Goal: Task Accomplishment & Management: Use online tool/utility

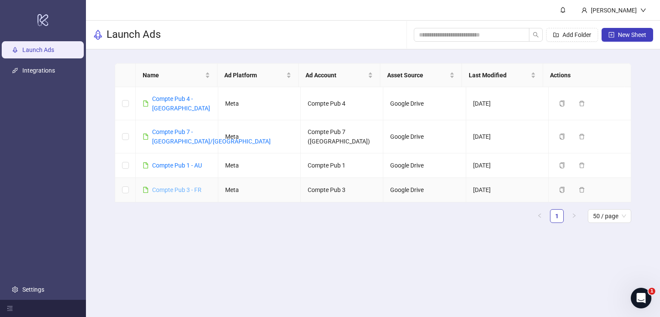
click at [195, 187] on link "Compte Pub 3 - FR" at bounding box center [176, 190] width 49 height 7
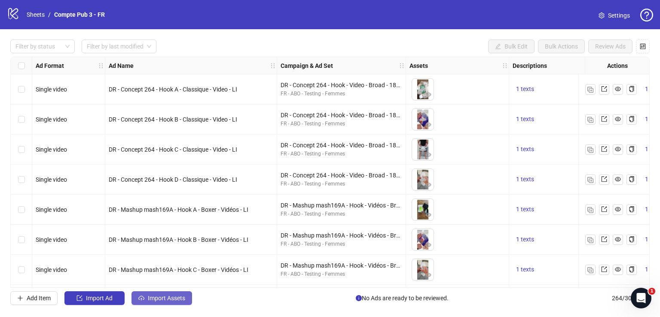
click at [176, 295] on span "Import Assets" at bounding box center [166, 298] width 37 height 7
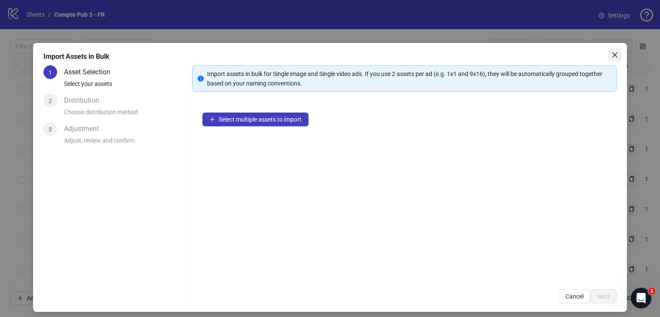
click at [612, 52] on icon "close" at bounding box center [615, 55] width 7 height 7
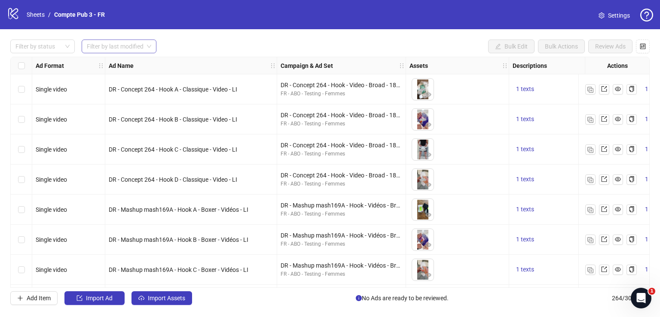
click at [146, 46] on span at bounding box center [119, 46] width 64 height 13
click at [137, 64] on div "[DATE]" at bounding box center [119, 63] width 61 height 9
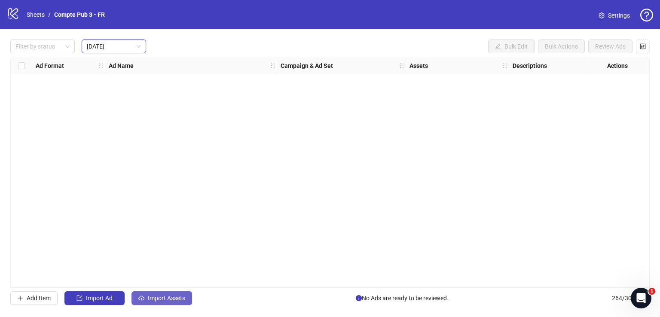
click at [165, 299] on span "Import Assets" at bounding box center [166, 298] width 37 height 7
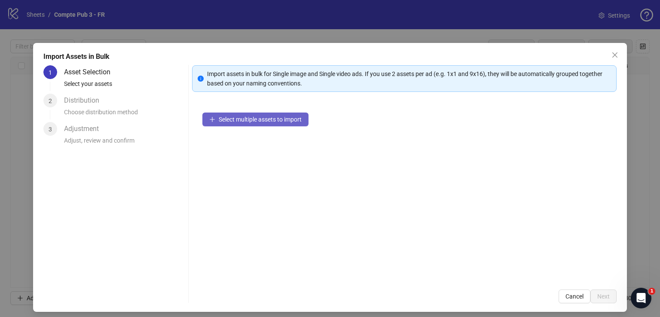
click at [295, 122] on button "Select multiple assets to import" at bounding box center [255, 120] width 106 height 14
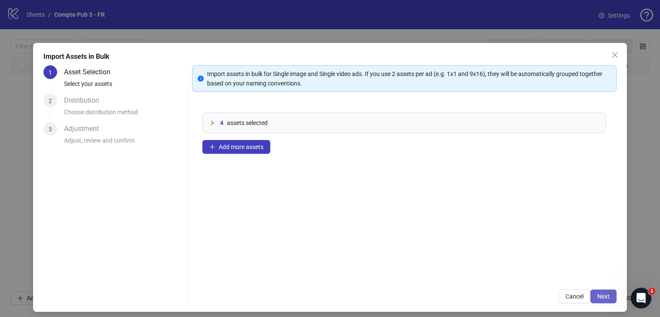
click at [599, 293] on span "Next" at bounding box center [603, 296] width 12 height 7
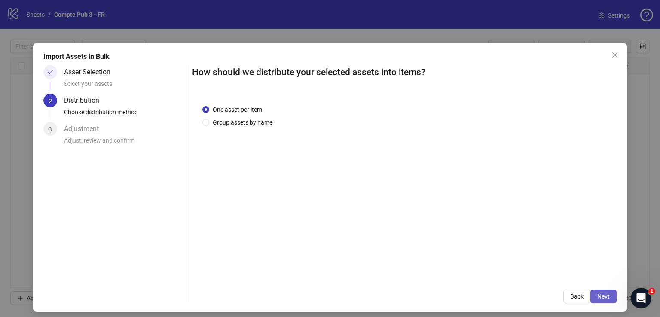
click at [599, 297] on span "Next" at bounding box center [603, 296] width 12 height 7
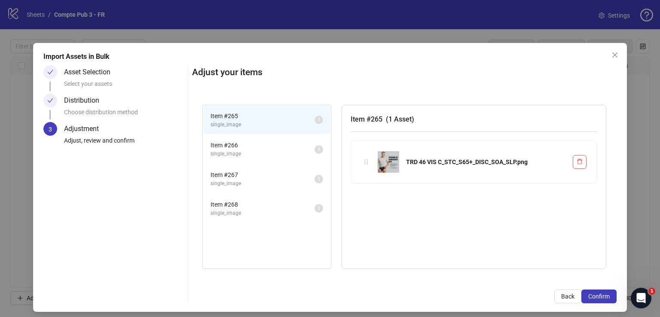
click at [599, 297] on span "Confirm" at bounding box center [598, 296] width 21 height 7
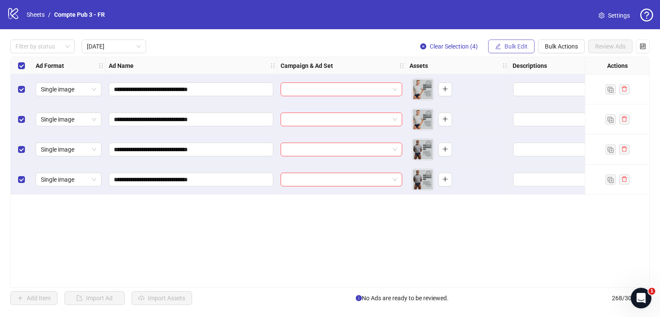
click at [502, 45] on button "Bulk Edit" at bounding box center [511, 47] width 46 height 14
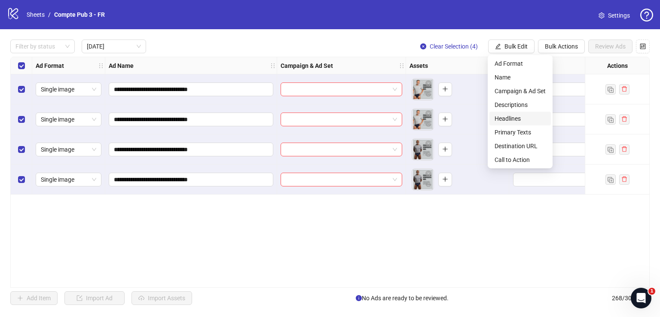
click at [518, 117] on span "Headlines" at bounding box center [520, 118] width 51 height 9
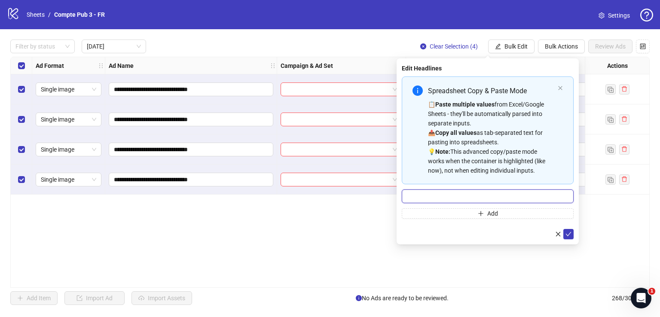
click at [474, 192] on input "Multi-input container - paste or copy values" at bounding box center [488, 197] width 172 height 14
paste input "**********"
type input "**********"
click at [568, 234] on icon "check" at bounding box center [569, 234] width 6 height 4
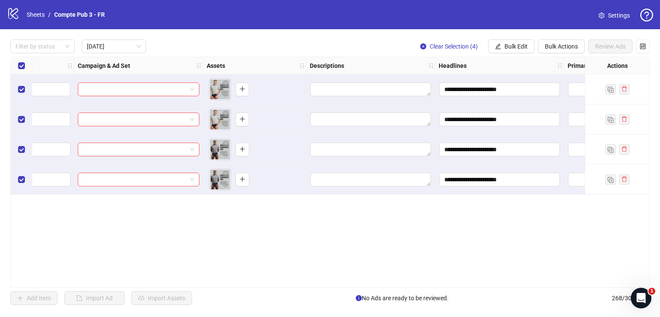
scroll to position [0, 205]
click at [505, 43] on span "Bulk Edit" at bounding box center [516, 46] width 23 height 7
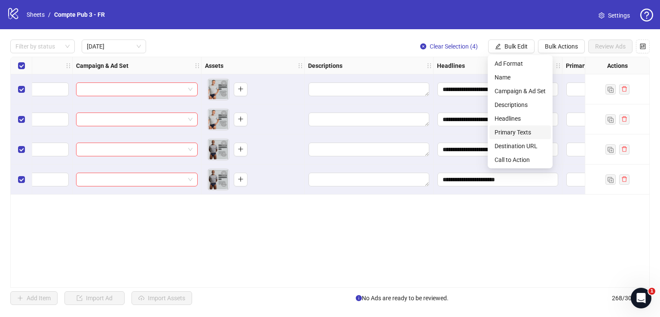
click at [522, 130] on span "Primary Texts" at bounding box center [520, 132] width 51 height 9
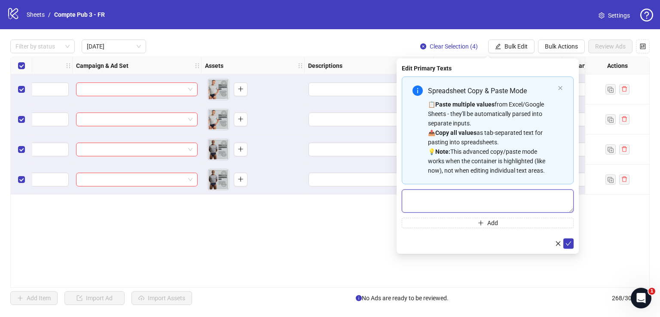
click at [460, 198] on textarea "Multi-text input container - paste or copy values" at bounding box center [488, 201] width 172 height 23
paste textarea "**********"
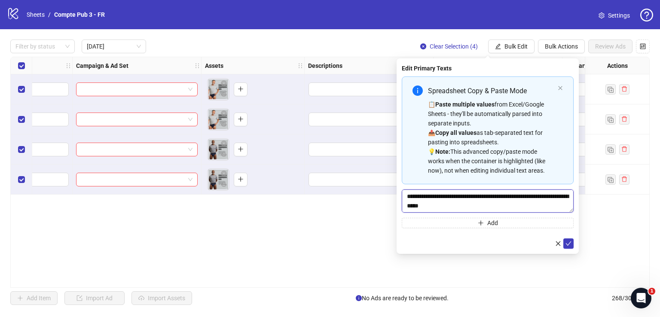
scroll to position [35, 0]
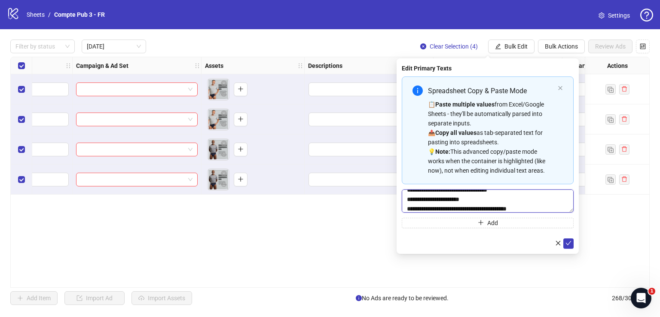
type textarea "**********"
click at [567, 244] on icon "check" at bounding box center [569, 243] width 6 height 4
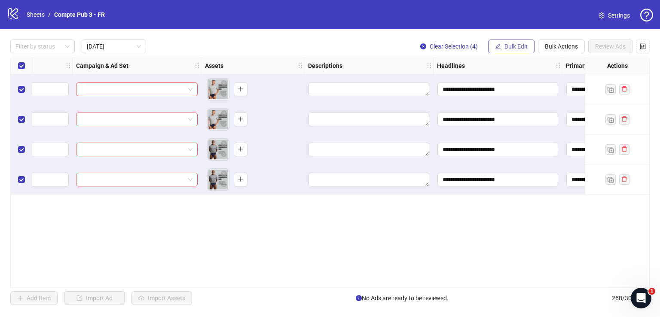
click at [512, 44] on span "Bulk Edit" at bounding box center [516, 46] width 23 height 7
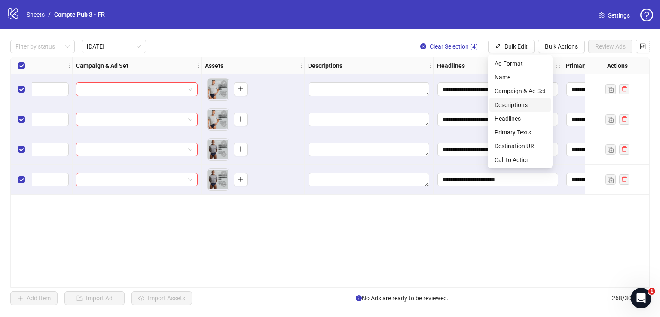
click at [518, 105] on span "Descriptions" at bounding box center [520, 104] width 51 height 9
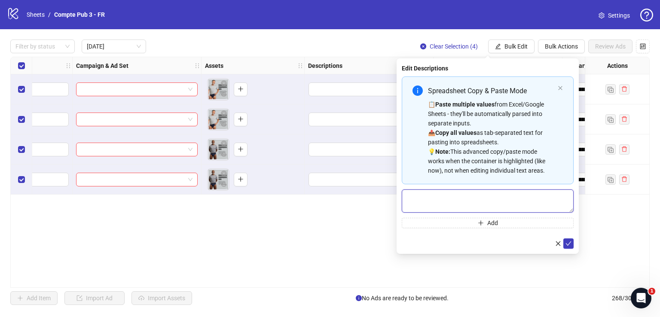
click at [477, 193] on textarea "Multi-text input container - paste or copy values" at bounding box center [488, 201] width 172 height 23
paste textarea "**********"
type textarea "**********"
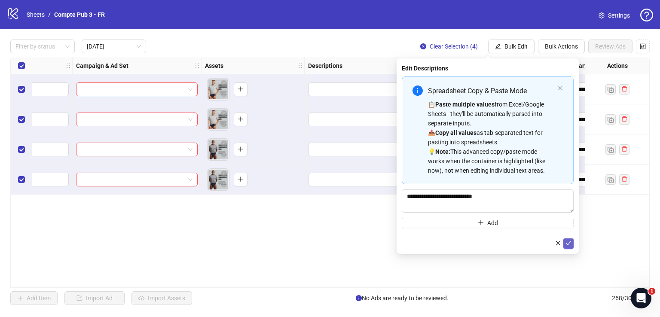
click at [567, 242] on icon "check" at bounding box center [569, 243] width 6 height 6
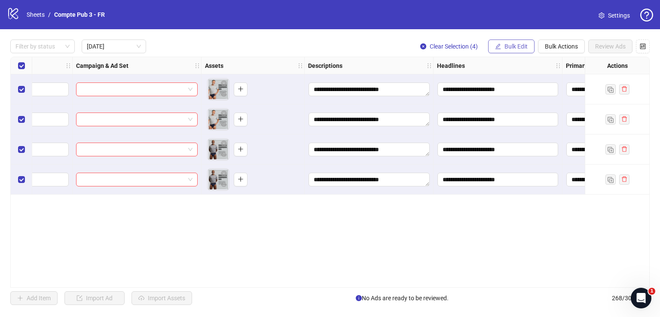
click at [508, 43] on span "Bulk Edit" at bounding box center [516, 46] width 23 height 7
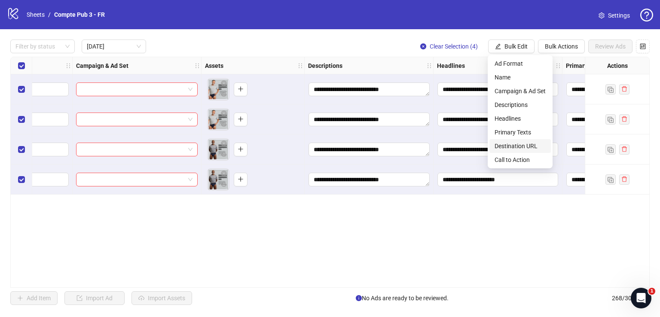
click at [517, 147] on span "Destination URL" at bounding box center [520, 145] width 51 height 9
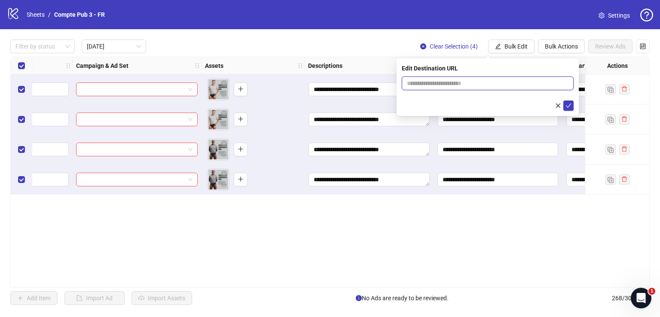
click at [471, 86] on input "text" at bounding box center [484, 83] width 155 height 9
paste input "**********"
type input "**********"
click at [568, 107] on icon "check" at bounding box center [569, 106] width 6 height 6
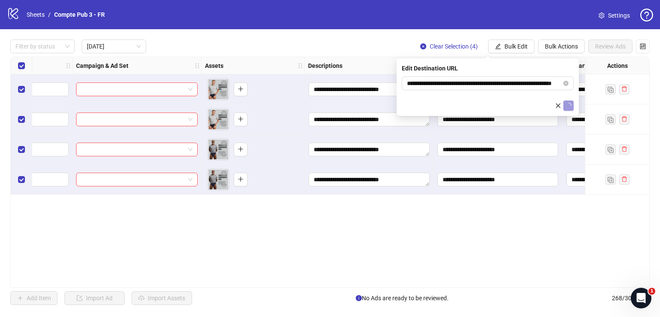
scroll to position [0, 0]
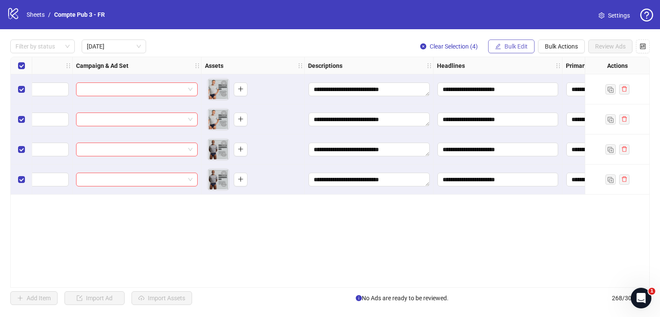
click at [523, 42] on button "Bulk Edit" at bounding box center [511, 47] width 46 height 14
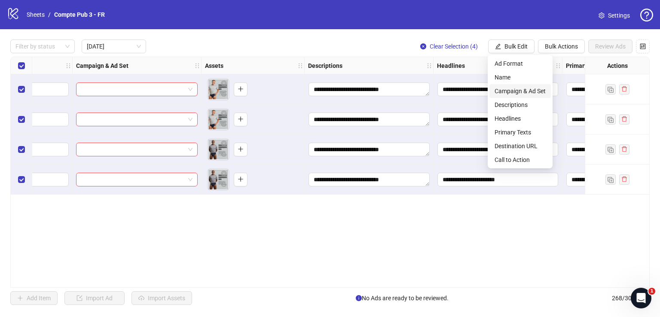
click at [529, 89] on span "Campaign & Ad Set" at bounding box center [520, 90] width 51 height 9
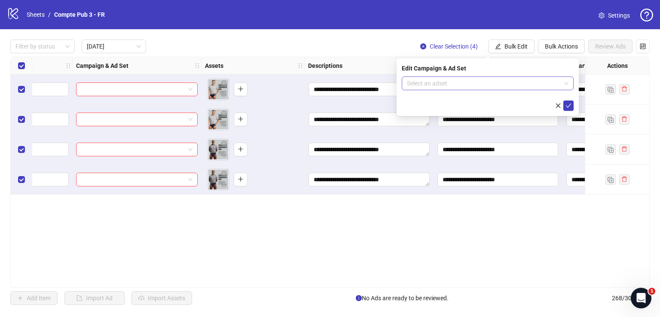
click at [456, 83] on input "search" at bounding box center [484, 83] width 154 height 13
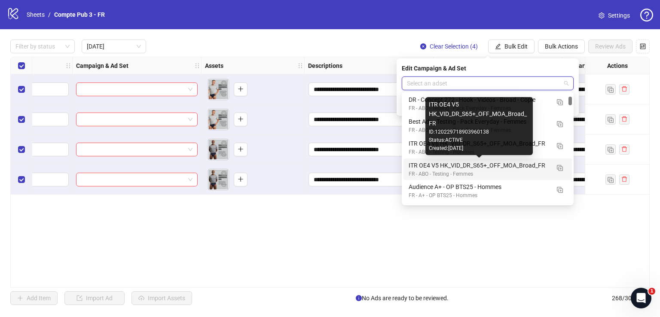
scroll to position [89, 0]
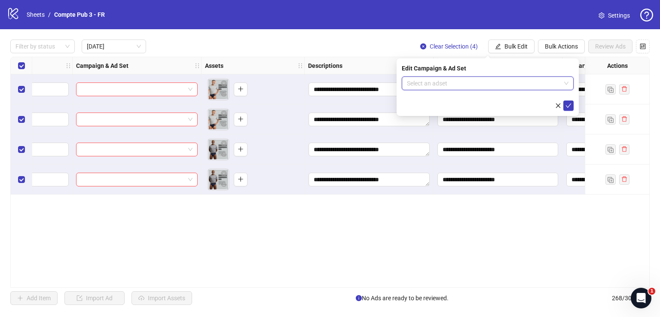
click at [477, 84] on input "search" at bounding box center [484, 83] width 154 height 13
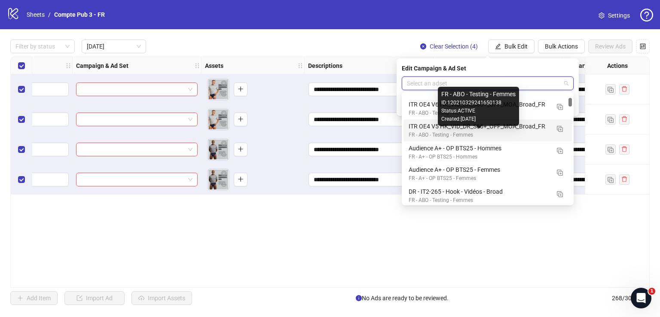
scroll to position [106, 0]
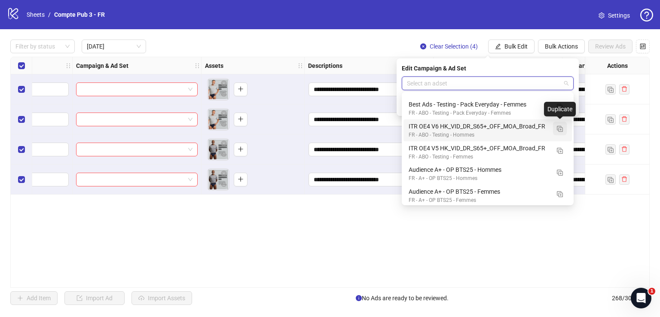
click at [560, 129] on img "button" at bounding box center [560, 129] width 6 height 6
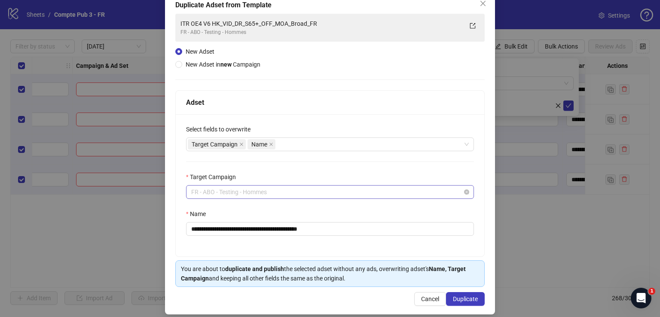
scroll to position [455, 0]
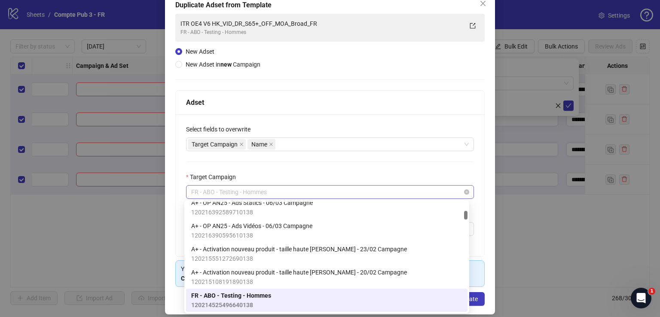
drag, startPoint x: 215, startPoint y: 193, endPoint x: 187, endPoint y: 192, distance: 27.9
click at [187, 192] on div "FR - ABO - Testing - Hommes" at bounding box center [330, 192] width 288 height 14
click at [235, 173] on label "Target Campaign" at bounding box center [213, 176] width 55 height 9
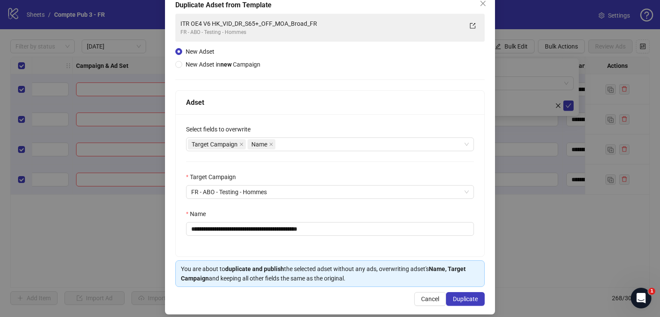
click at [253, 172] on div "Target Campaign" at bounding box center [330, 178] width 288 height 13
drag, startPoint x: 321, startPoint y: 229, endPoint x: 177, endPoint y: 215, distance: 145.0
click at [177, 215] on div "**********" at bounding box center [330, 185] width 309 height 142
paste input "text"
click at [345, 144] on div "Target Campaign Name" at bounding box center [325, 144] width 275 height 12
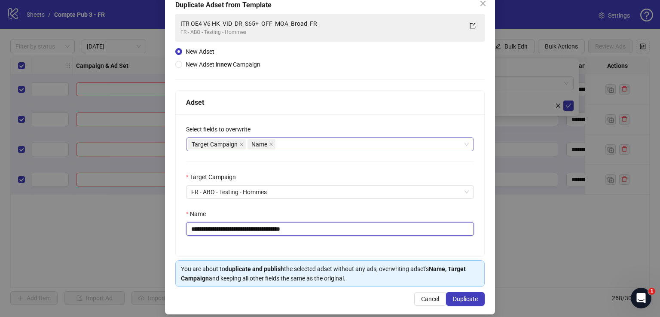
type input "**********"
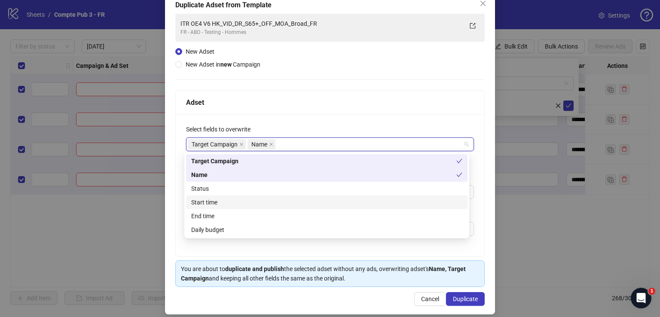
click at [284, 205] on div "Start time" at bounding box center [326, 202] width 271 height 9
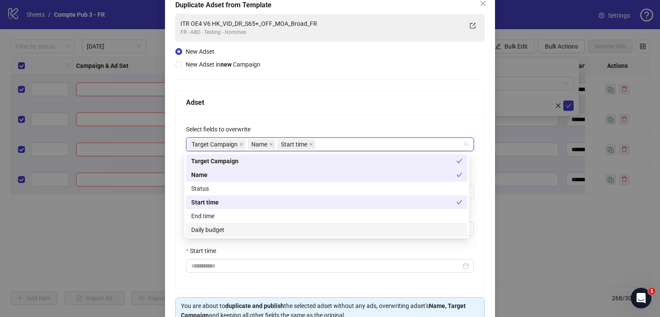
click at [281, 232] on div "Daily budget" at bounding box center [326, 229] width 271 height 9
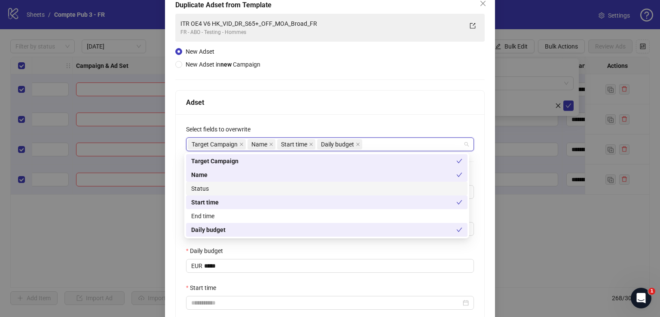
click at [268, 188] on div "Status" at bounding box center [326, 188] width 271 height 9
click at [339, 123] on div "**********" at bounding box center [330, 240] width 309 height 253
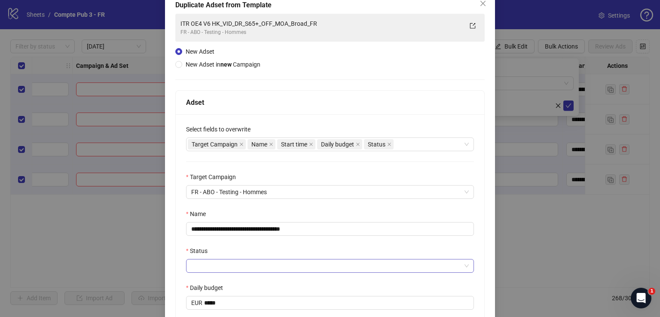
click at [298, 260] on input "Status" at bounding box center [326, 266] width 270 height 13
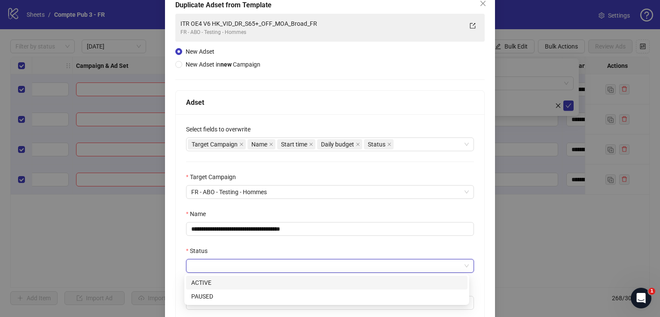
click at [294, 279] on div "ACTIVE" at bounding box center [326, 282] width 271 height 9
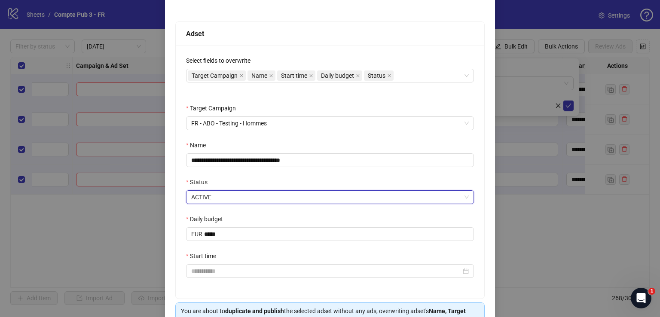
scroll to position [125, 0]
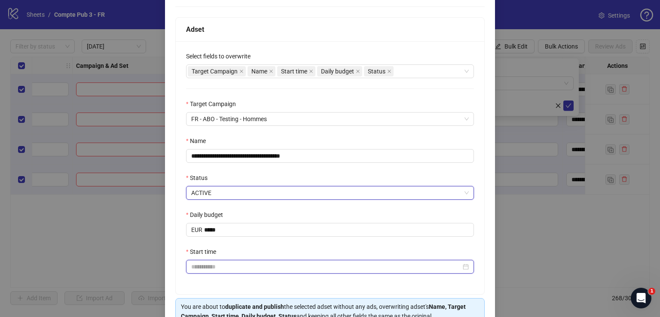
click at [276, 266] on input "Start time" at bounding box center [326, 266] width 270 height 9
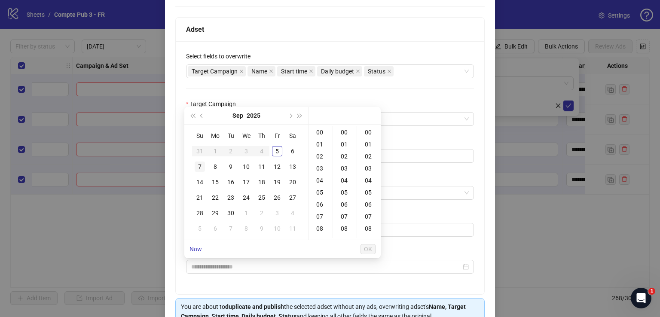
click at [204, 165] on div "7" at bounding box center [200, 167] width 10 height 10
click at [322, 178] on div "04" at bounding box center [320, 180] width 21 height 12
type input "**********"
click at [366, 248] on span "OK" at bounding box center [368, 249] width 8 height 7
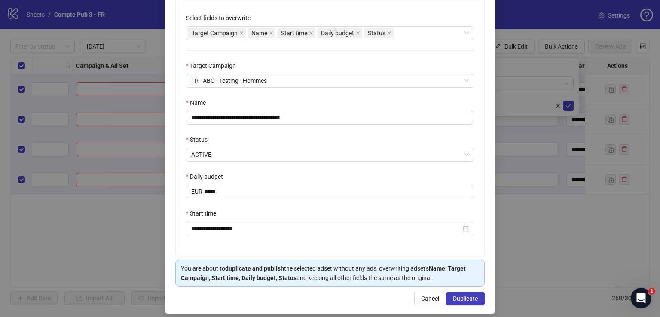
scroll to position [165, 0]
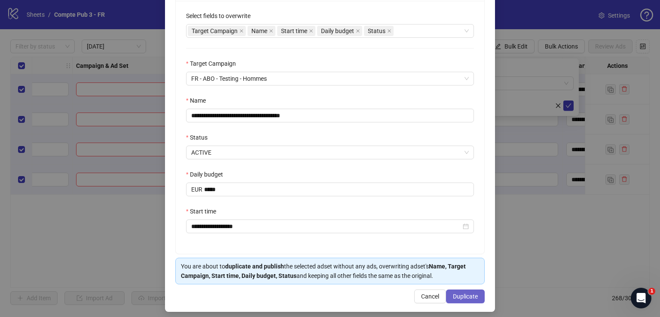
click at [457, 296] on span "Duplicate" at bounding box center [465, 296] width 25 height 7
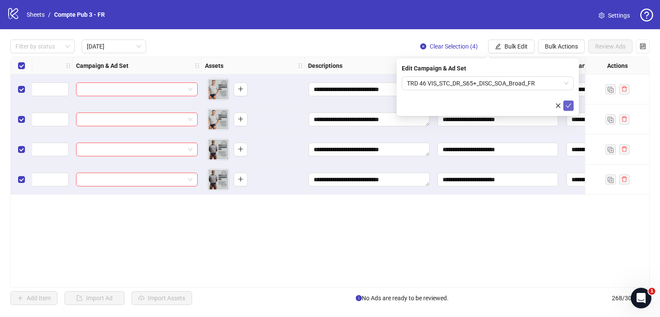
click at [570, 105] on icon "check" at bounding box center [569, 106] width 6 height 6
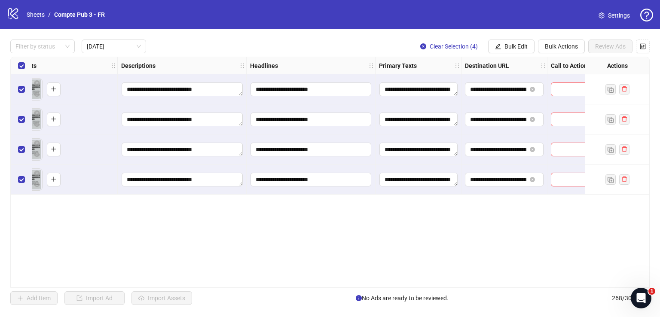
scroll to position [0, 423]
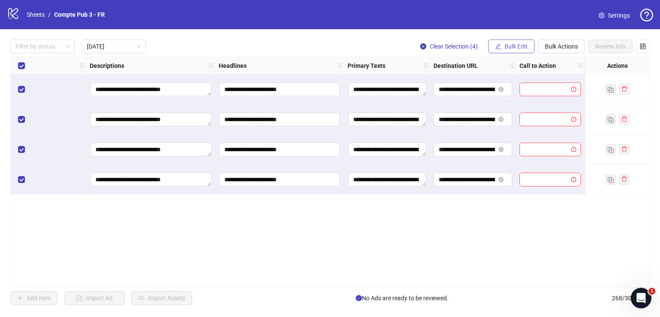
click at [514, 45] on span "Bulk Edit" at bounding box center [516, 46] width 23 height 7
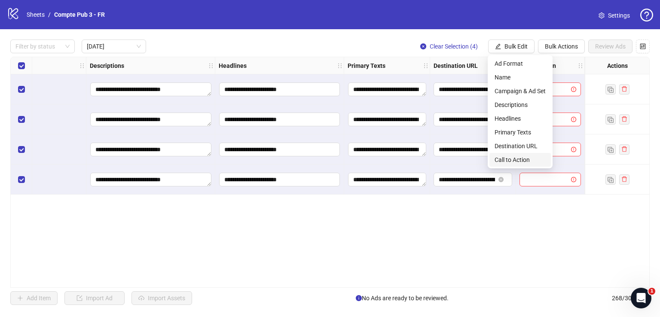
click at [517, 163] on span "Call to Action" at bounding box center [520, 159] width 51 height 9
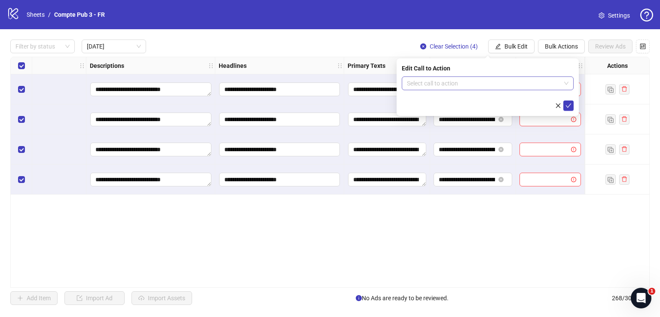
click at [478, 86] on input "search" at bounding box center [484, 83] width 154 height 13
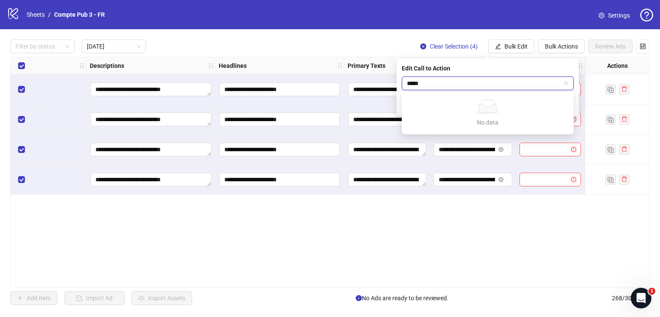
type input "****"
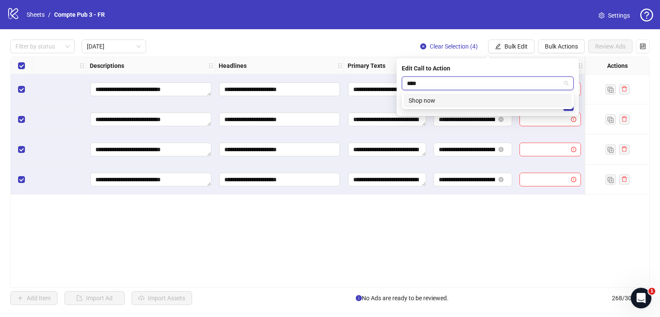
click at [474, 101] on div "Shop now" at bounding box center [488, 100] width 158 height 9
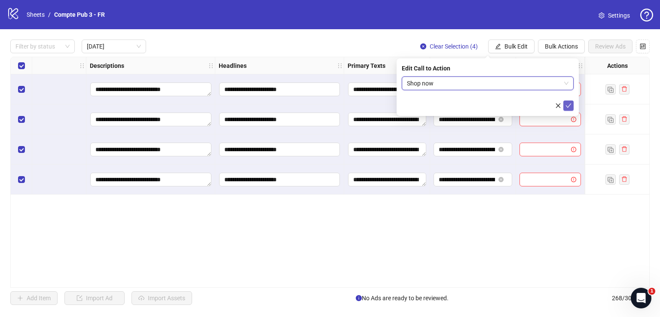
click at [569, 105] on icon "check" at bounding box center [569, 106] width 6 height 4
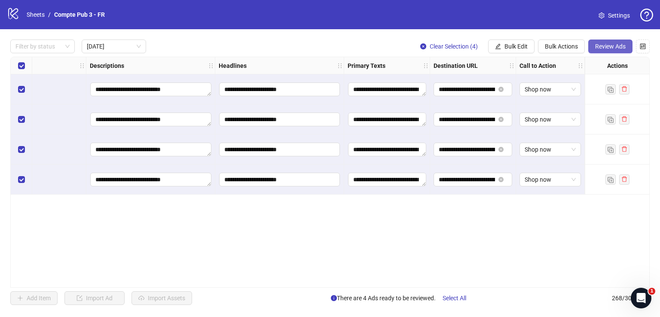
click at [597, 45] on span "Review Ads" at bounding box center [610, 46] width 31 height 7
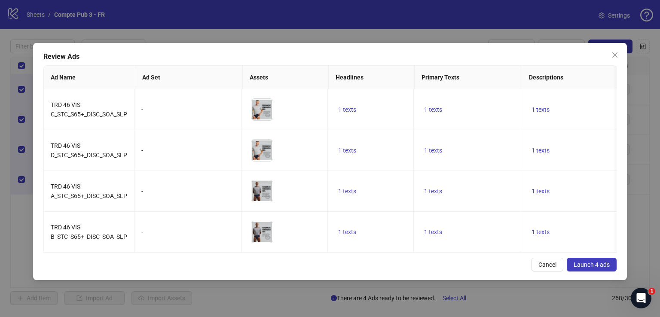
click at [589, 268] on span "Launch 4 ads" at bounding box center [592, 264] width 36 height 7
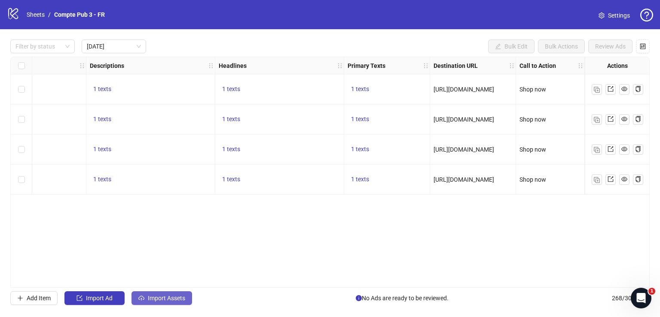
click at [173, 300] on span "Import Assets" at bounding box center [166, 298] width 37 height 7
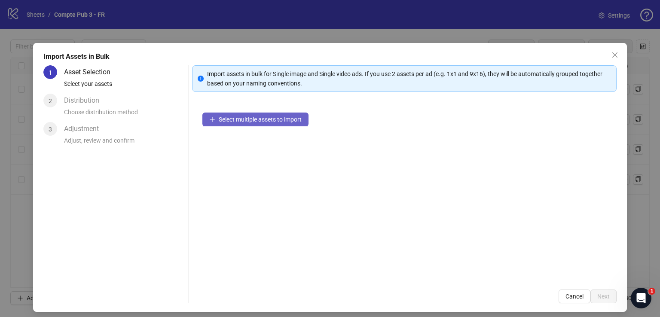
click at [260, 122] on button "Select multiple assets to import" at bounding box center [255, 120] width 106 height 14
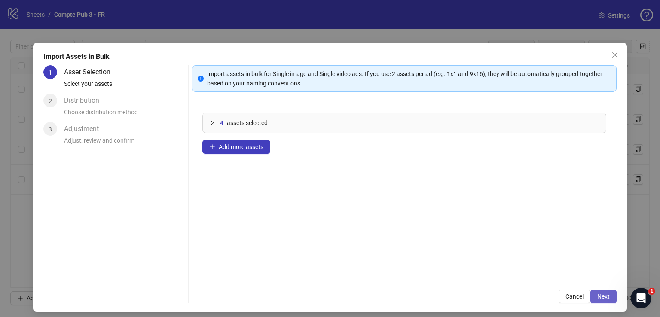
click at [597, 297] on span "Next" at bounding box center [603, 296] width 12 height 7
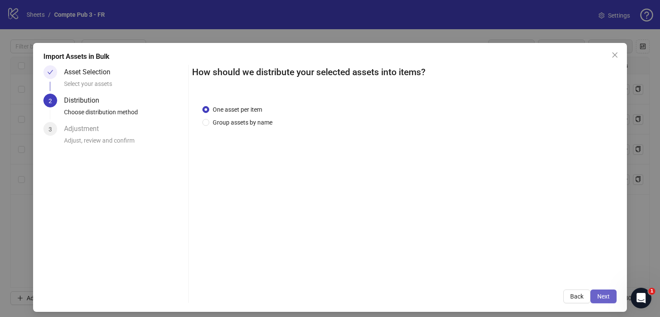
click at [597, 297] on span "Next" at bounding box center [603, 296] width 12 height 7
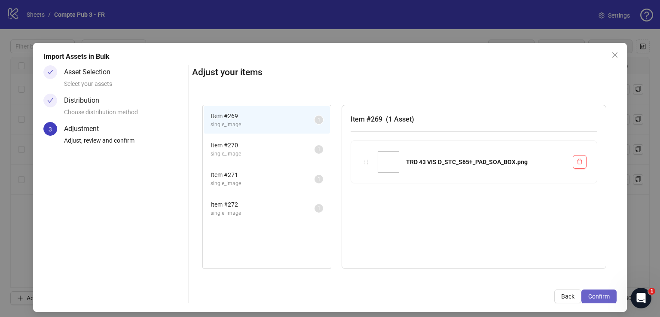
click at [594, 297] on span "Confirm" at bounding box center [598, 296] width 21 height 7
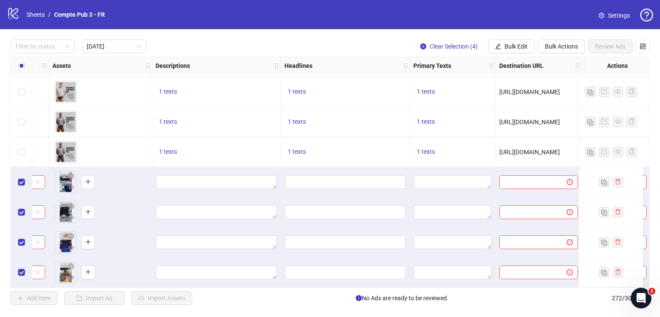
scroll to position [31, 195]
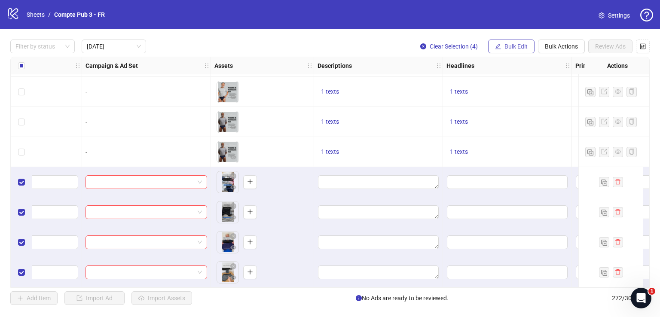
click at [502, 46] on button "Bulk Edit" at bounding box center [511, 47] width 46 height 14
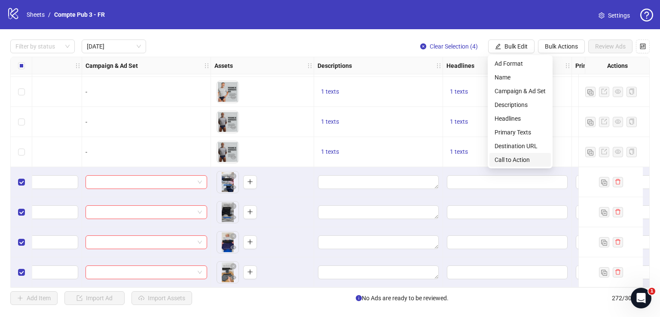
click at [519, 157] on span "Call to Action" at bounding box center [520, 159] width 51 height 9
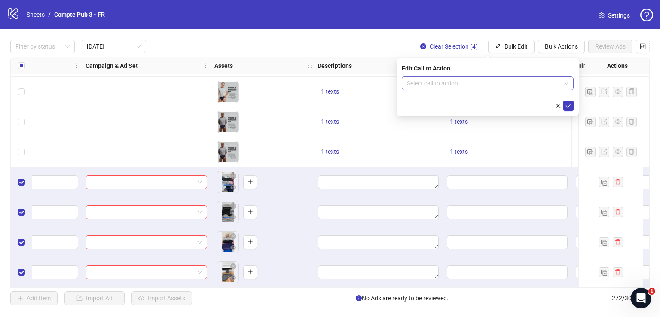
click at [425, 86] on input "search" at bounding box center [484, 83] width 154 height 13
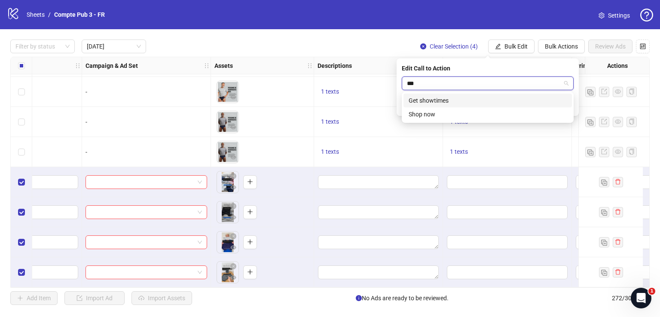
type input "****"
click at [431, 104] on div "Shop now" at bounding box center [488, 100] width 158 height 9
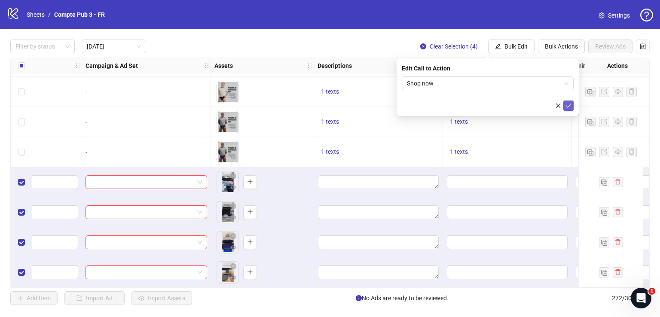
click at [569, 106] on icon "check" at bounding box center [569, 106] width 6 height 6
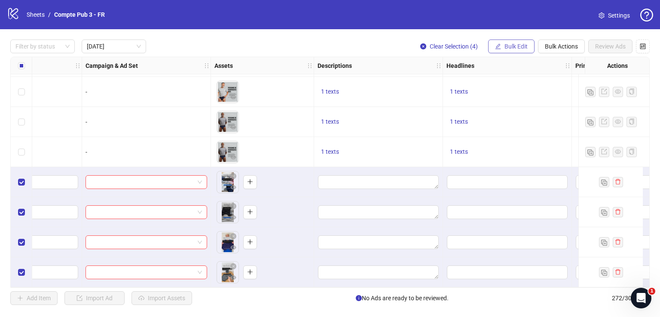
click at [519, 45] on span "Bulk Edit" at bounding box center [516, 46] width 23 height 7
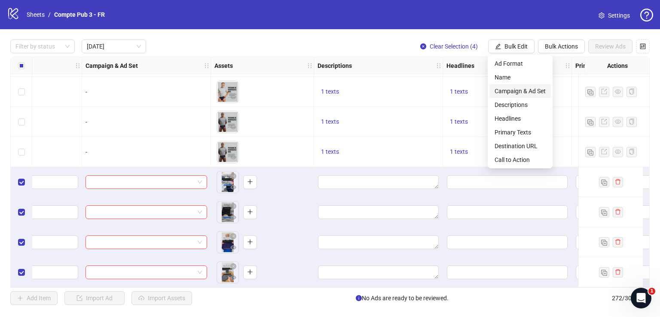
click at [520, 93] on span "Campaign & Ad Set" at bounding box center [520, 90] width 51 height 9
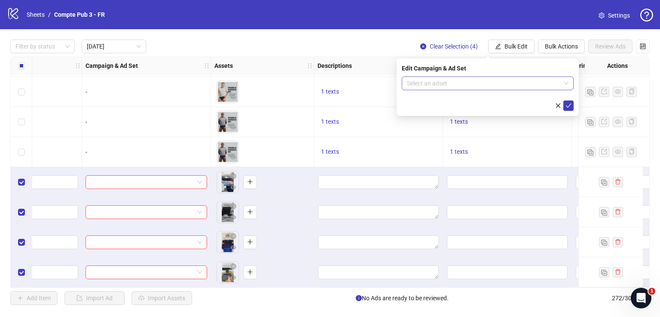
click at [456, 88] on input "search" at bounding box center [484, 83] width 154 height 13
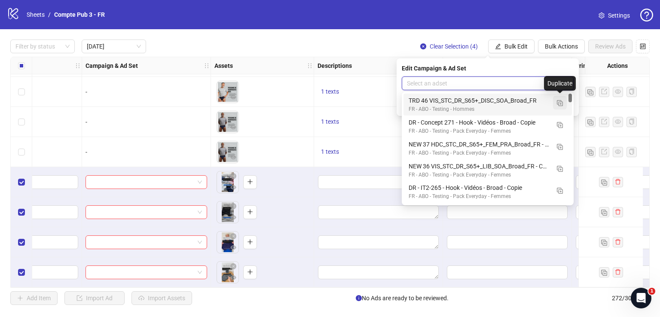
click at [563, 102] on img "button" at bounding box center [560, 103] width 6 height 6
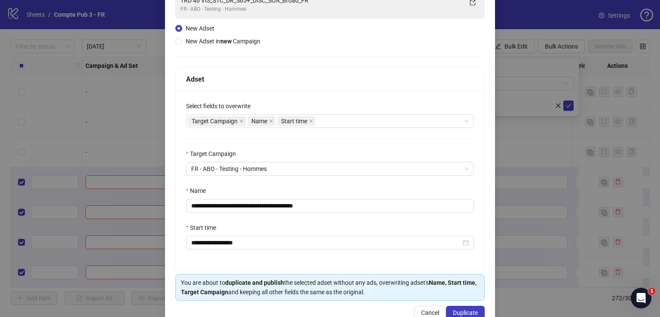
scroll to position [74, 0]
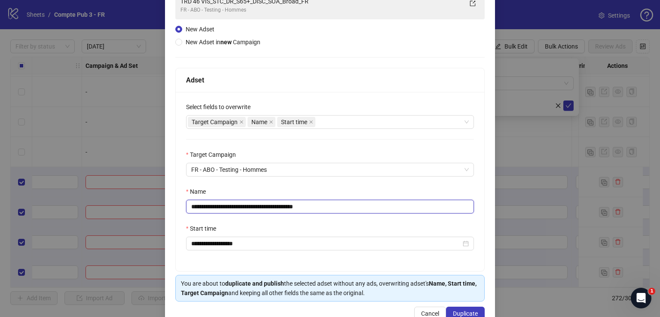
click at [286, 204] on input "**********" at bounding box center [330, 207] width 288 height 14
paste input "text"
click at [347, 122] on div "Target Campaign Name Start time" at bounding box center [325, 122] width 275 height 12
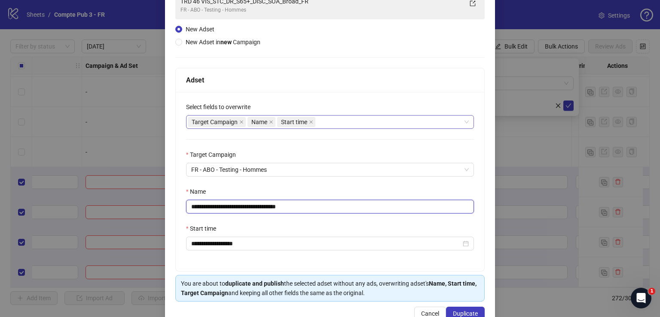
type input "**********"
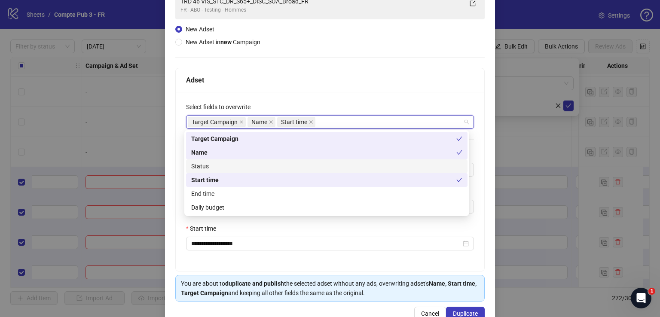
click at [316, 168] on div "Status" at bounding box center [326, 166] width 271 height 9
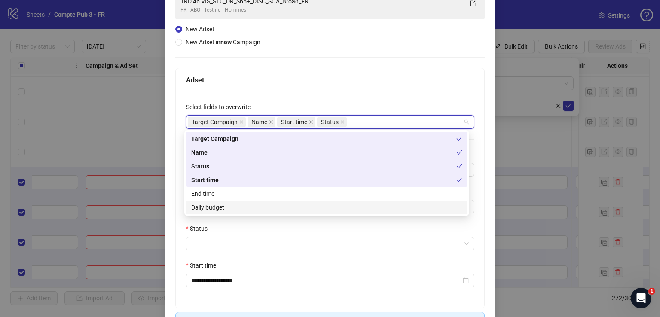
click at [309, 213] on div "Daily budget" at bounding box center [326, 208] width 281 height 14
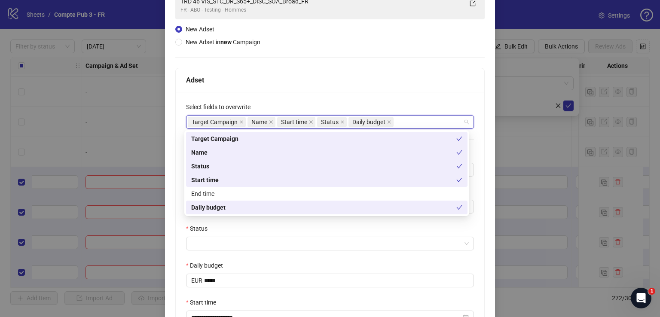
click at [314, 230] on div "Status" at bounding box center [330, 230] width 288 height 13
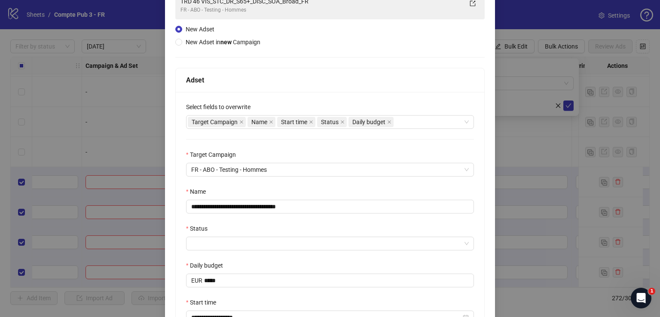
click at [298, 251] on div "**********" at bounding box center [330, 218] width 309 height 253
click at [297, 248] on input "Status" at bounding box center [326, 243] width 270 height 13
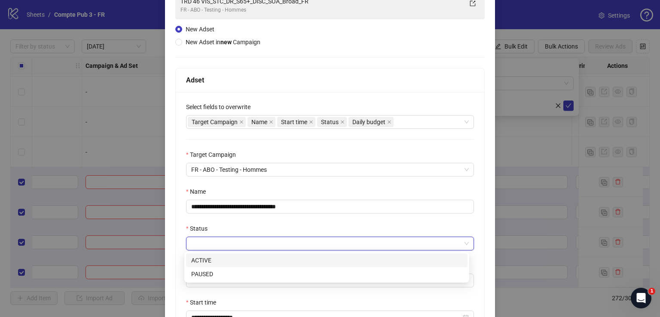
click at [294, 262] on div "ACTIVE" at bounding box center [326, 260] width 271 height 9
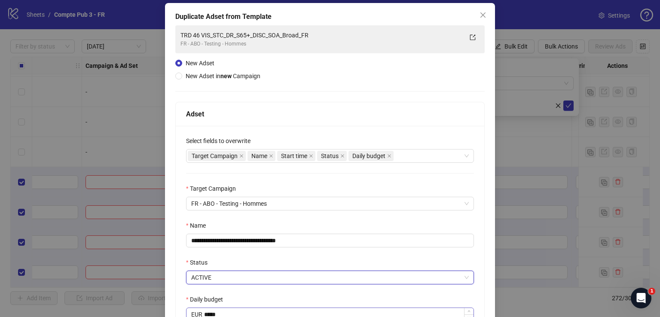
scroll to position [170, 0]
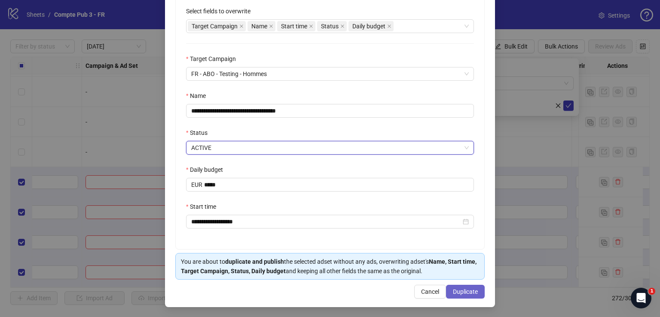
click at [462, 288] on span "Duplicate" at bounding box center [465, 291] width 25 height 7
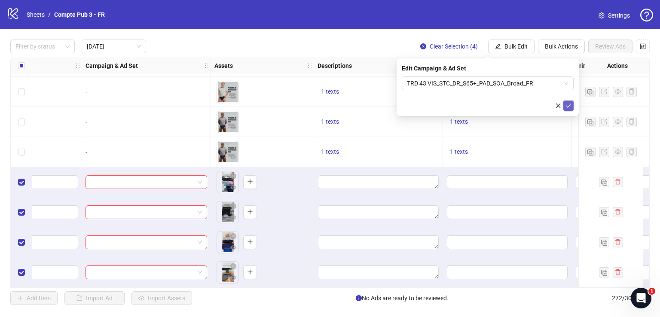
click at [569, 107] on icon "check" at bounding box center [569, 106] width 6 height 6
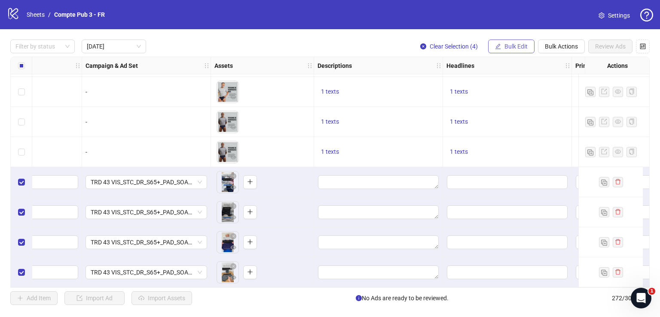
click at [513, 47] on span "Bulk Edit" at bounding box center [516, 46] width 23 height 7
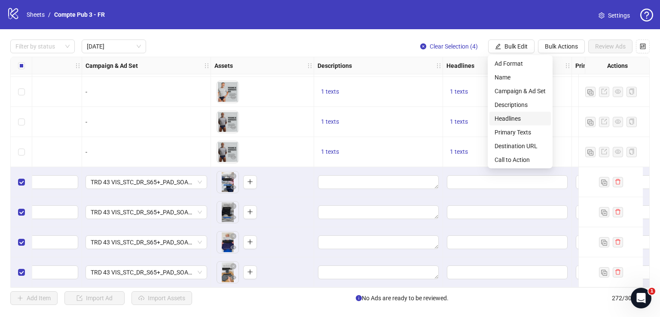
click at [521, 119] on span "Headlines" at bounding box center [520, 118] width 51 height 9
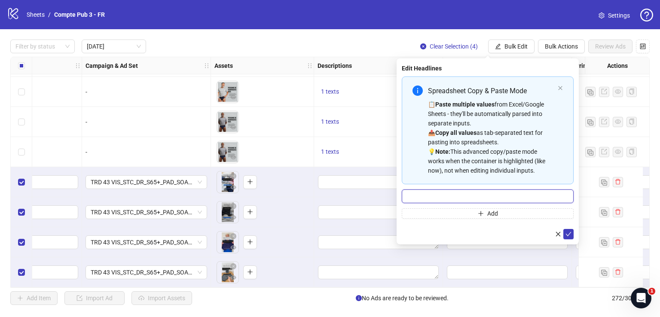
click at [485, 197] on input "Multi-input container - paste or copy values" at bounding box center [488, 197] width 172 height 14
paste input "**********"
type input "**********"
click at [572, 234] on button "submit" at bounding box center [568, 234] width 10 height 10
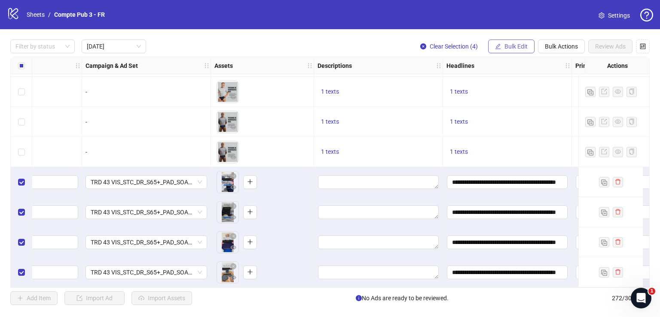
click at [511, 43] on span "Bulk Edit" at bounding box center [516, 46] width 23 height 7
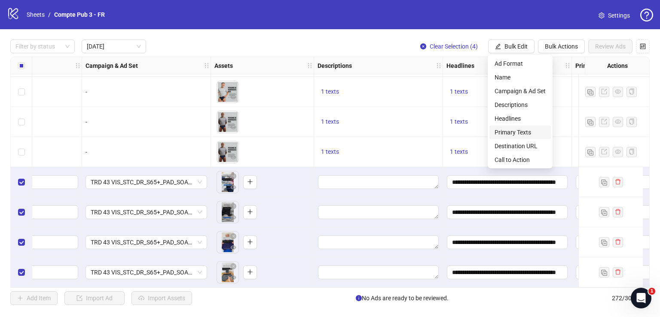
click at [523, 131] on span "Primary Texts" at bounding box center [520, 132] width 51 height 9
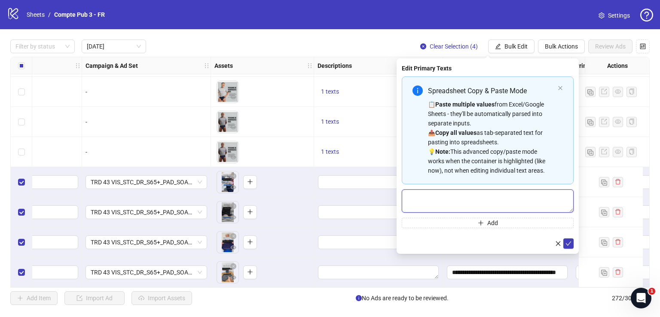
click at [478, 205] on textarea "Multi-text input container - paste or copy values" at bounding box center [488, 201] width 172 height 23
paste textarea "**********"
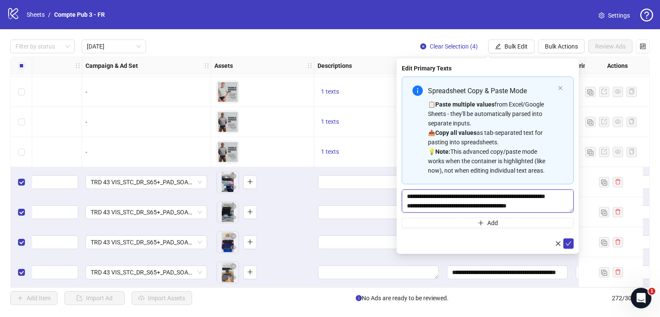
scroll to position [82, 0]
type textarea "**********"
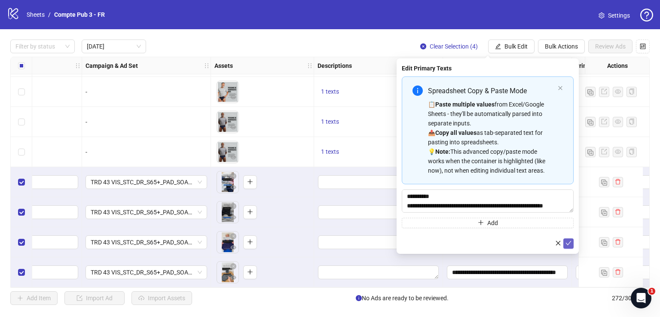
click at [572, 244] on button "submit" at bounding box center [568, 244] width 10 height 10
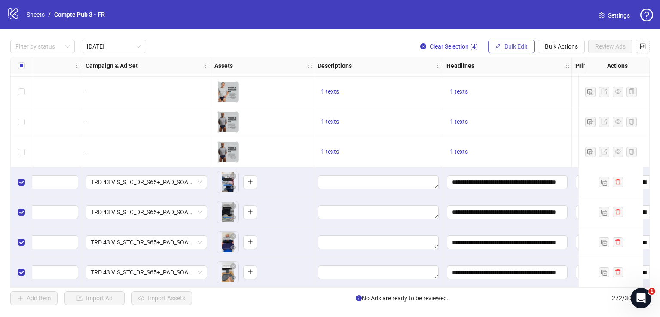
click at [523, 46] on span "Bulk Edit" at bounding box center [516, 46] width 23 height 7
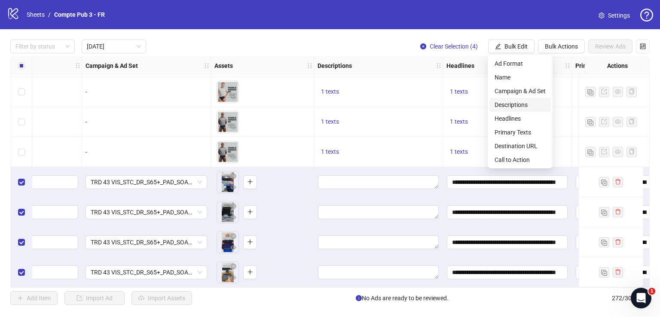
click at [522, 106] on span "Descriptions" at bounding box center [520, 104] width 51 height 9
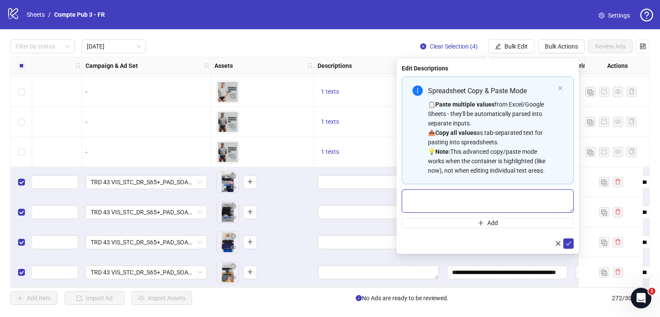
click at [469, 190] on textarea "Multi-text input container - paste or copy values" at bounding box center [488, 201] width 172 height 23
paste textarea "**********"
type textarea "**********"
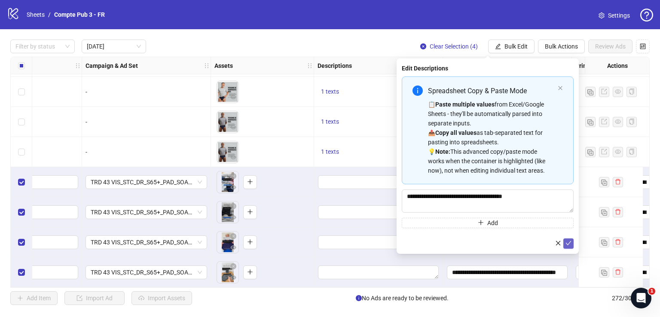
click at [571, 242] on button "submit" at bounding box center [568, 244] width 10 height 10
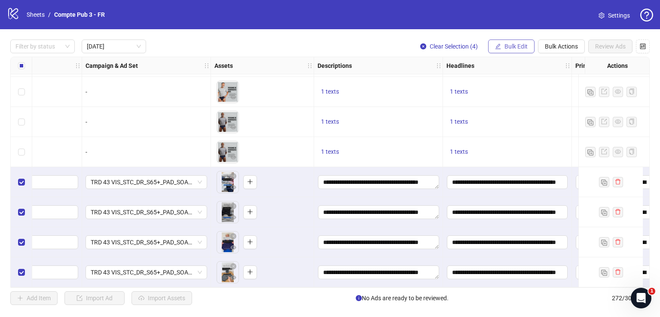
click at [512, 45] on span "Bulk Edit" at bounding box center [516, 46] width 23 height 7
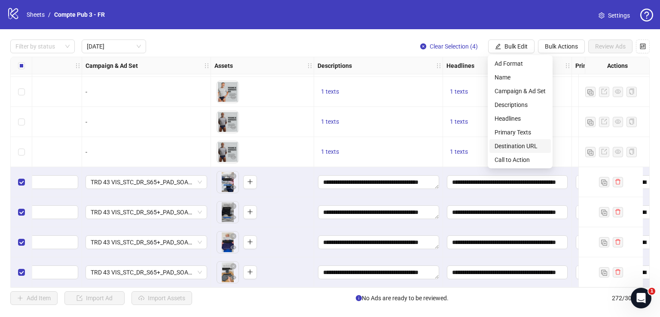
click at [522, 143] on span "Destination URL" at bounding box center [520, 145] width 51 height 9
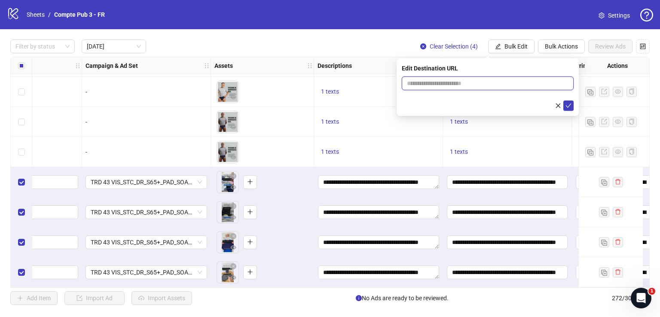
click at [473, 82] on input "text" at bounding box center [484, 83] width 155 height 9
paste input "**********"
type input "**********"
click at [569, 104] on icon "check" at bounding box center [569, 106] width 6 height 6
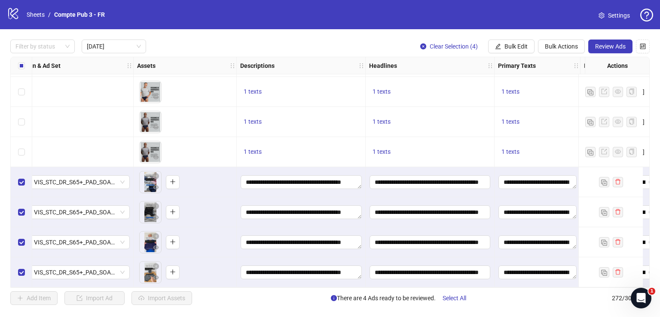
scroll to position [31, 429]
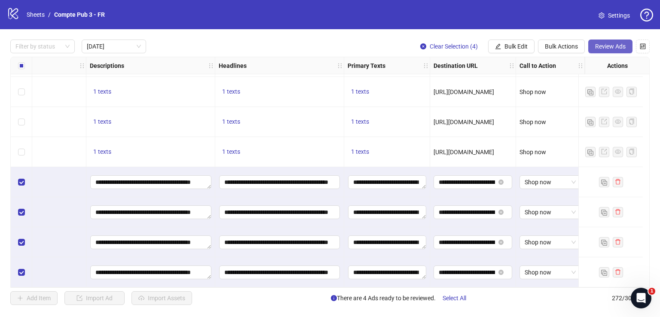
click at [611, 49] on span "Review Ads" at bounding box center [610, 46] width 31 height 7
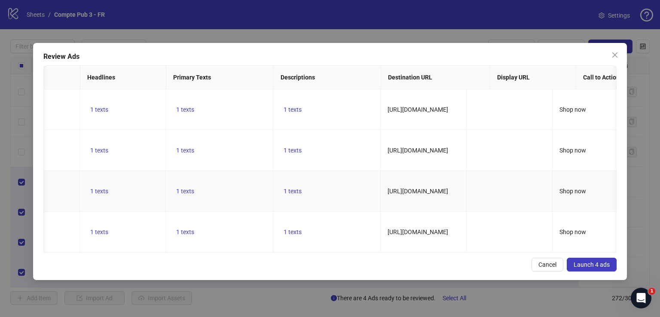
scroll to position [0, 370]
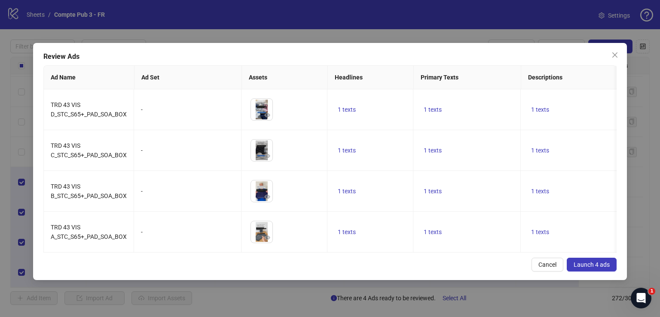
click at [588, 268] on span "Launch 4 ads" at bounding box center [592, 264] width 36 height 7
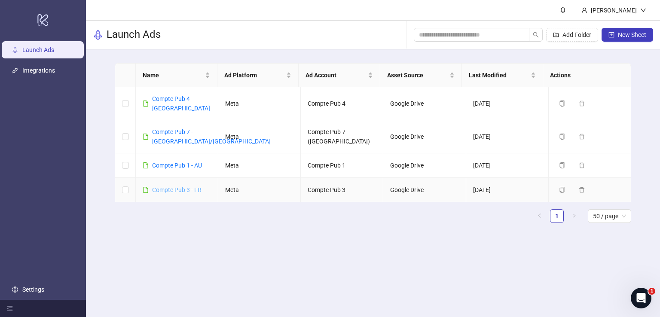
click at [187, 187] on link "Compte Pub 3 - FR" at bounding box center [176, 190] width 49 height 7
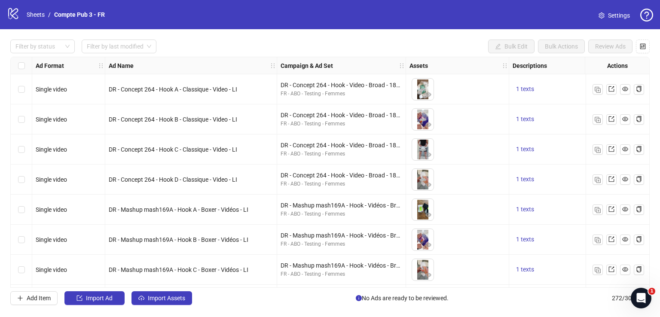
click at [141, 47] on input "search" at bounding box center [115, 46] width 57 height 13
click at [138, 60] on div "Ad Name" at bounding box center [191, 65] width 172 height 17
click at [173, 298] on span "Import Assets" at bounding box center [166, 298] width 37 height 7
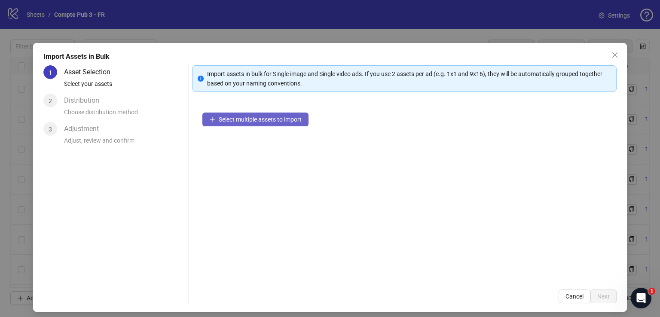
click at [283, 123] on button "Select multiple assets to import" at bounding box center [255, 120] width 106 height 14
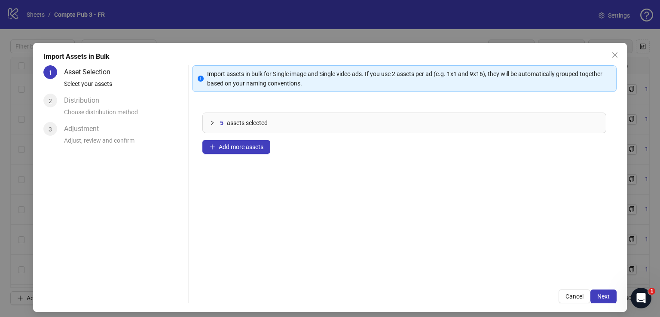
scroll to position [4, 0]
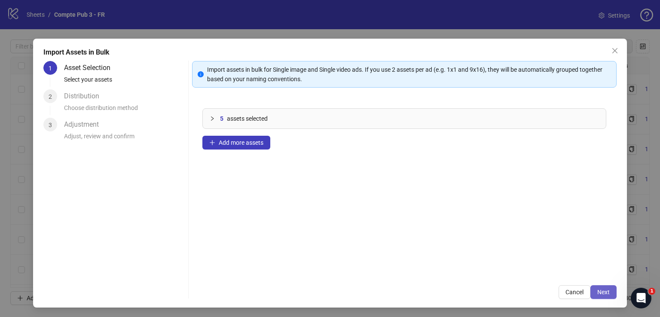
click at [599, 289] on span "Next" at bounding box center [603, 292] width 12 height 7
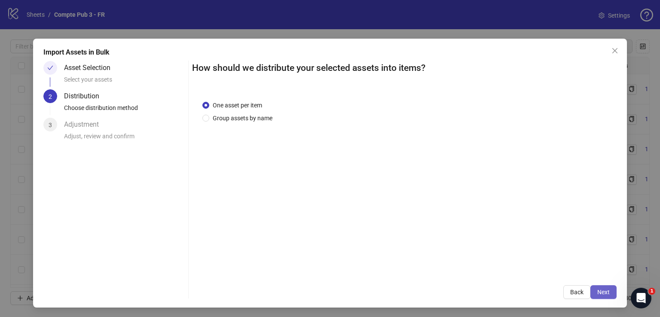
click at [598, 294] on span "Next" at bounding box center [603, 292] width 12 height 7
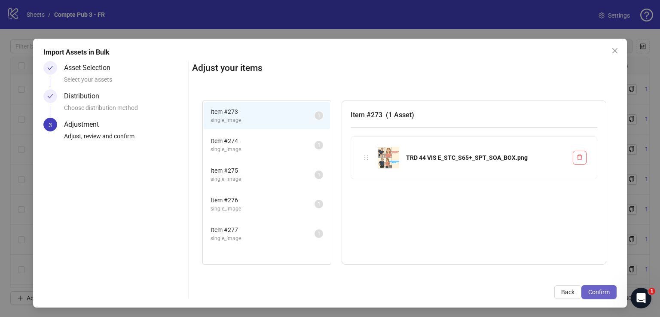
click at [594, 292] on span "Confirm" at bounding box center [598, 292] width 21 height 7
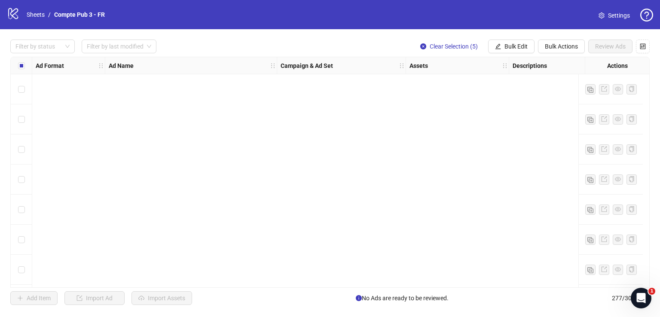
scroll to position [8122, 0]
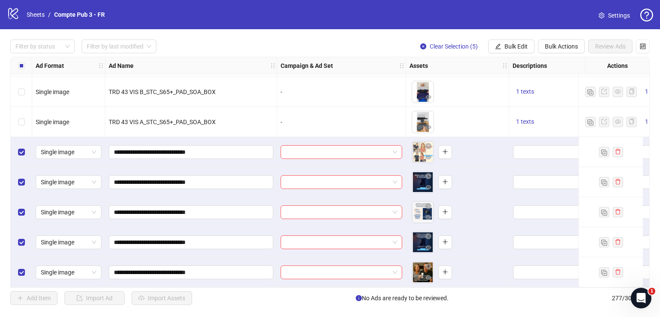
click at [506, 43] on div "Import Assets in Bulk Asset Selection Select your assets Distribution Choose di…" at bounding box center [330, 158] width 660 height 317
click at [502, 45] on div "Import Assets in Bulk Asset Selection Select your assets Distribution Choose di…" at bounding box center [330, 158] width 660 height 317
click at [517, 44] on div "Import Assets in Bulk Asset Selection Select your assets Distribution Choose di…" at bounding box center [330, 158] width 660 height 317
click at [345, 179] on div "Import Assets in Bulk Asset Selection Select your assets Distribution Choose di…" at bounding box center [330, 158] width 660 height 317
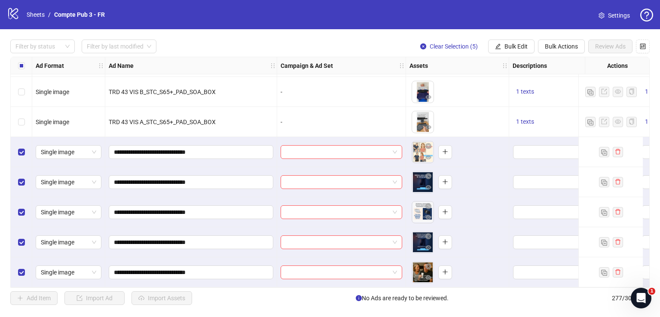
drag, startPoint x: 391, startPoint y: 286, endPoint x: 454, endPoint y: 289, distance: 63.3
click at [454, 289] on div "Import Assets in Bulk Asset Selection Select your assets Distribution Choose di…" at bounding box center [330, 158] width 660 height 317
drag, startPoint x: 645, startPoint y: 280, endPoint x: 646, endPoint y: 275, distance: 5.2
click at [646, 275] on div "Import Assets in Bulk Asset Selection Select your assets Distribution Choose di…" at bounding box center [330, 158] width 660 height 317
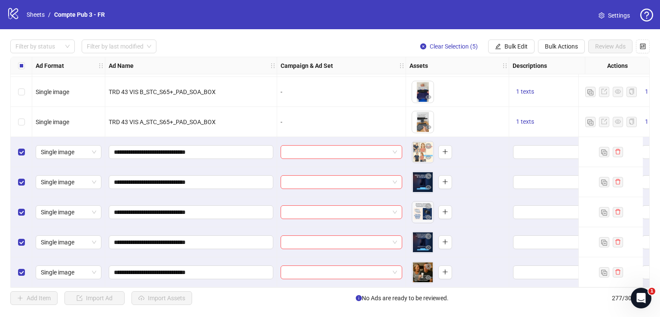
click at [474, 195] on div "Import Assets in Bulk Asset Selection Select your assets Distribution Choose di…" at bounding box center [330, 158] width 660 height 317
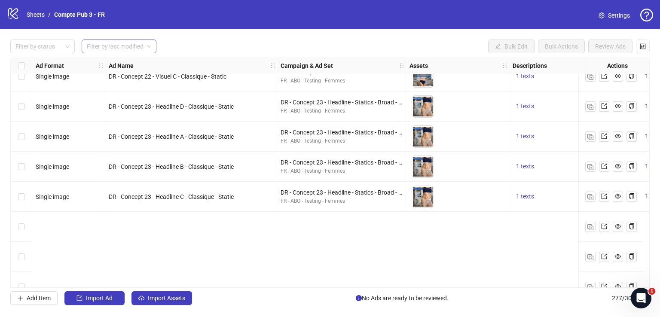
click at [136, 45] on input "search" at bounding box center [115, 46] width 57 height 13
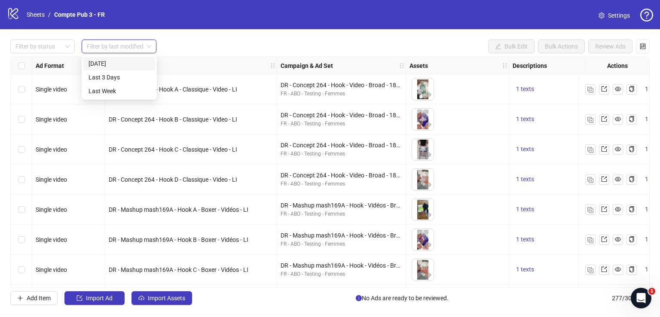
click at [134, 62] on div "[DATE]" at bounding box center [119, 63] width 61 height 9
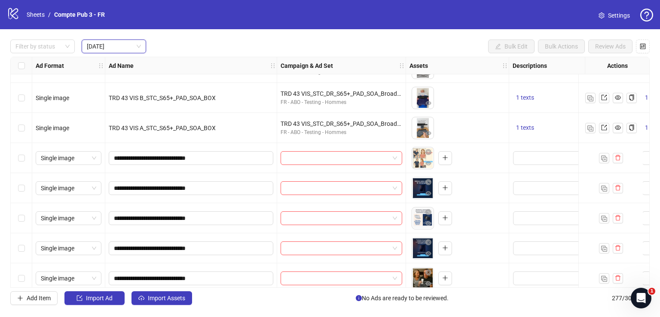
scroll to position [181, 0]
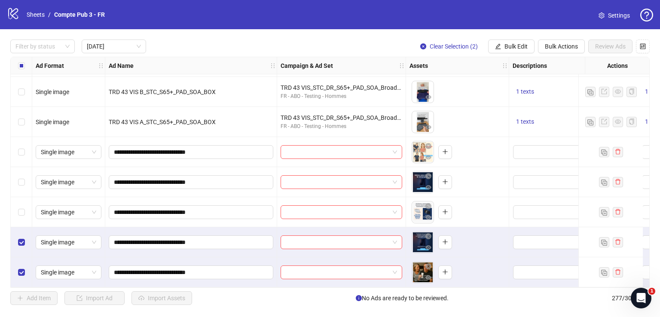
click at [24, 202] on div "Select row 11" at bounding box center [21, 212] width 21 height 30
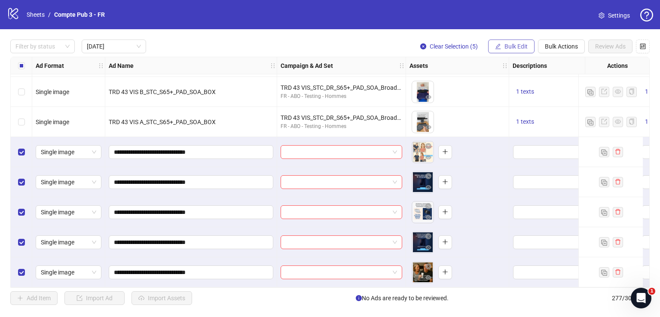
click at [509, 41] on button "Bulk Edit" at bounding box center [511, 47] width 46 height 14
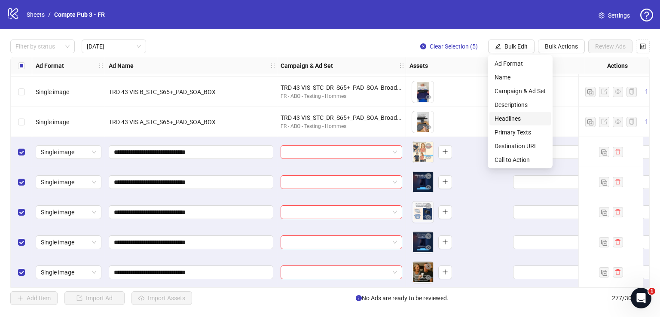
click at [522, 117] on span "Headlines" at bounding box center [520, 118] width 51 height 9
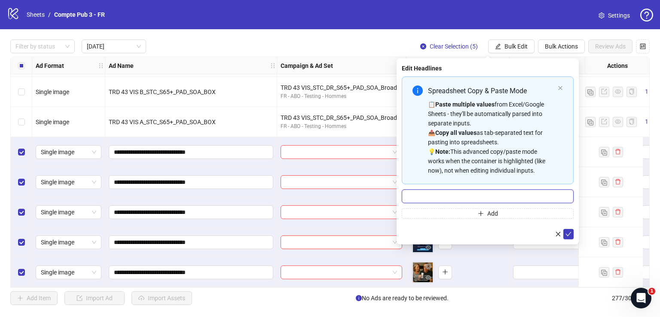
click at [474, 201] on input "Multi-input container - paste or copy values" at bounding box center [488, 197] width 172 height 14
paste input "**********"
type input "**********"
click at [571, 234] on icon "check" at bounding box center [569, 234] width 6 height 6
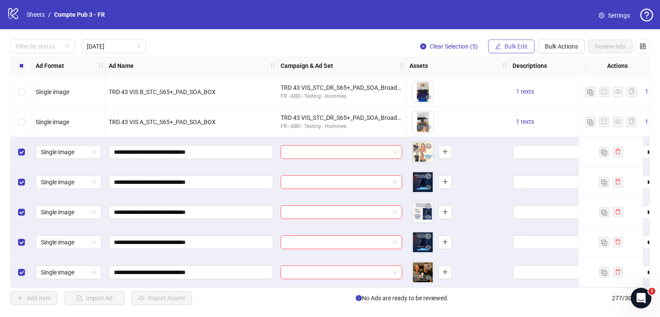
click at [514, 43] on span "Bulk Edit" at bounding box center [516, 46] width 23 height 7
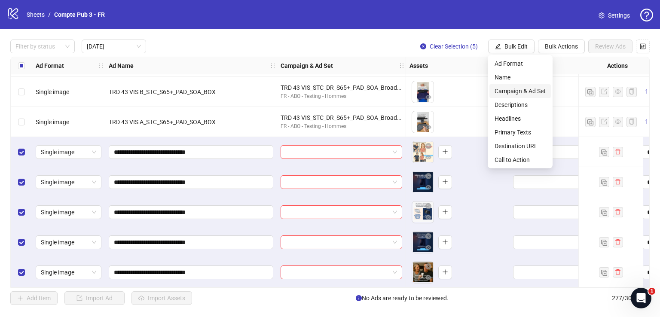
click at [519, 92] on span "Campaign & Ad Set" at bounding box center [520, 90] width 51 height 9
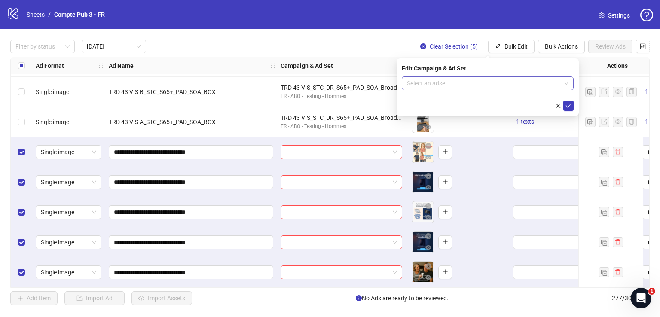
click at [468, 86] on input "search" at bounding box center [484, 83] width 154 height 13
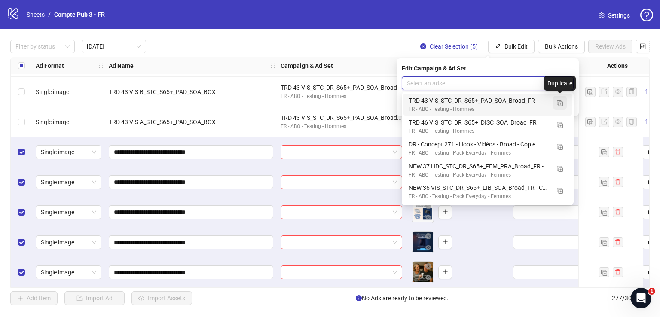
click at [562, 101] on img "button" at bounding box center [560, 103] width 6 height 6
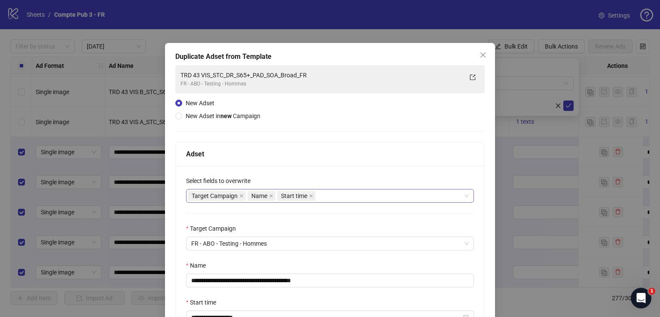
click at [335, 197] on div "Target Campaign Name Start time" at bounding box center [325, 196] width 275 height 12
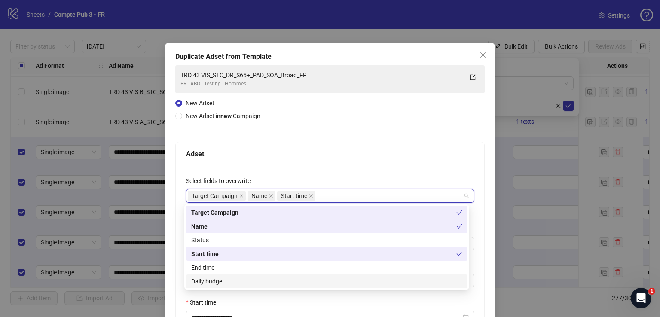
click at [246, 279] on div "Daily budget" at bounding box center [326, 281] width 271 height 9
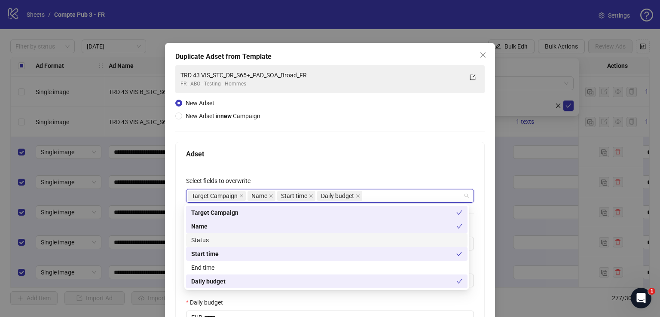
click at [242, 235] on div "Status" at bounding box center [326, 240] width 281 height 14
click at [318, 166] on div "**********" at bounding box center [330, 292] width 309 height 253
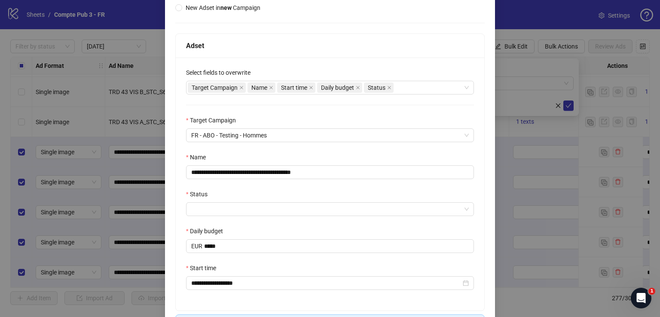
scroll to position [109, 0]
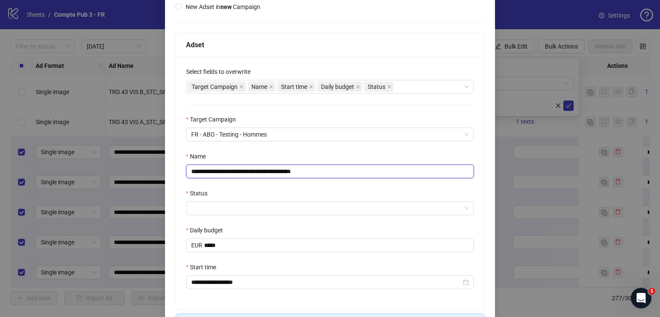
drag, startPoint x: 347, startPoint y: 173, endPoint x: 187, endPoint y: 174, distance: 160.7
click at [187, 174] on input "**********" at bounding box center [330, 172] width 288 height 14
paste input "text"
type input "**********"
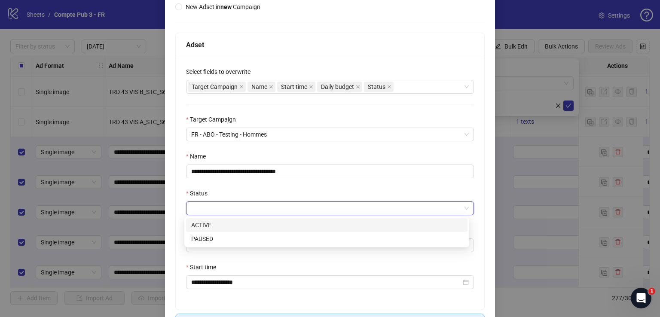
click at [236, 208] on input "Status" at bounding box center [326, 208] width 270 height 13
click at [235, 226] on div "ACTIVE" at bounding box center [326, 224] width 271 height 9
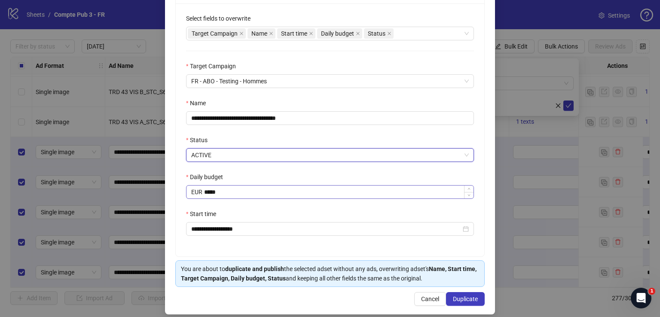
scroll to position [165, 0]
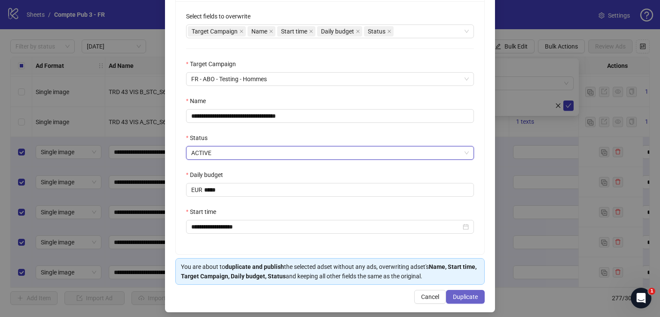
click at [459, 296] on span "Duplicate" at bounding box center [465, 297] width 25 height 7
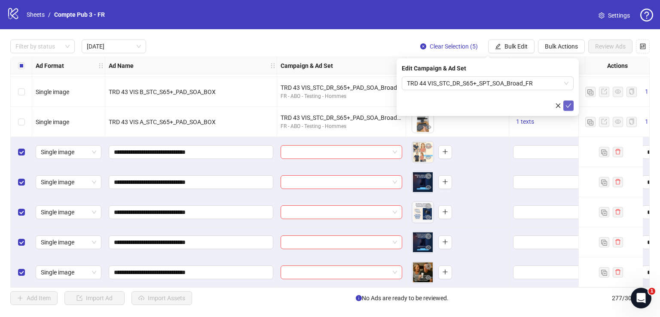
click at [572, 104] on button "submit" at bounding box center [568, 106] width 10 height 10
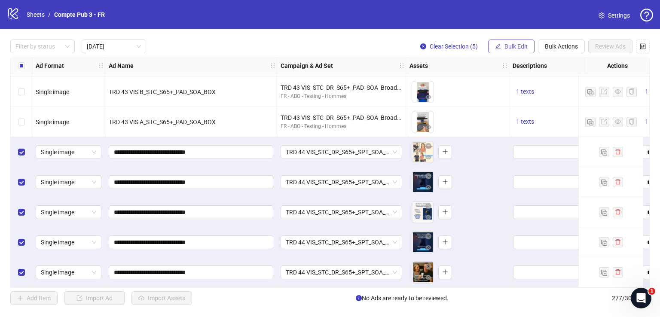
click at [518, 46] on span "Bulk Edit" at bounding box center [516, 46] width 23 height 7
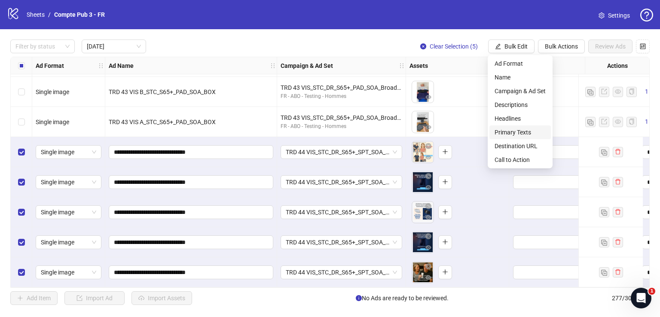
click at [523, 129] on span "Primary Texts" at bounding box center [520, 132] width 51 height 9
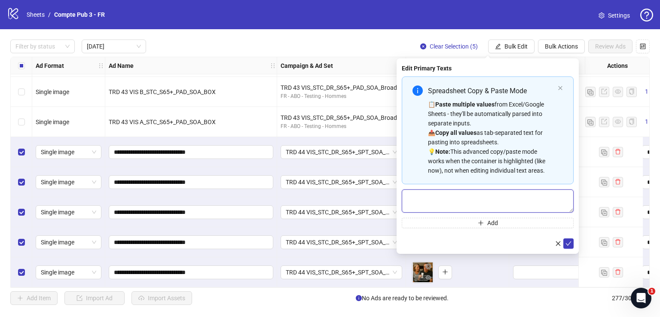
click at [468, 200] on textarea "Multi-text input container - paste or copy values" at bounding box center [488, 201] width 172 height 23
paste textarea "**********"
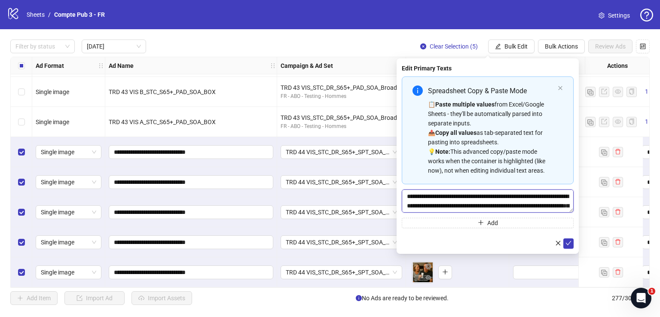
scroll to position [0, 0]
type textarea "**********"
click at [572, 245] on button "submit" at bounding box center [568, 244] width 10 height 10
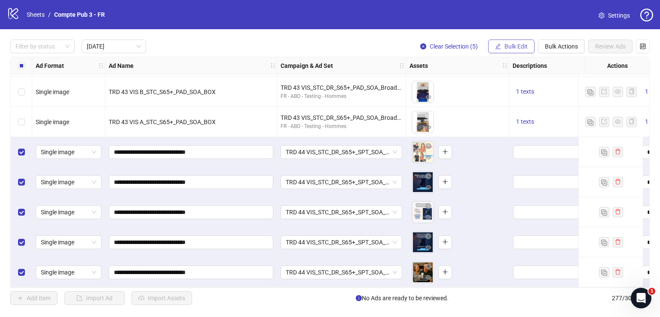
click at [520, 45] on span "Bulk Edit" at bounding box center [516, 46] width 23 height 7
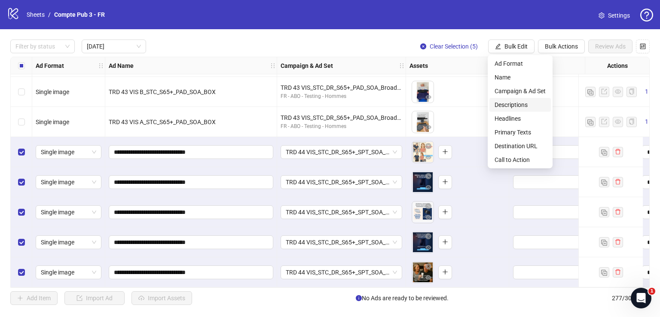
click at [518, 104] on span "Descriptions" at bounding box center [520, 104] width 51 height 9
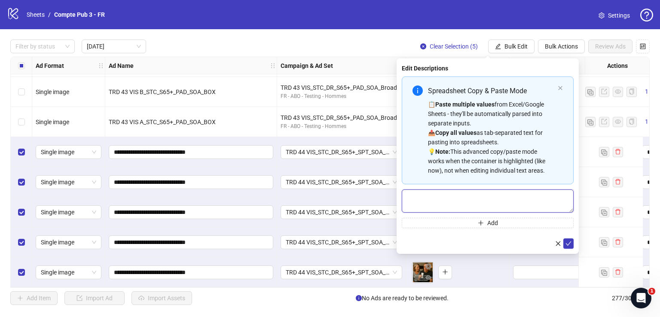
click at [456, 194] on textarea "Multi-text input container - paste or copy values" at bounding box center [488, 201] width 172 height 23
paste textarea "**********"
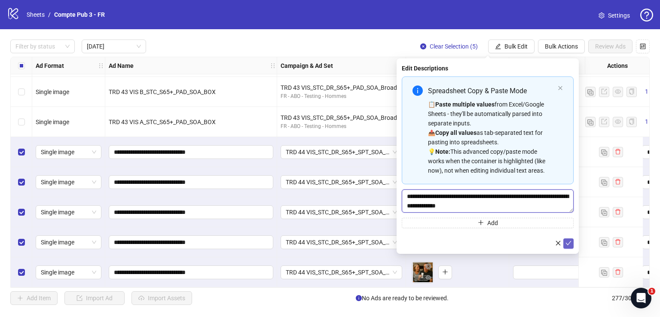
type textarea "**********"
click at [569, 246] on span "submit" at bounding box center [569, 243] width 6 height 7
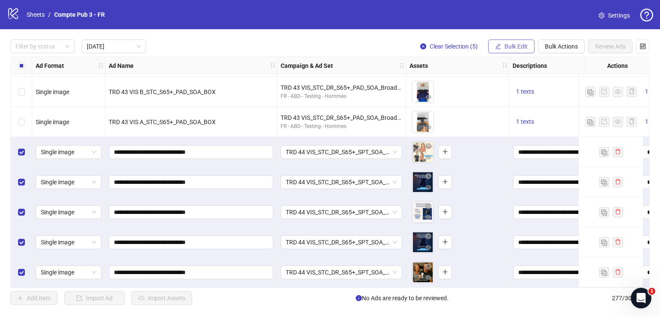
click at [519, 48] on span "Bulk Edit" at bounding box center [516, 46] width 23 height 7
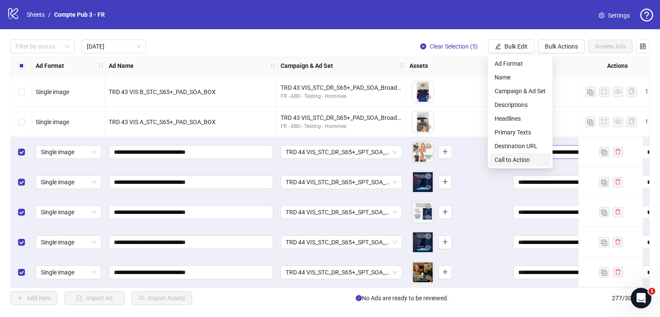
drag, startPoint x: 522, startPoint y: 157, endPoint x: 518, endPoint y: 148, distance: 9.7
click at [521, 158] on span "Call to Action" at bounding box center [520, 159] width 51 height 9
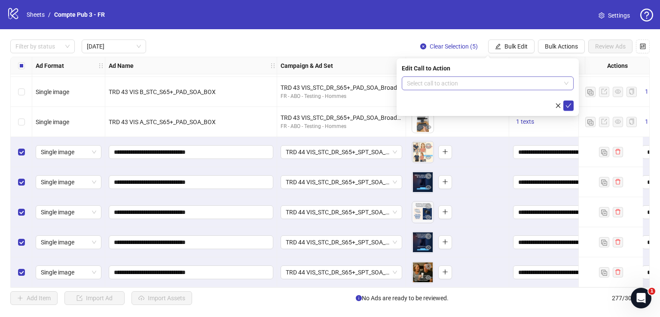
click at [504, 81] on input "search" at bounding box center [484, 83] width 154 height 13
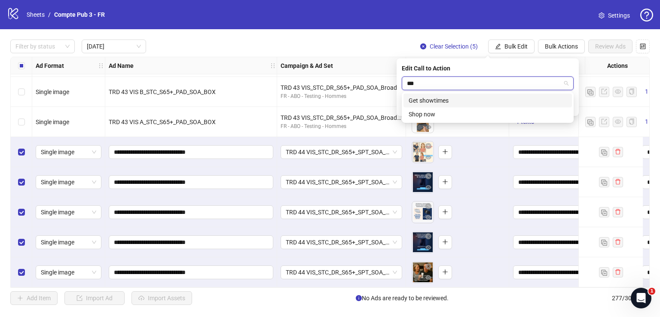
type input "****"
click at [499, 98] on div "Shop now" at bounding box center [488, 100] width 158 height 9
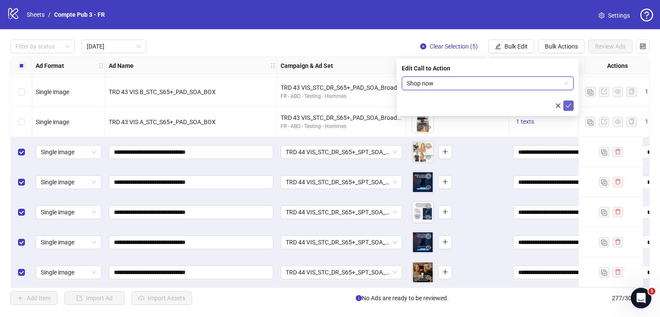
click at [570, 103] on icon "check" at bounding box center [569, 106] width 6 height 6
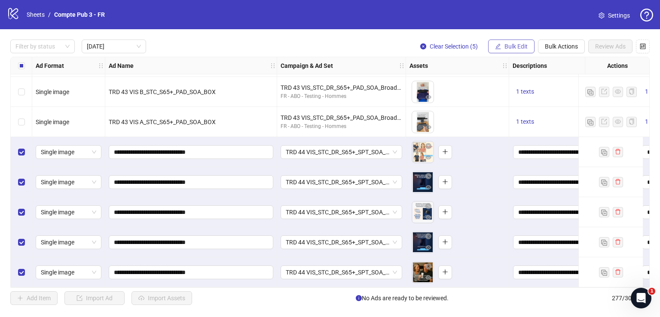
click at [518, 46] on span "Bulk Edit" at bounding box center [516, 46] width 23 height 7
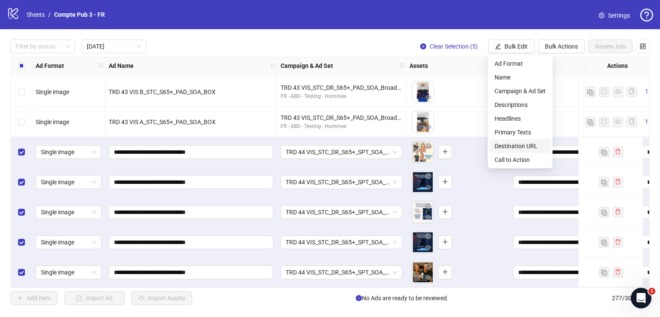
click at [527, 147] on span "Destination URL" at bounding box center [520, 145] width 51 height 9
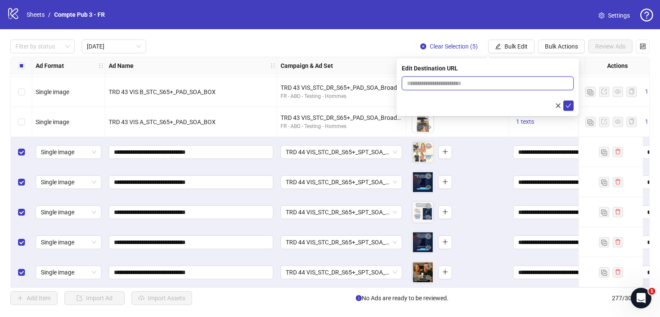
click at [498, 81] on input "text" at bounding box center [484, 83] width 155 height 9
paste input "**********"
type input "**********"
click at [567, 103] on icon "check" at bounding box center [569, 106] width 6 height 6
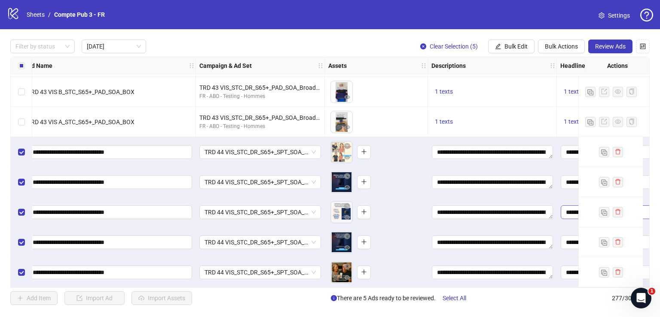
scroll to position [181, 0]
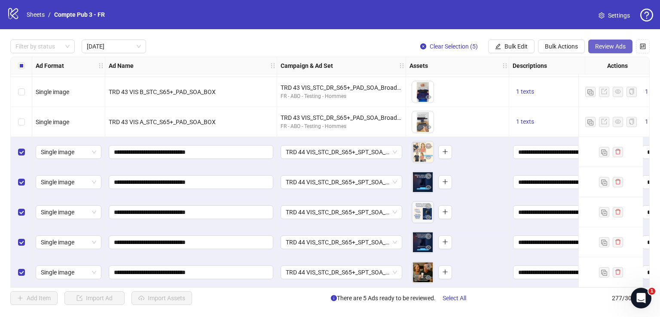
click at [601, 49] on span "Review Ads" at bounding box center [610, 46] width 31 height 7
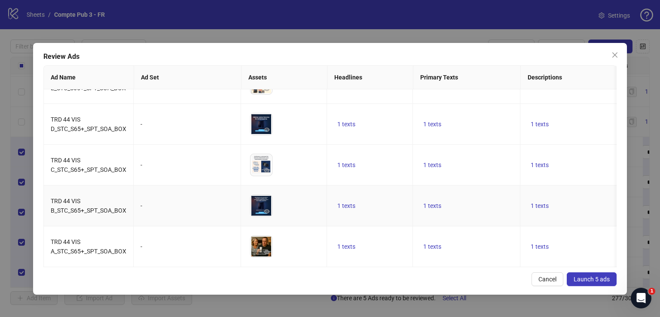
scroll to position [0, 0]
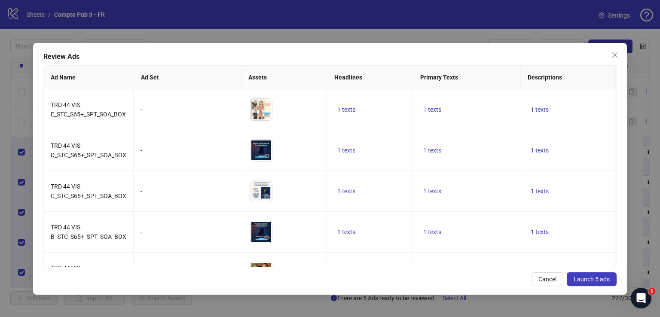
click at [589, 279] on span "Launch 5 ads" at bounding box center [592, 279] width 36 height 7
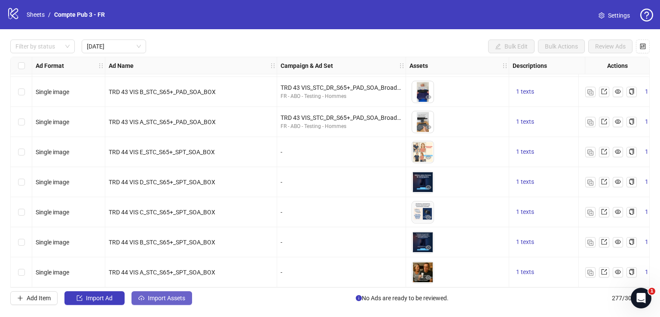
click at [158, 296] on span "Import Assets" at bounding box center [166, 298] width 37 height 7
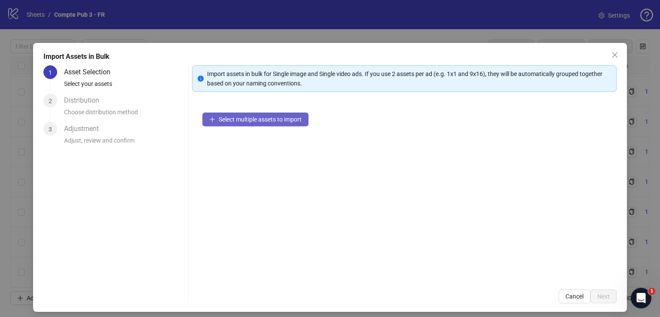
click at [296, 124] on button "Select multiple assets to import" at bounding box center [255, 120] width 106 height 14
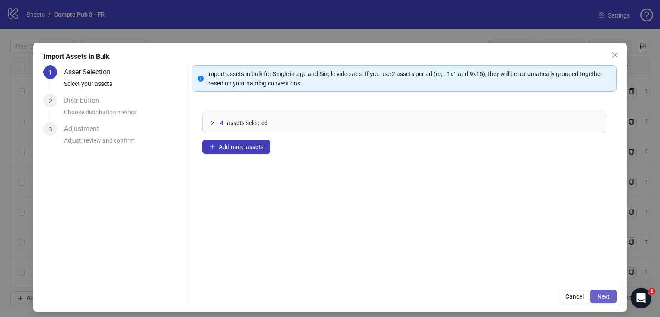
click at [598, 295] on span "Next" at bounding box center [603, 296] width 12 height 7
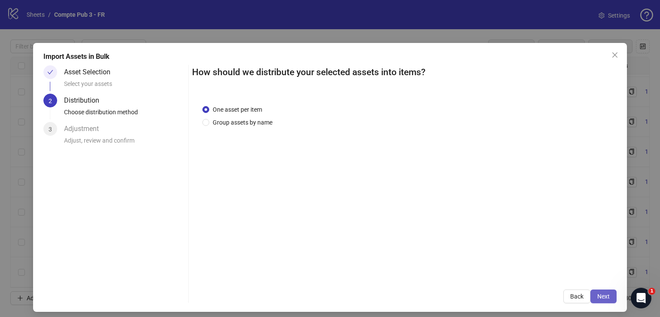
click at [597, 295] on span "Next" at bounding box center [603, 296] width 12 height 7
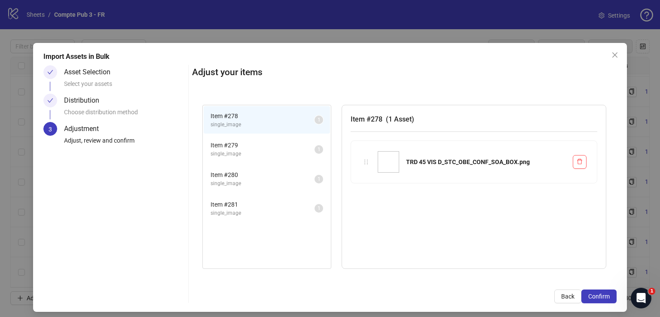
click at [595, 295] on span "Confirm" at bounding box center [598, 296] width 21 height 7
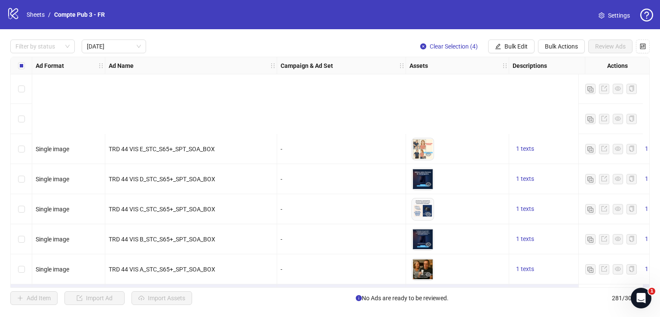
scroll to position [301, 0]
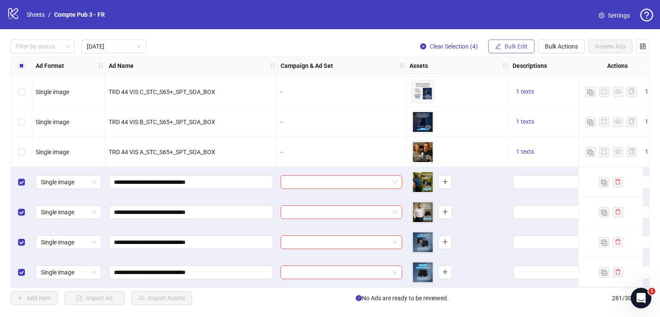
click at [512, 43] on span "Bulk Edit" at bounding box center [516, 46] width 23 height 7
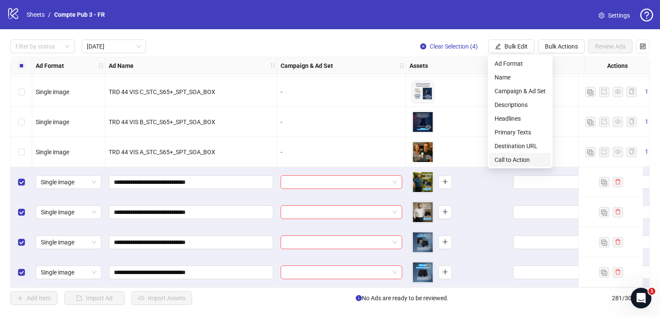
click at [520, 160] on span "Call to Action" at bounding box center [520, 159] width 51 height 9
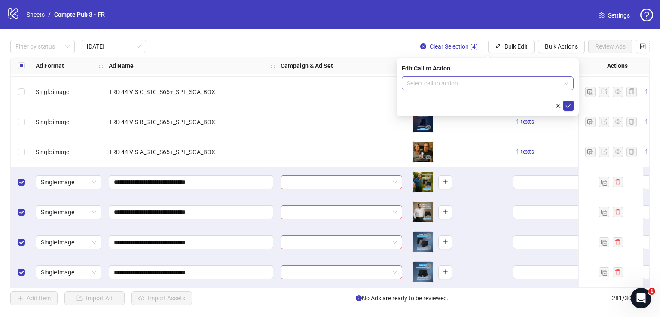
click at [500, 82] on input "search" at bounding box center [484, 83] width 154 height 13
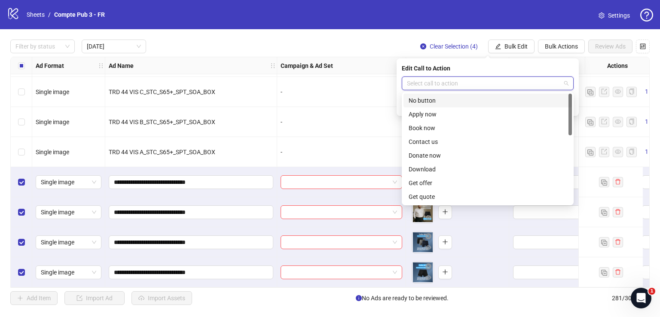
type input "*"
type input "****"
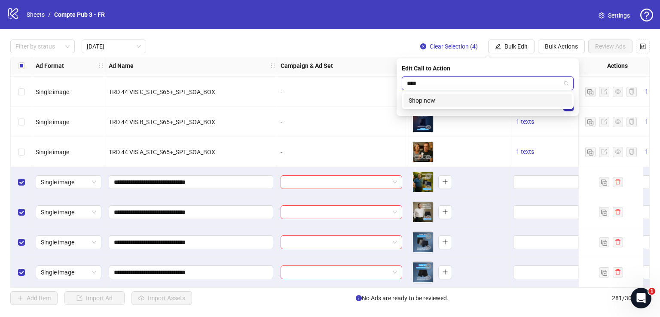
click at [501, 96] on div "Shop now" at bounding box center [488, 100] width 158 height 9
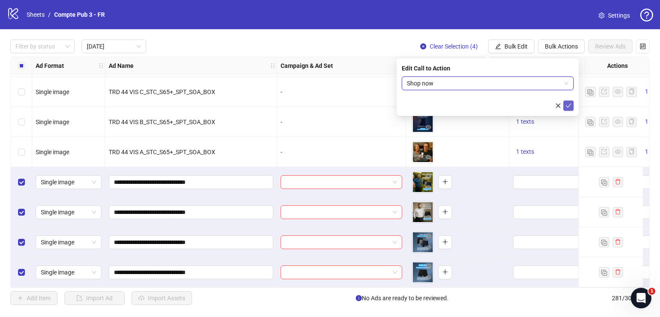
click at [572, 105] on button "submit" at bounding box center [568, 106] width 10 height 10
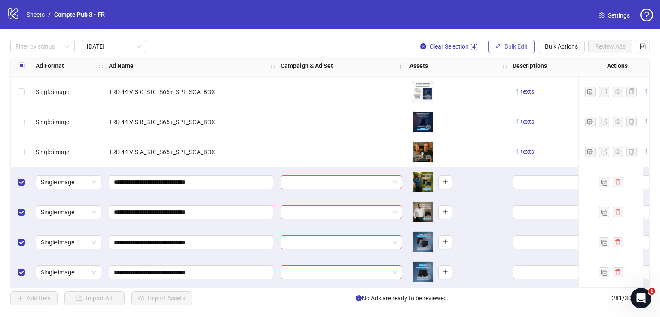
click at [522, 45] on span "Bulk Edit" at bounding box center [516, 46] width 23 height 7
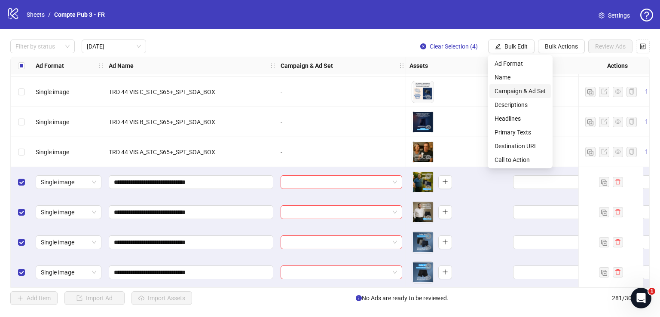
click at [528, 93] on span "Campaign & Ad Set" at bounding box center [520, 90] width 51 height 9
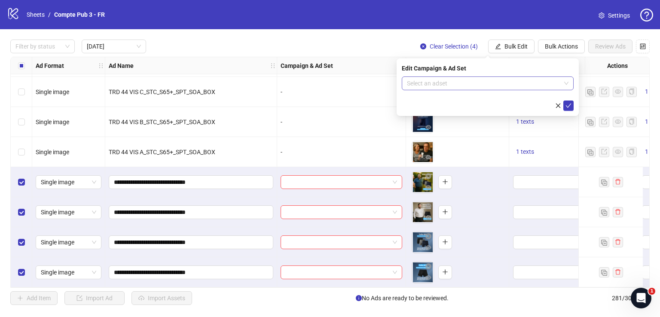
click at [518, 84] on input "search" at bounding box center [484, 83] width 154 height 13
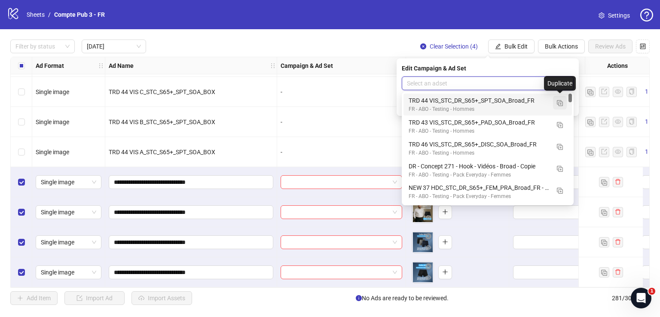
click at [562, 104] on img "button" at bounding box center [560, 103] width 6 height 6
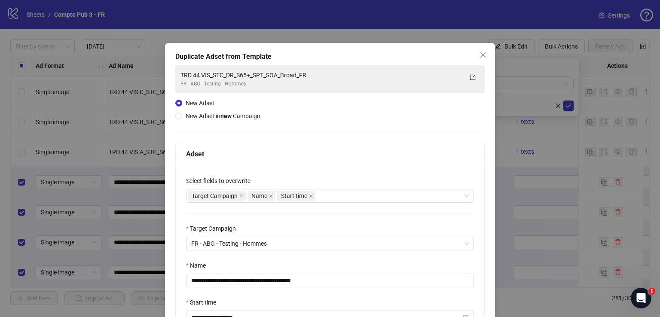
scroll to position [20, 0]
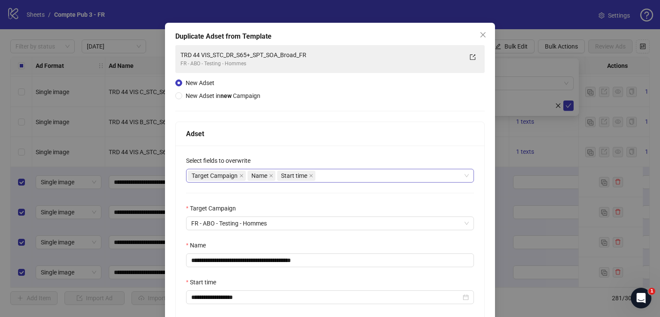
click at [355, 176] on div "Target Campaign Name Start time" at bounding box center [325, 176] width 275 height 12
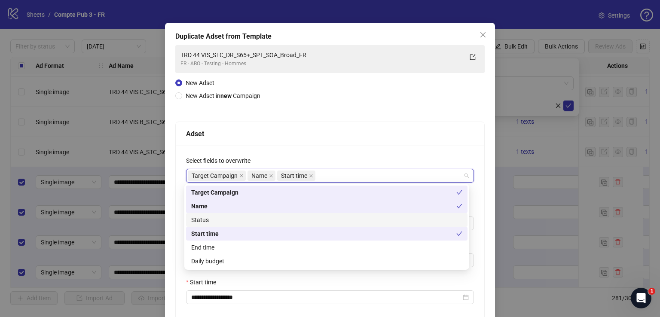
click at [326, 225] on div "Status" at bounding box center [326, 220] width 281 height 14
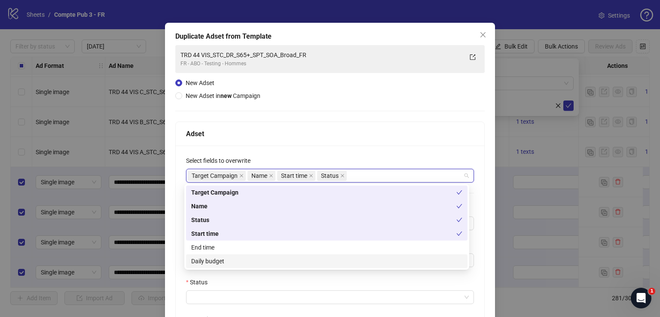
click at [307, 261] on div "Daily budget" at bounding box center [326, 261] width 271 height 9
click at [356, 154] on div "**********" at bounding box center [330, 272] width 309 height 253
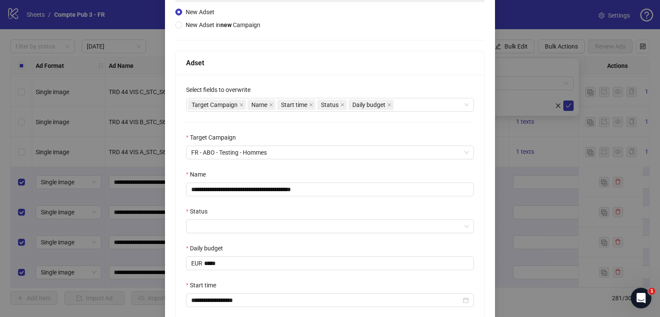
scroll to position [108, 0]
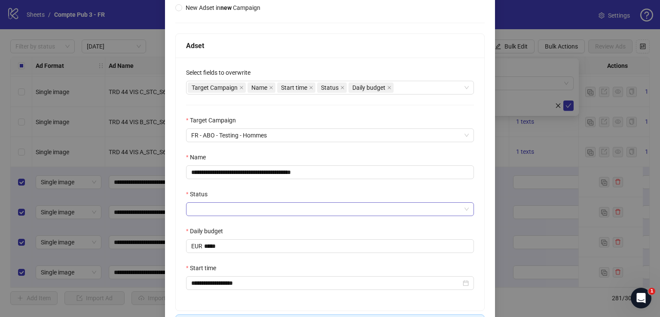
click at [299, 205] on input "Status" at bounding box center [326, 209] width 270 height 13
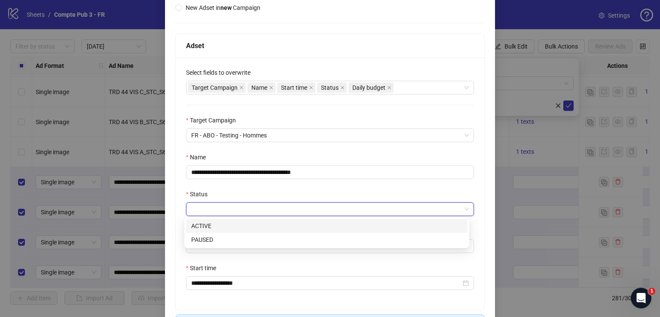
click at [290, 225] on div "ACTIVE" at bounding box center [326, 225] width 271 height 9
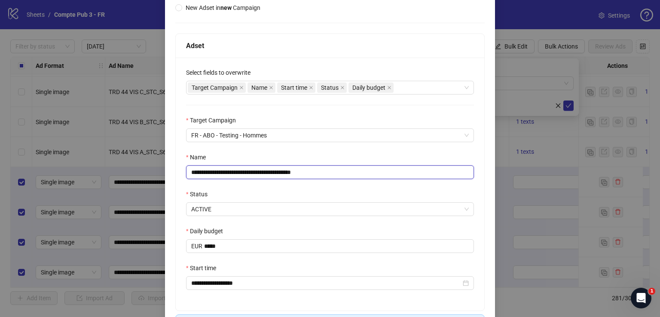
drag, startPoint x: 351, startPoint y: 171, endPoint x: 163, endPoint y: 172, distance: 187.4
click at [165, 172] on div "**********" at bounding box center [330, 152] width 330 height 434
paste input "text"
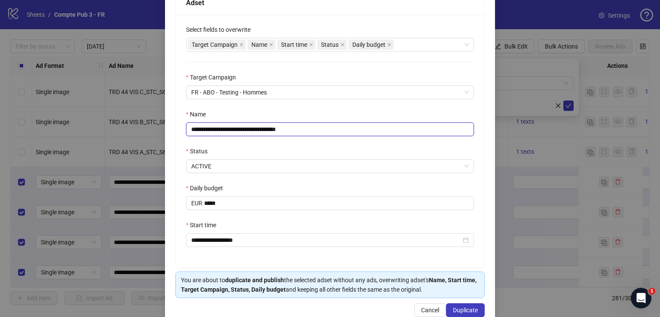
scroll to position [151, 0]
type input "**********"
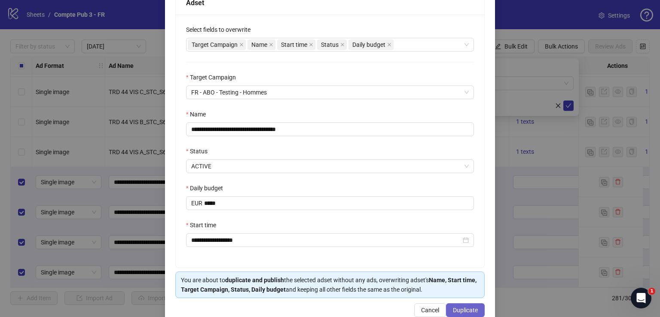
click at [462, 311] on span "Duplicate" at bounding box center [465, 310] width 25 height 7
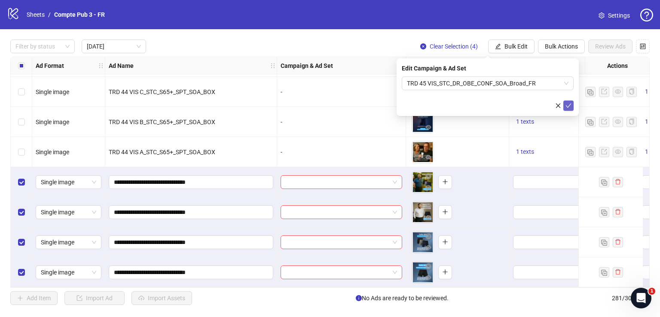
click at [569, 104] on icon "check" at bounding box center [569, 106] width 6 height 6
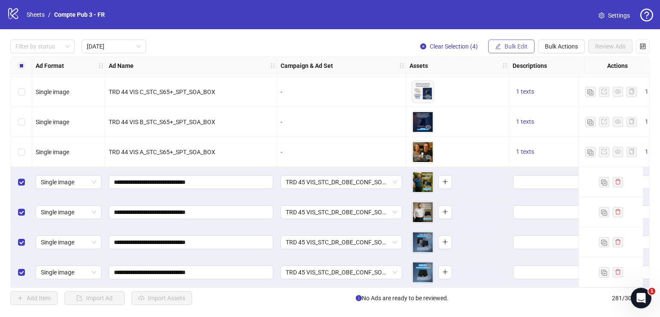
click at [514, 46] on span "Bulk Edit" at bounding box center [516, 46] width 23 height 7
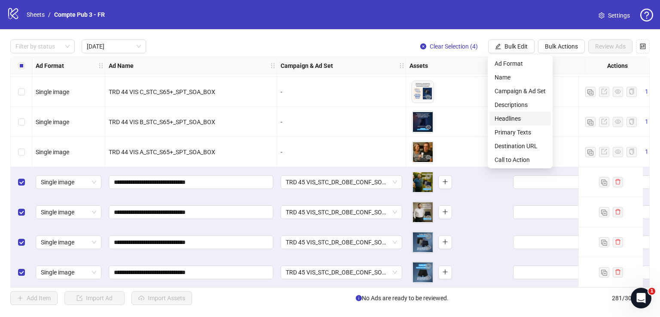
click at [512, 121] on span "Headlines" at bounding box center [520, 118] width 51 height 9
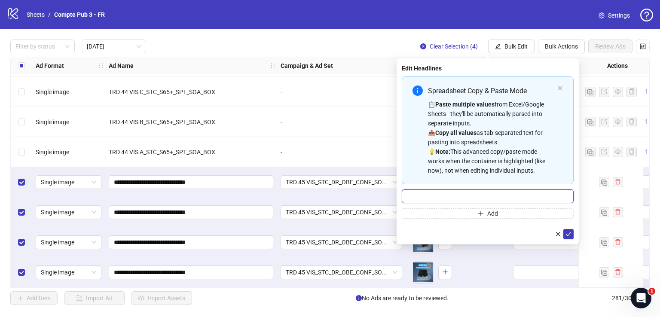
click at [471, 195] on input "Multi-input container - paste or copy values" at bounding box center [488, 197] width 172 height 14
paste input "**********"
type input "**********"
click at [570, 236] on icon "check" at bounding box center [569, 234] width 6 height 6
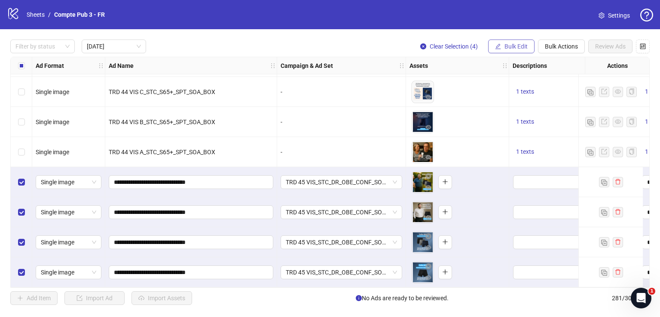
click at [505, 45] on span "Bulk Edit" at bounding box center [516, 46] width 23 height 7
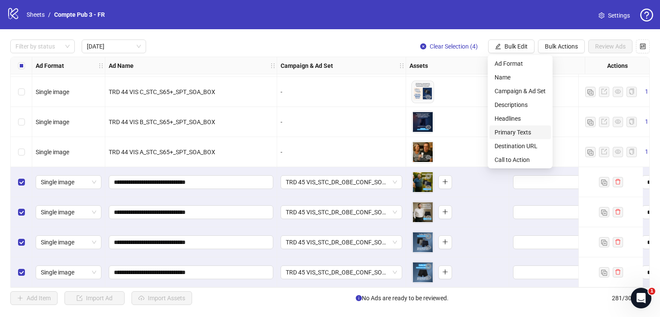
click at [525, 130] on span "Primary Texts" at bounding box center [520, 132] width 51 height 9
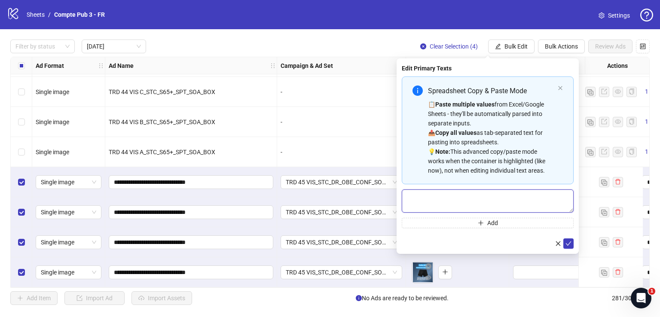
click at [460, 198] on textarea "Multi-text input container - paste or copy values" at bounding box center [488, 201] width 172 height 23
paste textarea "**********"
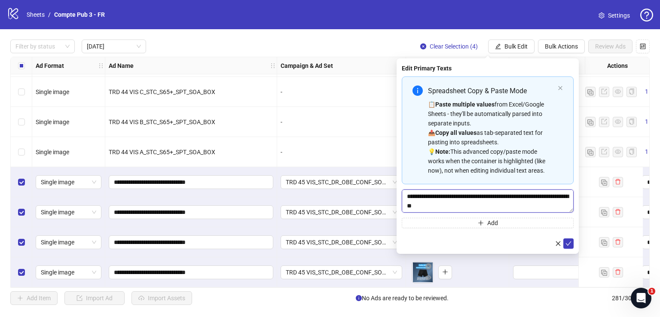
scroll to position [92, 0]
type textarea "**********"
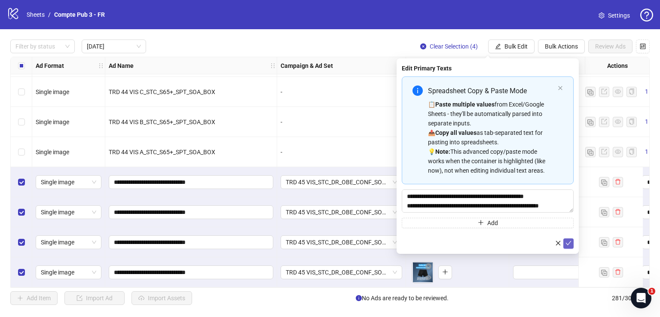
click at [569, 244] on icon "check" at bounding box center [569, 243] width 6 height 6
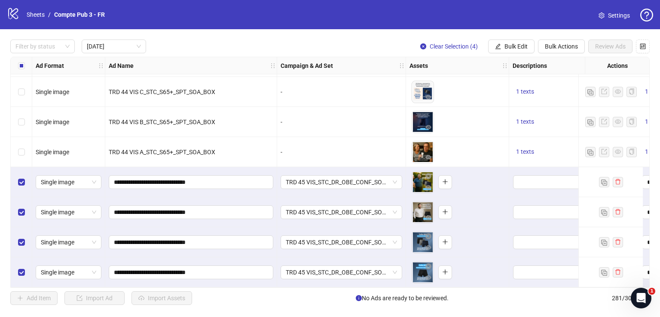
scroll to position [301, 0]
click at [350, 257] on div "TRD 45 VIS_STC_DR_OBE_CONF_SOA_Broad_FR" at bounding box center [341, 272] width 129 height 30
click at [512, 49] on span "Bulk Edit" at bounding box center [516, 46] width 23 height 7
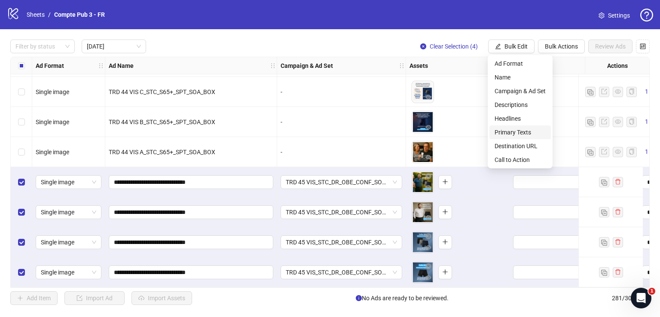
click at [519, 129] on span "Primary Texts" at bounding box center [520, 132] width 51 height 9
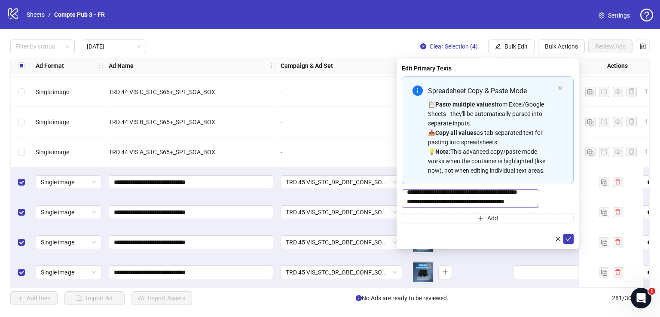
scroll to position [95, 0]
click at [571, 241] on icon "check" at bounding box center [569, 239] width 6 height 6
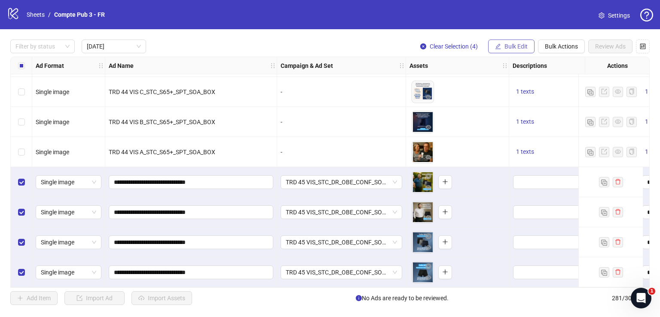
click at [512, 43] on span "Bulk Edit" at bounding box center [516, 46] width 23 height 7
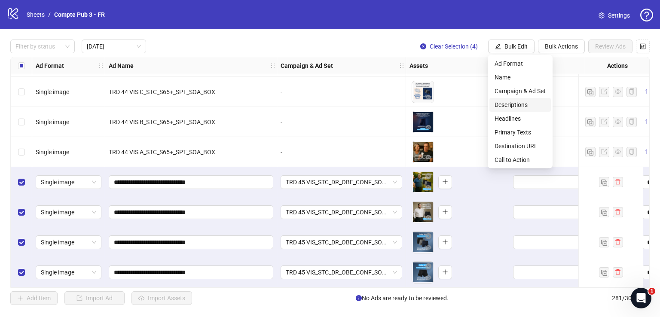
click at [524, 107] on span "Descriptions" at bounding box center [520, 104] width 51 height 9
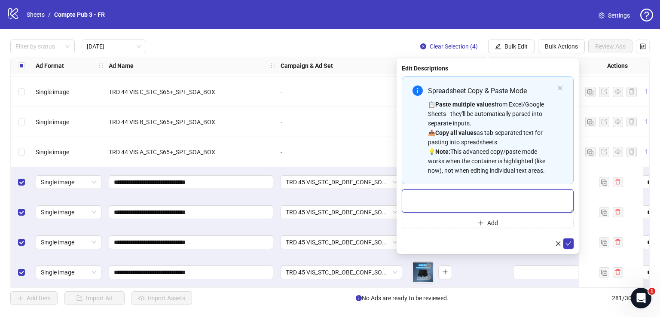
click at [473, 197] on textarea "Multi-text input container - paste or copy values" at bounding box center [488, 201] width 172 height 23
paste textarea "**********"
type textarea "**********"
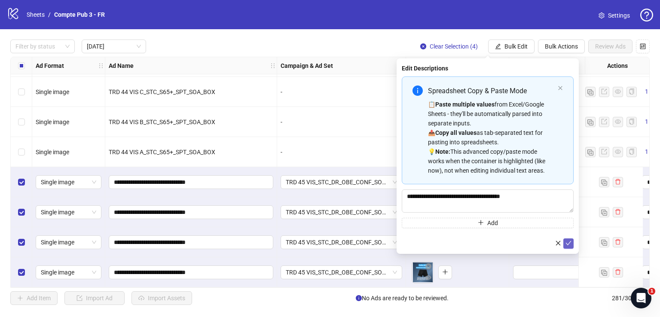
click at [569, 243] on icon "check" at bounding box center [569, 243] width 6 height 6
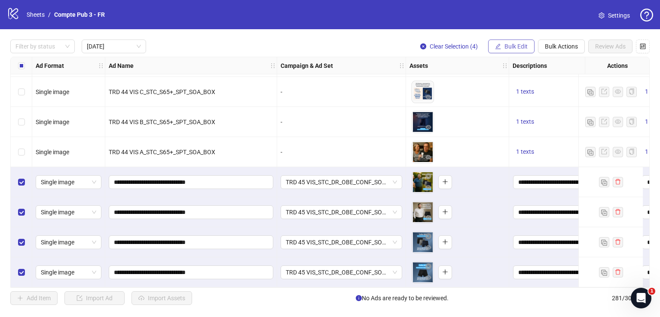
click at [517, 46] on span "Bulk Edit" at bounding box center [516, 46] width 23 height 7
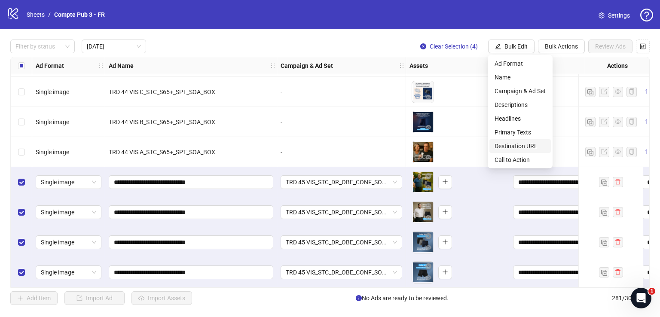
click at [526, 144] on span "Destination URL" at bounding box center [520, 145] width 51 height 9
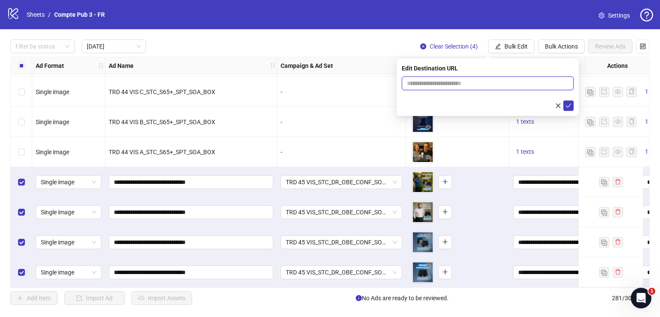
click at [462, 83] on input "text" at bounding box center [484, 83] width 155 height 9
paste input "**********"
type input "**********"
click at [566, 106] on icon "check" at bounding box center [569, 106] width 6 height 6
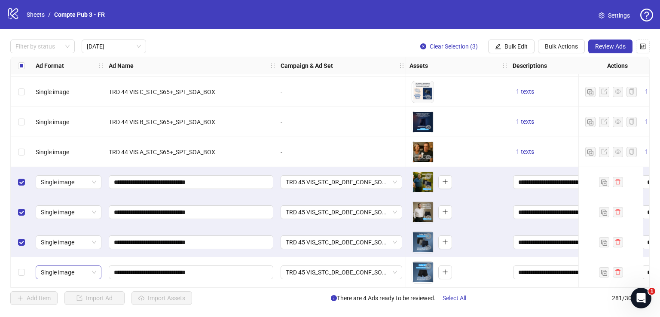
scroll to position [301, 0]
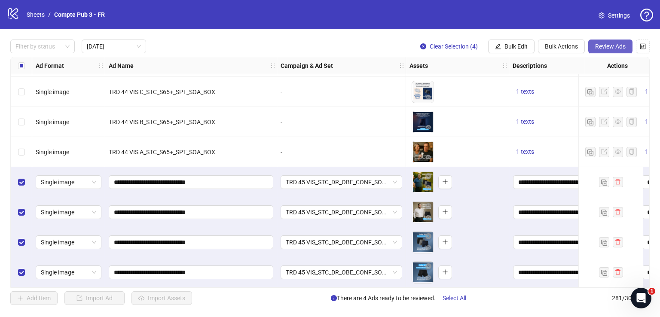
click at [608, 50] on button "Review Ads" at bounding box center [610, 47] width 44 height 14
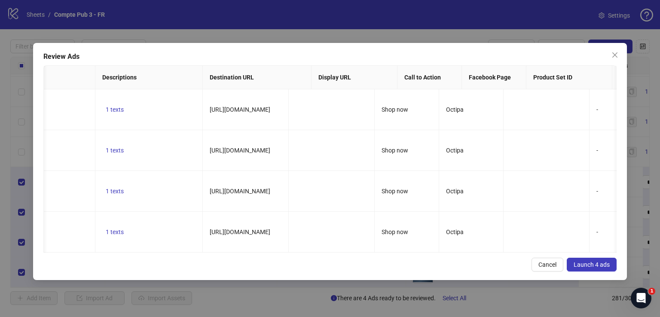
scroll to position [0, 0]
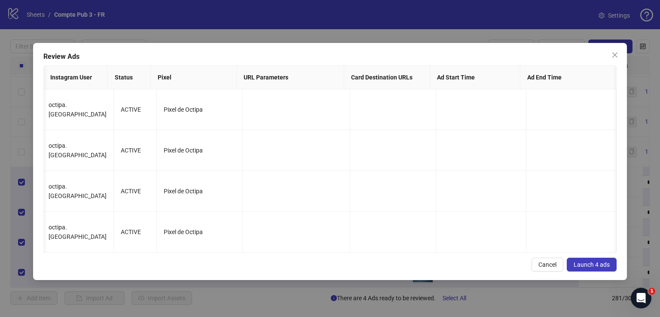
click at [602, 268] on span "Launch 4 ads" at bounding box center [592, 264] width 36 height 7
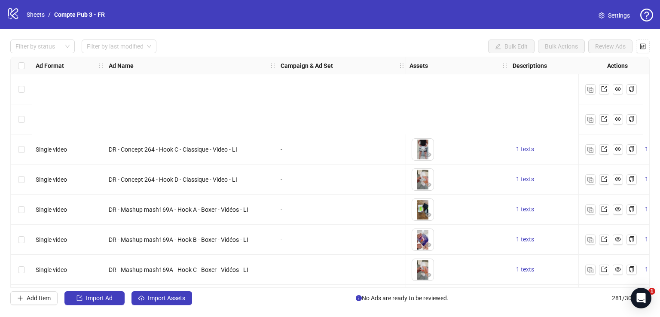
click at [144, 43] on span at bounding box center [119, 46] width 64 height 13
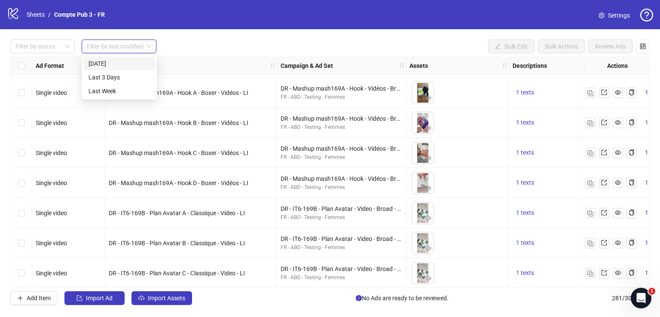
click at [134, 62] on div "[DATE]" at bounding box center [119, 63] width 61 height 9
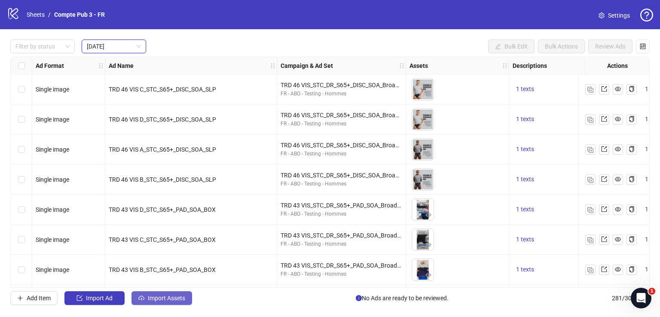
click at [172, 301] on button "Import Assets" at bounding box center [161, 298] width 61 height 14
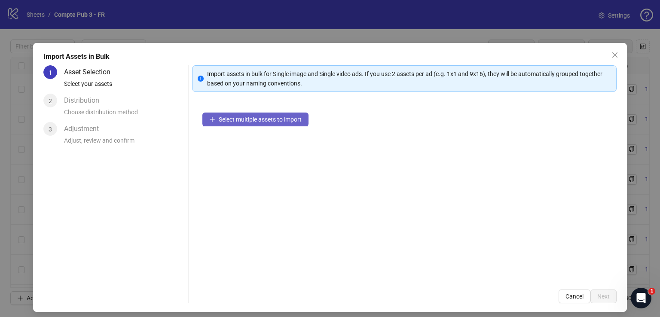
click at [277, 119] on span "Select multiple assets to import" at bounding box center [260, 119] width 83 height 7
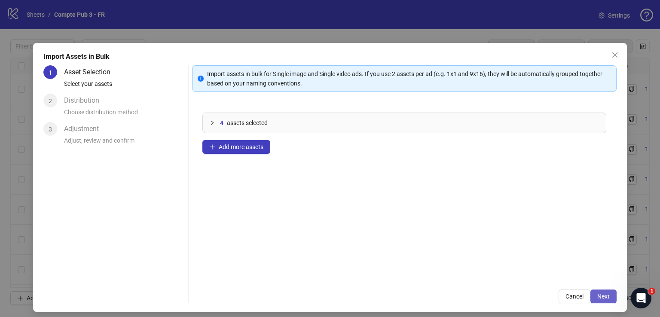
click at [598, 293] on span "Next" at bounding box center [603, 296] width 12 height 7
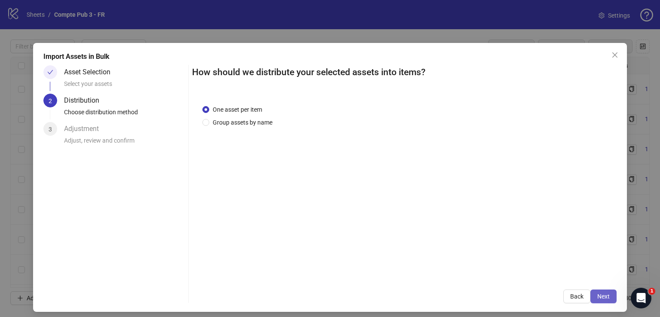
click at [601, 298] on span "Next" at bounding box center [603, 296] width 12 height 7
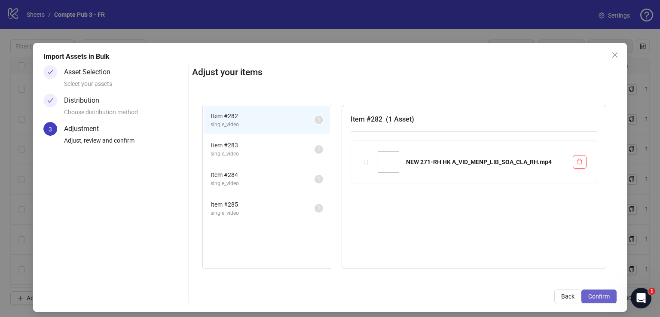
click at [598, 295] on span "Confirm" at bounding box center [598, 296] width 21 height 7
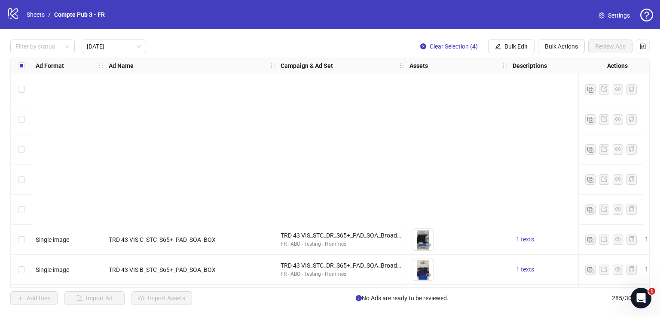
scroll to position [422, 0]
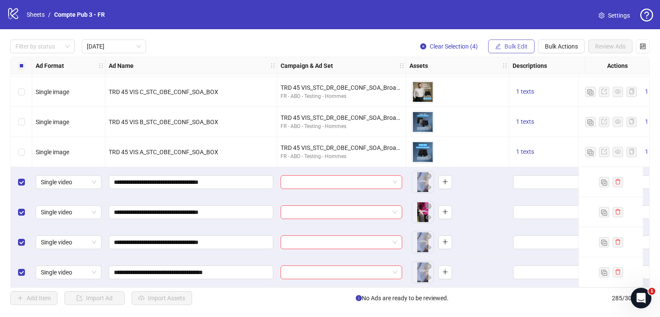
click at [518, 45] on span "Bulk Edit" at bounding box center [516, 46] width 23 height 7
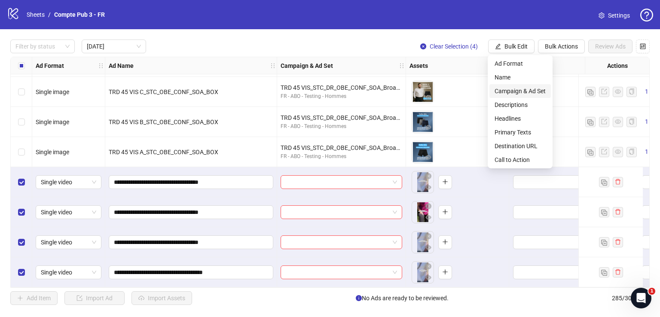
click at [518, 90] on span "Campaign & Ad Set" at bounding box center [520, 90] width 51 height 9
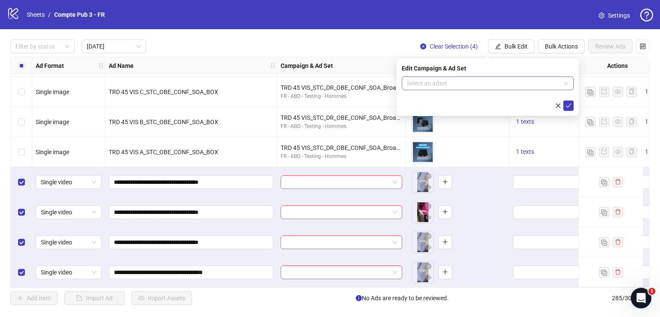
click at [488, 78] on input "search" at bounding box center [484, 83] width 154 height 13
click at [426, 85] on input "search" at bounding box center [484, 83] width 154 height 13
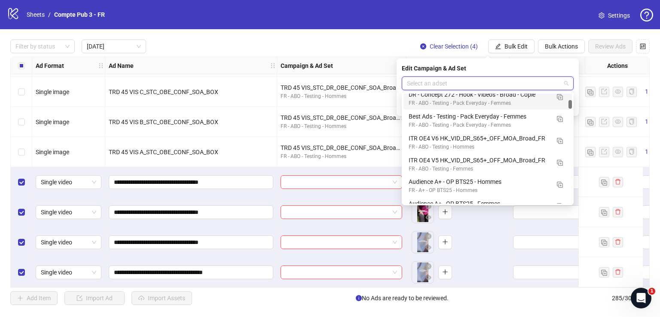
scroll to position [182, 0]
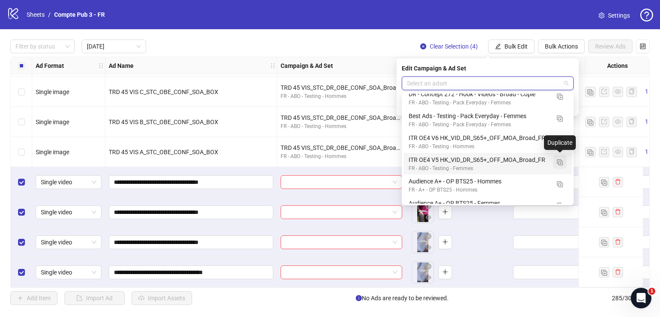
click at [561, 161] on img "button" at bounding box center [560, 162] width 6 height 6
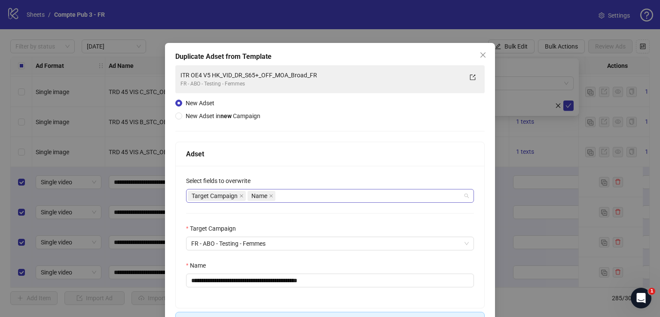
click at [336, 197] on div "Target Campaign Name" at bounding box center [325, 196] width 275 height 12
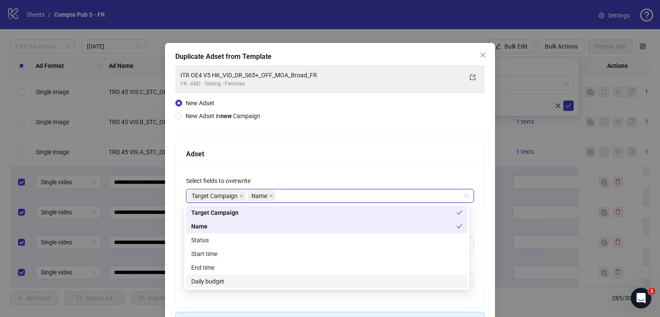
click at [273, 282] on div "Daily budget" at bounding box center [326, 281] width 271 height 9
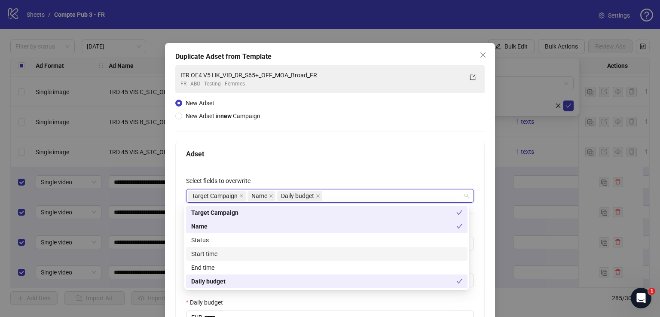
click at [258, 254] on div "Start time" at bounding box center [326, 253] width 271 height 9
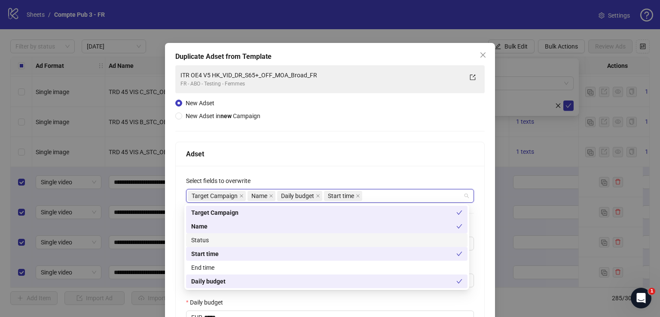
click at [258, 239] on div "Status" at bounding box center [326, 239] width 271 height 9
click at [320, 154] on div "Adset" at bounding box center [330, 154] width 288 height 11
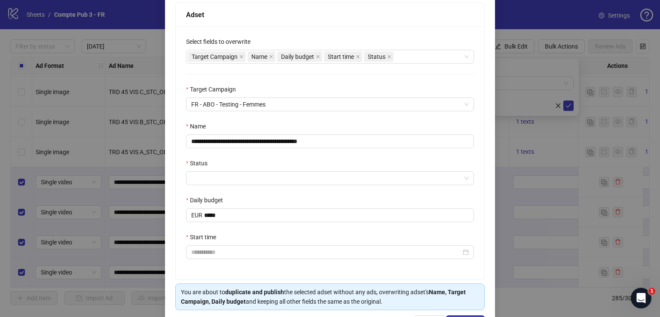
scroll to position [144, 0]
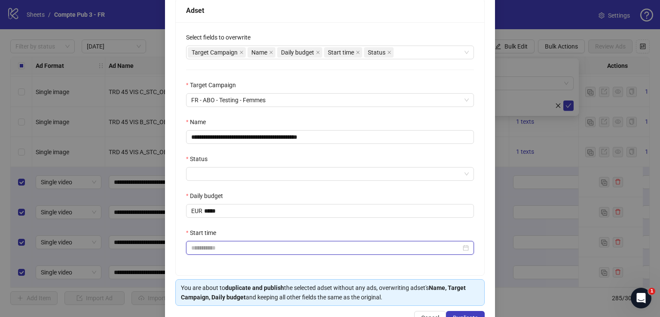
click at [249, 248] on input "Start time" at bounding box center [326, 247] width 270 height 9
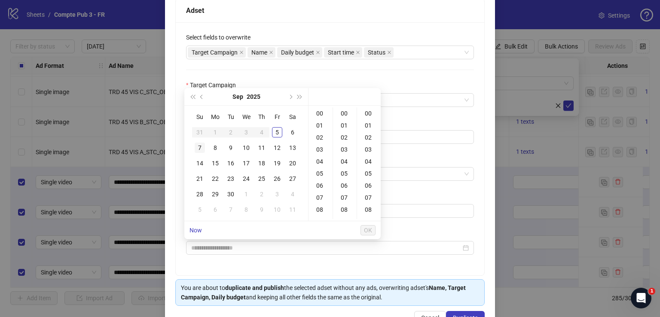
click at [199, 148] on div "7" at bounding box center [200, 148] width 10 height 10
click at [320, 160] on div "04" at bounding box center [320, 162] width 21 height 12
type input "**********"
click at [367, 229] on span "OK" at bounding box center [368, 230] width 8 height 7
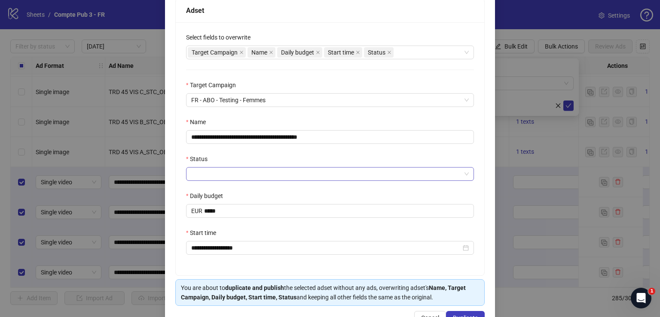
click at [285, 170] on input "Status" at bounding box center [326, 174] width 270 height 13
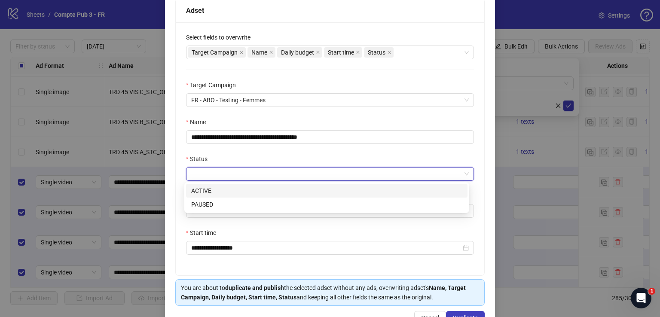
click at [273, 190] on div "ACTIVE" at bounding box center [326, 190] width 271 height 9
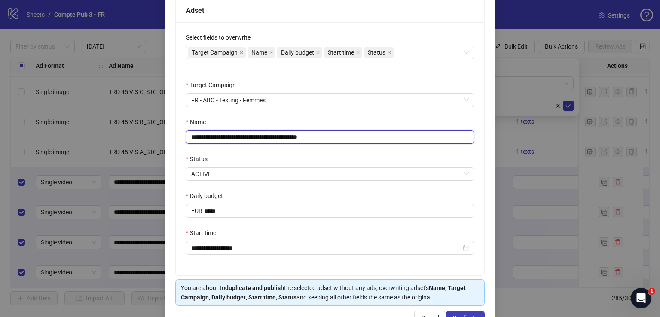
drag, startPoint x: 352, startPoint y: 135, endPoint x: 132, endPoint y: 117, distance: 219.8
click at [132, 117] on div "**********" at bounding box center [330, 158] width 660 height 317
paste input "text"
type input "**********"
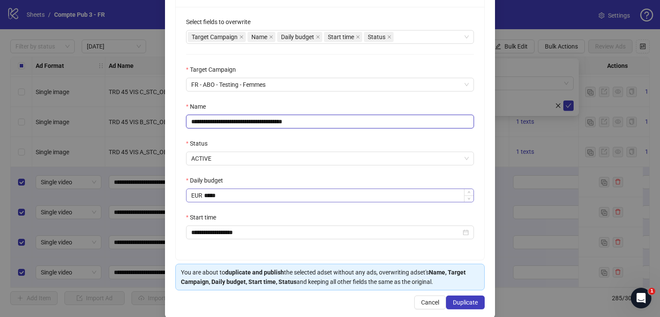
scroll to position [162, 0]
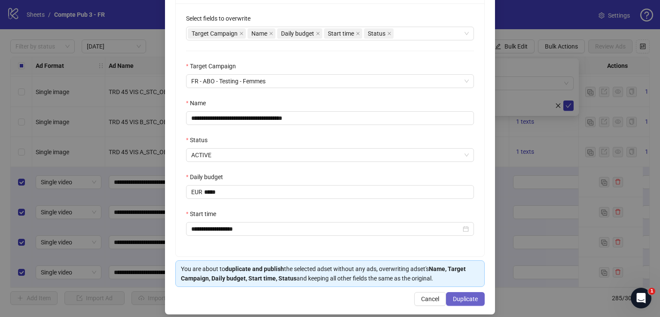
click at [455, 296] on span "Duplicate" at bounding box center [465, 299] width 25 height 7
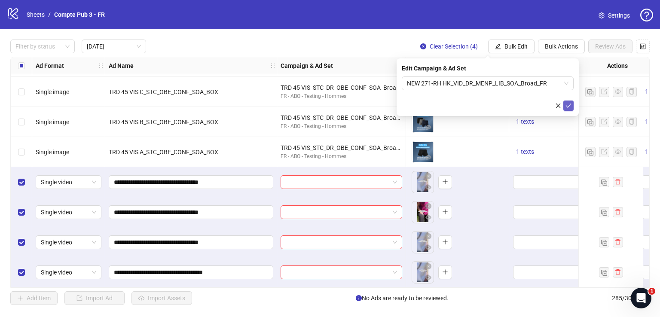
click at [570, 104] on icon "check" at bounding box center [569, 106] width 6 height 6
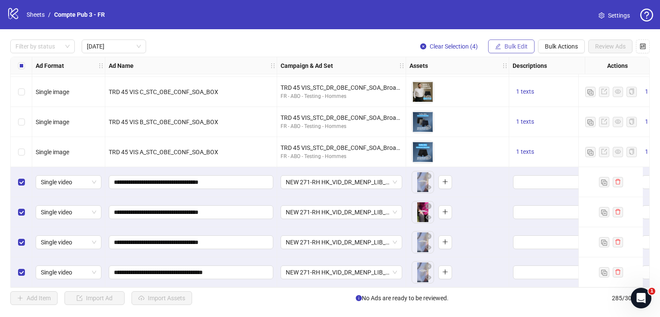
click at [526, 43] on span "Bulk Edit" at bounding box center [516, 46] width 23 height 7
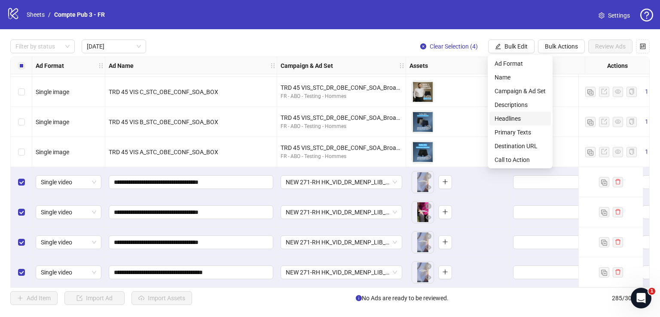
click at [521, 117] on span "Headlines" at bounding box center [520, 118] width 51 height 9
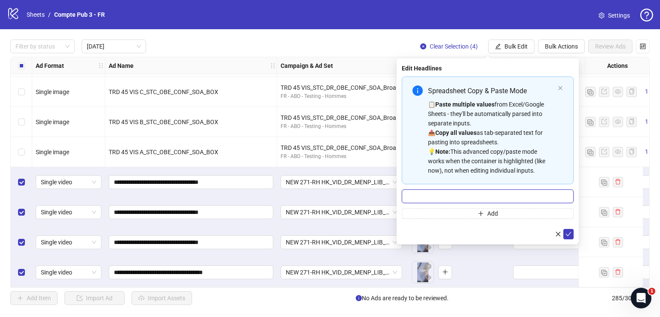
paste input "**********"
click at [478, 196] on input "**********" at bounding box center [488, 197] width 172 height 14
type input "**********"
click at [570, 232] on icon "check" at bounding box center [569, 234] width 6 height 6
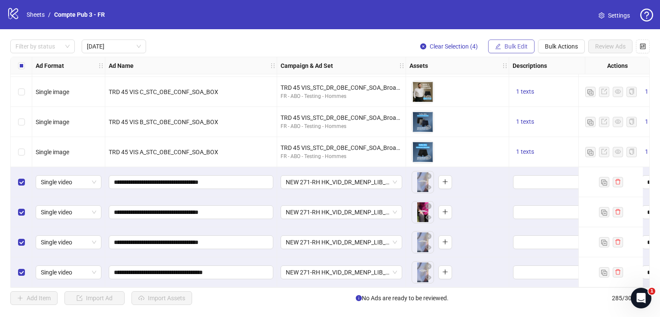
click at [514, 47] on span "Bulk Edit" at bounding box center [516, 46] width 23 height 7
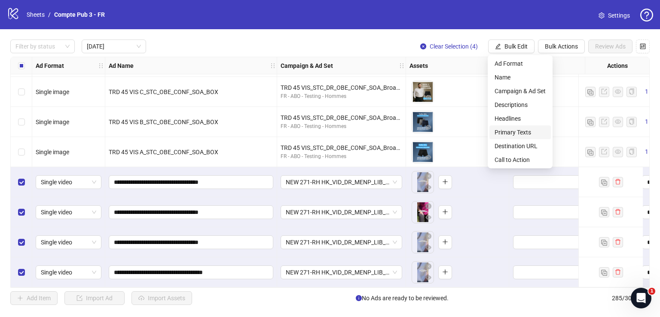
click at [517, 129] on span "Primary Texts" at bounding box center [520, 132] width 51 height 9
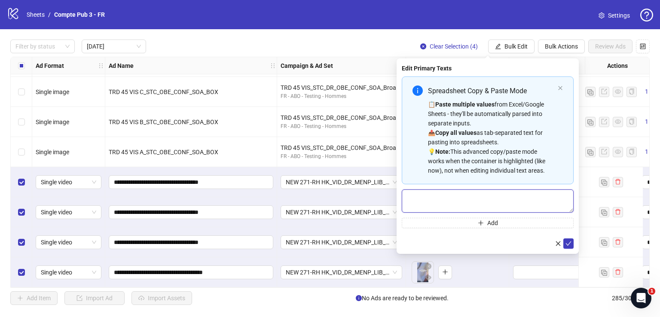
click at [462, 192] on textarea "Multi-text input container - paste or copy values" at bounding box center [488, 201] width 172 height 23
paste textarea "**********"
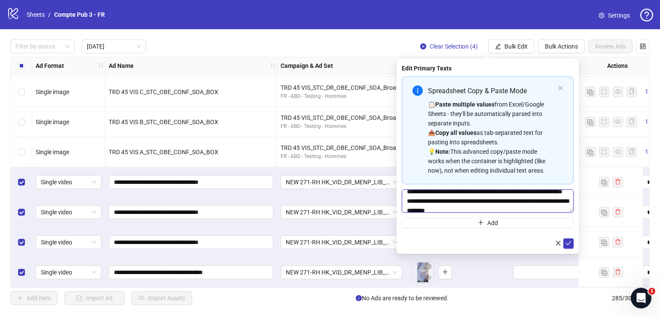
scroll to position [0, 0]
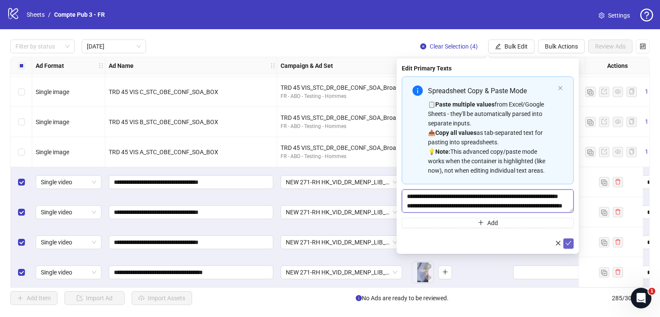
type textarea "**********"
click at [569, 243] on icon "check" at bounding box center [569, 243] width 6 height 4
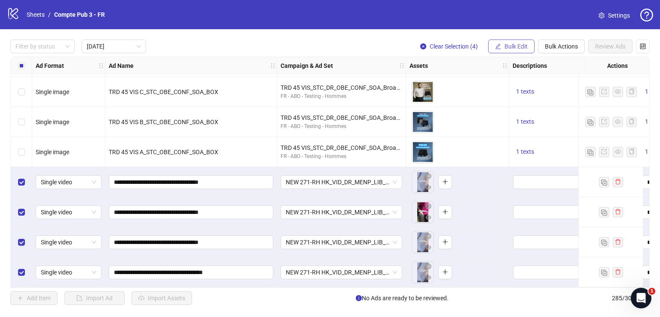
click at [519, 47] on span "Bulk Edit" at bounding box center [516, 46] width 23 height 7
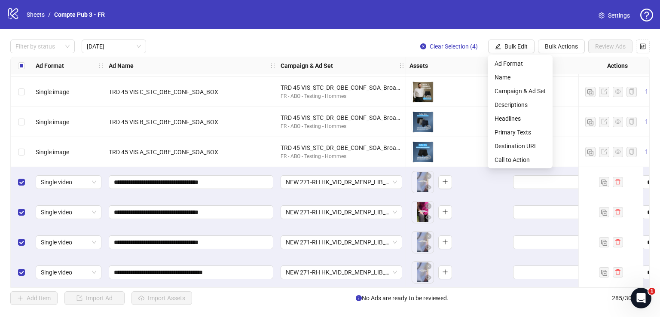
click at [473, 204] on div "To pick up a draggable item, press the space bar. While dragging, use the arrow…" at bounding box center [458, 212] width 96 height 27
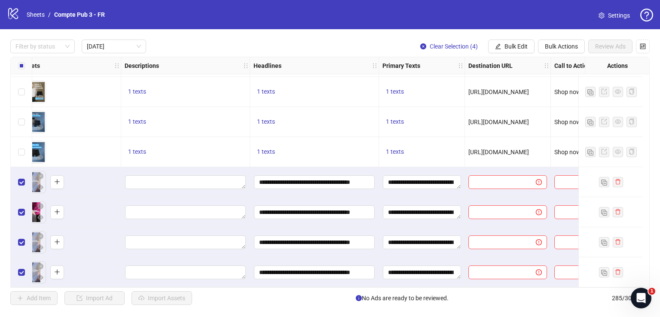
scroll to position [422, 429]
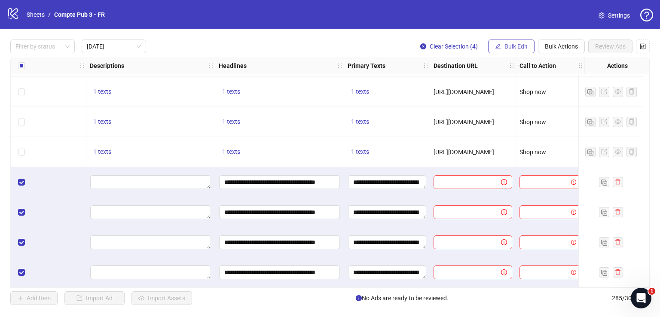
click at [512, 49] on span "Bulk Edit" at bounding box center [516, 46] width 23 height 7
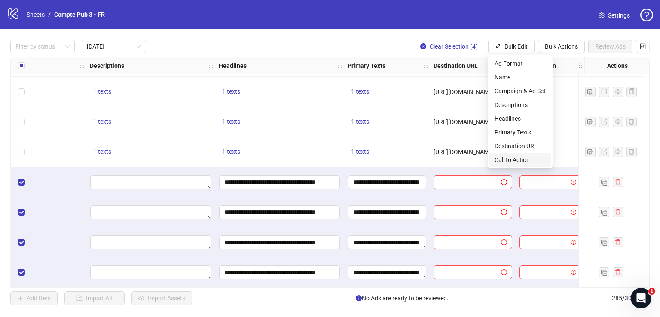
click at [511, 159] on span "Call to Action" at bounding box center [520, 159] width 51 height 9
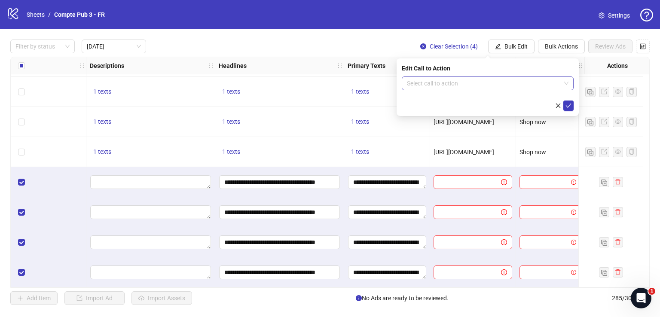
click at [474, 90] on form "Select call to action" at bounding box center [488, 93] width 172 height 34
click at [471, 82] on input "search" at bounding box center [484, 83] width 154 height 13
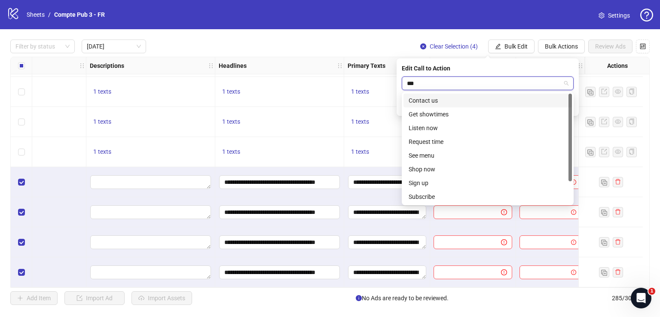
type input "****"
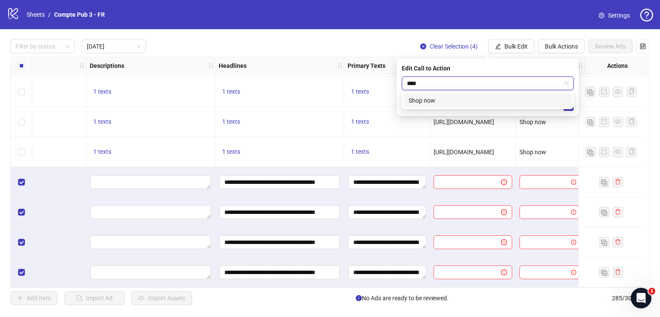
click at [469, 98] on div "Shop now" at bounding box center [488, 100] width 158 height 9
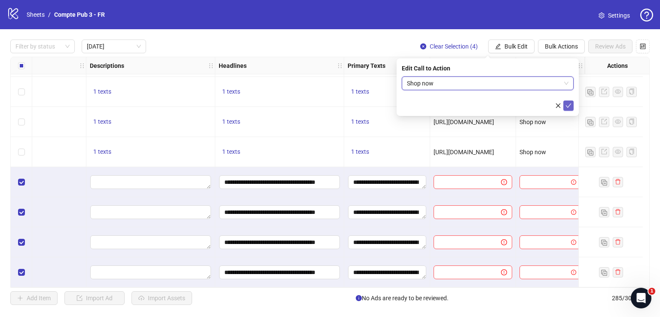
click at [570, 109] on span "submit" at bounding box center [569, 105] width 6 height 7
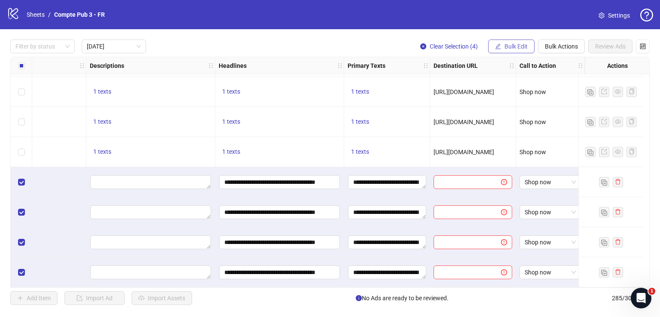
click at [516, 44] on span "Bulk Edit" at bounding box center [516, 46] width 23 height 7
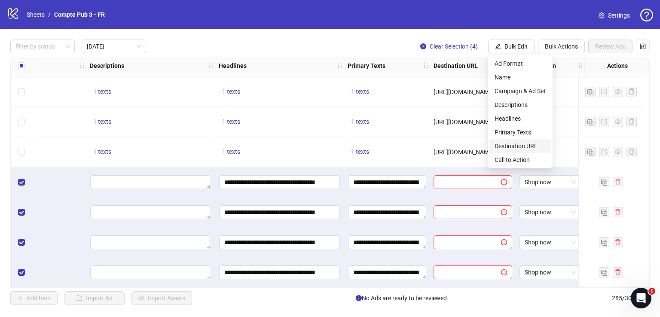
click at [529, 146] on span "Destination URL" at bounding box center [520, 145] width 51 height 9
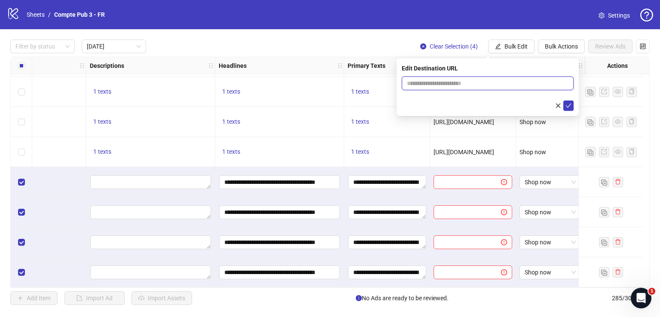
click at [489, 83] on input "text" at bounding box center [484, 83] width 155 height 9
paste input "**********"
type input "**********"
click at [568, 104] on icon "check" at bounding box center [569, 106] width 6 height 6
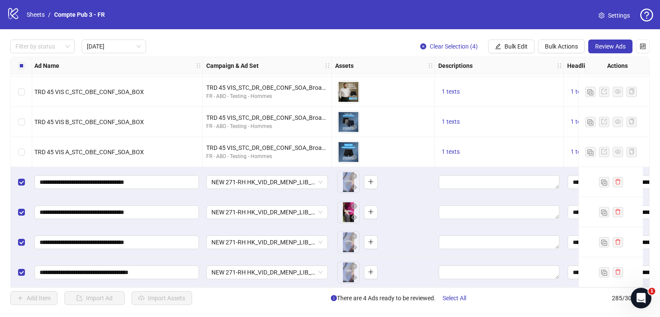
scroll to position [422, 0]
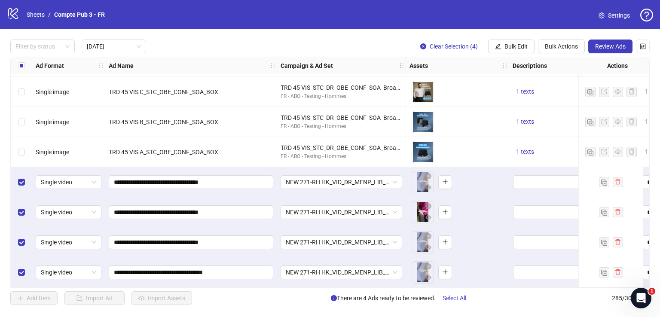
drag, startPoint x: 468, startPoint y: 187, endPoint x: 466, endPoint y: 193, distance: 6.3
click at [466, 193] on div "To pick up a draggable item, press the space bar. While dragging, use the arrow…" at bounding box center [457, 182] width 103 height 30
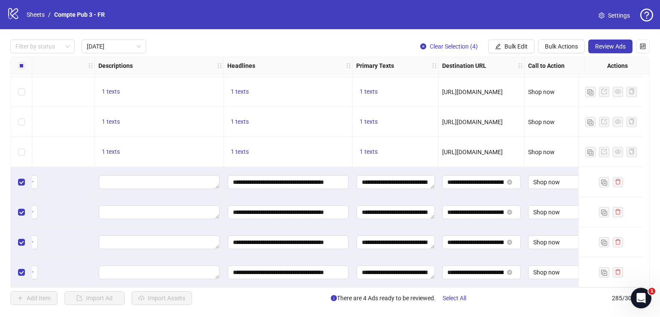
scroll to position [422, 429]
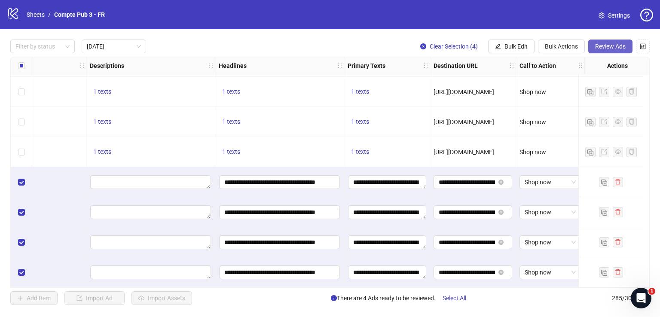
click at [608, 48] on span "Review Ads" at bounding box center [610, 46] width 31 height 7
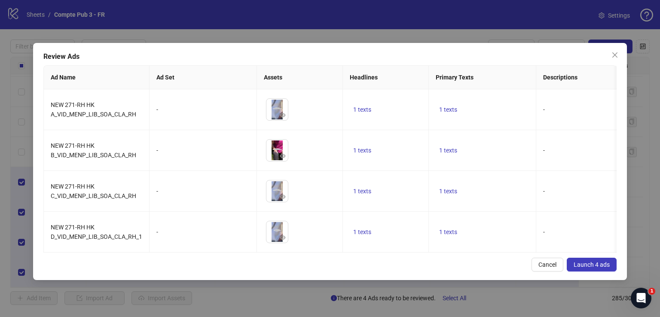
click at [601, 268] on span "Launch 4 ads" at bounding box center [592, 264] width 36 height 7
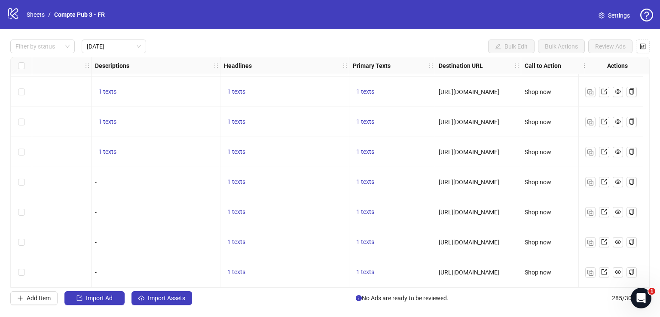
scroll to position [422, 0]
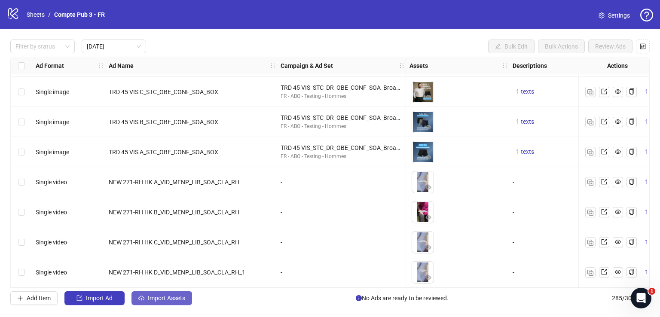
click at [168, 298] on span "Import Assets" at bounding box center [166, 298] width 37 height 7
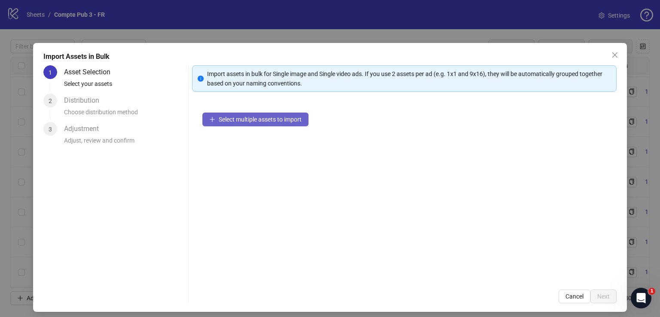
click at [267, 116] on span "Select multiple assets to import" at bounding box center [260, 119] width 83 height 7
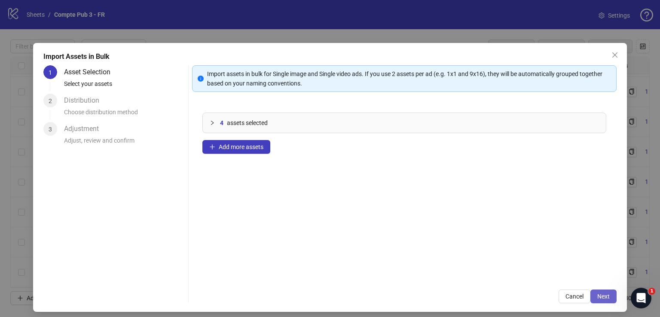
click at [597, 294] on span "Next" at bounding box center [603, 296] width 12 height 7
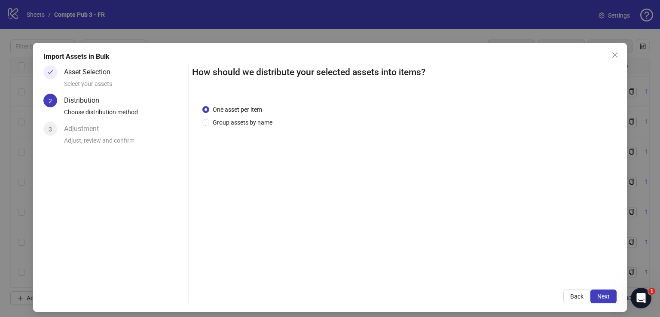
click at [597, 294] on span "Next" at bounding box center [603, 296] width 12 height 7
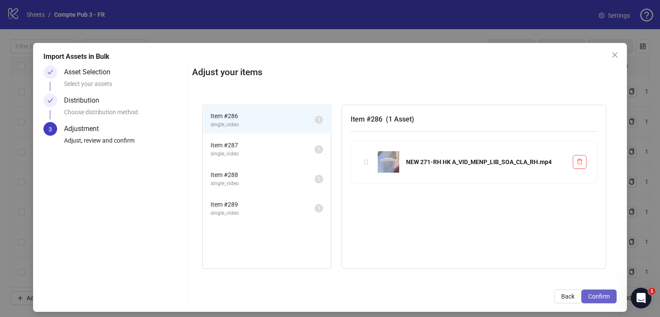
click at [598, 294] on span "Confirm" at bounding box center [598, 296] width 21 height 7
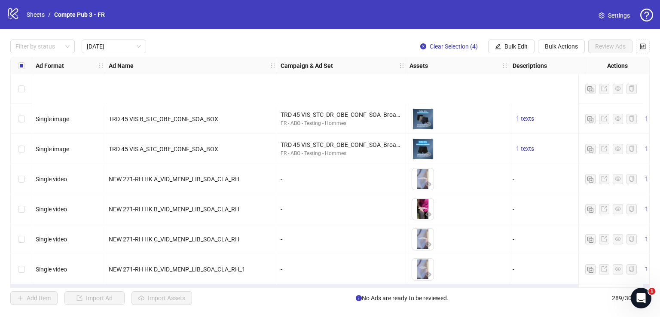
scroll to position [542, 0]
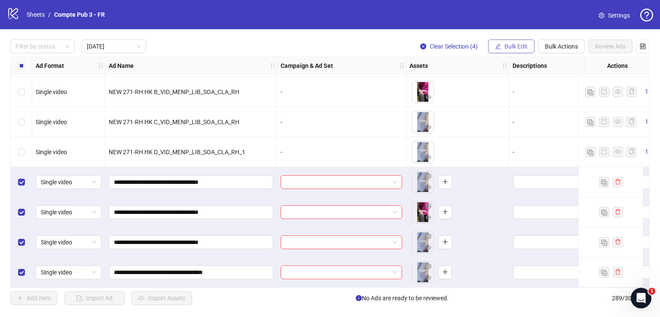
click at [515, 47] on span "Bulk Edit" at bounding box center [516, 46] width 23 height 7
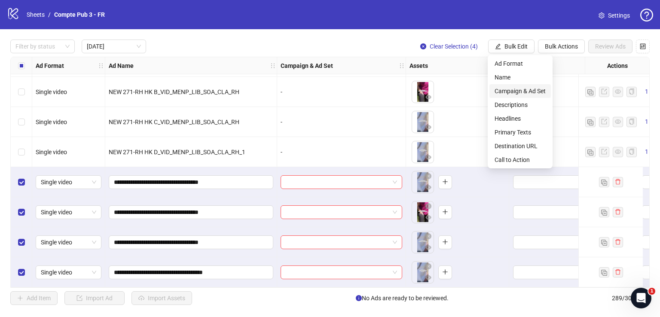
click at [517, 93] on span "Campaign & Ad Set" at bounding box center [520, 90] width 51 height 9
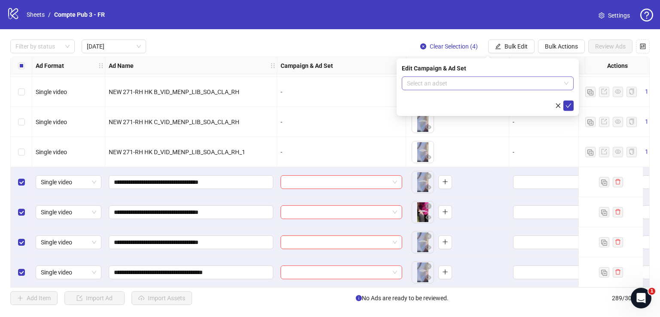
click at [457, 85] on input "search" at bounding box center [484, 83] width 154 height 13
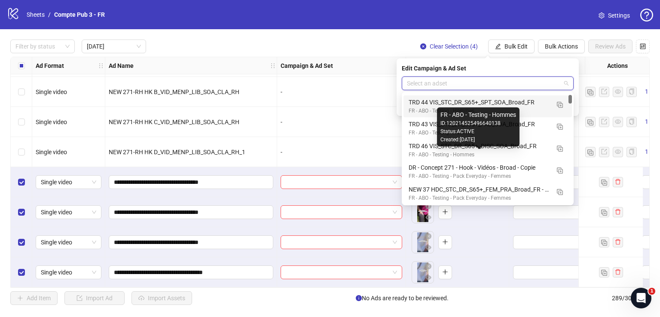
scroll to position [42, 0]
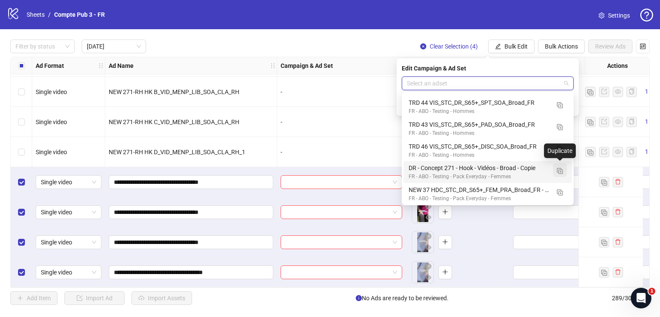
click at [561, 171] on img "button" at bounding box center [560, 171] width 6 height 6
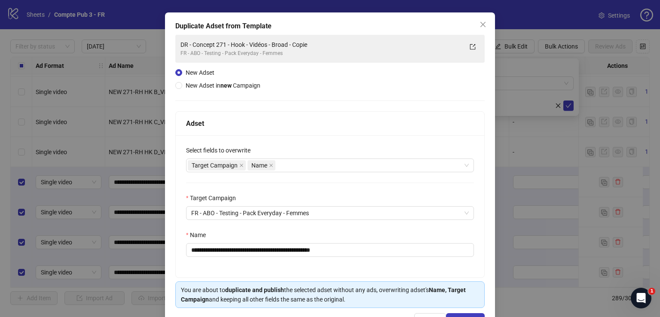
scroll to position [34, 0]
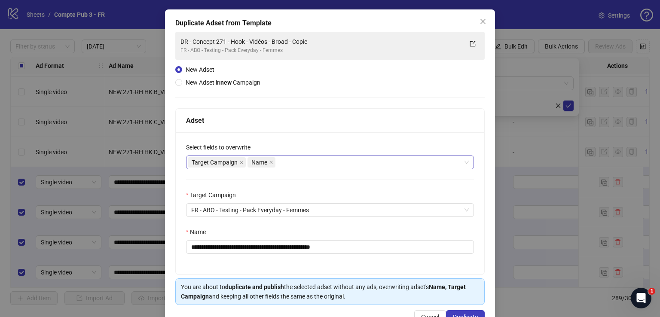
click at [314, 166] on div "Target Campaign Name" at bounding box center [325, 162] width 275 height 12
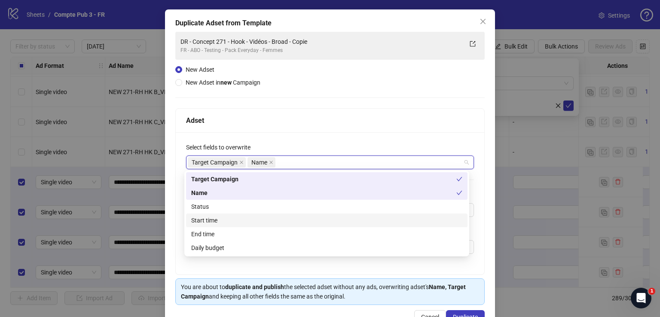
click at [278, 226] on div "Start time" at bounding box center [326, 221] width 281 height 14
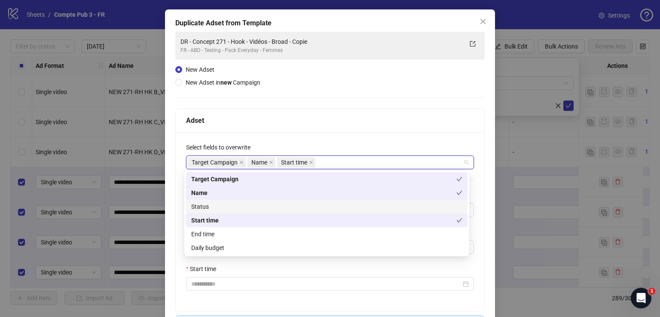
click at [277, 212] on div "Status" at bounding box center [326, 207] width 281 height 14
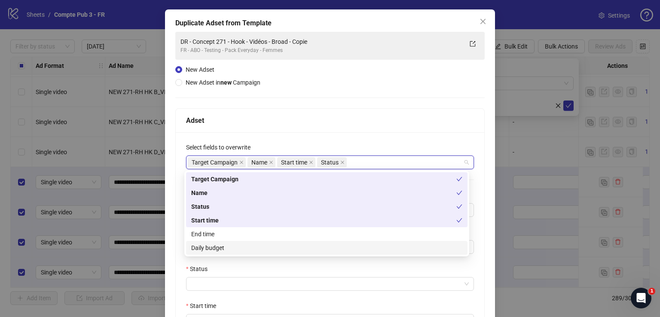
click at [271, 247] on div "Daily budget" at bounding box center [326, 247] width 271 height 9
click at [327, 133] on div "**********" at bounding box center [330, 258] width 309 height 253
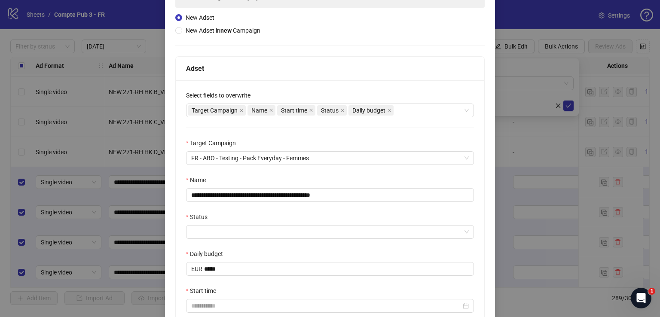
scroll to position [92, 0]
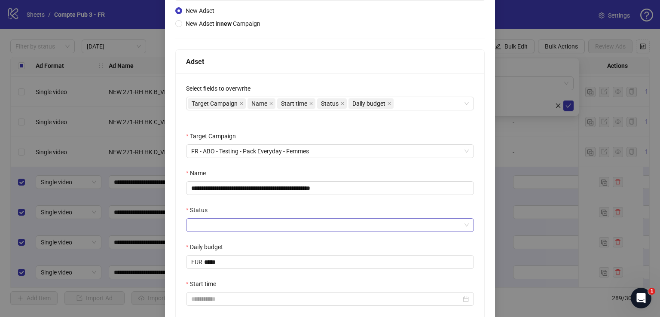
click at [260, 225] on input "Status" at bounding box center [326, 225] width 270 height 13
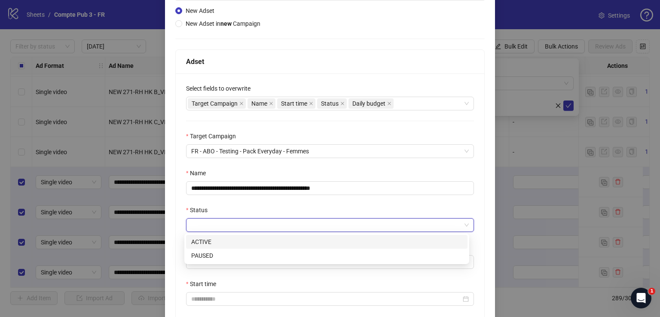
click at [249, 245] on div "ACTIVE" at bounding box center [326, 241] width 271 height 9
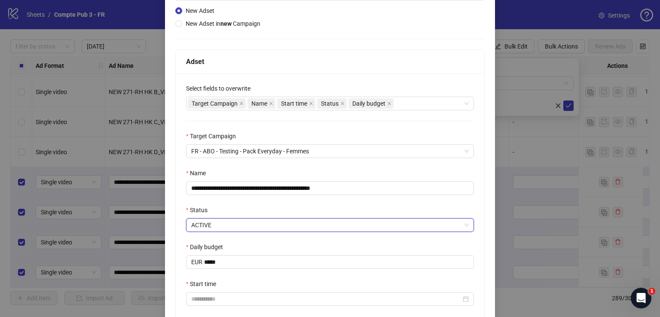
scroll to position [170, 0]
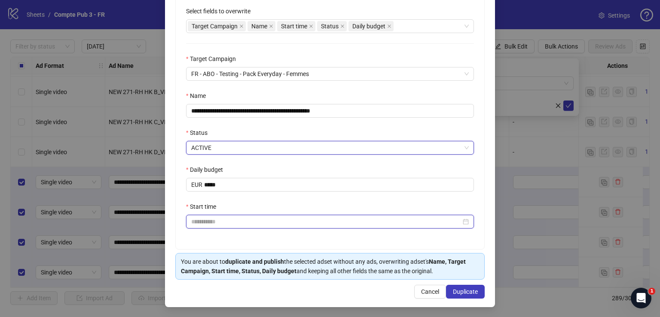
click at [249, 222] on input "Start time" at bounding box center [326, 221] width 270 height 9
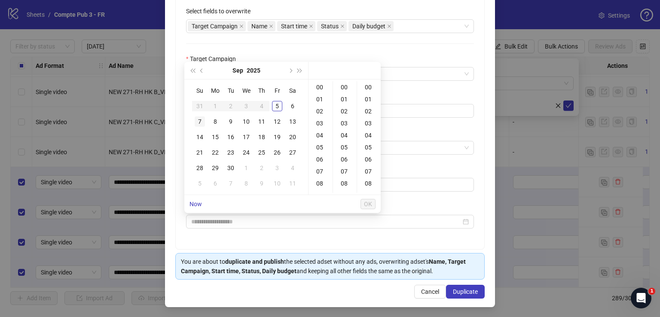
click at [201, 122] on div "7" at bounding box center [200, 121] width 10 height 10
click at [318, 132] on div "04" at bounding box center [320, 135] width 21 height 12
type input "**********"
click at [367, 201] on span "OK" at bounding box center [368, 204] width 8 height 7
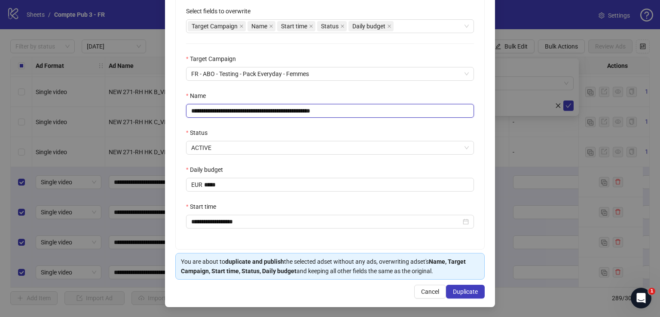
drag, startPoint x: 347, startPoint y: 113, endPoint x: 147, endPoint y: 114, distance: 199.8
click at [147, 114] on div "**********" at bounding box center [330, 158] width 660 height 317
paste input "text"
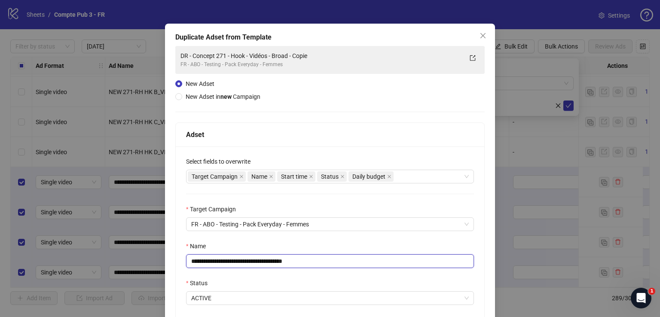
scroll to position [19, 0]
type input "**********"
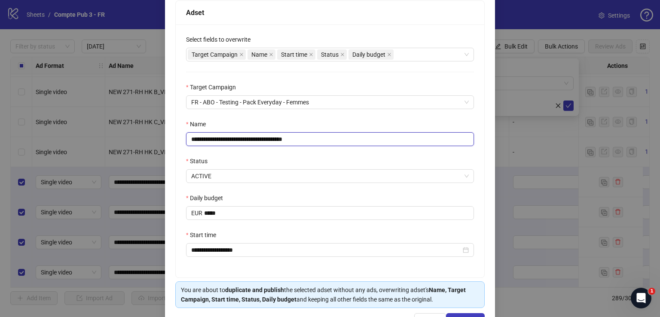
scroll to position [170, 0]
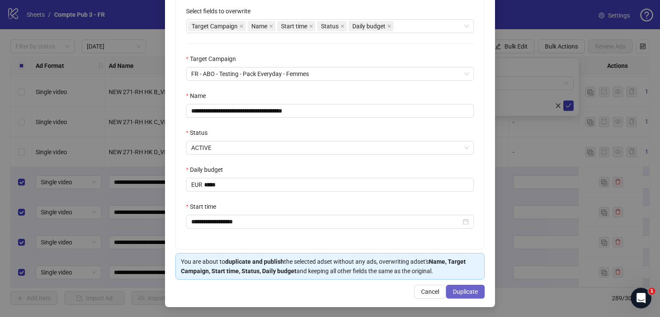
click at [453, 291] on span "Duplicate" at bounding box center [465, 291] width 25 height 7
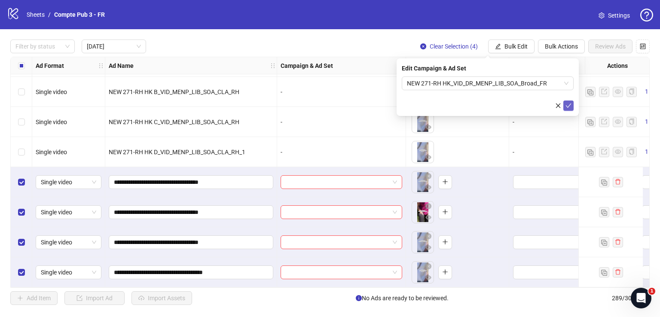
click at [568, 104] on icon "check" at bounding box center [569, 106] width 6 height 6
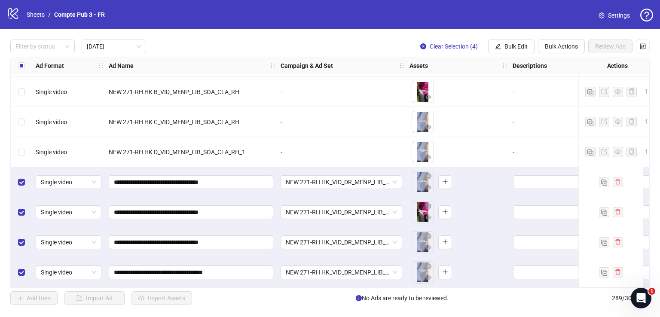
scroll to position [542, 72]
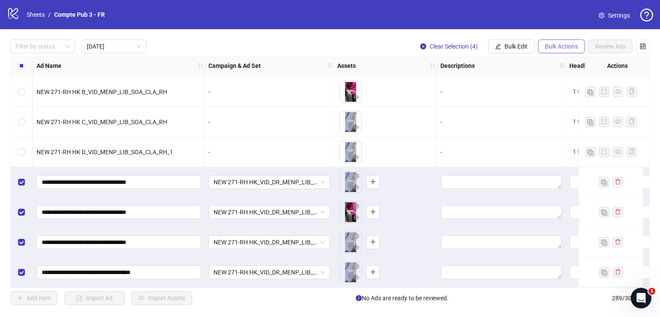
click at [549, 42] on button "Bulk Actions" at bounding box center [561, 47] width 47 height 14
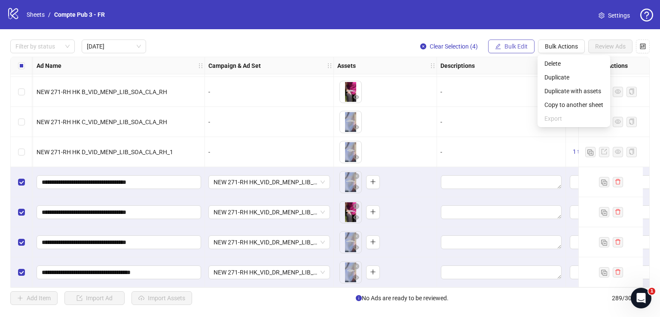
click at [516, 43] on span "Bulk Edit" at bounding box center [516, 46] width 23 height 7
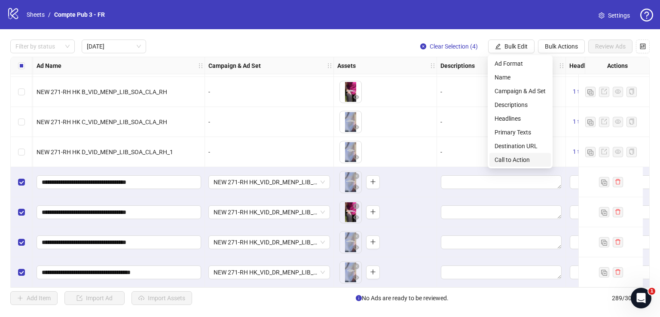
drag, startPoint x: 512, startPoint y: 157, endPoint x: 513, endPoint y: 139, distance: 18.1
click at [512, 158] on span "Call to Action" at bounding box center [520, 159] width 51 height 9
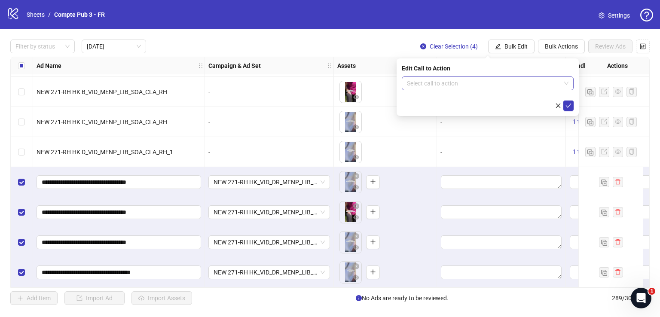
click at [505, 81] on input "search" at bounding box center [484, 83] width 154 height 13
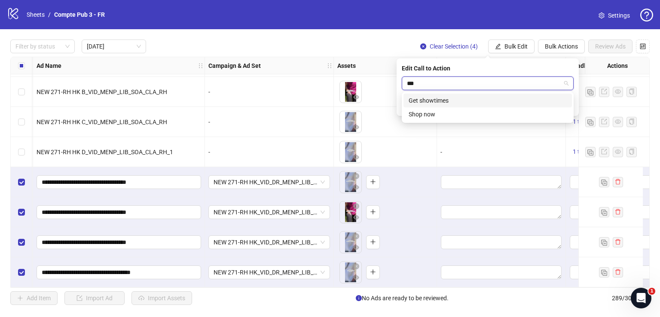
type input "****"
click at [486, 100] on div "Shop now" at bounding box center [488, 100] width 158 height 9
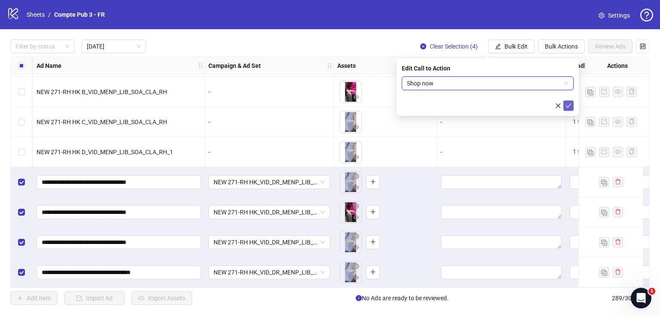
click at [569, 106] on icon "check" at bounding box center [569, 106] width 6 height 4
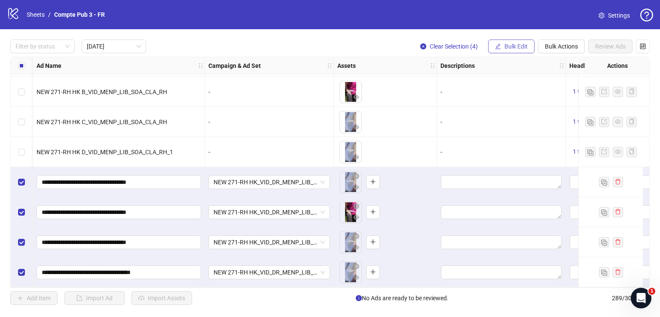
click at [511, 50] on button "Bulk Edit" at bounding box center [511, 47] width 46 height 14
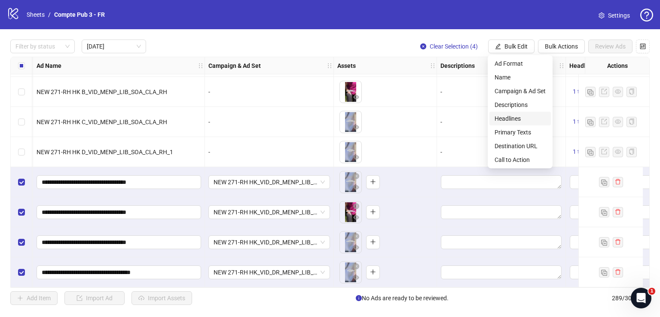
click at [518, 119] on span "Headlines" at bounding box center [520, 118] width 51 height 9
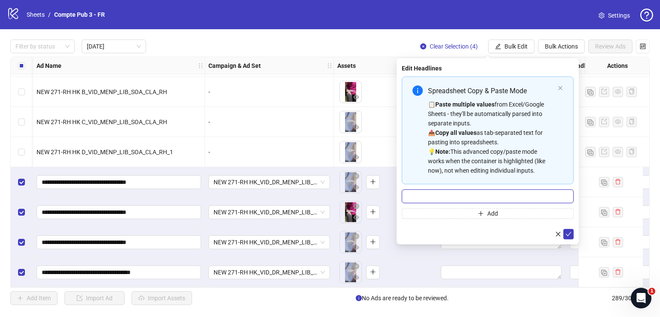
click at [473, 190] on input "Multi-input container - paste or copy values" at bounding box center [488, 197] width 172 height 14
paste input "**********"
type input "**********"
click at [568, 231] on icon "check" at bounding box center [569, 234] width 6 height 6
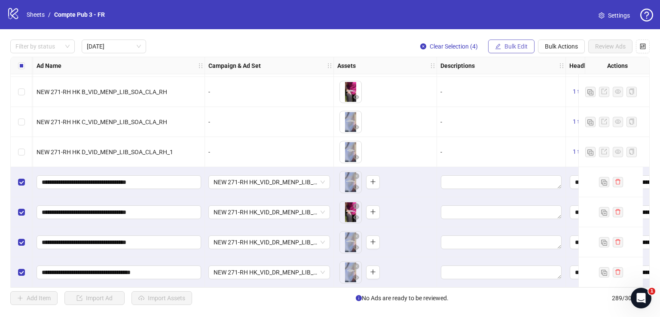
click at [521, 46] on span "Bulk Edit" at bounding box center [516, 46] width 23 height 7
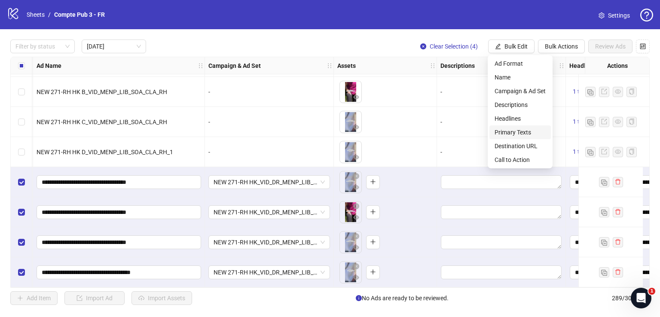
click at [528, 134] on span "Primary Texts" at bounding box center [520, 132] width 51 height 9
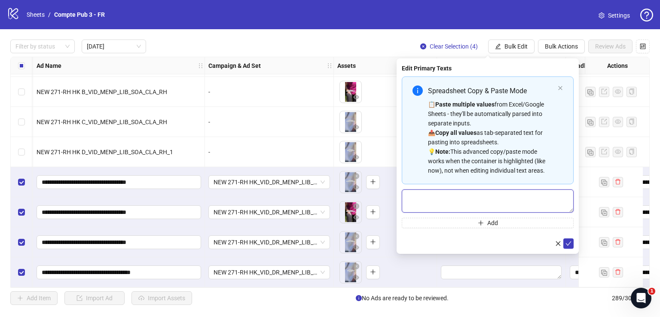
click at [474, 195] on textarea "Multi-text input container - paste or copy values" at bounding box center [488, 201] width 172 height 23
paste textarea "**********"
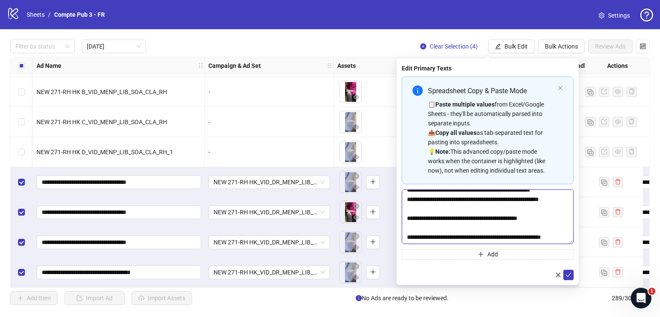
drag, startPoint x: 572, startPoint y: 210, endPoint x: 566, endPoint y: 243, distance: 33.1
click at [567, 243] on textarea "Multi-text input container - paste or copy values" at bounding box center [488, 217] width 172 height 55
drag, startPoint x: 541, startPoint y: 210, endPoint x: 407, endPoint y: 208, distance: 134.1
click at [407, 208] on textarea "Multi-text input container - paste or copy values" at bounding box center [488, 217] width 172 height 55
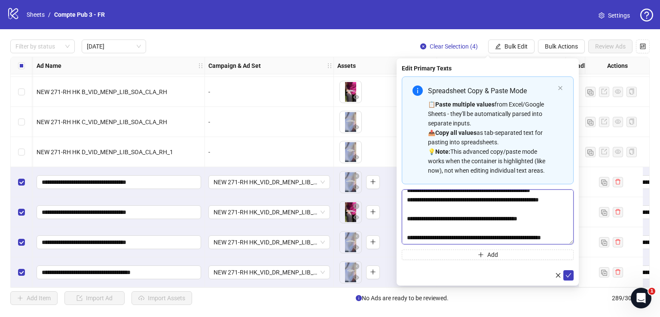
paste textarea "Multi-text input container - paste or copy values"
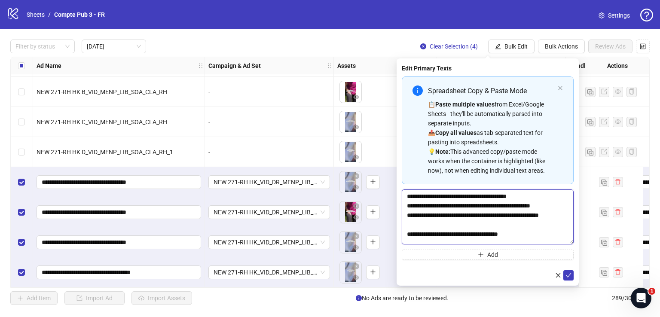
scroll to position [383, 0]
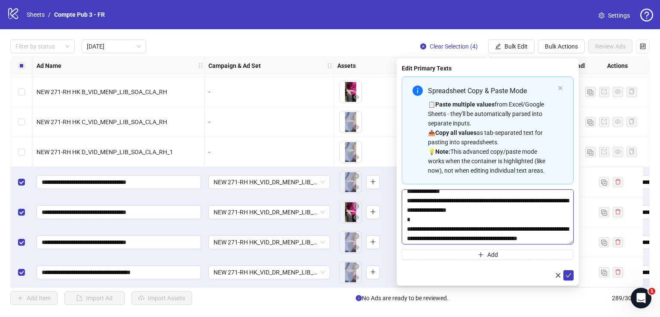
drag, startPoint x: 547, startPoint y: 233, endPoint x: 407, endPoint y: 222, distance: 140.5
click at [407, 222] on textarea "Multi-text input container - paste or copy values" at bounding box center [488, 217] width 172 height 55
paste textarea "Multi-text input container - paste or copy values"
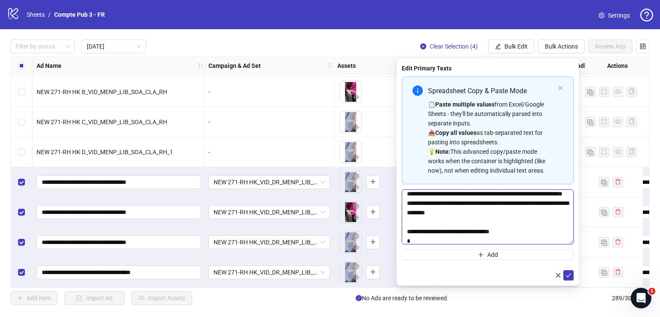
scroll to position [0, 0]
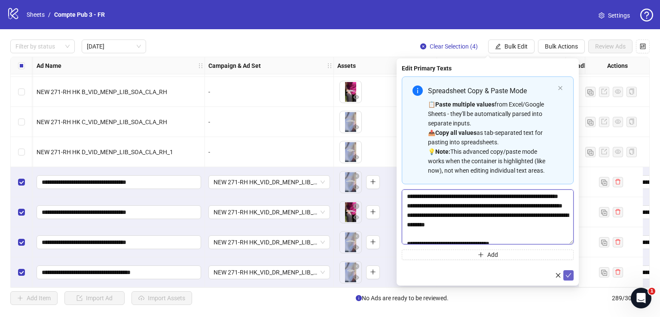
type textarea "**********"
click at [566, 279] on button "submit" at bounding box center [568, 275] width 10 height 10
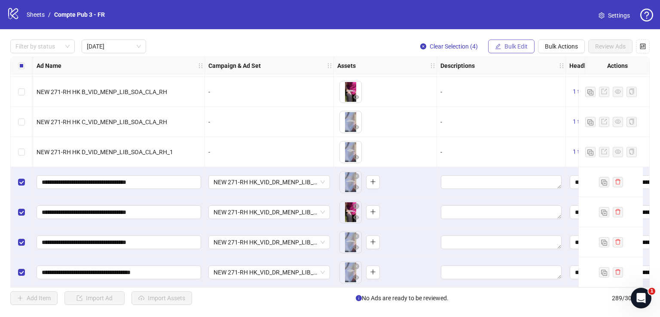
click at [512, 43] on span "Bulk Edit" at bounding box center [516, 46] width 23 height 7
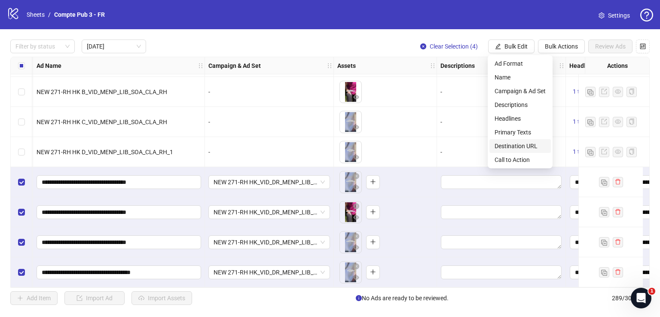
click at [522, 141] on span "Destination URL" at bounding box center [520, 145] width 51 height 9
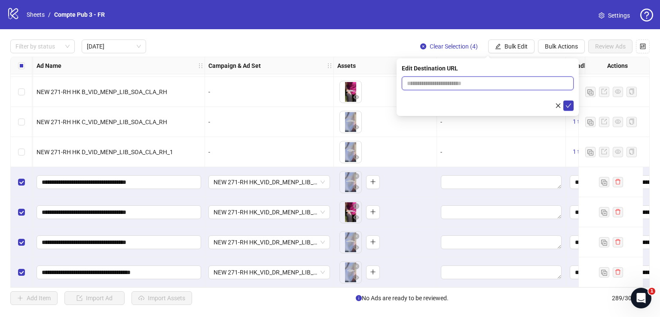
click at [480, 85] on input "text" at bounding box center [484, 83] width 155 height 9
paste input "**********"
type input "**********"
click at [569, 104] on icon "check" at bounding box center [569, 106] width 6 height 6
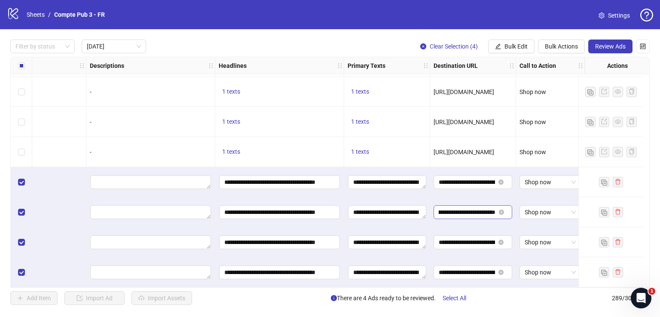
scroll to position [0, 60]
drag, startPoint x: 503, startPoint y: 147, endPoint x: 517, endPoint y: 147, distance: 14.6
click at [480, 149] on span "https://octipa.com/products/culotte-d-incontinence" at bounding box center [464, 152] width 61 height 7
click at [595, 44] on span "Review Ads" at bounding box center [610, 46] width 31 height 7
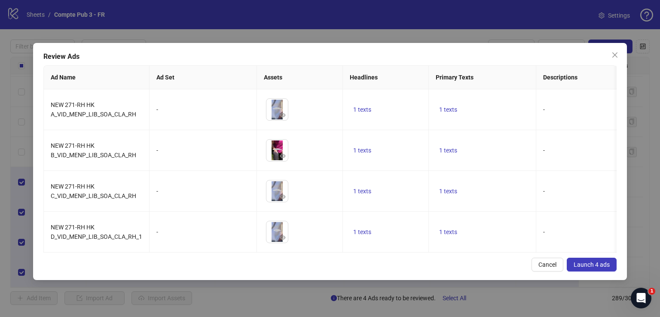
click at [590, 266] on span "Launch 4 ads" at bounding box center [592, 264] width 36 height 7
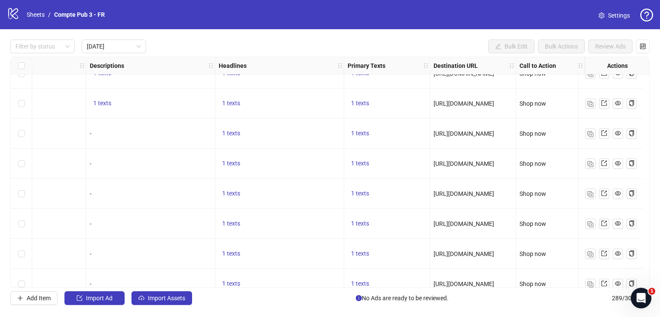
scroll to position [542, 429]
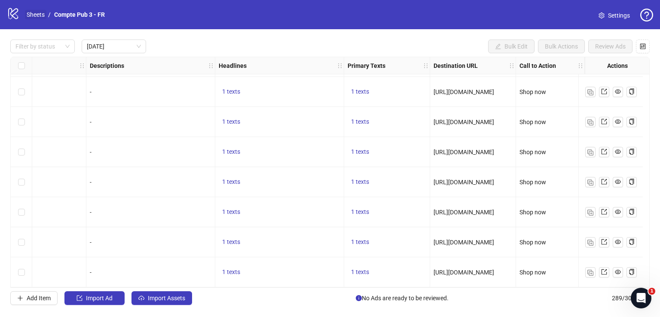
click at [33, 17] on link "Sheets" at bounding box center [35, 14] width 21 height 9
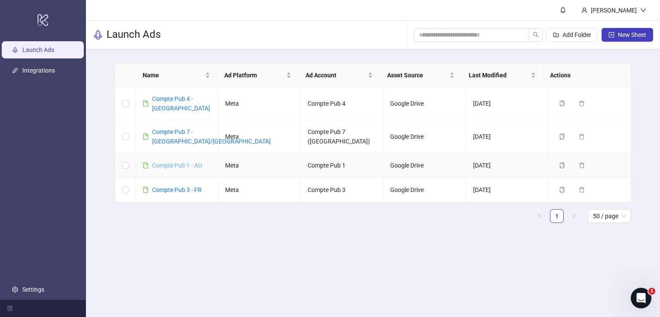
click at [194, 162] on link "Compte Pub 1 - AU" at bounding box center [177, 165] width 50 height 7
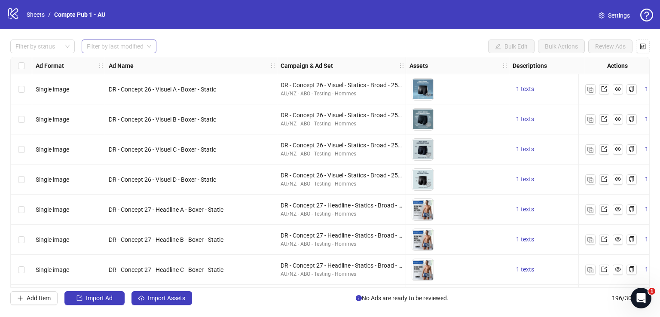
click at [144, 46] on span at bounding box center [119, 46] width 64 height 13
click at [144, 62] on div "[DATE]" at bounding box center [119, 63] width 61 height 9
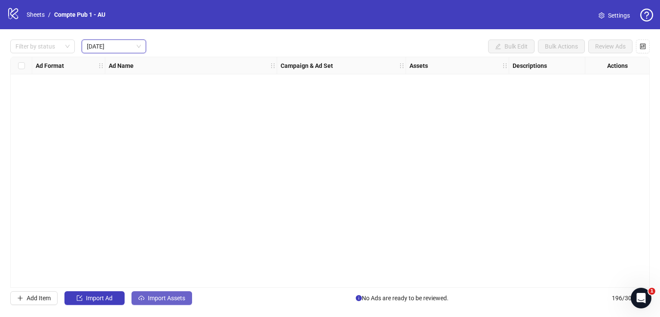
click at [162, 299] on span "Import Assets" at bounding box center [166, 298] width 37 height 7
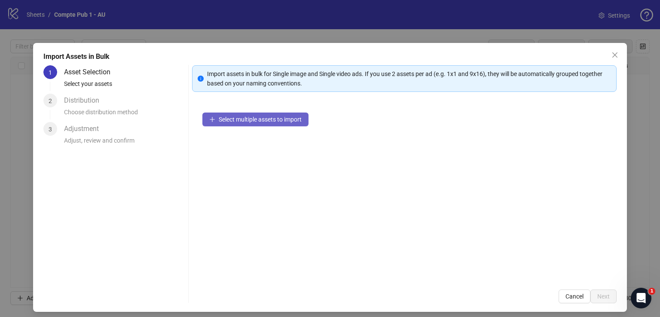
click at [294, 121] on span "Select multiple assets to import" at bounding box center [260, 119] width 83 height 7
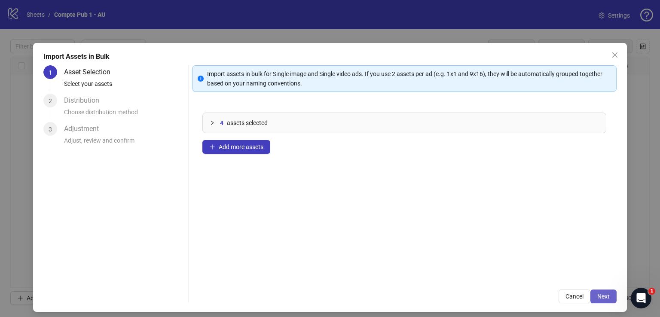
click at [598, 297] on span "Next" at bounding box center [603, 296] width 12 height 7
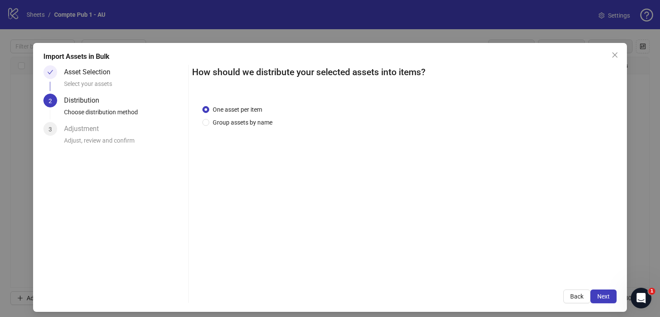
click at [598, 297] on span "Next" at bounding box center [603, 296] width 12 height 7
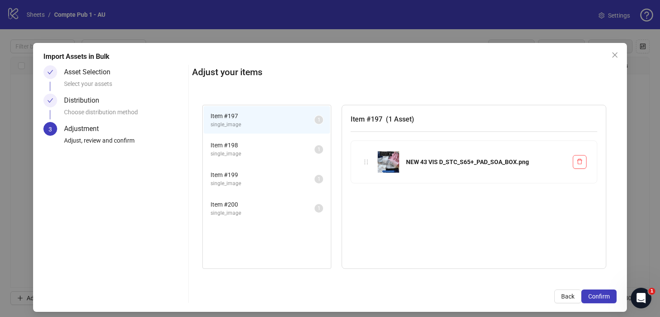
click at [598, 297] on span "Confirm" at bounding box center [598, 296] width 21 height 7
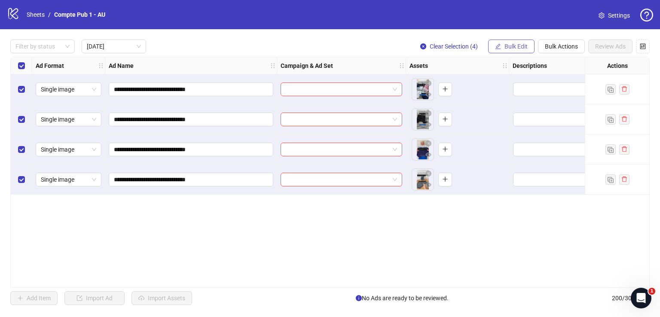
click at [505, 45] on span "Bulk Edit" at bounding box center [516, 46] width 23 height 7
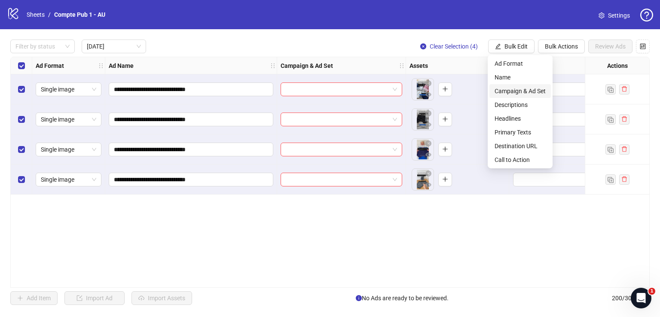
click at [514, 89] on span "Campaign & Ad Set" at bounding box center [520, 90] width 51 height 9
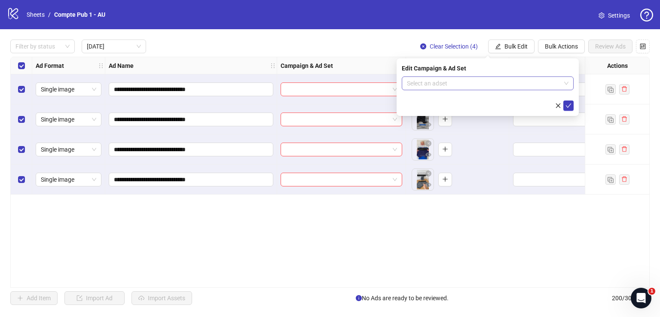
click at [508, 86] on input "search" at bounding box center [484, 83] width 154 height 13
click at [462, 83] on input "search" at bounding box center [484, 83] width 154 height 13
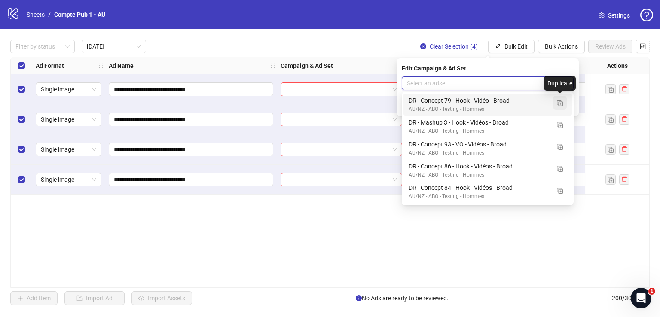
click at [558, 103] on img "button" at bounding box center [560, 103] width 6 height 6
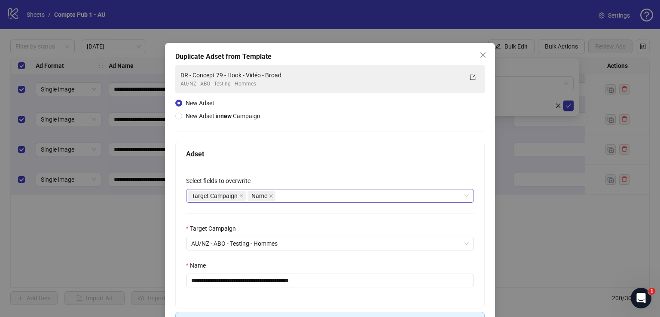
click at [324, 197] on div "Target Campaign Name" at bounding box center [325, 196] width 275 height 12
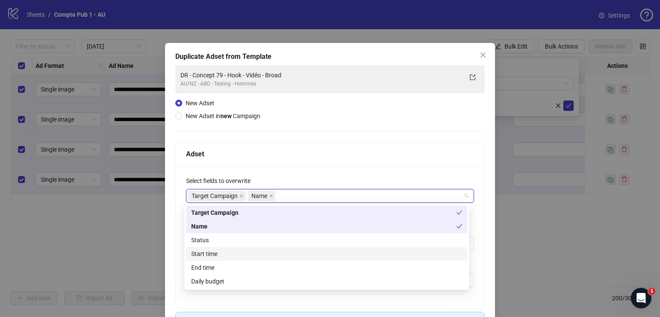
click at [319, 253] on div "Start time" at bounding box center [326, 253] width 271 height 9
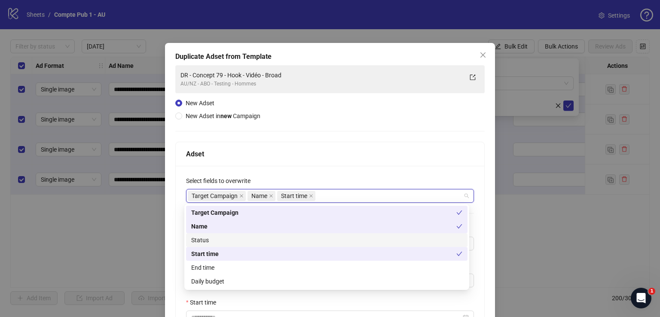
click at [316, 243] on div "Status" at bounding box center [326, 239] width 271 height 9
click at [303, 280] on div "Daily budget" at bounding box center [326, 281] width 271 height 9
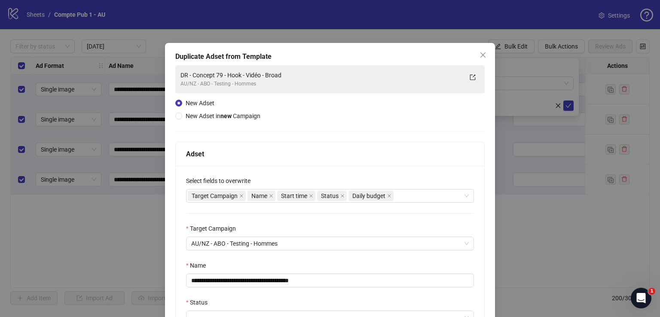
click at [315, 160] on div "Adset" at bounding box center [330, 154] width 309 height 24
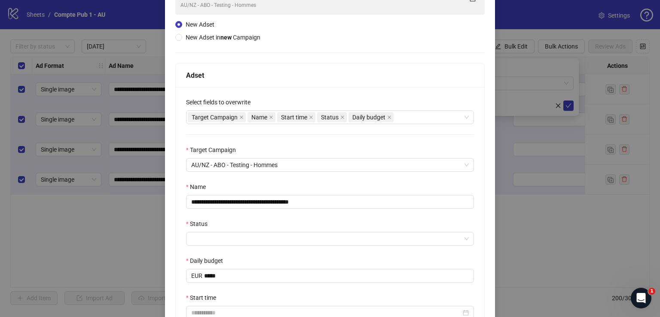
scroll to position [81, 0]
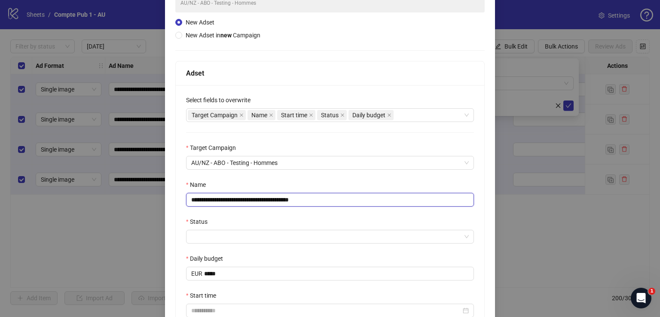
drag, startPoint x: 318, startPoint y: 200, endPoint x: 187, endPoint y: 193, distance: 131.2
click at [187, 193] on input "**********" at bounding box center [330, 200] width 288 height 14
paste input "**"
type input "**********"
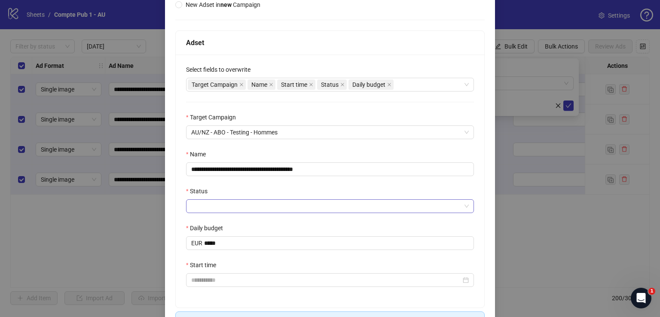
click at [317, 203] on input "Status" at bounding box center [326, 206] width 270 height 13
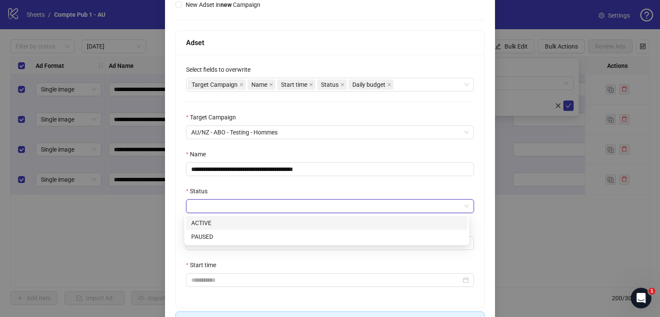
drag, startPoint x: 310, startPoint y: 222, endPoint x: 308, endPoint y: 228, distance: 6.2
click at [310, 222] on div "ACTIVE" at bounding box center [326, 222] width 271 height 9
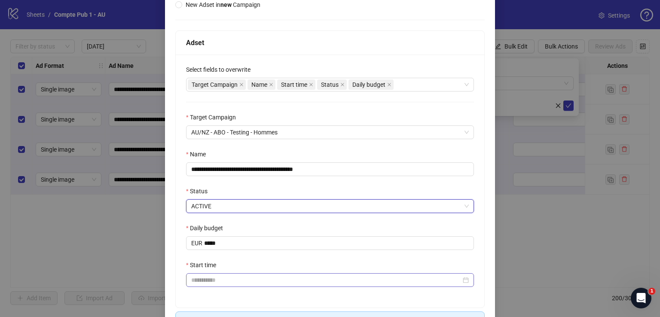
click at [242, 275] on div at bounding box center [330, 280] width 288 height 14
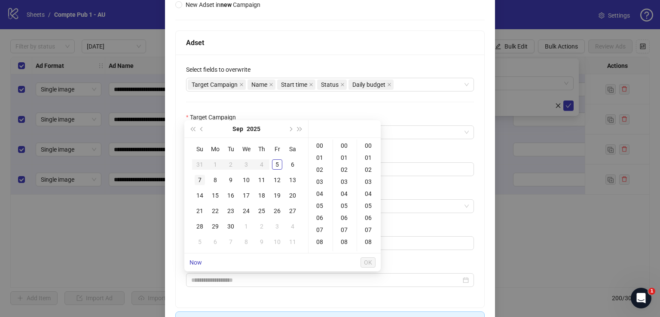
click at [201, 179] on div "7" at bounding box center [200, 180] width 10 height 10
click at [318, 193] on div "04" at bounding box center [320, 194] width 21 height 12
type input "**********"
click at [363, 262] on button "OK" at bounding box center [368, 262] width 15 height 10
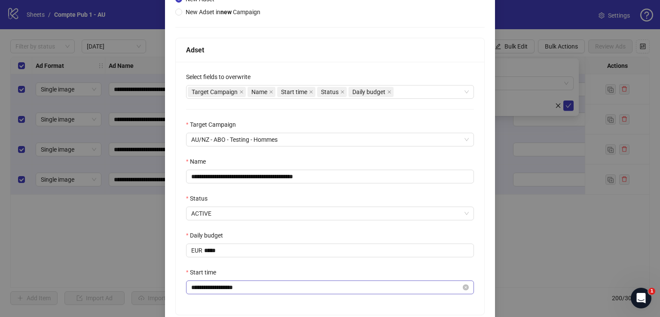
scroll to position [150, 0]
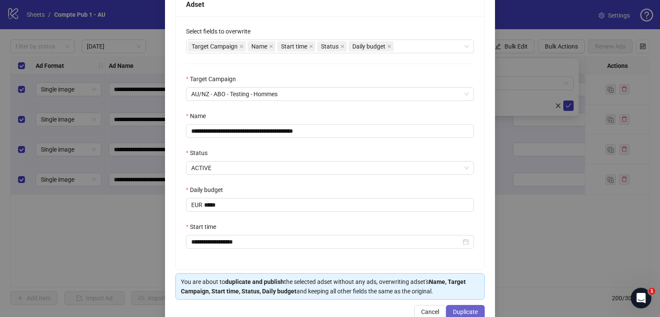
click at [474, 306] on button "Duplicate" at bounding box center [465, 312] width 39 height 14
drag, startPoint x: 474, startPoint y: 306, endPoint x: 428, endPoint y: 257, distance: 67.8
click at [428, 257] on div "**********" at bounding box center [330, 142] width 309 height 253
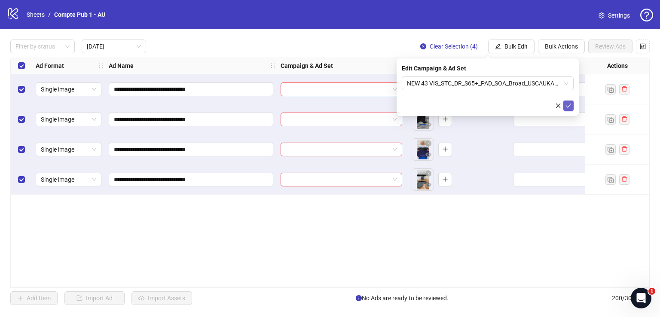
click at [570, 103] on icon "check" at bounding box center [569, 106] width 6 height 6
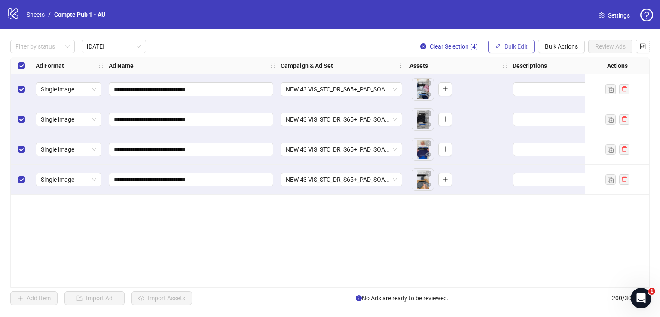
click at [521, 47] on span "Bulk Edit" at bounding box center [516, 46] width 23 height 7
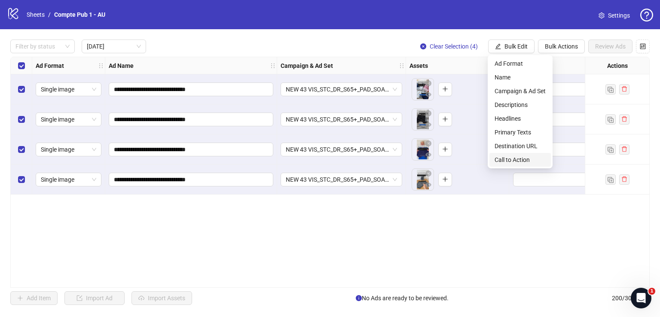
click at [503, 157] on span "Call to Action" at bounding box center [520, 159] width 51 height 9
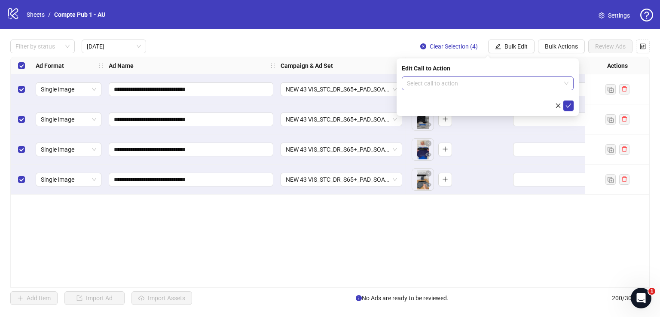
click at [449, 86] on input "search" at bounding box center [484, 83] width 154 height 13
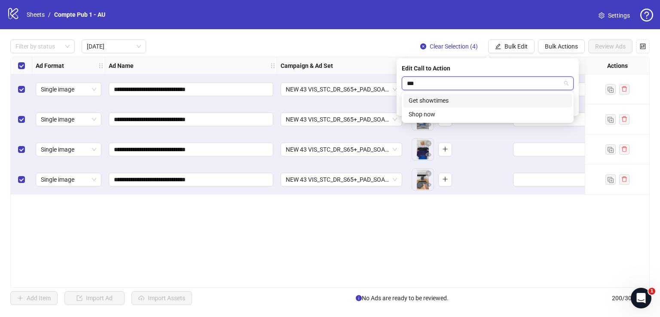
type input "****"
click at [448, 100] on div "Shop now" at bounding box center [488, 100] width 158 height 9
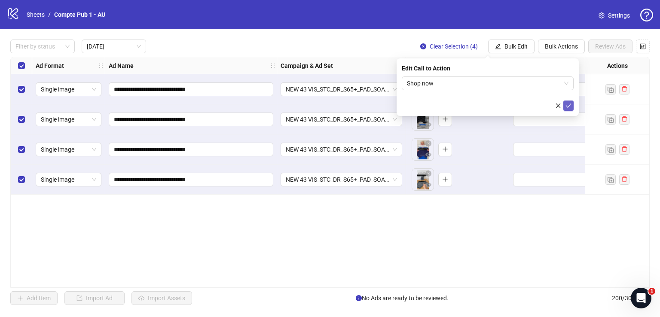
click at [569, 104] on icon "check" at bounding box center [569, 106] width 6 height 6
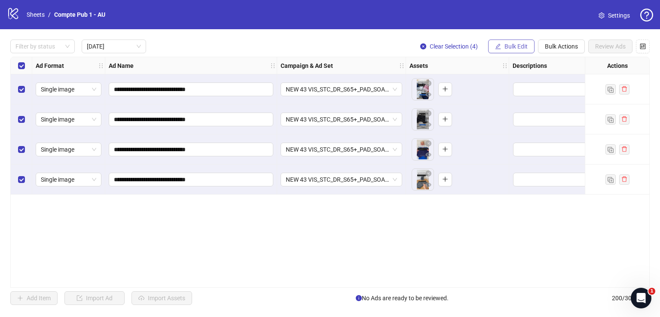
click at [512, 48] on span "Bulk Edit" at bounding box center [516, 46] width 23 height 7
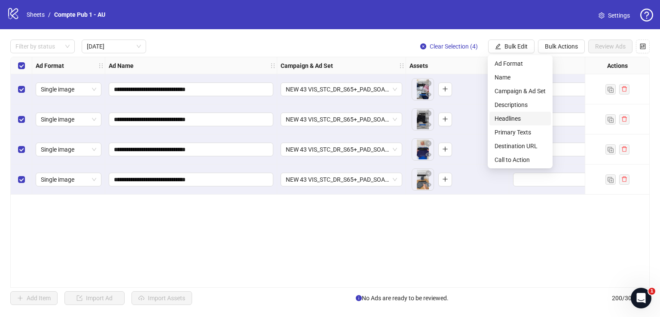
click at [523, 116] on span "Headlines" at bounding box center [520, 118] width 51 height 9
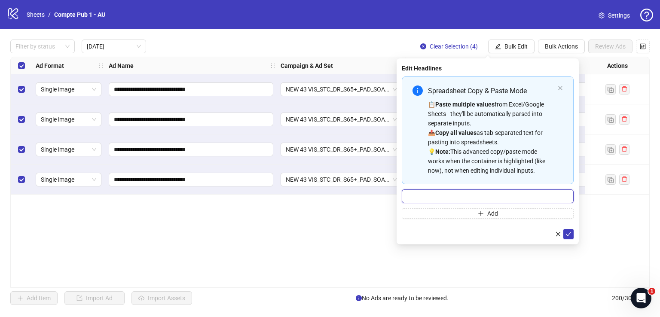
click at [476, 194] on input "Multi-input container - paste or copy values" at bounding box center [488, 197] width 172 height 14
paste input "**********"
type input "**********"
click at [567, 236] on icon "check" at bounding box center [569, 234] width 6 height 6
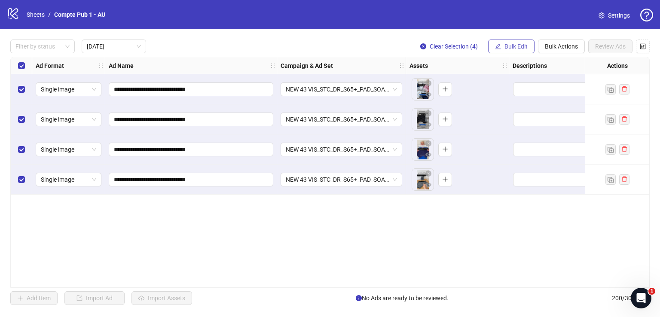
click at [515, 43] on span "Bulk Edit" at bounding box center [516, 46] width 23 height 7
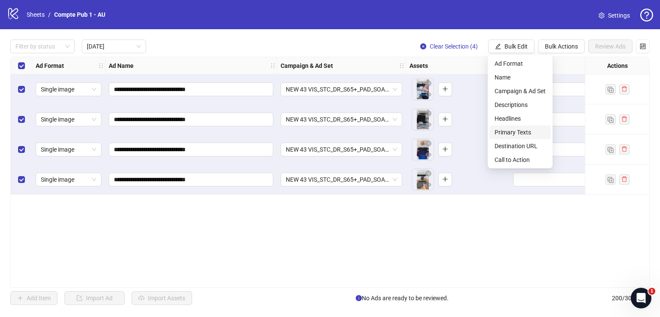
click at [523, 131] on span "Primary Texts" at bounding box center [520, 132] width 51 height 9
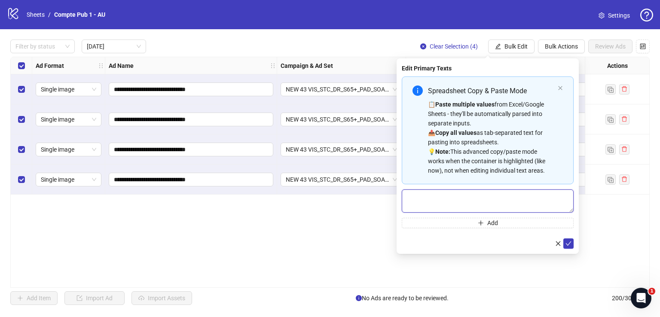
click at [483, 202] on textarea "Multi-text input container - paste or copy values" at bounding box center [488, 201] width 172 height 23
paste textarea "**********"
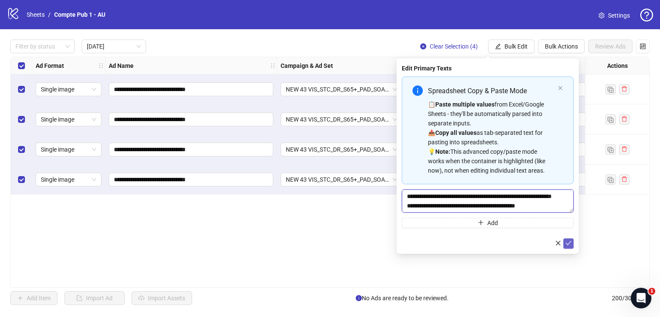
type textarea "**********"
click at [569, 241] on icon "check" at bounding box center [569, 243] width 6 height 6
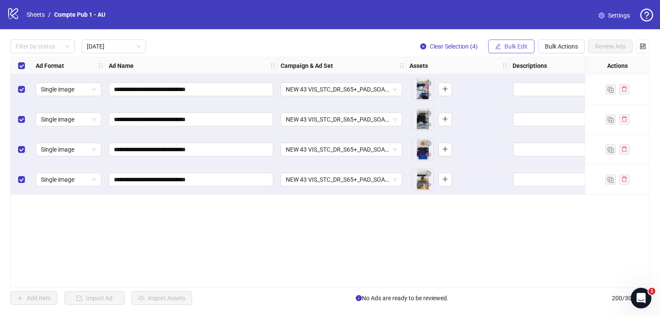
click at [512, 44] on span "Bulk Edit" at bounding box center [516, 46] width 23 height 7
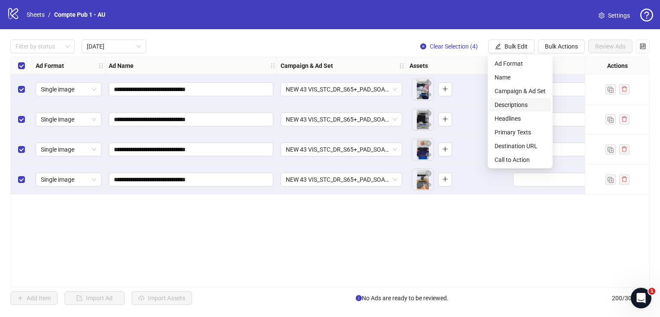
click at [517, 102] on span "Descriptions" at bounding box center [520, 104] width 51 height 9
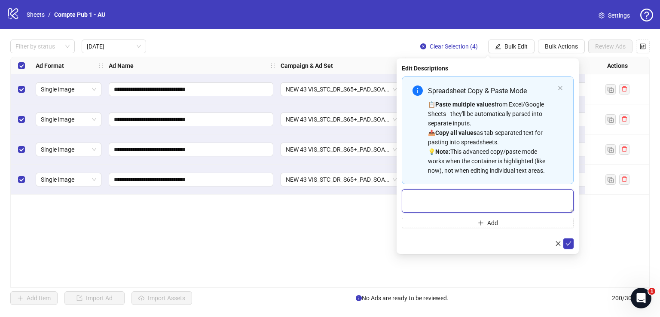
click at [446, 193] on textarea "Multi-text input container - paste or copy values" at bounding box center [488, 201] width 172 height 23
paste textarea "**********"
type textarea "**********"
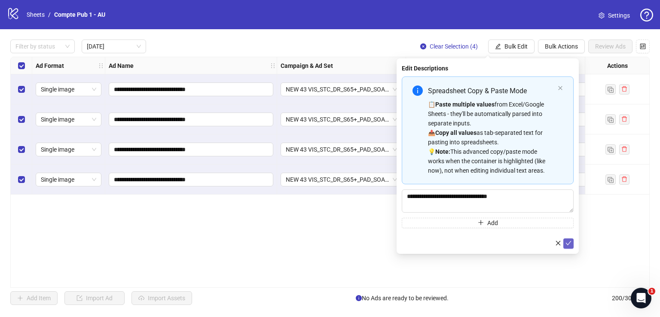
click at [569, 245] on icon "check" at bounding box center [569, 243] width 6 height 6
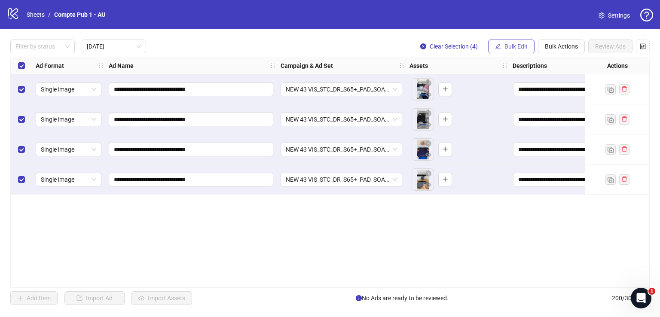
click at [520, 46] on span "Bulk Edit" at bounding box center [516, 46] width 23 height 7
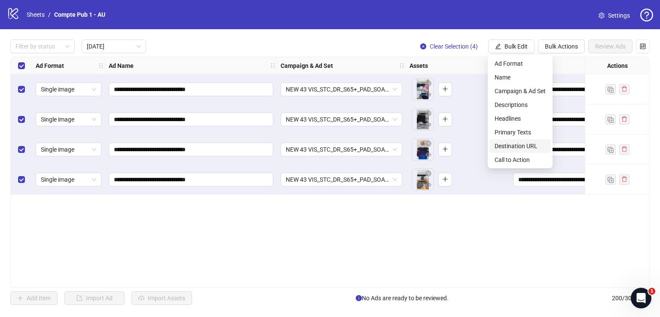
click at [524, 144] on span "Destination URL" at bounding box center [520, 145] width 51 height 9
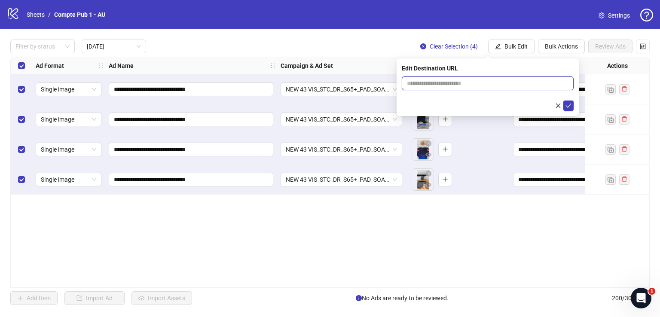
click at [431, 85] on input "text" at bounding box center [484, 83] width 155 height 9
paste input "**********"
type input "**********"
click at [569, 104] on icon "check" at bounding box center [569, 106] width 6 height 6
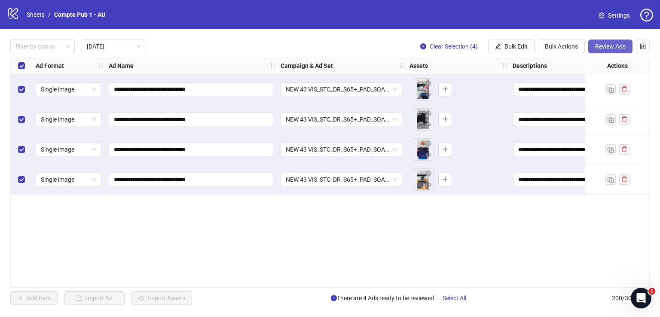
click at [597, 50] on button "Review Ads" at bounding box center [610, 47] width 44 height 14
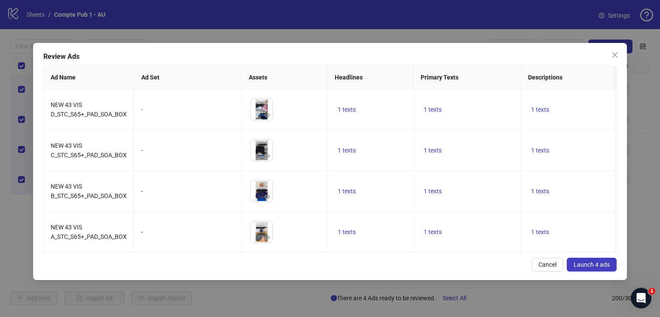
click at [587, 272] on button "Launch 4 ads" at bounding box center [592, 265] width 50 height 14
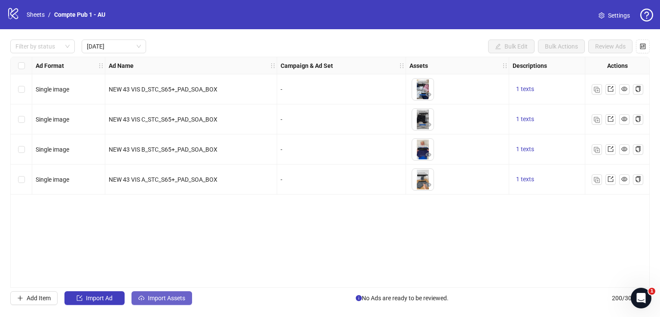
click at [168, 300] on span "Import Assets" at bounding box center [166, 298] width 37 height 7
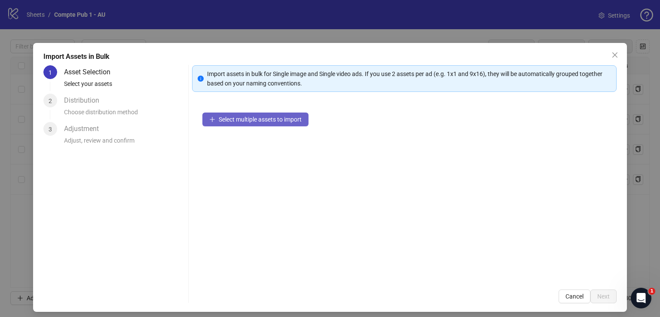
click at [254, 119] on span "Select multiple assets to import" at bounding box center [260, 119] width 83 height 7
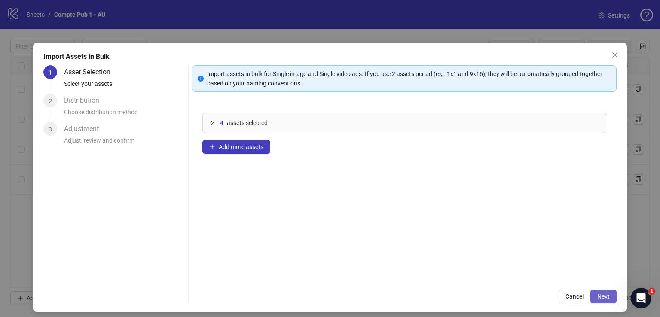
click at [599, 294] on span "Next" at bounding box center [603, 296] width 12 height 7
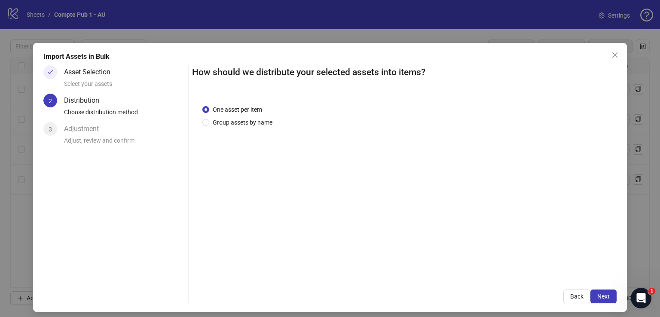
click at [599, 294] on span "Next" at bounding box center [603, 296] width 12 height 7
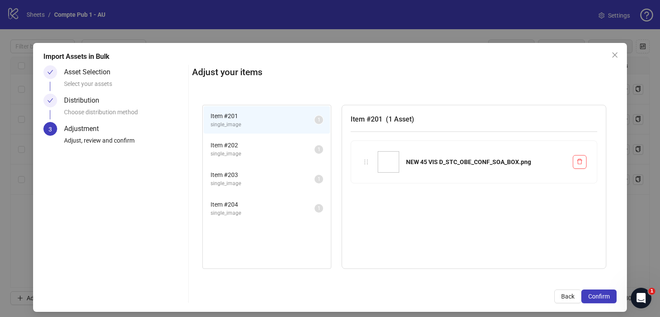
click at [599, 294] on span "Confirm" at bounding box center [598, 296] width 21 height 7
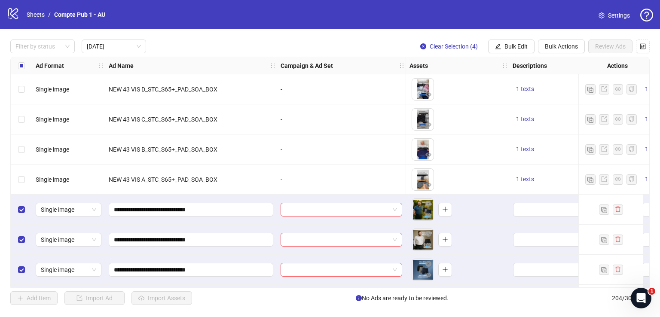
scroll to position [31, 0]
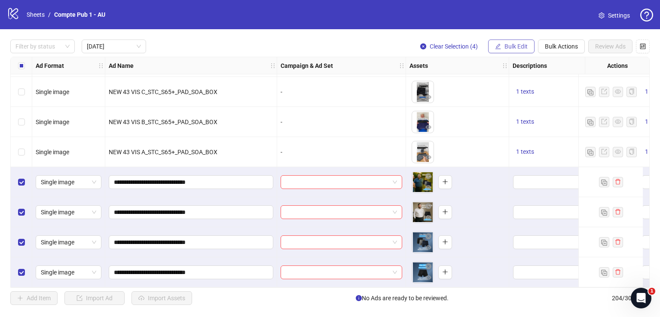
click at [504, 45] on button "Bulk Edit" at bounding box center [511, 47] width 46 height 14
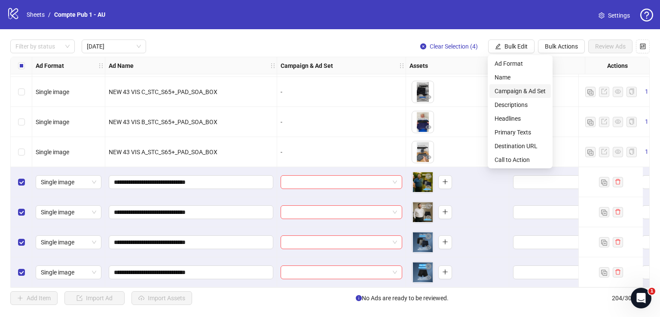
click at [508, 95] on span "Campaign & Ad Set" at bounding box center [520, 90] width 51 height 9
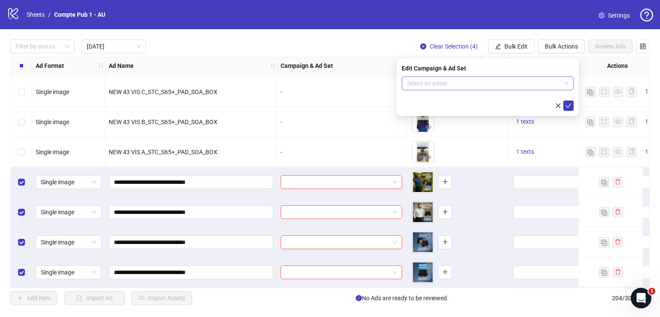
click at [538, 83] on input "search" at bounding box center [484, 83] width 154 height 13
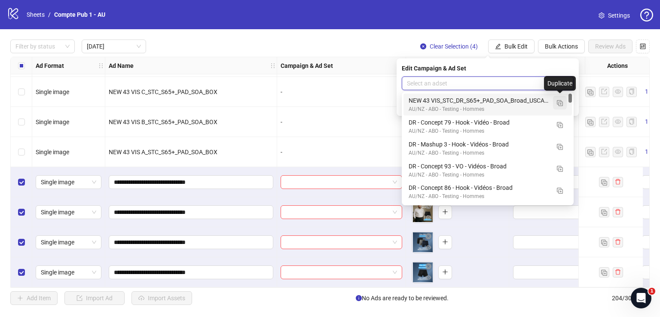
click at [559, 103] on img "button" at bounding box center [560, 103] width 6 height 6
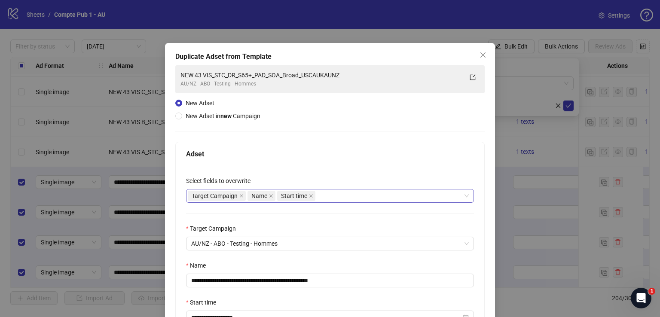
scroll to position [65, 0]
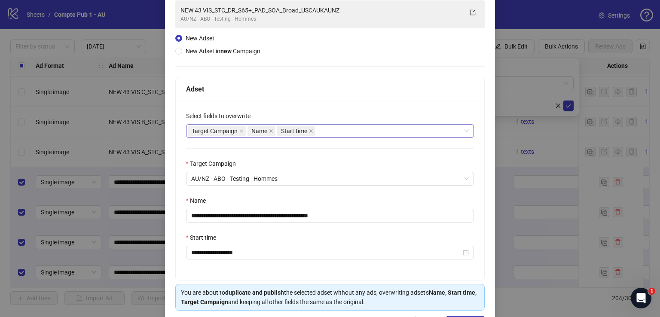
click at [377, 133] on div "Target Campaign Name Start time" at bounding box center [325, 131] width 275 height 12
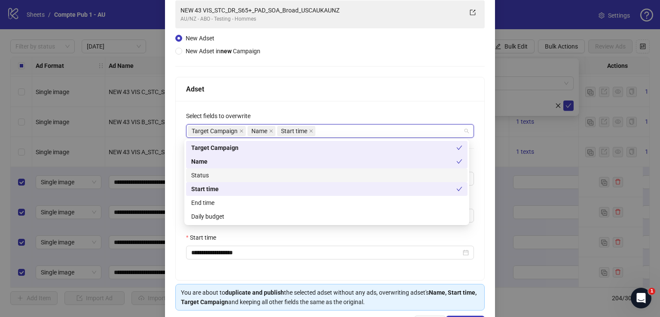
click at [325, 174] on div "Status" at bounding box center [326, 175] width 271 height 9
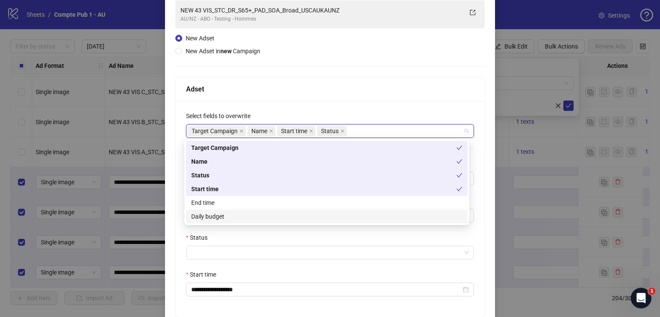
click at [301, 217] on div "Daily budget" at bounding box center [326, 216] width 271 height 9
click at [349, 89] on div "Adset" at bounding box center [330, 89] width 288 height 11
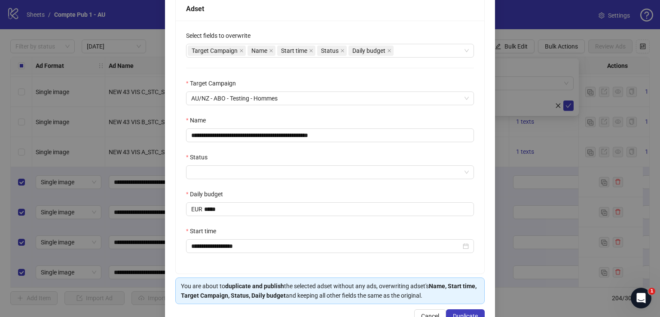
scroll to position [147, 0]
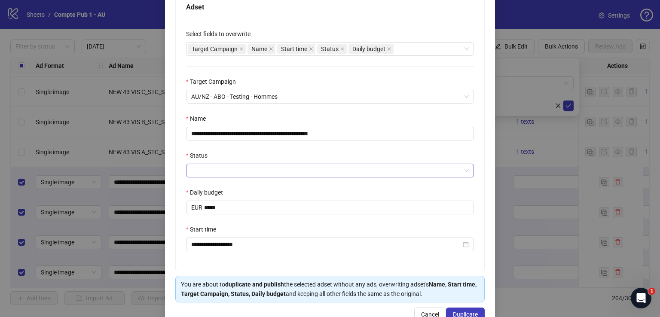
click at [289, 171] on input "Status" at bounding box center [326, 170] width 270 height 13
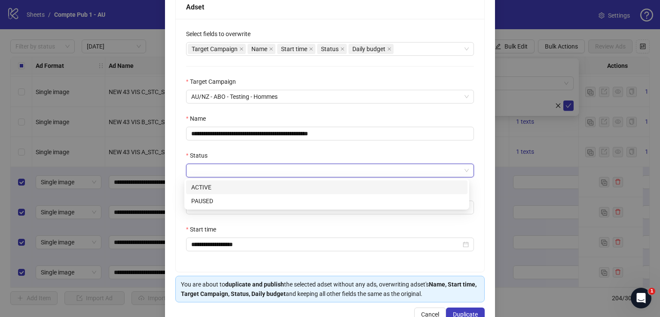
click at [278, 188] on div "ACTIVE" at bounding box center [326, 187] width 271 height 9
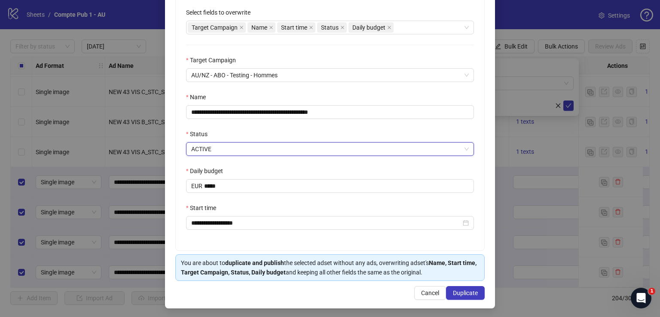
scroll to position [170, 0]
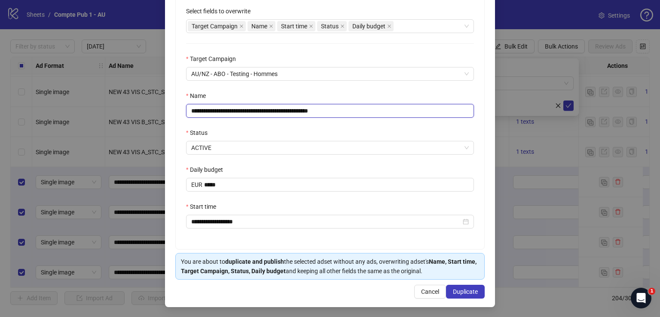
drag, startPoint x: 342, startPoint y: 110, endPoint x: 180, endPoint y: 95, distance: 162.2
click at [180, 95] on div "**********" at bounding box center [330, 122] width 309 height 253
paste input "text"
type input "**********"
click at [459, 291] on span "Duplicate" at bounding box center [465, 291] width 25 height 7
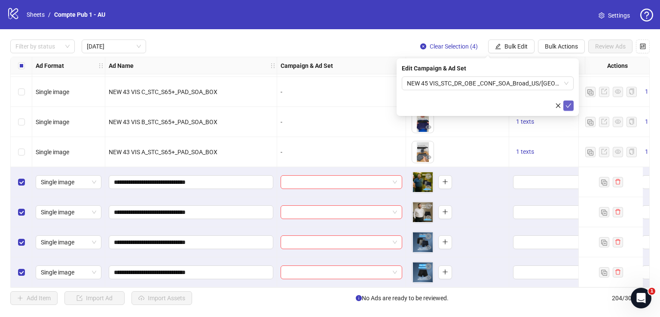
click at [569, 105] on icon "check" at bounding box center [569, 106] width 6 height 6
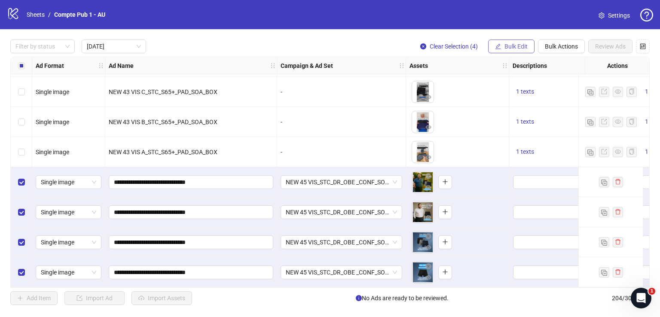
click at [513, 47] on span "Bulk Edit" at bounding box center [516, 46] width 23 height 7
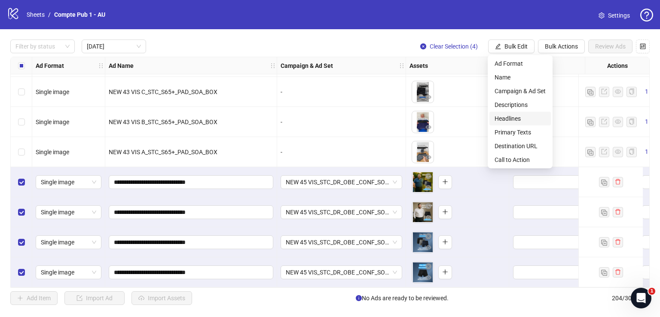
click at [515, 116] on span "Headlines" at bounding box center [520, 118] width 51 height 9
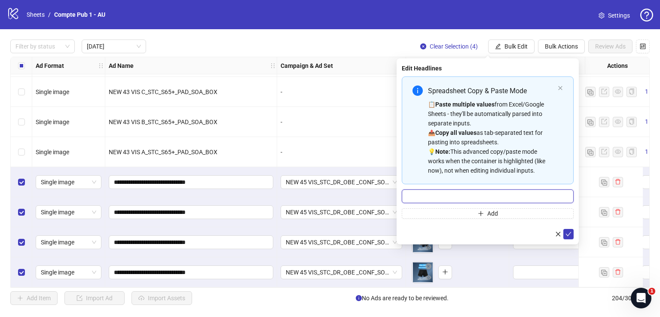
click at [493, 195] on input "Multi-input container - paste or copy values" at bounding box center [488, 197] width 172 height 14
paste input "**********"
type input "**********"
click at [566, 232] on icon "check" at bounding box center [569, 234] width 6 height 6
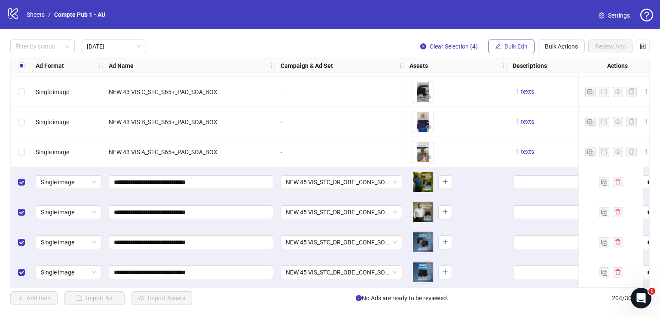
click at [520, 46] on span "Bulk Edit" at bounding box center [516, 46] width 23 height 7
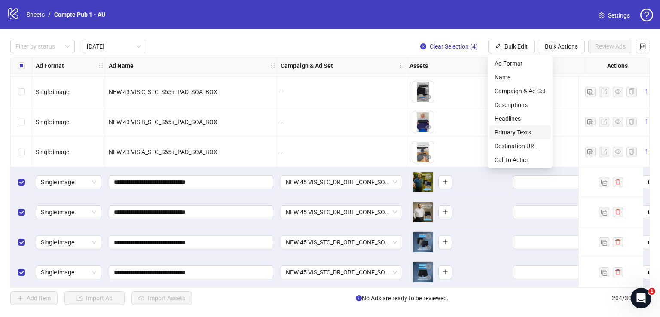
click at [526, 132] on span "Primary Texts" at bounding box center [520, 132] width 51 height 9
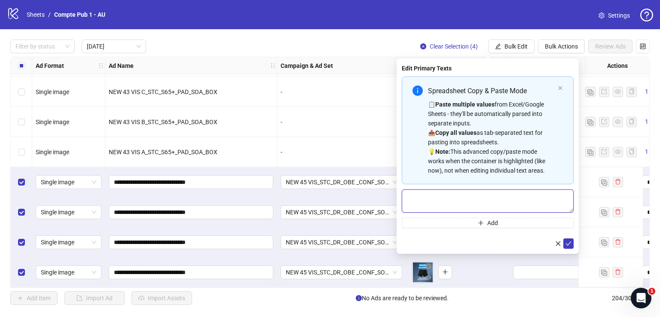
click at [472, 193] on textarea "Multi-text input container - paste or copy values" at bounding box center [488, 201] width 172 height 23
paste textarea "**********"
type textarea "**********"
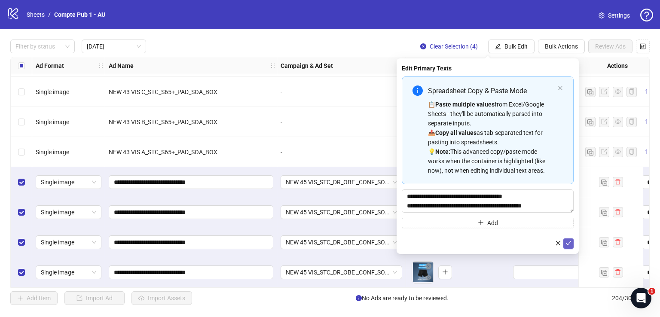
click at [570, 240] on icon "check" at bounding box center [569, 243] width 6 height 6
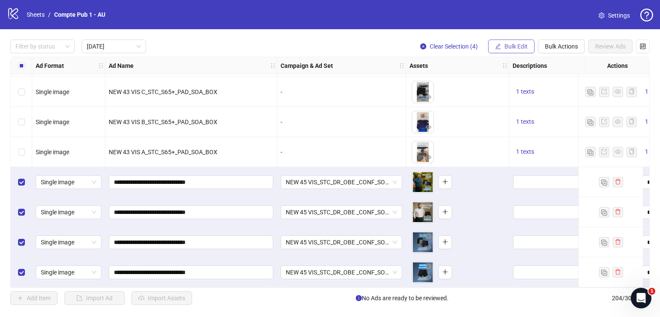
click at [506, 44] on span "Bulk Edit" at bounding box center [516, 46] width 23 height 7
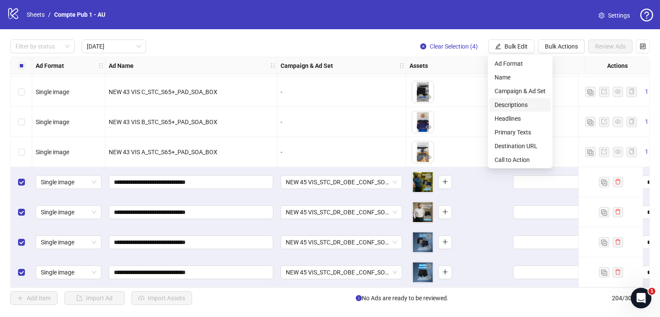
click at [519, 107] on span "Descriptions" at bounding box center [520, 104] width 51 height 9
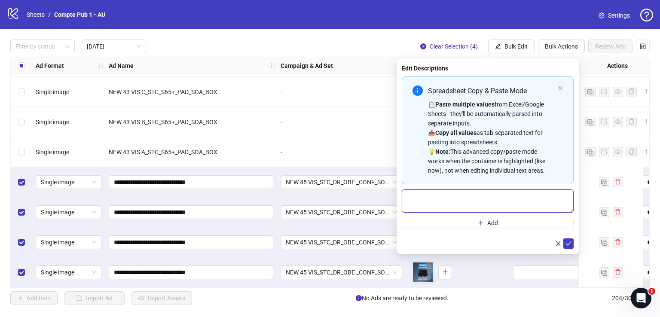
paste textarea "**********"
click at [459, 209] on textarea "**********" at bounding box center [488, 201] width 172 height 23
type textarea "**********"
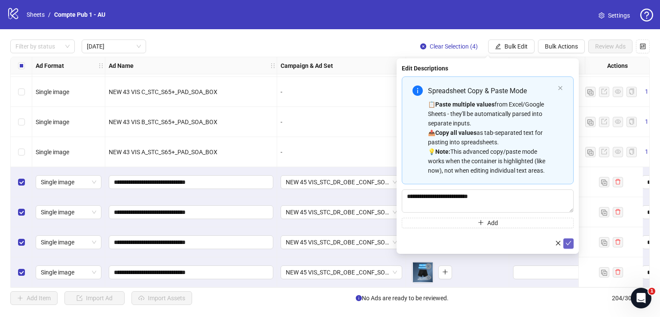
click at [569, 248] on button "submit" at bounding box center [568, 244] width 10 height 10
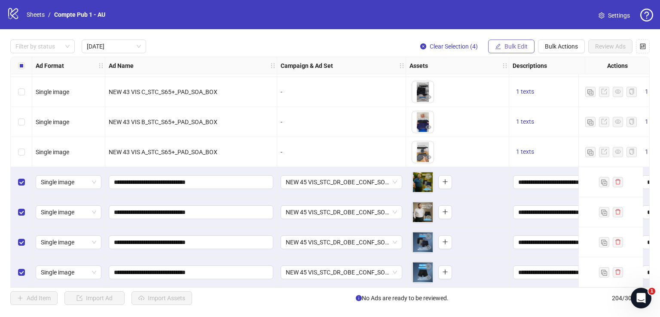
click at [508, 46] on span "Bulk Edit" at bounding box center [516, 46] width 23 height 7
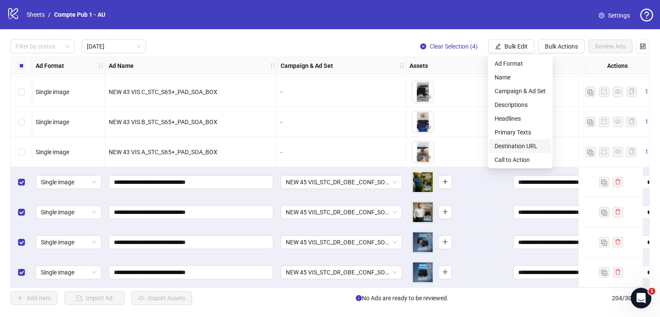
click at [512, 145] on span "Destination URL" at bounding box center [520, 145] width 51 height 9
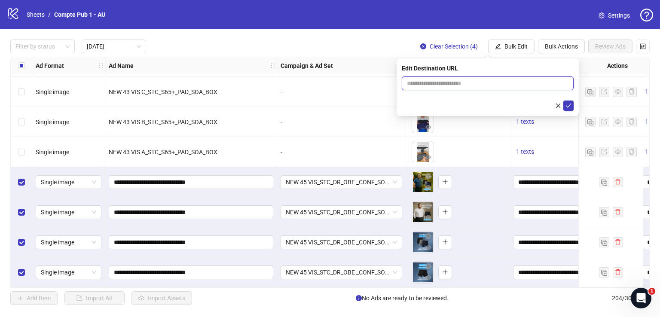
click at [489, 81] on input "text" at bounding box center [484, 83] width 155 height 9
paste input "**********"
type input "**********"
click at [568, 105] on icon "check" at bounding box center [569, 106] width 6 height 6
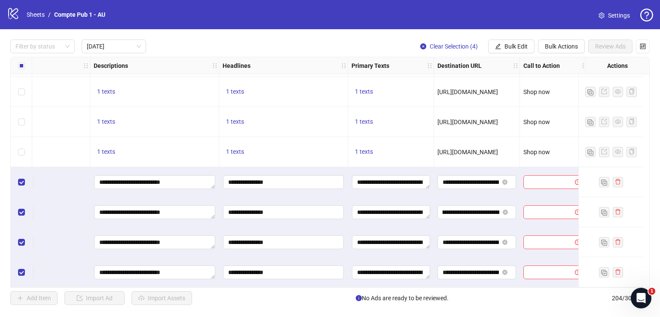
scroll to position [0, 75]
click at [512, 49] on span "Bulk Edit" at bounding box center [516, 46] width 23 height 7
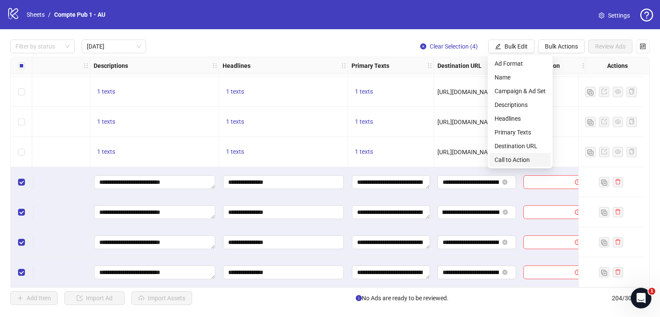
click at [523, 158] on span "Call to Action" at bounding box center [520, 159] width 51 height 9
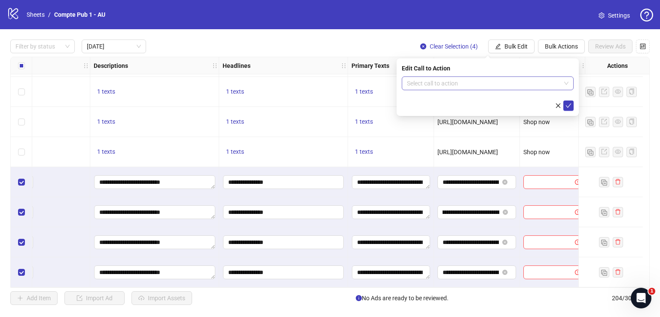
click at [445, 84] on input "search" at bounding box center [484, 83] width 154 height 13
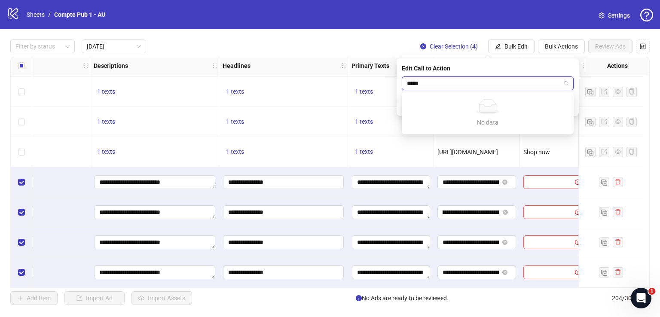
type input "****"
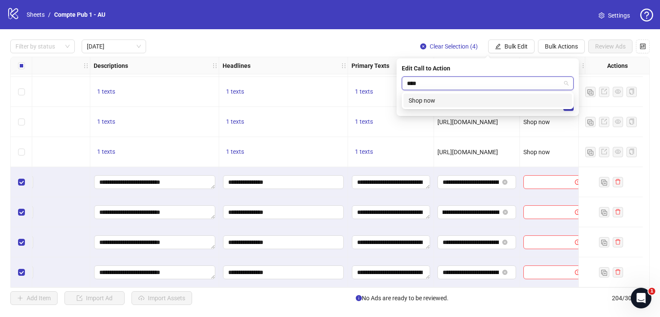
click at [446, 99] on div "Shop now" at bounding box center [488, 100] width 158 height 9
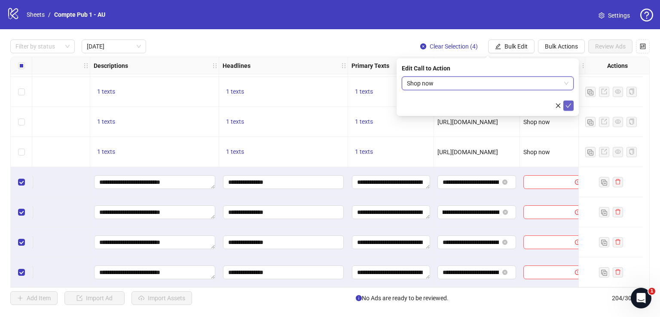
click at [572, 105] on button "submit" at bounding box center [568, 106] width 10 height 10
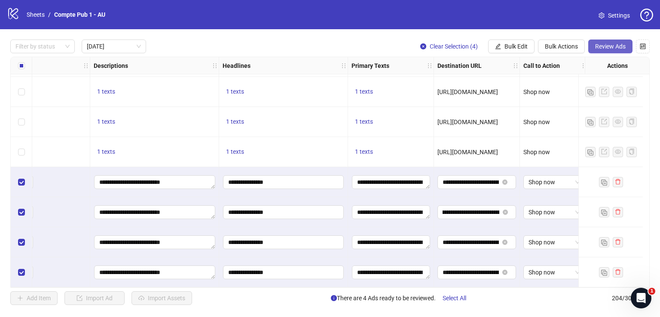
click at [604, 48] on span "Review Ads" at bounding box center [610, 46] width 31 height 7
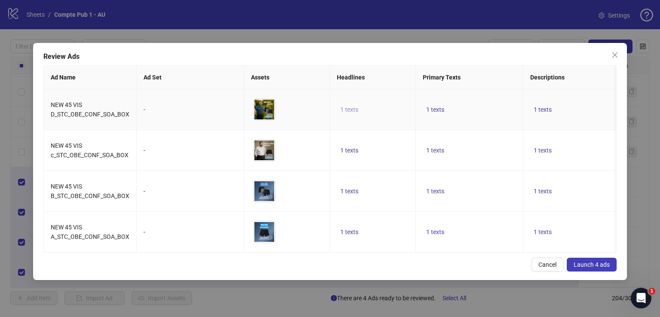
click at [353, 109] on span "1 texts" at bounding box center [349, 109] width 18 height 7
click at [383, 146] on td "1 texts" at bounding box center [373, 150] width 86 height 41
click at [431, 108] on span "1 texts" at bounding box center [435, 109] width 18 height 7
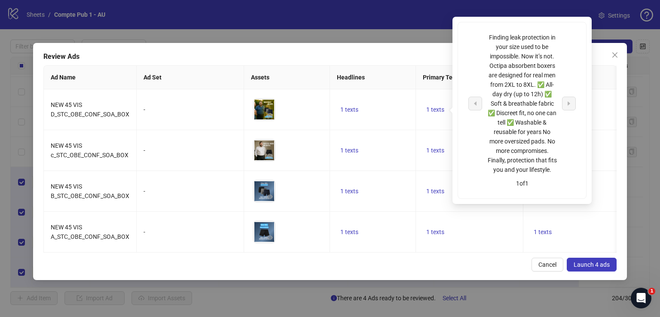
click at [419, 83] on th "Primary Texts" at bounding box center [469, 78] width 107 height 24
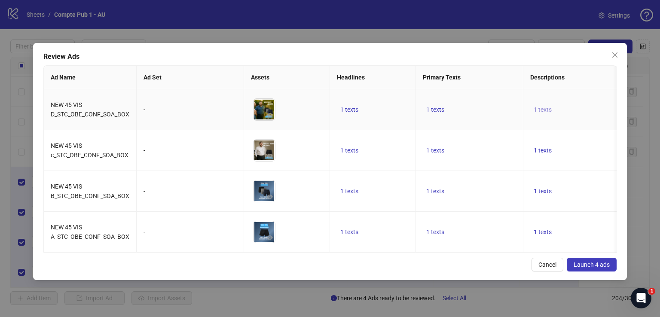
click at [538, 110] on span "1 texts" at bounding box center [543, 109] width 18 height 7
click at [485, 66] on th "Primary Texts" at bounding box center [469, 78] width 107 height 24
click at [596, 268] on span "Launch 4 ads" at bounding box center [592, 264] width 36 height 7
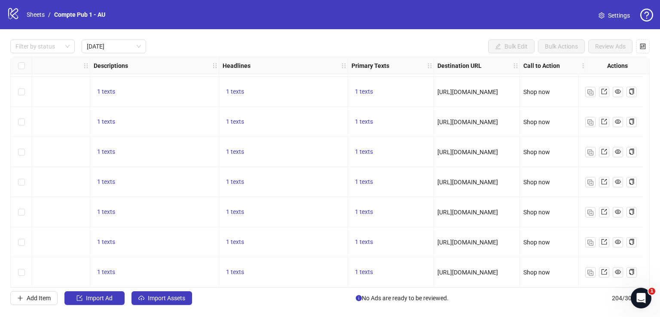
scroll to position [31, 0]
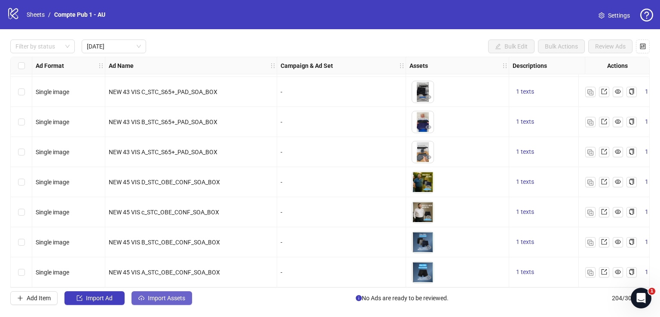
click at [166, 295] on span "Import Assets" at bounding box center [166, 298] width 37 height 7
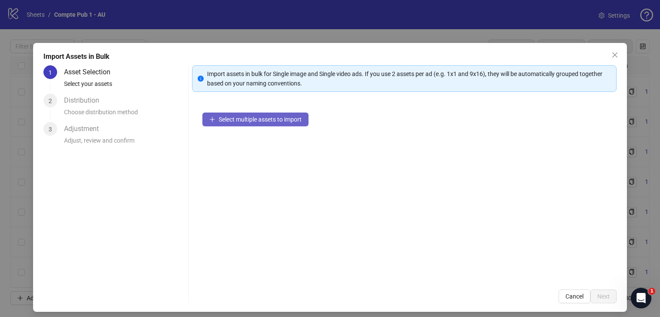
click at [281, 118] on span "Select multiple assets to import" at bounding box center [260, 119] width 83 height 7
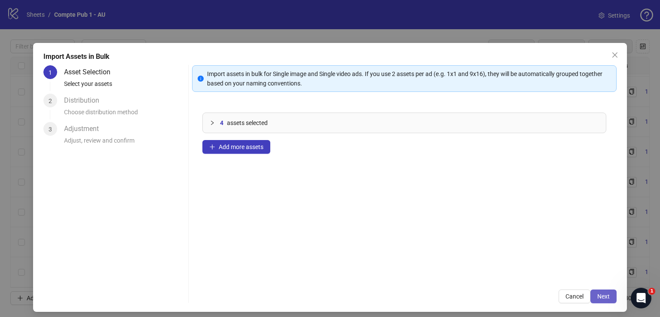
click at [602, 298] on span "Next" at bounding box center [603, 296] width 12 height 7
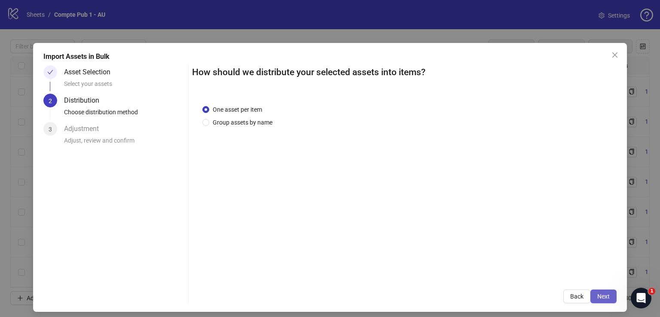
click at [599, 295] on span "Next" at bounding box center [603, 296] width 12 height 7
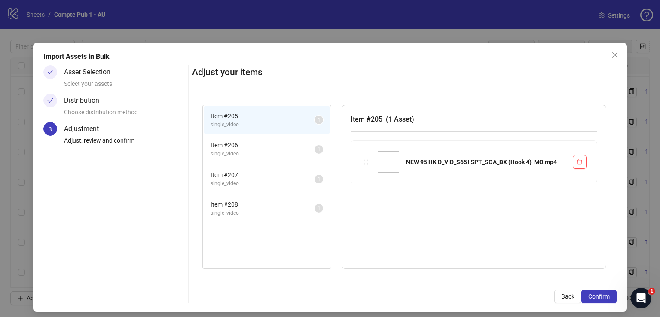
click at [599, 295] on span "Confirm" at bounding box center [598, 296] width 21 height 7
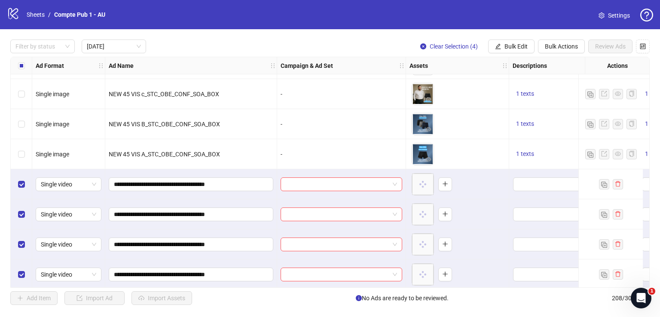
scroll to position [151, 0]
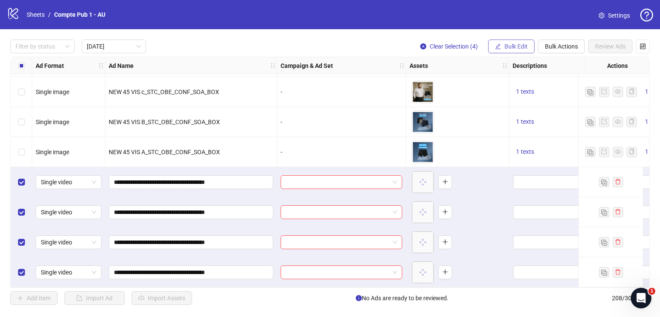
click at [519, 46] on span "Bulk Edit" at bounding box center [516, 46] width 23 height 7
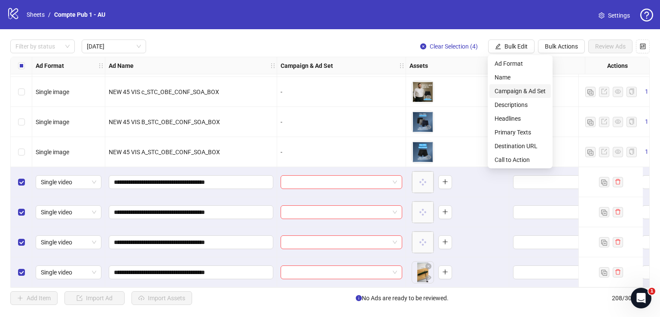
click at [523, 93] on span "Campaign & Ad Set" at bounding box center [520, 90] width 51 height 9
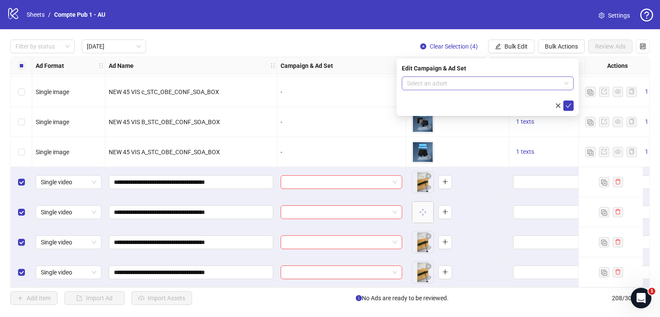
click at [547, 80] on input "search" at bounding box center [484, 83] width 154 height 13
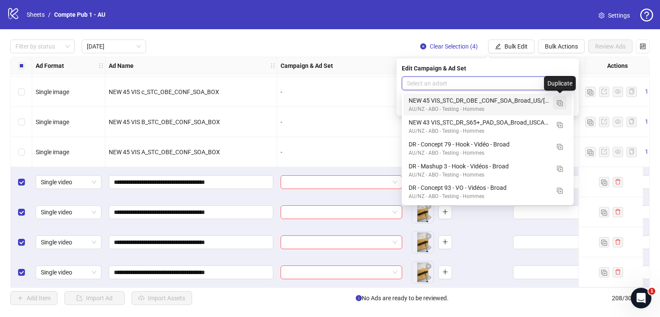
click at [561, 106] on img "button" at bounding box center [560, 103] width 6 height 6
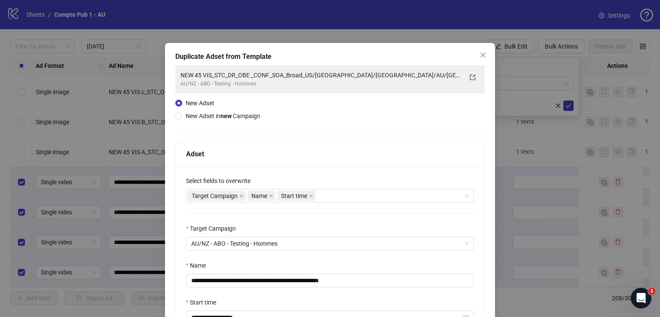
scroll to position [56, 0]
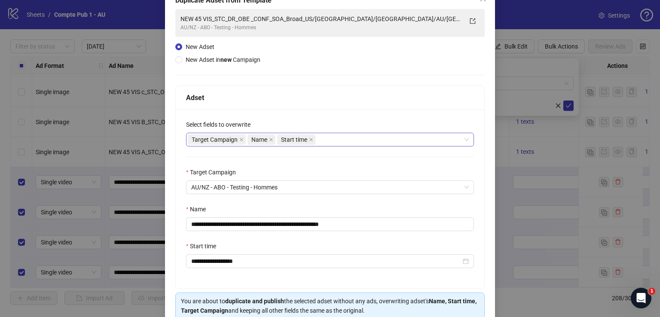
click at [335, 141] on div "Target Campaign Name Start time" at bounding box center [325, 140] width 275 height 12
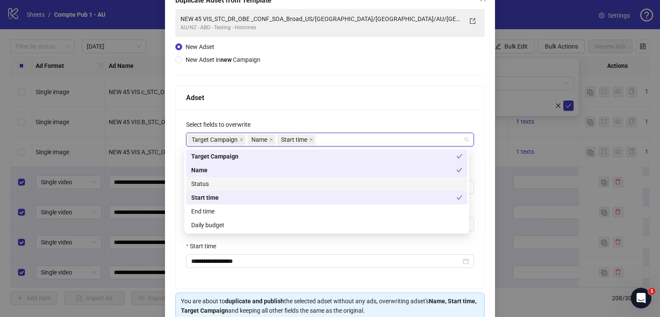
click at [299, 184] on div "Status" at bounding box center [326, 183] width 271 height 9
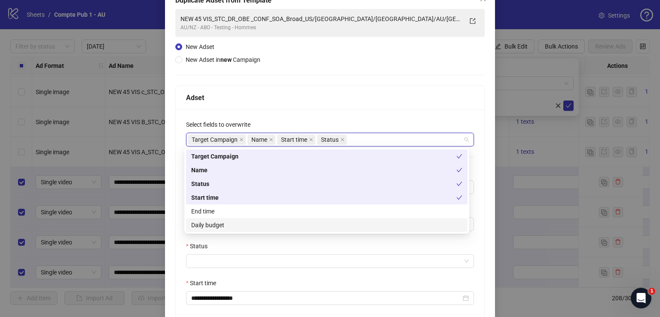
click at [292, 224] on div "Daily budget" at bounding box center [326, 224] width 271 height 9
click at [331, 100] on div "Adset" at bounding box center [330, 97] width 288 height 11
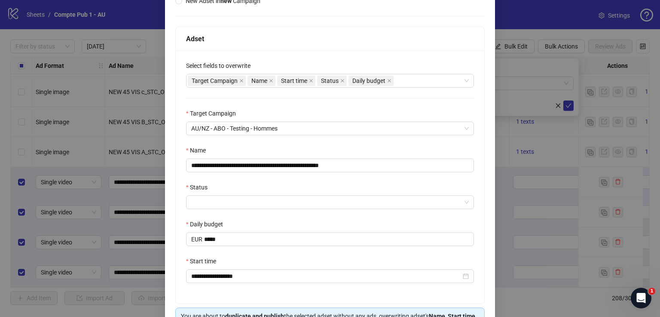
scroll to position [108, 0]
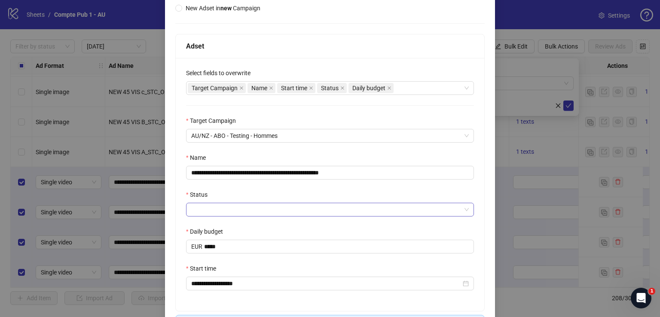
click at [277, 211] on input "Status" at bounding box center [326, 209] width 270 height 13
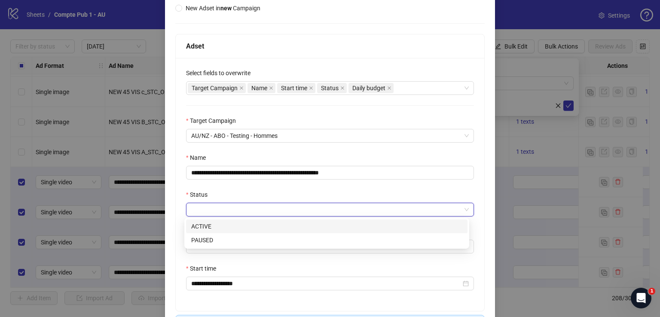
click at [270, 229] on div "ACTIVE" at bounding box center [326, 226] width 271 height 9
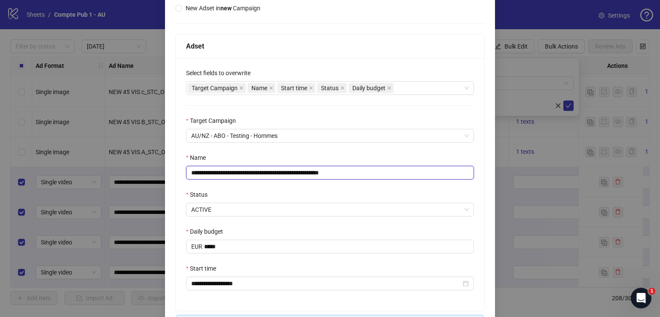
drag, startPoint x: 394, startPoint y: 171, endPoint x: 181, endPoint y: 169, distance: 213.2
click at [181, 169] on div "**********" at bounding box center [330, 184] width 309 height 253
paste input "text"
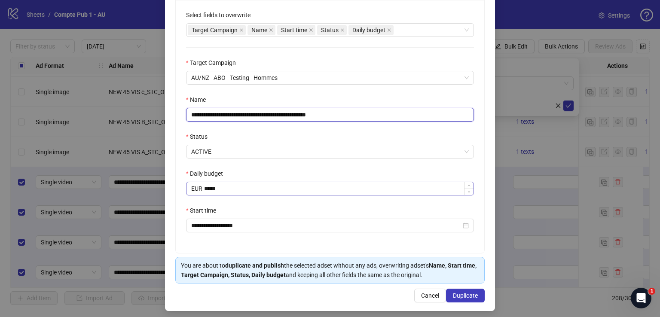
scroll to position [170, 0]
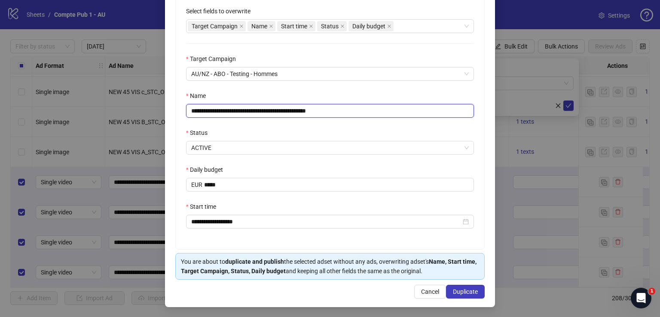
type input "**********"
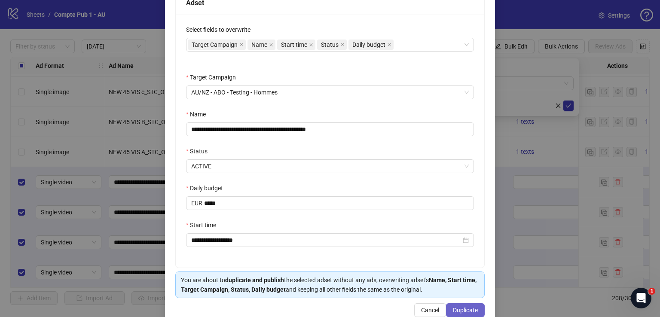
click at [459, 305] on button "Duplicate" at bounding box center [465, 310] width 39 height 14
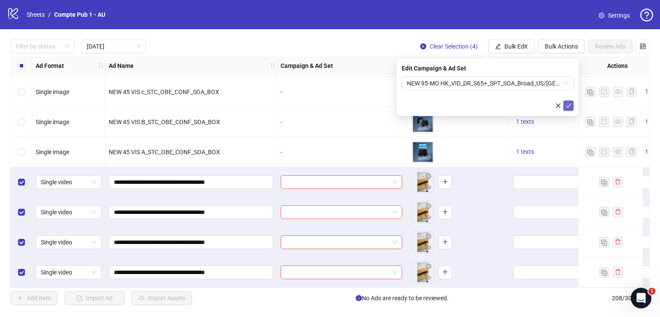
click at [569, 107] on icon "check" at bounding box center [569, 106] width 6 height 4
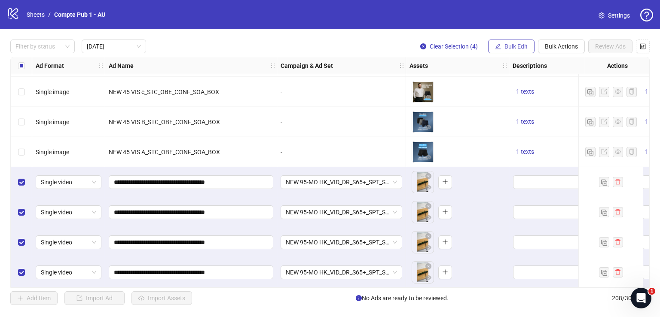
click at [520, 46] on span "Bulk Edit" at bounding box center [516, 46] width 23 height 7
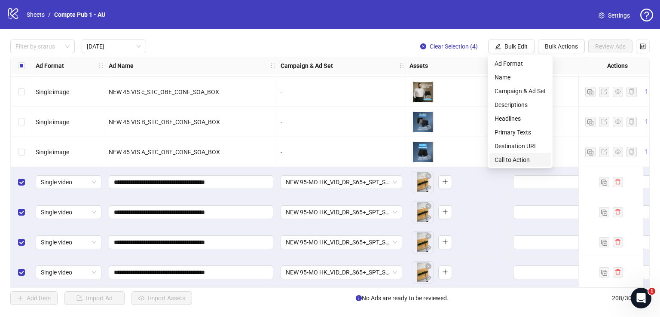
click at [514, 157] on span "Call to Action" at bounding box center [520, 159] width 51 height 9
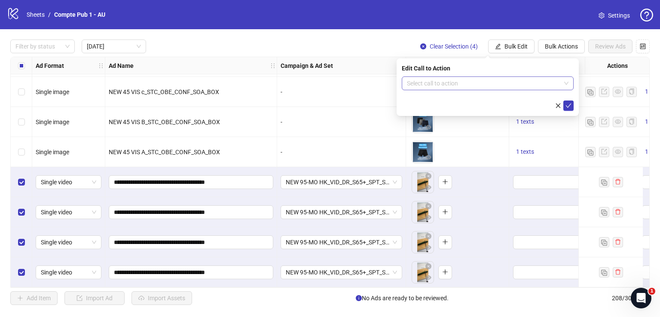
click at [443, 84] on input "search" at bounding box center [484, 83] width 154 height 13
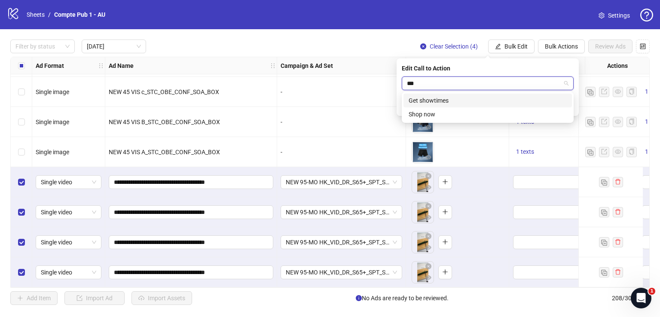
type input "****"
click at [443, 99] on div "Shop now" at bounding box center [488, 100] width 158 height 9
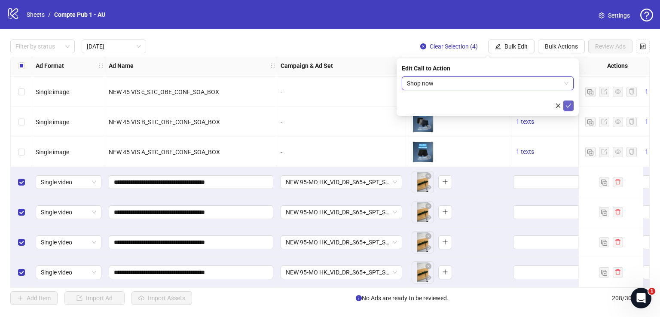
click at [573, 104] on button "submit" at bounding box center [568, 106] width 10 height 10
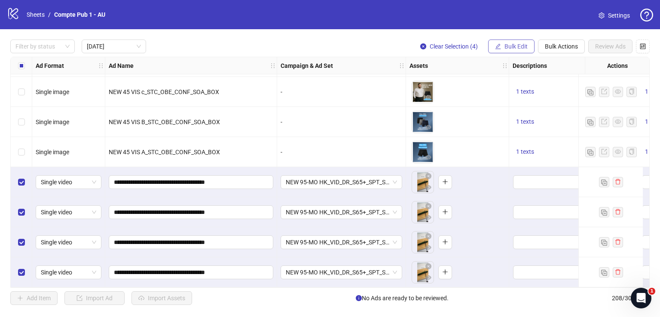
click at [519, 46] on span "Bulk Edit" at bounding box center [516, 46] width 23 height 7
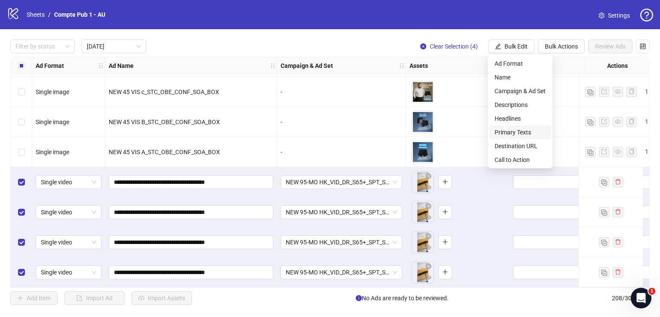
click at [524, 133] on span "Primary Texts" at bounding box center [520, 132] width 51 height 9
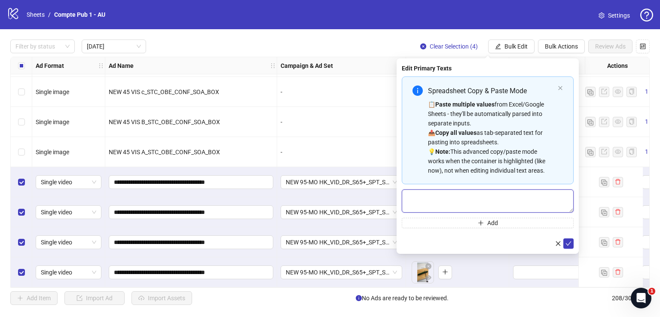
click at [475, 195] on textarea "Multi-text input container - paste or copy values" at bounding box center [488, 201] width 172 height 23
paste textarea "**********"
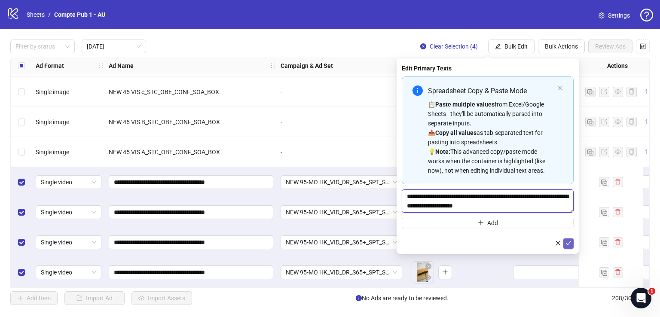
type textarea "**********"
click at [568, 243] on icon "check" at bounding box center [569, 243] width 6 height 6
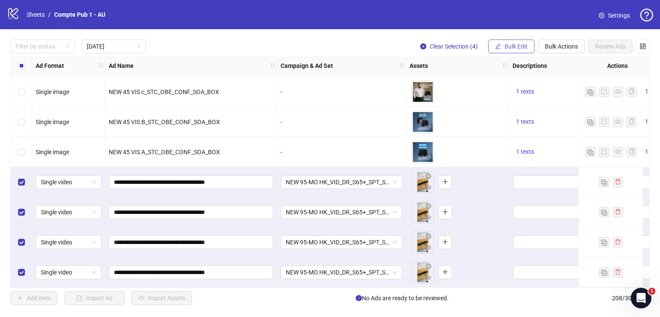
click at [520, 49] on span "Bulk Edit" at bounding box center [516, 46] width 23 height 7
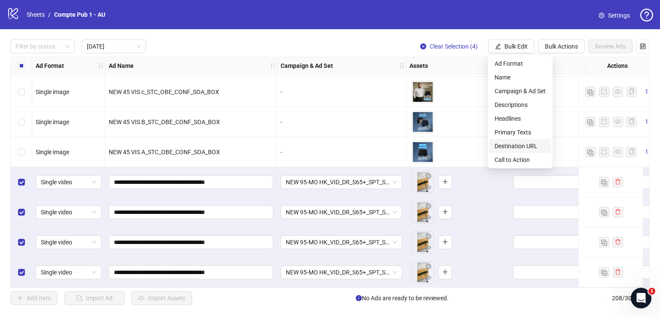
click at [531, 144] on span "Destination URL" at bounding box center [520, 145] width 51 height 9
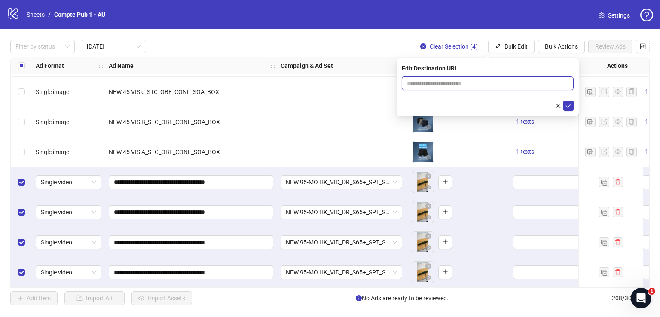
click at [451, 83] on input "text" at bounding box center [484, 83] width 155 height 9
paste input "**********"
type input "**********"
click at [569, 109] on button "submit" at bounding box center [568, 106] width 10 height 10
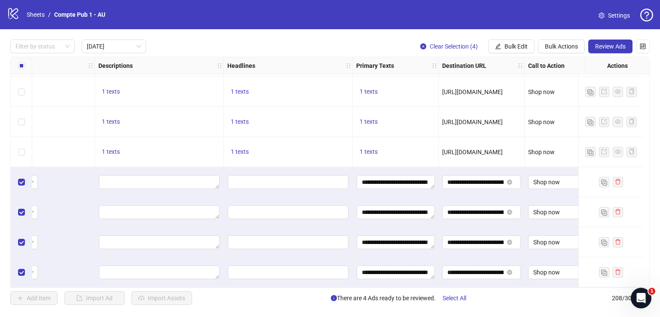
scroll to position [151, 414]
click at [610, 43] on span "Review Ads" at bounding box center [610, 46] width 31 height 7
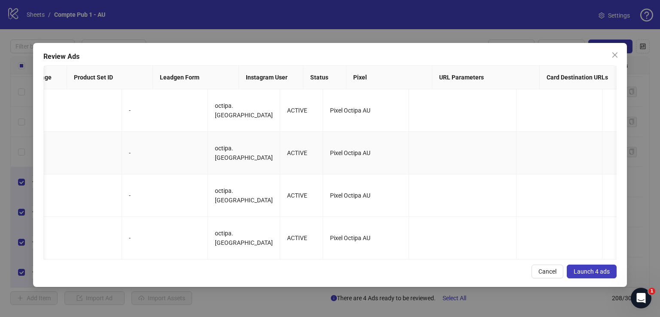
scroll to position [0, 890]
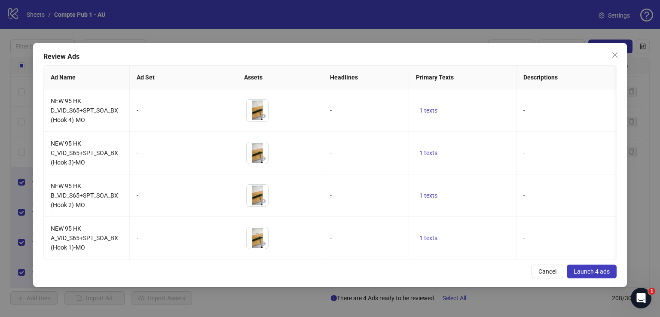
click at [604, 275] on span "Launch 4 ads" at bounding box center [592, 271] width 36 height 7
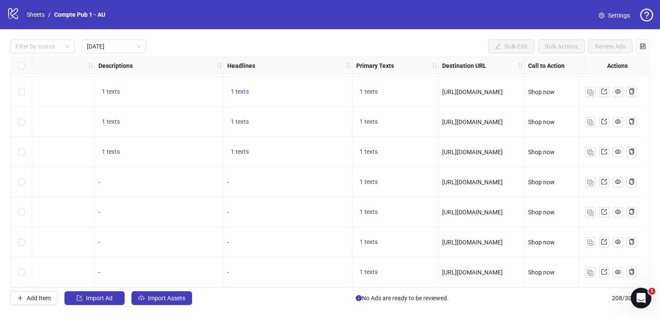
click at [37, 15] on link "Sheets" at bounding box center [35, 14] width 21 height 9
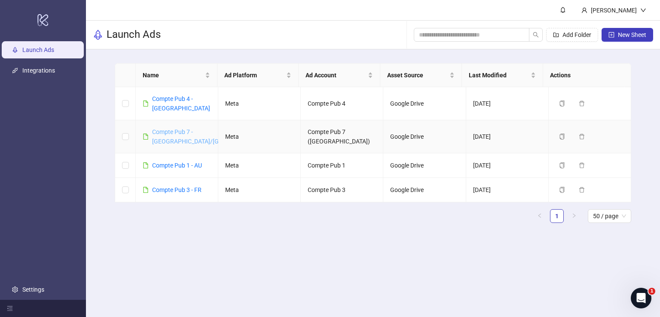
click at [161, 128] on link "Compte Pub 7 - US/CA" at bounding box center [211, 136] width 119 height 16
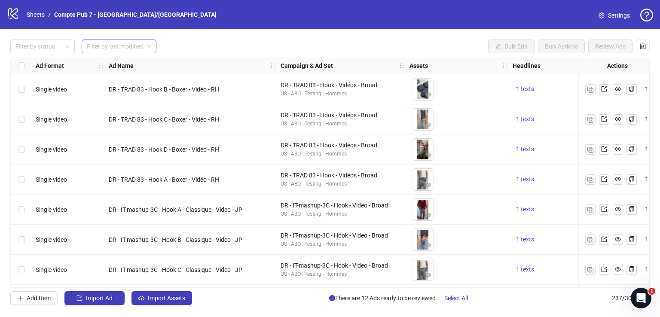
click at [136, 48] on input "search" at bounding box center [115, 46] width 57 height 13
click at [135, 64] on div "[DATE]" at bounding box center [119, 63] width 61 height 9
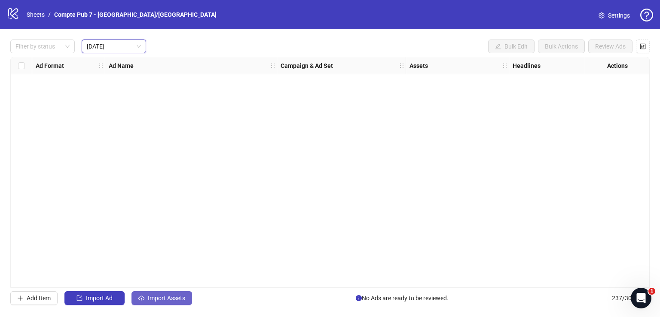
click at [162, 298] on span "Import Assets" at bounding box center [166, 298] width 37 height 7
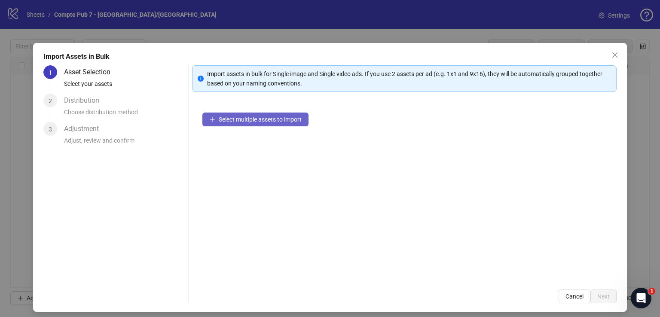
click at [272, 119] on span "Select multiple assets to import" at bounding box center [260, 119] width 83 height 7
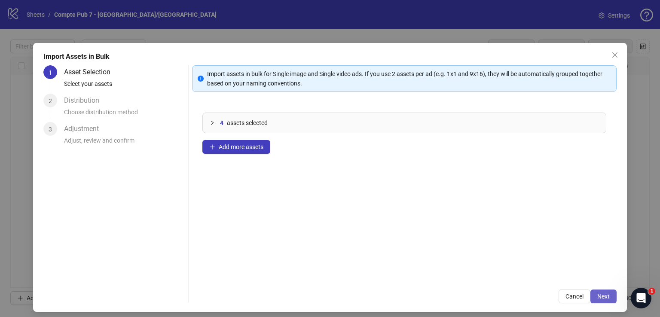
click at [594, 291] on button "Next" at bounding box center [603, 297] width 26 height 14
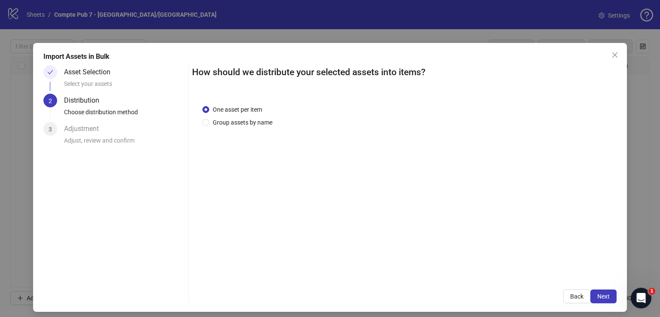
click at [595, 291] on button "Next" at bounding box center [603, 297] width 26 height 14
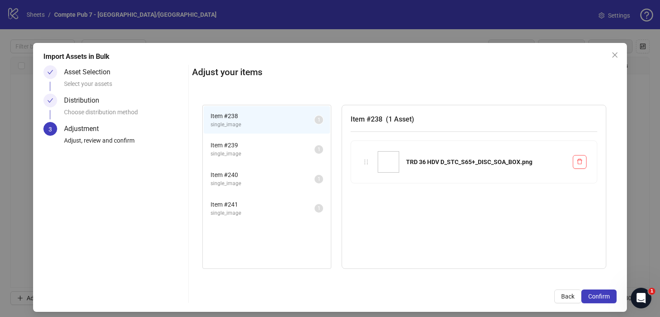
click at [245, 137] on li "Item # 239 single_image 1" at bounding box center [267, 149] width 126 height 28
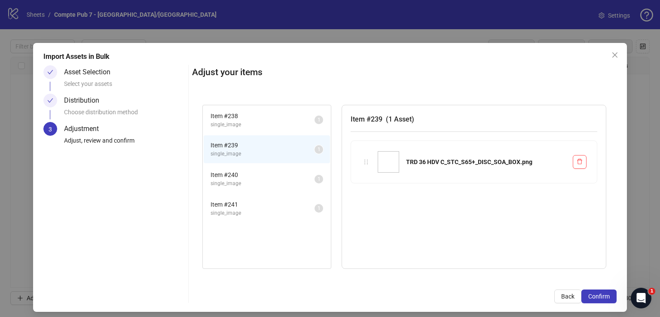
click at [246, 170] on span "Item # 240" at bounding box center [263, 174] width 104 height 9
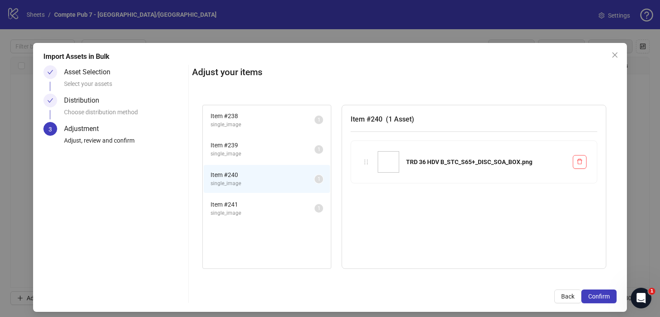
click at [246, 198] on li "Item # 241 single_image 1" at bounding box center [267, 209] width 126 height 28
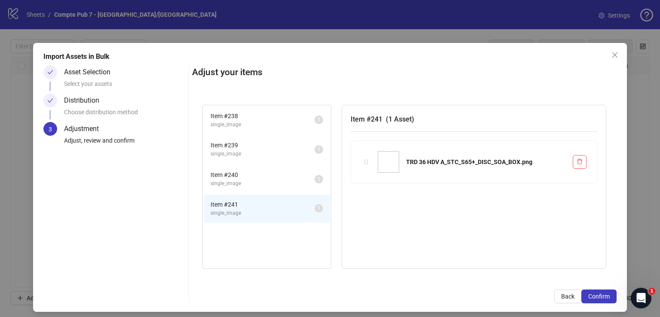
click at [242, 176] on span "Item # 240" at bounding box center [263, 174] width 104 height 9
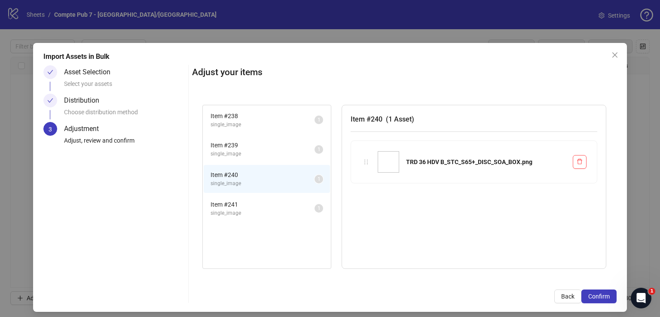
click at [242, 156] on span "single_image" at bounding box center [263, 154] width 104 height 8
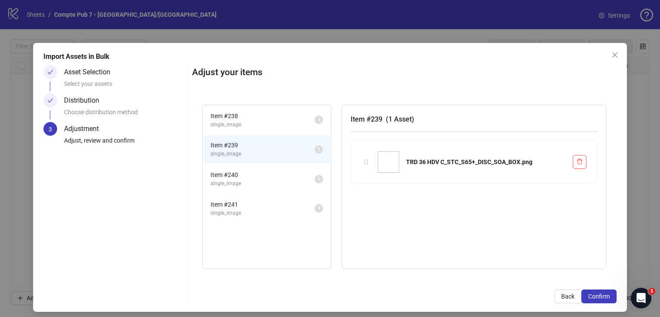
click at [244, 129] on li "Item # 238 single_image 1" at bounding box center [267, 120] width 126 height 28
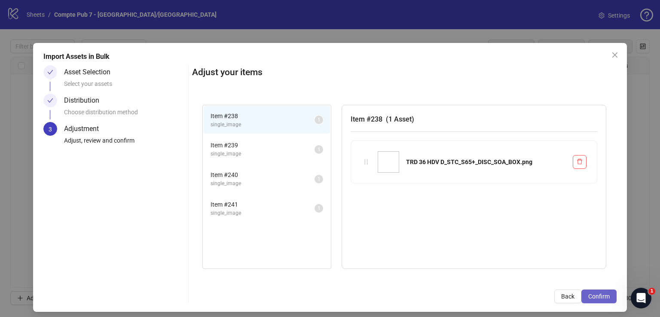
click at [590, 300] on span "Confirm" at bounding box center [598, 296] width 21 height 7
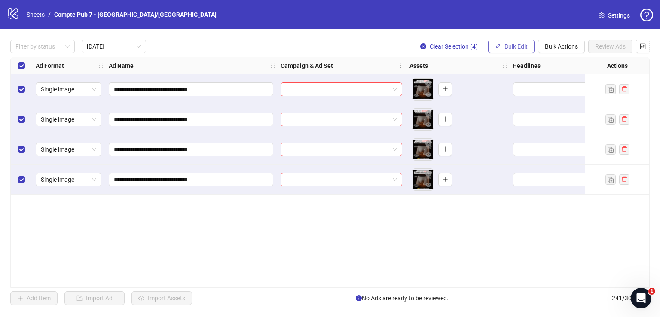
click at [513, 41] on button "Bulk Edit" at bounding box center [511, 47] width 46 height 14
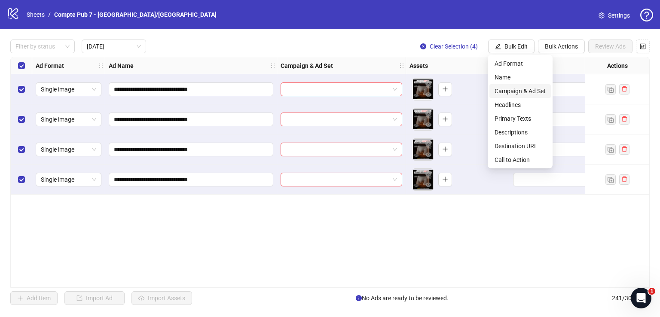
click at [520, 92] on span "Campaign & Ad Set" at bounding box center [520, 90] width 51 height 9
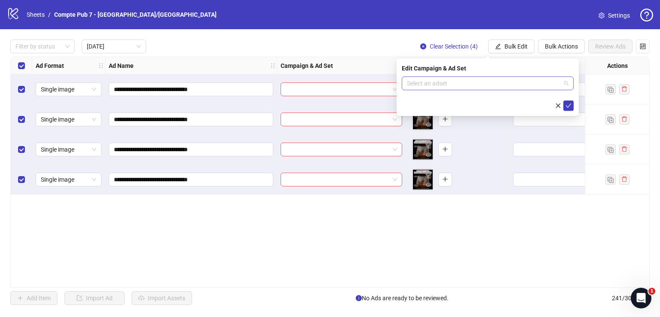
click at [442, 85] on input "search" at bounding box center [484, 83] width 154 height 13
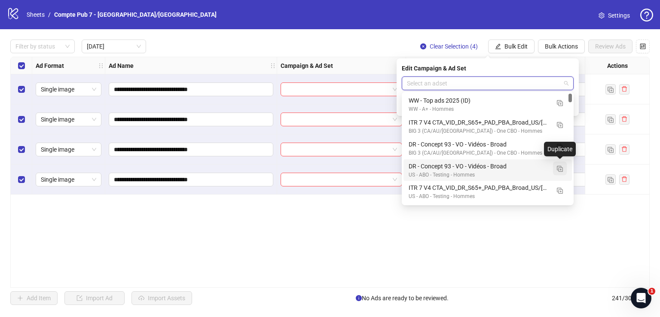
click at [561, 169] on img "button" at bounding box center [560, 169] width 6 height 6
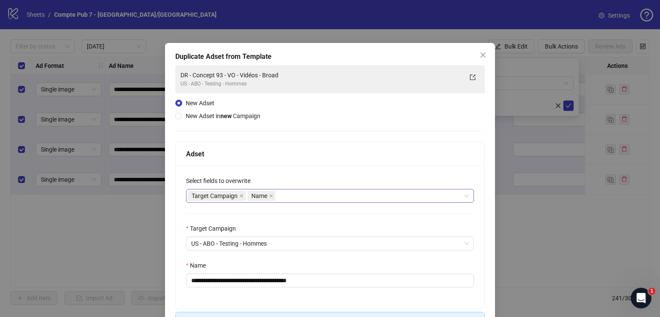
click at [339, 196] on div "Target Campaign Name" at bounding box center [325, 196] width 275 height 12
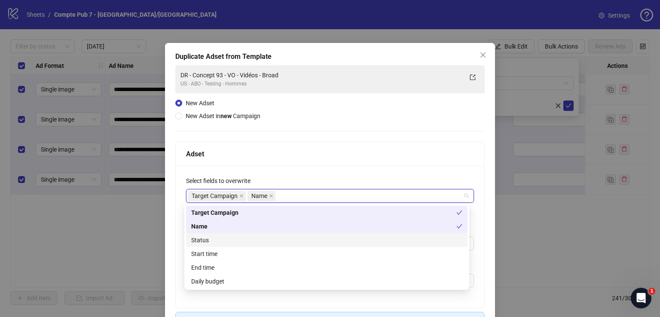
click at [322, 242] on div "Status" at bounding box center [326, 239] width 271 height 9
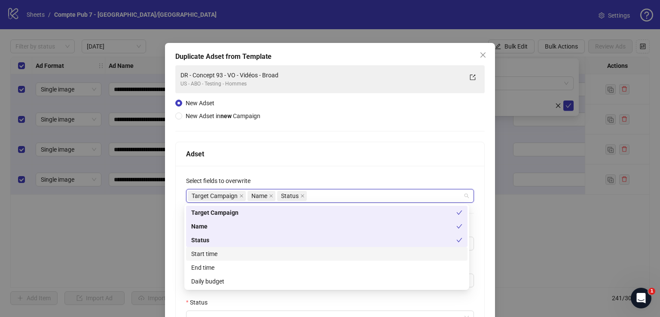
click at [319, 256] on div "Start time" at bounding box center [326, 253] width 271 height 9
click at [311, 279] on div "Daily budget" at bounding box center [326, 281] width 271 height 9
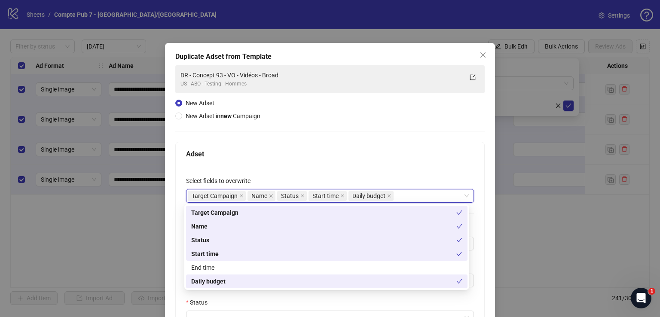
click at [332, 149] on div "Adset" at bounding box center [330, 154] width 288 height 11
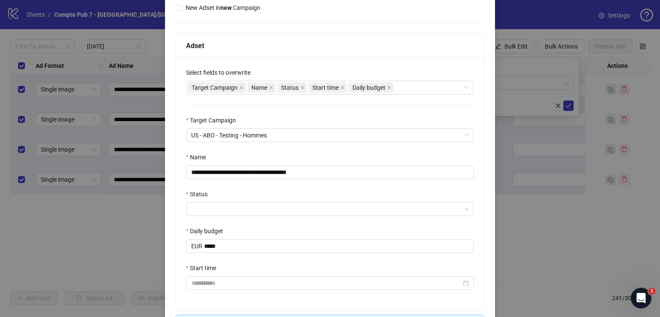
scroll to position [110, 0]
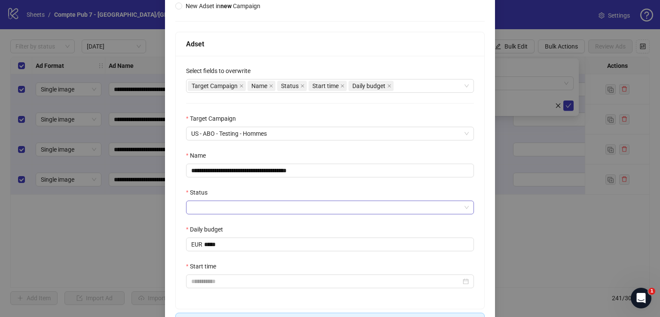
click at [302, 203] on input "Status" at bounding box center [326, 207] width 270 height 13
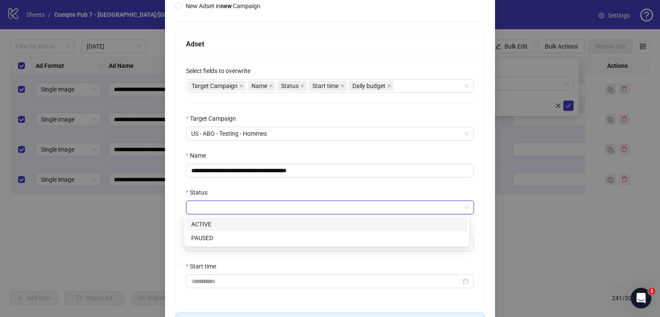
click at [287, 226] on div "ACTIVE" at bounding box center [326, 224] width 271 height 9
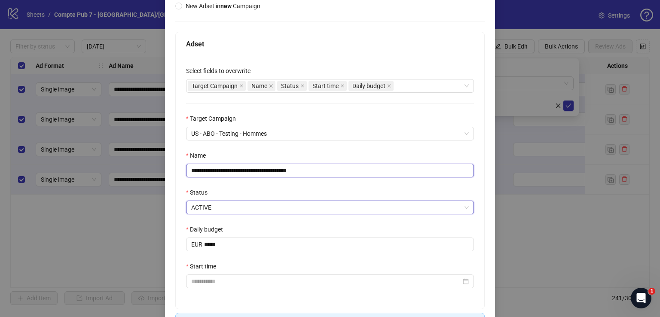
click at [264, 171] on input "**********" at bounding box center [330, 171] width 288 height 14
click at [265, 171] on input "**********" at bounding box center [330, 171] width 288 height 14
paste input "********"
type input "**********"
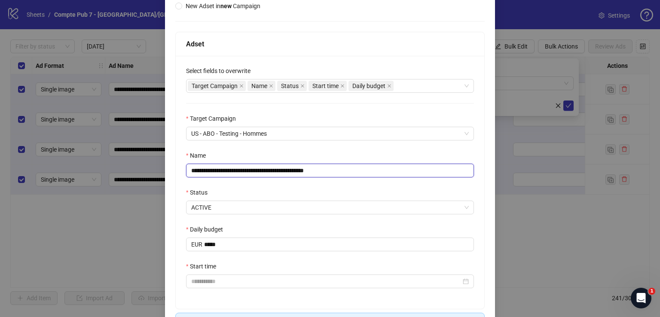
scroll to position [124, 0]
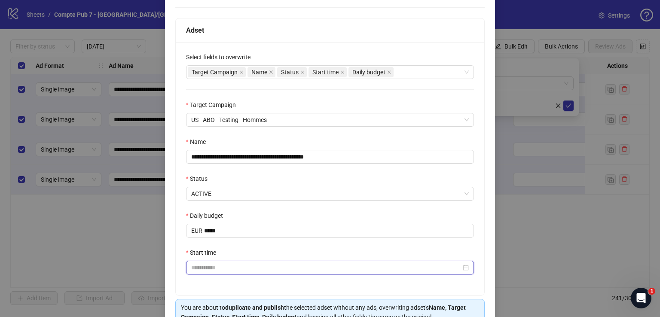
click at [287, 269] on input "Start time" at bounding box center [326, 267] width 270 height 9
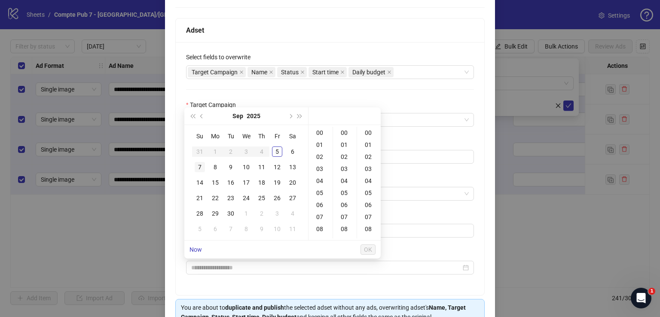
click at [203, 166] on div "7" at bounding box center [200, 167] width 10 height 10
click at [319, 227] on div "12" at bounding box center [320, 227] width 21 height 12
type input "**********"
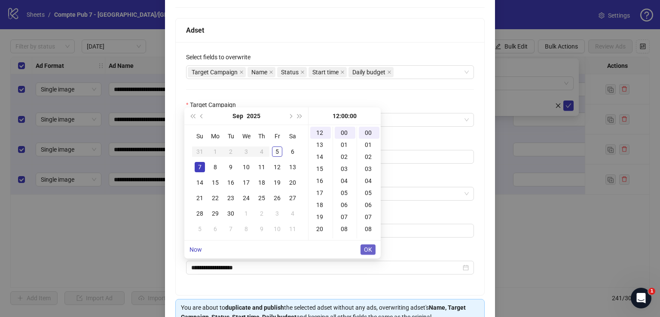
click at [368, 247] on span "OK" at bounding box center [368, 249] width 8 height 7
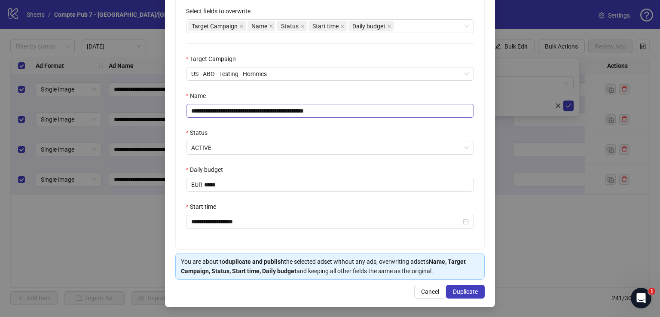
scroll to position [167, 0]
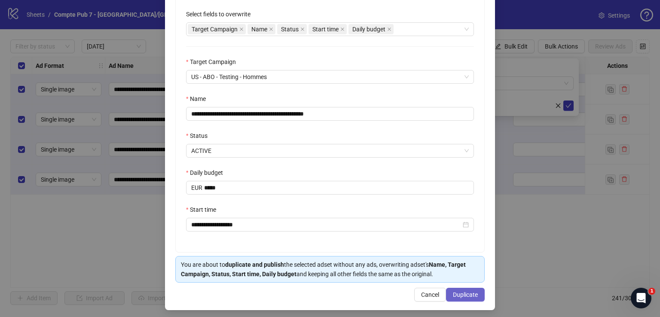
click at [463, 298] on button "Duplicate" at bounding box center [465, 295] width 39 height 14
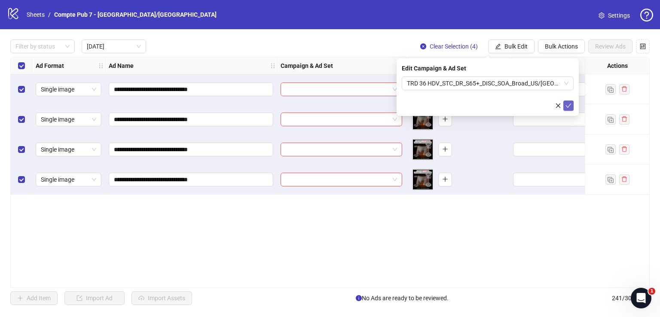
click at [569, 105] on icon "check" at bounding box center [569, 106] width 6 height 4
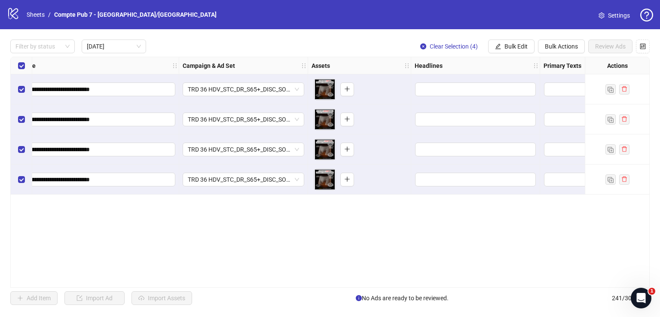
scroll to position [0, 98]
click at [508, 36] on div "**********" at bounding box center [330, 172] width 660 height 286
click at [510, 47] on span "Bulk Edit" at bounding box center [516, 46] width 23 height 7
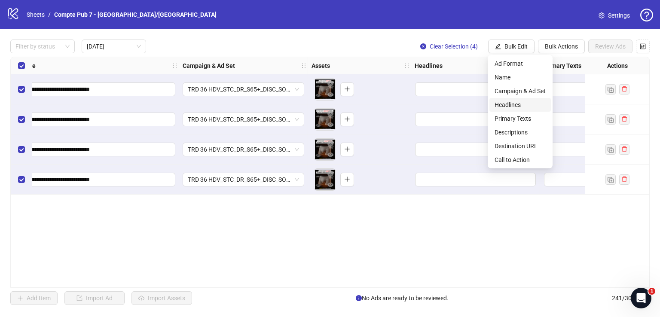
click at [514, 102] on span "Headlines" at bounding box center [520, 104] width 51 height 9
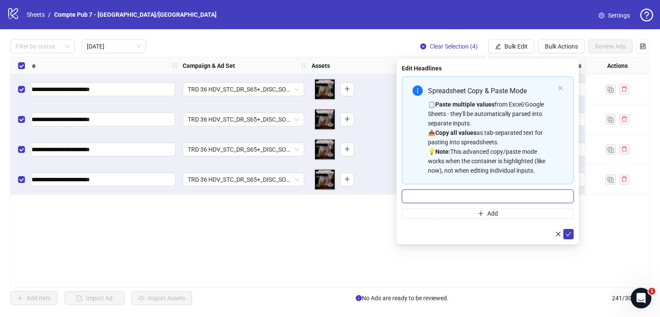
click at [461, 199] on input "Multi-input container - paste or copy values" at bounding box center [488, 197] width 172 height 14
paste input "**********"
type input "**********"
click at [567, 234] on icon "check" at bounding box center [569, 234] width 6 height 6
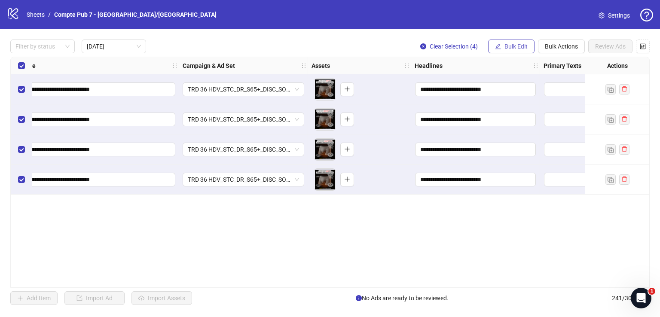
click at [523, 48] on span "Bulk Edit" at bounding box center [516, 46] width 23 height 7
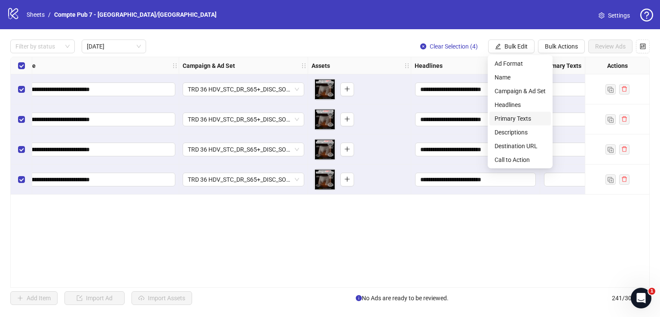
click at [525, 119] on span "Primary Texts" at bounding box center [520, 118] width 51 height 9
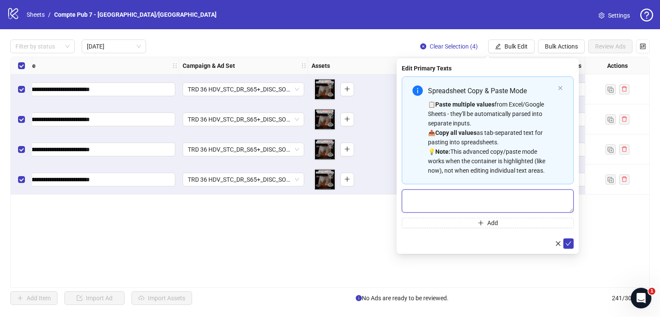
click at [483, 196] on textarea "Multi-text input container - paste or copy values" at bounding box center [488, 201] width 172 height 23
paste textarea "**********"
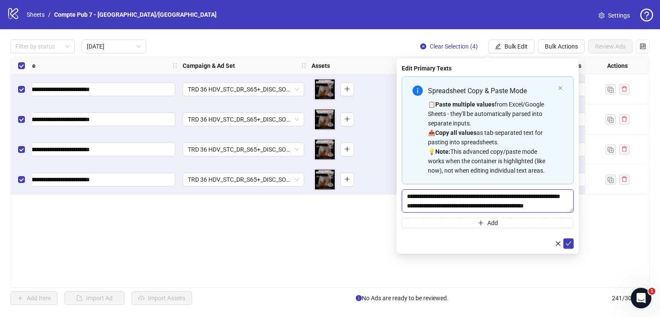
scroll to position [44, 0]
type textarea "**********"
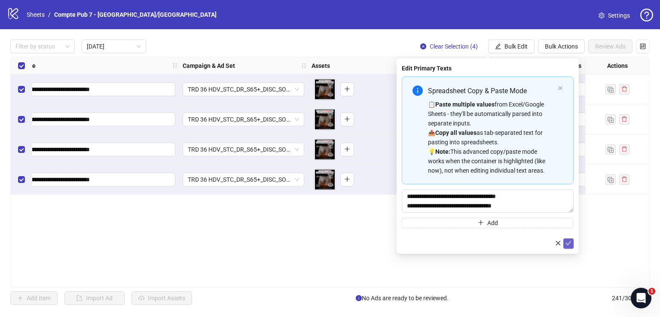
click at [571, 243] on icon "check" at bounding box center [569, 243] width 6 height 6
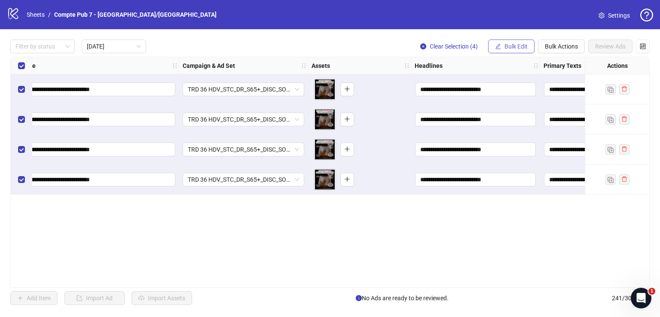
click at [523, 47] on span "Bulk Edit" at bounding box center [516, 46] width 23 height 7
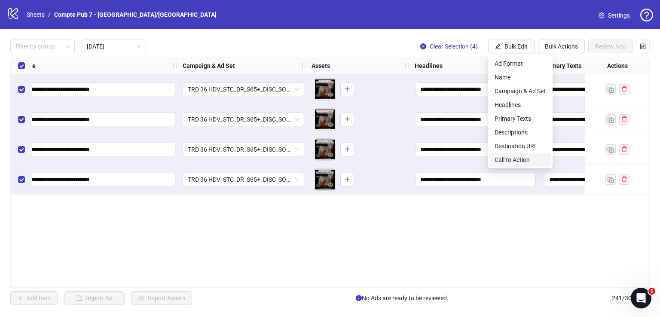
click at [508, 158] on span "Call to Action" at bounding box center [520, 159] width 51 height 9
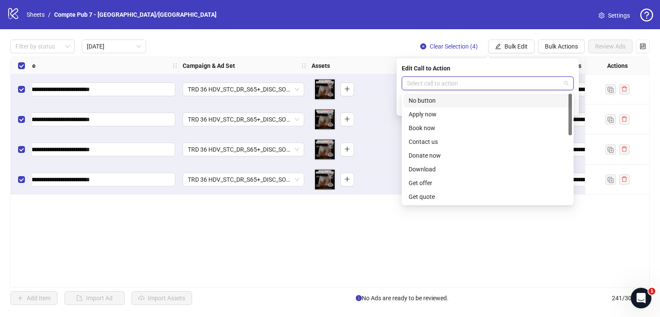
click at [484, 79] on input "search" at bounding box center [484, 83] width 154 height 13
type input "****"
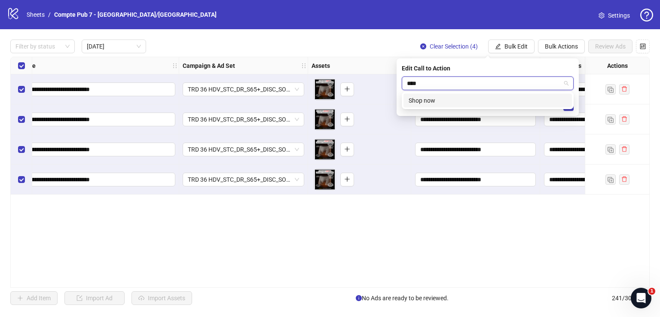
click at [484, 102] on div "Shop now" at bounding box center [488, 100] width 158 height 9
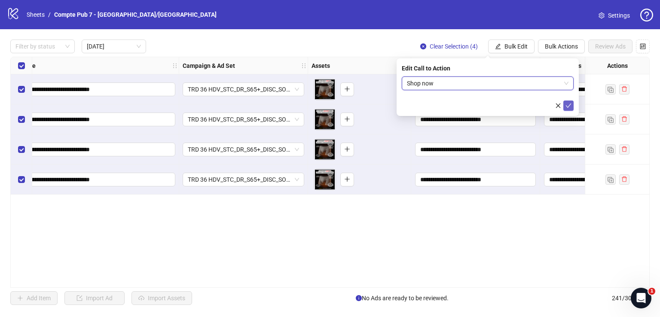
click at [567, 104] on icon "check" at bounding box center [569, 106] width 6 height 6
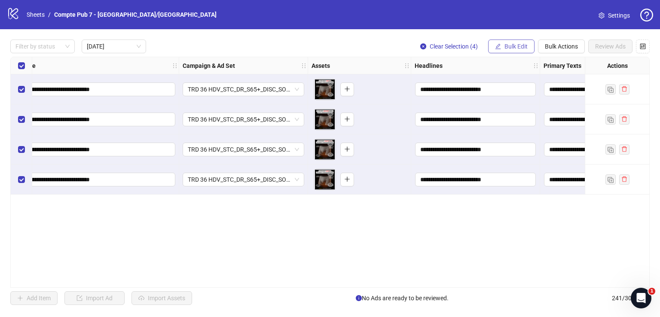
click at [508, 46] on span "Bulk Edit" at bounding box center [516, 46] width 23 height 7
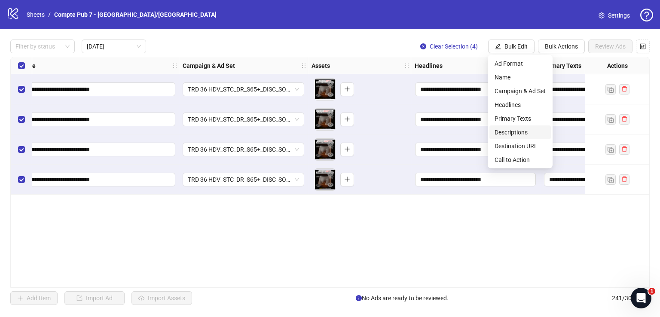
click at [520, 133] on span "Descriptions" at bounding box center [520, 132] width 51 height 9
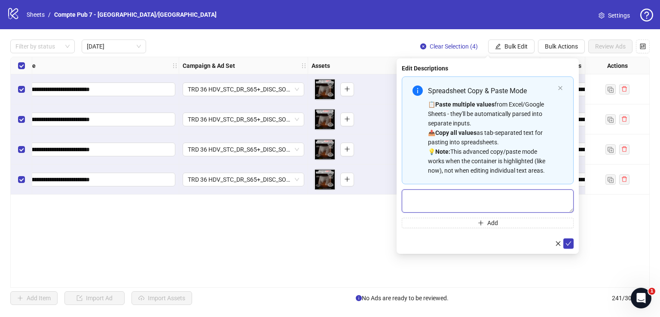
click at [497, 203] on textarea "Multi-text input container - paste or copy values" at bounding box center [488, 201] width 172 height 23
paste textarea "**********"
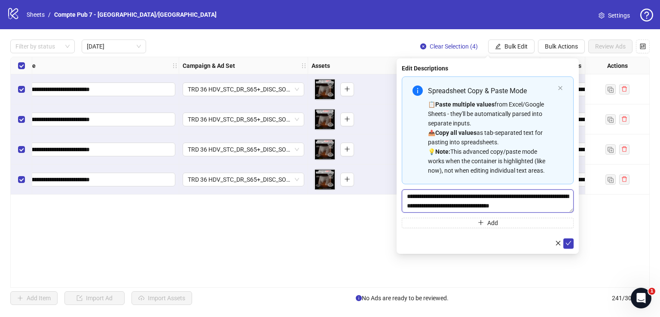
scroll to position [9, 0]
type textarea "**********"
click at [571, 244] on icon "check" at bounding box center [569, 243] width 6 height 6
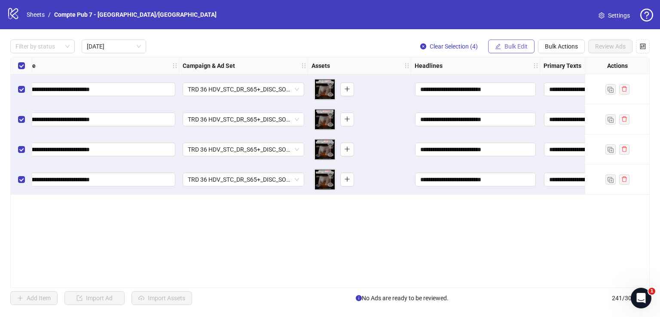
drag, startPoint x: 509, startPoint y: 46, endPoint x: 514, endPoint y: 43, distance: 5.6
click at [514, 43] on span "Bulk Edit" at bounding box center [516, 46] width 23 height 7
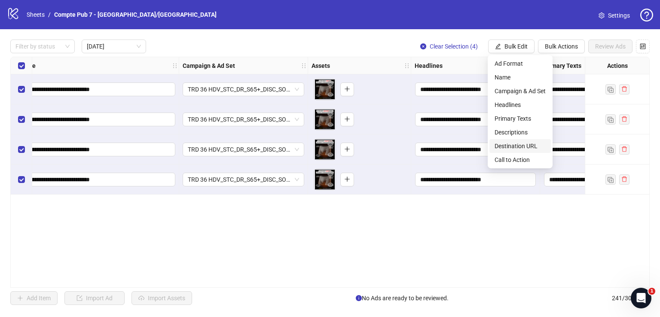
click at [520, 143] on span "Destination URL" at bounding box center [520, 145] width 51 height 9
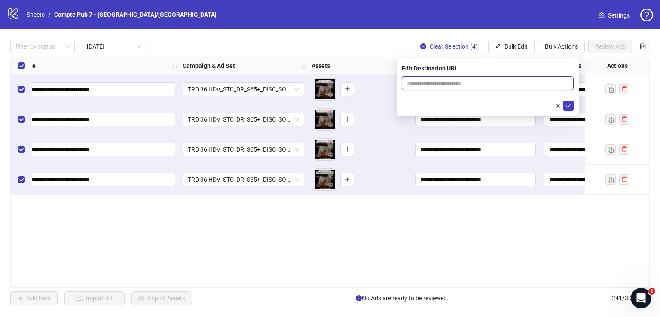
click at [468, 85] on input "text" at bounding box center [484, 83] width 155 height 9
paste input "**********"
type input "**********"
click at [569, 105] on icon "check" at bounding box center [569, 106] width 6 height 6
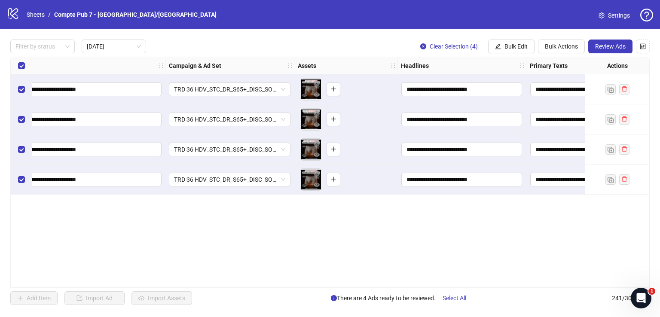
scroll to position [0, 0]
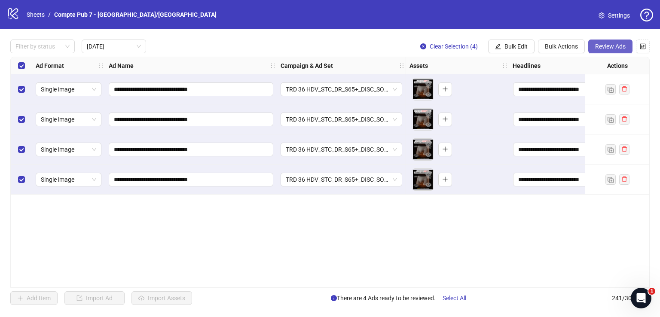
click at [607, 46] on span "Review Ads" at bounding box center [610, 46] width 31 height 7
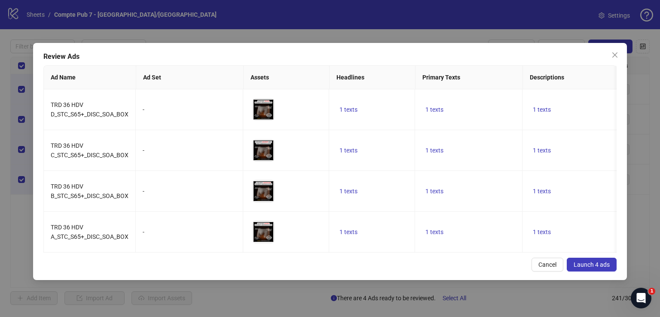
click at [593, 268] on span "Launch 4 ads" at bounding box center [592, 264] width 36 height 7
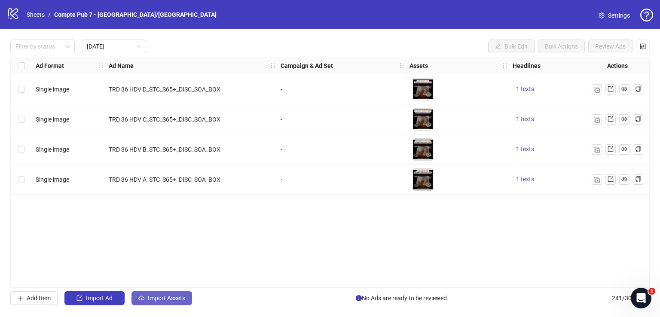
click at [174, 298] on span "Import Assets" at bounding box center [166, 298] width 37 height 7
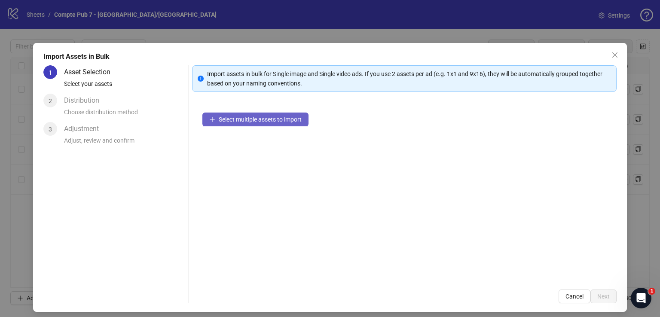
click at [260, 124] on button "Select multiple assets to import" at bounding box center [255, 120] width 106 height 14
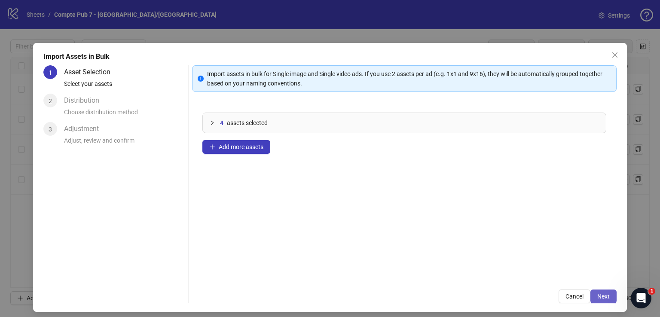
click at [597, 298] on span "Next" at bounding box center [603, 296] width 12 height 7
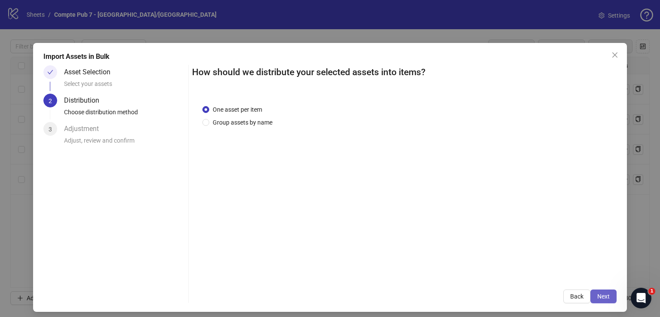
click at [599, 293] on span "Next" at bounding box center [603, 296] width 12 height 7
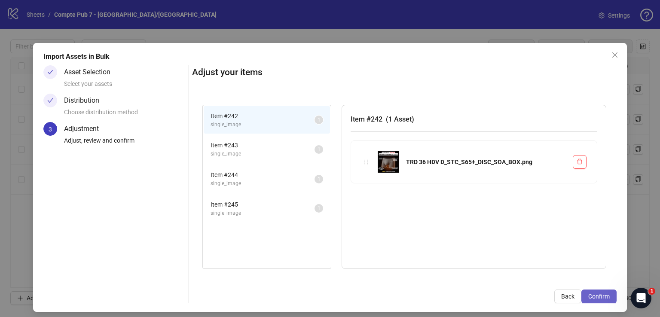
click at [598, 293] on span "Confirm" at bounding box center [598, 296] width 21 height 7
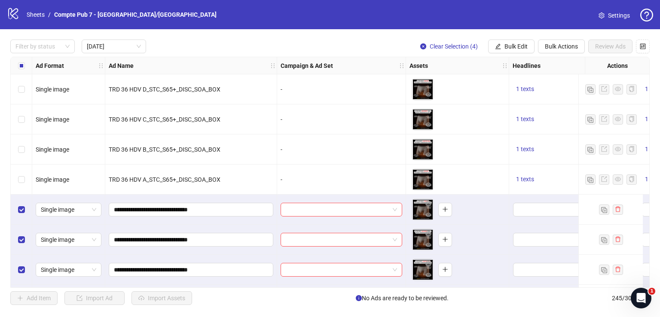
scroll to position [31, 0]
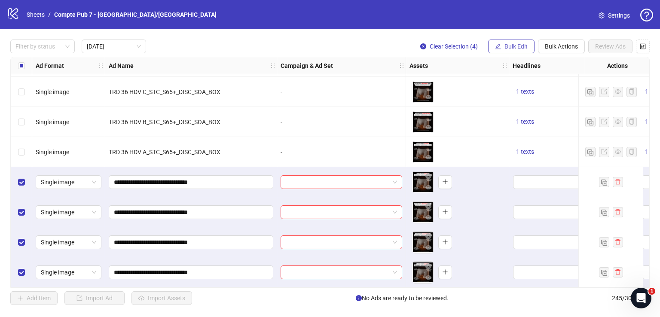
click at [512, 46] on span "Bulk Edit" at bounding box center [516, 46] width 23 height 7
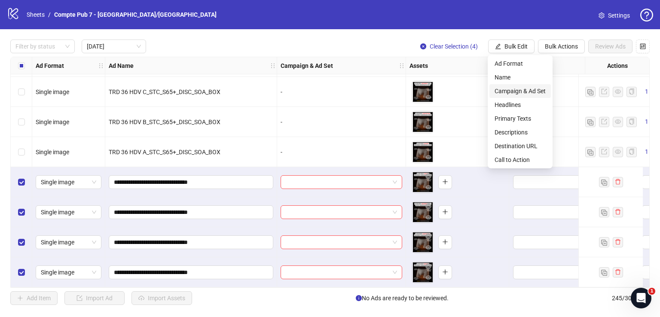
click at [521, 92] on span "Campaign & Ad Set" at bounding box center [520, 90] width 51 height 9
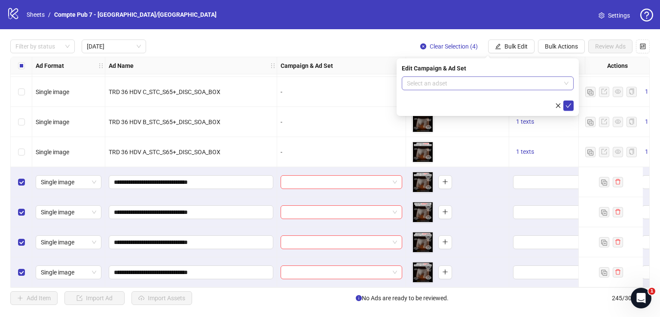
click at [488, 86] on input "search" at bounding box center [484, 83] width 154 height 13
click at [517, 81] on input "search" at bounding box center [484, 83] width 154 height 13
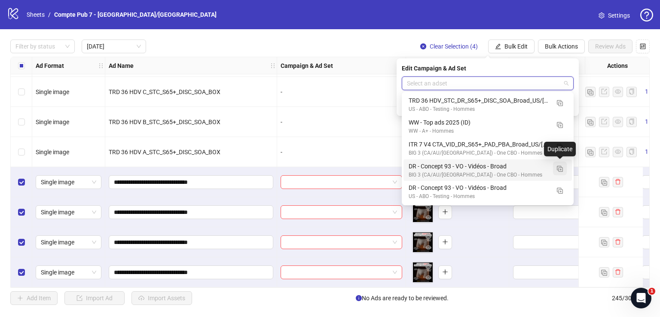
click at [562, 171] on img "button" at bounding box center [560, 169] width 6 height 6
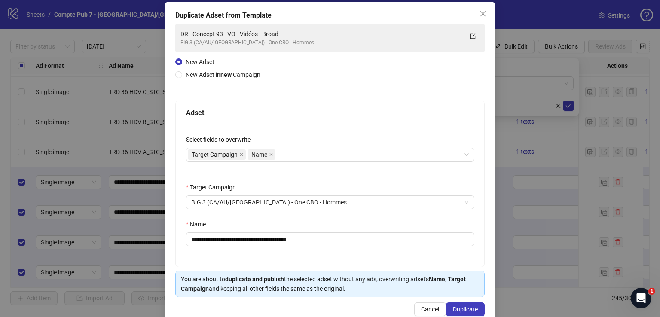
scroll to position [50, 0]
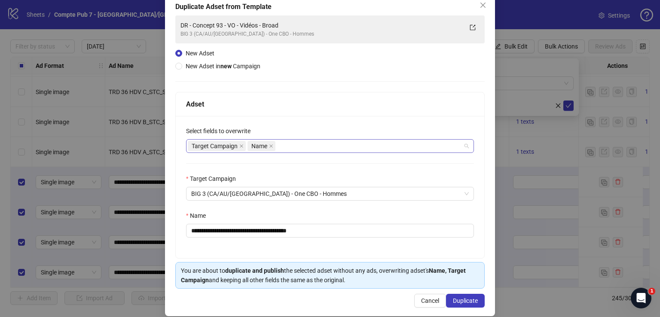
click at [318, 143] on div "Target Campaign Name" at bounding box center [325, 146] width 275 height 12
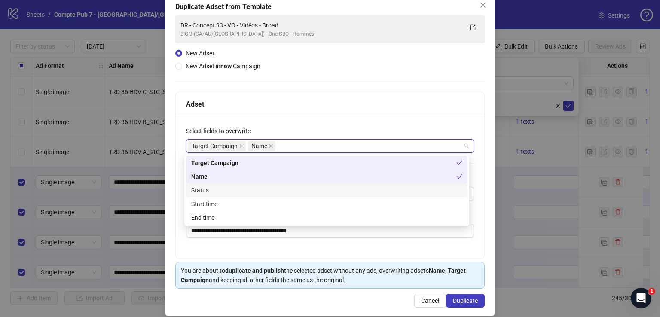
click at [291, 189] on div "Status" at bounding box center [326, 190] width 271 height 9
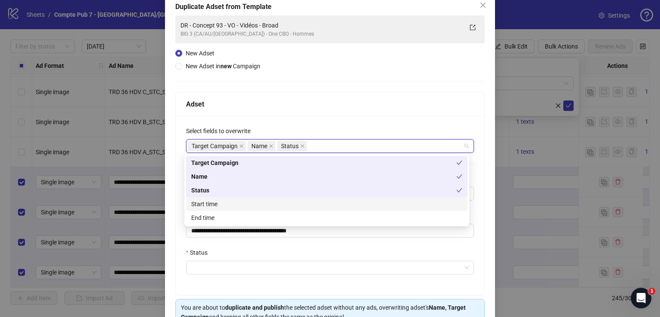
click at [292, 205] on div "Start time" at bounding box center [326, 203] width 271 height 9
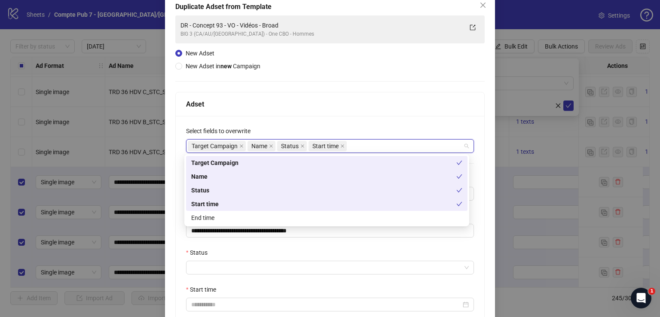
click at [319, 111] on div "Adset" at bounding box center [330, 104] width 309 height 24
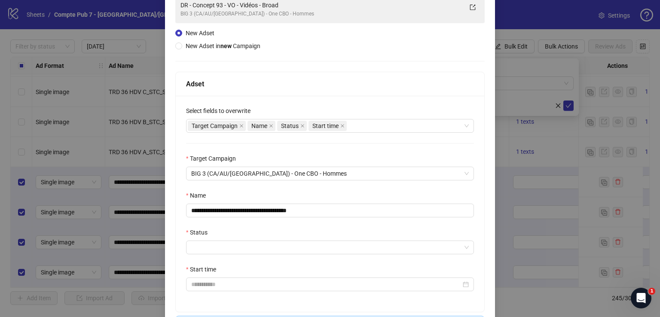
scroll to position [70, 0]
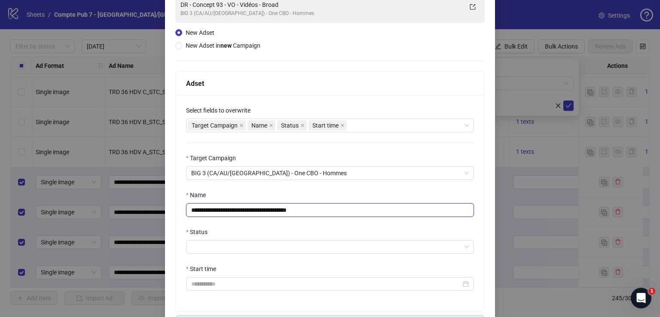
drag, startPoint x: 317, startPoint y: 209, endPoint x: 182, endPoint y: 200, distance: 135.7
click at [182, 200] on div "**********" at bounding box center [330, 203] width 309 height 216
paste input "********"
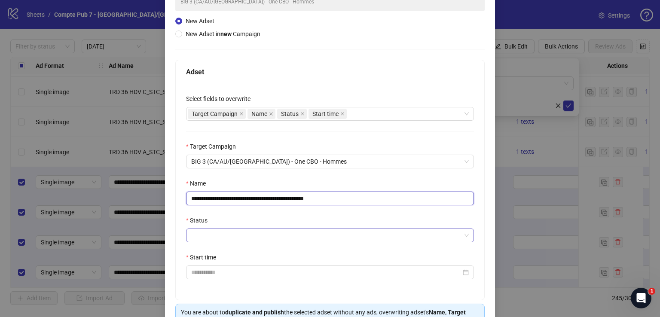
type input "**********"
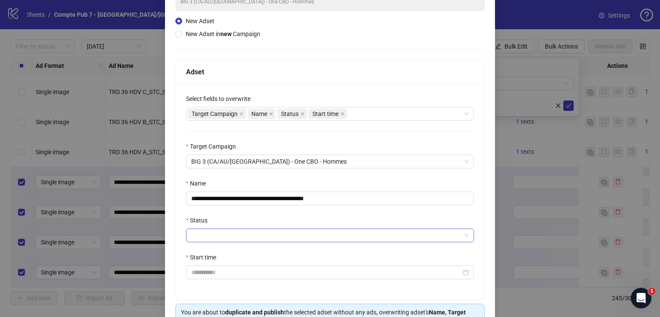
click at [280, 232] on input "Status" at bounding box center [326, 235] width 270 height 13
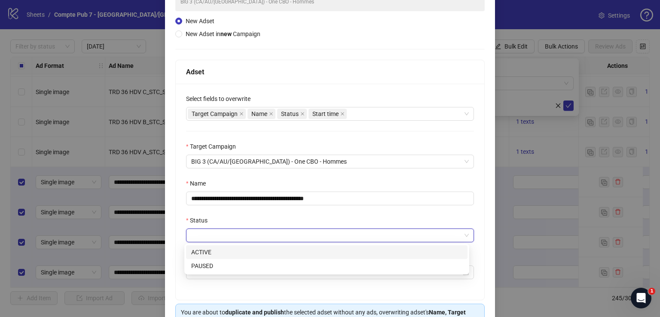
click at [266, 252] on div "ACTIVE" at bounding box center [326, 252] width 271 height 9
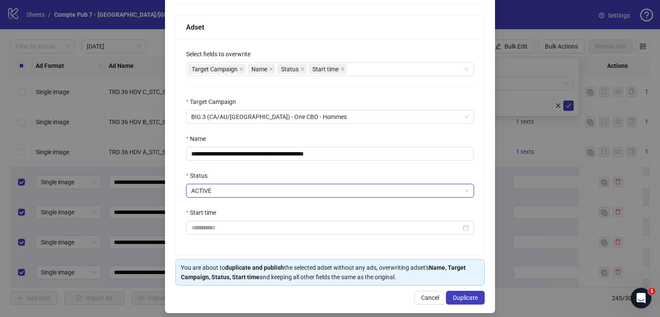
scroll to position [130, 0]
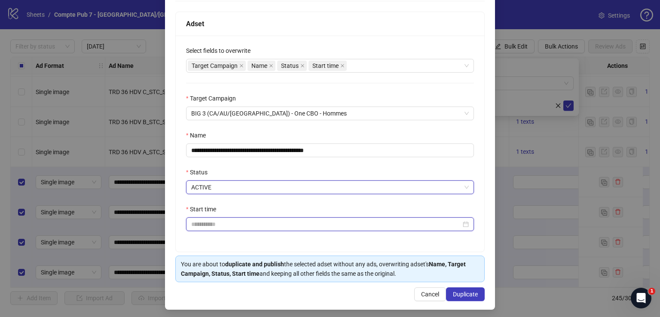
click at [252, 226] on input "Start time" at bounding box center [326, 224] width 270 height 9
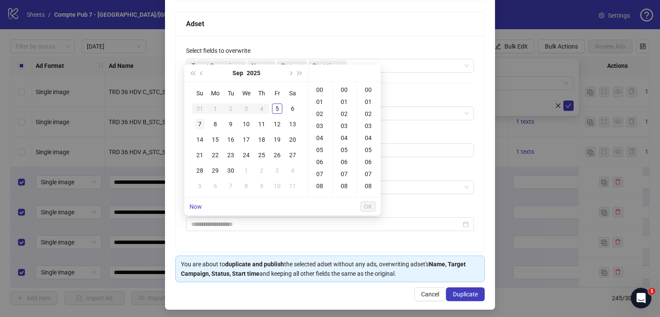
click at [199, 123] on div "7" at bounding box center [200, 124] width 10 height 10
click at [321, 177] on div "12" at bounding box center [320, 178] width 21 height 12
type input "**********"
click at [370, 209] on button "OK" at bounding box center [368, 207] width 15 height 10
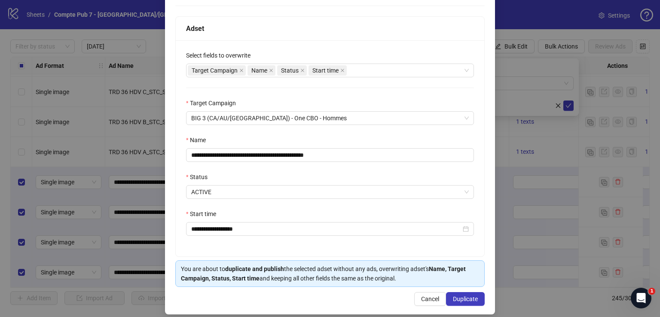
scroll to position [125, 0]
click at [460, 297] on span "Duplicate" at bounding box center [465, 299] width 25 height 7
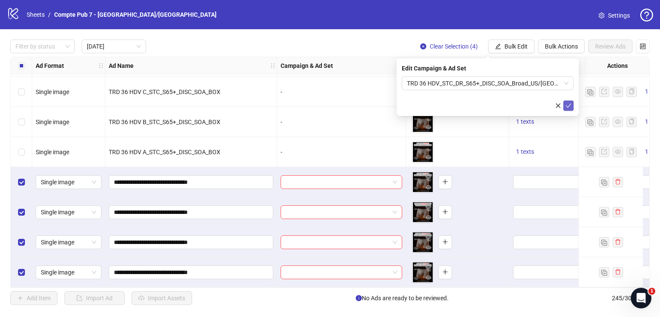
click at [570, 104] on icon "check" at bounding box center [569, 106] width 6 height 4
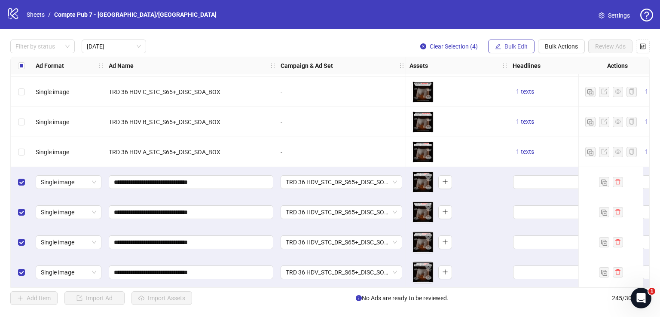
click at [520, 47] on span "Bulk Edit" at bounding box center [516, 46] width 23 height 7
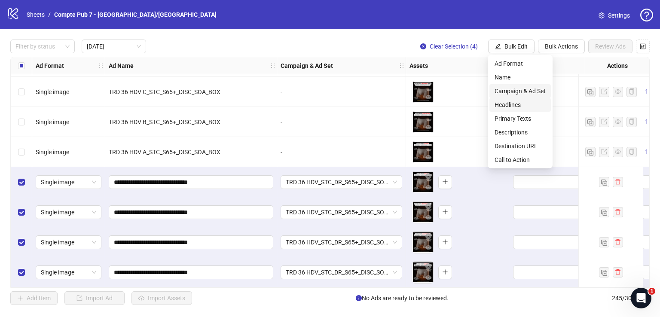
click at [522, 106] on span "Headlines" at bounding box center [520, 104] width 51 height 9
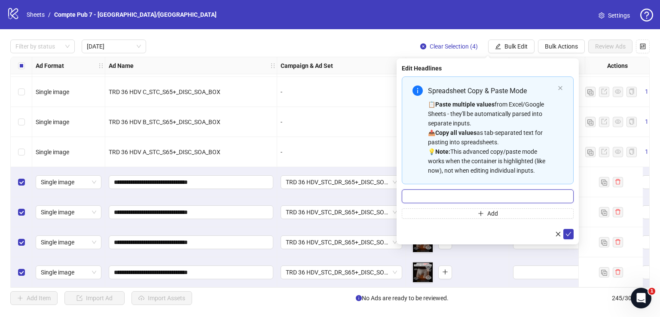
click at [477, 191] on input "Multi-input container - paste or copy values" at bounding box center [488, 197] width 172 height 14
paste input "**********"
type input "**********"
click at [567, 233] on icon "check" at bounding box center [569, 234] width 6 height 6
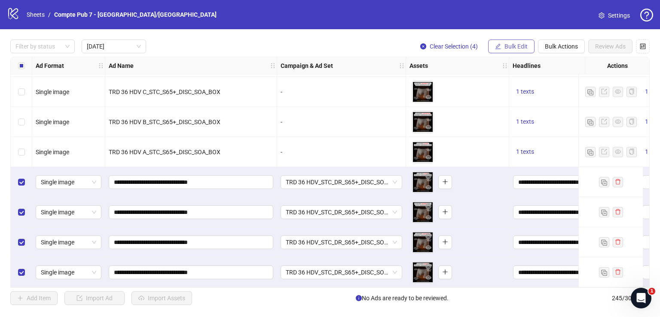
click at [504, 44] on button "Bulk Edit" at bounding box center [511, 47] width 46 height 14
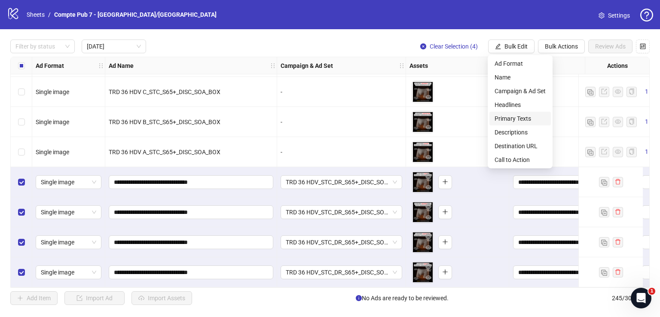
click at [528, 118] on span "Primary Texts" at bounding box center [520, 118] width 51 height 9
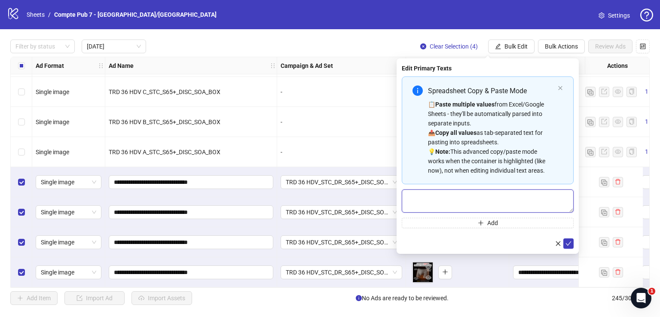
click at [459, 196] on textarea "Multi-text input container - paste or copy values" at bounding box center [488, 201] width 172 height 23
paste textarea "**********"
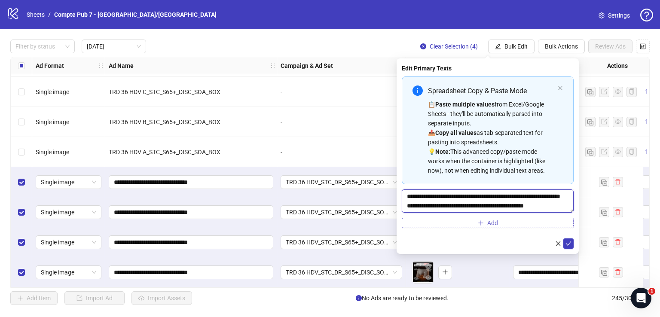
scroll to position [44, 0]
type textarea "**********"
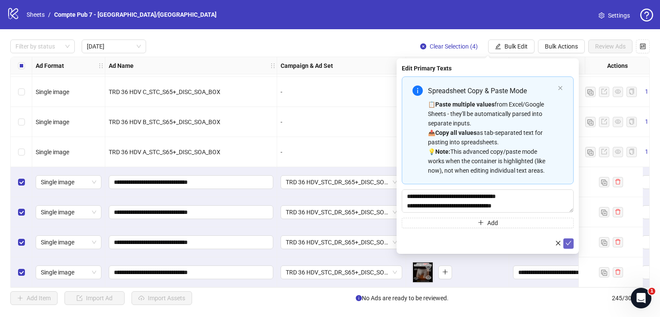
click at [571, 241] on icon "check" at bounding box center [569, 243] width 6 height 6
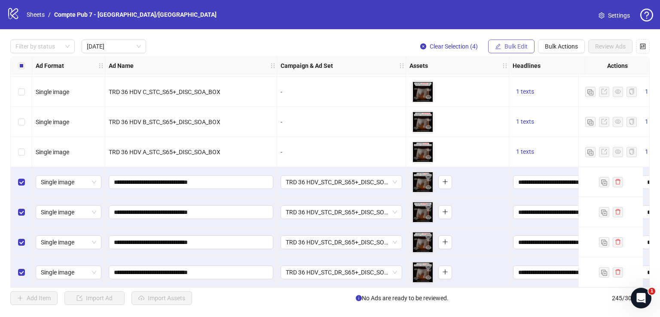
click at [512, 44] on span "Bulk Edit" at bounding box center [516, 46] width 23 height 7
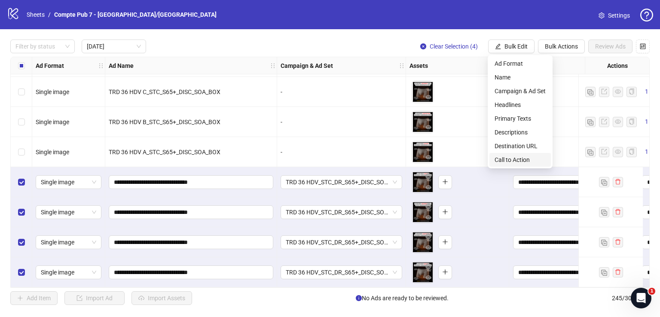
click at [518, 158] on span "Call to Action" at bounding box center [520, 159] width 51 height 9
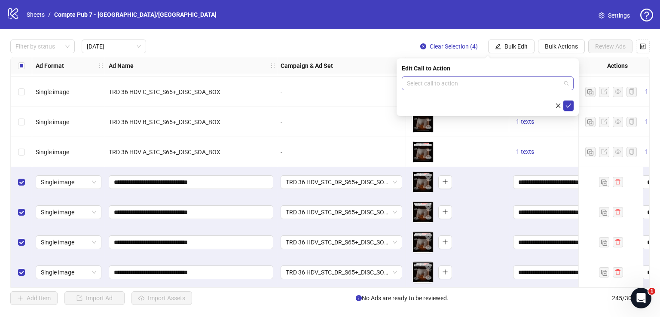
click at [480, 79] on input "search" at bounding box center [484, 83] width 154 height 13
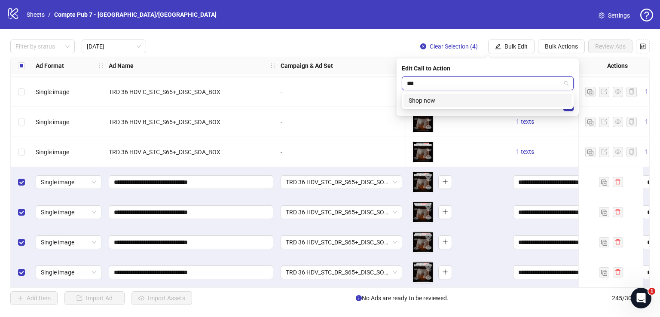
type input "****"
click at [492, 99] on div "Shop now" at bounding box center [488, 100] width 158 height 9
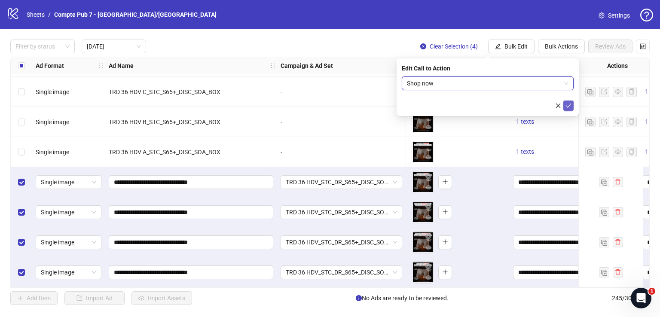
click at [566, 104] on icon "check" at bounding box center [569, 106] width 6 height 6
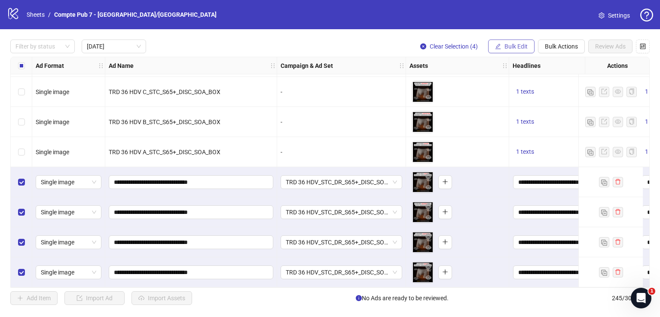
click at [521, 46] on span "Bulk Edit" at bounding box center [516, 46] width 23 height 7
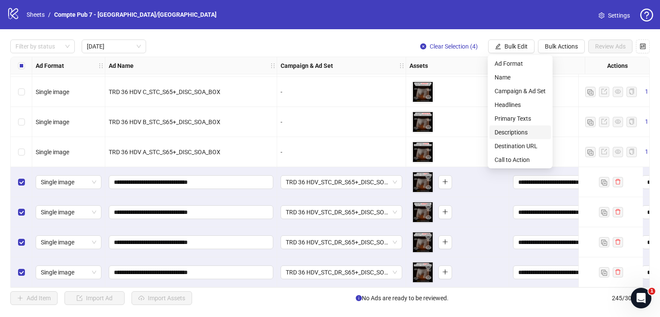
click at [531, 129] on span "Descriptions" at bounding box center [520, 132] width 51 height 9
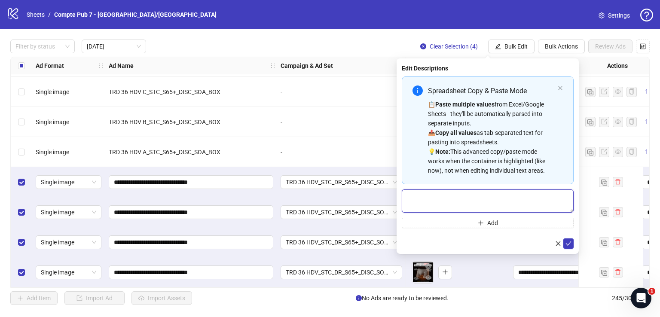
click at [467, 202] on textarea "Multi-text input container - paste or copy values" at bounding box center [488, 201] width 172 height 23
paste textarea "**********"
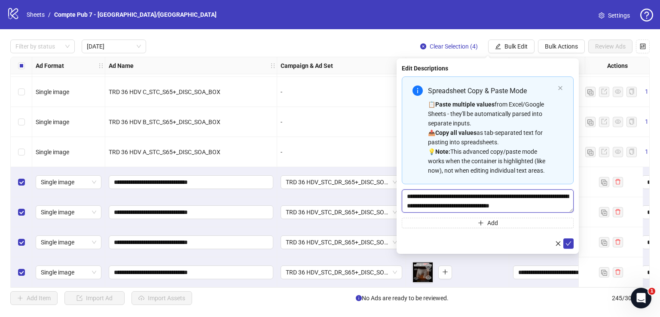
scroll to position [6, 0]
type textarea "**********"
click at [572, 244] on button "submit" at bounding box center [568, 244] width 10 height 10
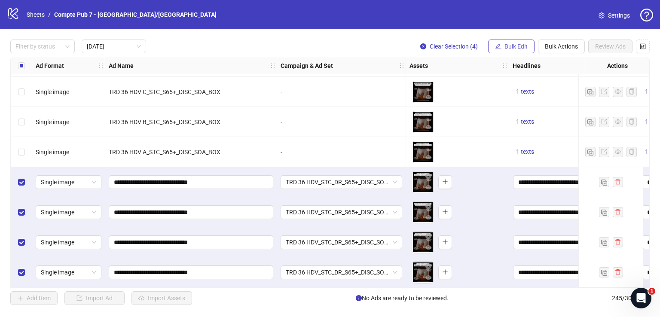
click at [521, 48] on span "Bulk Edit" at bounding box center [516, 46] width 23 height 7
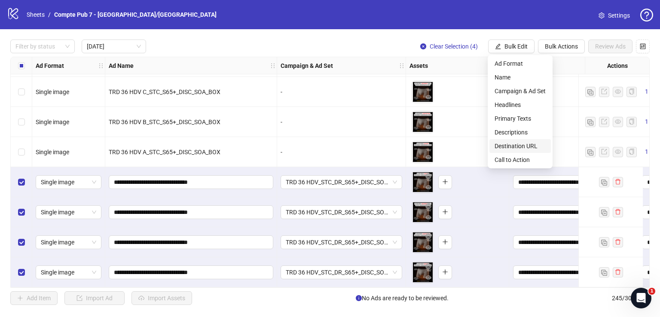
click at [532, 143] on span "Destination URL" at bounding box center [520, 145] width 51 height 9
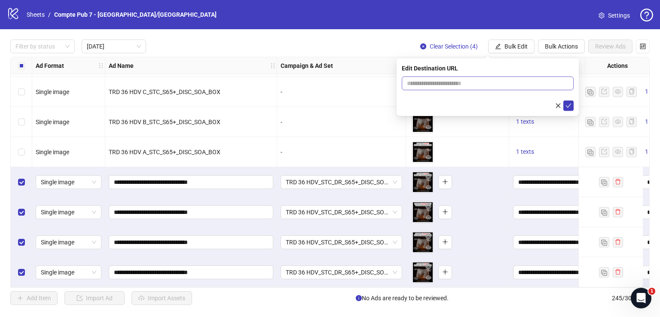
click at [463, 77] on span at bounding box center [488, 83] width 172 height 14
paste input "**********"
click at [464, 86] on input "**********" at bounding box center [484, 83] width 155 height 9
type input "**********"
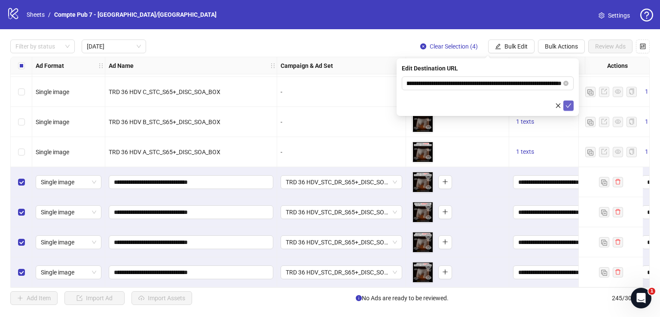
click at [569, 105] on icon "check" at bounding box center [569, 106] width 6 height 4
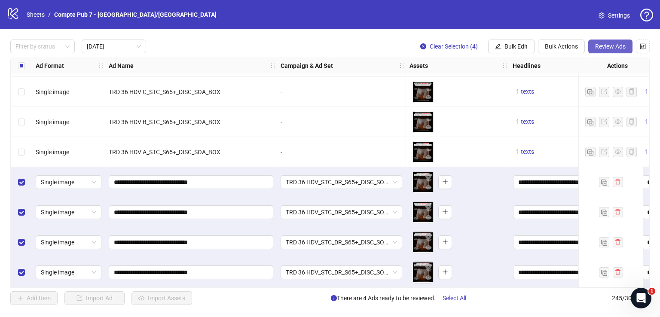
click at [609, 47] on span "Review Ads" at bounding box center [610, 46] width 31 height 7
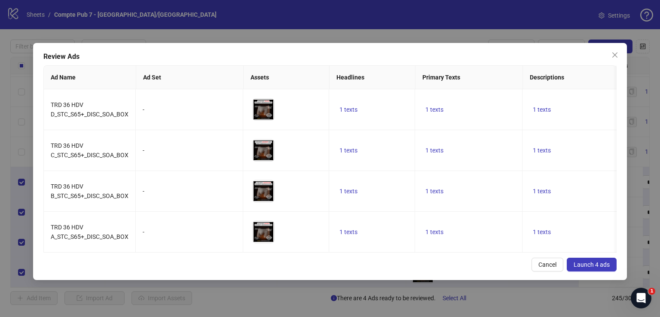
click at [593, 268] on span "Launch 4 ads" at bounding box center [592, 264] width 36 height 7
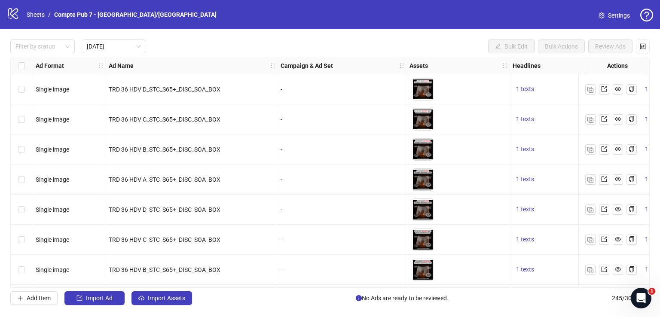
scroll to position [31, 0]
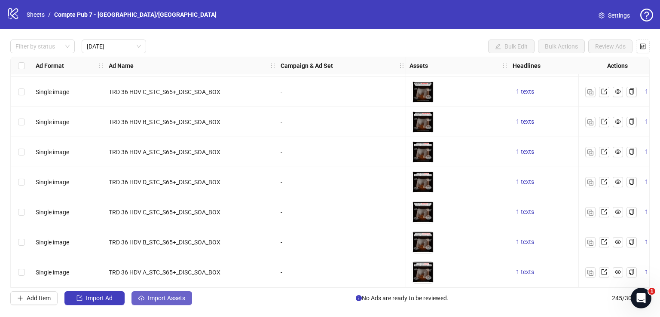
click at [176, 296] on span "Import Assets" at bounding box center [166, 298] width 37 height 7
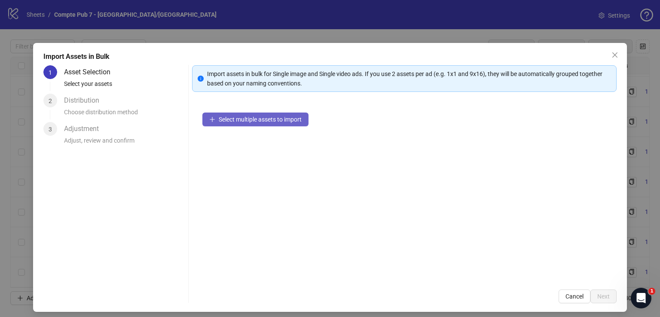
click at [294, 119] on span "Select multiple assets to import" at bounding box center [260, 119] width 83 height 7
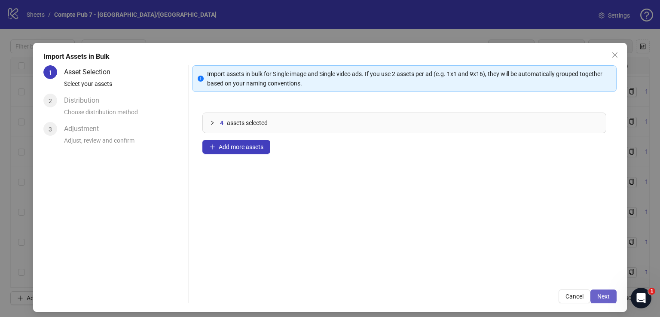
click at [597, 293] on span "Next" at bounding box center [603, 296] width 12 height 7
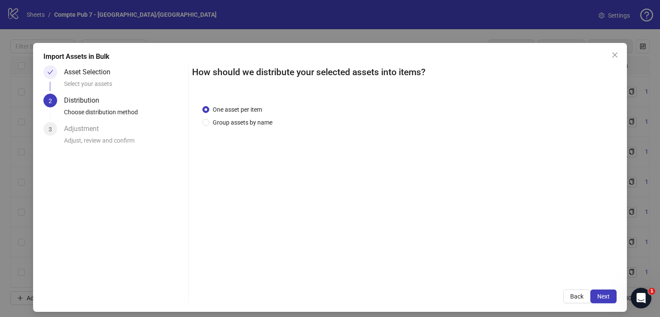
click at [485, 251] on div "One asset per item Group assets by name" at bounding box center [404, 187] width 425 height 185
click at [597, 293] on span "Next" at bounding box center [603, 296] width 12 height 7
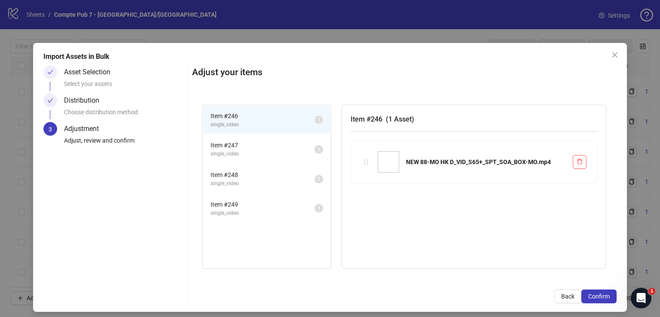
click at [595, 293] on span "Confirm" at bounding box center [598, 296] width 21 height 7
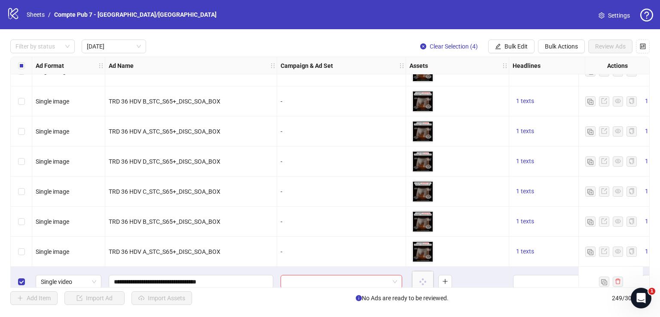
scroll to position [151, 0]
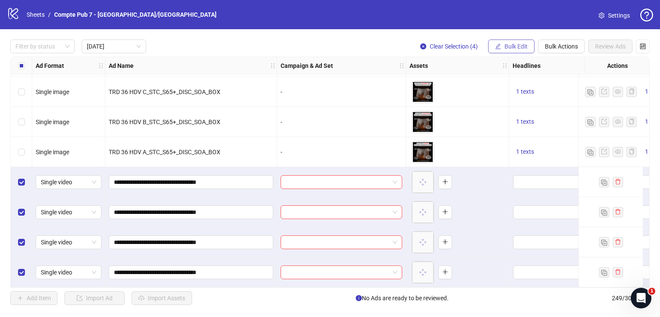
click at [517, 44] on span "Bulk Edit" at bounding box center [516, 46] width 23 height 7
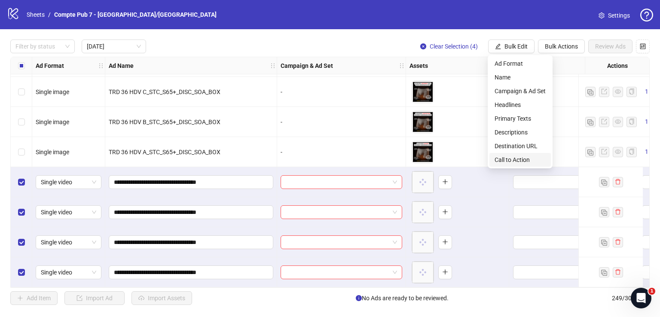
click at [514, 157] on span "Call to Action" at bounding box center [520, 159] width 51 height 9
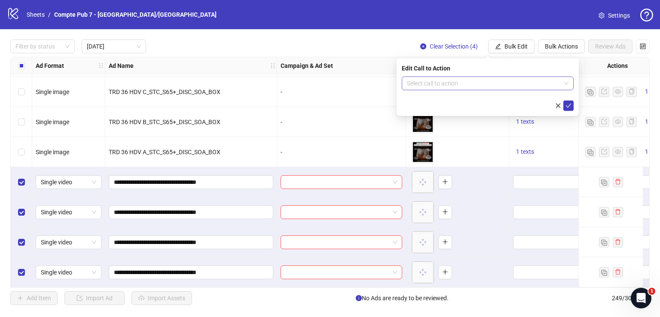
click at [486, 82] on input "search" at bounding box center [484, 83] width 154 height 13
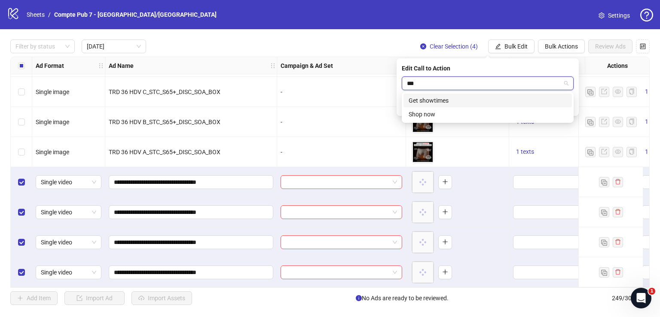
type input "****"
click at [492, 99] on div "Shop now" at bounding box center [488, 100] width 158 height 9
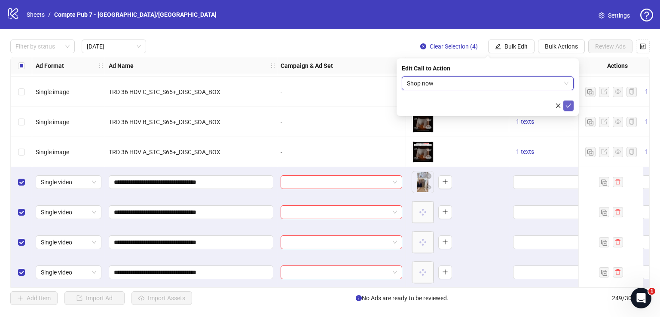
click at [570, 106] on icon "check" at bounding box center [569, 106] width 6 height 6
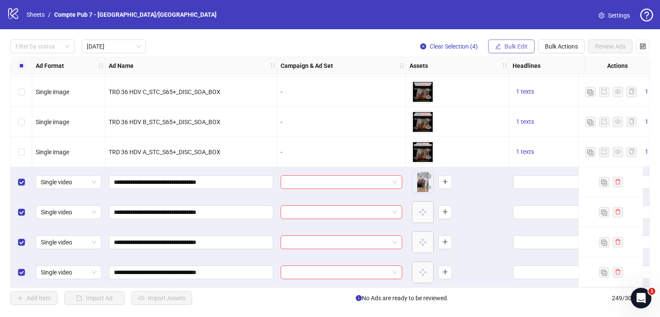
click at [516, 41] on button "Bulk Edit" at bounding box center [511, 47] width 46 height 14
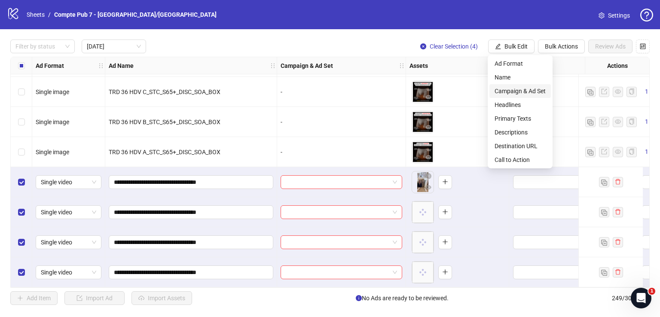
click at [523, 90] on span "Campaign & Ad Set" at bounding box center [520, 90] width 51 height 9
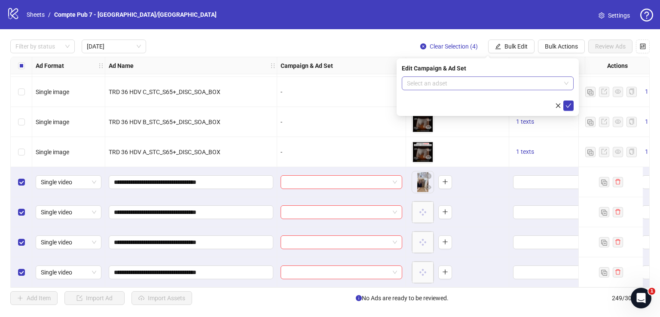
click at [538, 85] on input "search" at bounding box center [484, 83] width 154 height 13
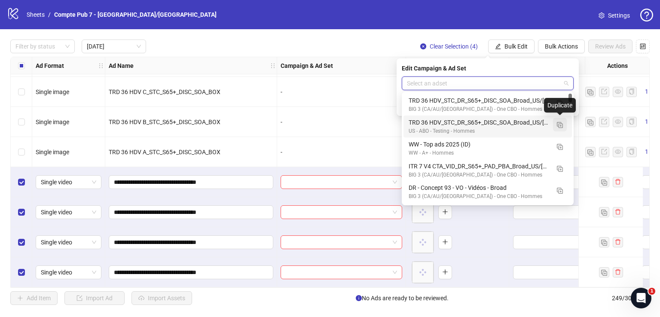
click at [560, 124] on img "button" at bounding box center [560, 125] width 6 height 6
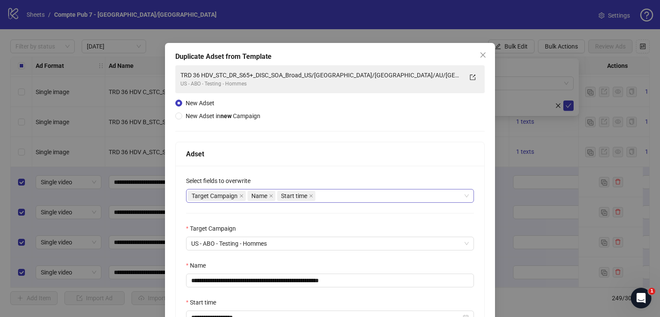
click at [361, 199] on div "Target Campaign Name Start time" at bounding box center [325, 196] width 275 height 12
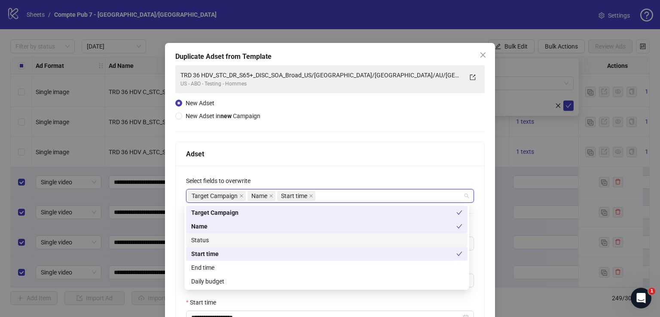
click at [314, 241] on div "Status" at bounding box center [326, 239] width 271 height 9
click at [307, 277] on div "Daily budget" at bounding box center [326, 281] width 271 height 9
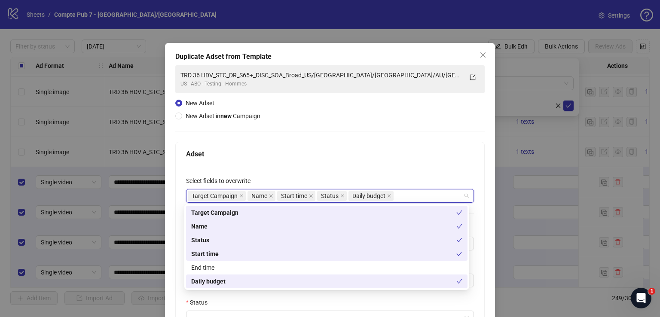
click at [336, 159] on div "Adset" at bounding box center [330, 154] width 288 height 11
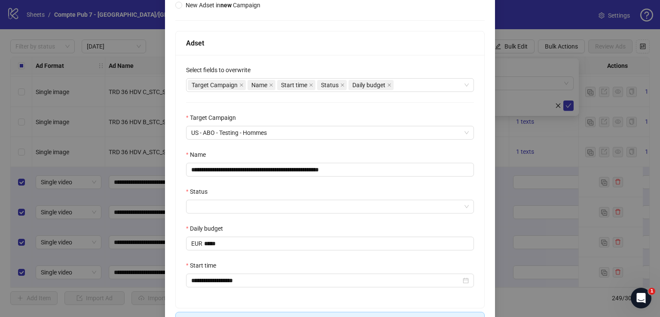
scroll to position [112, 0]
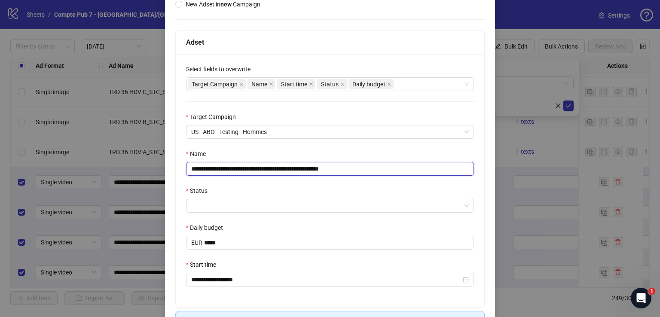
drag, startPoint x: 398, startPoint y: 170, endPoint x: 172, endPoint y: 169, distance: 226.5
click at [172, 169] on div "**********" at bounding box center [330, 148] width 330 height 434
paste input "text"
type input "**********"
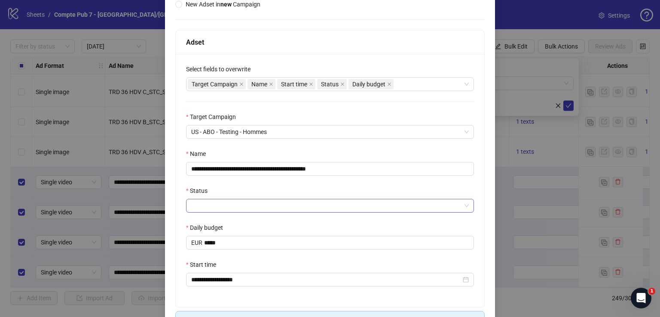
click at [301, 206] on input "Status" at bounding box center [326, 205] width 270 height 13
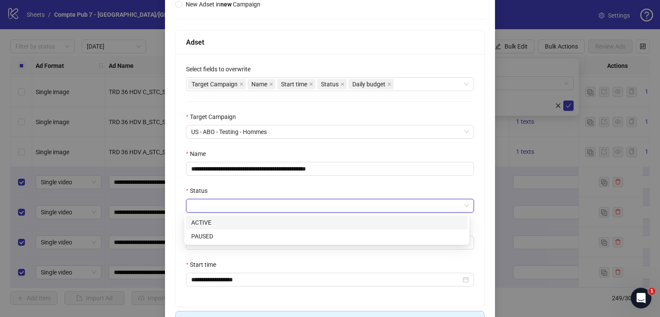
click at [298, 226] on div "ACTIVE" at bounding box center [326, 222] width 271 height 9
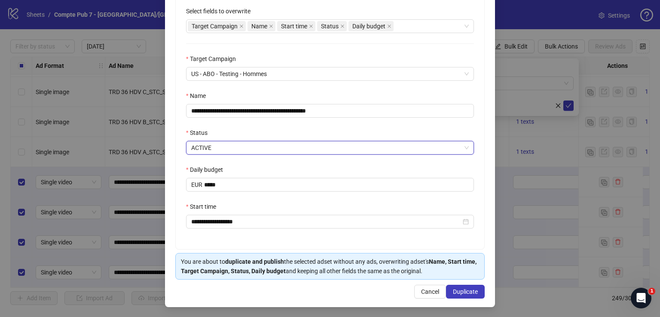
scroll to position [169, 0]
click at [466, 291] on span "Duplicate" at bounding box center [465, 292] width 25 height 7
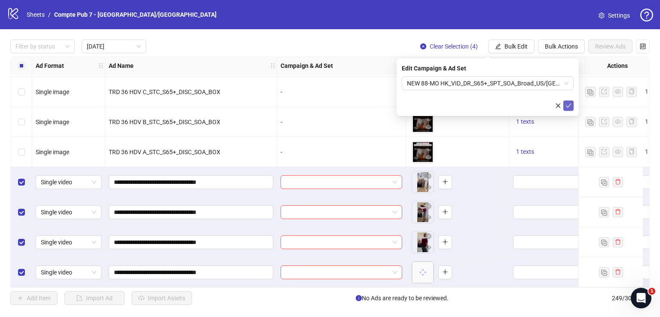
click at [571, 106] on icon "check" at bounding box center [569, 106] width 6 height 6
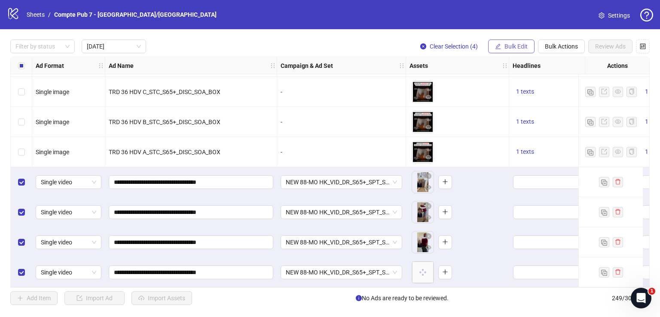
click at [523, 46] on span "Bulk Edit" at bounding box center [516, 46] width 23 height 7
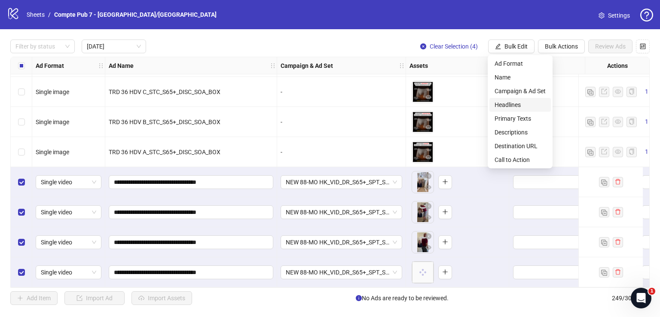
click at [525, 105] on span "Headlines" at bounding box center [520, 104] width 51 height 9
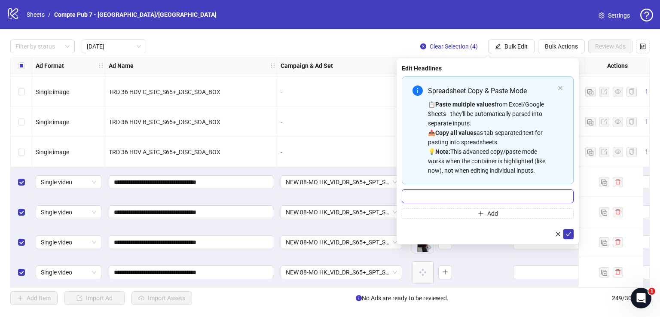
click at [461, 202] on input "Multi-input container - paste or copy values" at bounding box center [488, 197] width 172 height 14
paste input "**********"
type input "**********"
click at [566, 232] on icon "check" at bounding box center [569, 234] width 6 height 6
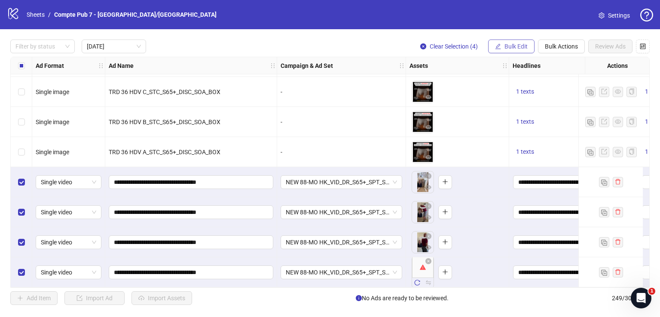
click at [519, 49] on span "Bulk Edit" at bounding box center [516, 46] width 23 height 7
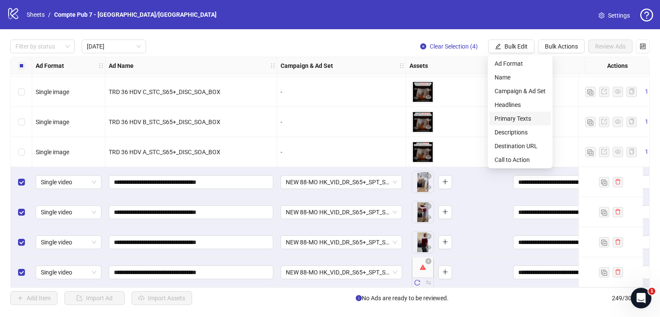
click at [523, 119] on span "Primary Texts" at bounding box center [520, 118] width 51 height 9
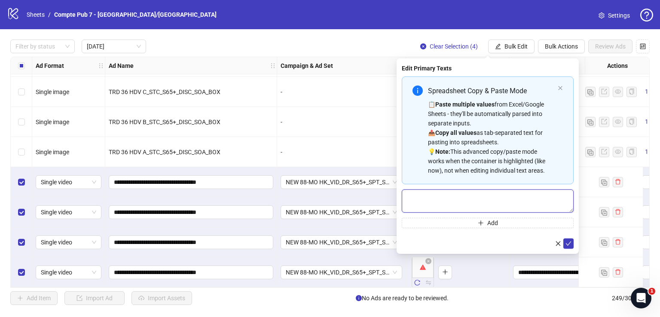
click at [452, 199] on textarea "Multi-text input container - paste or copy values" at bounding box center [488, 201] width 172 height 23
paste textarea "**********"
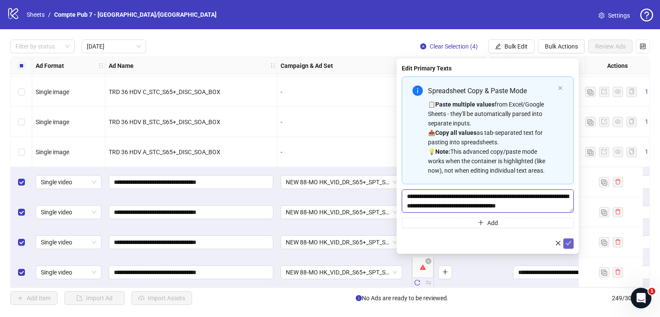
type textarea "**********"
click at [568, 242] on icon "check" at bounding box center [569, 243] width 6 height 6
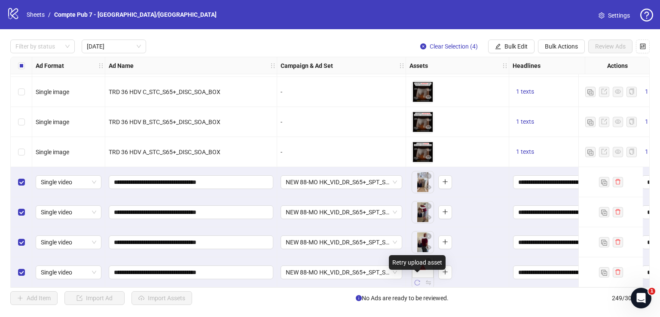
click at [416, 280] on icon "reload" at bounding box center [417, 283] width 6 height 6
click at [366, 269] on span "NEW 88-MO HK_VID_DR_S65+_SPT_SOA_Broad_US/CA/UK/AU/NZ" at bounding box center [341, 272] width 111 height 13
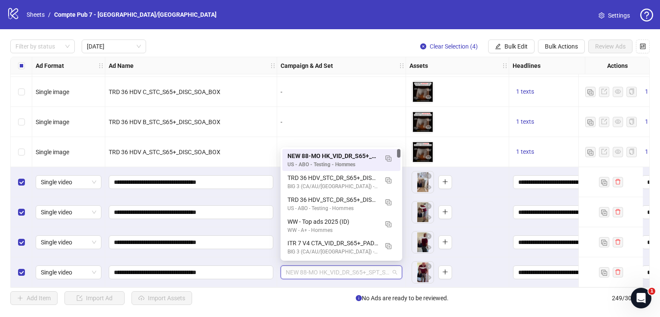
click at [366, 269] on span "NEW 88-MO HK_VID_DR_S65+_SPT_SOA_Broad_US/CA/UK/AU/NZ" at bounding box center [341, 272] width 111 height 13
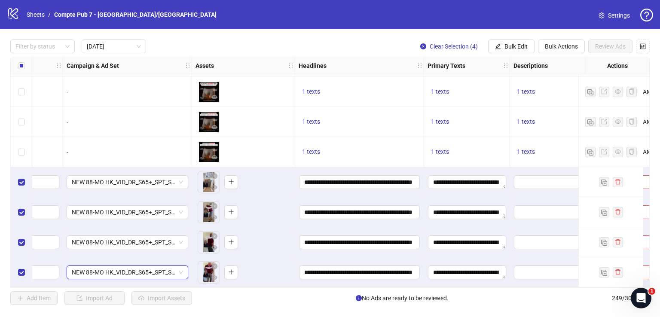
scroll to position [151, 254]
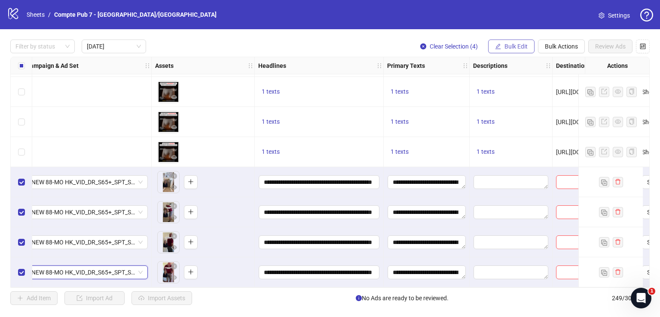
click at [509, 46] on span "Bulk Edit" at bounding box center [516, 46] width 23 height 7
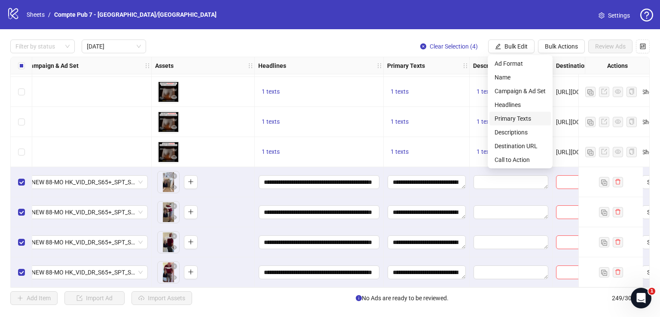
click at [521, 119] on span "Primary Texts" at bounding box center [520, 118] width 51 height 9
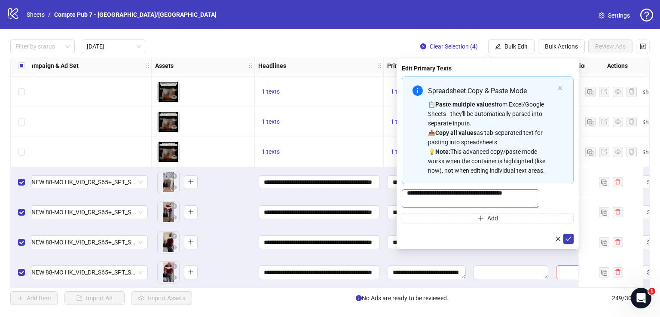
scroll to position [303, 0]
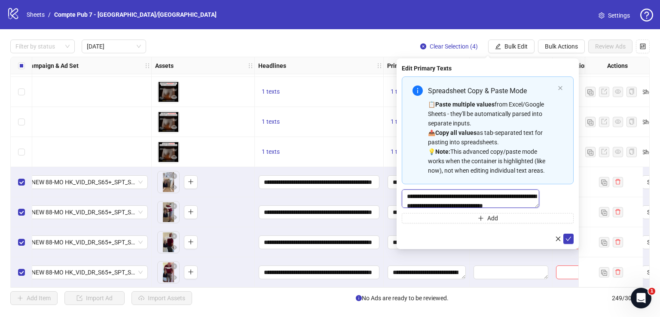
click at [504, 204] on textarea "Multi-text input container - paste or copy values" at bounding box center [471, 199] width 138 height 18
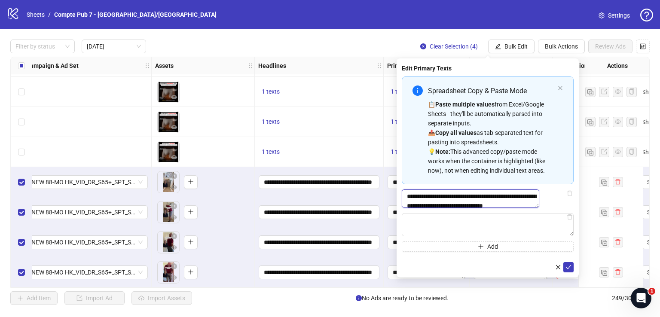
click at [505, 204] on textarea "Multi-text input container - paste or copy values" at bounding box center [471, 199] width 138 height 18
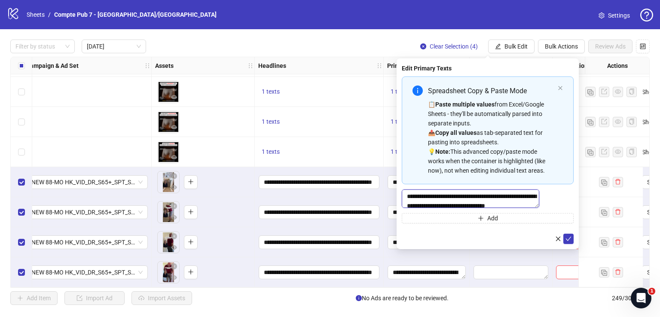
scroll to position [309, 0]
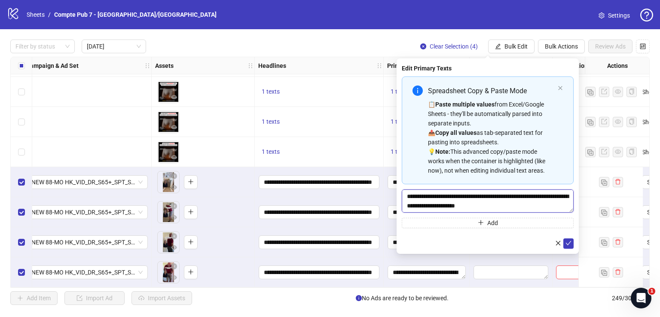
paste textarea "**********"
type textarea "**********"
click at [568, 243] on icon "check" at bounding box center [569, 243] width 6 height 6
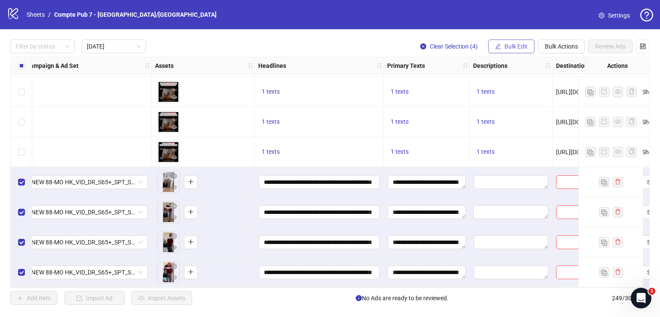
click at [512, 44] on span "Bulk Edit" at bounding box center [516, 46] width 23 height 7
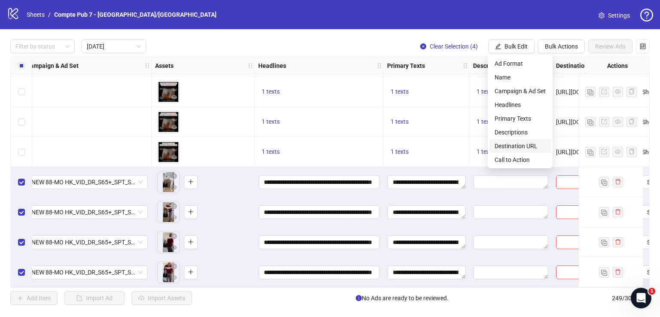
click at [525, 144] on span "Destination URL" at bounding box center [520, 145] width 51 height 9
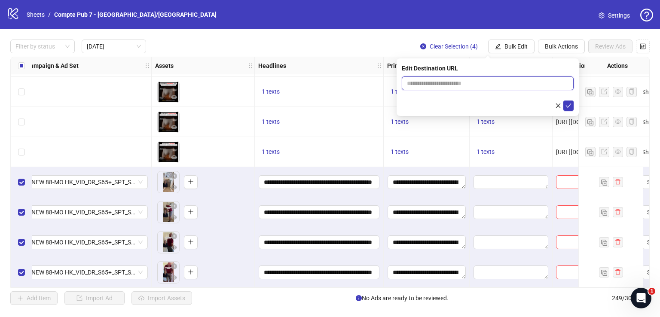
click at [443, 80] on input "text" at bounding box center [484, 83] width 155 height 9
paste input "**********"
type input "**********"
click at [568, 105] on icon "check" at bounding box center [569, 106] width 6 height 6
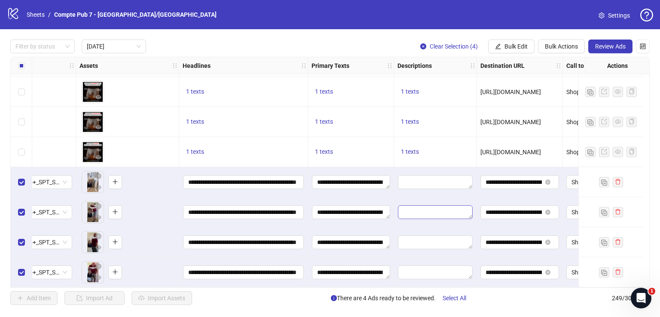
scroll to position [151, 272]
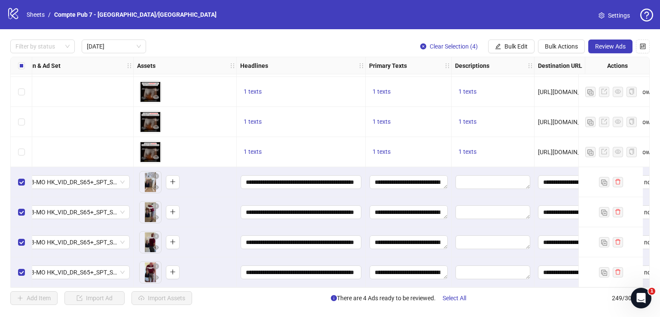
click at [607, 44] on span "Review Ads" at bounding box center [610, 46] width 31 height 7
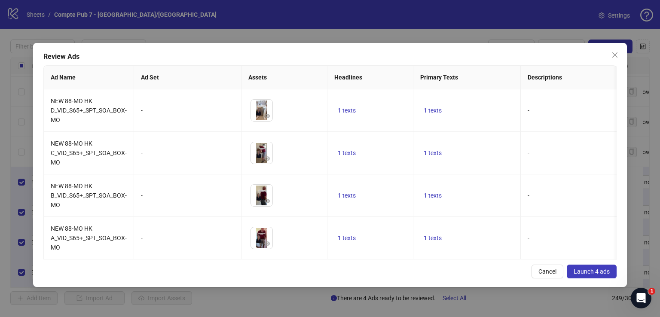
click at [596, 275] on span "Launch 4 ads" at bounding box center [592, 271] width 36 height 7
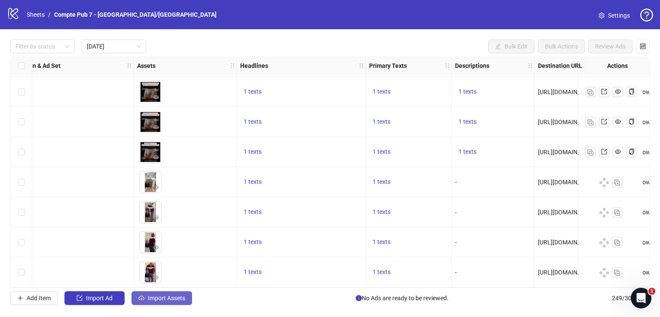
click at [184, 295] on span "Import Assets" at bounding box center [166, 298] width 37 height 7
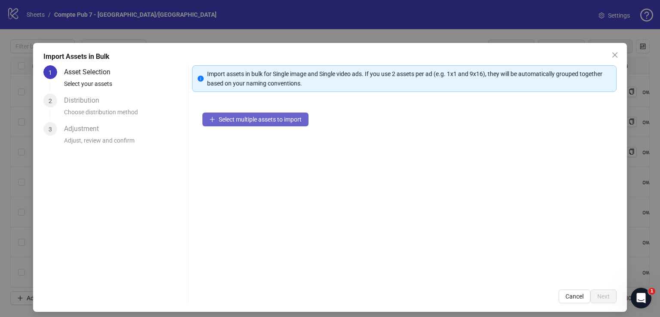
click at [261, 118] on span "Select multiple assets to import" at bounding box center [260, 119] width 83 height 7
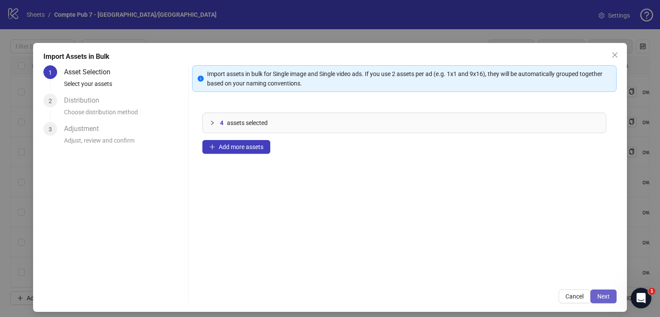
click at [597, 294] on span "Next" at bounding box center [603, 296] width 12 height 7
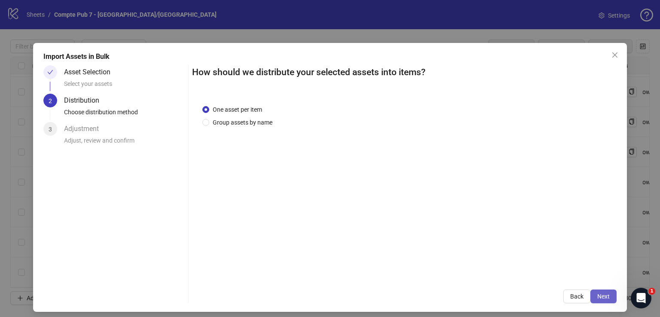
click at [596, 291] on button "Next" at bounding box center [603, 297] width 26 height 14
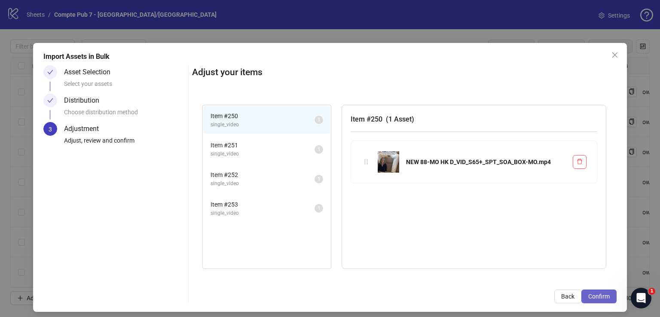
click at [597, 293] on span "Confirm" at bounding box center [598, 296] width 21 height 7
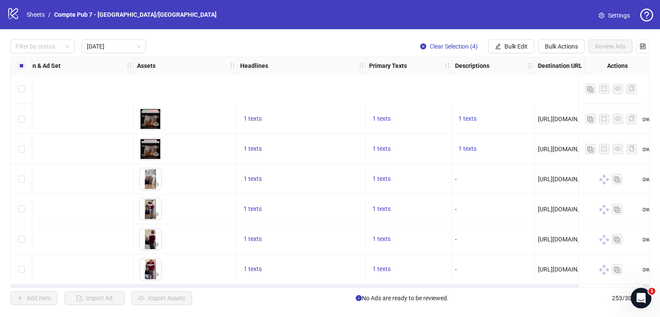
scroll to position [271, 272]
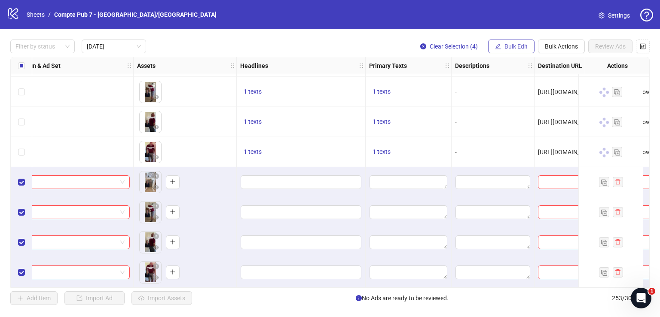
click at [513, 43] on span "Bulk Edit" at bounding box center [516, 46] width 23 height 7
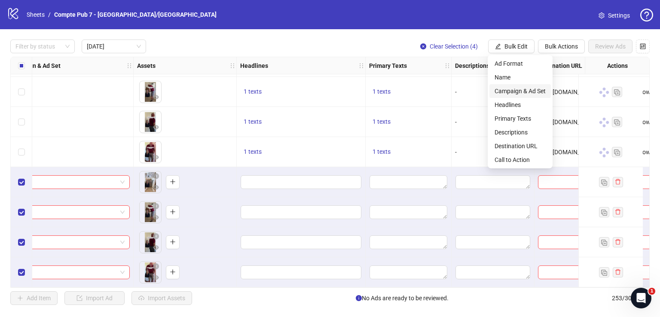
click at [523, 93] on span "Campaign & Ad Set" at bounding box center [520, 90] width 51 height 9
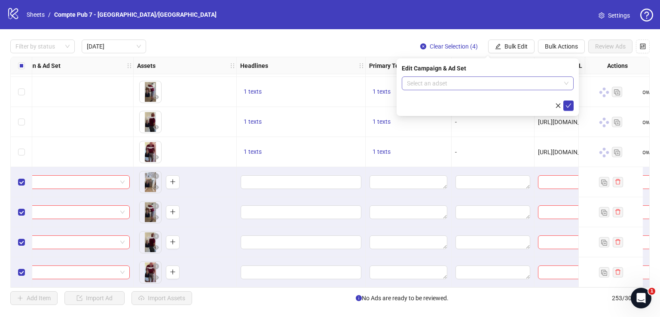
click at [511, 89] on div "Select an adset" at bounding box center [488, 83] width 172 height 14
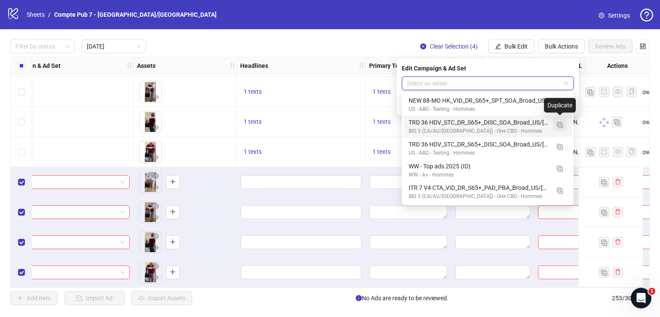
click at [561, 125] on img "button" at bounding box center [560, 125] width 6 height 6
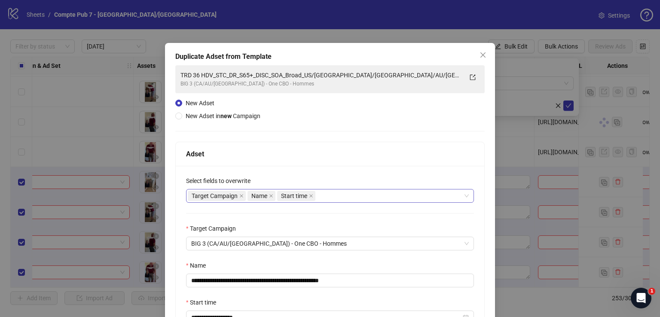
click at [339, 199] on div "Target Campaign Name Start time" at bounding box center [325, 196] width 275 height 12
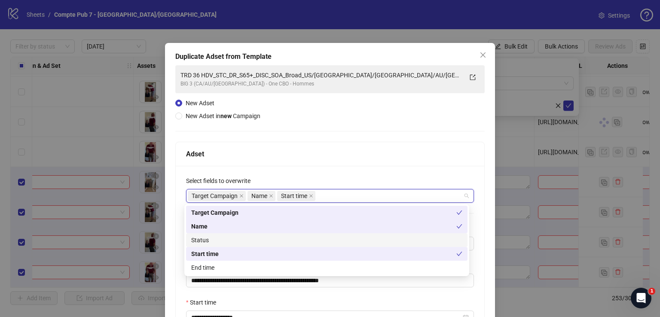
click at [289, 240] on div "Status" at bounding box center [326, 239] width 271 height 9
click at [335, 148] on div "Adset" at bounding box center [330, 154] width 309 height 24
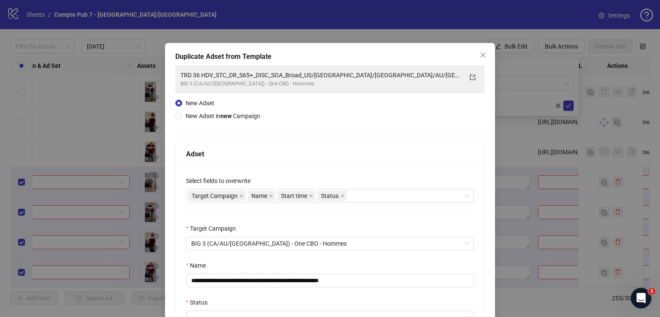
scroll to position [96, 0]
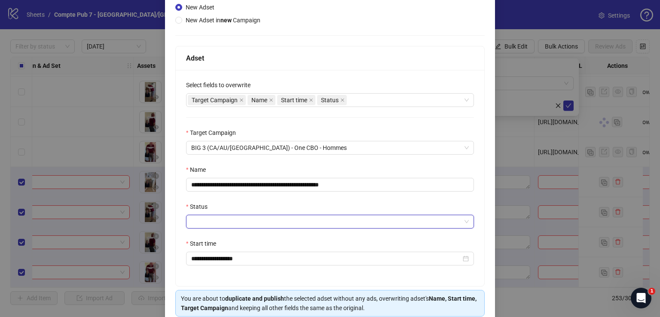
click at [258, 220] on input "Status" at bounding box center [326, 221] width 270 height 13
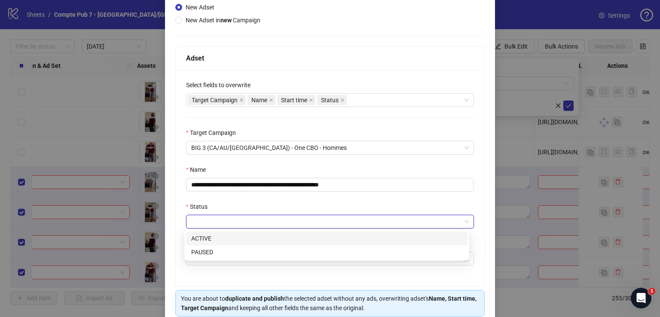
click at [257, 241] on div "ACTIVE" at bounding box center [326, 238] width 271 height 9
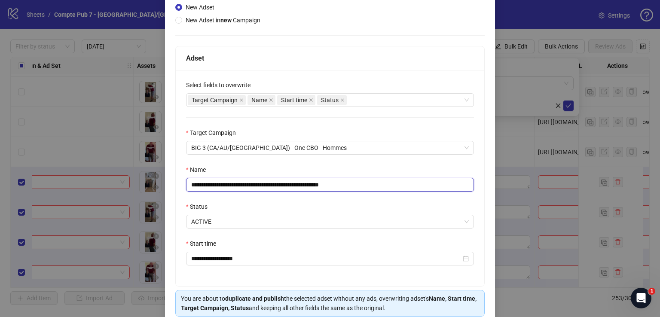
drag, startPoint x: 354, startPoint y: 188, endPoint x: 176, endPoint y: 185, distance: 178.4
click at [176, 185] on div "**********" at bounding box center [330, 178] width 309 height 216
paste input "text"
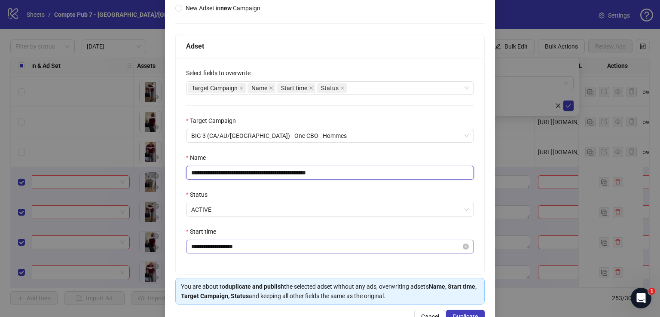
scroll to position [119, 0]
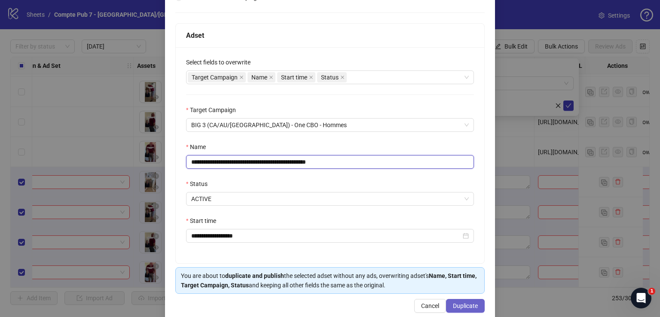
type input "**********"
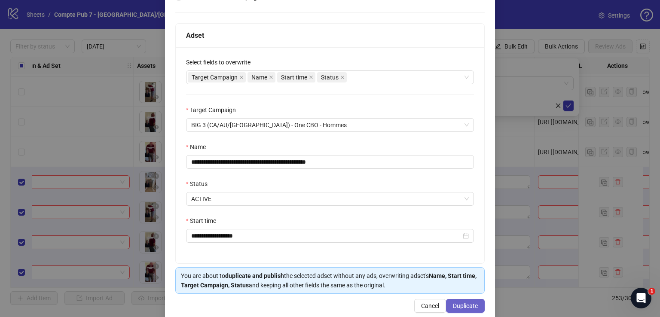
click at [468, 303] on span "Duplicate" at bounding box center [465, 306] width 25 height 7
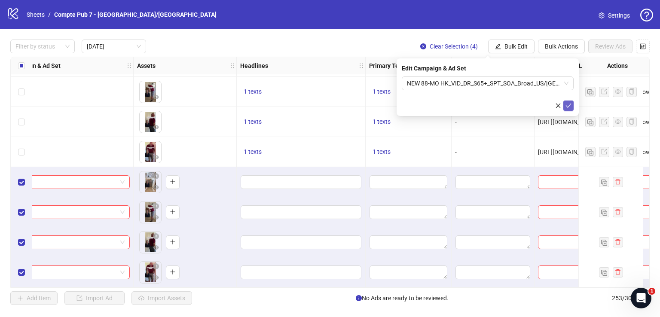
click at [570, 104] on icon "check" at bounding box center [569, 106] width 6 height 6
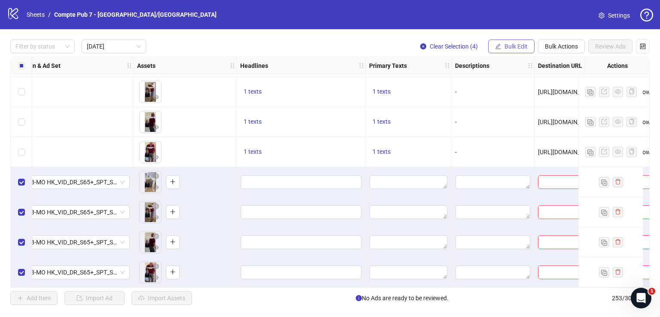
click at [510, 49] on span "Bulk Edit" at bounding box center [516, 46] width 23 height 7
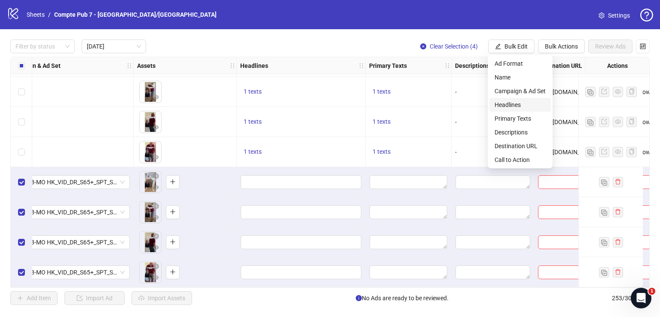
click at [521, 104] on span "Headlines" at bounding box center [520, 104] width 51 height 9
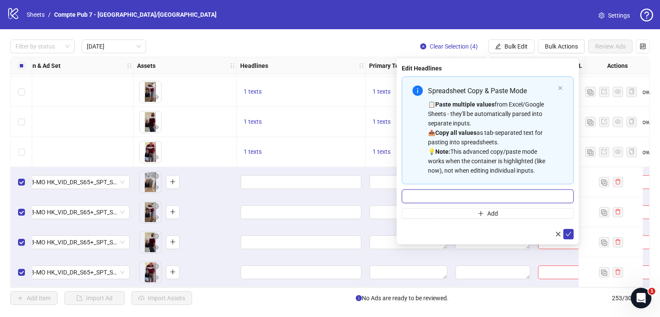
click at [478, 193] on input "Multi-input container - paste or copy values" at bounding box center [488, 197] width 172 height 14
paste input "**********"
type input "**********"
click at [569, 232] on icon "check" at bounding box center [569, 234] width 6 height 6
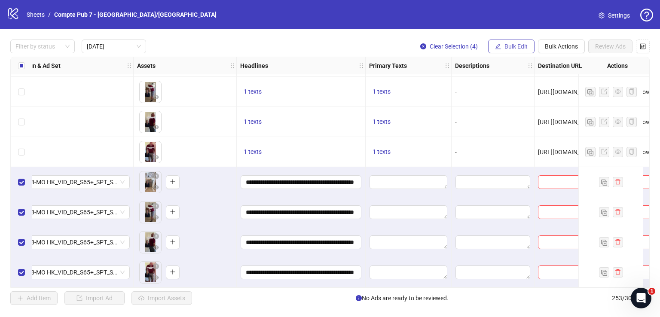
click at [513, 47] on span "Bulk Edit" at bounding box center [516, 46] width 23 height 7
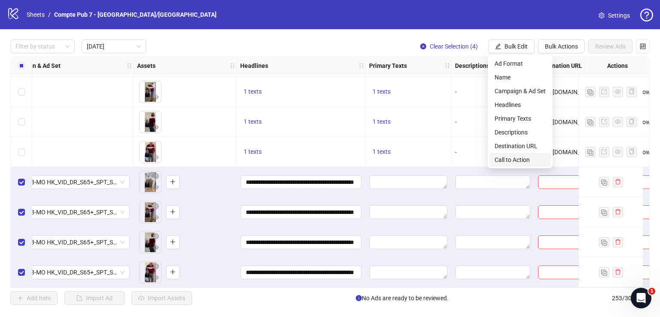
click at [526, 155] on span "Call to Action" at bounding box center [520, 159] width 51 height 9
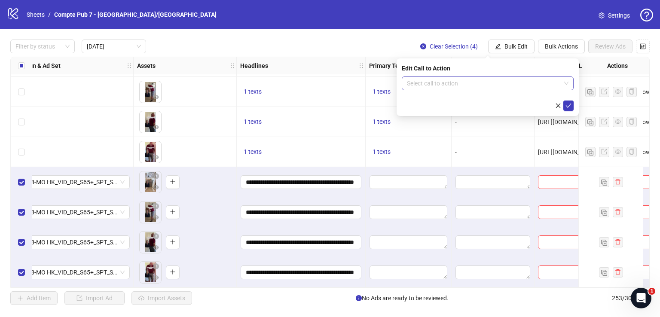
click at [498, 83] on input "search" at bounding box center [484, 83] width 154 height 13
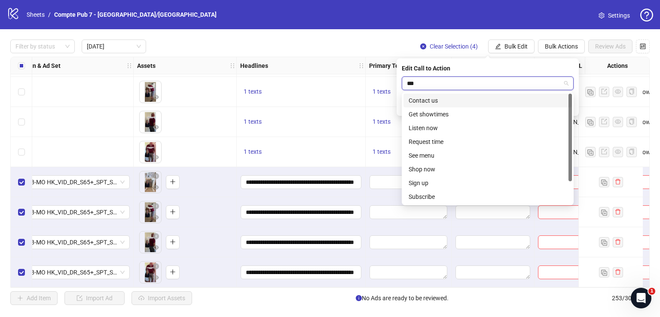
type input "****"
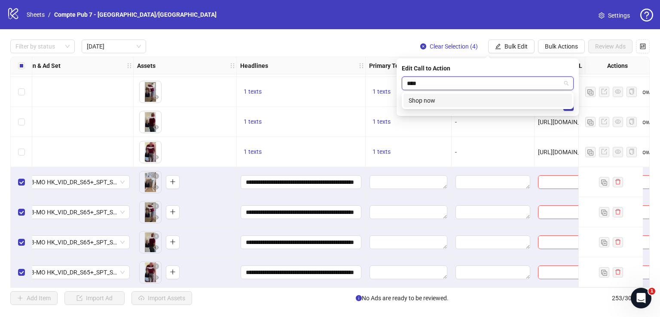
click at [501, 98] on div "Shop now" at bounding box center [488, 100] width 158 height 9
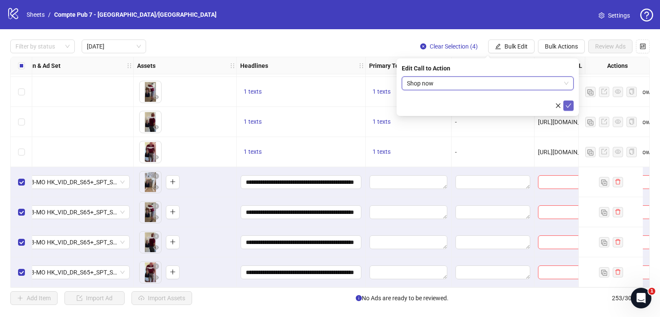
click at [571, 105] on icon "check" at bounding box center [569, 106] width 6 height 6
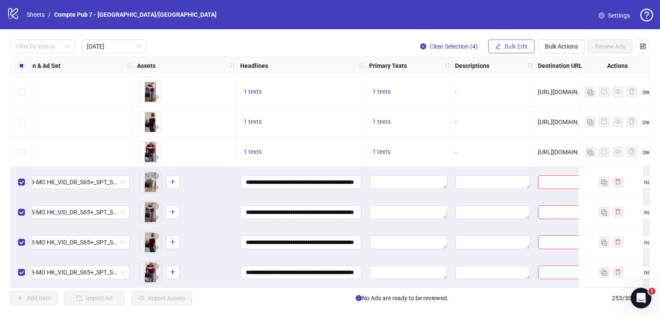
click at [510, 46] on span "Bulk Edit" at bounding box center [516, 46] width 23 height 7
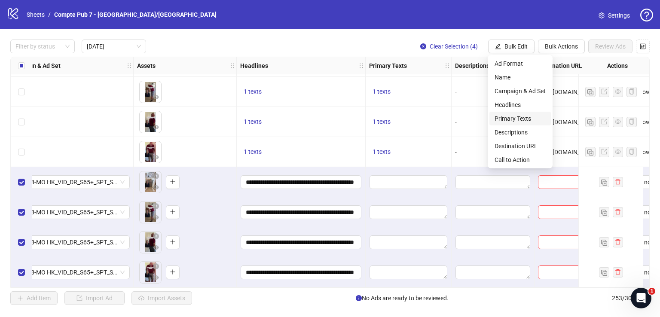
click at [525, 119] on span "Primary Texts" at bounding box center [520, 118] width 51 height 9
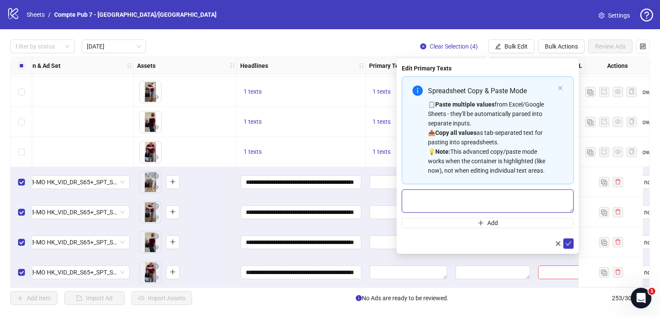
click at [451, 194] on textarea "Multi-text input container - paste or copy values" at bounding box center [488, 201] width 172 height 23
paste textarea "**********"
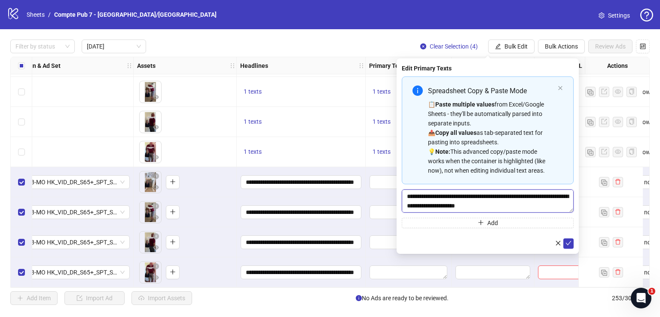
scroll to position [318, 0]
paste textarea "**********"
type textarea "**********"
click at [569, 244] on icon "check" at bounding box center [569, 243] width 6 height 4
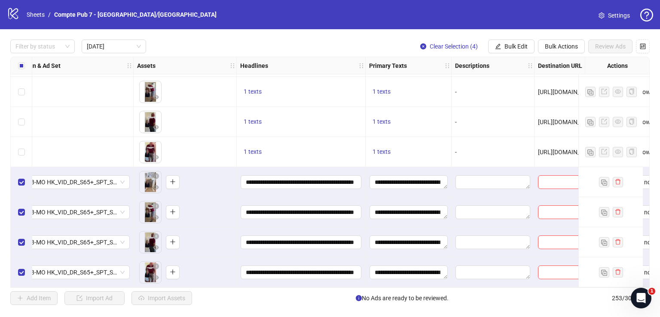
scroll to position [271, 45]
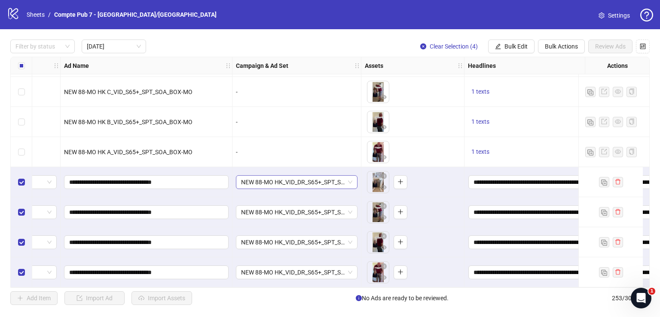
click at [301, 180] on span "NEW 88-MO HK_VID_DR_S65+_SPT_SOA_Broad_US/CA/UK/AU/NZ" at bounding box center [296, 182] width 111 height 13
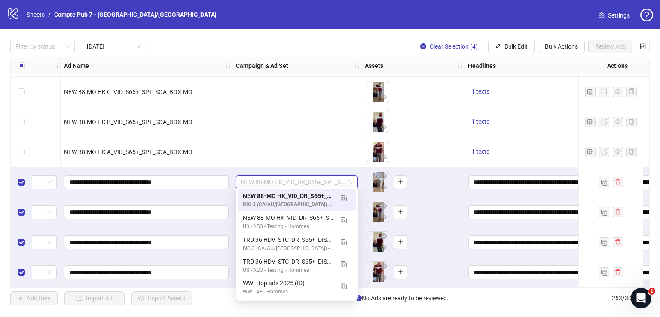
click at [301, 180] on span "NEW 88-MO HK_VID_DR_S65+_SPT_SOA_Broad_US/CA/UK/AU/NZ" at bounding box center [296, 182] width 111 height 13
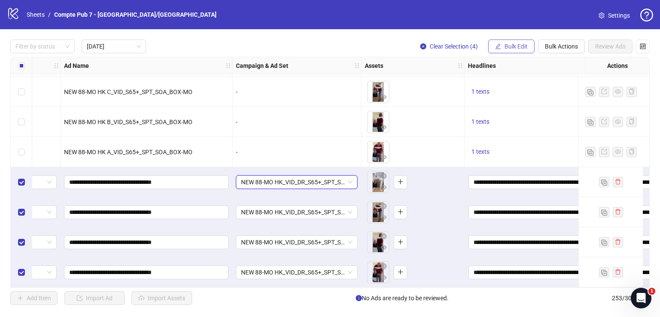
click at [507, 45] on span "Bulk Edit" at bounding box center [516, 46] width 23 height 7
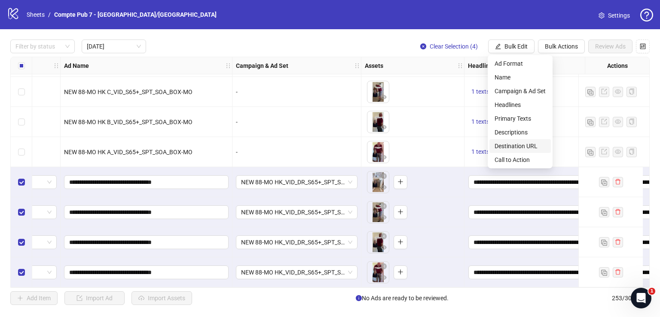
click at [519, 146] on span "Destination URL" at bounding box center [520, 145] width 51 height 9
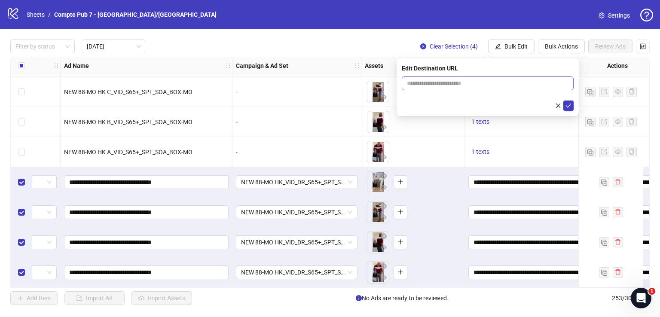
click at [443, 88] on span at bounding box center [488, 83] width 172 height 14
paste input "**********"
type input "**********"
click at [569, 106] on icon "check" at bounding box center [569, 106] width 6 height 6
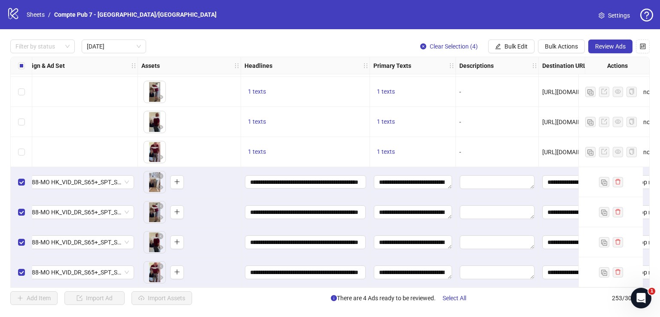
scroll to position [271, 383]
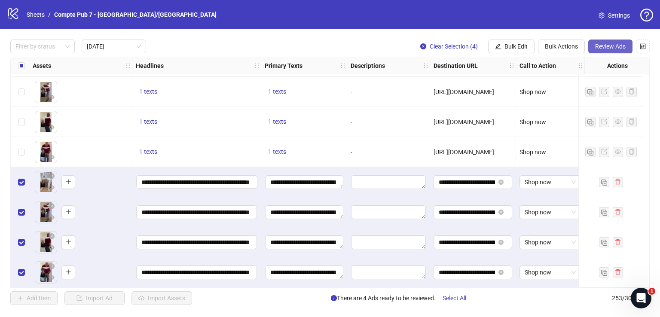
click at [613, 46] on span "Review Ads" at bounding box center [610, 46] width 31 height 7
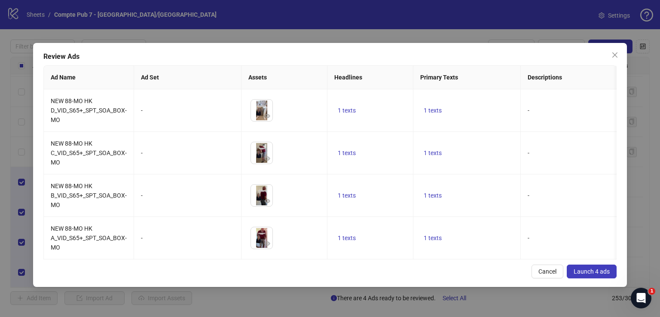
click at [593, 275] on span "Launch 4 ads" at bounding box center [592, 271] width 36 height 7
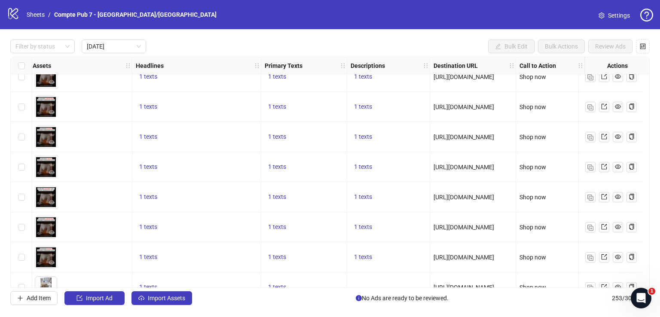
scroll to position [0, 383]
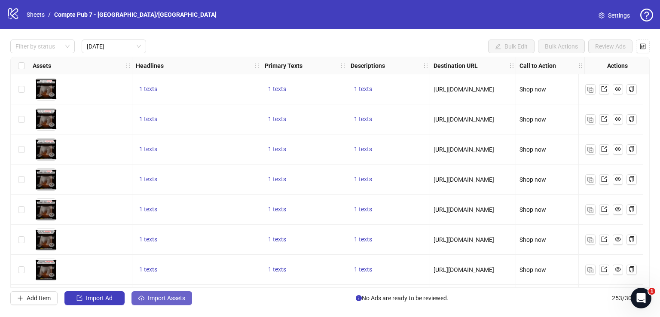
click at [165, 300] on span "Import Assets" at bounding box center [166, 298] width 37 height 7
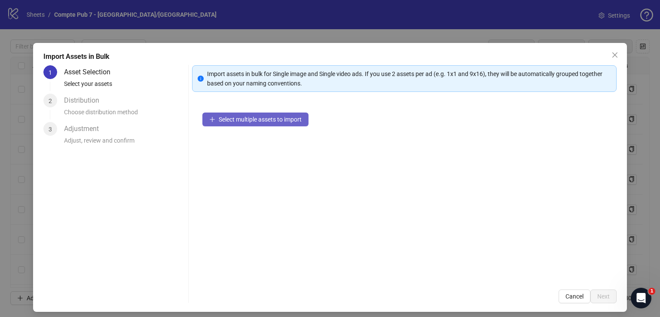
click at [266, 119] on span "Select multiple assets to import" at bounding box center [260, 119] width 83 height 7
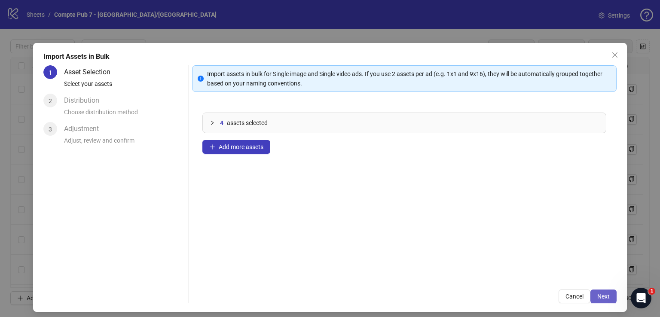
click at [605, 293] on button "Next" at bounding box center [603, 297] width 26 height 14
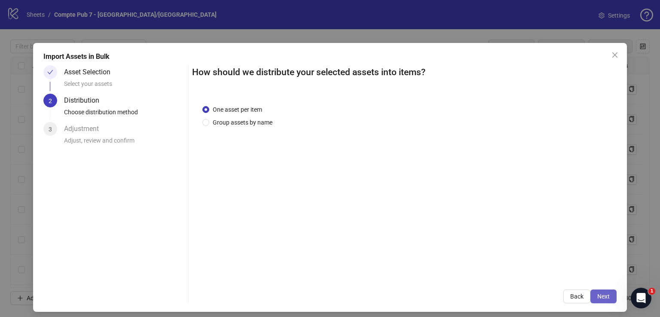
click at [605, 294] on button "Next" at bounding box center [603, 297] width 26 height 14
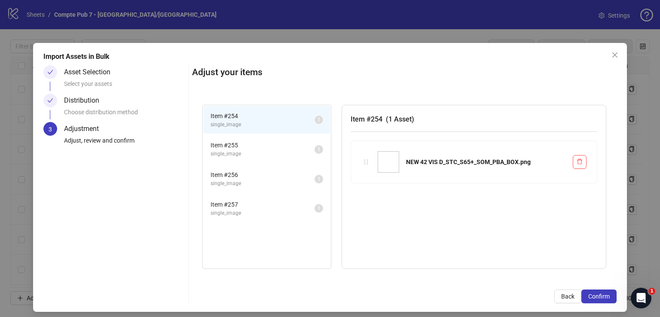
click at [604, 294] on button "Confirm" at bounding box center [598, 297] width 35 height 14
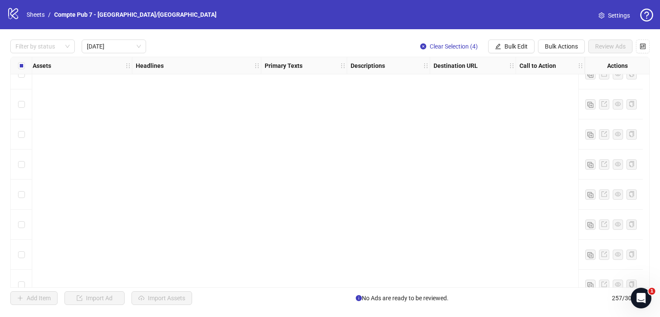
scroll to position [391, 383]
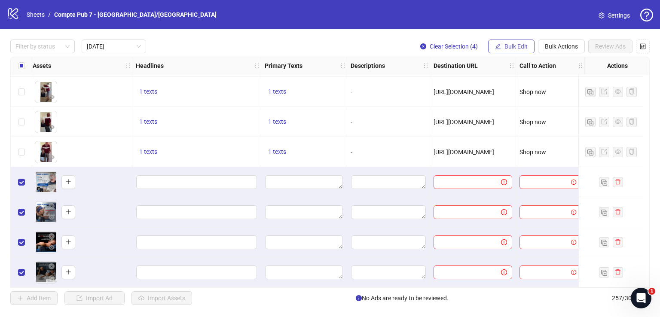
click at [510, 44] on span "Bulk Edit" at bounding box center [516, 46] width 23 height 7
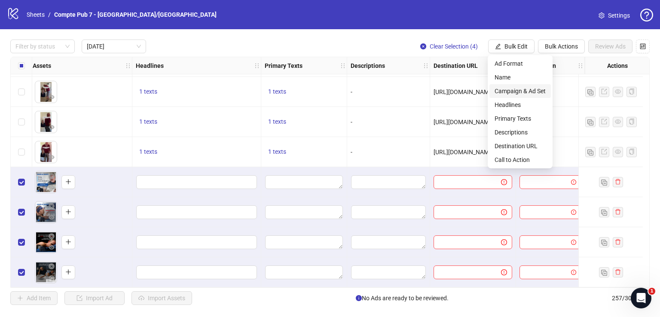
click at [525, 88] on span "Campaign & Ad Set" at bounding box center [520, 90] width 51 height 9
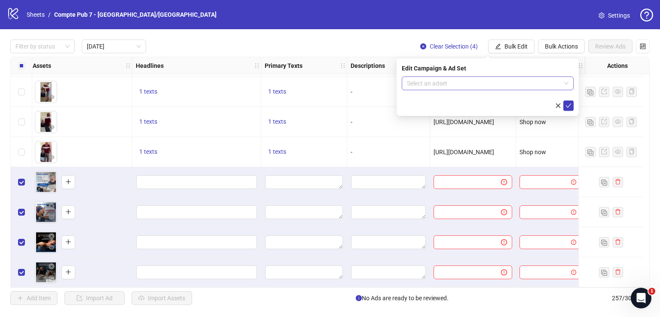
click at [526, 89] on input "search" at bounding box center [484, 83] width 154 height 13
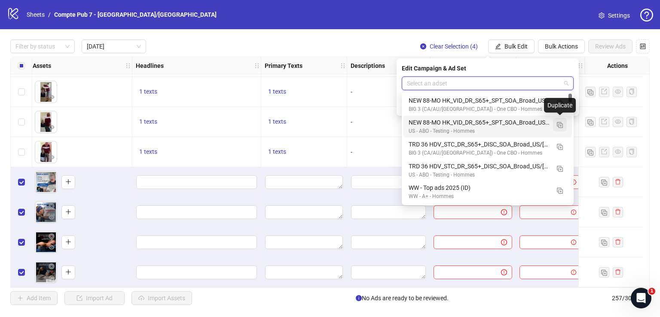
click at [560, 125] on img "button" at bounding box center [560, 125] width 6 height 6
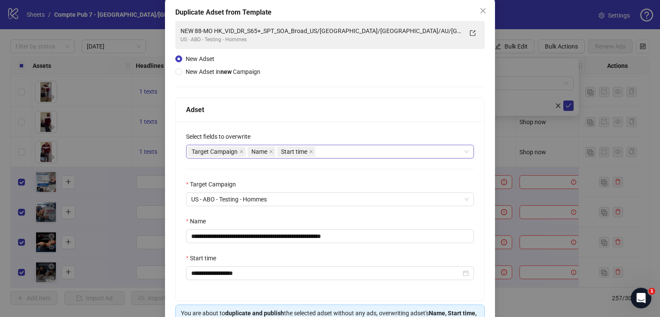
scroll to position [45, 0]
click at [340, 150] on div "Target Campaign Name Start time" at bounding box center [325, 151] width 275 height 12
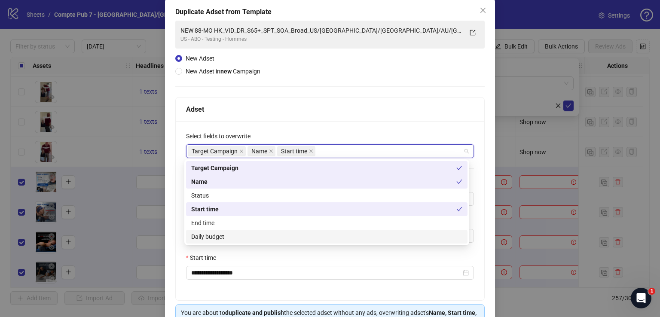
click at [294, 242] on div "Daily budget" at bounding box center [326, 237] width 281 height 14
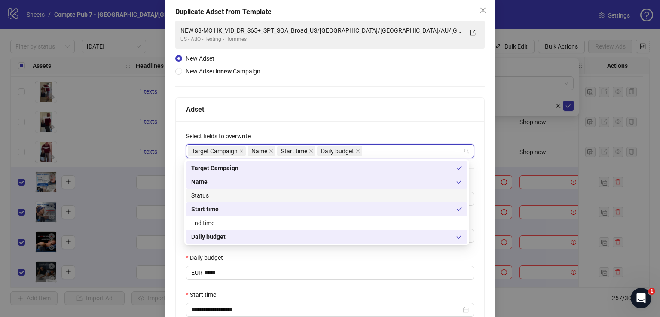
click at [277, 197] on div "Status" at bounding box center [326, 195] width 271 height 9
click at [323, 117] on div "Adset" at bounding box center [330, 110] width 309 height 24
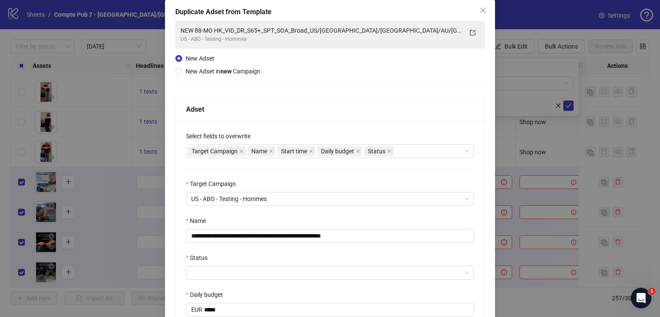
scroll to position [145, 0]
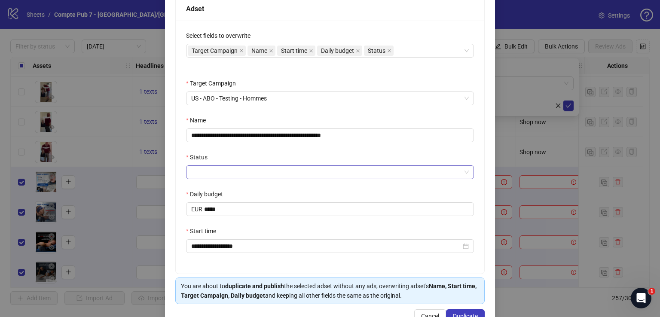
click at [264, 176] on input "Status" at bounding box center [326, 172] width 270 height 13
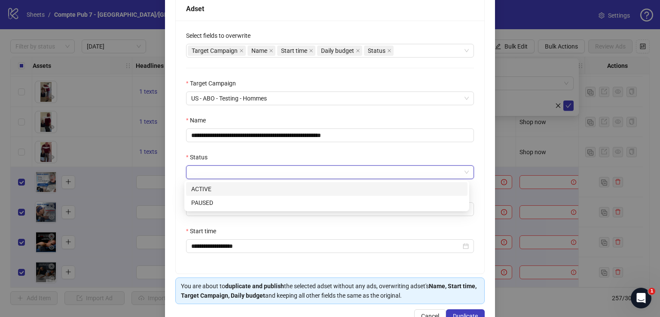
click at [260, 184] on div "ACTIVE" at bounding box center [326, 189] width 281 height 14
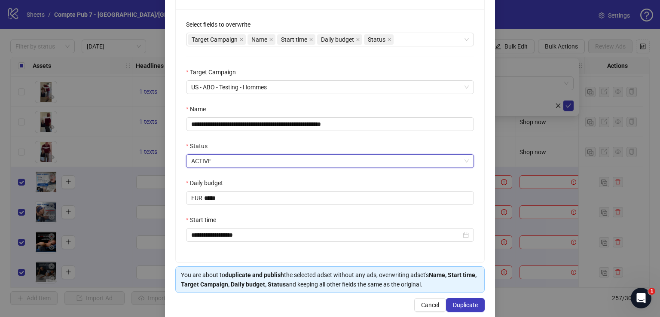
scroll to position [164, 0]
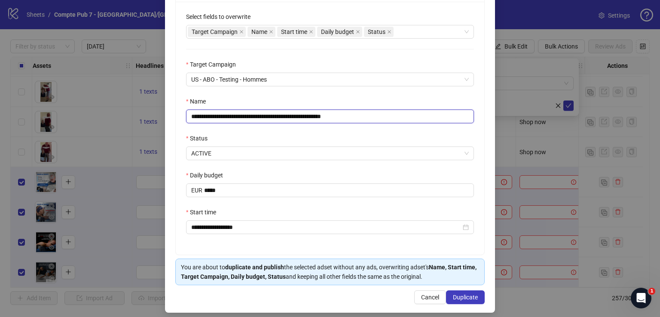
drag, startPoint x: 394, startPoint y: 116, endPoint x: 148, endPoint y: 104, distance: 246.5
click at [148, 105] on div "**********" at bounding box center [330, 158] width 660 height 317
paste input "text"
type input "**********"
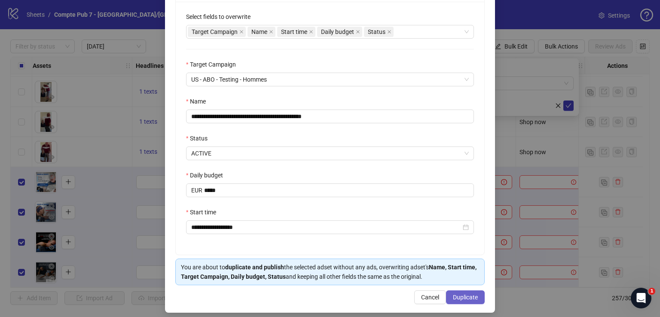
click at [460, 294] on span "Duplicate" at bounding box center [465, 297] width 25 height 7
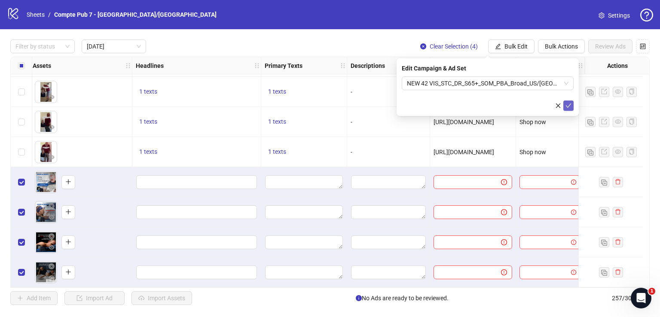
click at [567, 104] on icon "check" at bounding box center [569, 106] width 6 height 6
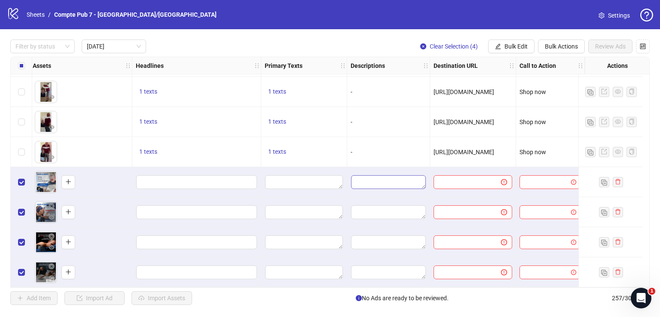
scroll to position [372, 0]
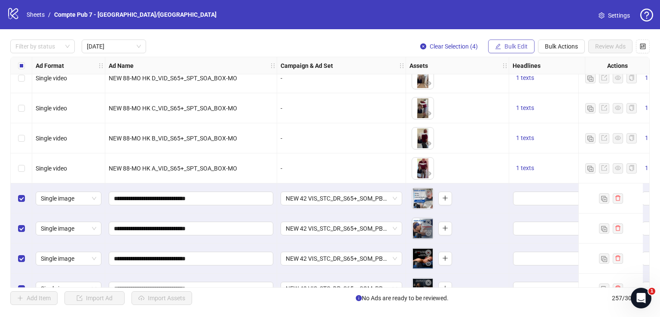
click at [524, 40] on button "Bulk Edit" at bounding box center [511, 47] width 46 height 14
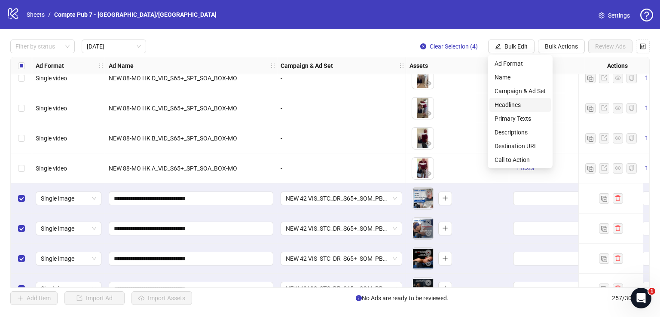
click at [528, 107] on span "Headlines" at bounding box center [520, 104] width 51 height 9
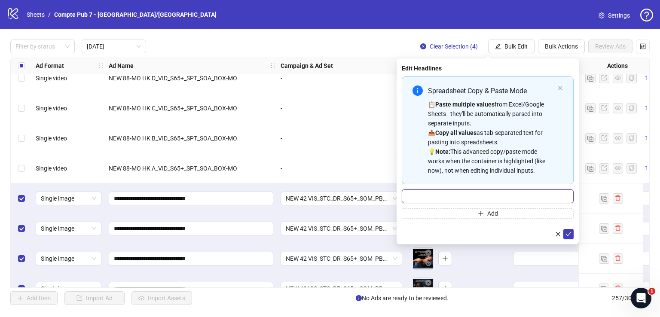
click at [472, 197] on input "Multi-input container - paste or copy values" at bounding box center [488, 197] width 172 height 14
paste input "**********"
type input "**********"
click at [571, 235] on icon "check" at bounding box center [569, 234] width 6 height 6
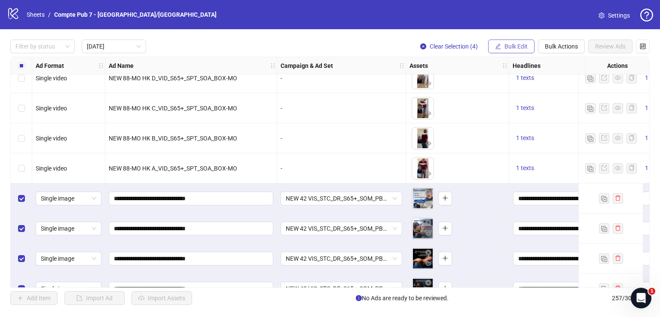
click at [519, 43] on span "Bulk Edit" at bounding box center [516, 46] width 23 height 7
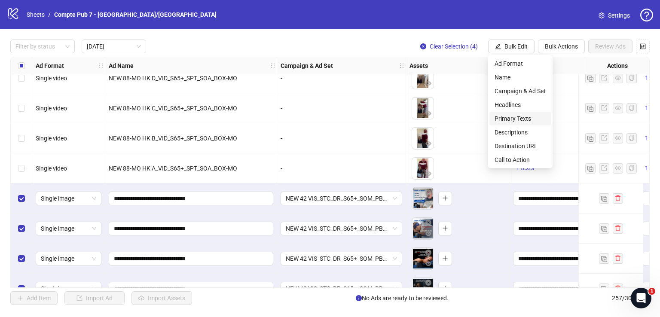
click at [523, 116] on span "Primary Texts" at bounding box center [520, 118] width 51 height 9
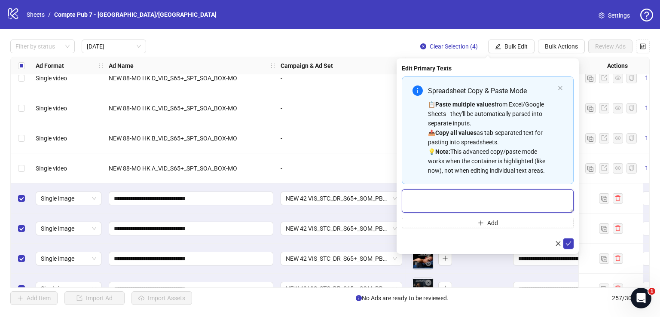
click at [465, 199] on textarea "Multi-text input container - paste or copy values" at bounding box center [488, 201] width 172 height 23
paste textarea "**********"
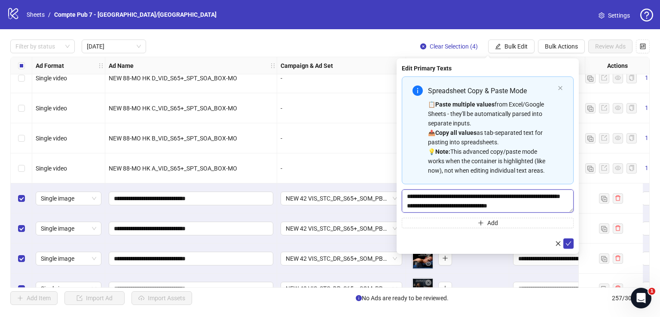
scroll to position [63, 0]
type textarea "**********"
click at [568, 244] on icon "check" at bounding box center [569, 243] width 6 height 6
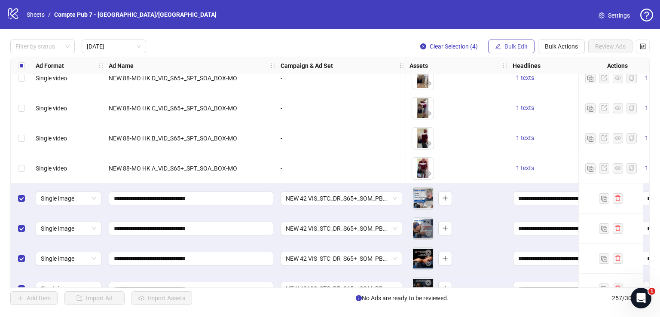
click at [525, 47] on span "Bulk Edit" at bounding box center [516, 46] width 23 height 7
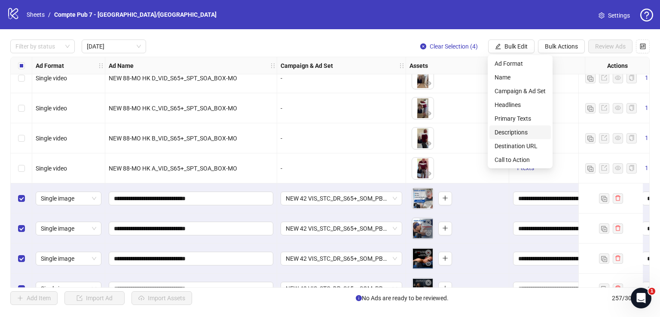
click at [525, 129] on span "Descriptions" at bounding box center [520, 132] width 51 height 9
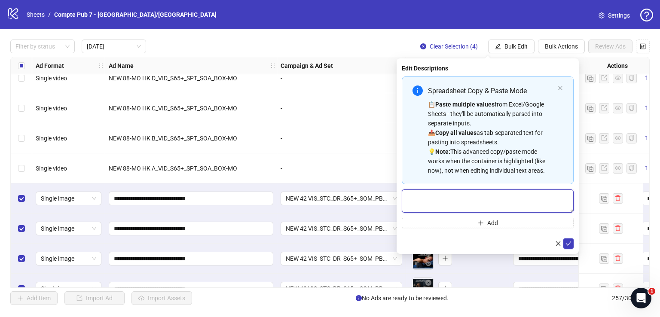
click at [475, 191] on textarea "Multi-text input container - paste or copy values" at bounding box center [488, 201] width 172 height 23
paste textarea "**********"
type textarea "**********"
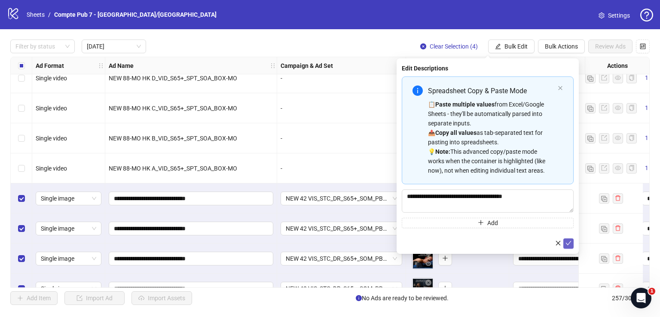
click at [570, 244] on icon "check" at bounding box center [569, 243] width 6 height 6
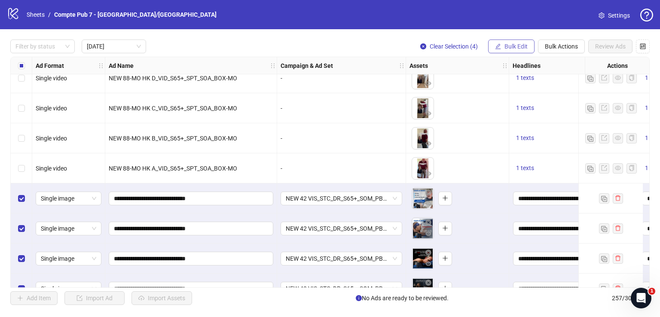
click at [506, 47] on span "Bulk Edit" at bounding box center [516, 46] width 23 height 7
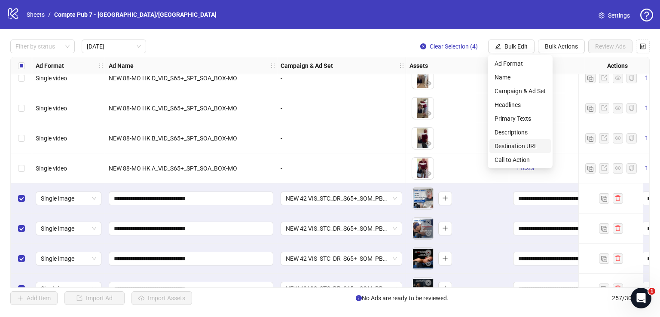
click at [527, 145] on span "Destination URL" at bounding box center [520, 145] width 51 height 9
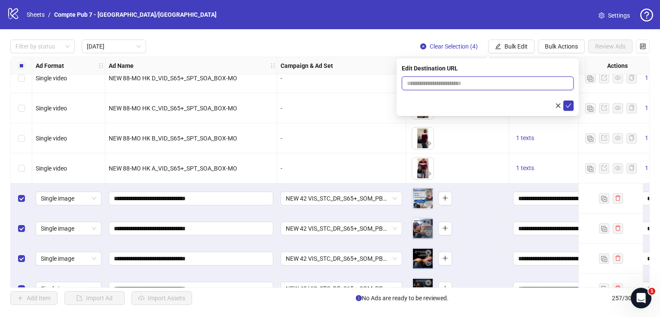
click at [477, 80] on input "text" at bounding box center [484, 83] width 155 height 9
paste input "**********"
type input "**********"
drag, startPoint x: 569, startPoint y: 105, endPoint x: 557, endPoint y: 94, distance: 16.4
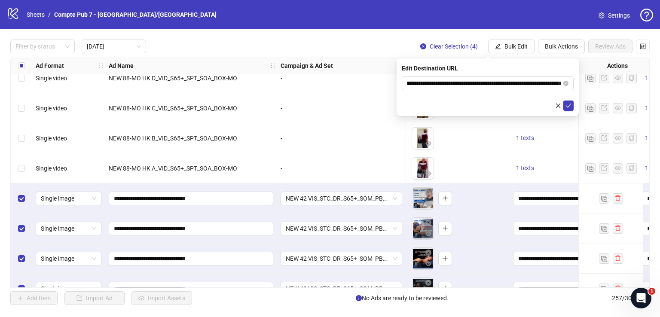
click at [569, 105] on icon "check" at bounding box center [569, 106] width 6 height 6
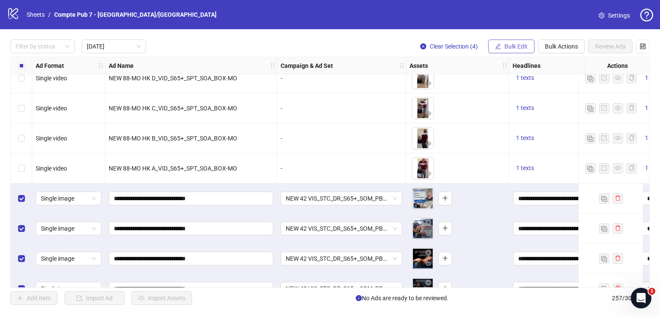
click at [519, 47] on span "Bulk Edit" at bounding box center [516, 46] width 23 height 7
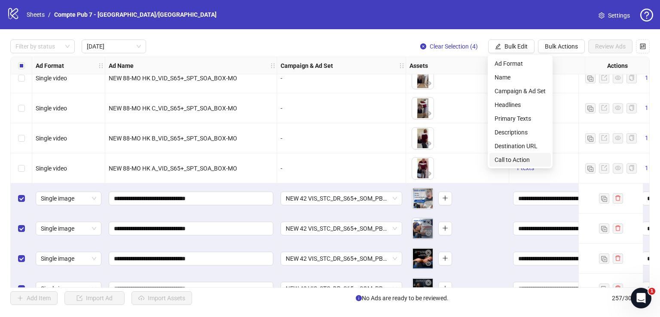
click at [523, 159] on span "Call to Action" at bounding box center [520, 159] width 51 height 9
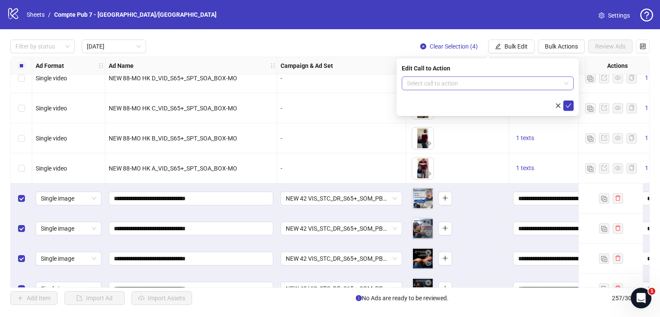
click at [470, 82] on input "search" at bounding box center [484, 83] width 154 height 13
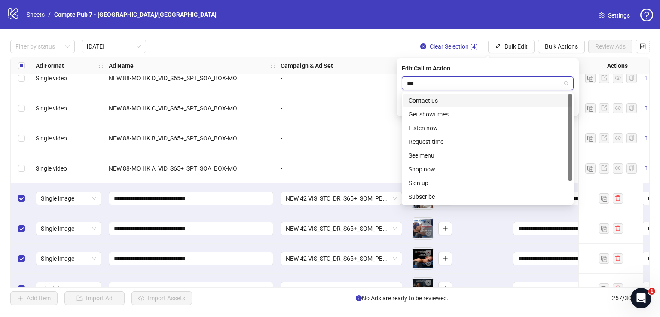
type input "****"
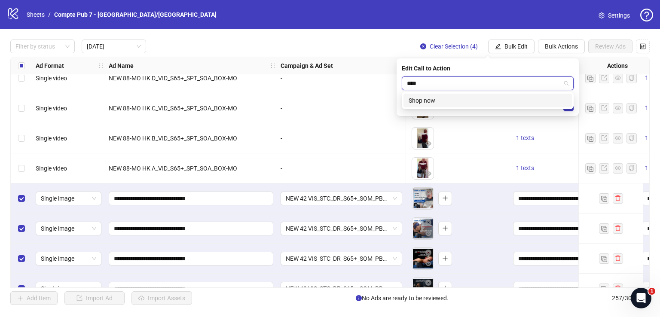
click at [473, 100] on div "Shop now" at bounding box center [488, 100] width 158 height 9
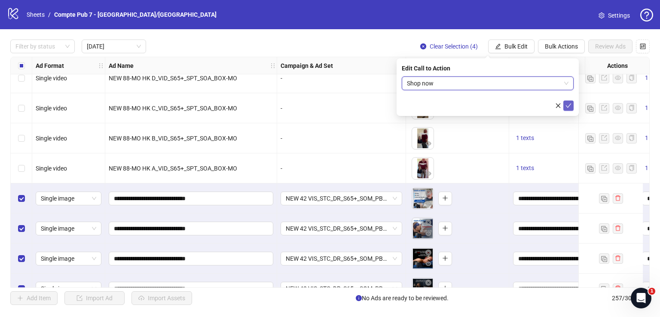
click at [569, 105] on icon "check" at bounding box center [569, 106] width 6 height 6
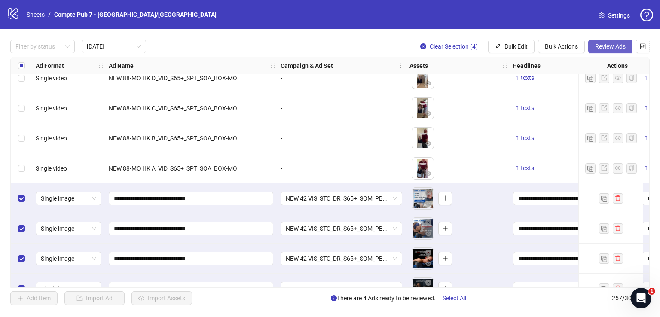
click at [599, 46] on span "Review Ads" at bounding box center [610, 46] width 31 height 7
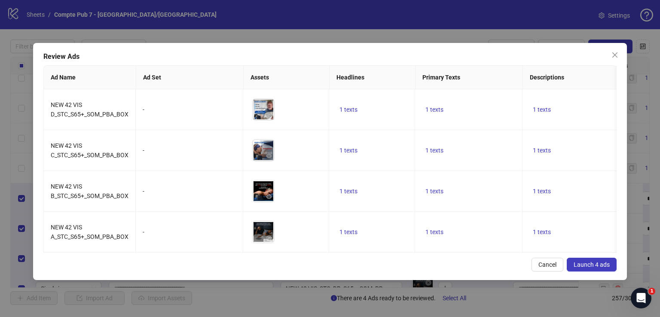
click at [588, 268] on span "Launch 4 ads" at bounding box center [592, 264] width 36 height 7
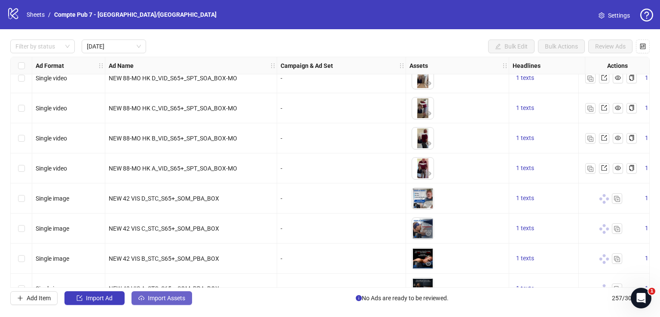
click at [175, 298] on span "Import Assets" at bounding box center [166, 298] width 37 height 7
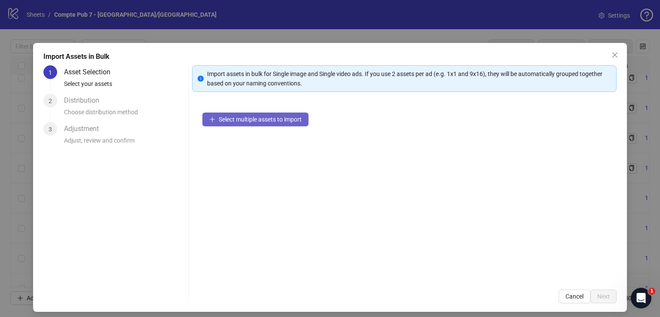
click at [268, 119] on span "Select multiple assets to import" at bounding box center [260, 119] width 83 height 7
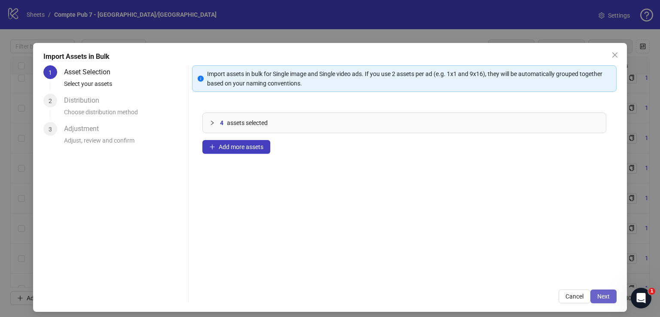
click at [603, 297] on span "Next" at bounding box center [603, 296] width 12 height 7
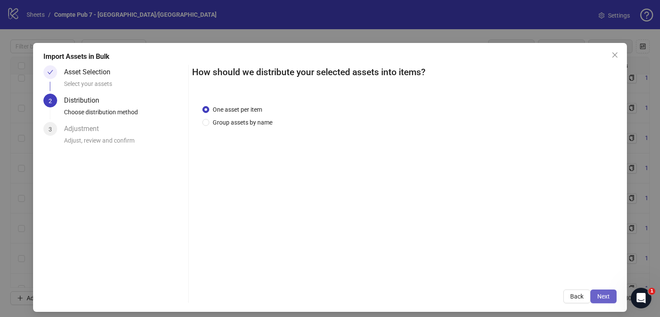
click at [602, 294] on span "Next" at bounding box center [603, 296] width 12 height 7
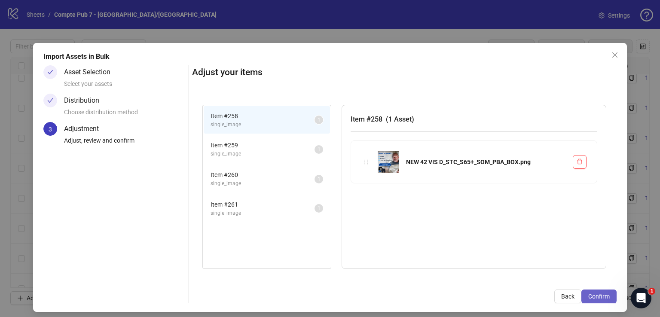
click at [603, 294] on span "Confirm" at bounding box center [598, 296] width 21 height 7
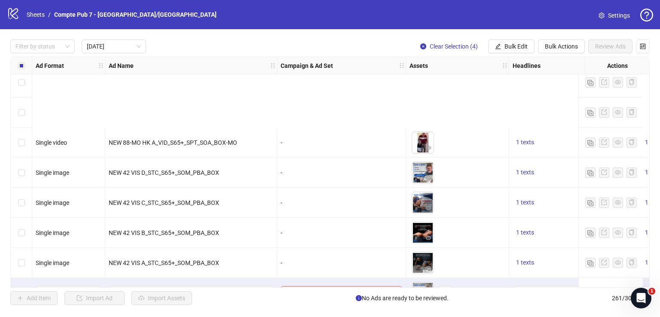
scroll to position [512, 0]
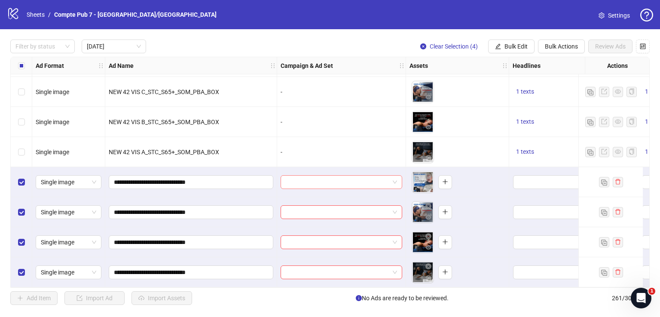
click at [341, 181] on input "search" at bounding box center [338, 182] width 104 height 13
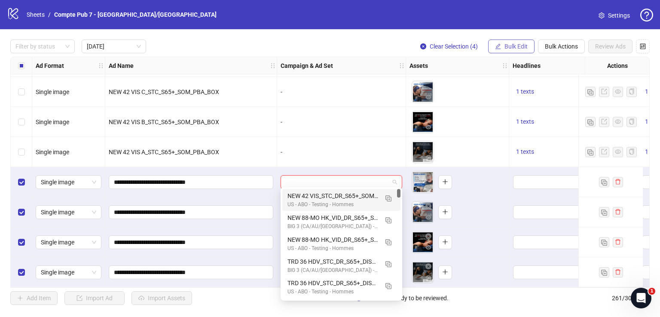
click at [523, 45] on span "Bulk Edit" at bounding box center [516, 46] width 23 height 7
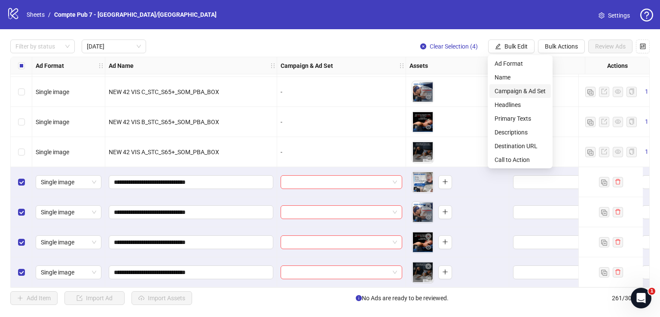
click at [520, 92] on span "Campaign & Ad Set" at bounding box center [520, 90] width 51 height 9
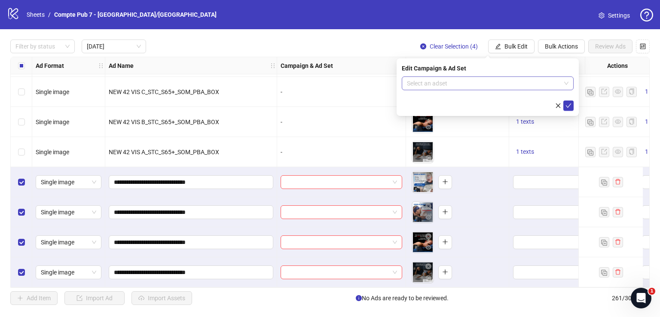
click at [515, 85] on input "search" at bounding box center [484, 83] width 154 height 13
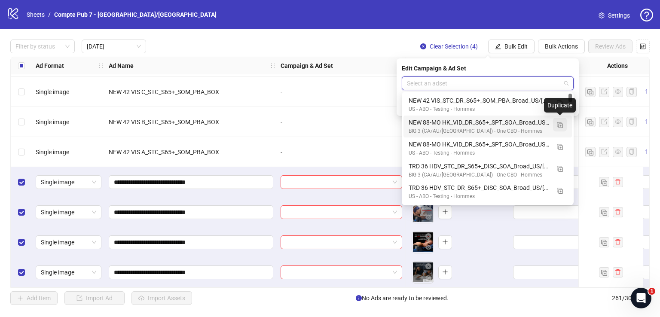
click at [558, 127] on img "button" at bounding box center [560, 125] width 6 height 6
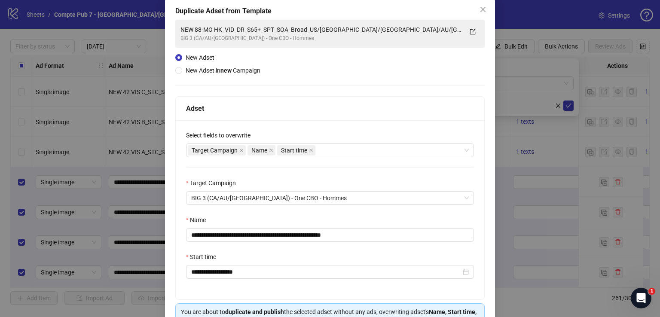
scroll to position [50, 0]
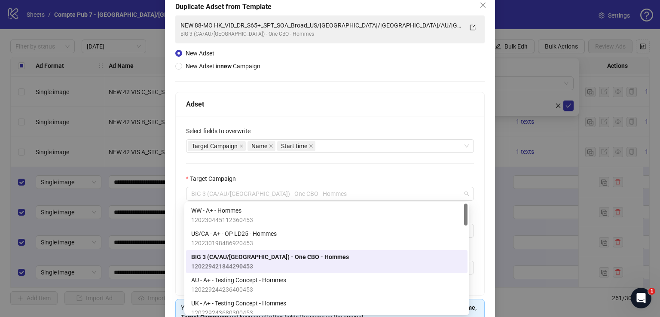
drag, startPoint x: 297, startPoint y: 190, endPoint x: 169, endPoint y: 187, distance: 128.5
click at [169, 187] on div "**********" at bounding box center [330, 173] width 330 height 360
click at [248, 172] on div "**********" at bounding box center [330, 205] width 309 height 179
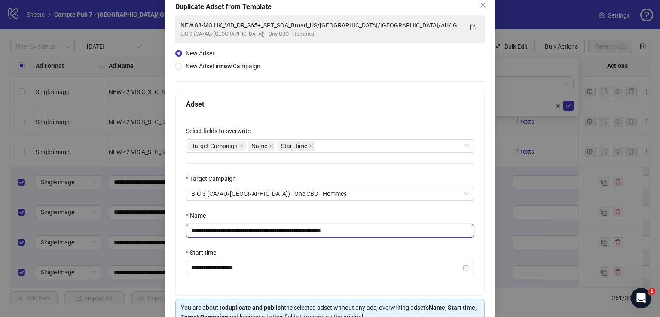
click at [271, 230] on input "**********" at bounding box center [330, 231] width 288 height 14
click at [270, 230] on input "**********" at bounding box center [330, 231] width 288 height 14
paste input "text"
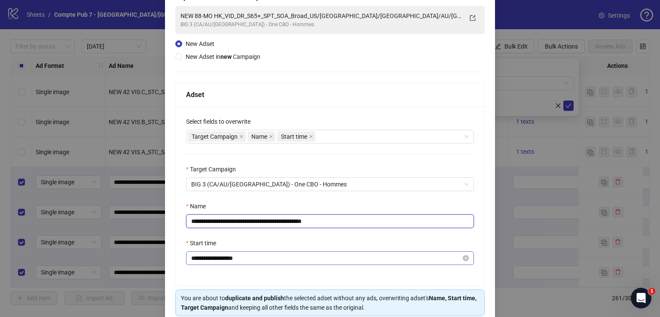
scroll to position [61, 0]
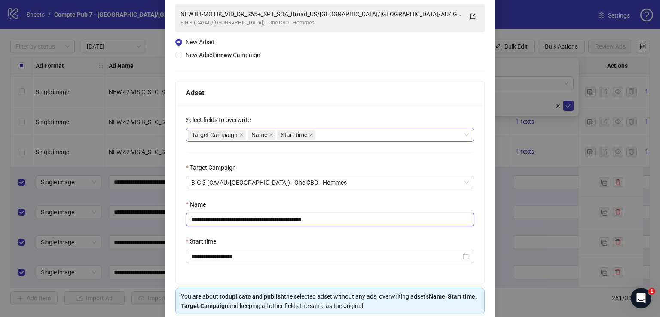
click at [335, 136] on div "Target Campaign Name Start time" at bounding box center [325, 135] width 275 height 12
type input "**********"
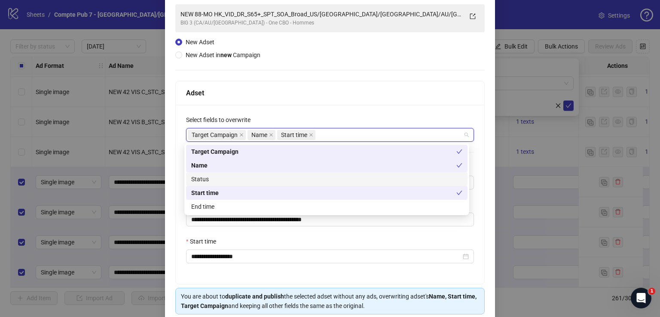
click at [324, 183] on div "Status" at bounding box center [326, 178] width 271 height 9
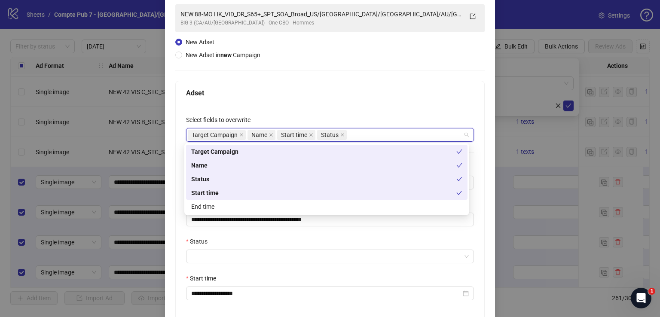
click at [362, 81] on div "**********" at bounding box center [329, 201] width 309 height 241
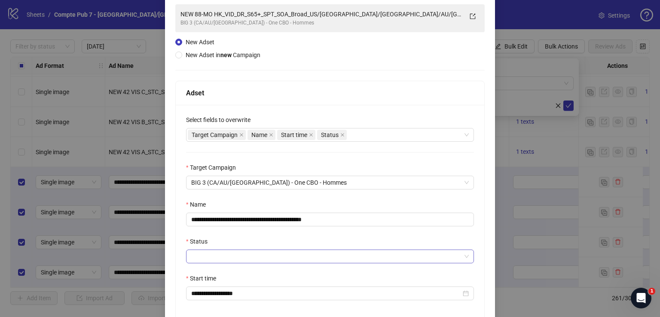
click at [298, 251] on input "Status" at bounding box center [326, 256] width 270 height 13
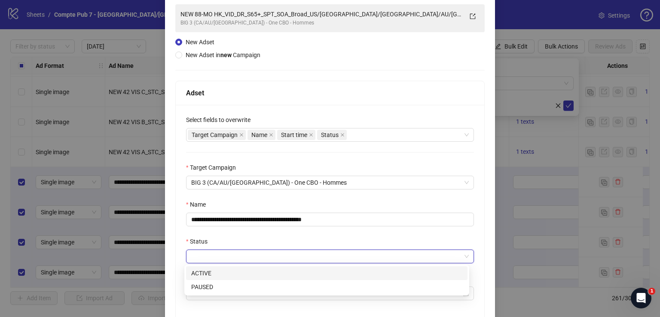
click at [287, 272] on div "ACTIVE" at bounding box center [326, 273] width 271 height 9
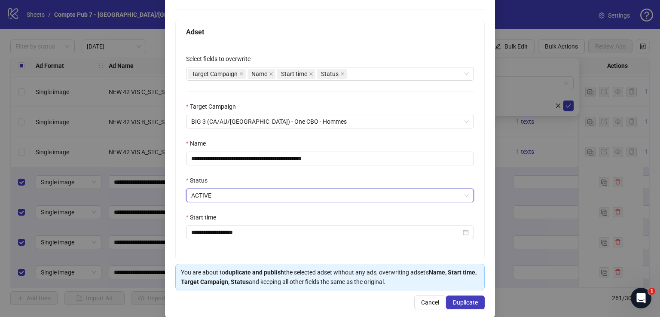
scroll to position [123, 0]
click at [458, 298] on span "Duplicate" at bounding box center [465, 301] width 25 height 7
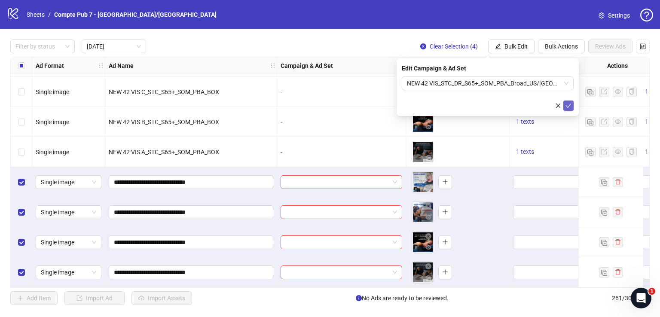
click at [569, 104] on icon "check" at bounding box center [569, 106] width 6 height 6
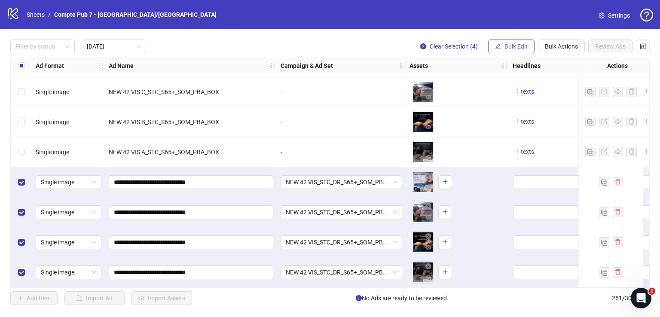
click at [517, 42] on button "Bulk Edit" at bounding box center [511, 47] width 46 height 14
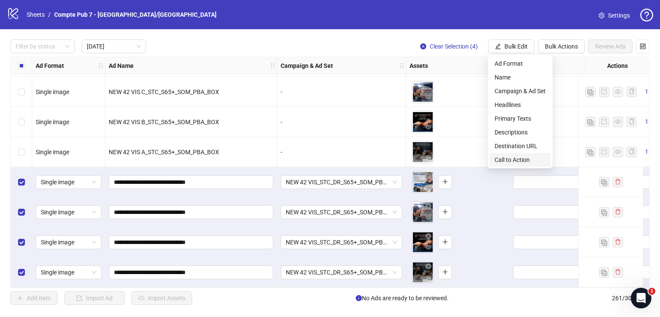
click at [525, 158] on span "Call to Action" at bounding box center [520, 159] width 51 height 9
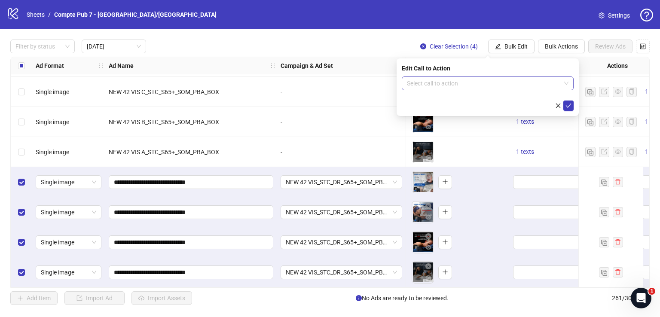
click at [478, 83] on input "search" at bounding box center [484, 83] width 154 height 13
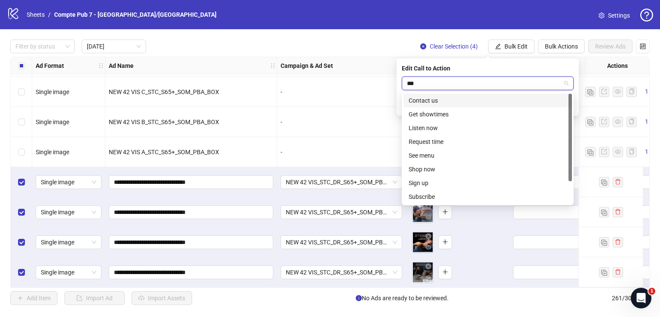
type input "****"
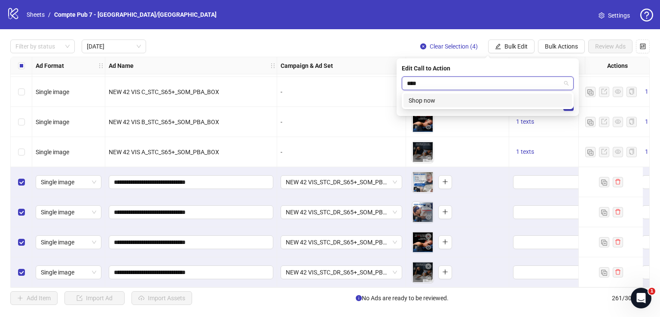
click at [485, 100] on div "Shop now" at bounding box center [488, 100] width 158 height 9
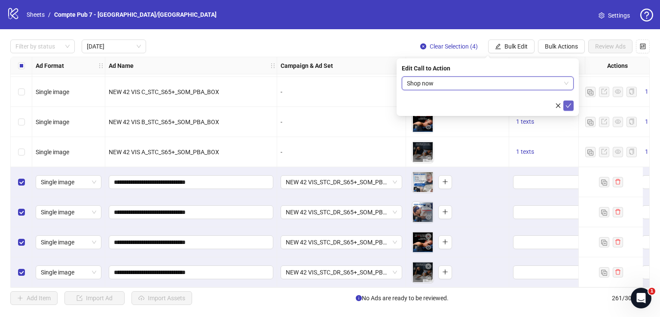
click at [569, 104] on icon "check" at bounding box center [569, 106] width 6 height 6
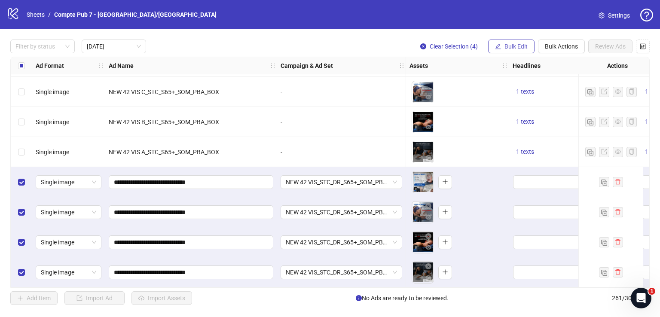
click at [515, 47] on span "Bulk Edit" at bounding box center [516, 46] width 23 height 7
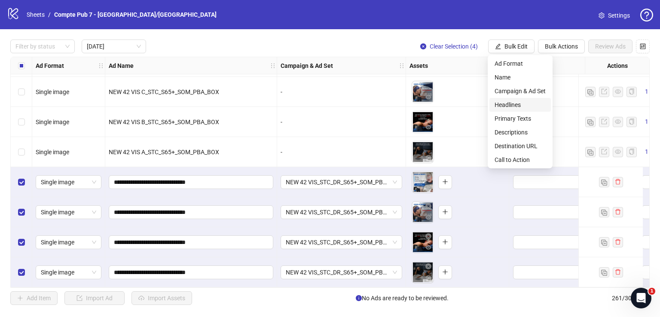
click at [522, 106] on span "Headlines" at bounding box center [520, 104] width 51 height 9
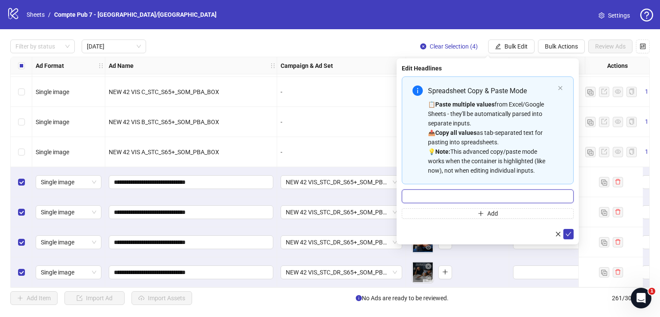
click at [473, 198] on input "Multi-input container - paste or copy values" at bounding box center [488, 197] width 172 height 14
paste input "**********"
type input "**********"
click at [570, 236] on icon "check" at bounding box center [569, 234] width 6 height 6
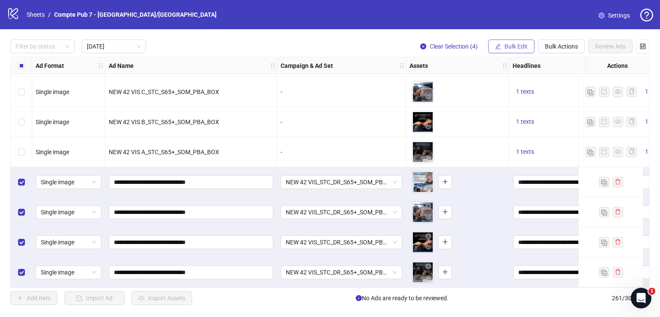
click at [509, 46] on span "Bulk Edit" at bounding box center [516, 46] width 23 height 7
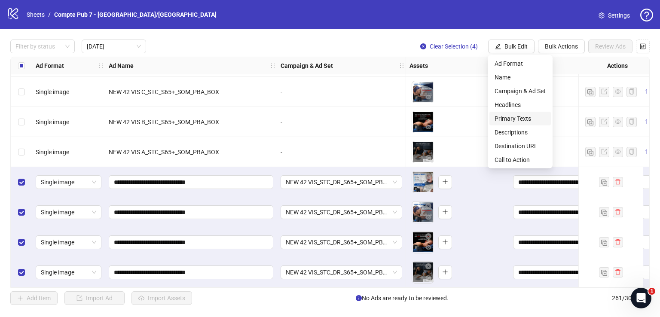
click at [524, 118] on span "Primary Texts" at bounding box center [520, 118] width 51 height 9
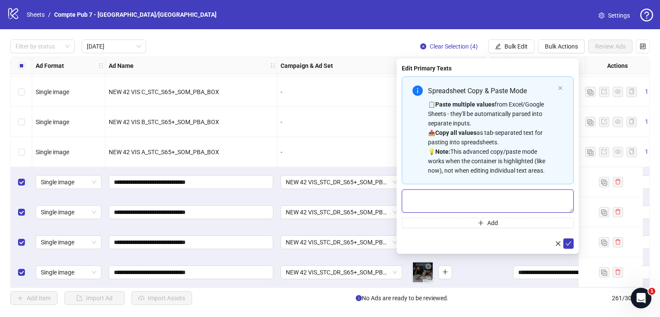
click at [462, 210] on textarea "Multi-text input container - paste or copy values" at bounding box center [488, 201] width 172 height 23
paste textarea "**********"
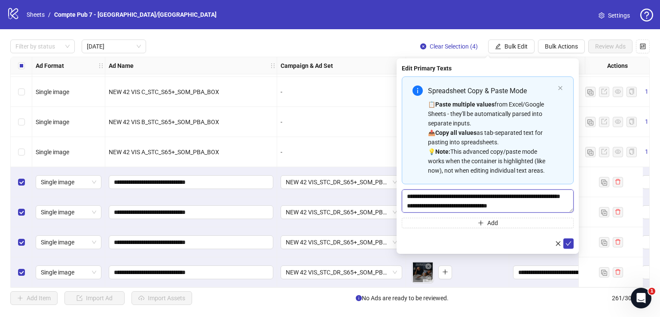
scroll to position [63, 0]
type textarea "**********"
click at [569, 244] on icon "check" at bounding box center [569, 243] width 6 height 6
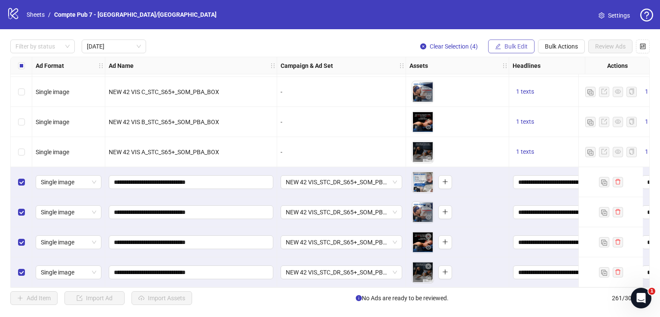
click at [502, 43] on button "Bulk Edit" at bounding box center [511, 47] width 46 height 14
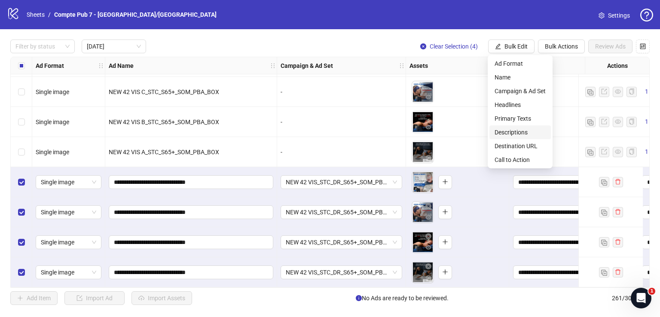
click at [518, 133] on span "Descriptions" at bounding box center [520, 132] width 51 height 9
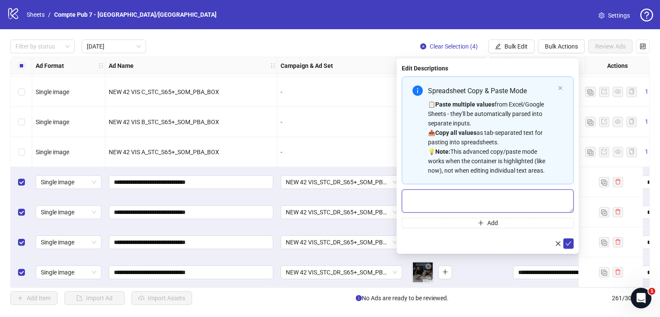
click at [448, 202] on textarea "Multi-text input container - paste or copy values" at bounding box center [488, 201] width 172 height 23
paste textarea "**********"
type textarea "**********"
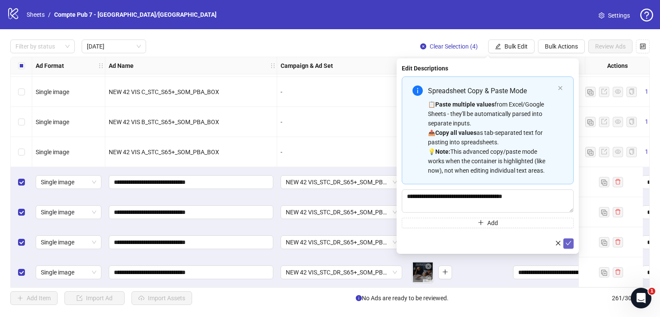
click at [569, 242] on icon "check" at bounding box center [569, 243] width 6 height 6
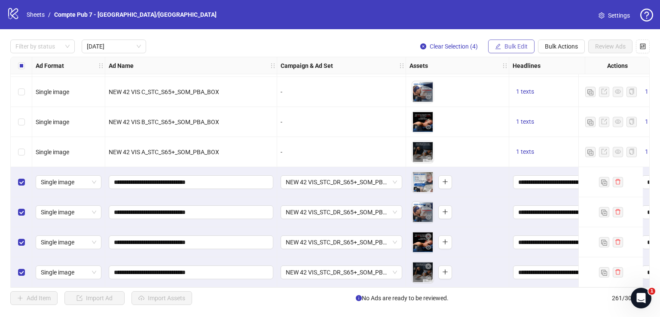
click at [503, 43] on button "Bulk Edit" at bounding box center [511, 47] width 46 height 14
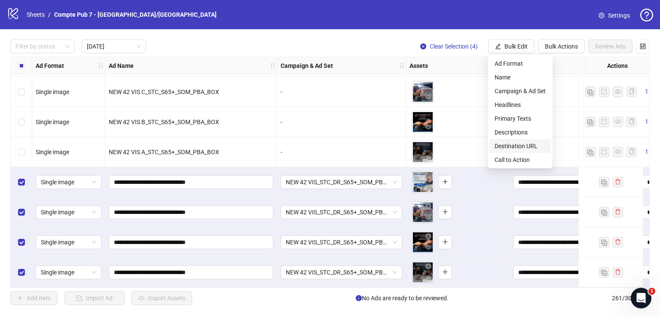
click at [519, 145] on span "Destination URL" at bounding box center [520, 145] width 51 height 9
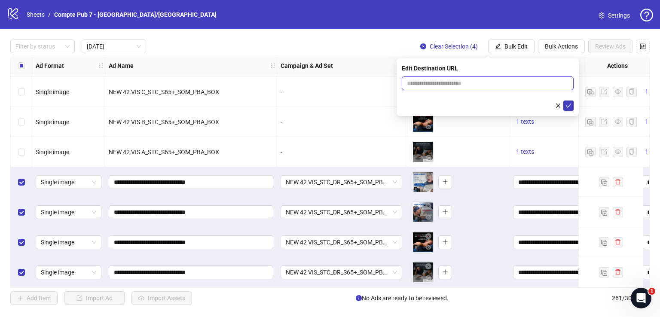
click at [487, 86] on input "text" at bounding box center [484, 83] width 155 height 9
paste input "**********"
type input "**********"
click at [570, 106] on icon "check" at bounding box center [569, 106] width 6 height 6
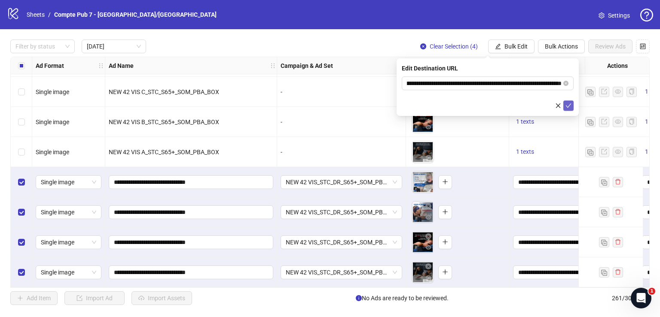
scroll to position [0, 0]
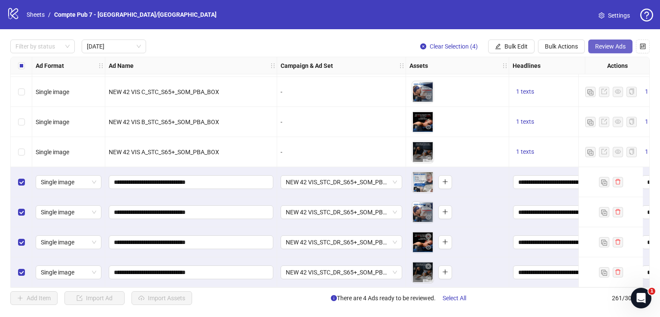
click at [604, 43] on span "Review Ads" at bounding box center [610, 46] width 31 height 7
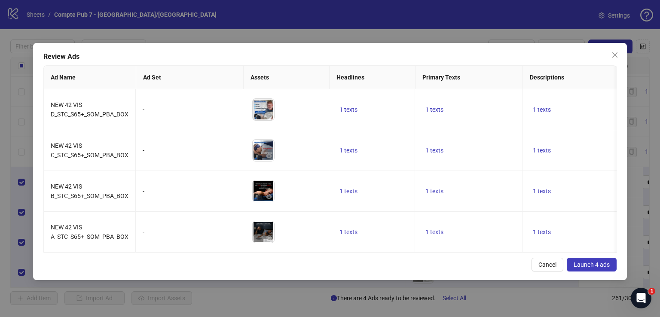
click at [586, 268] on span "Launch 4 ads" at bounding box center [592, 264] width 36 height 7
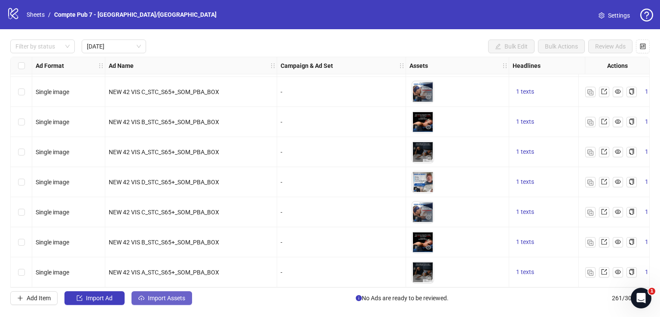
click at [178, 295] on span "Import Assets" at bounding box center [166, 298] width 37 height 7
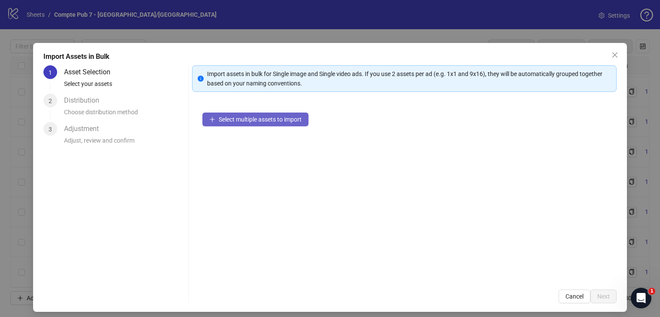
click at [276, 120] on span "Select multiple assets to import" at bounding box center [260, 119] width 83 height 7
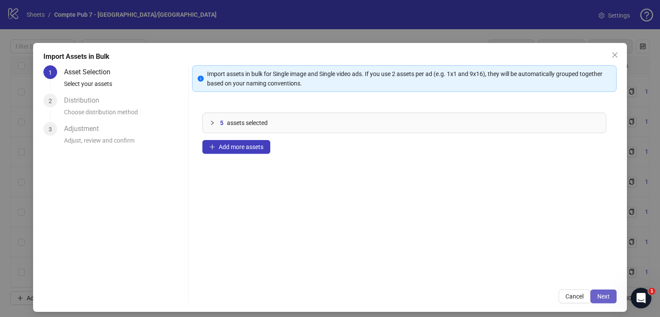
click at [596, 292] on button "Next" at bounding box center [603, 297] width 26 height 14
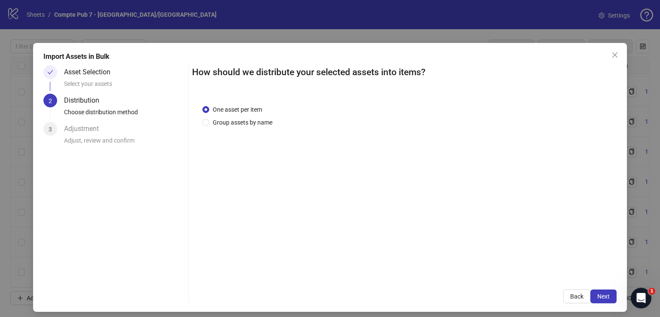
click at [596, 292] on button "Next" at bounding box center [603, 297] width 26 height 14
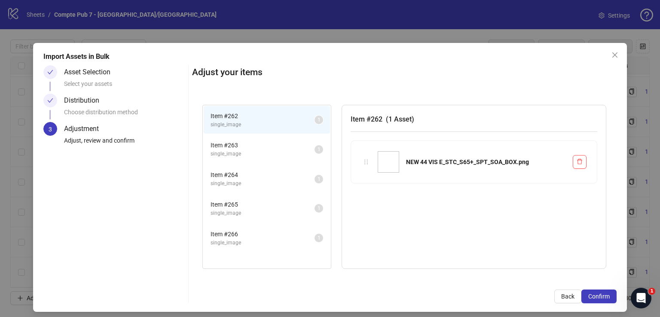
click at [596, 292] on button "Confirm" at bounding box center [598, 297] width 35 height 14
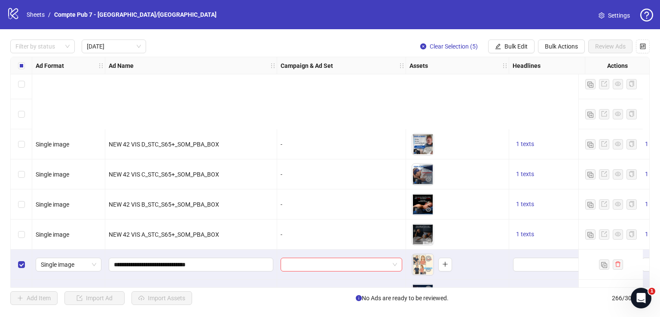
scroll to position [662, 0]
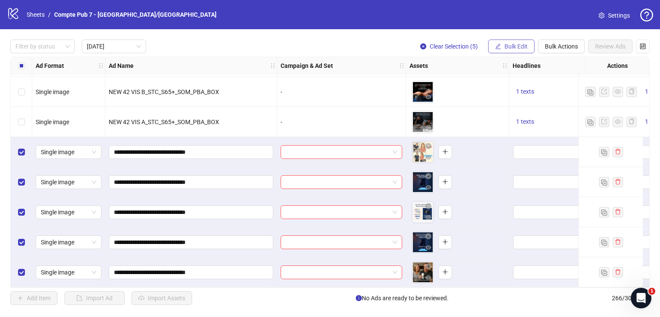
click at [501, 46] on button "Bulk Edit" at bounding box center [511, 47] width 46 height 14
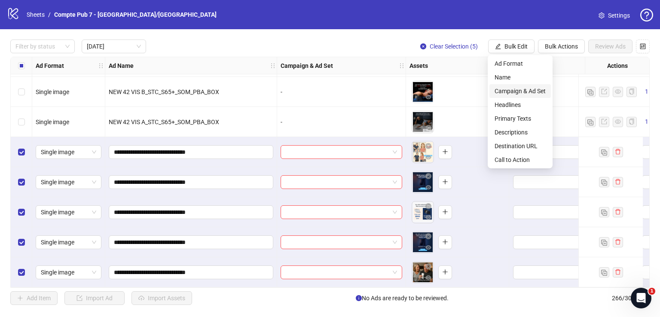
click at [514, 90] on span "Campaign & Ad Set" at bounding box center [520, 90] width 51 height 9
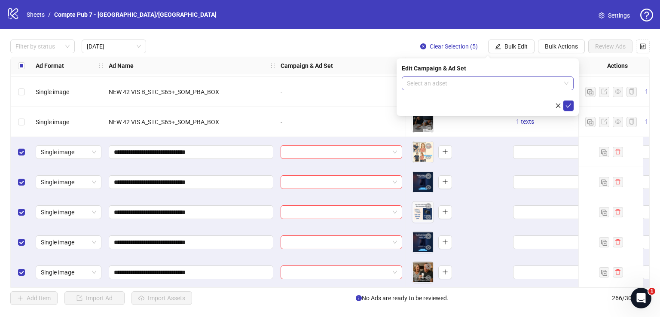
click at [490, 82] on input "search" at bounding box center [484, 83] width 154 height 13
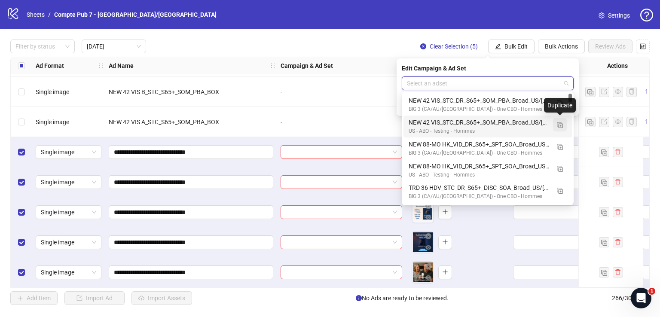
click at [561, 124] on img "button" at bounding box center [560, 125] width 6 height 6
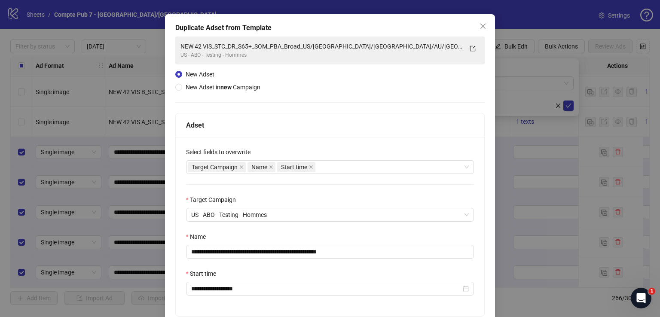
scroll to position [32, 0]
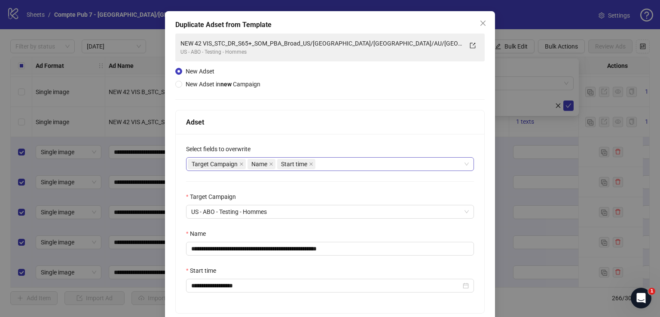
click at [333, 167] on div "Target Campaign Name Start time" at bounding box center [325, 164] width 275 height 12
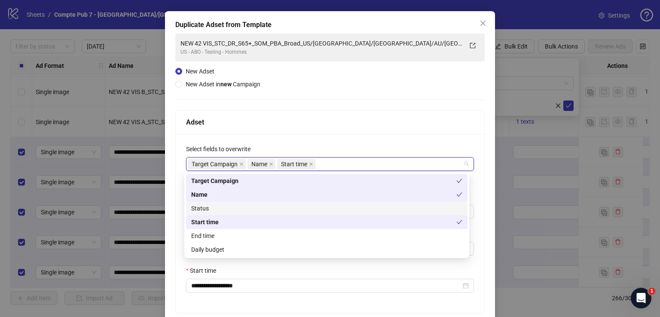
click at [305, 211] on div "Status" at bounding box center [326, 208] width 271 height 9
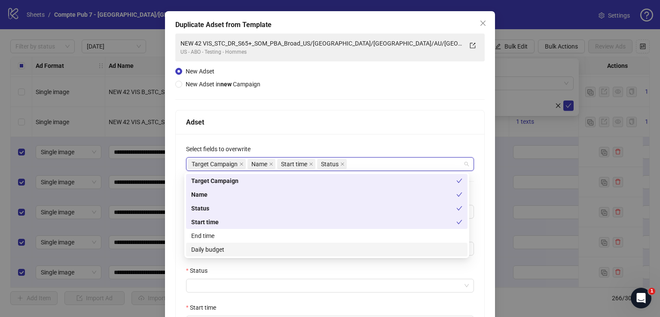
click at [290, 253] on div "Daily budget" at bounding box center [326, 249] width 271 height 9
click at [342, 128] on div "Adset" at bounding box center [330, 122] width 309 height 24
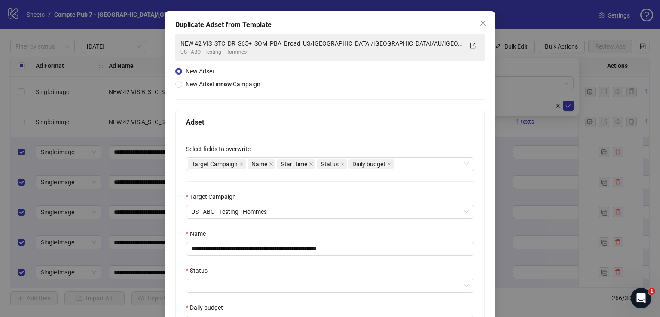
scroll to position [112, 0]
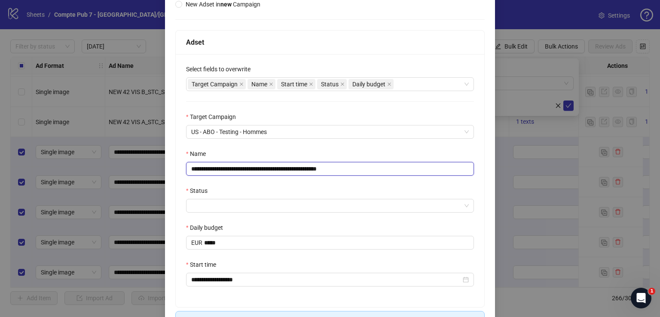
click at [339, 166] on input "**********" at bounding box center [330, 169] width 288 height 14
paste input "text"
type input "**********"
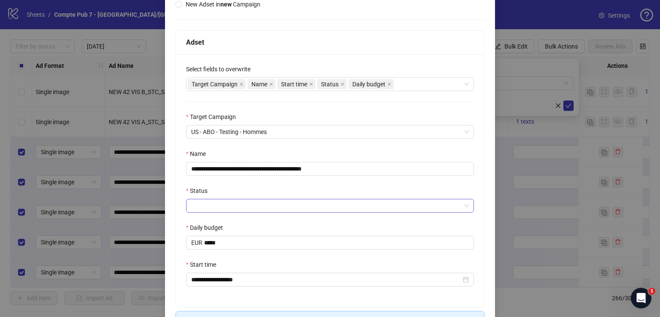
click at [295, 202] on input "Status" at bounding box center [326, 205] width 270 height 13
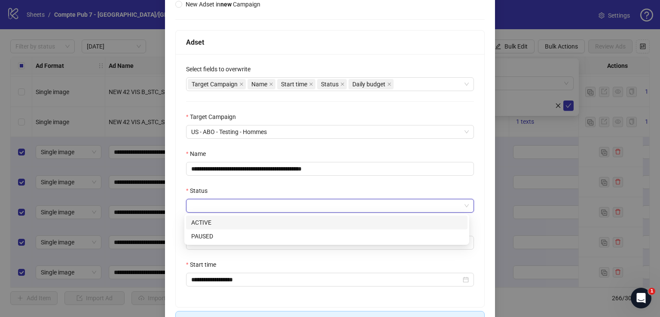
click at [283, 226] on div "ACTIVE" at bounding box center [326, 222] width 271 height 9
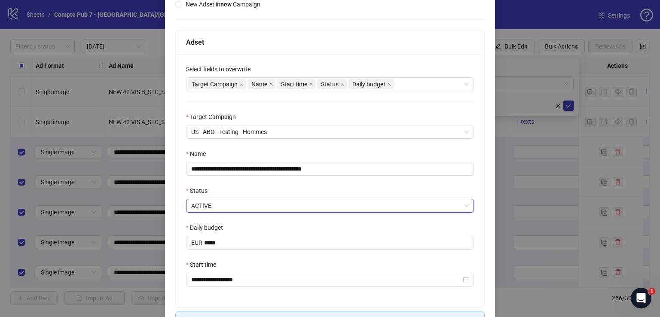
scroll to position [170, 0]
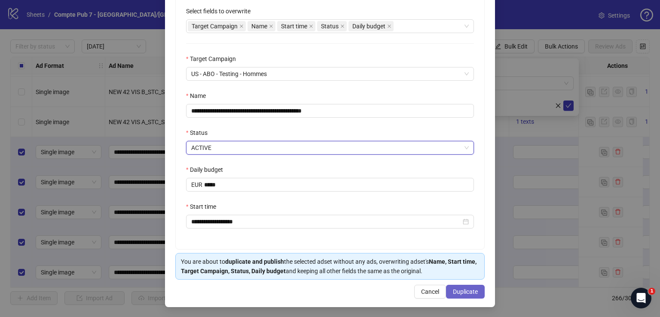
click at [456, 289] on span "Duplicate" at bounding box center [465, 291] width 25 height 7
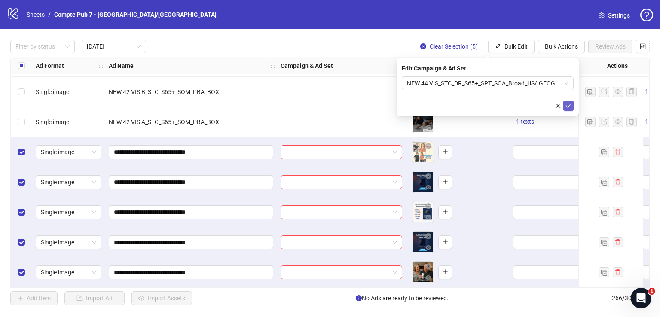
click at [569, 105] on icon "check" at bounding box center [569, 106] width 6 height 4
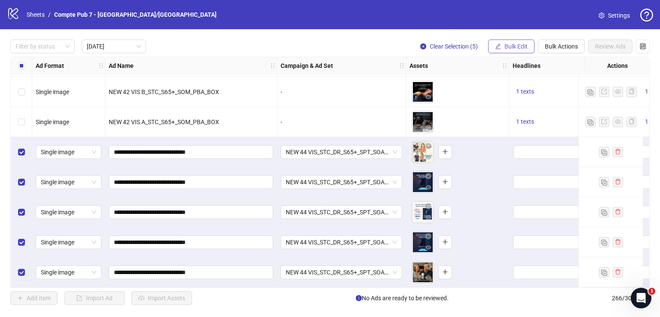
click at [512, 44] on span "Bulk Edit" at bounding box center [516, 46] width 23 height 7
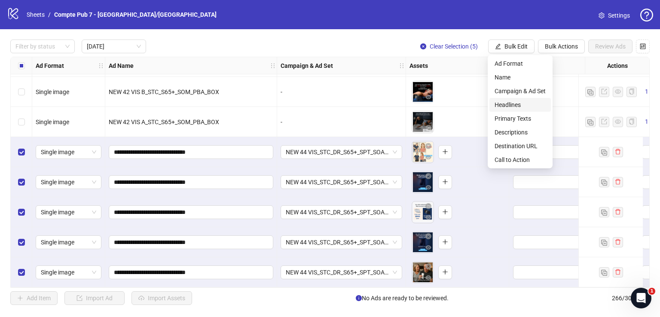
click at [518, 108] on span "Headlines" at bounding box center [520, 104] width 51 height 9
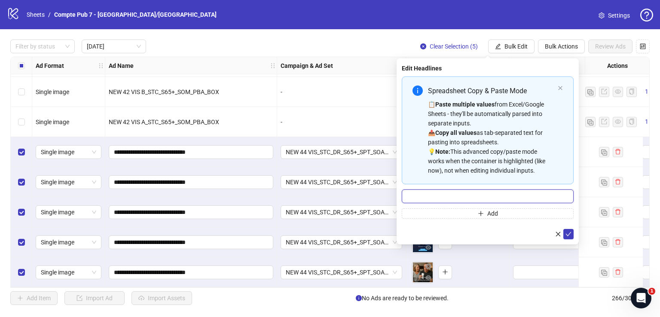
click at [467, 195] on input "Multi-input container - paste or copy values" at bounding box center [488, 197] width 172 height 14
paste input "**********"
type input "**********"
click at [570, 232] on icon "check" at bounding box center [569, 234] width 6 height 6
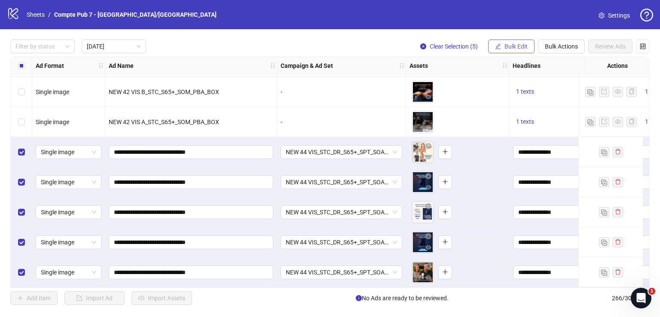
click at [501, 46] on button "Bulk Edit" at bounding box center [511, 47] width 46 height 14
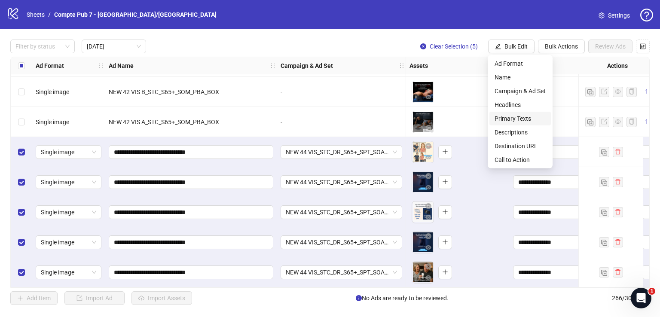
click at [524, 117] on span "Primary Texts" at bounding box center [520, 118] width 51 height 9
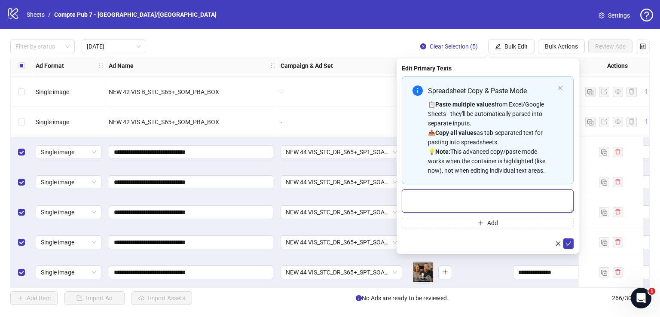
click at [449, 194] on textarea "Multi-text input container - paste or copy values" at bounding box center [488, 201] width 172 height 23
paste textarea "**********"
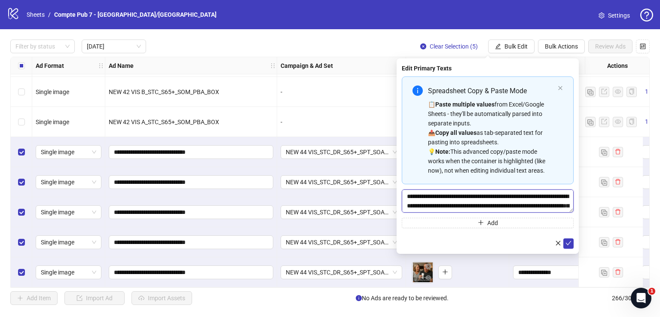
scroll to position [35, 0]
type textarea "**********"
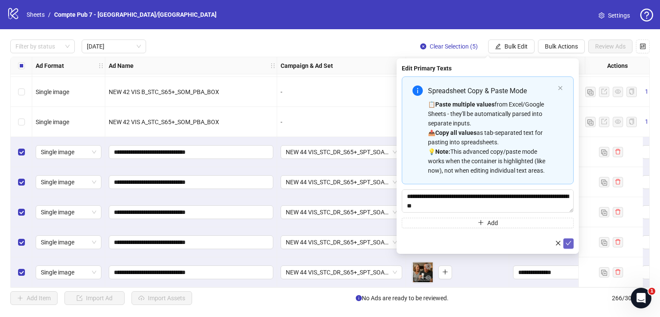
click at [569, 246] on span "submit" at bounding box center [569, 243] width 6 height 7
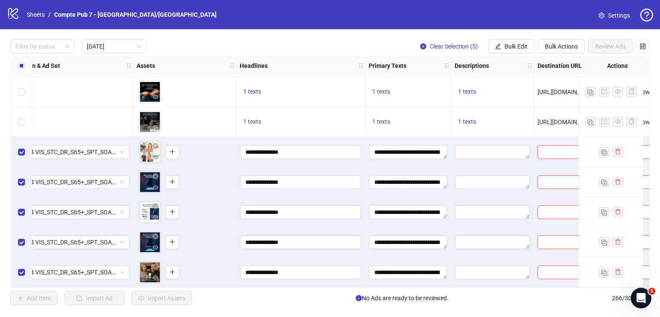
scroll to position [662, 273]
click at [501, 44] on button "Bulk Edit" at bounding box center [511, 47] width 46 height 14
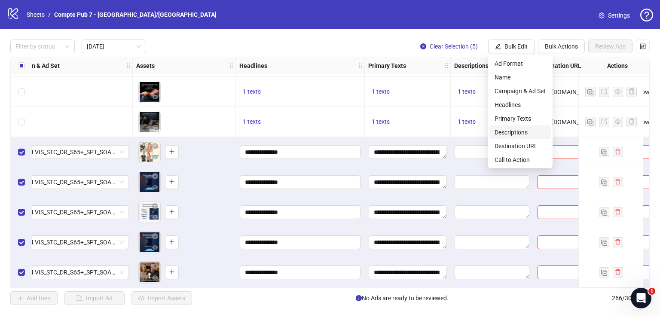
click at [523, 129] on span "Descriptions" at bounding box center [520, 132] width 51 height 9
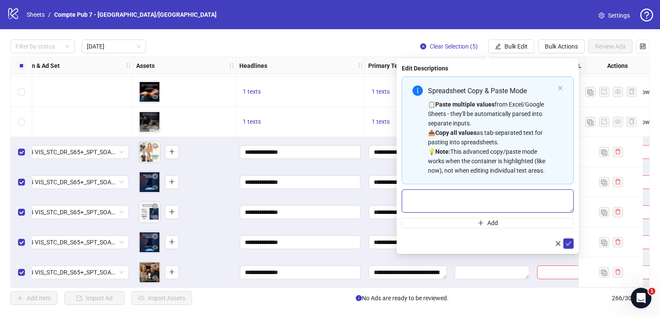
paste textarea "**********"
click at [457, 202] on textarea "**********" at bounding box center [488, 201] width 172 height 23
type textarea "**********"
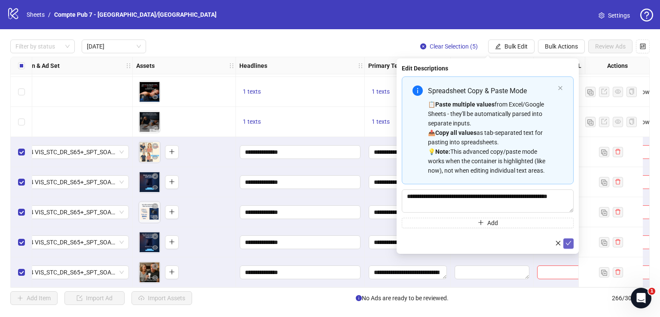
click at [566, 244] on button "submit" at bounding box center [568, 244] width 10 height 10
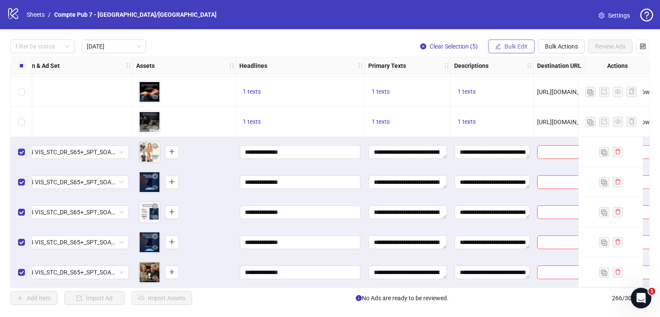
click at [509, 49] on span "Bulk Edit" at bounding box center [516, 46] width 23 height 7
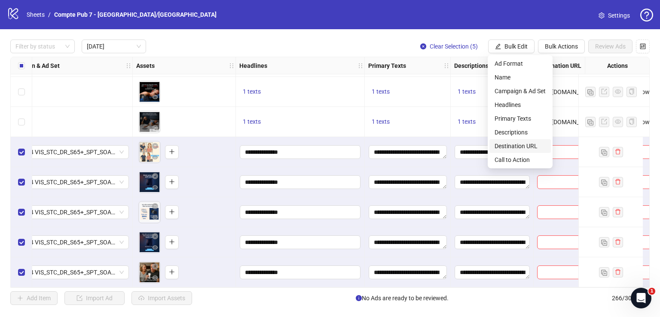
click at [509, 160] on span "Call to Action" at bounding box center [520, 159] width 51 height 9
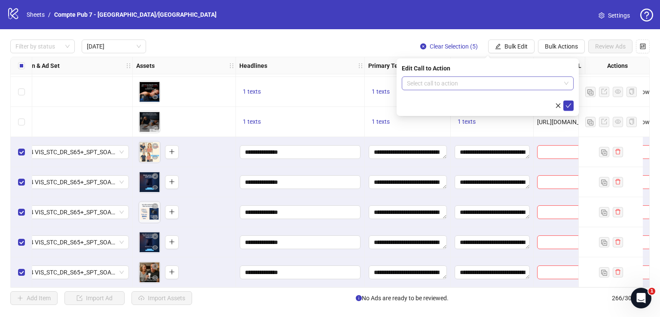
click at [453, 86] on input "search" at bounding box center [484, 83] width 154 height 13
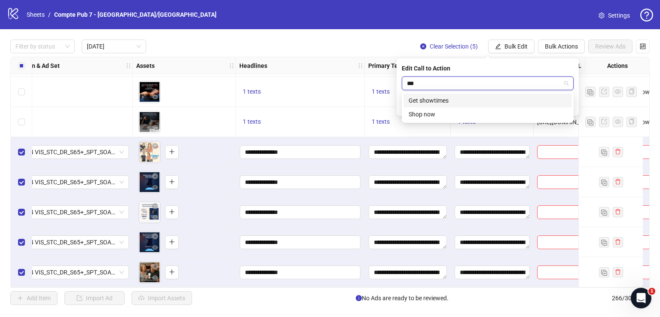
type input "****"
click at [461, 98] on div "Shop now" at bounding box center [488, 100] width 158 height 9
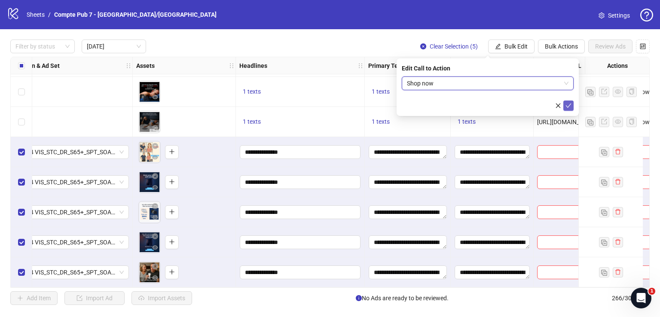
click at [568, 104] on icon "check" at bounding box center [569, 106] width 6 height 6
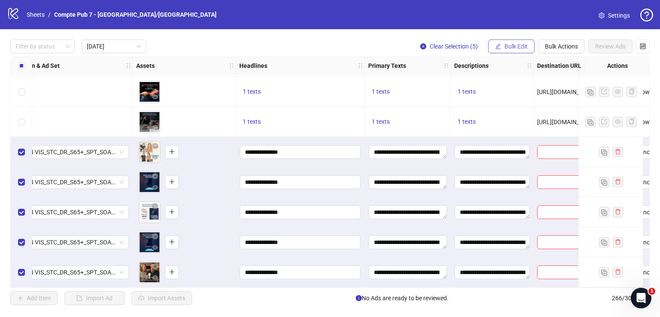
click at [511, 41] on button "Bulk Edit" at bounding box center [511, 47] width 46 height 14
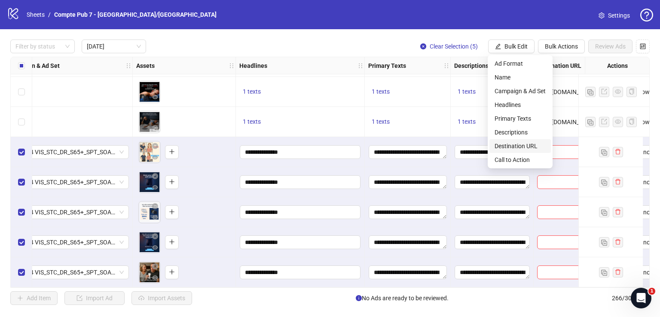
click at [516, 145] on span "Destination URL" at bounding box center [520, 145] width 51 height 9
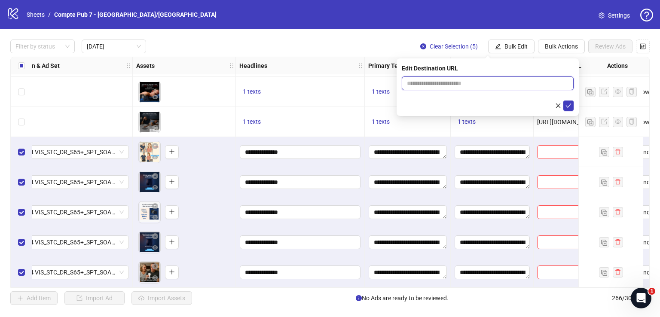
click at [473, 83] on input "text" at bounding box center [484, 83] width 155 height 9
paste input "**********"
type input "**********"
click at [568, 107] on icon "check" at bounding box center [569, 106] width 6 height 6
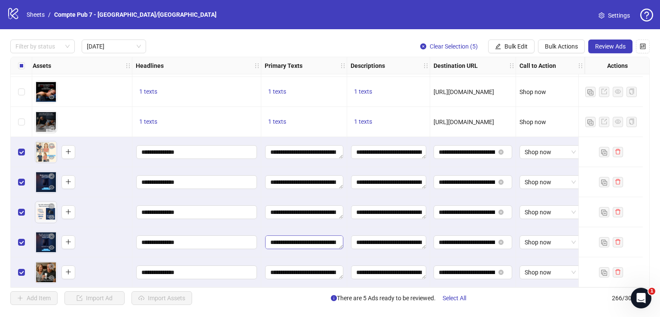
scroll to position [662, 131]
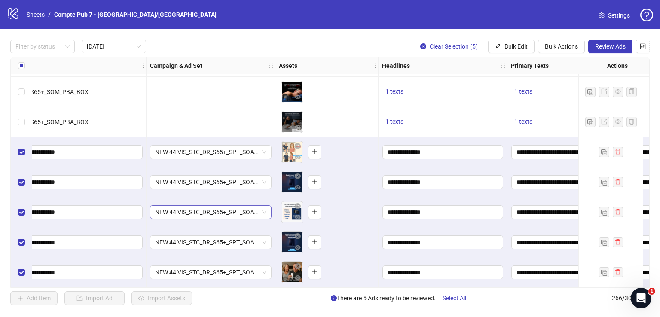
click at [238, 210] on span "NEW 44 VIS_STC_DR_S65+_SPT_SOA_Broad_US/CA/UK/AU/NZ" at bounding box center [210, 212] width 111 height 13
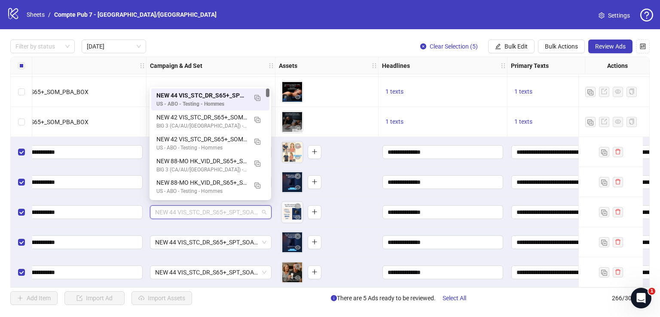
click at [238, 210] on span "NEW 44 VIS_STC_DR_S65+_SPT_SOA_Broad_US/CA/UK/AU/NZ" at bounding box center [210, 212] width 111 height 13
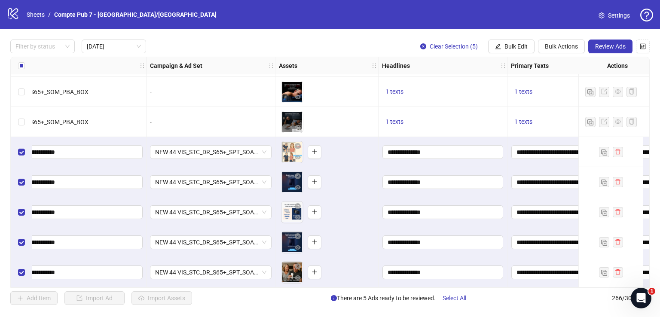
click at [602, 44] on span "Review Ads" at bounding box center [610, 46] width 31 height 7
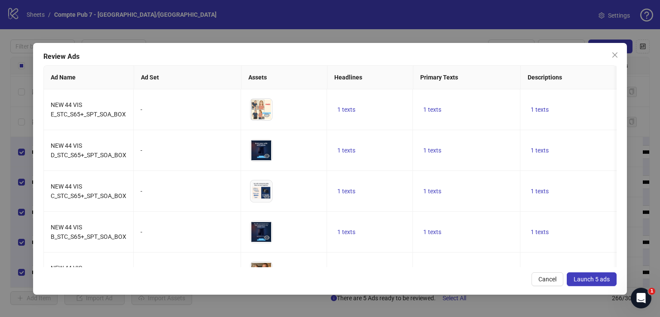
click at [587, 282] on span "Launch 5 ads" at bounding box center [592, 279] width 36 height 7
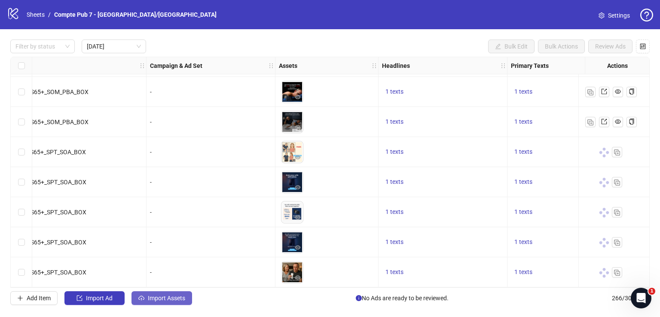
click at [166, 298] on span "Import Assets" at bounding box center [166, 298] width 37 height 7
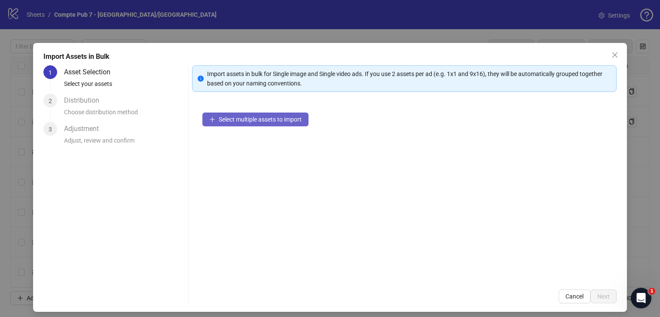
click at [280, 117] on span "Select multiple assets to import" at bounding box center [260, 119] width 83 height 7
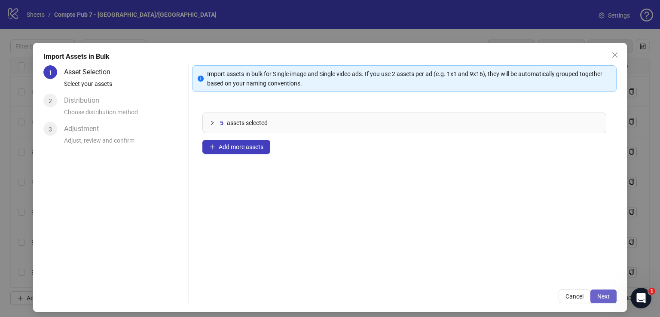
click at [602, 300] on button "Next" at bounding box center [603, 297] width 26 height 14
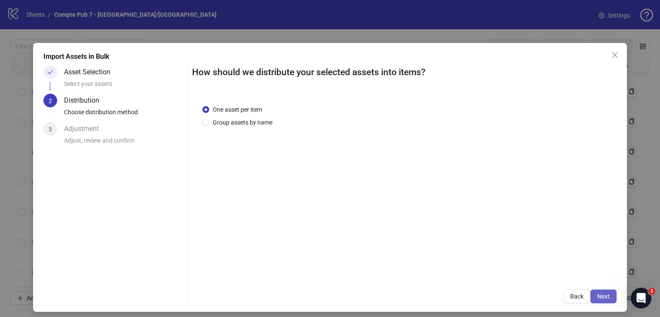
click at [598, 296] on span "Next" at bounding box center [603, 296] width 12 height 7
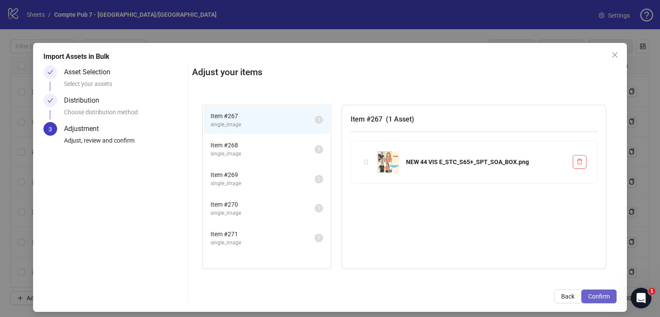
click at [595, 296] on span "Confirm" at bounding box center [598, 296] width 21 height 7
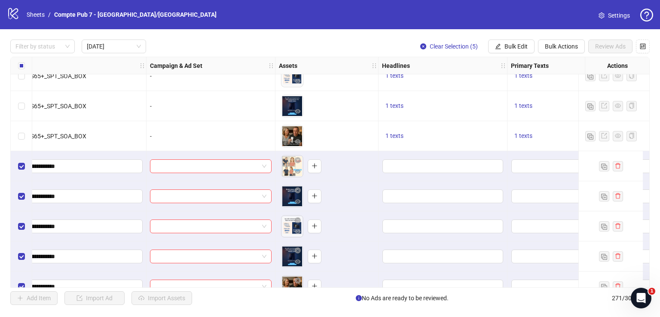
scroll to position [813, 131]
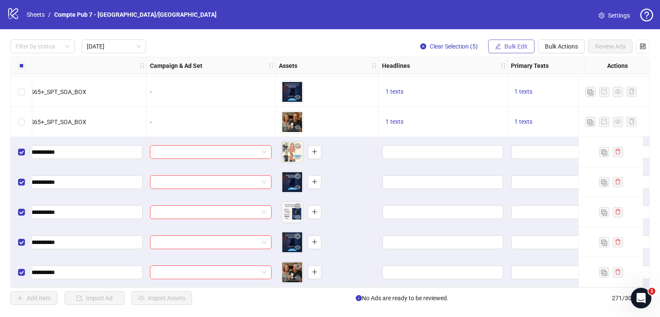
click at [521, 43] on span "Bulk Edit" at bounding box center [516, 46] width 23 height 7
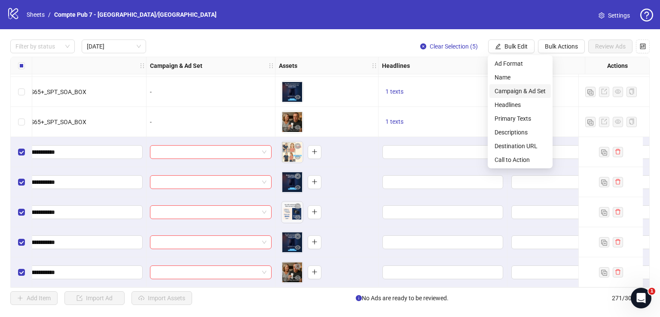
click at [517, 92] on span "Campaign & Ad Set" at bounding box center [520, 90] width 51 height 9
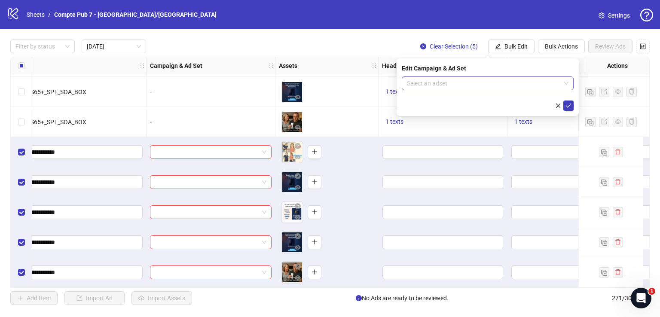
click at [474, 83] on input "search" at bounding box center [484, 83] width 154 height 13
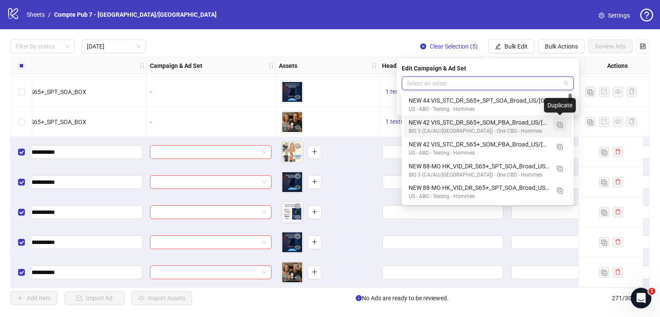
click at [561, 125] on img "button" at bounding box center [560, 125] width 6 height 6
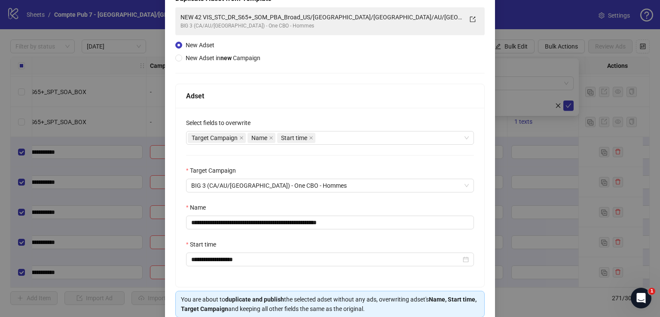
scroll to position [60, 0]
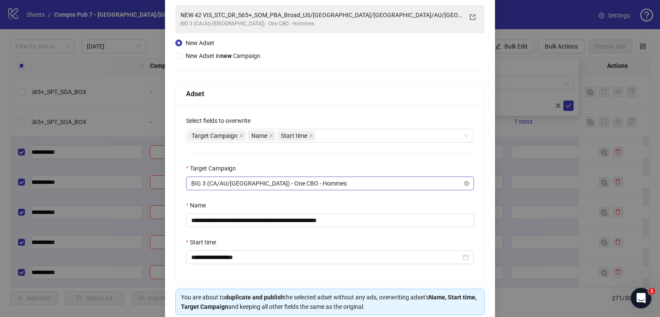
click at [311, 184] on span "BIG 3 (CA/AU/NZ) - One CBO - Hommes" at bounding box center [330, 183] width 278 height 13
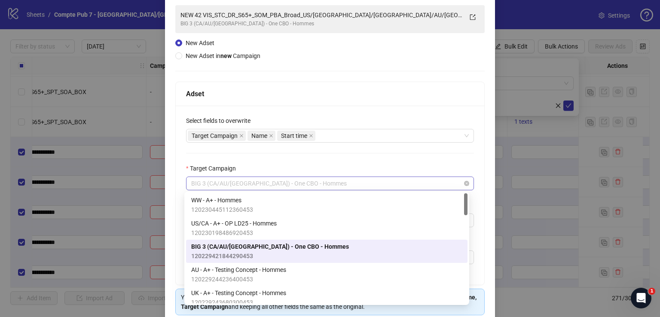
click at [311, 184] on span "BIG 3 (CA/AU/NZ) - One CBO - Hommes" at bounding box center [330, 183] width 278 height 13
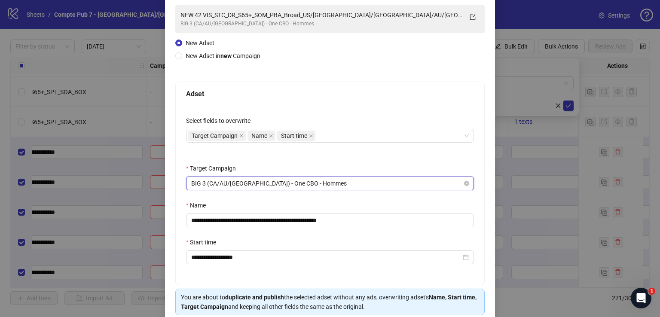
click at [311, 184] on span "BIG 3 (CA/AU/NZ) - One CBO - Hommes" at bounding box center [330, 183] width 278 height 13
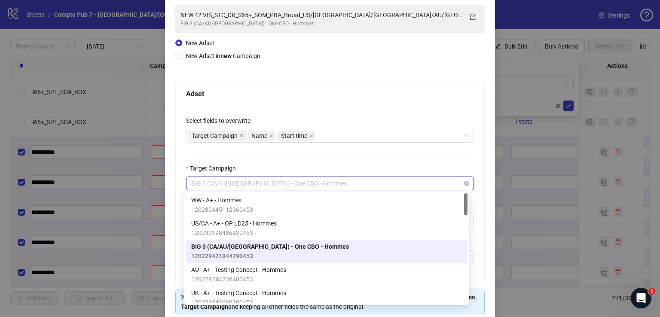
click at [311, 184] on span "BIG 3 (CA/AU/NZ) - One CBO - Hommes" at bounding box center [330, 183] width 278 height 13
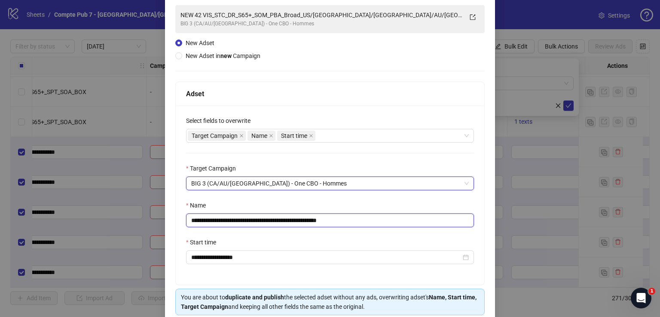
click at [308, 217] on input "**********" at bounding box center [330, 221] width 288 height 14
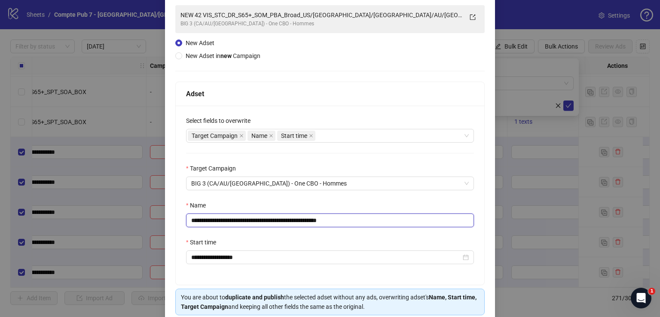
click at [308, 217] on input "**********" at bounding box center [330, 221] width 288 height 14
paste input "text"
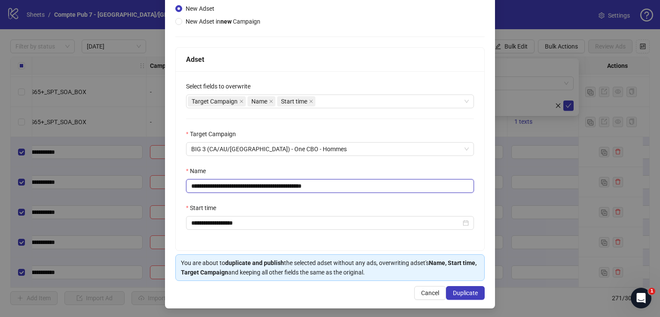
scroll to position [96, 0]
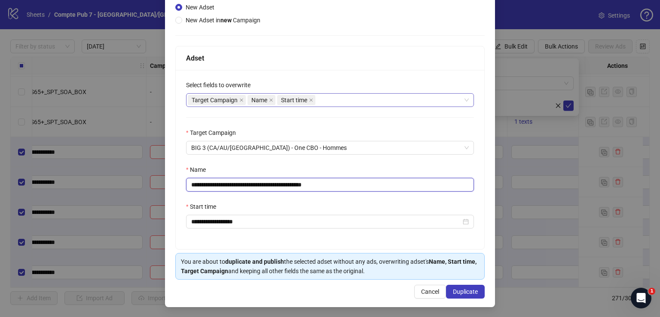
click at [352, 103] on div "Target Campaign Name Start time" at bounding box center [325, 100] width 275 height 12
type input "**********"
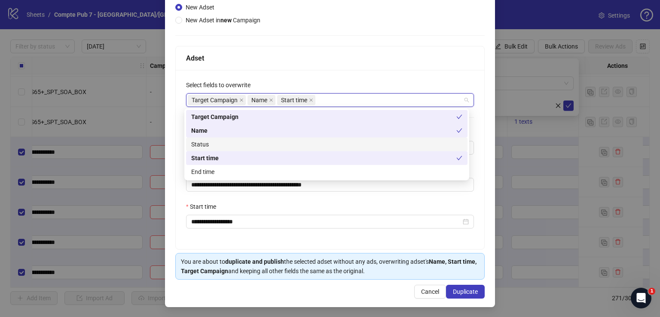
click at [344, 145] on div "Status" at bounding box center [326, 144] width 271 height 9
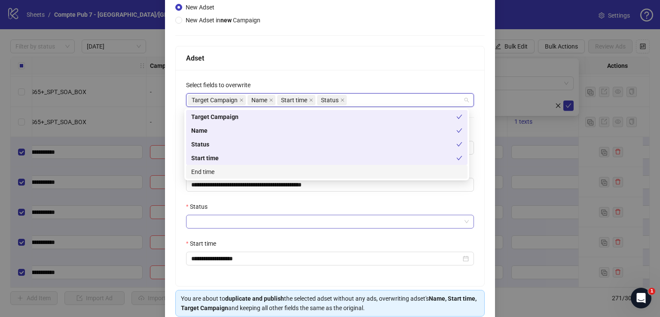
click at [290, 220] on input "Status" at bounding box center [326, 221] width 270 height 13
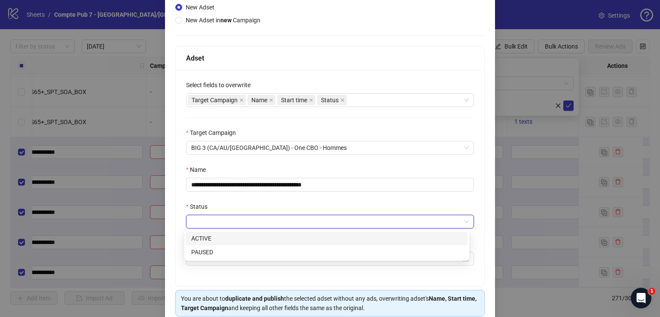
click at [290, 241] on div "ACTIVE" at bounding box center [326, 238] width 271 height 9
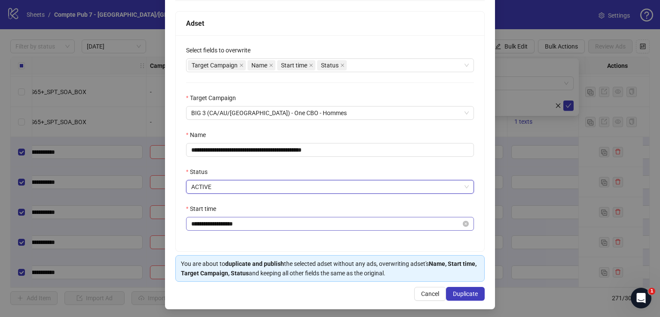
scroll to position [130, 0]
click at [461, 291] on span "Duplicate" at bounding box center [465, 294] width 25 height 7
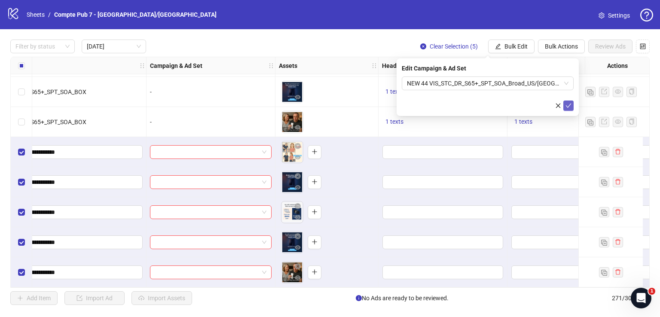
click at [568, 104] on icon "check" at bounding box center [569, 106] width 6 height 6
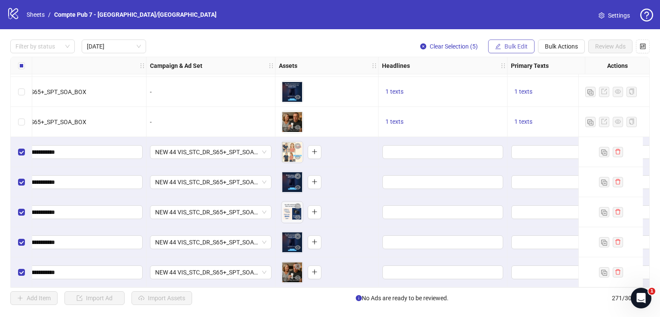
click at [516, 43] on span "Bulk Edit" at bounding box center [516, 46] width 23 height 7
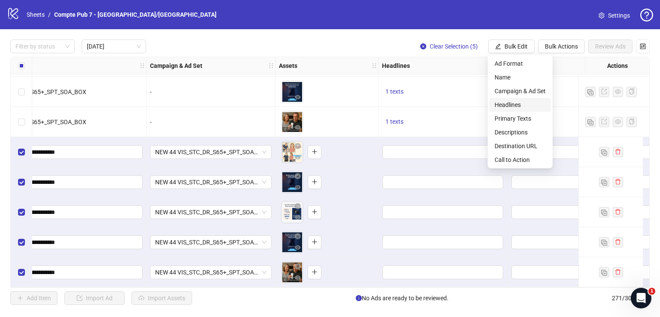
click at [521, 103] on span "Headlines" at bounding box center [520, 104] width 51 height 9
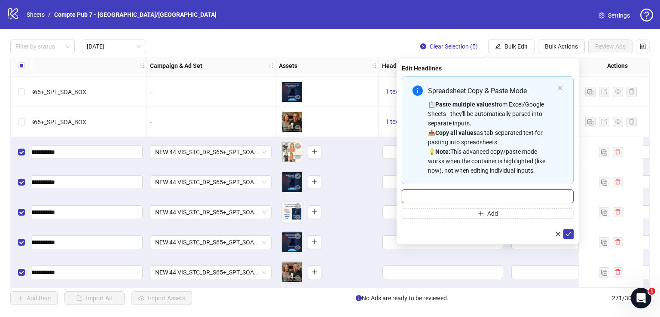
click at [479, 199] on input "Multi-input container - paste or copy values" at bounding box center [488, 197] width 172 height 14
paste input "**********"
type input "**********"
click at [569, 234] on icon "check" at bounding box center [569, 234] width 6 height 6
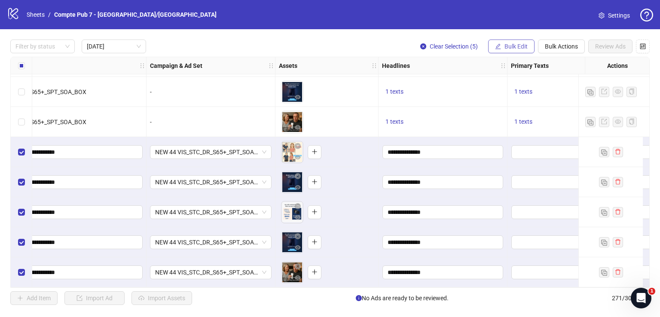
click at [514, 46] on span "Bulk Edit" at bounding box center [516, 46] width 23 height 7
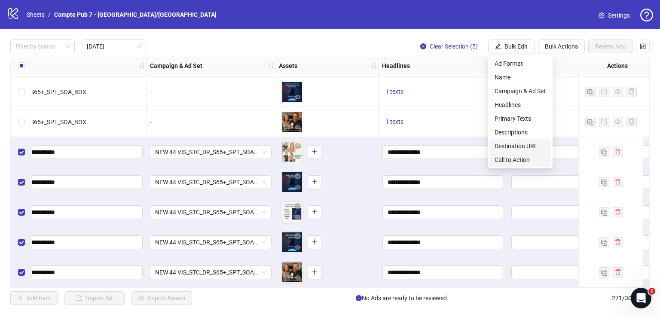
click at [512, 159] on span "Call to Action" at bounding box center [520, 159] width 51 height 9
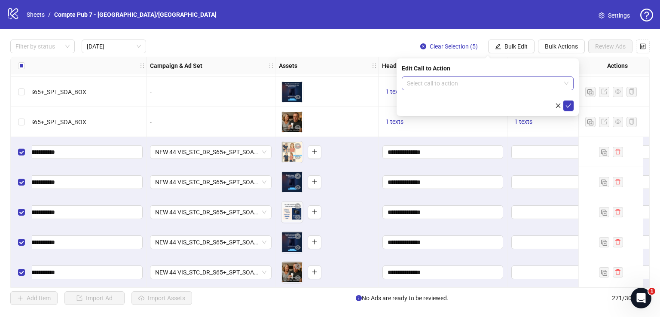
click at [471, 82] on input "search" at bounding box center [484, 83] width 154 height 13
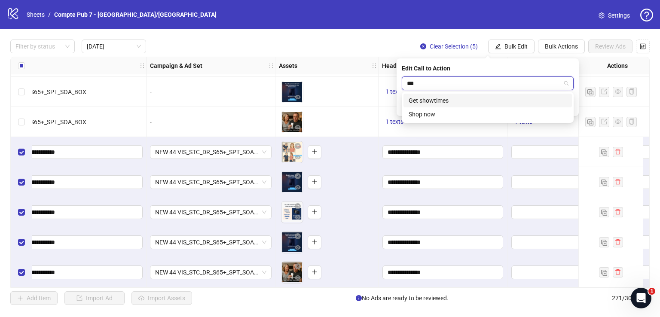
type input "****"
click at [482, 99] on div "Shop now" at bounding box center [488, 100] width 158 height 9
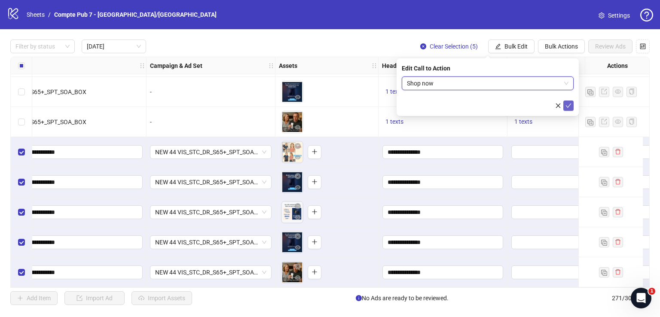
click at [568, 103] on icon "check" at bounding box center [569, 106] width 6 height 6
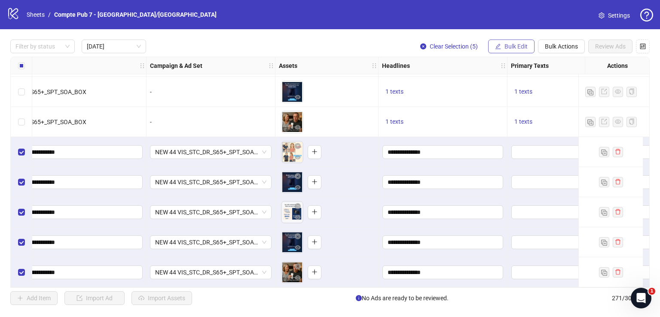
click at [524, 41] on button "Bulk Edit" at bounding box center [511, 47] width 46 height 14
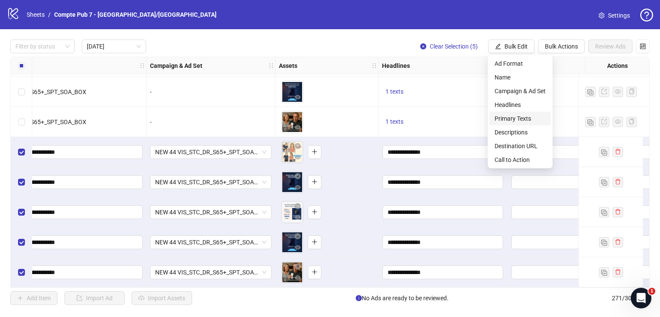
click at [524, 117] on span "Primary Texts" at bounding box center [520, 118] width 51 height 9
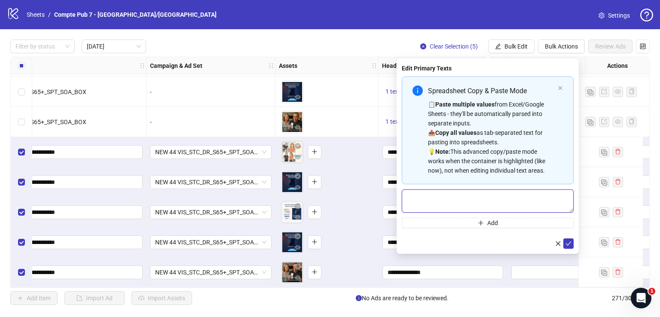
click at [459, 195] on textarea "Multi-text input container - paste or copy values" at bounding box center [488, 201] width 172 height 23
paste textarea "**********"
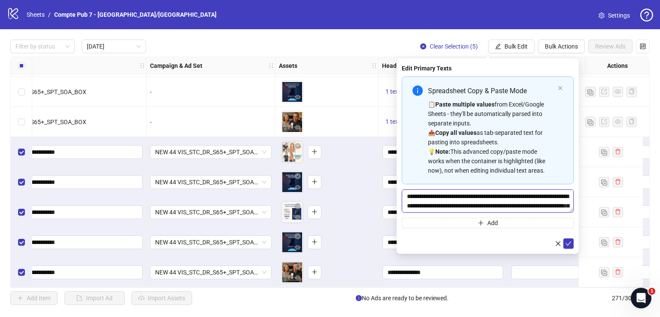
scroll to position [35, 0]
type textarea "**********"
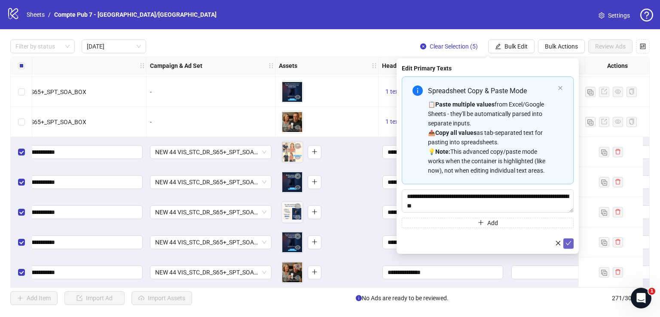
click at [568, 243] on icon "check" at bounding box center [569, 243] width 6 height 6
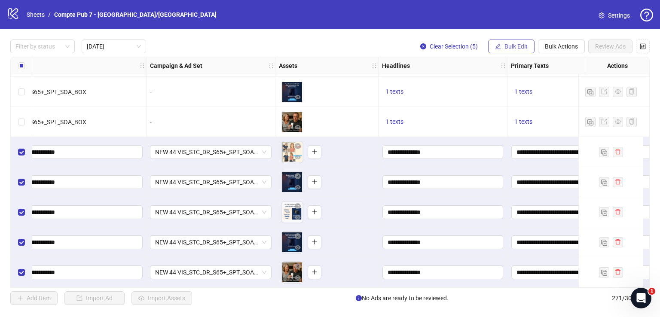
click at [516, 43] on span "Bulk Edit" at bounding box center [516, 46] width 23 height 7
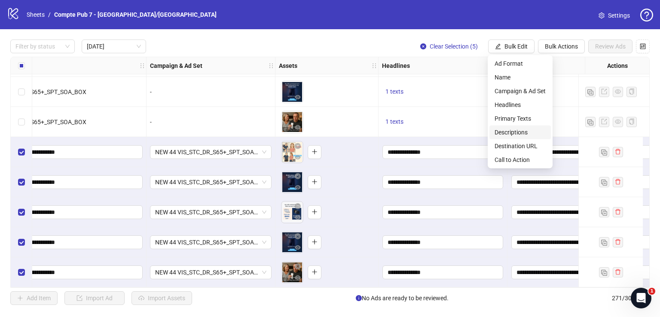
click at [524, 130] on span "Descriptions" at bounding box center [520, 132] width 51 height 9
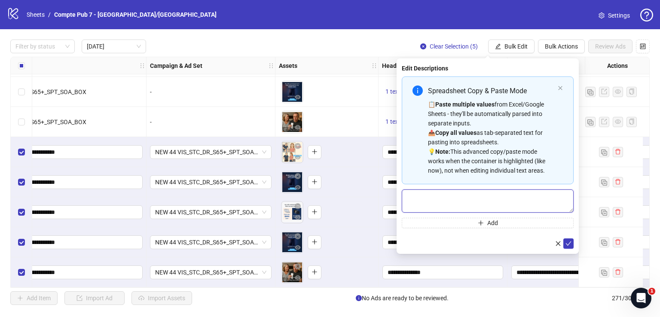
click at [452, 202] on textarea "Multi-text input container - paste or copy values" at bounding box center [488, 201] width 172 height 23
paste textarea "**********"
type textarea "**********"
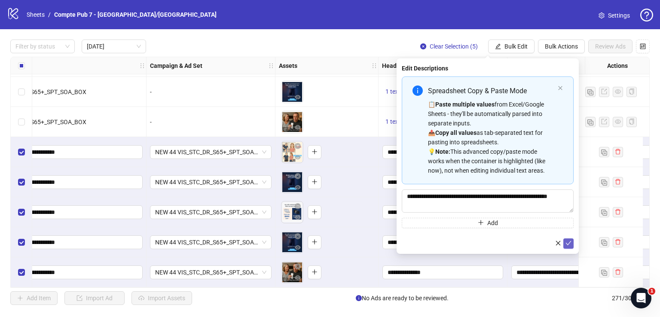
click at [570, 244] on icon "check" at bounding box center [569, 243] width 6 height 6
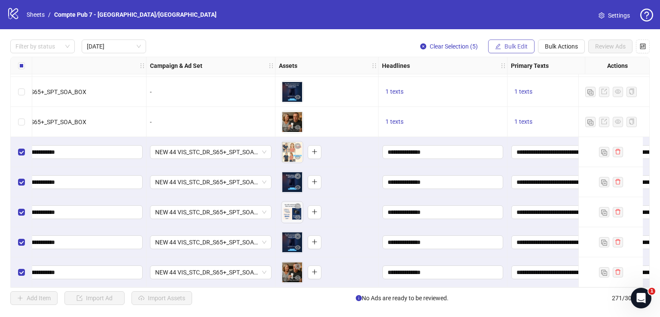
click at [519, 46] on span "Bulk Edit" at bounding box center [516, 46] width 23 height 7
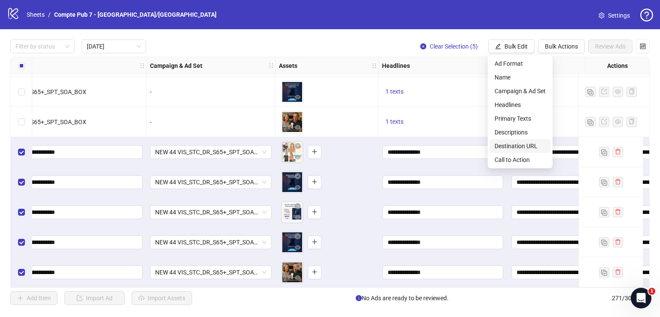
click at [524, 145] on span "Destination URL" at bounding box center [520, 145] width 51 height 9
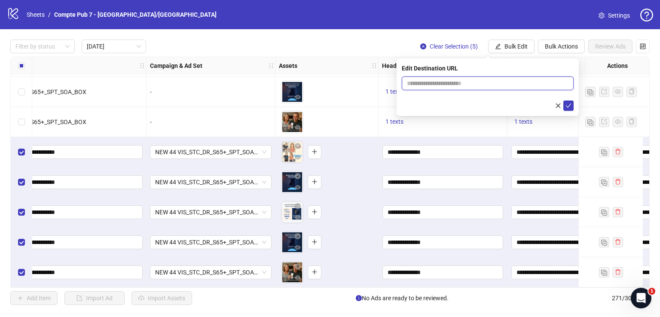
click at [455, 85] on input "text" at bounding box center [484, 83] width 155 height 9
paste input "**********"
type input "**********"
click at [570, 104] on icon "check" at bounding box center [569, 106] width 6 height 6
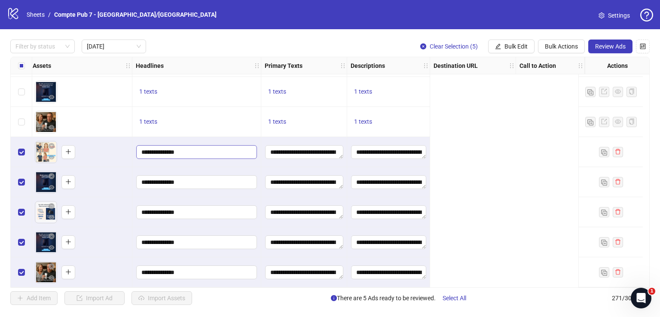
scroll to position [813, 0]
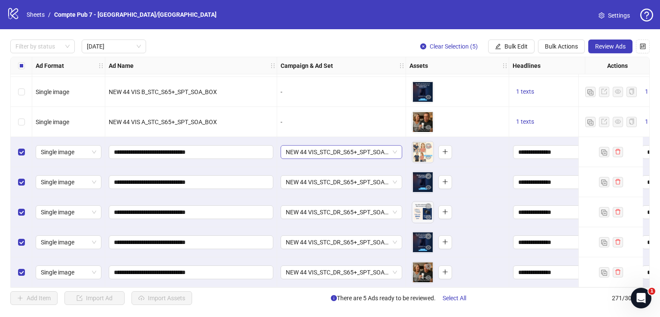
click at [379, 148] on span "NEW 44 VIS_STC_DR_S65+_SPT_SOA_Broad_US/CA/UK/AU/NZ" at bounding box center [341, 152] width 111 height 13
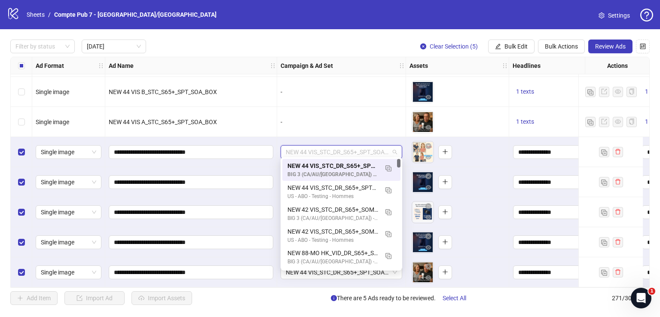
click at [379, 147] on span "NEW 44 VIS_STC_DR_S65+_SPT_SOA_Broad_US/CA/UK/AU/NZ" at bounding box center [341, 152] width 111 height 13
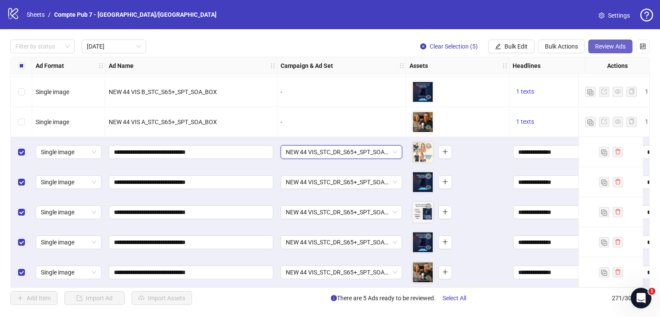
click at [609, 45] on span "Review Ads" at bounding box center [610, 46] width 31 height 7
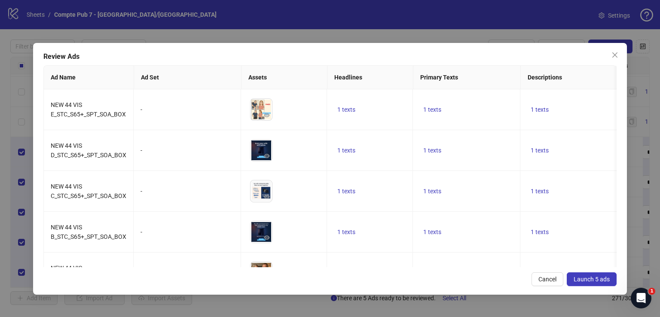
click at [596, 281] on span "Launch 5 ads" at bounding box center [592, 279] width 36 height 7
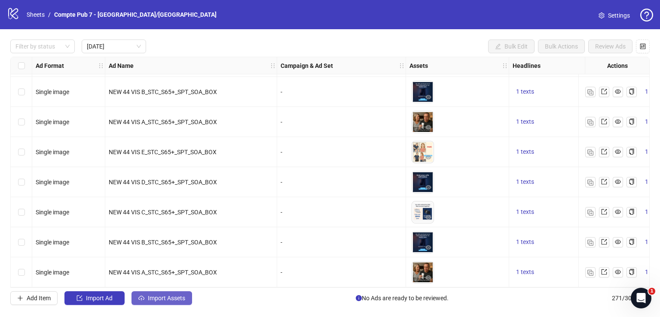
click at [176, 297] on span "Import Assets" at bounding box center [166, 298] width 37 height 7
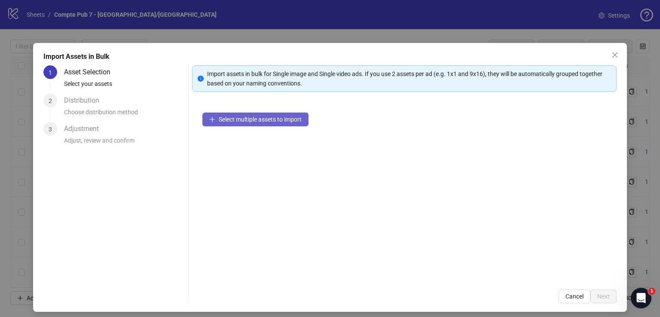
click at [278, 119] on span "Select multiple assets to import" at bounding box center [260, 119] width 83 height 7
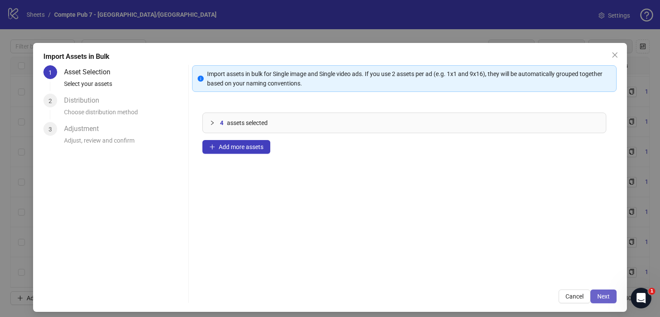
click at [603, 294] on span "Next" at bounding box center [603, 296] width 12 height 7
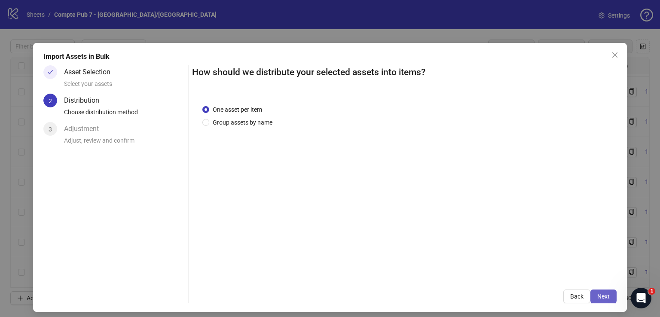
click at [602, 294] on span "Next" at bounding box center [603, 296] width 12 height 7
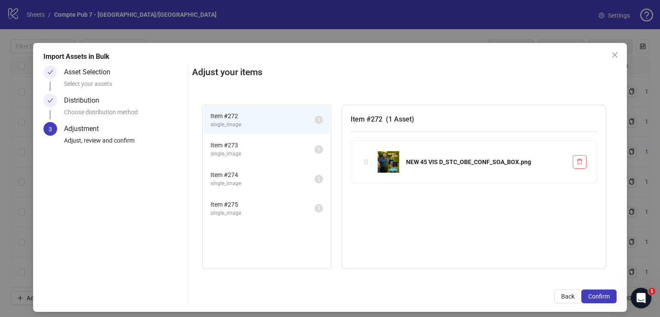
click at [602, 294] on span "Confirm" at bounding box center [598, 296] width 21 height 7
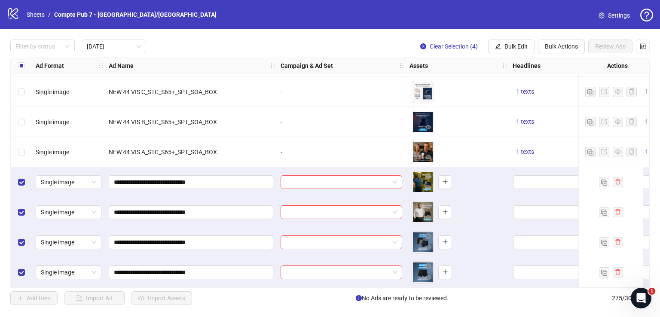
scroll to position [933, 0]
click at [518, 41] on button "Bulk Edit" at bounding box center [511, 47] width 46 height 14
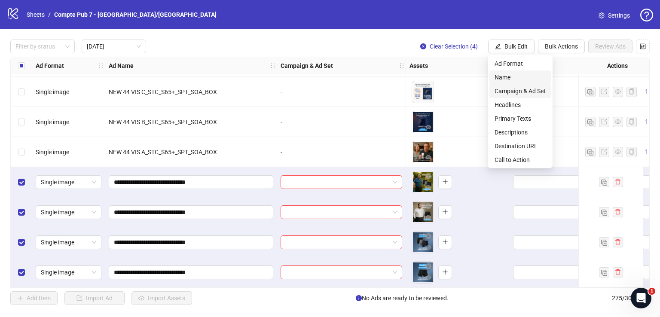
click at [516, 91] on span "Campaign & Ad Set" at bounding box center [520, 90] width 51 height 9
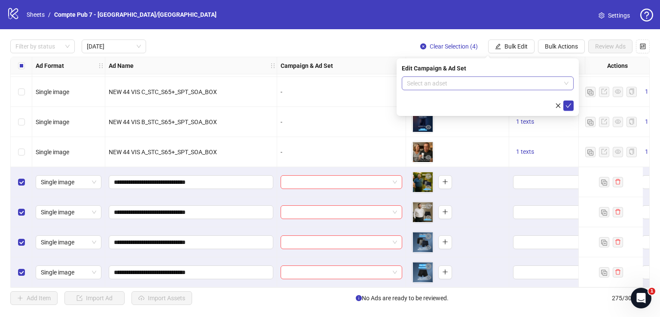
click at [514, 86] on input "search" at bounding box center [484, 83] width 154 height 13
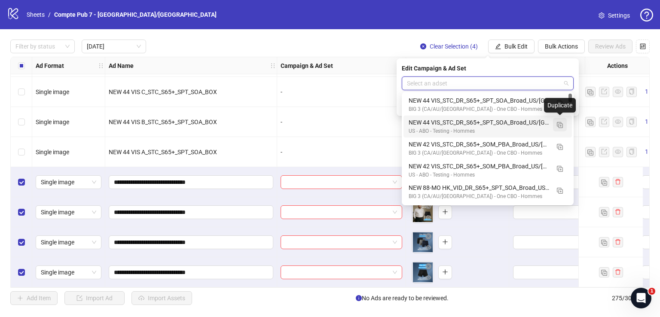
click at [562, 126] on img "button" at bounding box center [560, 125] width 6 height 6
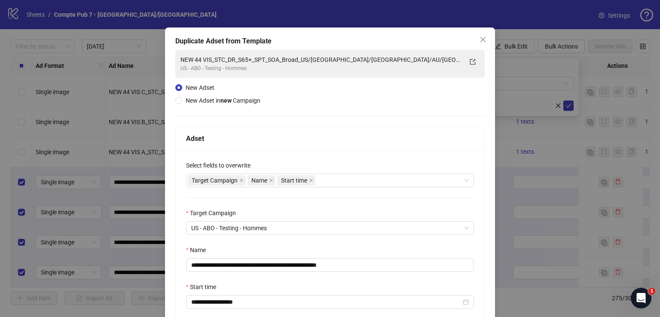
scroll to position [17, 0]
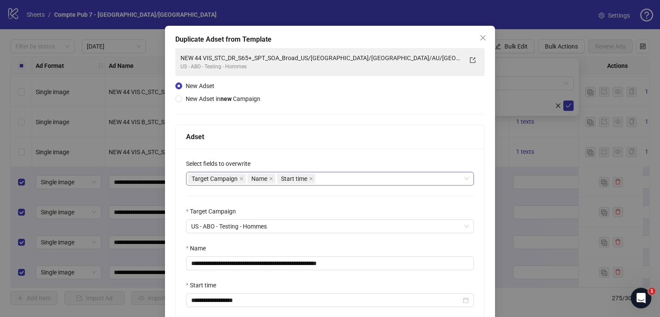
click at [357, 179] on div "Target Campaign Name Start time" at bounding box center [325, 179] width 275 height 12
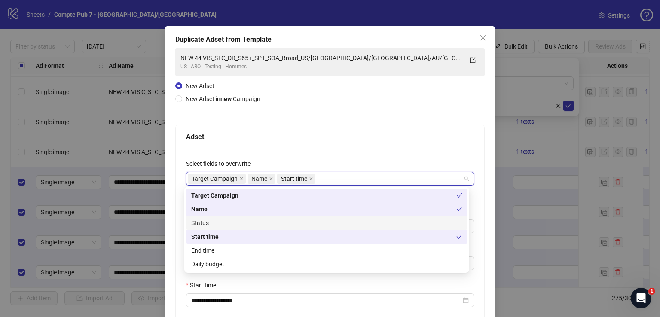
click at [315, 225] on div "Status" at bounding box center [326, 222] width 271 height 9
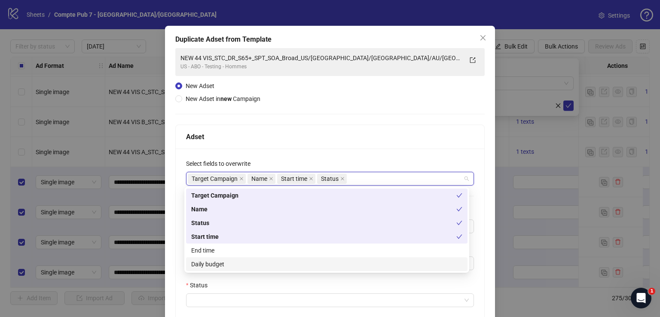
click at [311, 266] on div "Daily budget" at bounding box center [326, 264] width 271 height 9
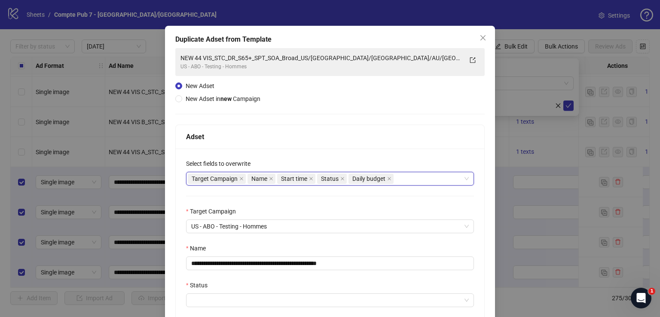
click at [342, 141] on div "Adset" at bounding box center [330, 136] width 288 height 11
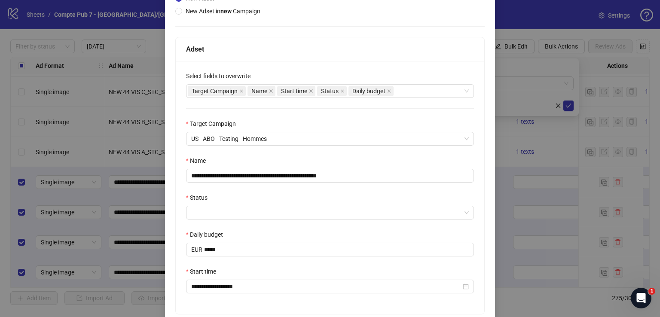
scroll to position [105, 0]
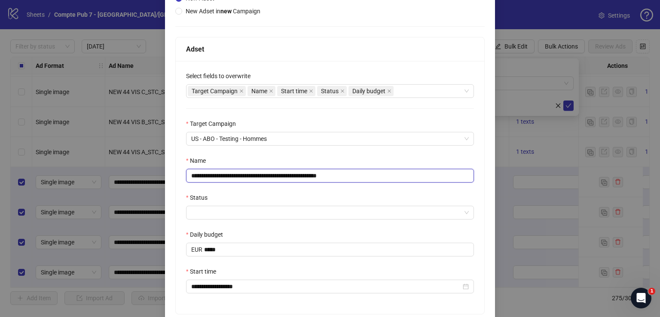
click at [329, 180] on input "**********" at bounding box center [330, 176] width 288 height 14
paste input "text"
type input "**********"
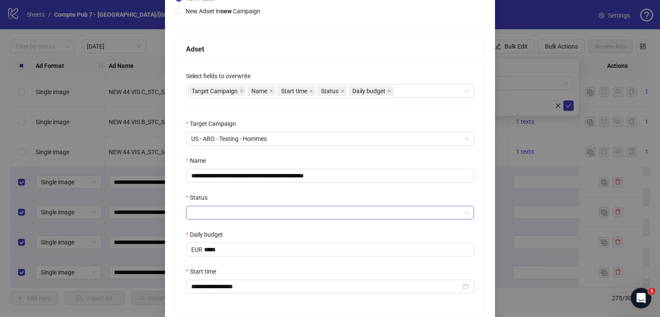
click at [275, 212] on input "Status" at bounding box center [326, 212] width 270 height 13
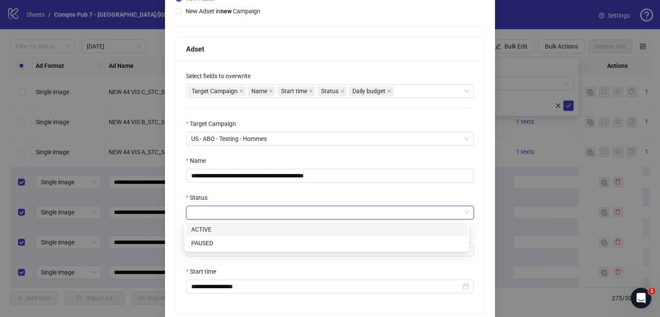
click at [272, 228] on div "ACTIVE" at bounding box center [326, 229] width 271 height 9
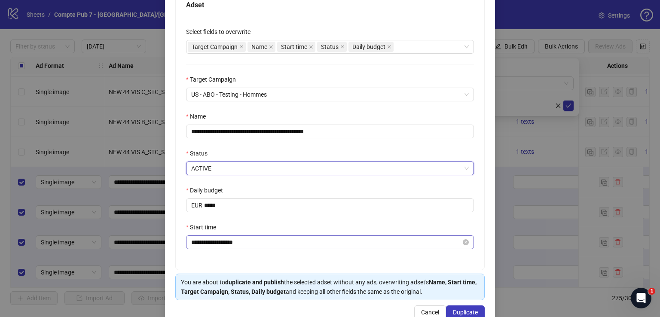
scroll to position [170, 0]
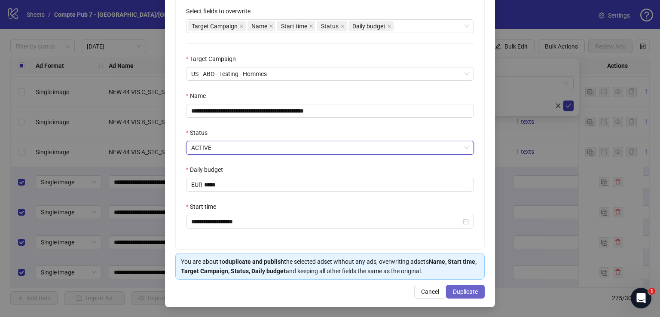
click at [462, 292] on span "Duplicate" at bounding box center [465, 291] width 25 height 7
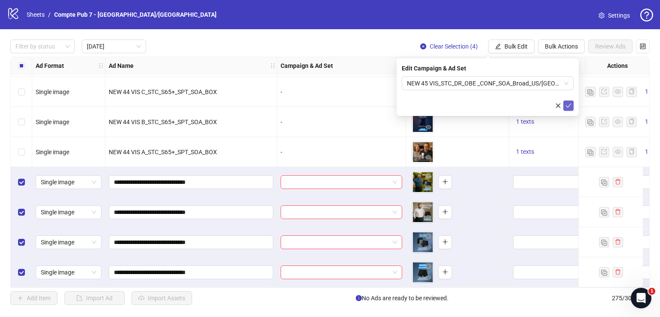
click at [566, 106] on icon "check" at bounding box center [569, 106] width 6 height 6
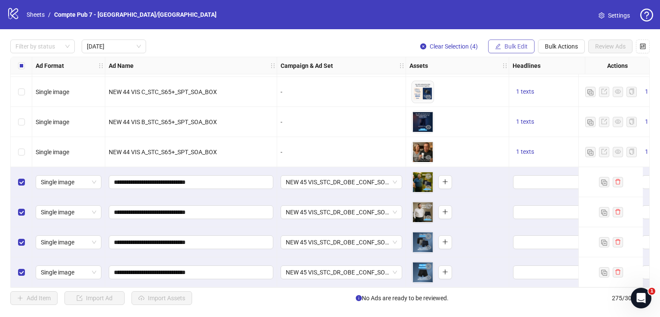
click at [520, 47] on span "Bulk Edit" at bounding box center [516, 46] width 23 height 7
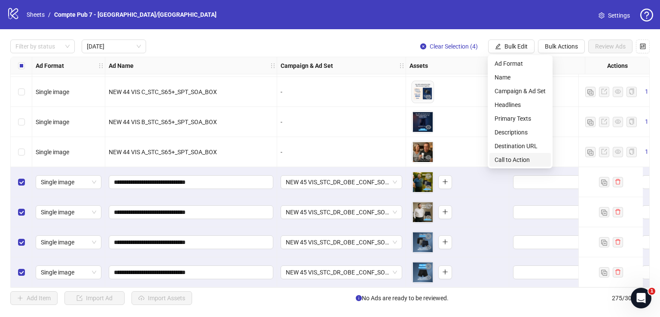
click at [519, 158] on span "Call to Action" at bounding box center [520, 159] width 51 height 9
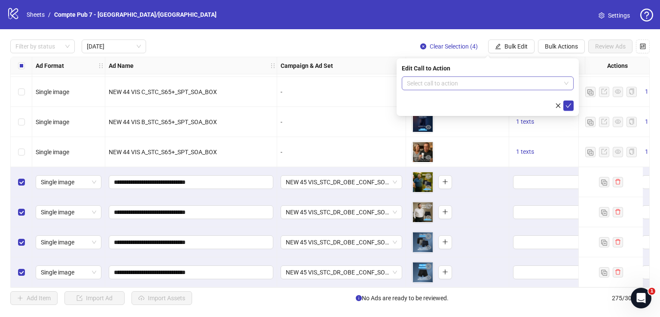
click at [485, 81] on input "search" at bounding box center [484, 83] width 154 height 13
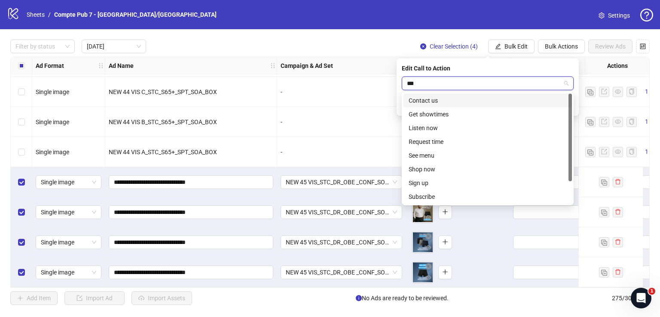
type input "****"
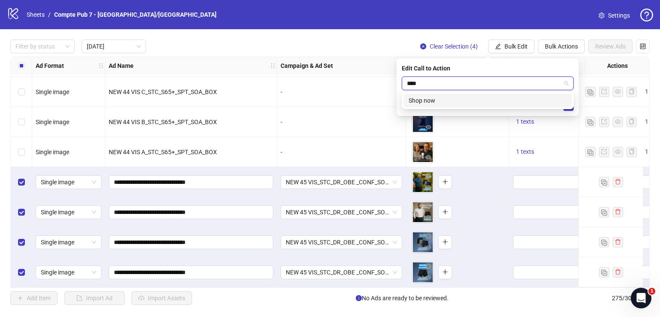
click at [503, 97] on div "Shop now" at bounding box center [488, 100] width 158 height 9
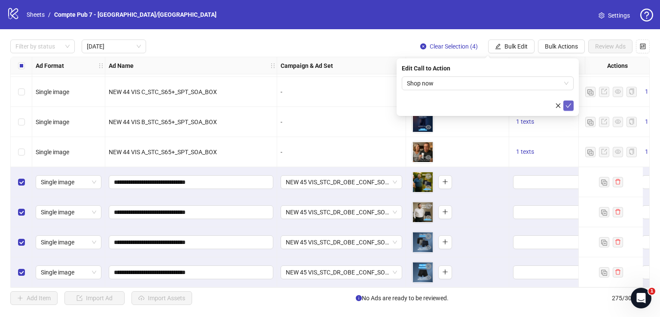
click at [569, 103] on icon "check" at bounding box center [569, 106] width 6 height 6
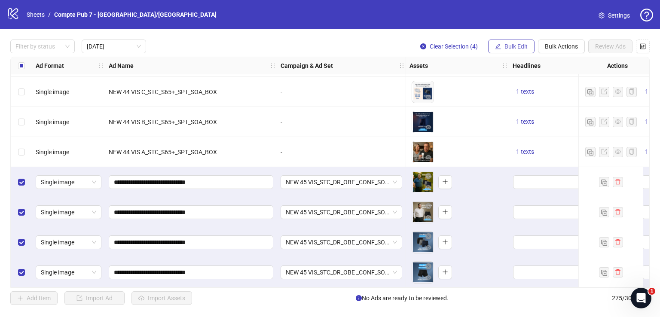
click at [504, 48] on button "Bulk Edit" at bounding box center [511, 47] width 46 height 14
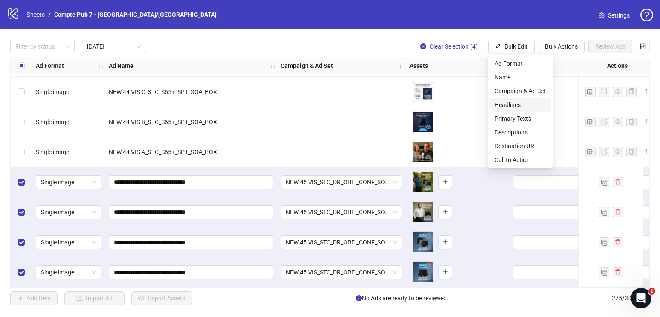
click at [520, 106] on span "Headlines" at bounding box center [520, 104] width 51 height 9
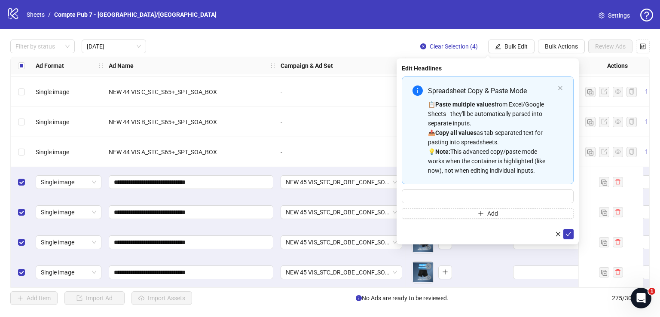
click at [462, 204] on div "Spreadsheet Copy & Paste Mode 📋 Paste multiple values from Excel/Google Sheets …" at bounding box center [488, 147] width 172 height 142
click at [460, 197] on input "Multi-input container - paste or copy values" at bounding box center [488, 197] width 172 height 14
paste input "**********"
type input "**********"
click at [569, 234] on icon "check" at bounding box center [569, 234] width 6 height 6
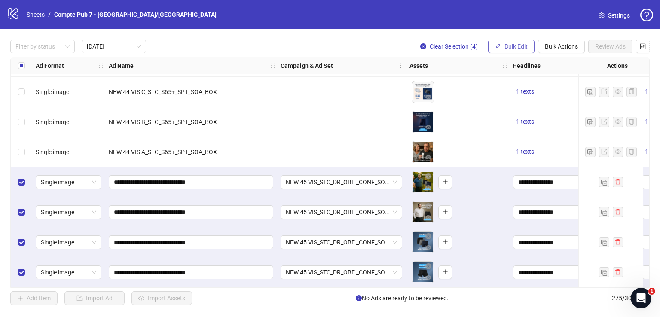
click at [510, 47] on span "Bulk Edit" at bounding box center [516, 46] width 23 height 7
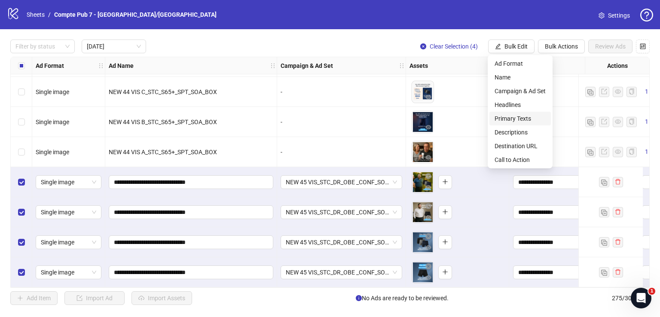
click at [530, 118] on span "Primary Texts" at bounding box center [520, 118] width 51 height 9
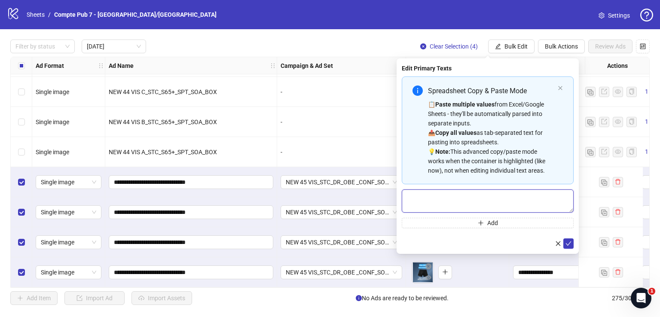
click at [457, 202] on textarea "Multi-text input container - paste or copy values" at bounding box center [488, 201] width 172 height 23
paste textarea "**********"
type textarea "**********"
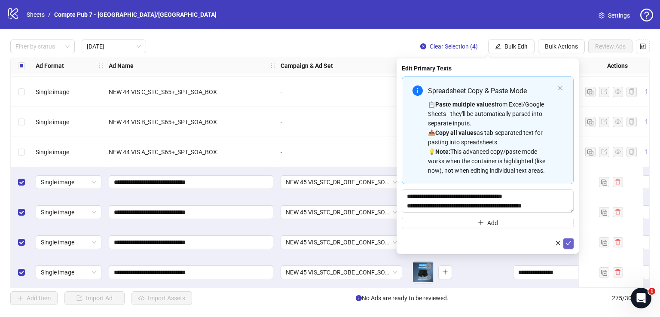
click at [568, 245] on icon "check" at bounding box center [569, 243] width 6 height 6
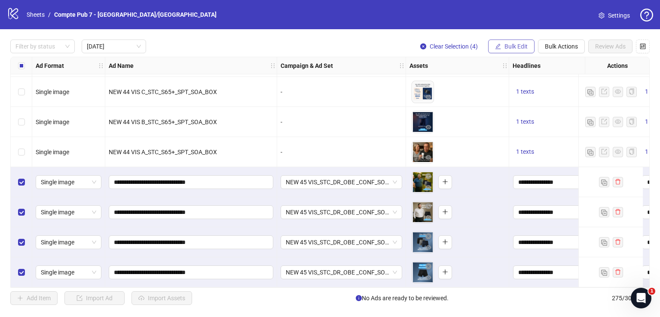
click at [514, 46] on span "Bulk Edit" at bounding box center [516, 46] width 23 height 7
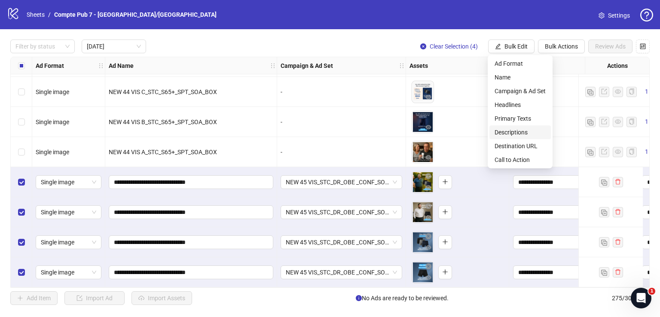
click at [521, 134] on span "Descriptions" at bounding box center [520, 132] width 51 height 9
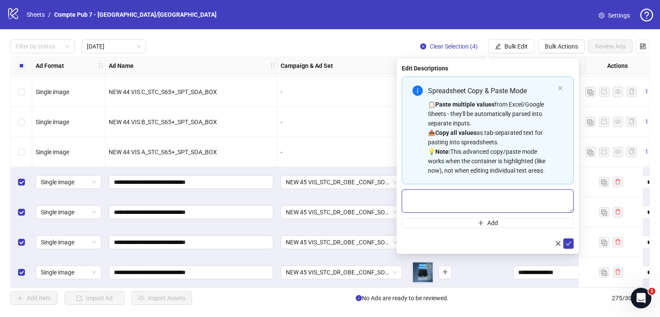
click at [456, 196] on textarea "Multi-text input container - paste or copy values" at bounding box center [488, 201] width 172 height 23
paste textarea "**********"
type textarea "**********"
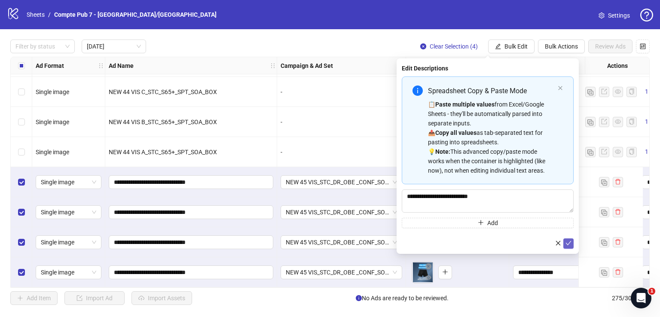
click at [567, 243] on icon "check" at bounding box center [569, 243] width 6 height 6
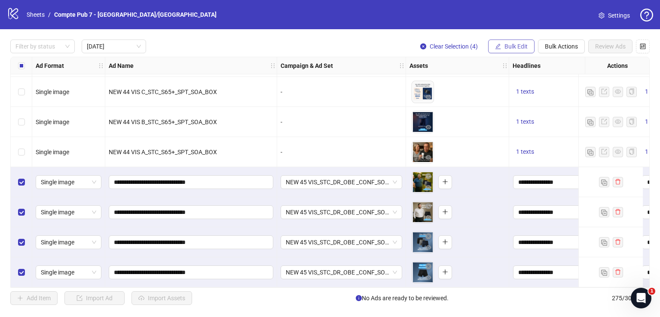
click at [510, 43] on button "Bulk Edit" at bounding box center [511, 47] width 46 height 14
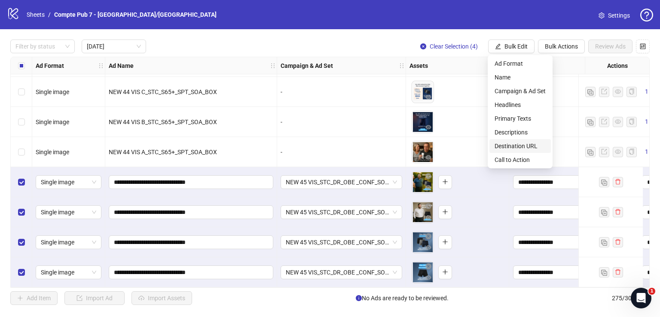
click at [521, 144] on span "Destination URL" at bounding box center [520, 145] width 51 height 9
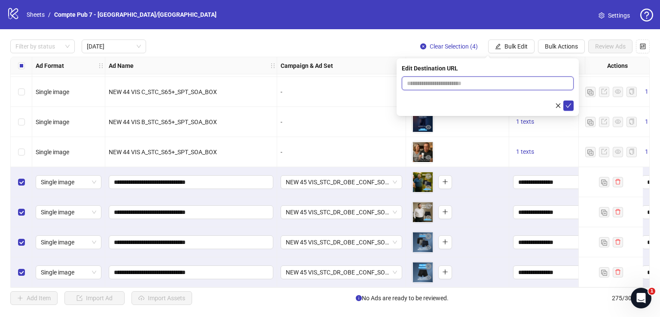
click at [485, 86] on input "text" at bounding box center [484, 83] width 155 height 9
paste input "**********"
type input "**********"
click at [570, 104] on icon "check" at bounding box center [569, 106] width 6 height 6
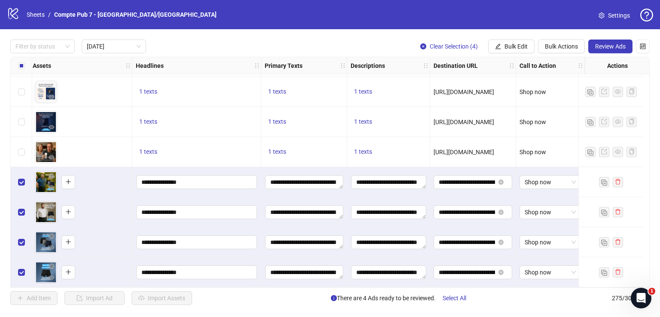
scroll to position [933, 0]
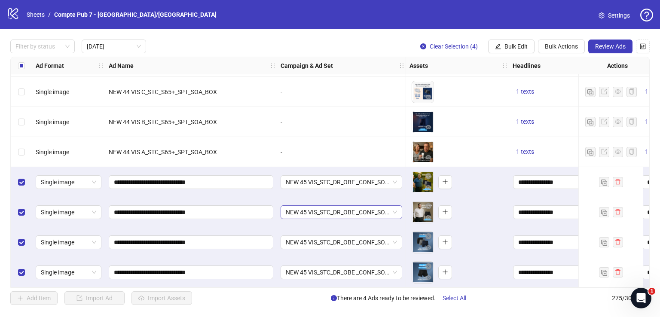
click at [313, 206] on span "NEW 45 VIS_STC_DR_OBE _CONF_SOA_Broad_US/CA/UK/AU/NZ" at bounding box center [341, 212] width 111 height 13
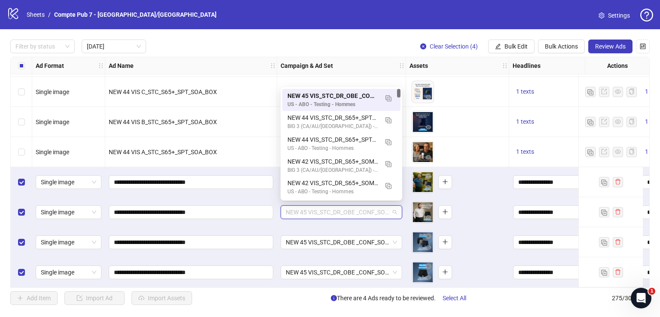
click at [315, 209] on span "NEW 45 VIS_STC_DR_OBE _CONF_SOA_Broad_US/CA/UK/AU/NZ" at bounding box center [341, 212] width 111 height 13
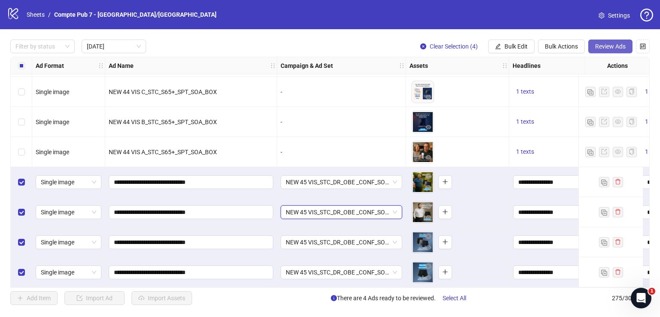
click at [617, 46] on span "Review Ads" at bounding box center [610, 46] width 31 height 7
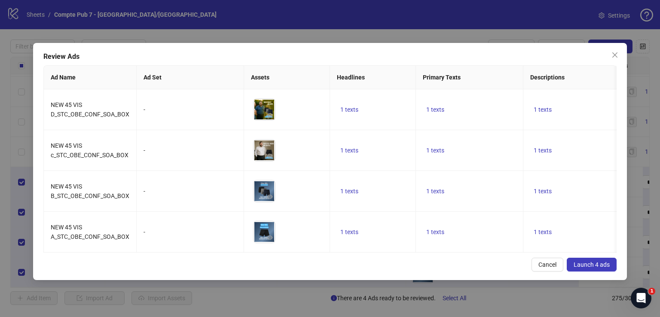
click at [596, 268] on span "Launch 4 ads" at bounding box center [592, 264] width 36 height 7
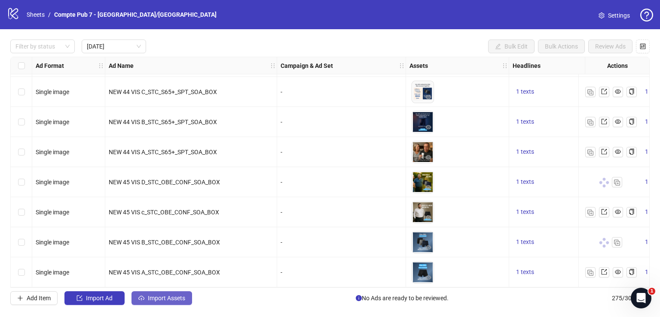
click at [170, 300] on span "Import Assets" at bounding box center [166, 298] width 37 height 7
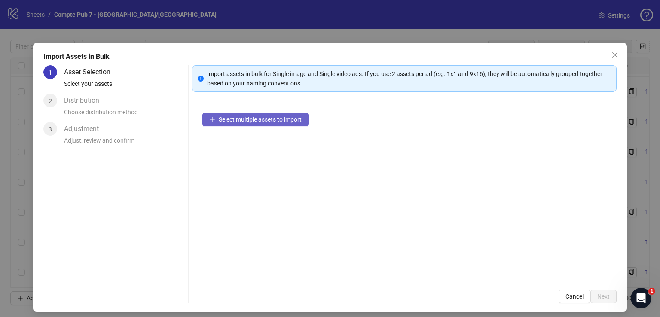
click at [289, 117] on span "Select multiple assets to import" at bounding box center [260, 119] width 83 height 7
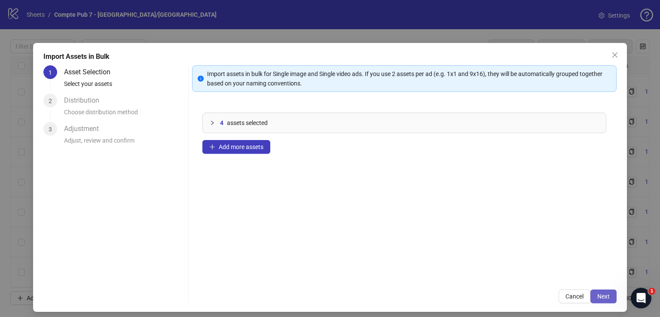
click at [598, 297] on span "Next" at bounding box center [603, 296] width 12 height 7
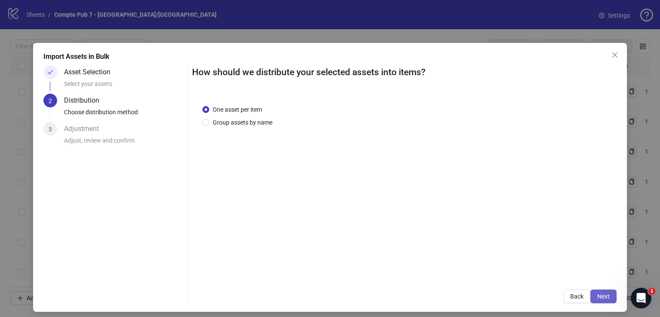
click at [598, 297] on span "Next" at bounding box center [603, 296] width 12 height 7
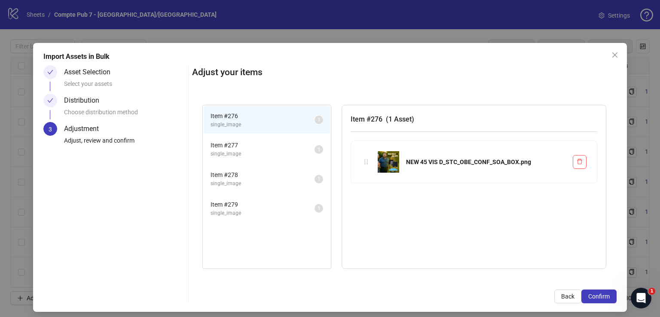
click at [598, 297] on span "Confirm" at bounding box center [598, 296] width 21 height 7
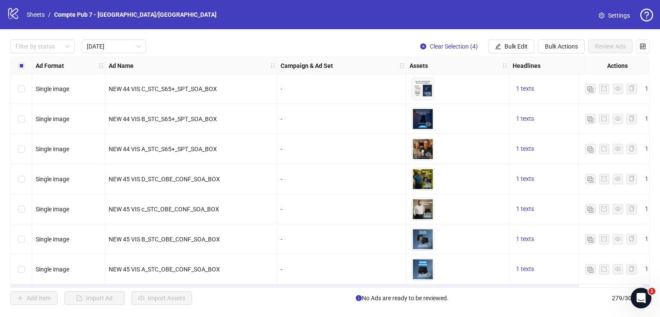
scroll to position [1053, 0]
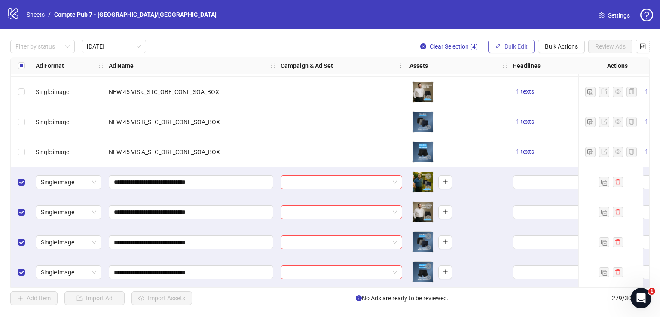
click at [512, 47] on span "Bulk Edit" at bounding box center [516, 46] width 23 height 7
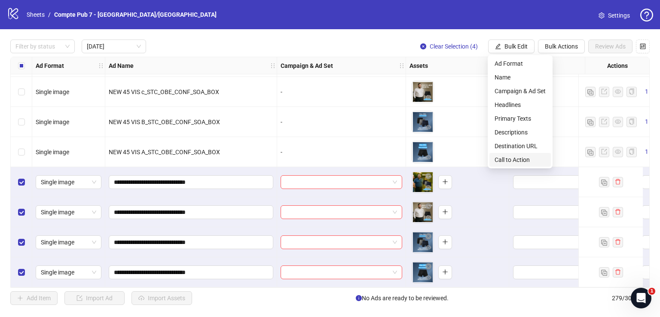
click at [512, 159] on span "Call to Action" at bounding box center [520, 159] width 51 height 9
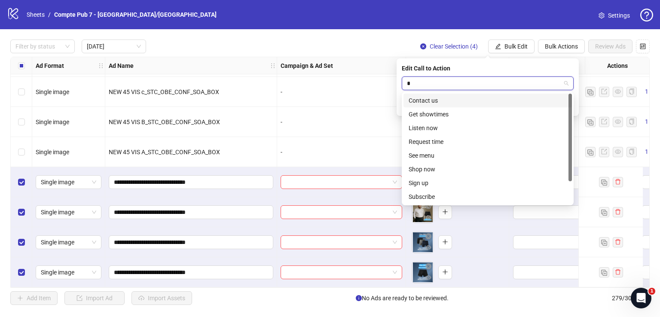
click at [462, 85] on input "*" at bounding box center [484, 83] width 154 height 13
type input "****"
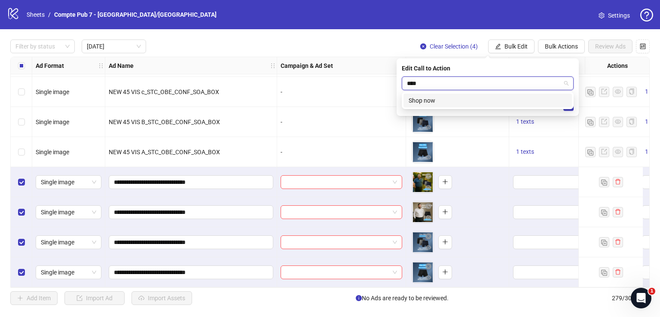
click at [480, 102] on div "Shop now" at bounding box center [488, 100] width 158 height 9
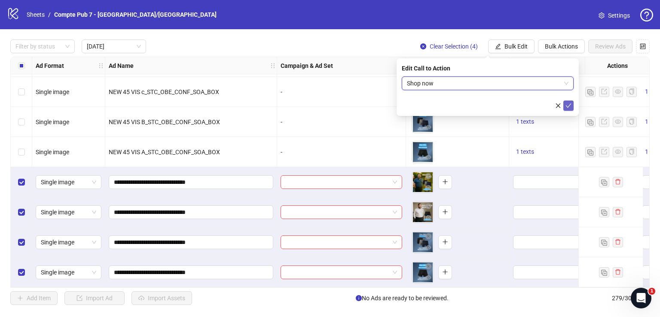
click at [569, 105] on icon "check" at bounding box center [569, 106] width 6 height 6
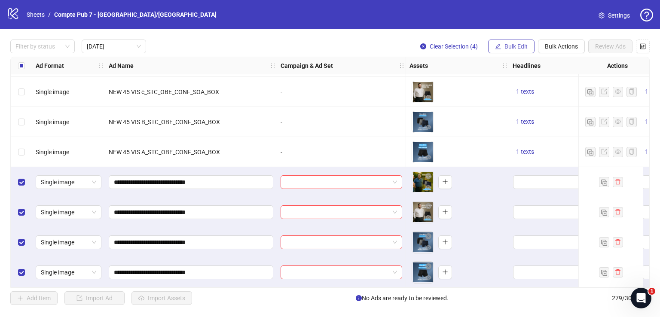
click at [514, 47] on span "Bulk Edit" at bounding box center [516, 46] width 23 height 7
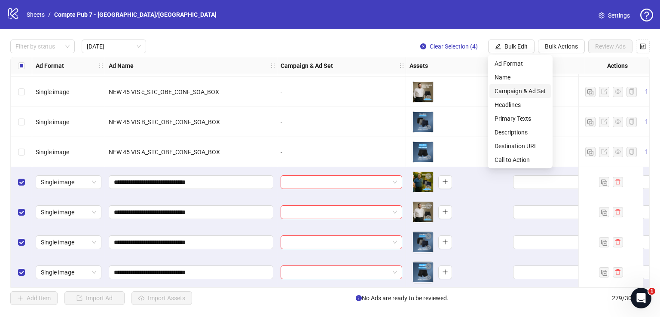
click at [519, 92] on span "Campaign & Ad Set" at bounding box center [520, 90] width 51 height 9
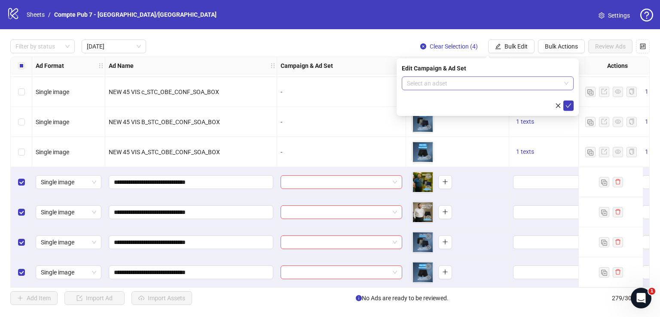
click at [514, 80] on input "search" at bounding box center [484, 83] width 154 height 13
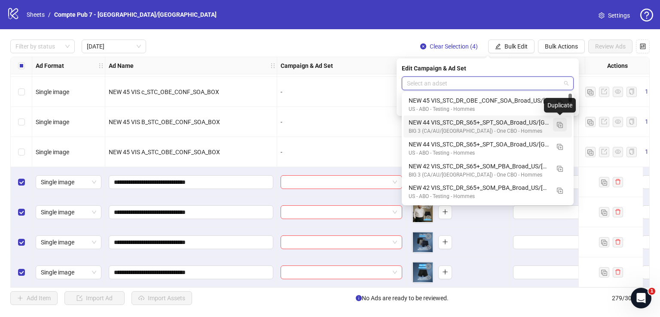
click at [560, 125] on img "button" at bounding box center [560, 125] width 6 height 6
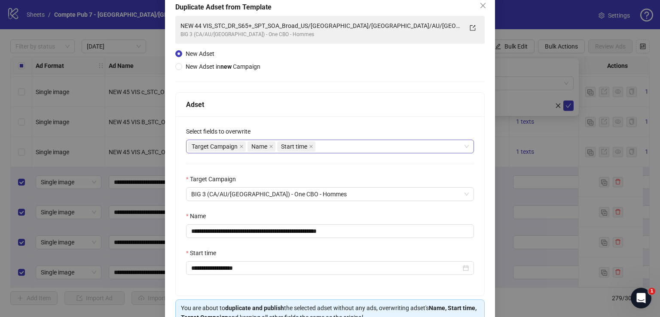
scroll to position [89, 0]
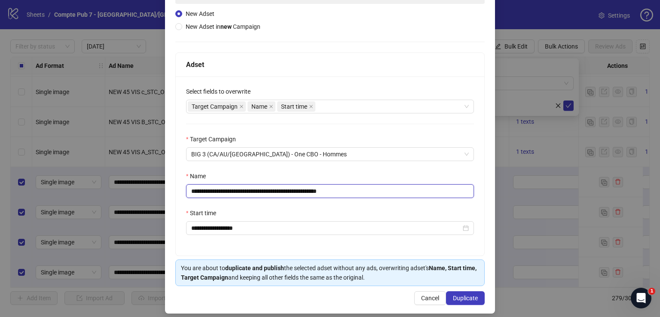
click at [333, 193] on input "**********" at bounding box center [330, 191] width 288 height 14
paste input "text"
click at [346, 106] on div "Target Campaign Name Start time" at bounding box center [325, 107] width 275 height 12
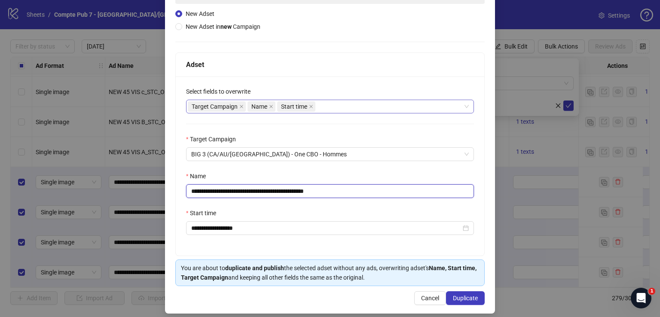
type input "**********"
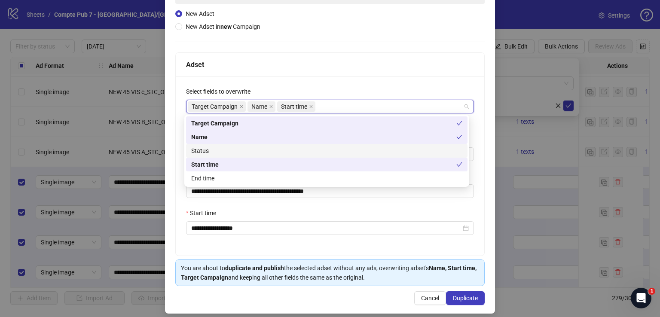
click at [330, 151] on div "Status" at bounding box center [326, 150] width 271 height 9
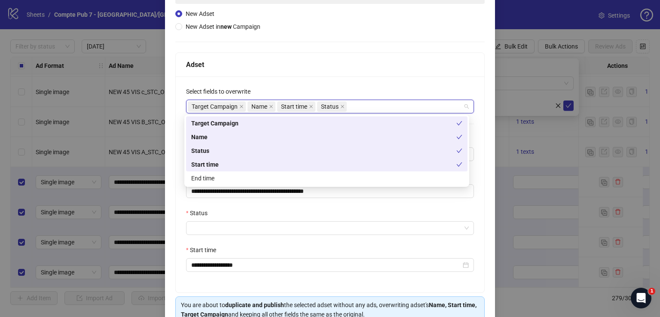
click at [365, 71] on div "Adset" at bounding box center [330, 65] width 309 height 24
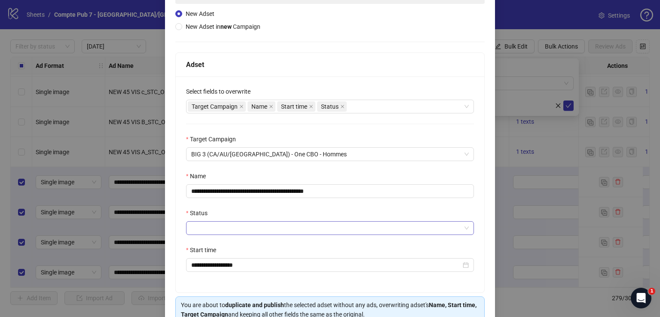
click at [284, 229] on input "Status" at bounding box center [326, 228] width 270 height 13
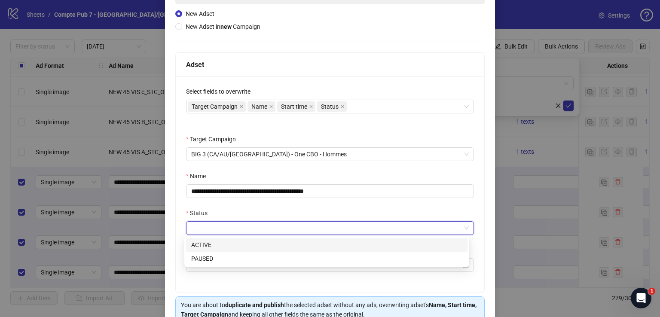
click at [277, 245] on div "ACTIVE" at bounding box center [326, 244] width 271 height 9
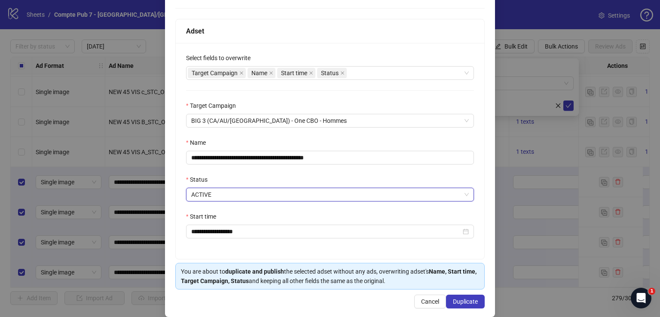
scroll to position [133, 0]
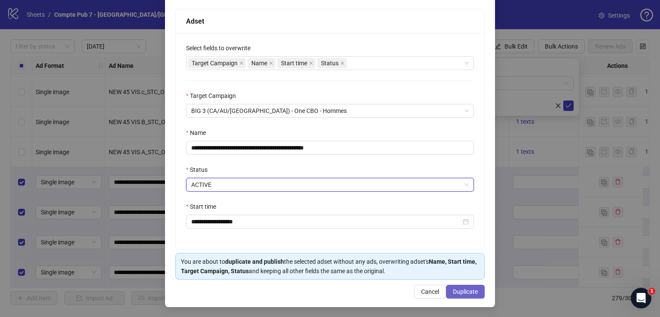
click at [465, 290] on span "Duplicate" at bounding box center [465, 291] width 25 height 7
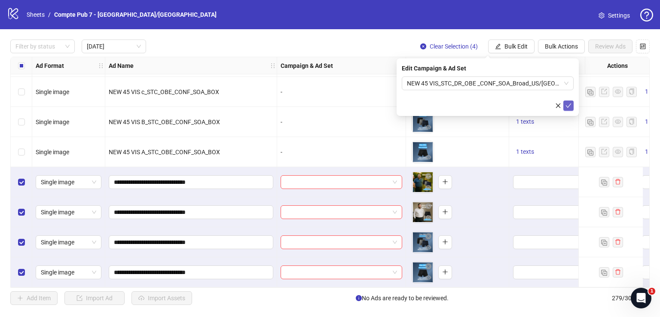
click at [569, 104] on icon "check" at bounding box center [569, 106] width 6 height 6
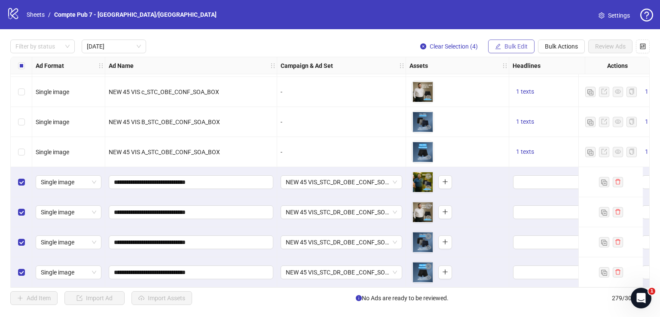
click at [516, 43] on span "Bulk Edit" at bounding box center [516, 46] width 23 height 7
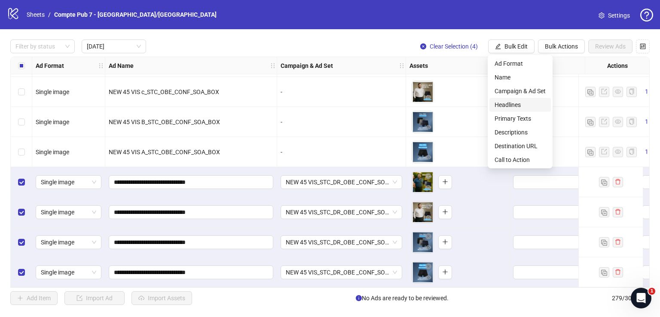
click at [526, 106] on span "Headlines" at bounding box center [520, 104] width 51 height 9
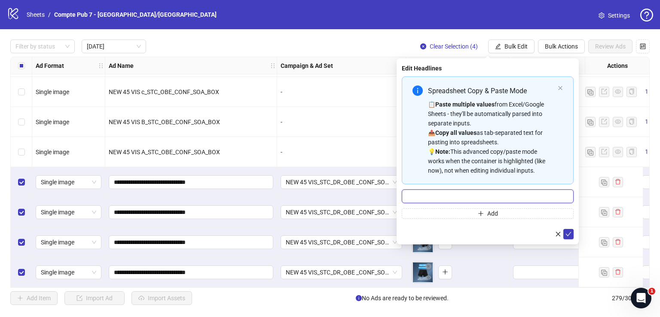
click at [466, 191] on input "Multi-input container - paste or copy values" at bounding box center [488, 197] width 172 height 14
paste input "**********"
type input "**********"
click at [571, 235] on icon "check" at bounding box center [569, 234] width 6 height 6
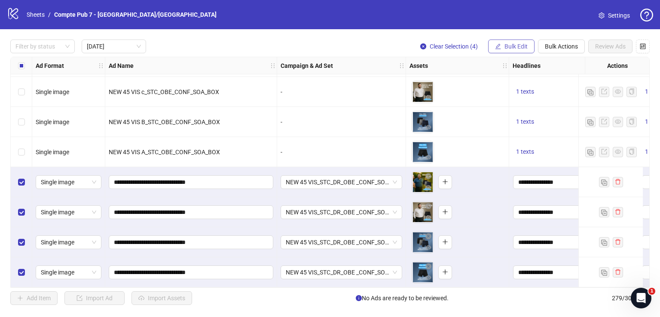
click at [512, 47] on span "Bulk Edit" at bounding box center [516, 46] width 23 height 7
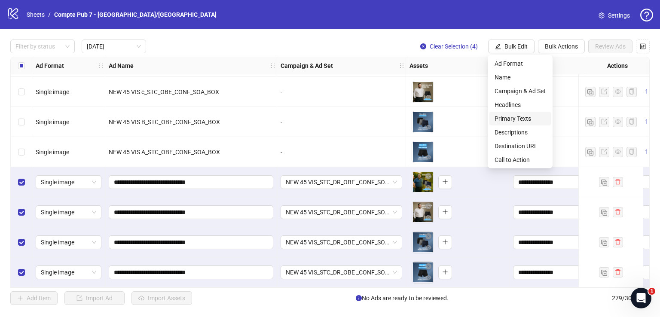
click at [523, 116] on span "Primary Texts" at bounding box center [520, 118] width 51 height 9
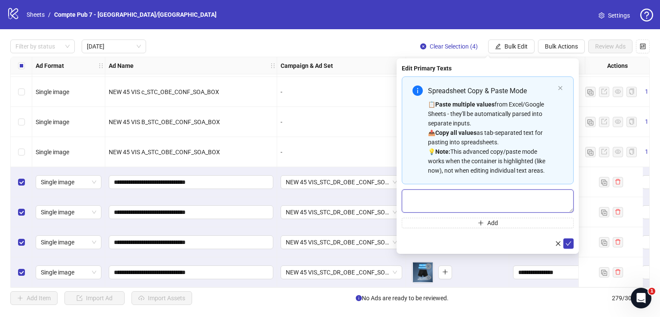
click at [471, 192] on textarea "Multi-text input container - paste or copy values" at bounding box center [488, 201] width 172 height 23
paste textarea "**********"
type textarea "**********"
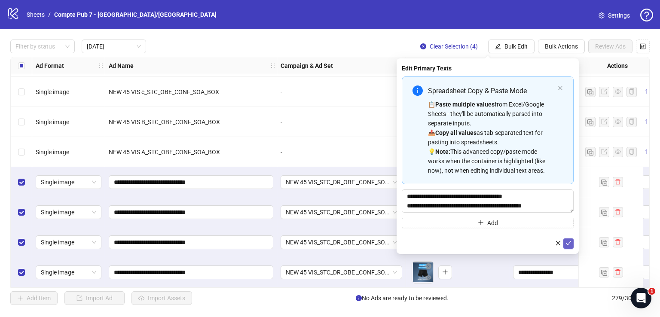
click at [571, 243] on icon "check" at bounding box center [569, 243] width 6 height 6
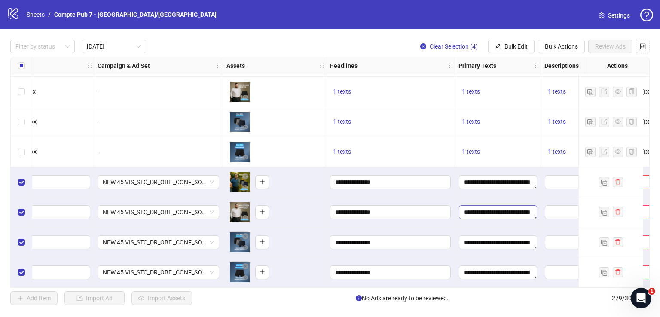
scroll to position [208, 0]
click at [513, 43] on span "Bulk Edit" at bounding box center [516, 46] width 23 height 7
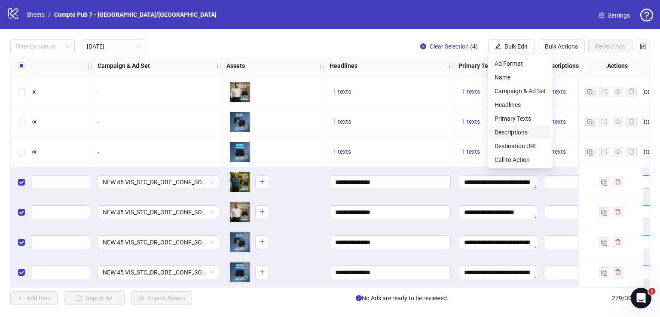
click at [521, 128] on span "Descriptions" at bounding box center [520, 132] width 51 height 9
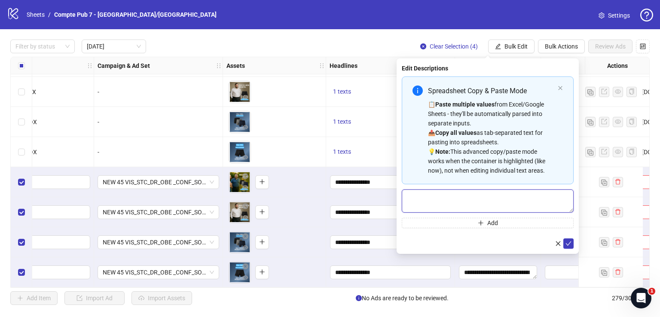
click at [481, 196] on textarea "Multi-text input container - paste or copy values" at bounding box center [488, 201] width 172 height 23
paste textarea "**********"
type textarea "**********"
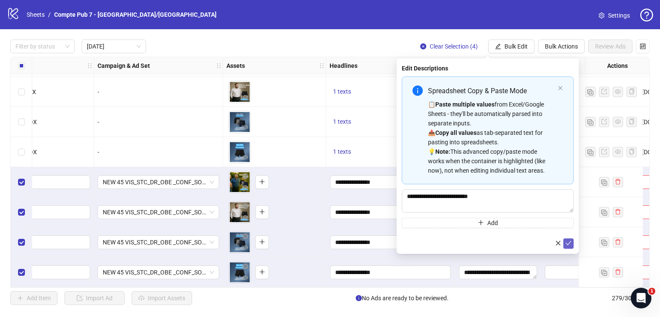
click at [570, 241] on icon "check" at bounding box center [569, 243] width 6 height 6
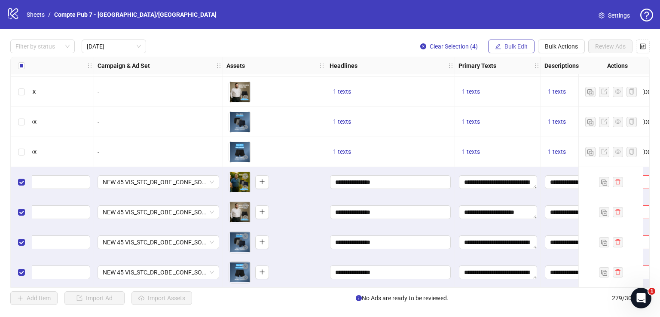
click at [502, 43] on button "Bulk Edit" at bounding box center [511, 47] width 46 height 14
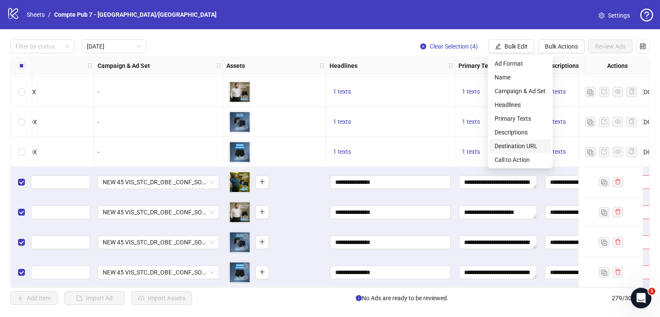
click at [526, 145] on span "Destination URL" at bounding box center [520, 145] width 51 height 9
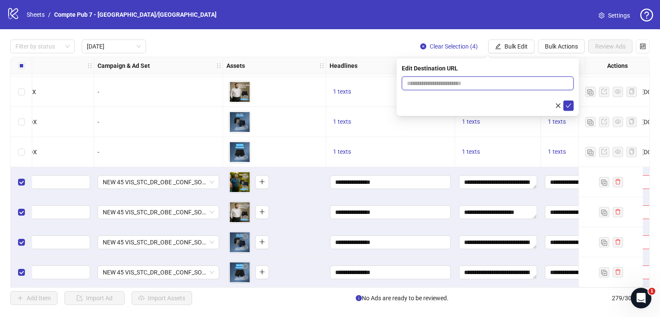
click at [468, 83] on input "text" at bounding box center [484, 83] width 155 height 9
paste input "**********"
type input "**********"
click at [571, 105] on icon "check" at bounding box center [569, 106] width 6 height 6
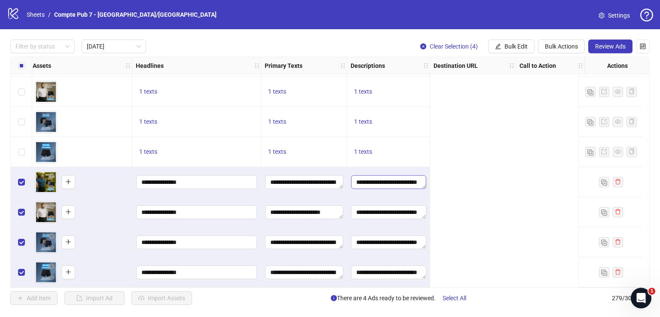
scroll to position [1053, 0]
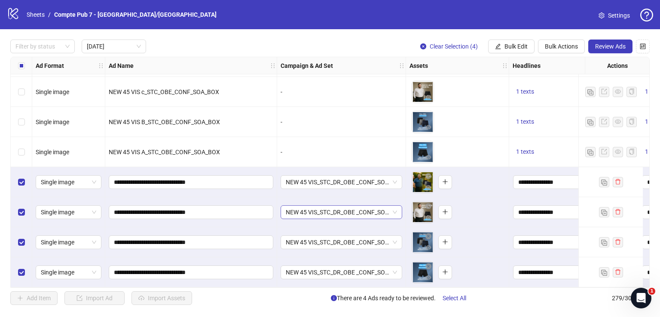
click at [307, 207] on span "NEW 45 VIS_STC_DR_OBE _CONF_SOA_Broad_US/CA/UK/AU/NZ" at bounding box center [341, 212] width 111 height 13
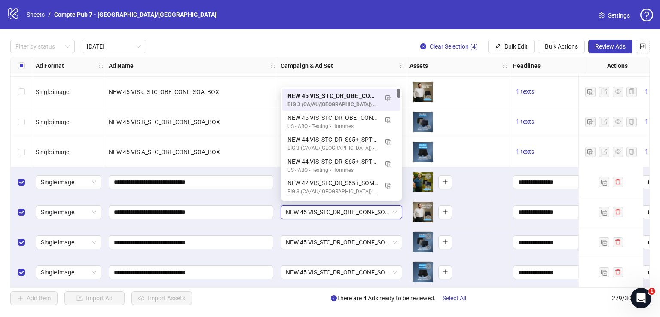
click at [308, 207] on span "NEW 45 VIS_STC_DR_OBE _CONF_SOA_Broad_US/CA/UK/AU/NZ" at bounding box center [341, 212] width 111 height 13
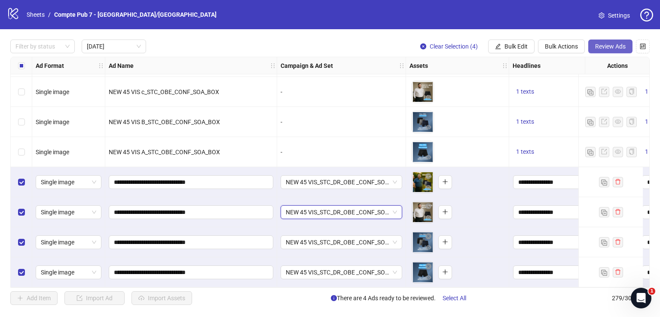
click at [608, 43] on span "Review Ads" at bounding box center [610, 46] width 31 height 7
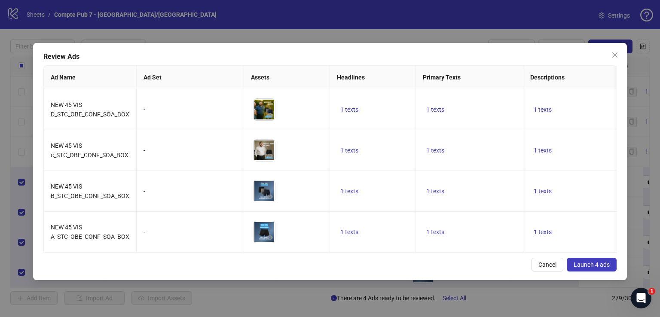
click at [593, 268] on span "Launch 4 ads" at bounding box center [592, 264] width 36 height 7
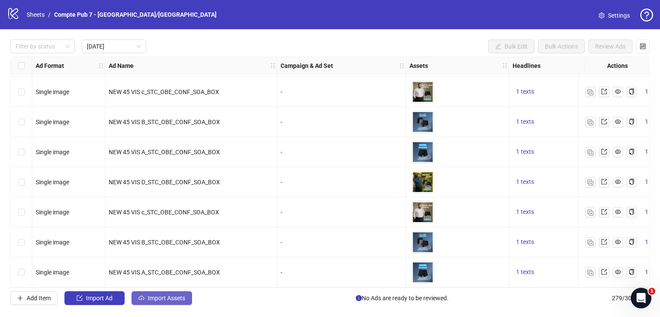
click at [170, 297] on span "Import Assets" at bounding box center [166, 298] width 37 height 7
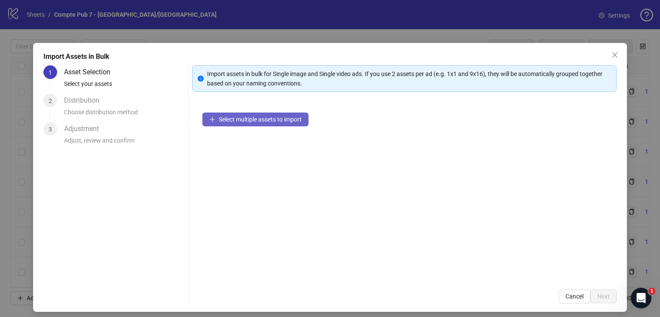
click at [283, 122] on span "Select multiple assets to import" at bounding box center [260, 119] width 83 height 7
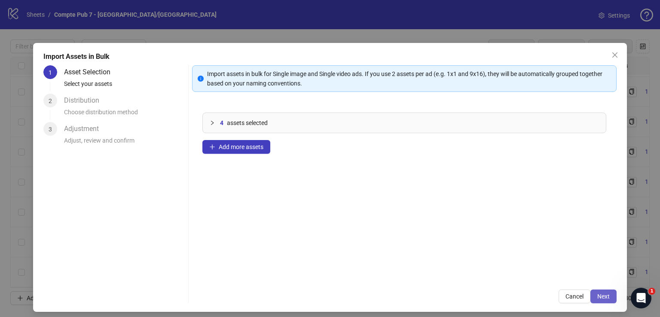
click at [600, 293] on span "Next" at bounding box center [603, 296] width 12 height 7
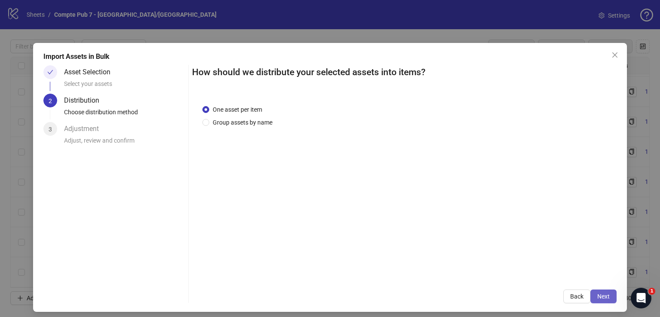
click at [600, 294] on span "Next" at bounding box center [603, 296] width 12 height 7
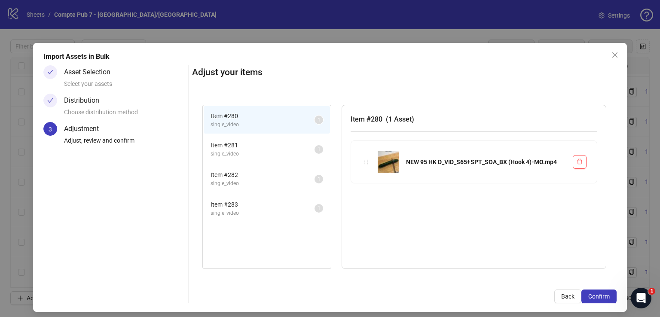
click at [600, 294] on span "Confirm" at bounding box center [598, 296] width 21 height 7
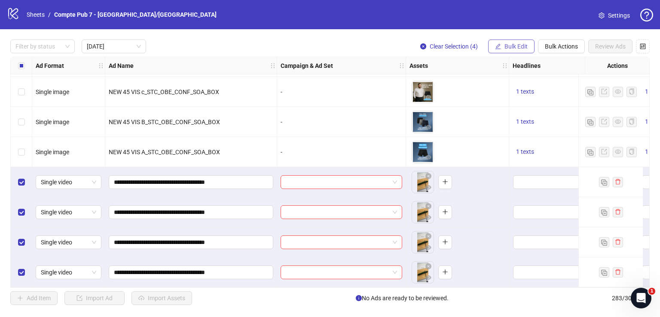
click at [507, 46] on span "Bulk Edit" at bounding box center [516, 46] width 23 height 7
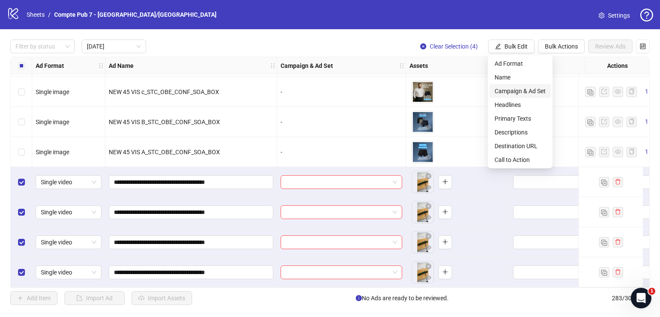
click at [515, 91] on span "Campaign & Ad Set" at bounding box center [520, 90] width 51 height 9
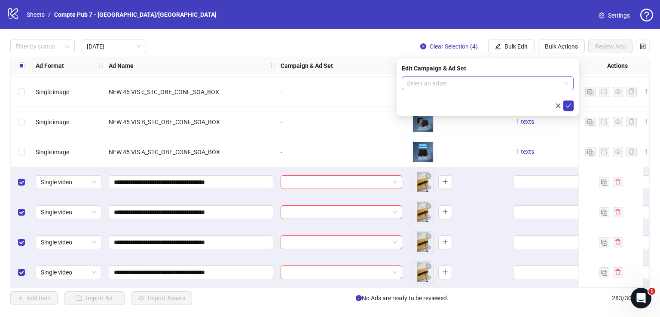
click at [470, 83] on input "search" at bounding box center [484, 83] width 154 height 13
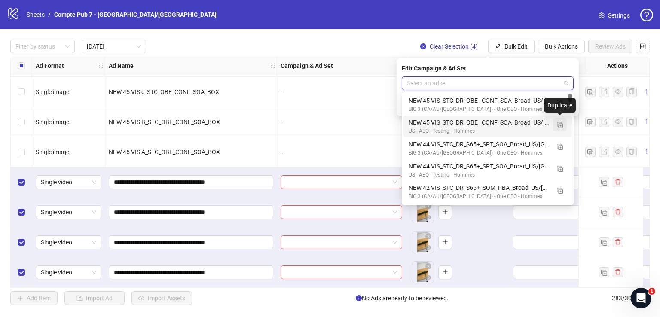
click at [560, 123] on img "button" at bounding box center [560, 125] width 6 height 6
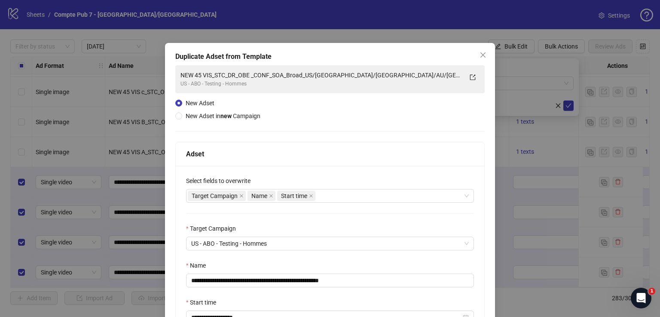
click at [437, 185] on div "Select fields to overwrite" at bounding box center [330, 182] width 288 height 13
click at [417, 193] on div "Target Campaign Name Start time" at bounding box center [325, 196] width 275 height 12
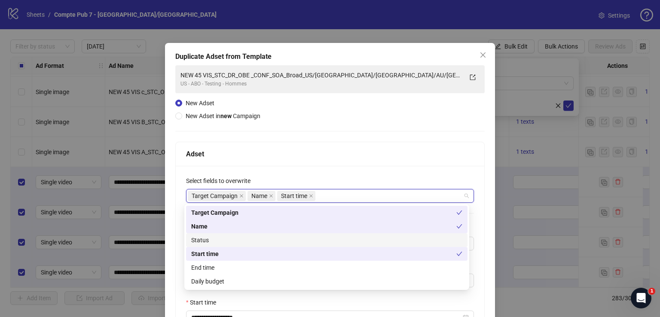
click at [333, 239] on div "Status" at bounding box center [326, 239] width 271 height 9
click at [325, 278] on div "Daily budget" at bounding box center [326, 281] width 271 height 9
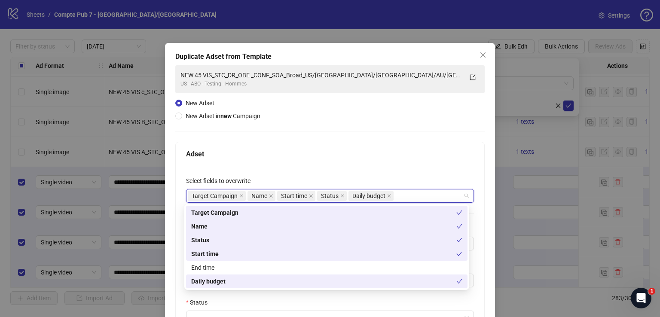
click at [349, 153] on div "Adset" at bounding box center [330, 154] width 288 height 11
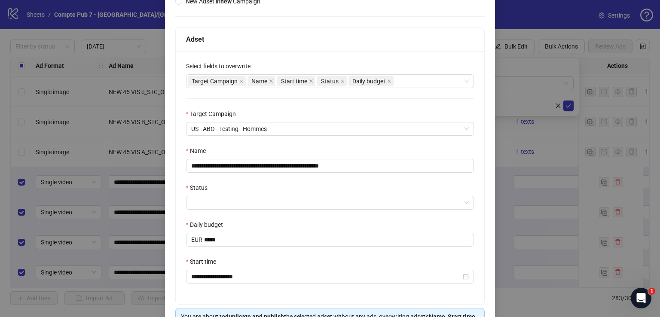
scroll to position [137, 0]
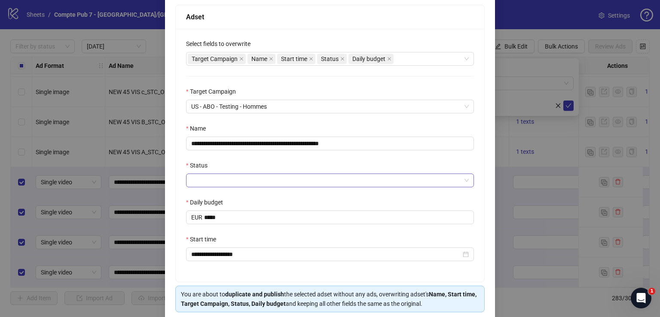
click at [325, 176] on input "Status" at bounding box center [326, 180] width 270 height 13
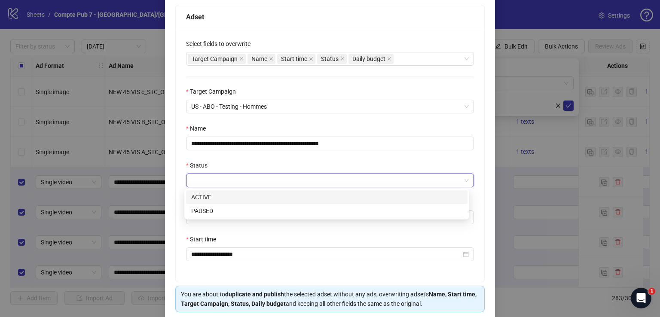
click at [315, 200] on div "ACTIVE" at bounding box center [326, 197] width 271 height 9
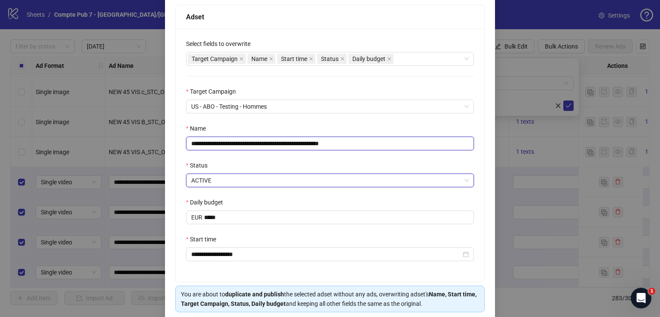
click at [311, 140] on input "**********" at bounding box center [330, 144] width 288 height 14
paste input "text"
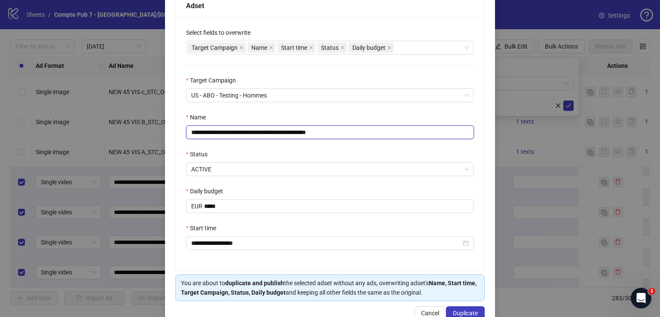
scroll to position [170, 0]
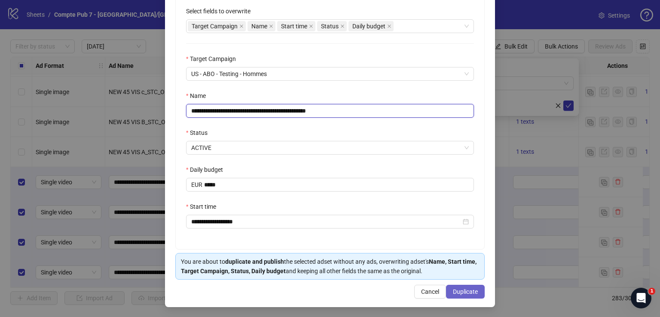
type input "**********"
click at [456, 289] on span "Duplicate" at bounding box center [465, 291] width 25 height 7
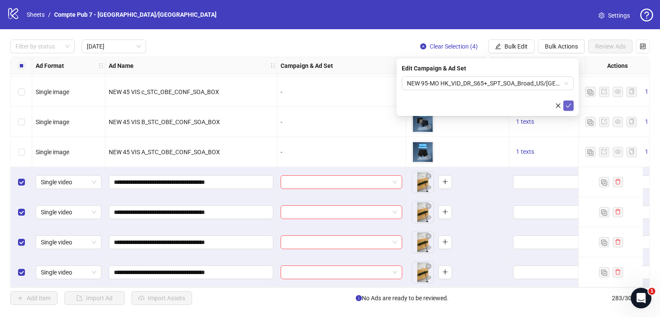
click at [569, 104] on icon "check" at bounding box center [569, 106] width 6 height 6
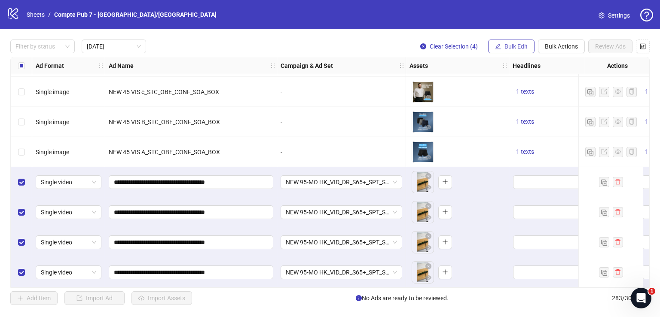
click at [524, 45] on span "Bulk Edit" at bounding box center [516, 46] width 23 height 7
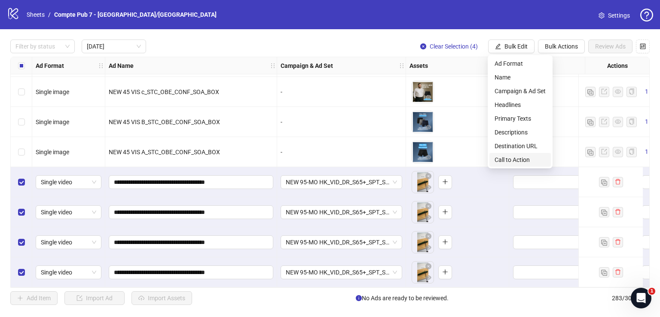
click at [519, 162] on span "Call to Action" at bounding box center [520, 159] width 51 height 9
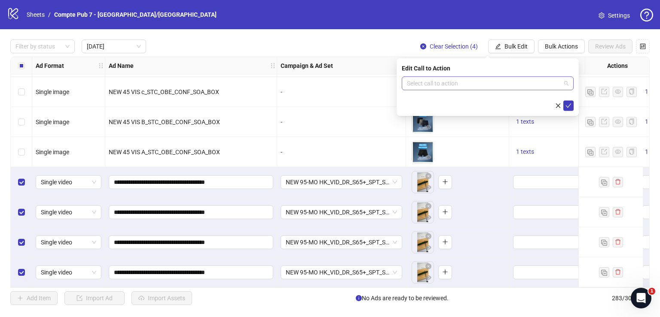
click at [475, 83] on input "search" at bounding box center [484, 83] width 154 height 13
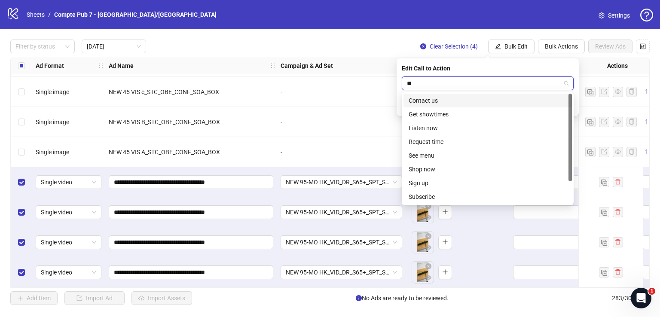
type input "***"
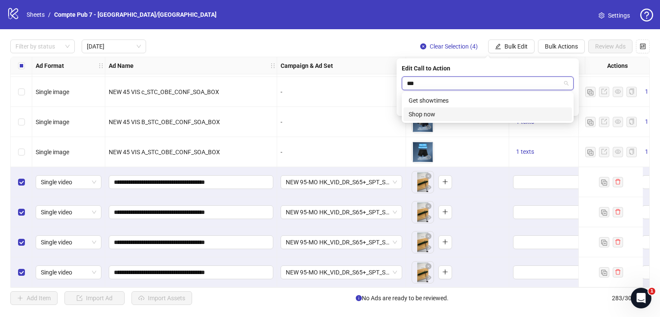
click at [464, 112] on div "Shop now" at bounding box center [488, 114] width 158 height 9
click at [569, 107] on icon "check" at bounding box center [569, 106] width 6 height 6
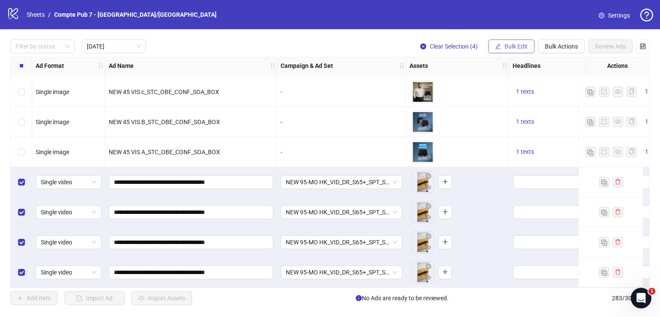
click at [506, 48] on span "Bulk Edit" at bounding box center [516, 46] width 23 height 7
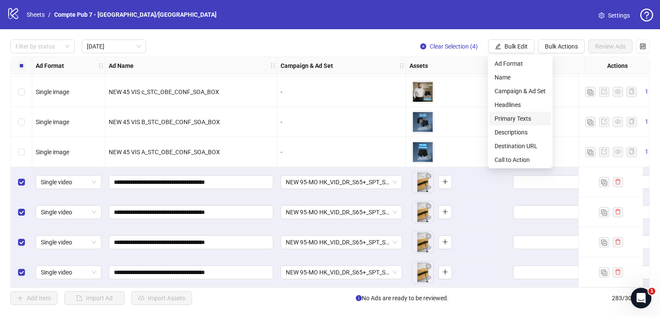
click at [525, 119] on span "Primary Texts" at bounding box center [520, 118] width 51 height 9
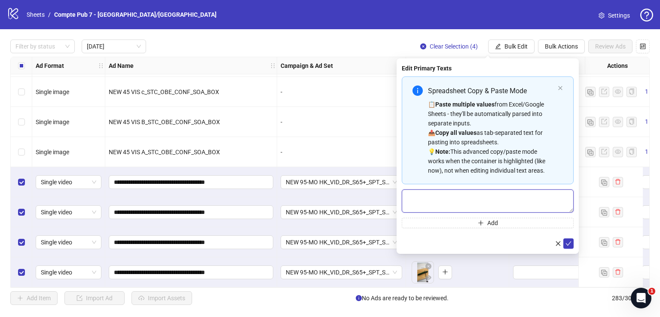
click at [471, 205] on textarea "Multi-text input container - paste or copy values" at bounding box center [488, 201] width 172 height 23
paste textarea "**********"
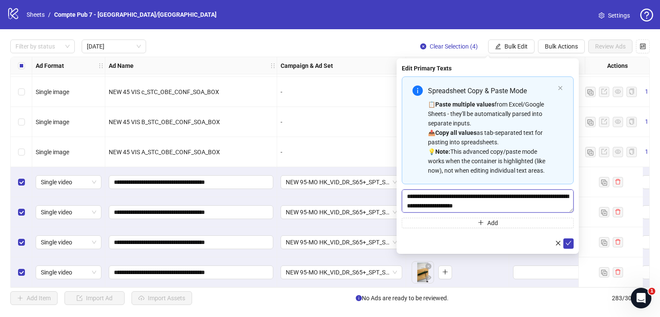
scroll to position [300, 0]
type textarea "**********"
click at [566, 241] on icon "check" at bounding box center [569, 243] width 6 height 6
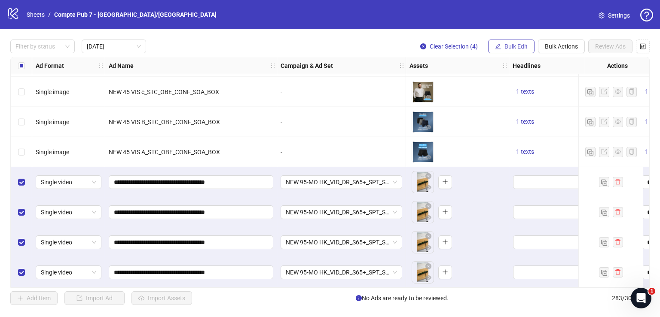
click at [507, 46] on span "Bulk Edit" at bounding box center [516, 46] width 23 height 7
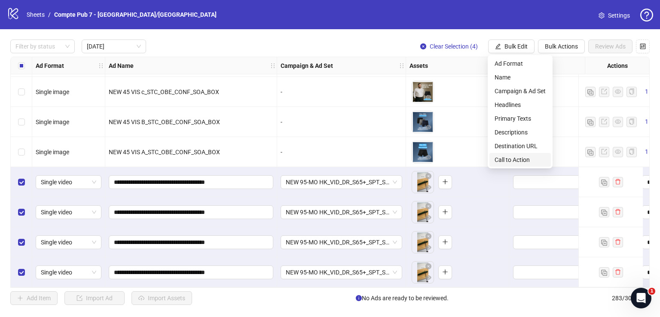
click at [523, 159] on span "Call to Action" at bounding box center [520, 159] width 51 height 9
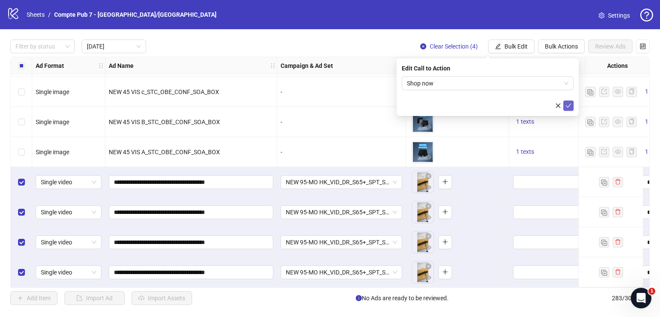
click at [569, 105] on icon "check" at bounding box center [569, 106] width 6 height 6
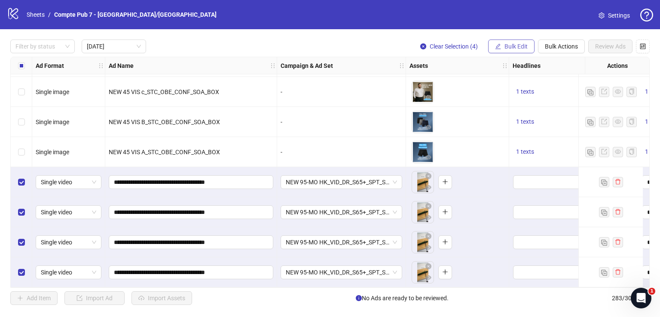
click at [517, 46] on span "Bulk Edit" at bounding box center [516, 46] width 23 height 7
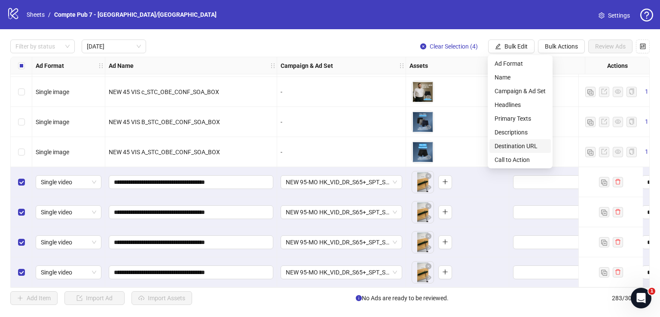
click at [527, 143] on span "Destination URL" at bounding box center [520, 145] width 51 height 9
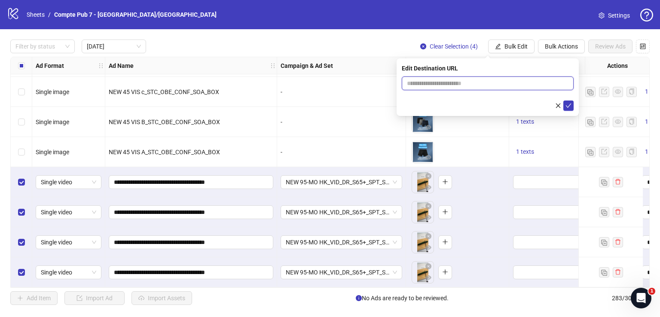
click at [495, 83] on input "text" at bounding box center [484, 83] width 155 height 9
paste input "**********"
type input "**********"
click at [572, 107] on button "submit" at bounding box center [568, 106] width 10 height 10
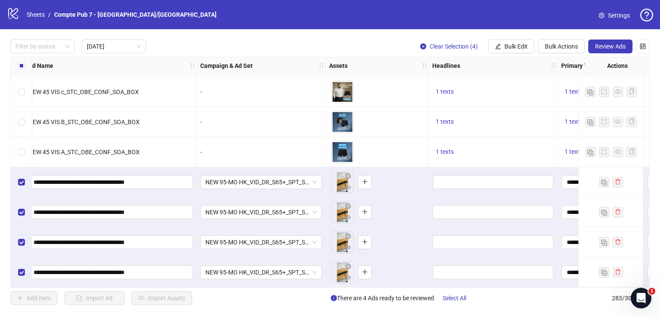
scroll to position [1174, 0]
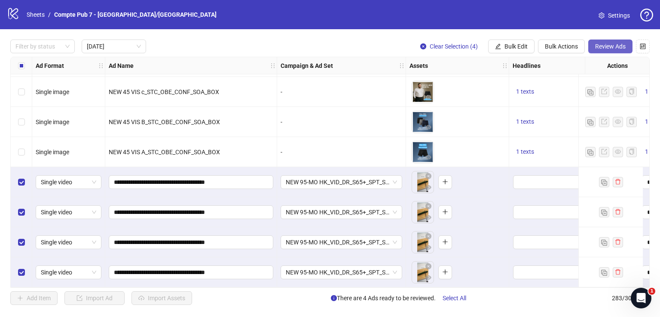
click at [605, 43] on span "Review Ads" at bounding box center [610, 46] width 31 height 7
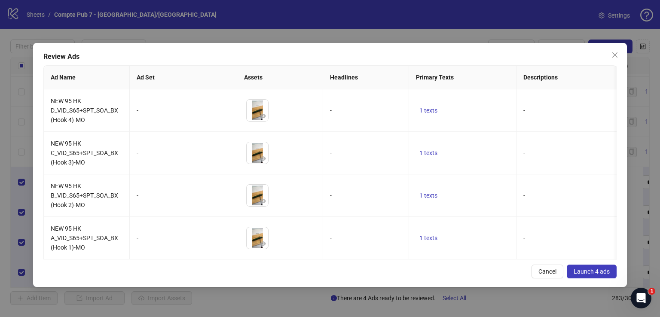
click at [586, 275] on span "Launch 4 ads" at bounding box center [592, 271] width 36 height 7
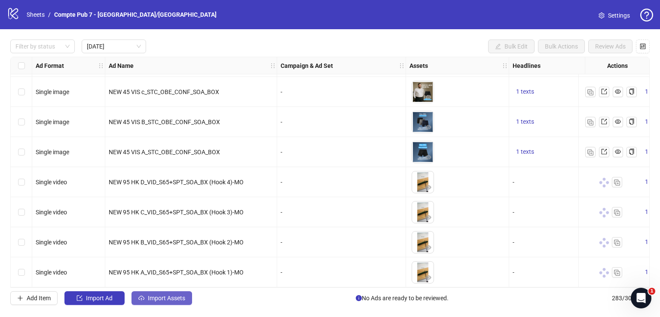
click at [168, 295] on span "Import Assets" at bounding box center [166, 298] width 37 height 7
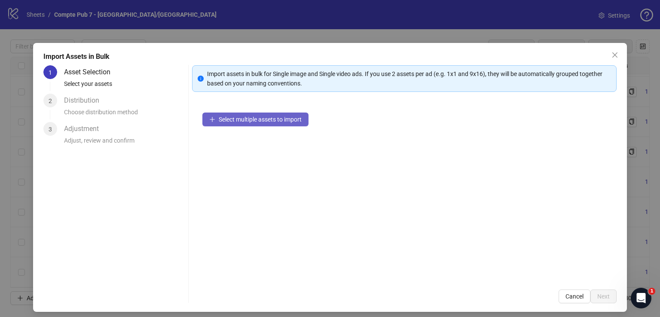
click at [268, 122] on span "Select multiple assets to import" at bounding box center [260, 119] width 83 height 7
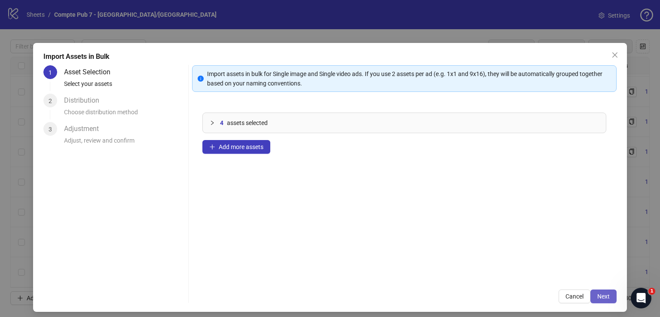
click at [597, 295] on span "Next" at bounding box center [603, 296] width 12 height 7
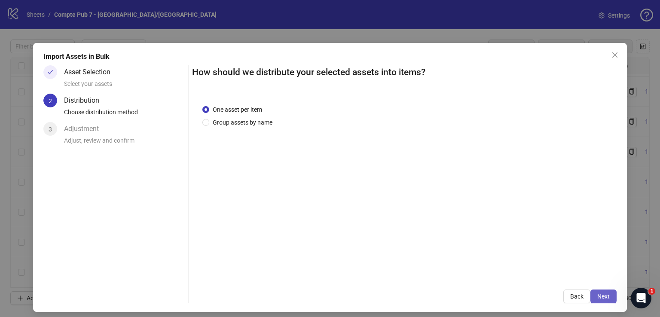
click at [600, 293] on span "Next" at bounding box center [603, 296] width 12 height 7
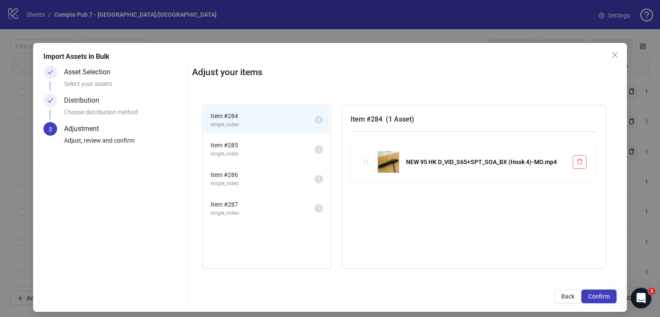
click at [601, 293] on span "Confirm" at bounding box center [598, 296] width 21 height 7
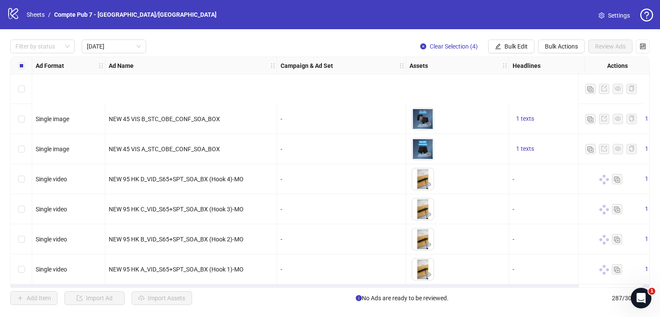
scroll to position [1294, 0]
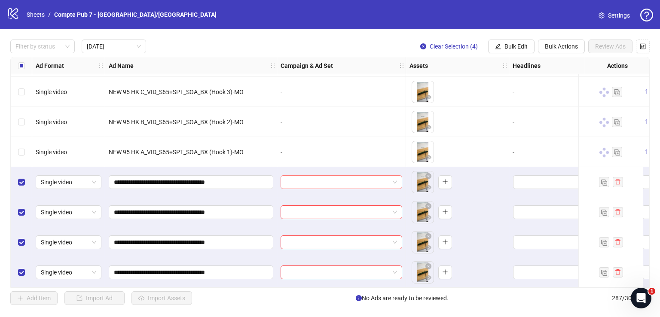
click at [330, 181] on input "search" at bounding box center [338, 182] width 104 height 13
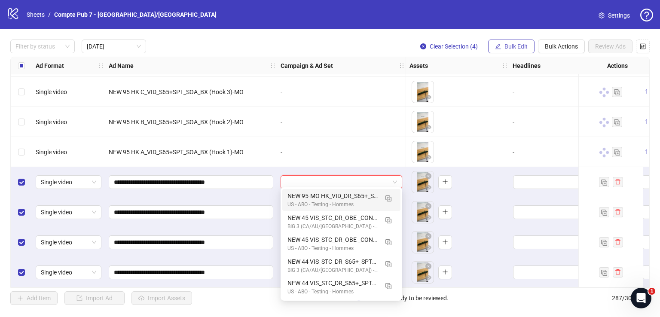
click at [525, 44] on span "Bulk Edit" at bounding box center [516, 46] width 23 height 7
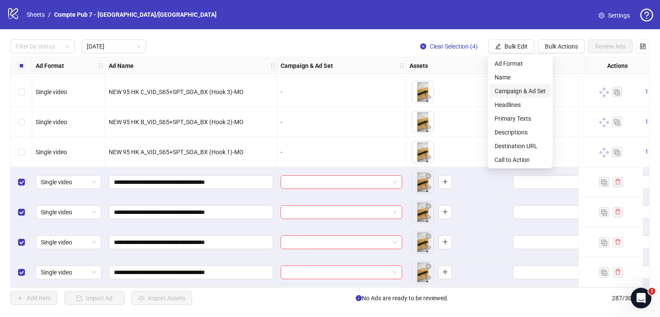
click at [524, 91] on span "Campaign & Ad Set" at bounding box center [520, 90] width 51 height 9
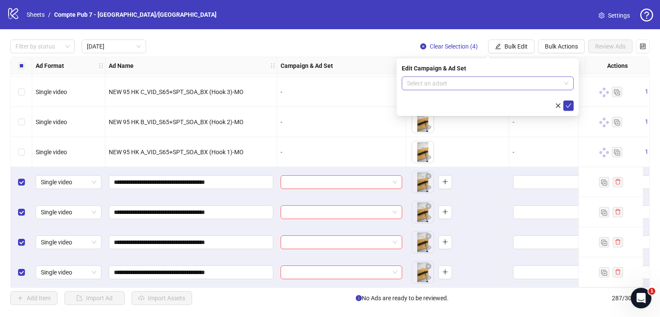
click at [550, 85] on input "search" at bounding box center [484, 83] width 154 height 13
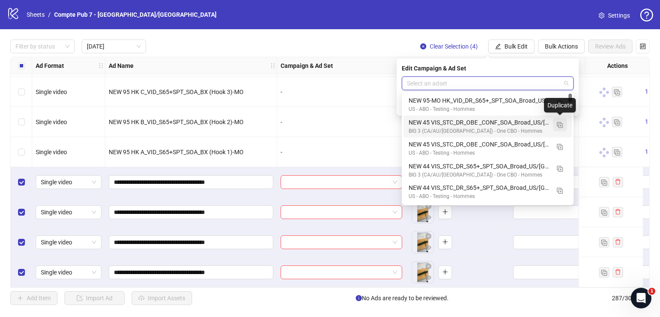
click at [562, 126] on img "button" at bounding box center [560, 125] width 6 height 6
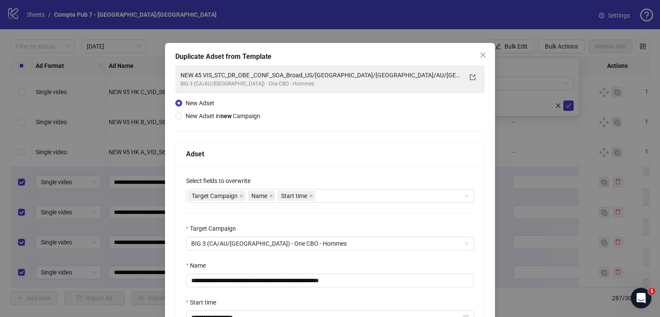
scroll to position [36, 0]
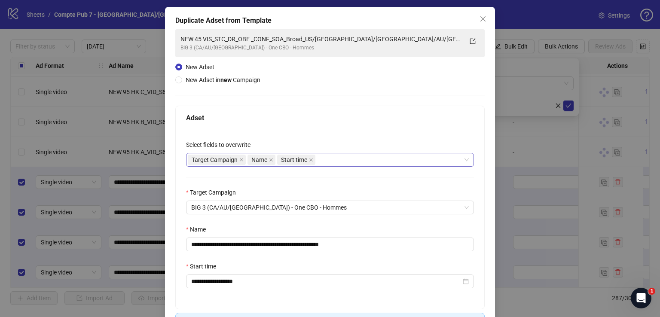
click at [340, 161] on div "Target Campaign Name Start time" at bounding box center [325, 160] width 275 height 12
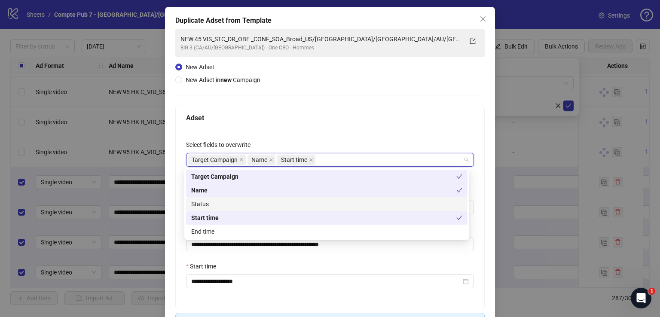
click at [321, 203] on div "Status" at bounding box center [326, 203] width 271 height 9
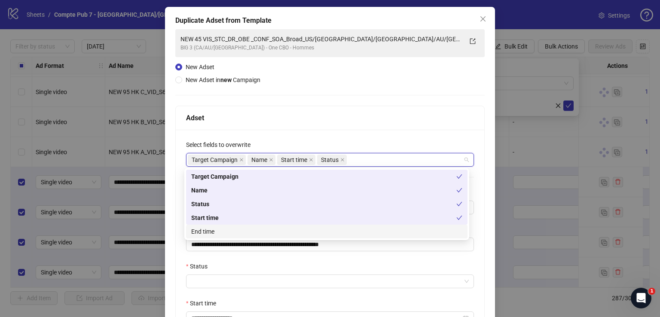
click at [297, 266] on div "Status" at bounding box center [330, 268] width 288 height 13
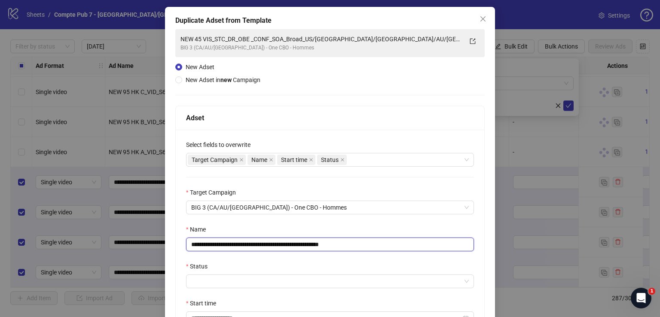
click at [303, 250] on input "**********" at bounding box center [330, 245] width 288 height 14
paste input "text"
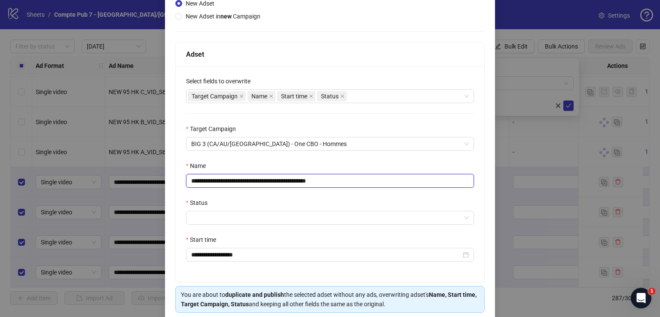
scroll to position [100, 0]
type input "**********"
click at [293, 217] on input "Status" at bounding box center [326, 217] width 270 height 13
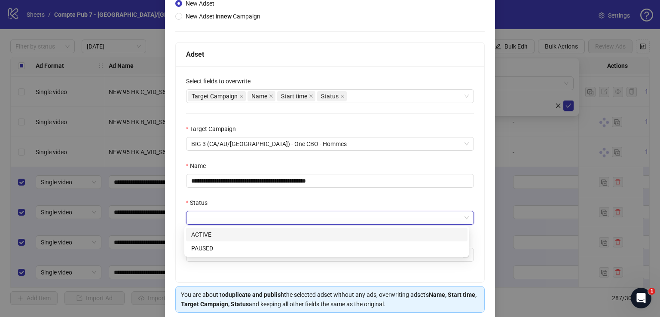
click at [289, 235] on div "ACTIVE" at bounding box center [326, 234] width 271 height 9
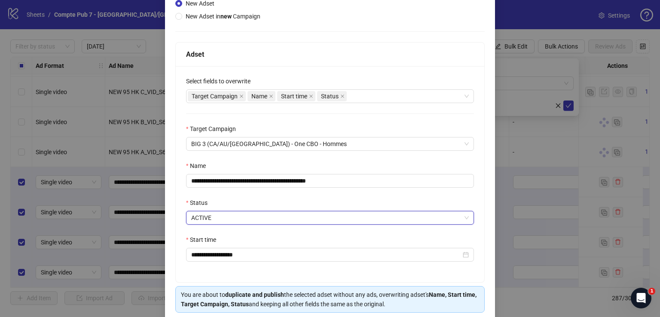
scroll to position [133, 0]
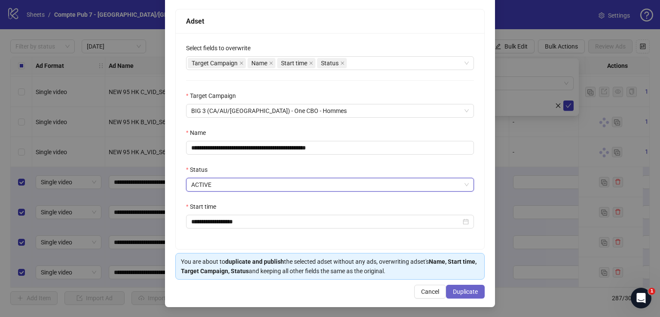
click at [461, 289] on span "Duplicate" at bounding box center [465, 291] width 25 height 7
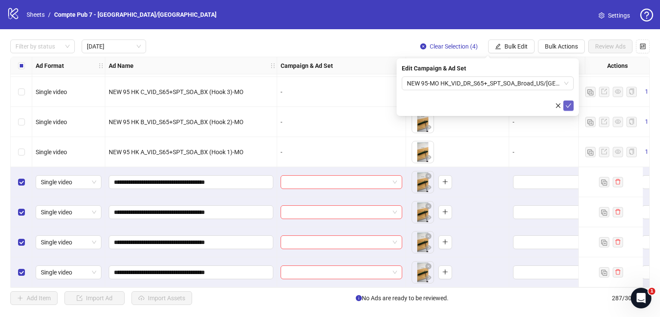
click at [568, 106] on icon "check" at bounding box center [569, 106] width 6 height 6
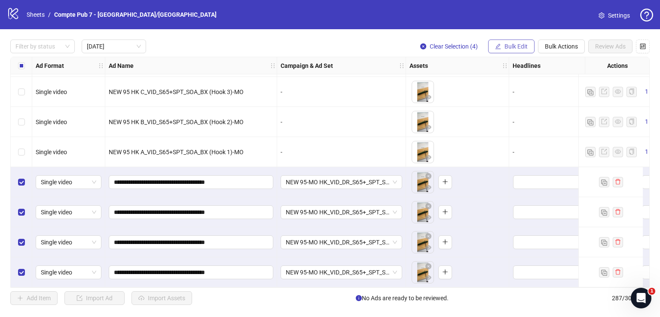
click at [521, 43] on span "Bulk Edit" at bounding box center [516, 46] width 23 height 7
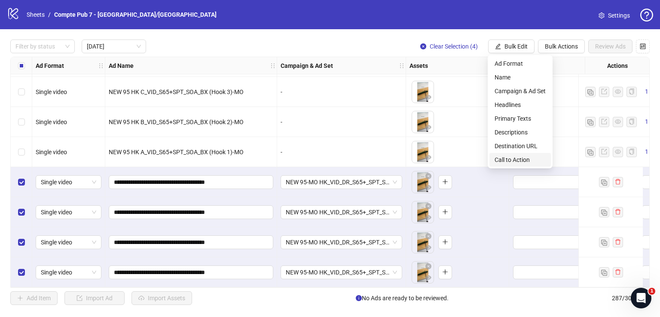
click at [520, 159] on span "Call to Action" at bounding box center [520, 159] width 51 height 9
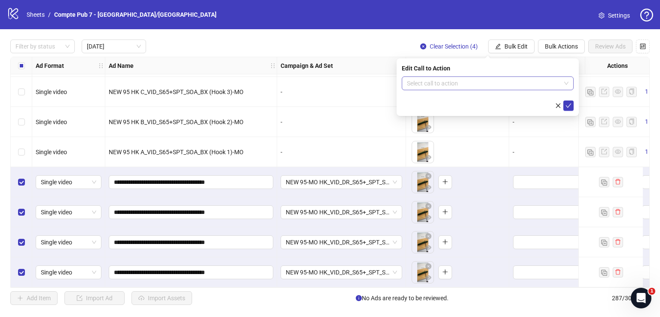
click at [501, 88] on input "search" at bounding box center [484, 83] width 154 height 13
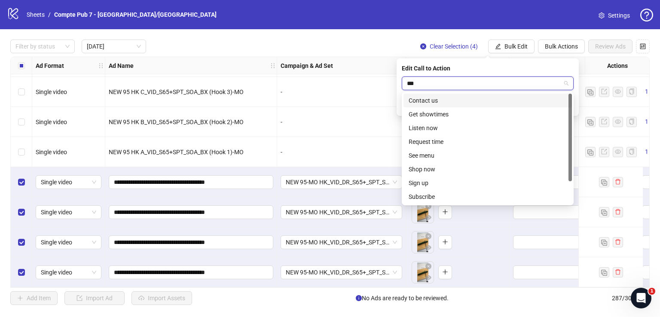
type input "****"
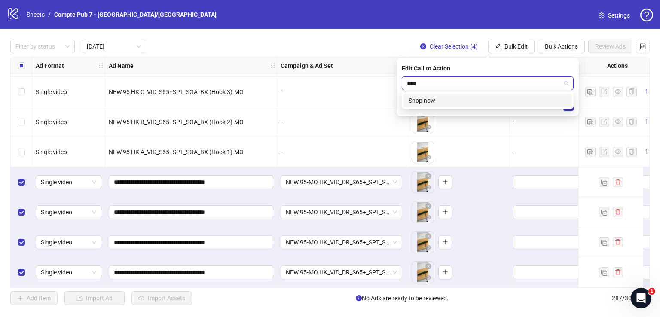
click at [513, 97] on div "Shop now" at bounding box center [488, 100] width 158 height 9
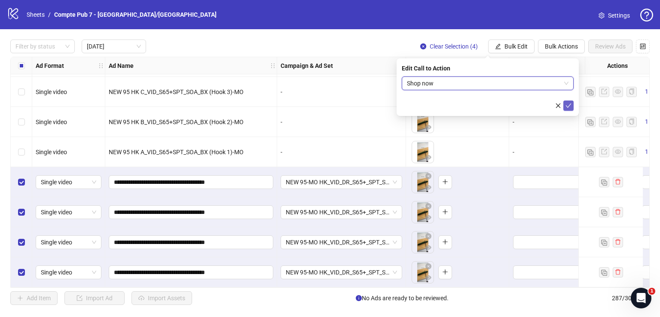
click at [570, 105] on icon "check" at bounding box center [569, 106] width 6 height 6
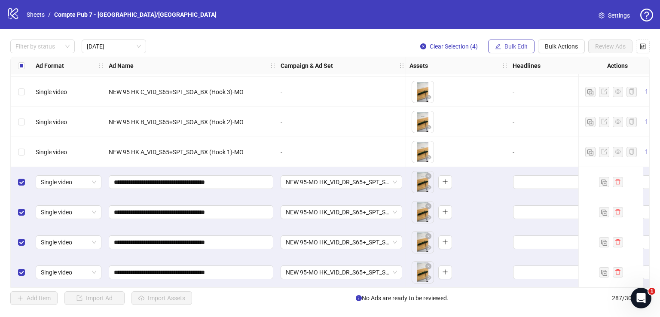
click at [509, 42] on button "Bulk Edit" at bounding box center [511, 47] width 46 height 14
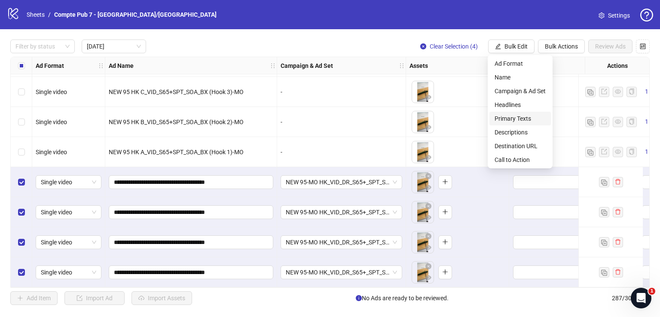
click at [524, 117] on span "Primary Texts" at bounding box center [520, 118] width 51 height 9
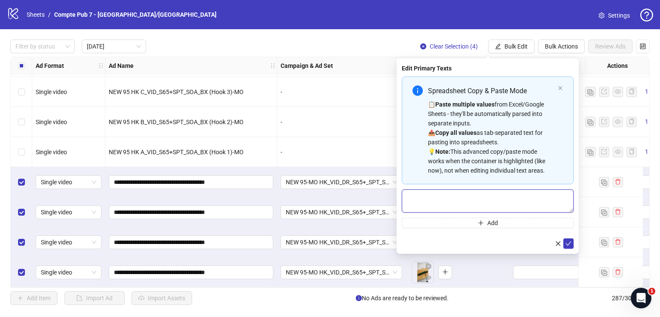
click at [483, 202] on textarea "Multi-text input container - paste or copy values" at bounding box center [488, 201] width 172 height 23
paste textarea "**********"
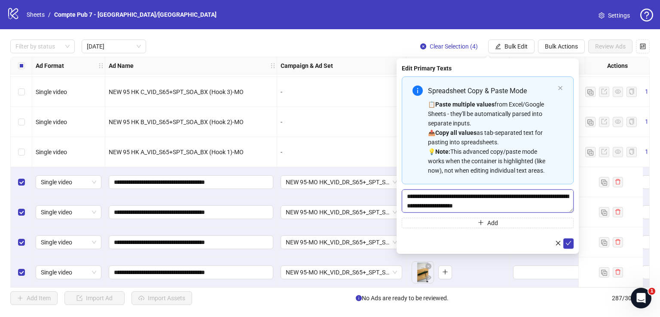
scroll to position [300, 0]
type textarea "**********"
click at [569, 243] on icon "check" at bounding box center [569, 243] width 6 height 4
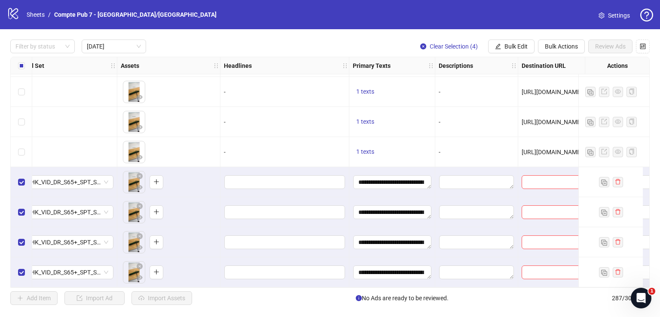
scroll to position [1294, 383]
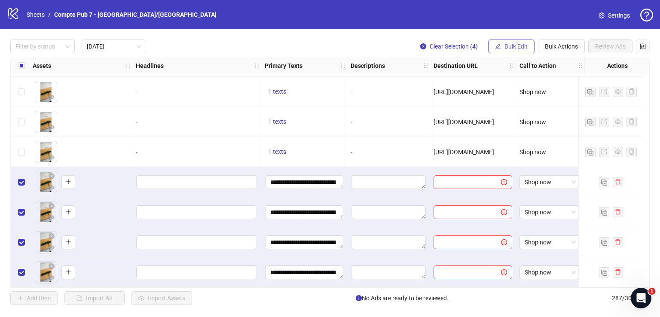
click at [526, 43] on span "Bulk Edit" at bounding box center [516, 46] width 23 height 7
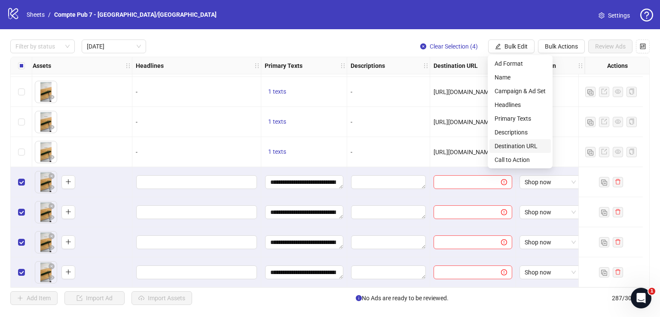
click at [529, 143] on span "Destination URL" at bounding box center [520, 145] width 51 height 9
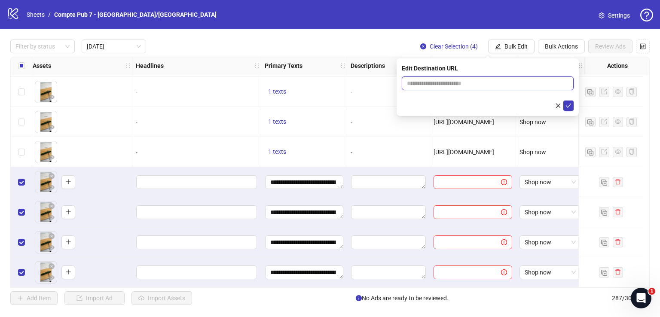
click at [474, 83] on input "text" at bounding box center [484, 83] width 155 height 9
paste input "**********"
type input "**********"
click at [571, 107] on icon "check" at bounding box center [569, 106] width 6 height 6
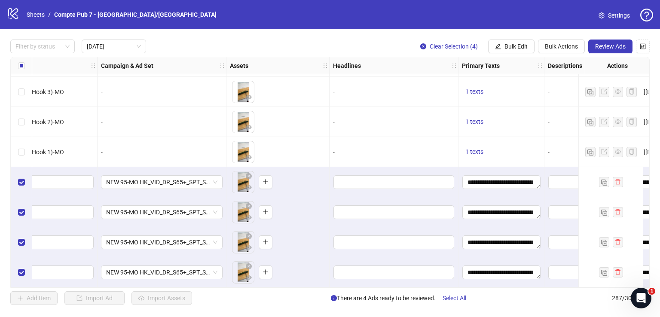
scroll to position [1294, 119]
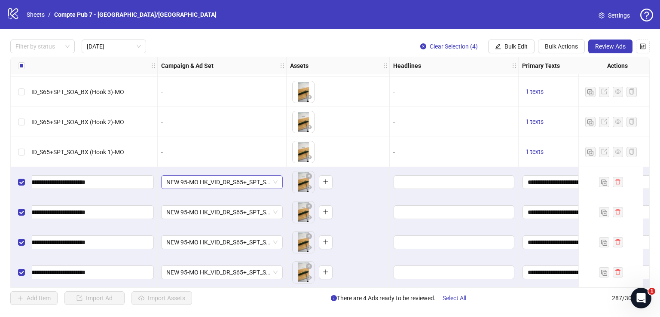
click at [258, 179] on span "NEW 95-MO HK_VID_DR_S65+_SPT_SOA_Broad_US/CA/UK/AU/NZ" at bounding box center [221, 182] width 111 height 13
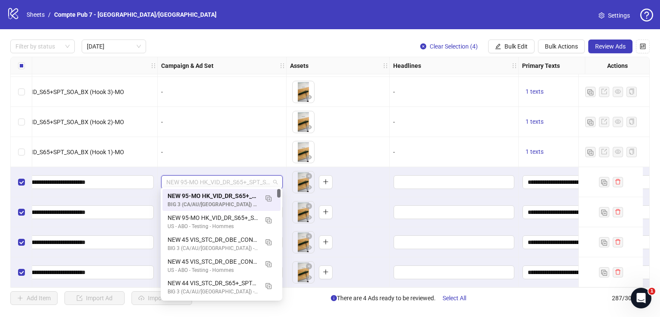
click at [258, 179] on span "NEW 95-MO HK_VID_DR_S65+_SPT_SOA_Broad_US/CA/UK/AU/NZ" at bounding box center [221, 182] width 111 height 13
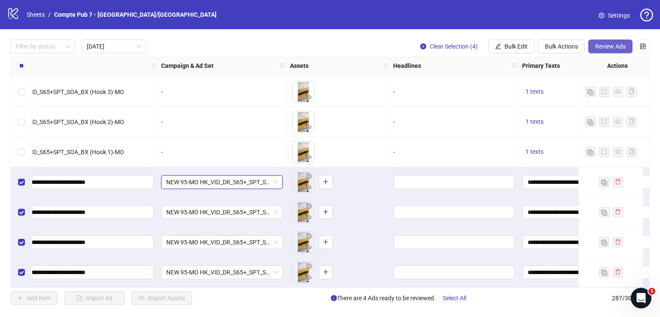
click at [603, 42] on button "Review Ads" at bounding box center [610, 47] width 44 height 14
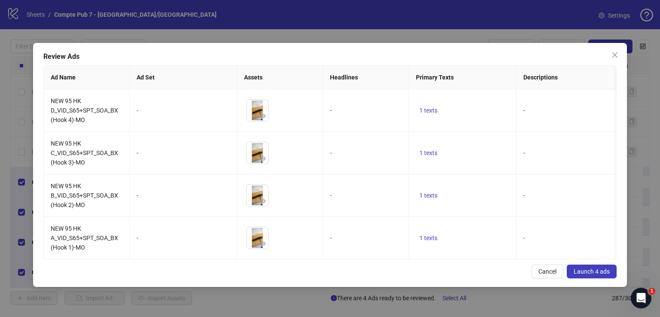
click at [591, 275] on span "Launch 4 ads" at bounding box center [592, 271] width 36 height 7
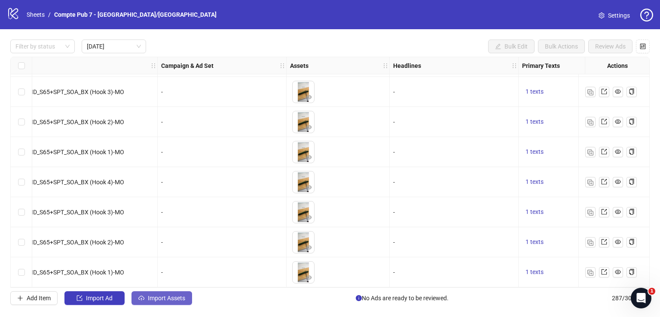
click at [161, 298] on span "Import Assets" at bounding box center [166, 298] width 37 height 7
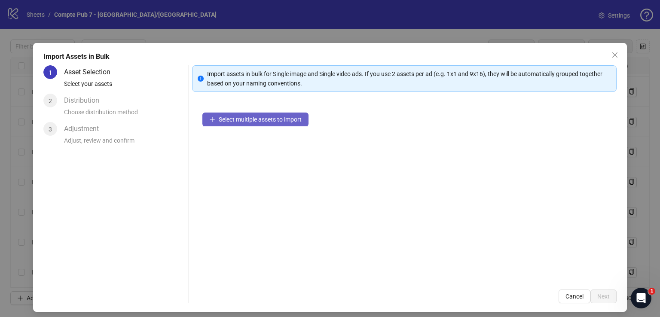
click at [268, 119] on span "Select multiple assets to import" at bounding box center [260, 119] width 83 height 7
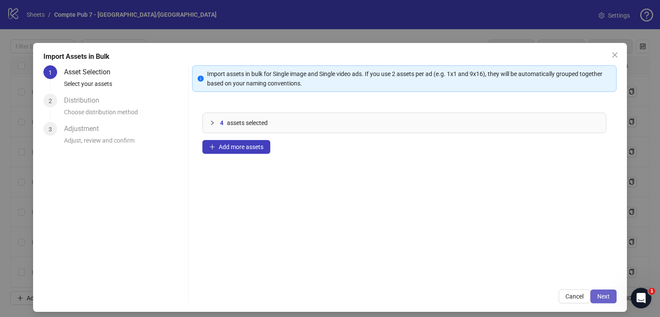
click at [600, 294] on span "Next" at bounding box center [603, 296] width 12 height 7
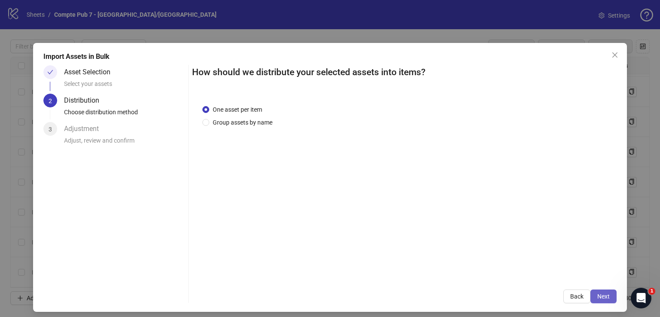
click at [605, 300] on button "Next" at bounding box center [603, 297] width 26 height 14
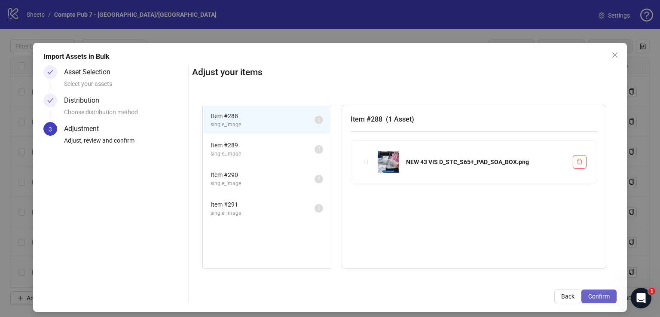
click at [604, 299] on button "Confirm" at bounding box center [598, 297] width 35 height 14
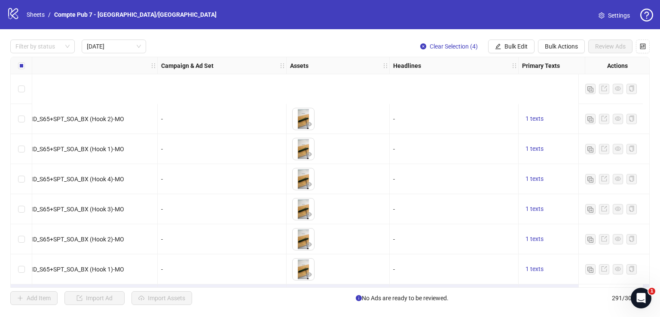
scroll to position [1414, 119]
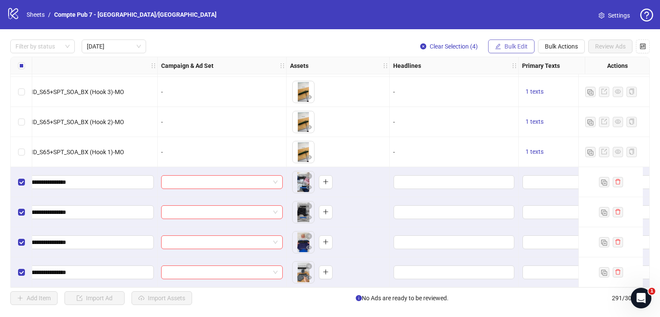
click at [524, 43] on span "Bulk Edit" at bounding box center [516, 46] width 23 height 7
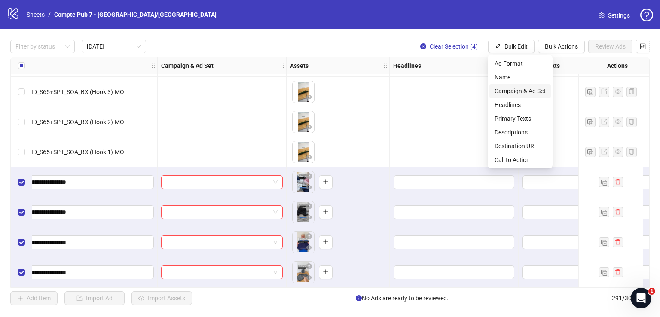
click at [521, 92] on span "Campaign & Ad Set" at bounding box center [520, 90] width 51 height 9
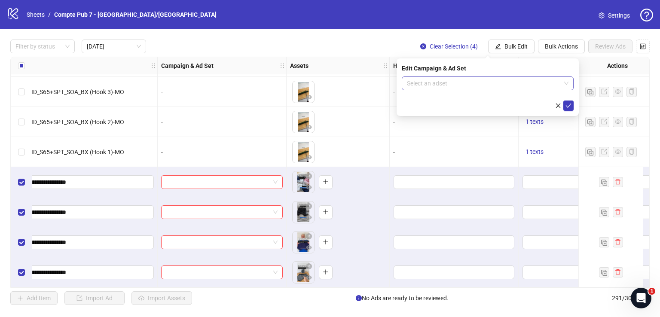
click at [489, 83] on input "search" at bounding box center [484, 83] width 154 height 13
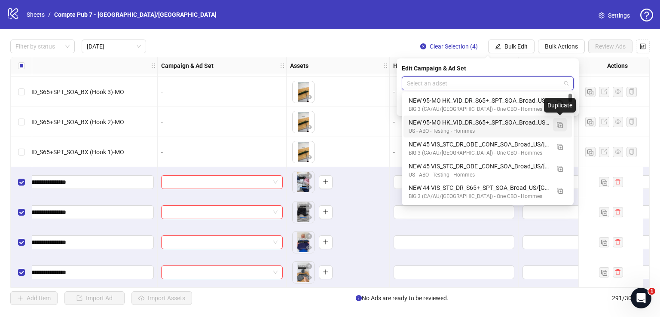
click at [559, 122] on img "button" at bounding box center [560, 125] width 6 height 6
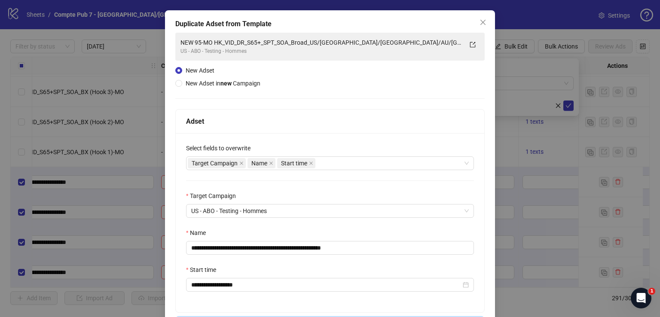
scroll to position [34, 0]
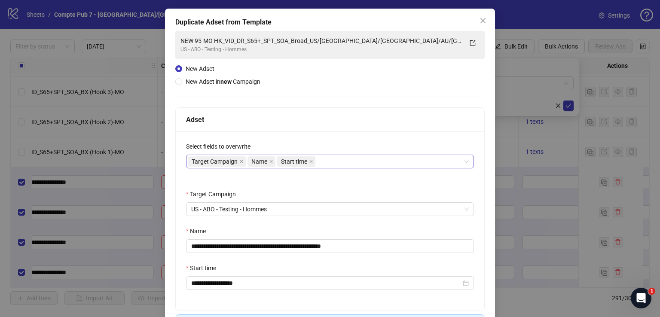
click at [340, 160] on div "Target Campaign Name Start time" at bounding box center [325, 162] width 275 height 12
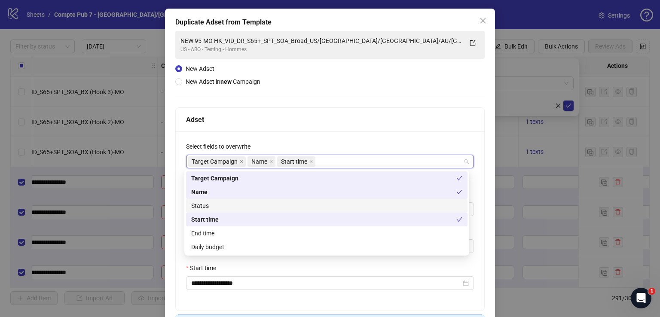
click at [324, 204] on div "Status" at bounding box center [326, 205] width 271 height 9
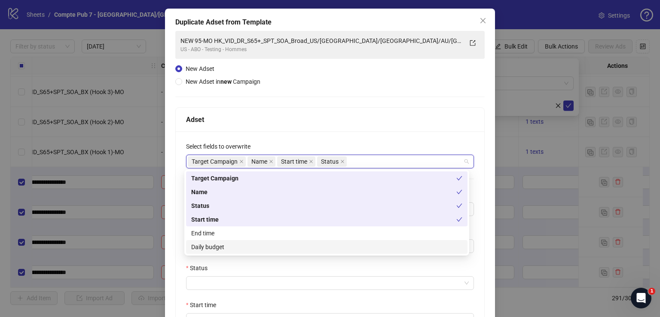
click at [301, 249] on div "Daily budget" at bounding box center [326, 246] width 271 height 9
click at [354, 125] on div "Adset" at bounding box center [330, 120] width 309 height 24
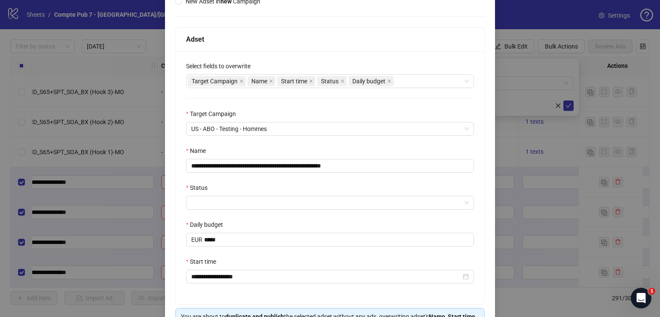
scroll to position [117, 0]
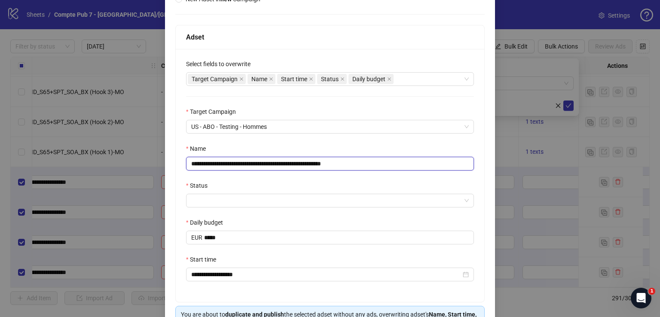
click at [306, 163] on input "**********" at bounding box center [330, 164] width 288 height 14
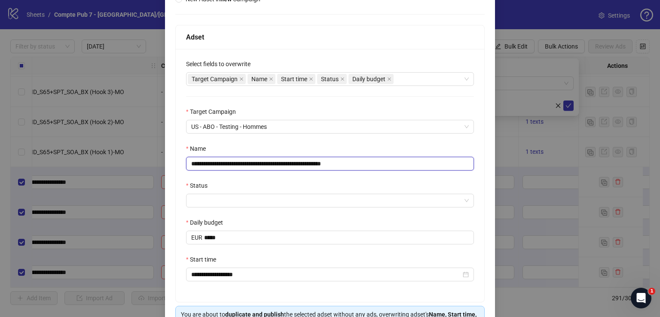
click at [306, 163] on input "**********" at bounding box center [330, 164] width 288 height 14
paste input "text"
type input "**********"
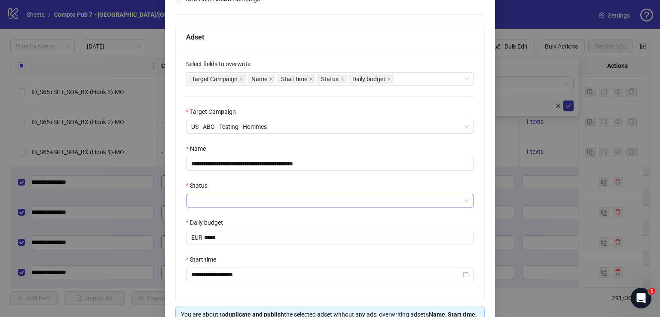
click at [272, 198] on input "Status" at bounding box center [326, 200] width 270 height 13
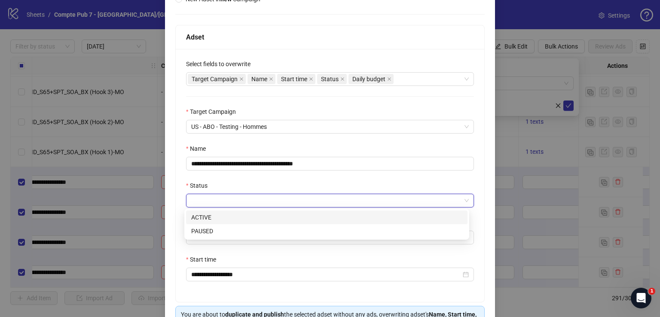
click at [266, 220] on div "ACTIVE" at bounding box center [326, 217] width 271 height 9
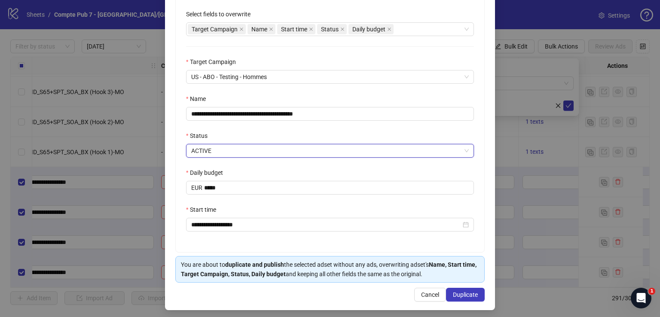
scroll to position [170, 0]
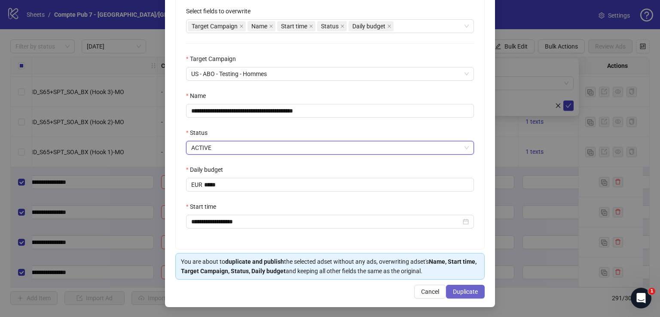
click at [463, 290] on span "Duplicate" at bounding box center [465, 291] width 25 height 7
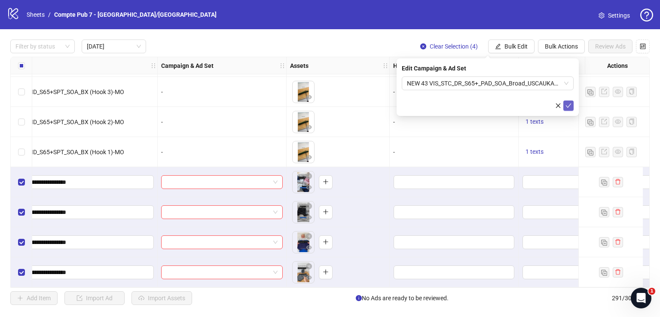
click at [569, 103] on icon "check" at bounding box center [569, 106] width 6 height 6
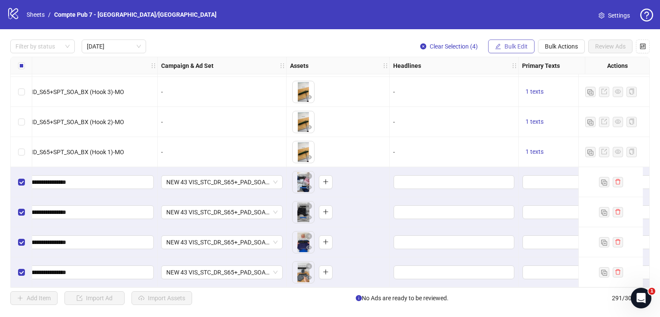
click at [518, 44] on span "Bulk Edit" at bounding box center [516, 46] width 23 height 7
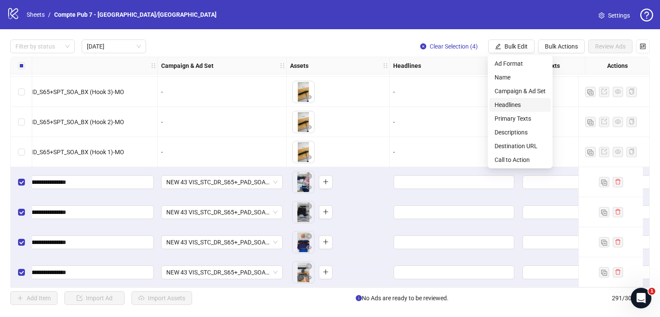
click at [520, 105] on span "Headlines" at bounding box center [520, 104] width 51 height 9
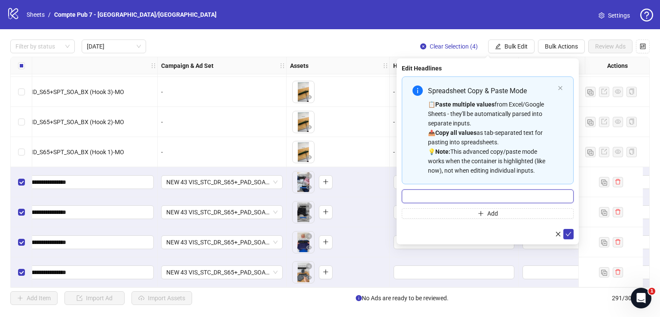
click at [484, 201] on input "Multi-input container - paste or copy values" at bounding box center [488, 197] width 172 height 14
paste input "**********"
type input "**********"
click at [566, 232] on icon "check" at bounding box center [569, 234] width 6 height 6
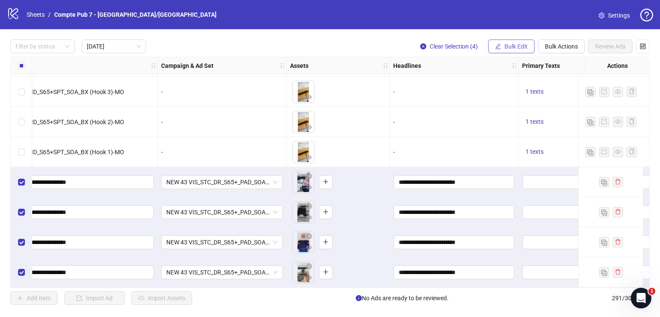
click at [503, 47] on button "Bulk Edit" at bounding box center [511, 47] width 46 height 14
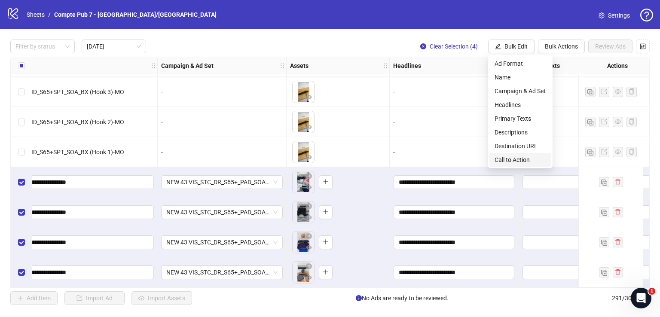
click at [518, 165] on li "Call to Action" at bounding box center [519, 160] width 61 height 14
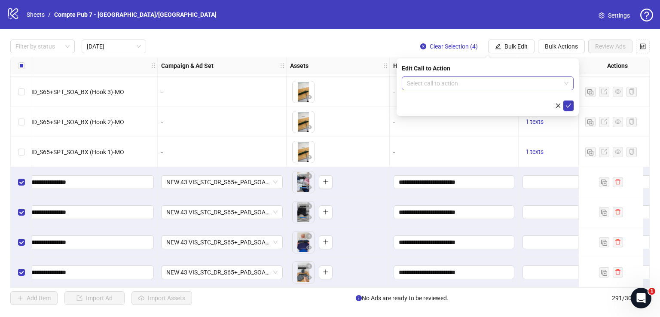
click at [482, 83] on input "search" at bounding box center [484, 83] width 154 height 13
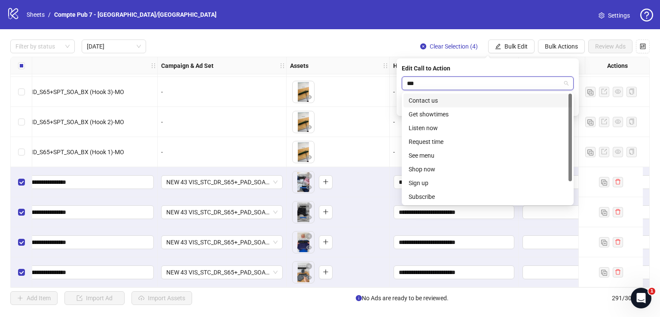
type input "****"
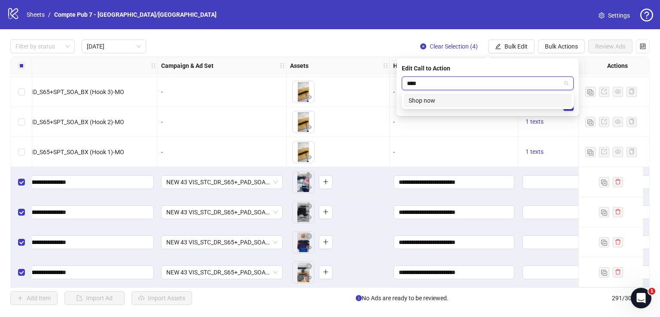
click at [495, 100] on div "Shop now" at bounding box center [488, 100] width 158 height 9
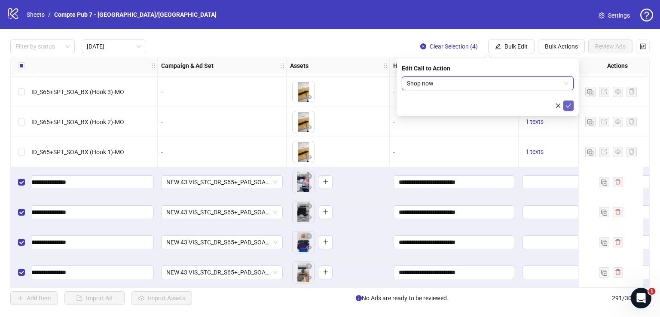
click at [570, 104] on icon "check" at bounding box center [569, 106] width 6 height 6
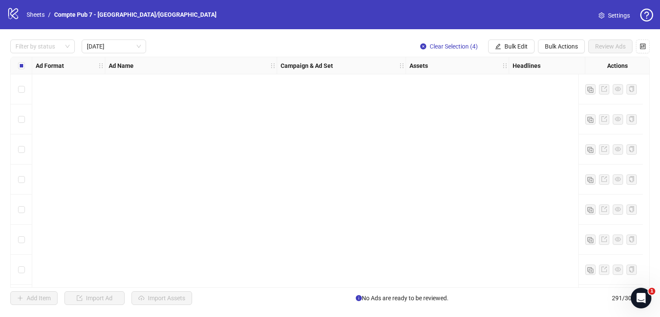
scroll to position [1414, 119]
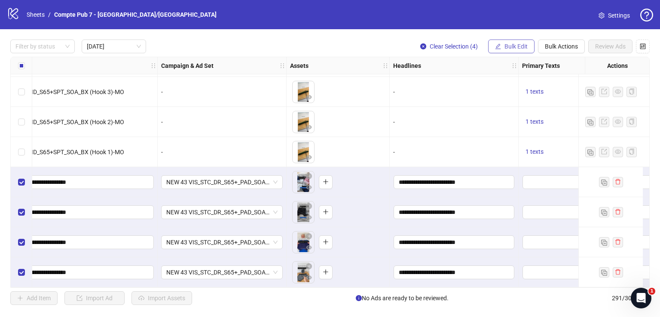
click at [514, 47] on span "Bulk Edit" at bounding box center [516, 46] width 23 height 7
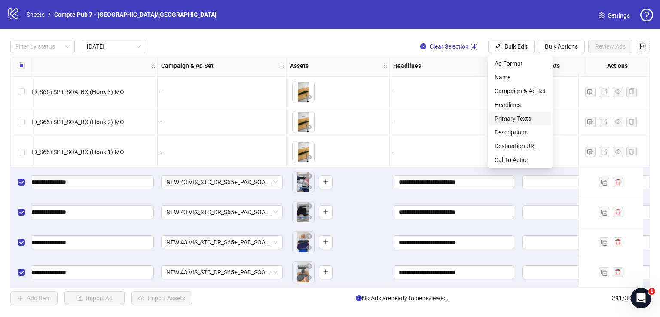
click at [530, 117] on span "Primary Texts" at bounding box center [520, 118] width 51 height 9
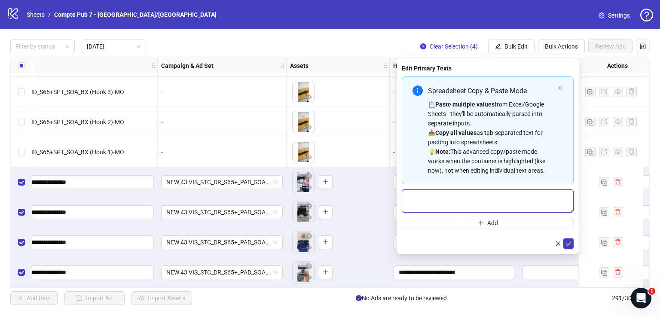
click at [452, 195] on textarea "Multi-text input container - paste or copy values" at bounding box center [488, 201] width 172 height 23
paste textarea "**********"
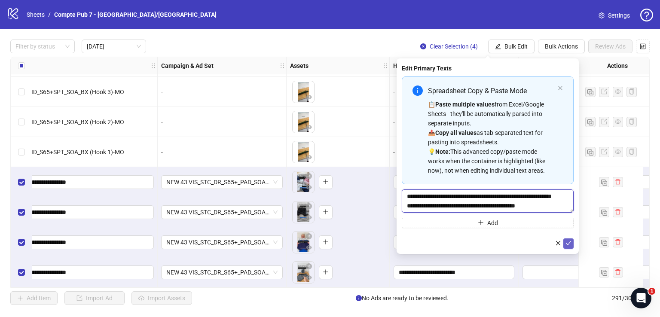
type textarea "**********"
click at [570, 241] on icon "check" at bounding box center [569, 243] width 6 height 6
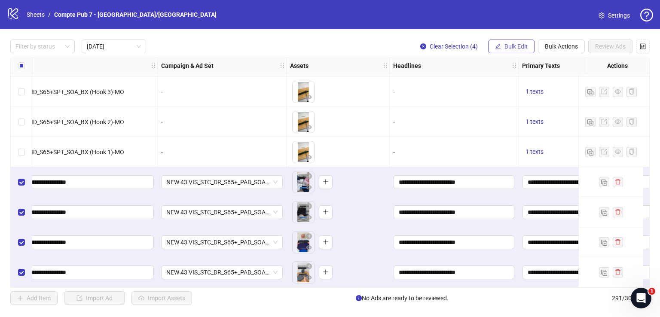
click at [508, 43] on span "Bulk Edit" at bounding box center [516, 46] width 23 height 7
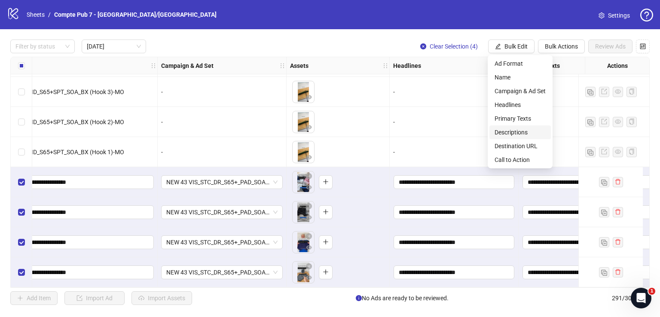
click at [527, 134] on span "Descriptions" at bounding box center [520, 132] width 51 height 9
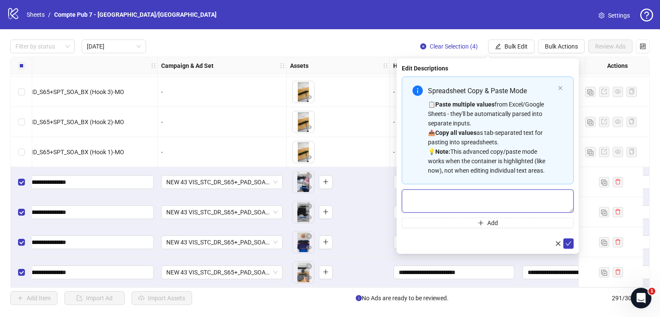
click at [453, 202] on textarea "Multi-text input container - paste or copy values" at bounding box center [488, 201] width 172 height 23
paste textarea "**********"
type textarea "**********"
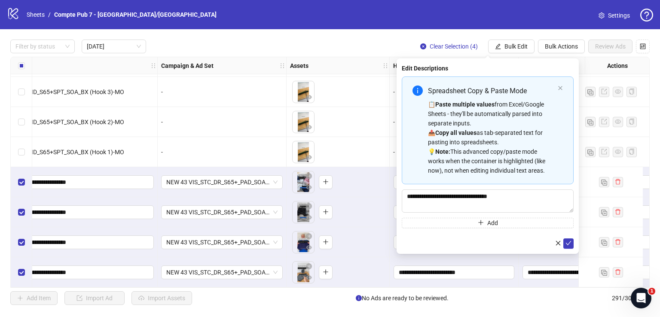
click at [576, 242] on div "**********" at bounding box center [488, 156] width 182 height 196
click at [569, 243] on icon "check" at bounding box center [569, 243] width 6 height 4
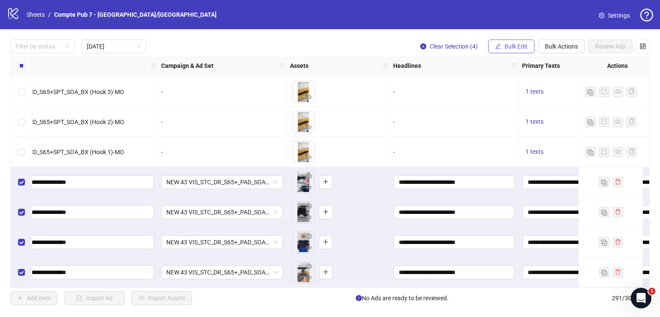
click at [511, 43] on span "Bulk Edit" at bounding box center [516, 46] width 23 height 7
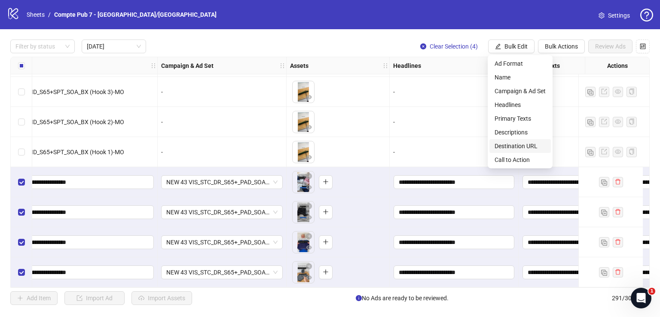
click at [509, 145] on span "Destination URL" at bounding box center [520, 145] width 51 height 9
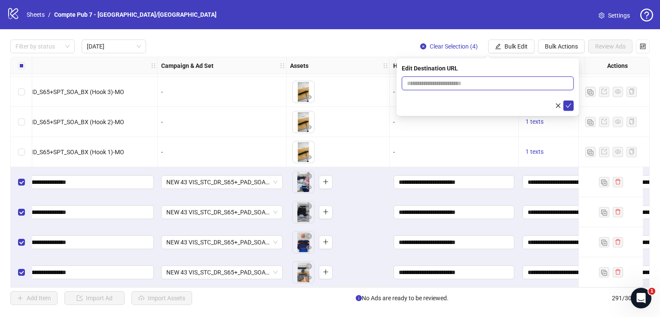
click at [461, 85] on input "text" at bounding box center [484, 83] width 155 height 9
paste input "**********"
type input "**********"
click at [567, 104] on icon "check" at bounding box center [569, 106] width 6 height 6
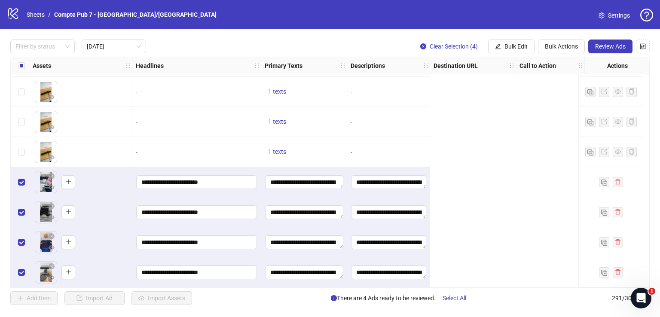
scroll to position [1414, 0]
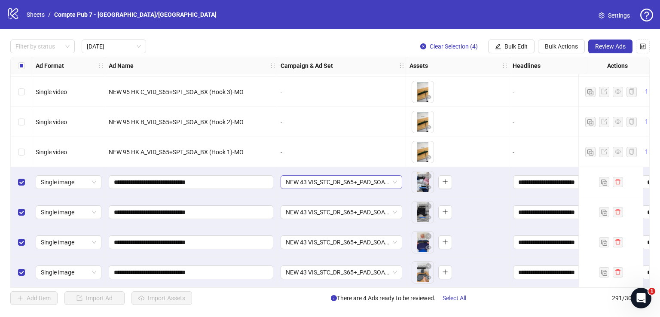
click at [323, 176] on span "NEW 43 VIS_STC_DR_S65+_PAD_SOA_Broad_USCAUKAUNZ" at bounding box center [341, 182] width 111 height 13
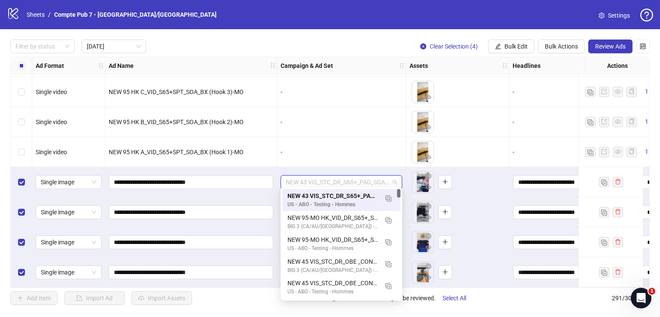
click at [323, 176] on span "NEW 43 VIS_STC_DR_S65+_PAD_SOA_Broad_USCAUKAUNZ" at bounding box center [341, 182] width 111 height 13
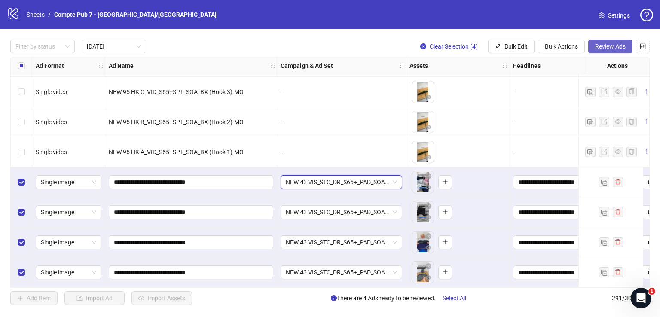
click at [606, 44] on span "Review Ads" at bounding box center [610, 46] width 31 height 7
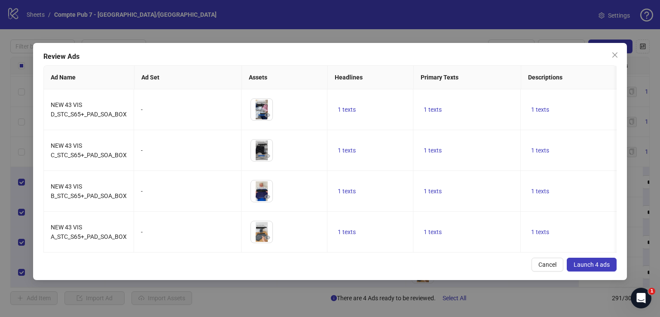
click at [585, 268] on span "Launch 4 ads" at bounding box center [592, 264] width 36 height 7
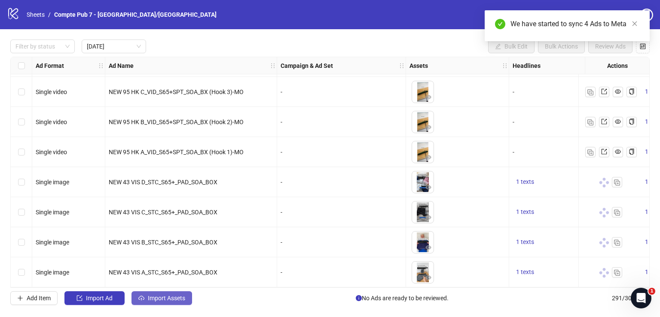
click at [184, 295] on span "Import Assets" at bounding box center [166, 298] width 37 height 7
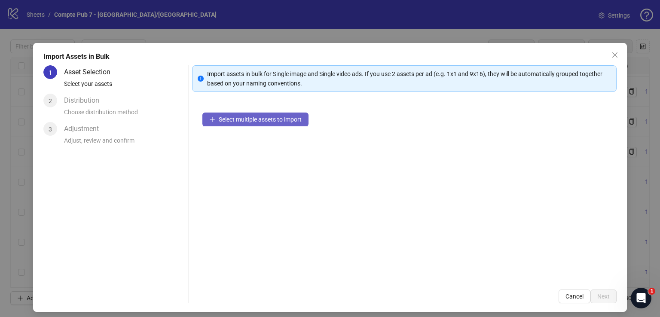
click at [284, 118] on span "Select multiple assets to import" at bounding box center [260, 119] width 83 height 7
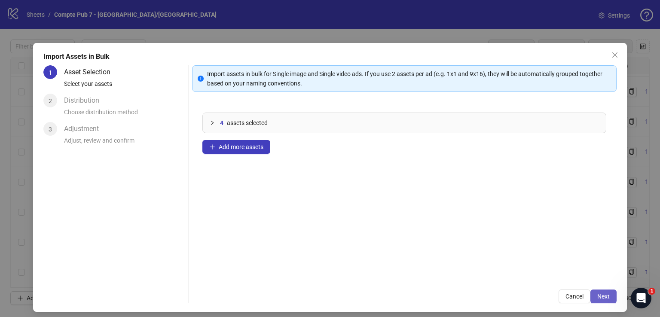
click at [593, 292] on button "Next" at bounding box center [603, 297] width 26 height 14
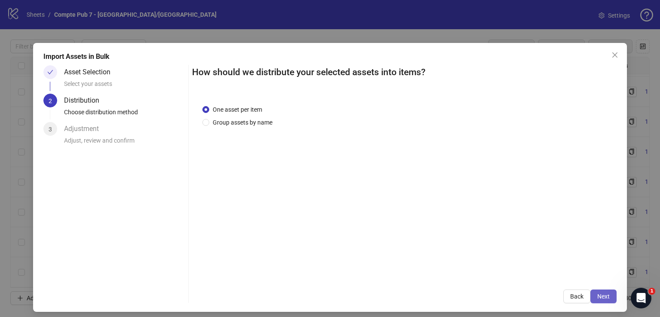
click at [597, 294] on span "Next" at bounding box center [603, 296] width 12 height 7
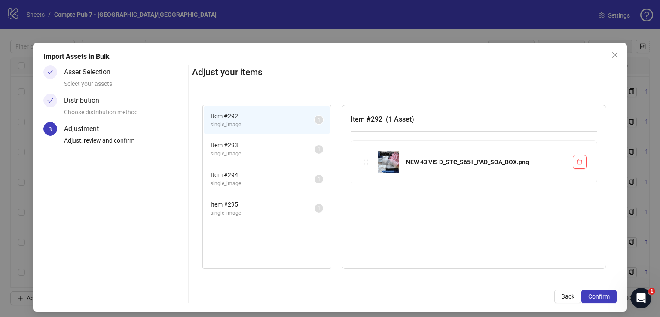
click at [593, 294] on span "Confirm" at bounding box center [598, 296] width 21 height 7
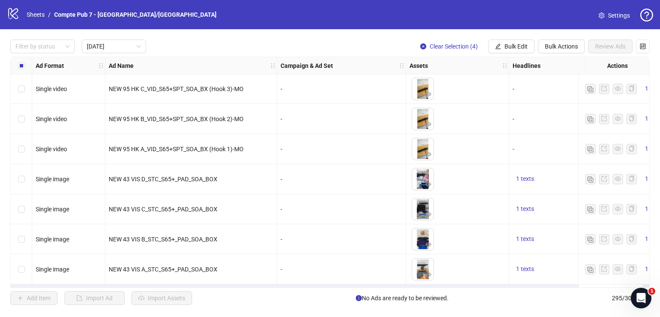
scroll to position [1535, 0]
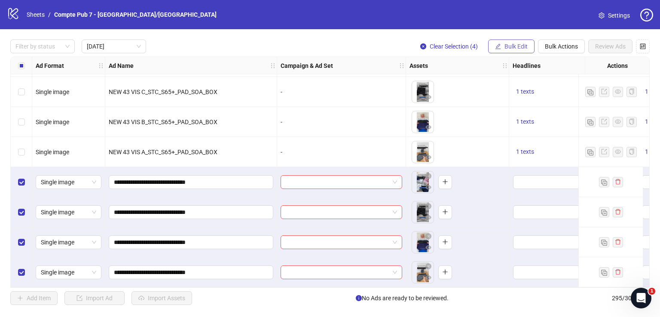
click at [514, 45] on span "Bulk Edit" at bounding box center [516, 46] width 23 height 7
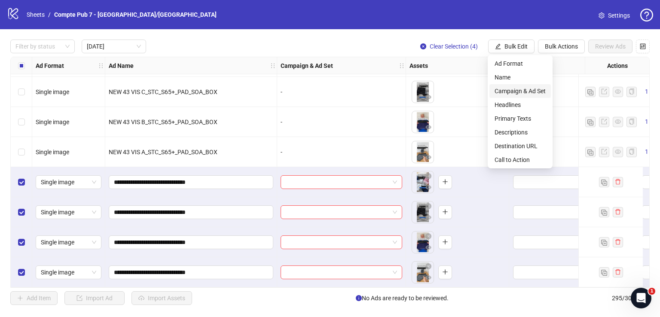
click at [520, 91] on span "Campaign & Ad Set" at bounding box center [520, 90] width 51 height 9
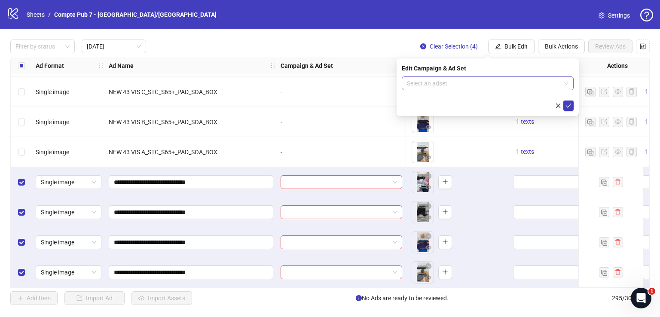
click at [524, 85] on input "search" at bounding box center [484, 83] width 154 height 13
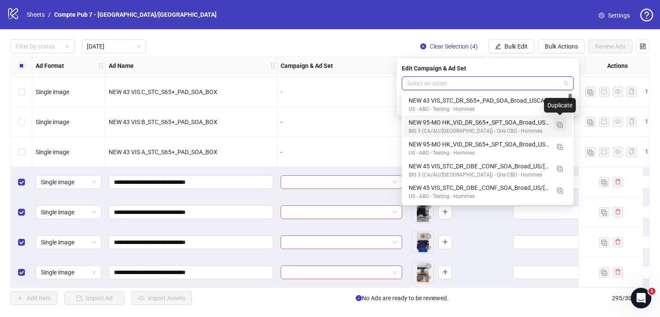
click at [561, 125] on img "button" at bounding box center [560, 125] width 6 height 6
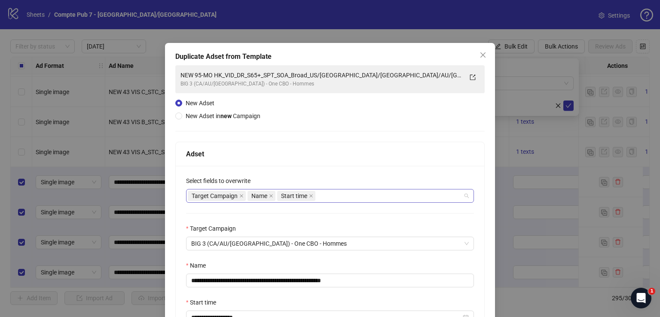
click at [336, 195] on div "Target Campaign Name Start time" at bounding box center [325, 196] width 275 height 12
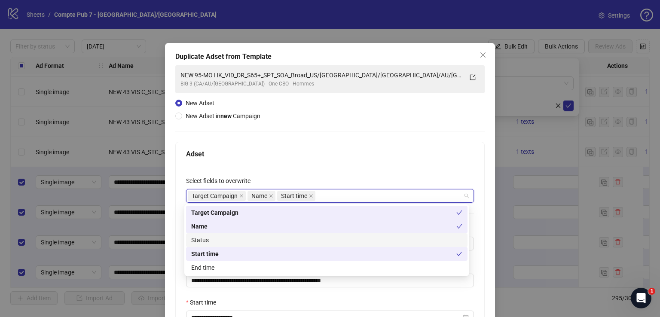
click at [293, 244] on div "Status" at bounding box center [326, 239] width 271 height 9
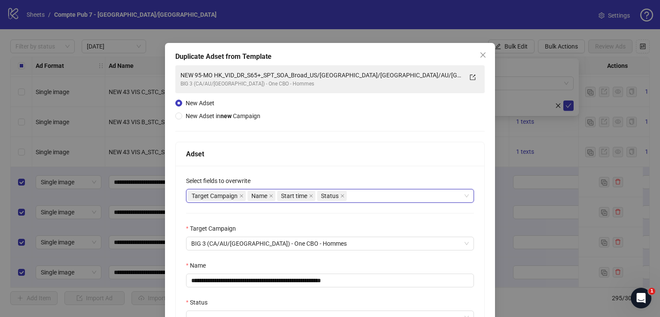
click at [322, 159] on div "Adset" at bounding box center [330, 154] width 288 height 11
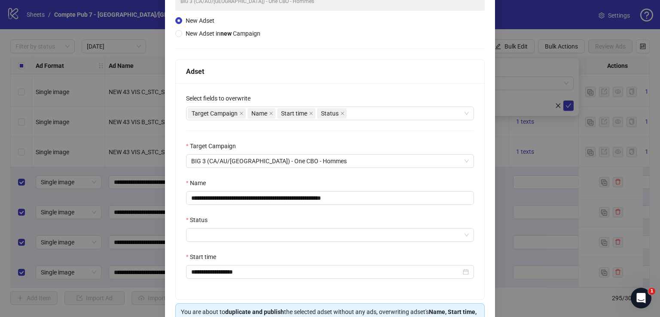
scroll to position [83, 0]
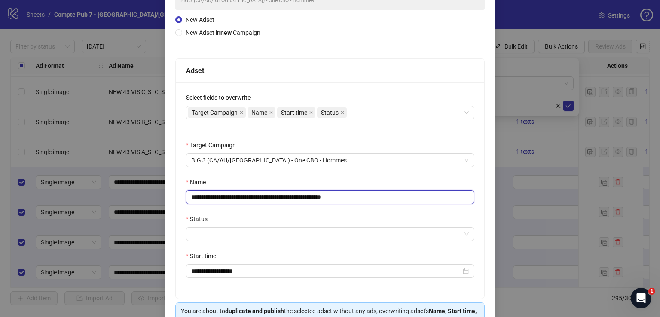
click at [308, 193] on input "**********" at bounding box center [330, 197] width 288 height 14
paste input "text"
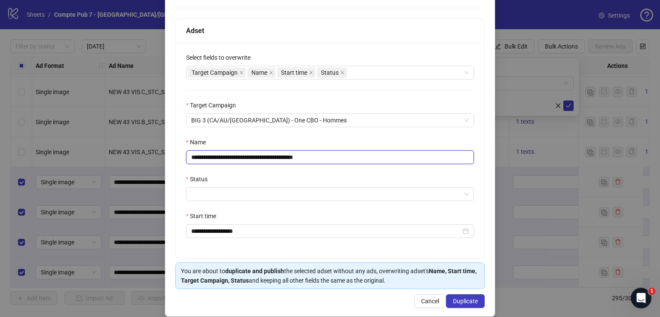
scroll to position [127, 0]
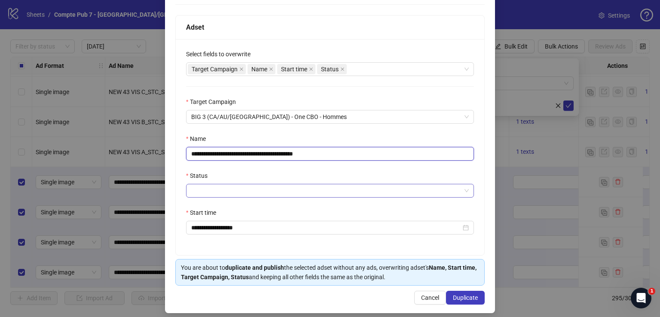
type input "**********"
click at [300, 191] on input "Status" at bounding box center [326, 190] width 270 height 13
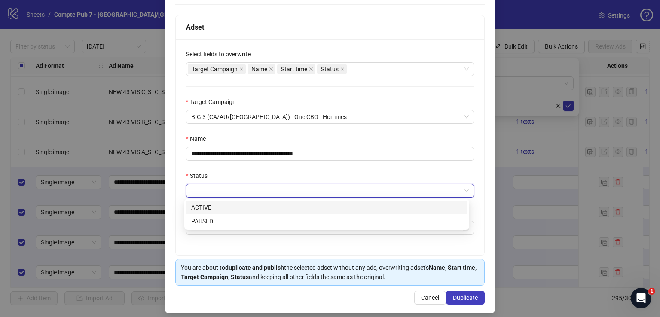
click at [294, 212] on div "ACTIVE" at bounding box center [326, 207] width 271 height 9
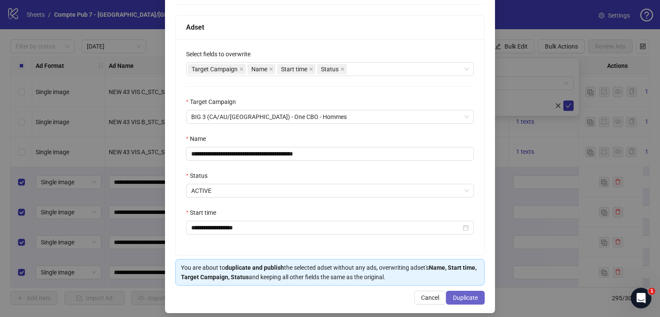
click at [468, 294] on span "Duplicate" at bounding box center [465, 297] width 25 height 7
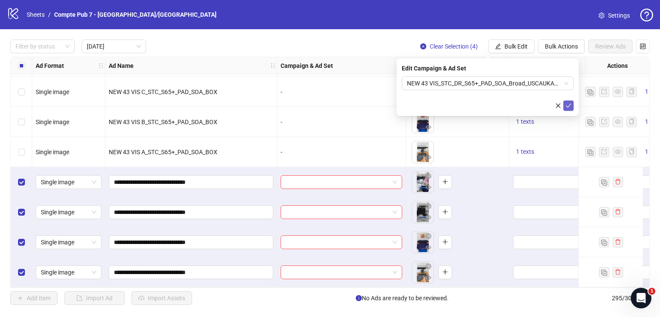
click at [569, 104] on icon "check" at bounding box center [569, 106] width 6 height 6
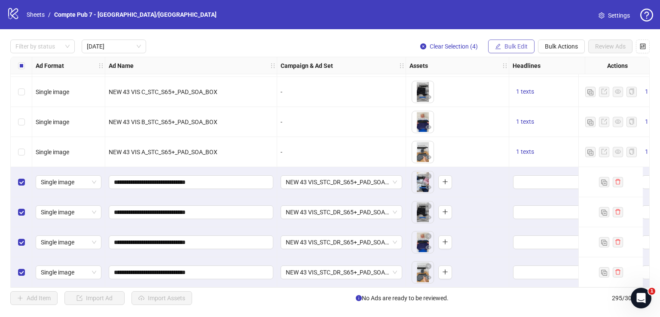
click at [517, 43] on span "Bulk Edit" at bounding box center [516, 46] width 23 height 7
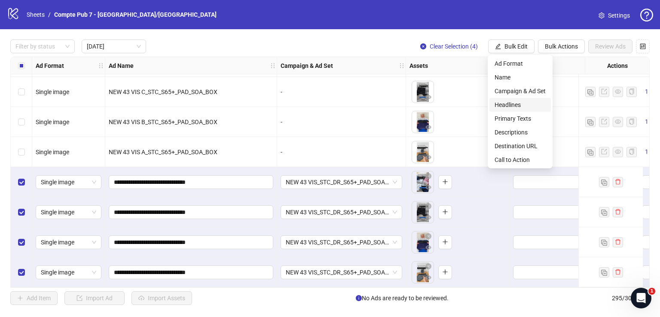
click at [525, 107] on span "Headlines" at bounding box center [520, 104] width 51 height 9
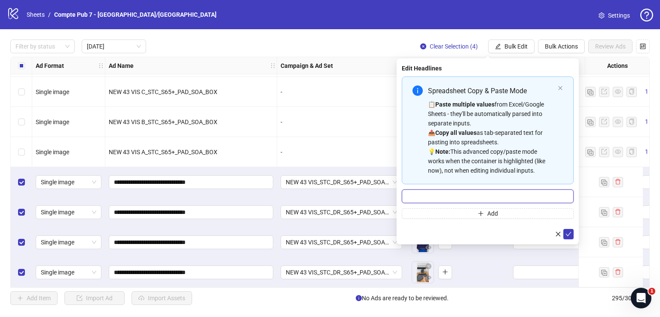
click at [467, 199] on input "Multi-input container - paste or copy values" at bounding box center [488, 197] width 172 height 14
paste input "**********"
type input "**********"
click at [569, 232] on icon "check" at bounding box center [569, 234] width 6 height 6
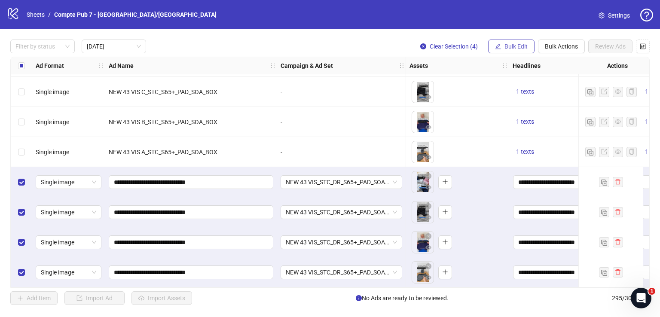
click at [519, 45] on span "Bulk Edit" at bounding box center [516, 46] width 23 height 7
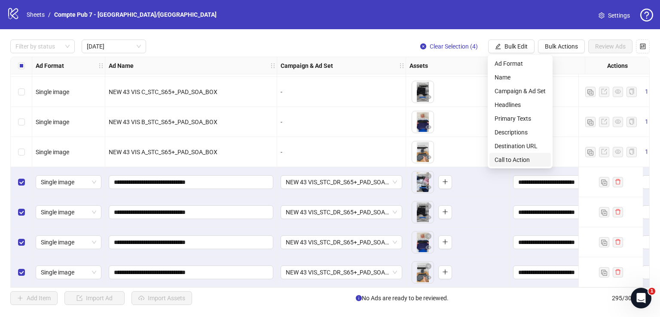
click at [513, 160] on span "Call to Action" at bounding box center [520, 159] width 51 height 9
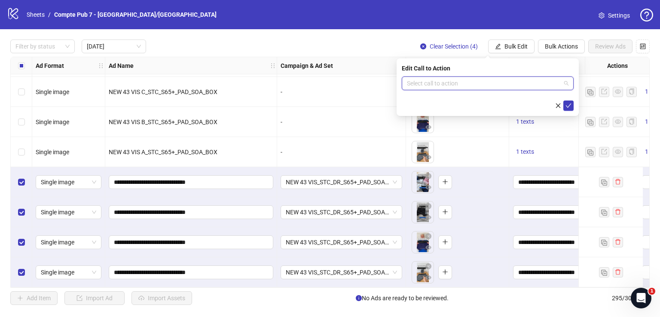
click at [473, 85] on input "search" at bounding box center [484, 83] width 154 height 13
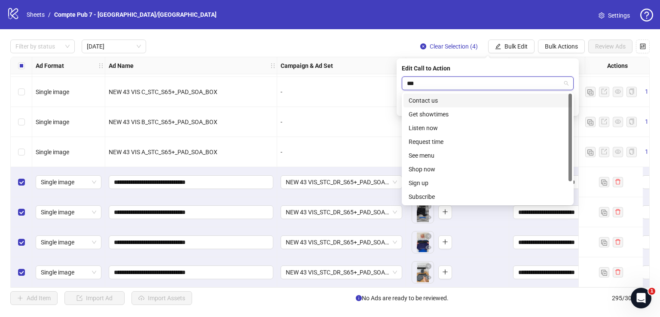
type input "****"
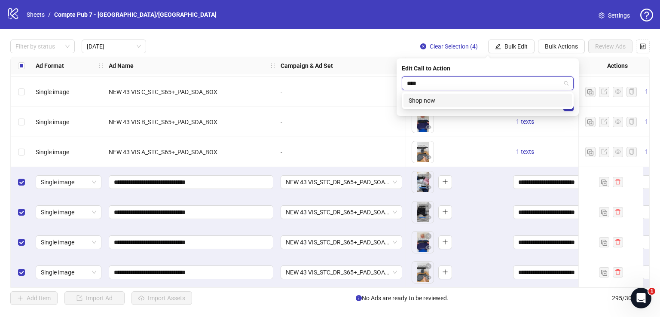
click at [482, 100] on div "Shop now" at bounding box center [488, 100] width 158 height 9
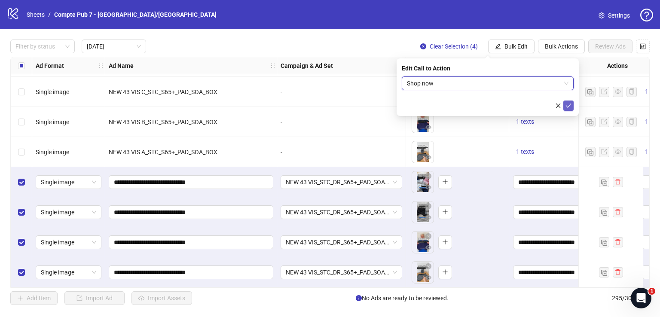
click at [569, 104] on icon "check" at bounding box center [569, 106] width 6 height 6
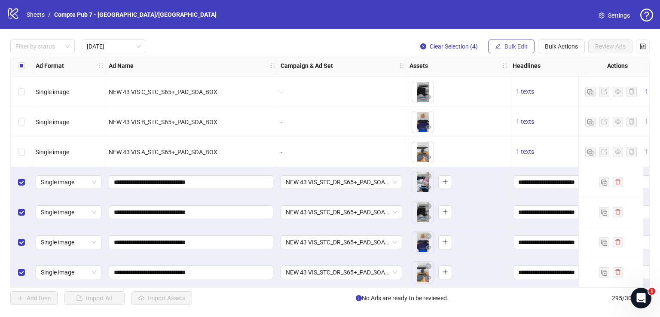
click at [512, 43] on span "Bulk Edit" at bounding box center [516, 46] width 23 height 7
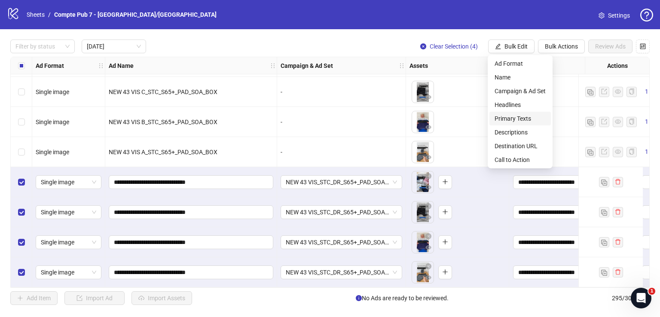
click at [531, 121] on span "Primary Texts" at bounding box center [520, 118] width 51 height 9
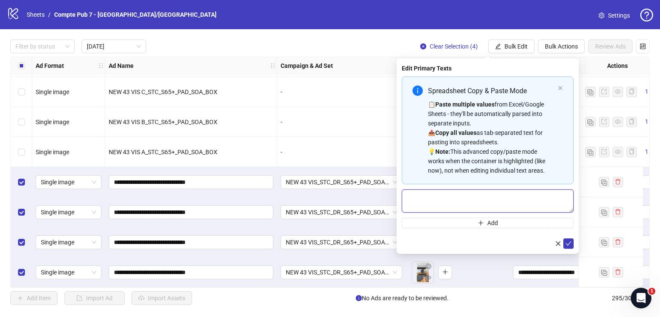
click at [450, 197] on textarea "Multi-text input container - paste or copy values" at bounding box center [488, 201] width 172 height 23
paste textarea "**********"
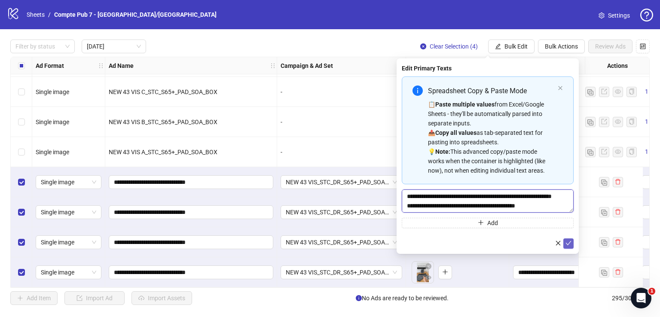
type textarea "**********"
click at [572, 243] on button "submit" at bounding box center [568, 244] width 10 height 10
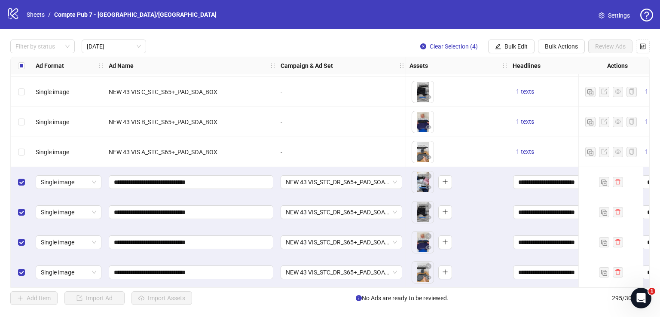
click at [517, 38] on div "Filter by status Today Clear Selection (4) Bulk Edit Bulk Actions Review Ads Ad…" at bounding box center [330, 172] width 660 height 286
click at [517, 43] on span "Bulk Edit" at bounding box center [516, 46] width 23 height 7
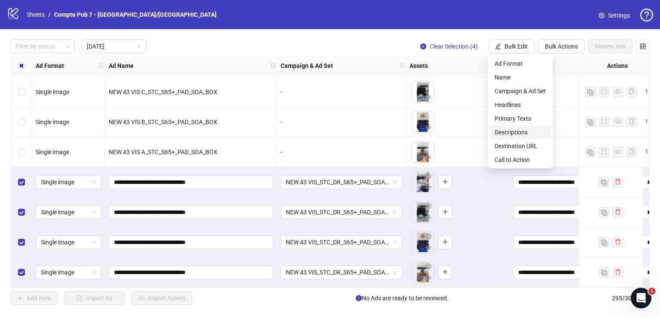
click at [509, 135] on span "Descriptions" at bounding box center [520, 132] width 51 height 9
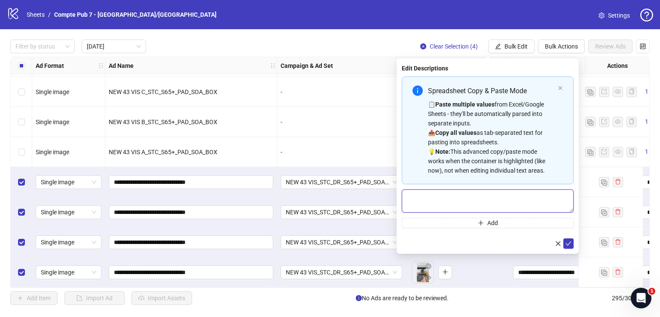
click at [445, 203] on textarea "Multi-text input container - paste or copy values" at bounding box center [488, 201] width 172 height 23
paste textarea "**********"
type textarea "**********"
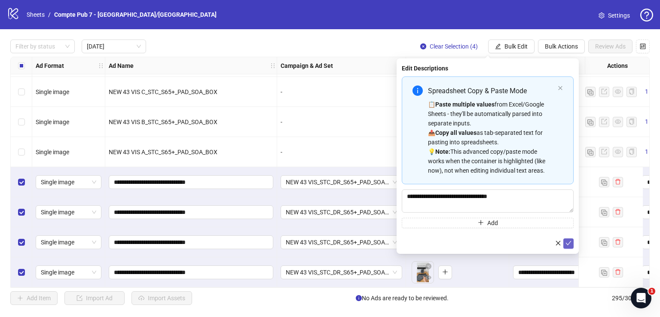
click at [569, 244] on icon "check" at bounding box center [569, 243] width 6 height 6
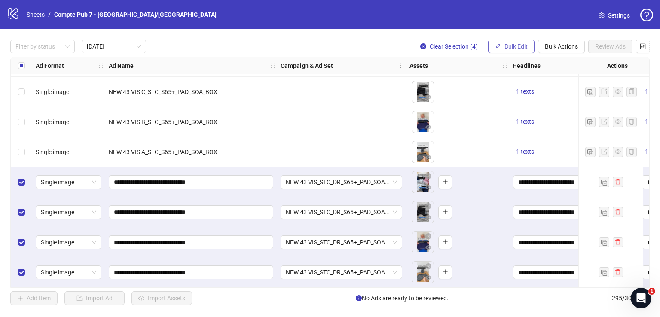
click at [521, 40] on button "Bulk Edit" at bounding box center [511, 47] width 46 height 14
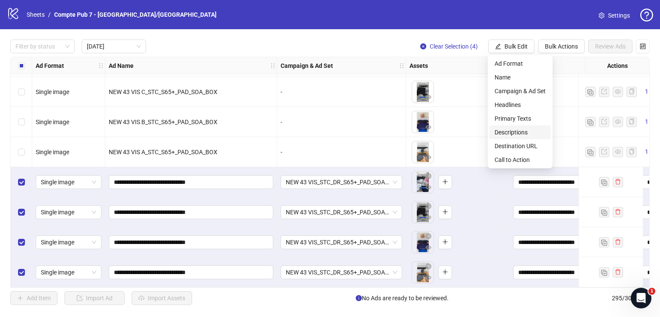
click at [523, 147] on span "Destination URL" at bounding box center [520, 145] width 51 height 9
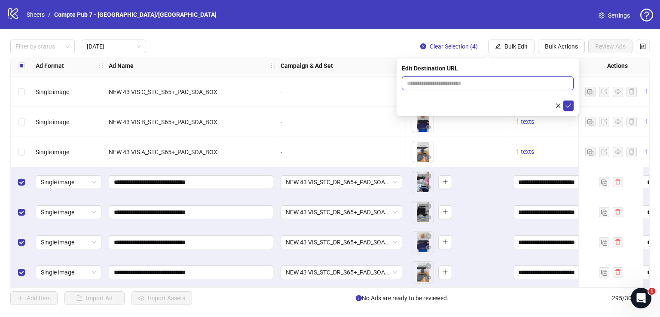
click at [444, 85] on input "text" at bounding box center [484, 83] width 155 height 9
paste input "**********"
type input "**********"
click at [570, 105] on icon "check" at bounding box center [569, 106] width 6 height 6
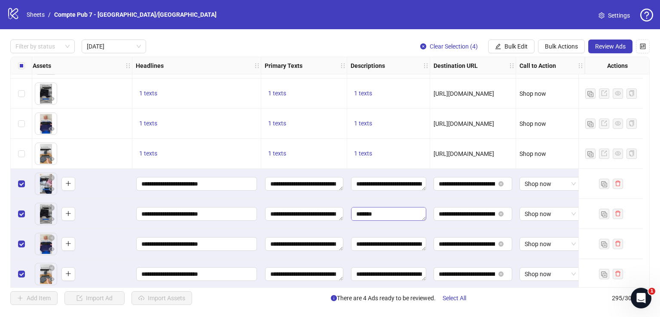
scroll to position [18, 0]
click at [607, 44] on span "Review Ads" at bounding box center [610, 46] width 31 height 7
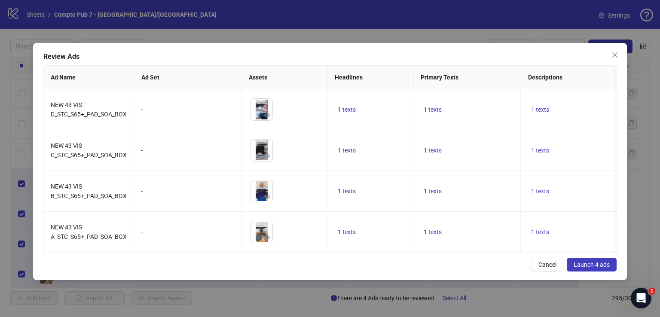
click at [595, 272] on button "Launch 4 ads" at bounding box center [592, 265] width 50 height 14
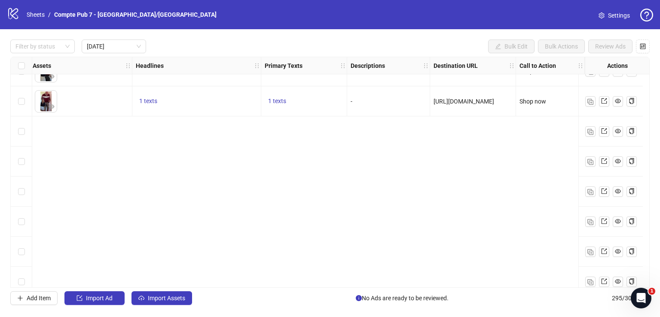
scroll to position [0, 383]
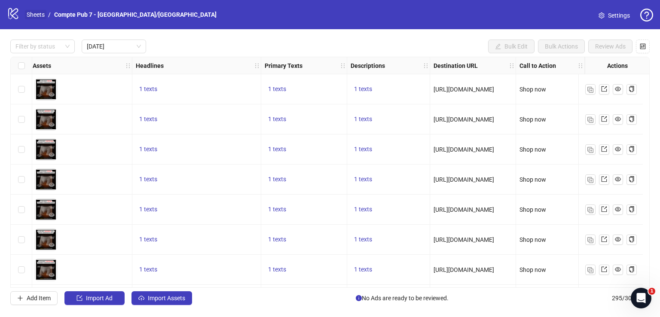
click at [38, 14] on link "Sheets" at bounding box center [35, 14] width 21 height 9
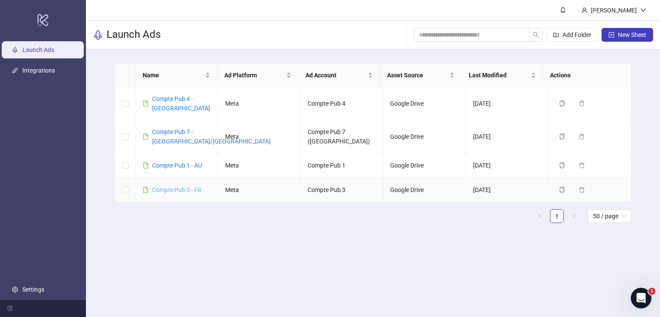
click at [197, 187] on link "Compte Pub 3 - FR" at bounding box center [176, 190] width 49 height 7
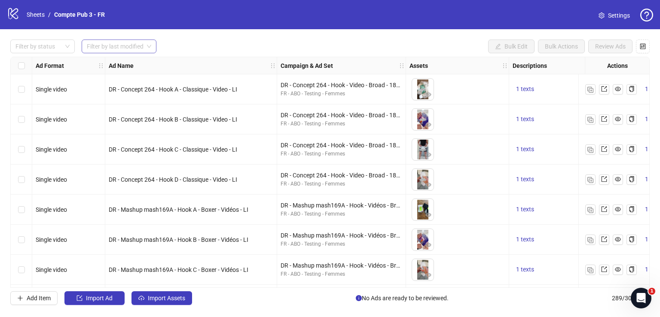
click at [142, 48] on input "search" at bounding box center [115, 46] width 57 height 13
click at [135, 67] on div "[DATE]" at bounding box center [119, 63] width 61 height 9
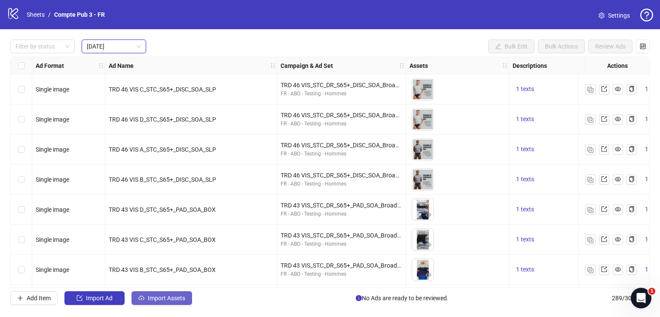
click at [177, 297] on span "Import Assets" at bounding box center [166, 298] width 37 height 7
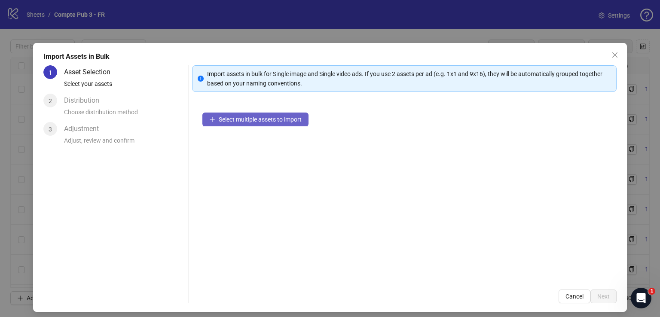
click at [275, 119] on span "Select multiple assets to import" at bounding box center [260, 119] width 83 height 7
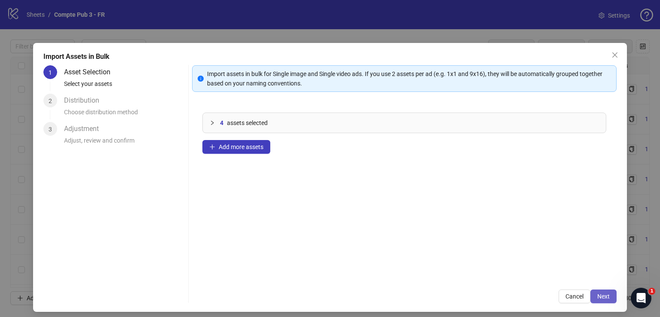
click at [599, 297] on span "Next" at bounding box center [603, 296] width 12 height 7
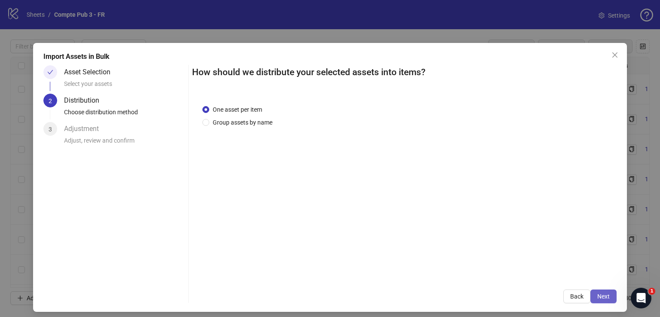
click at [597, 295] on span "Next" at bounding box center [603, 296] width 12 height 7
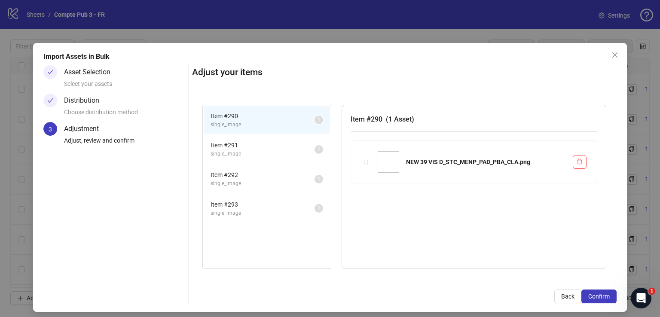
click at [594, 295] on span "Confirm" at bounding box center [598, 296] width 21 height 7
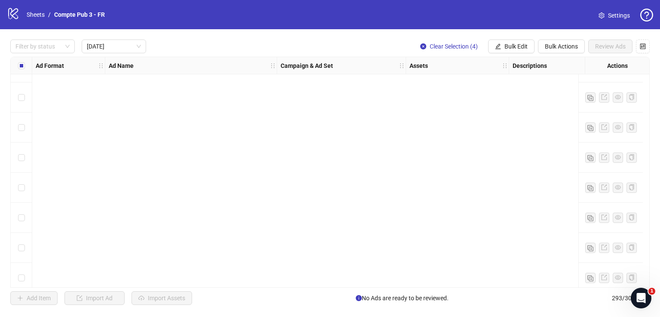
scroll to position [662, 0]
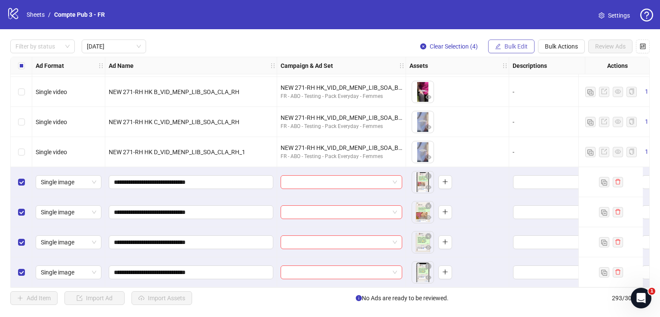
click at [507, 46] on span "Bulk Edit" at bounding box center [516, 46] width 23 height 7
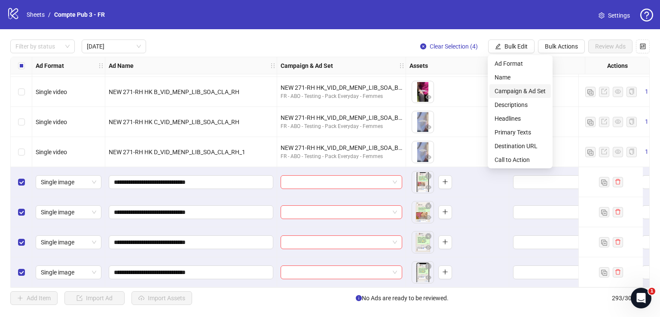
click at [511, 88] on span "Campaign & Ad Set" at bounding box center [520, 90] width 51 height 9
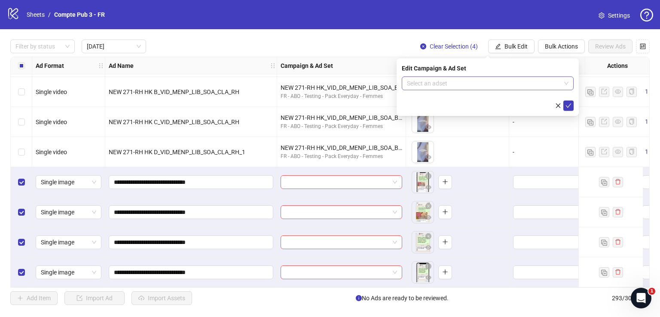
click at [480, 76] on div "Edit Campaign & Ad Set Select an adset" at bounding box center [488, 87] width 182 height 58
click at [480, 81] on input "search" at bounding box center [484, 83] width 154 height 13
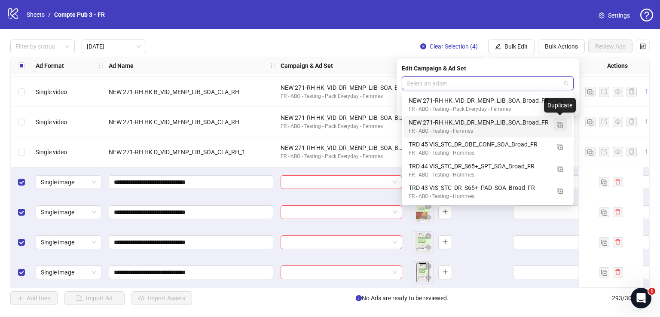
click at [560, 125] on img "button" at bounding box center [560, 125] width 6 height 6
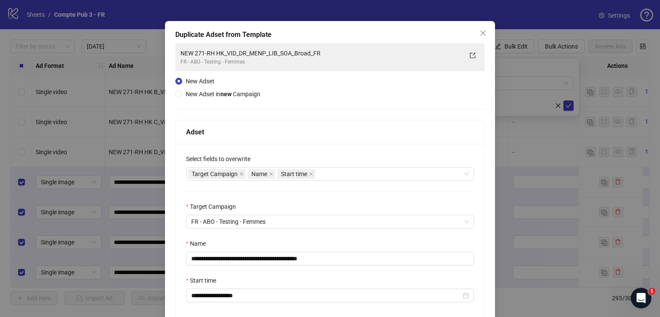
scroll to position [22, 0]
click at [327, 174] on div "Target Campaign Name Start time" at bounding box center [325, 174] width 275 height 12
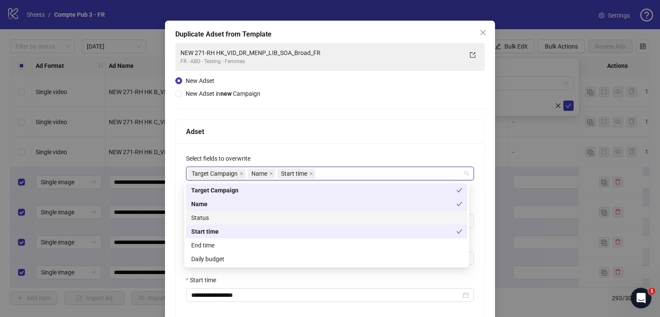
click at [315, 217] on div "Status" at bounding box center [326, 217] width 271 height 9
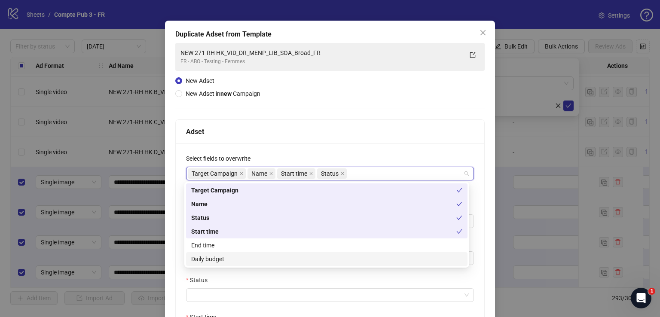
click at [303, 257] on div "Daily budget" at bounding box center [326, 258] width 271 height 9
click at [330, 123] on div "Adset" at bounding box center [330, 132] width 309 height 24
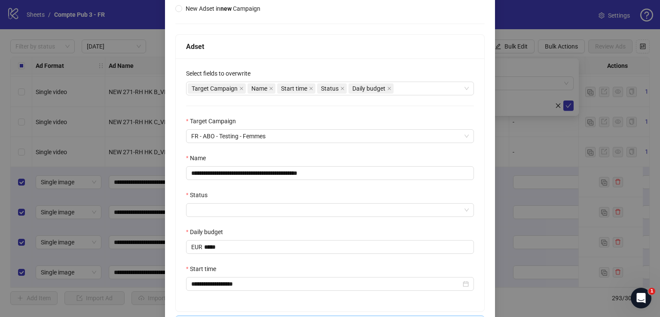
scroll to position [108, 0]
click at [316, 176] on input "**********" at bounding box center [330, 172] width 288 height 14
paste input "text"
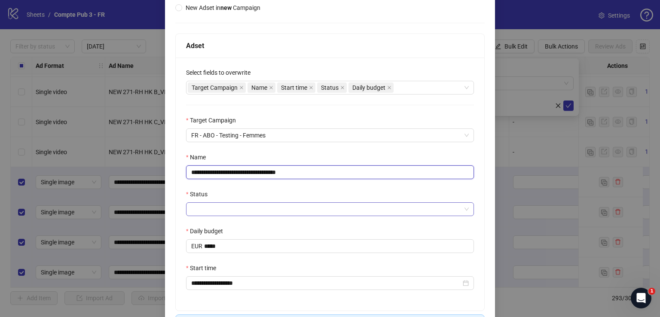
type input "**********"
click at [303, 207] on input "Status" at bounding box center [326, 209] width 270 height 13
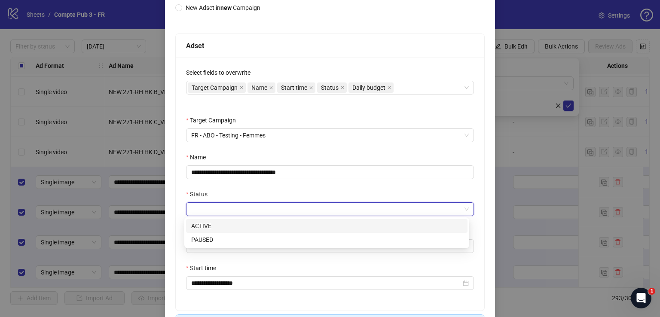
click at [291, 229] on div "ACTIVE" at bounding box center [326, 225] width 271 height 9
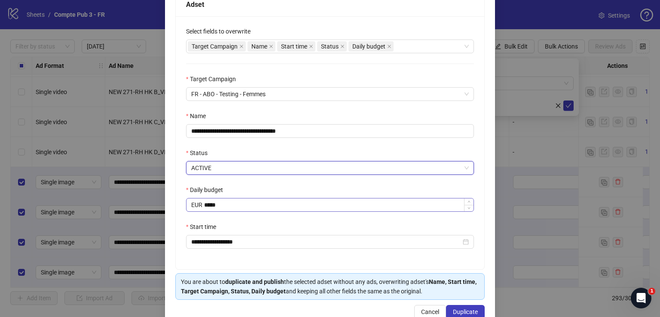
scroll to position [150, 0]
click at [453, 308] on span "Duplicate" at bounding box center [465, 311] width 25 height 7
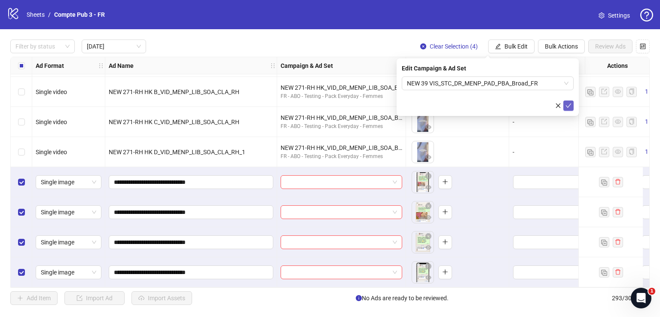
click at [572, 105] on button "submit" at bounding box center [568, 106] width 10 height 10
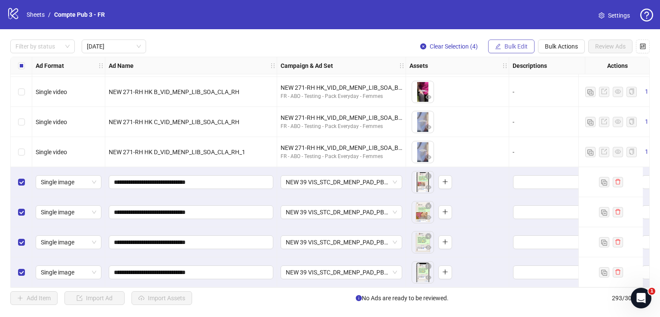
click at [521, 45] on span "Bulk Edit" at bounding box center [516, 46] width 23 height 7
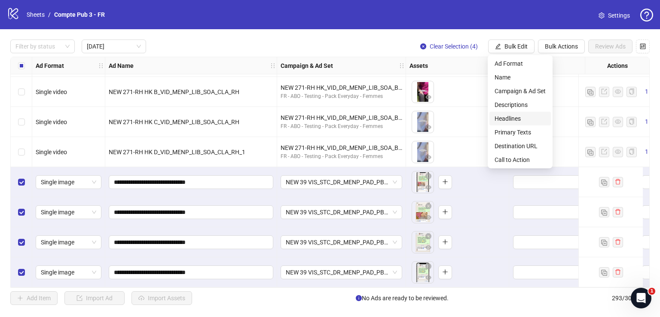
click at [523, 123] on span "Headlines" at bounding box center [520, 118] width 51 height 9
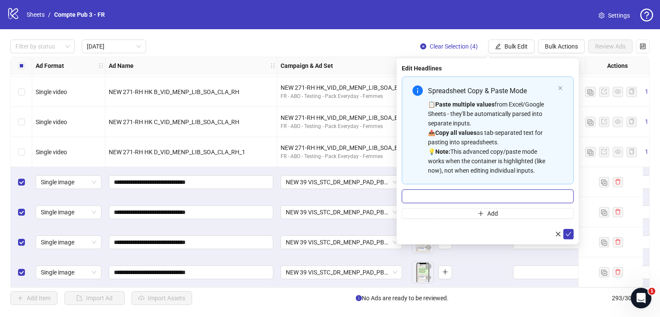
click at [497, 199] on input "Multi-input container - paste or copy values" at bounding box center [488, 197] width 172 height 14
paste input "**********"
type input "**********"
click at [569, 232] on icon "check" at bounding box center [569, 234] width 6 height 6
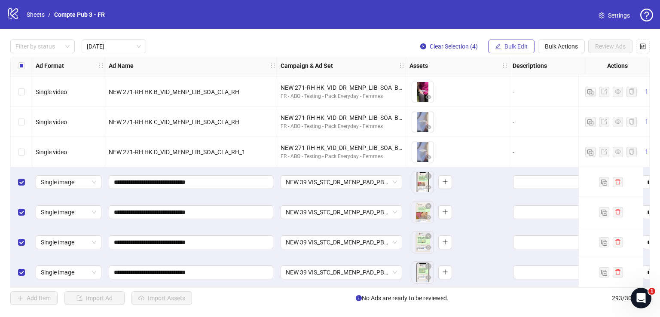
click at [517, 49] on button "Bulk Edit" at bounding box center [511, 47] width 46 height 14
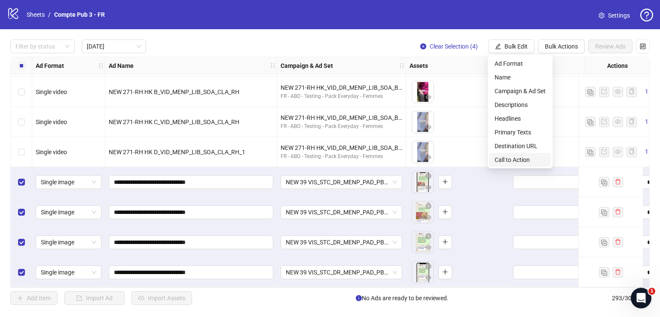
click at [521, 159] on span "Call to Action" at bounding box center [520, 159] width 51 height 9
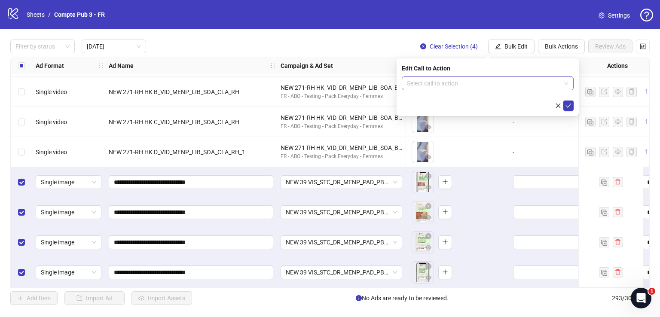
click at [498, 83] on input "search" at bounding box center [484, 83] width 154 height 13
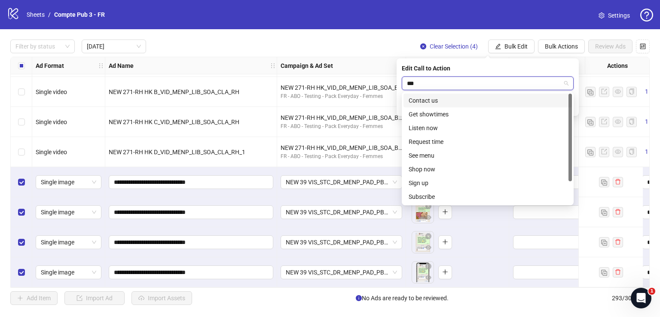
type input "****"
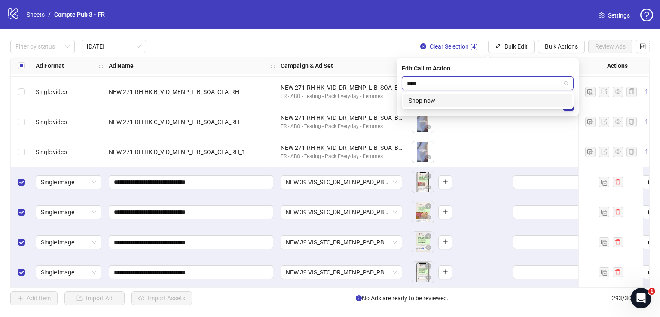
click at [502, 101] on div "Shop now" at bounding box center [488, 100] width 158 height 9
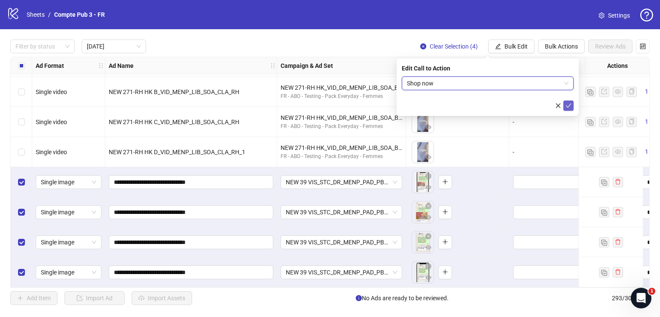
click at [569, 103] on icon "check" at bounding box center [569, 106] width 6 height 6
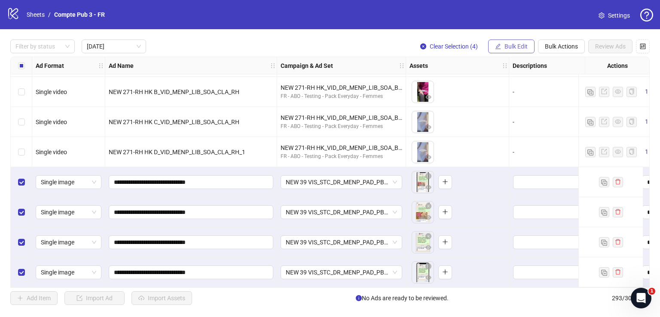
click at [504, 44] on button "Bulk Edit" at bounding box center [511, 47] width 46 height 14
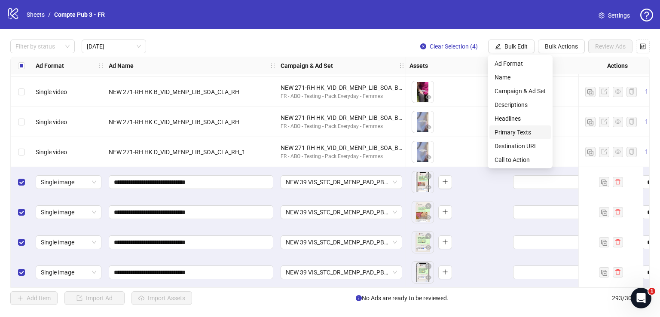
click at [529, 133] on span "Primary Texts" at bounding box center [520, 132] width 51 height 9
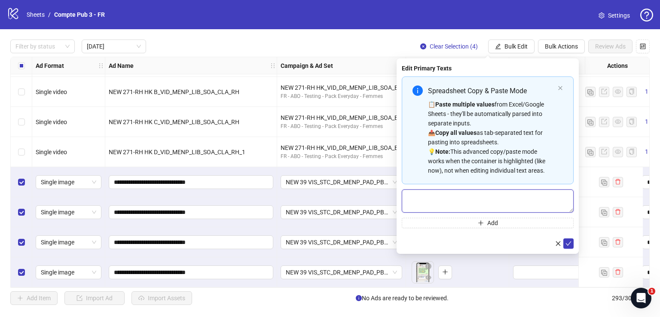
click at [473, 201] on textarea "Multi-text input container - paste or copy values" at bounding box center [488, 201] width 172 height 23
paste textarea "**********"
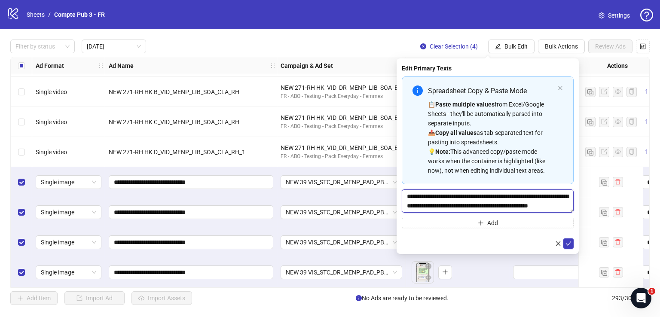
scroll to position [63, 0]
type textarea "**********"
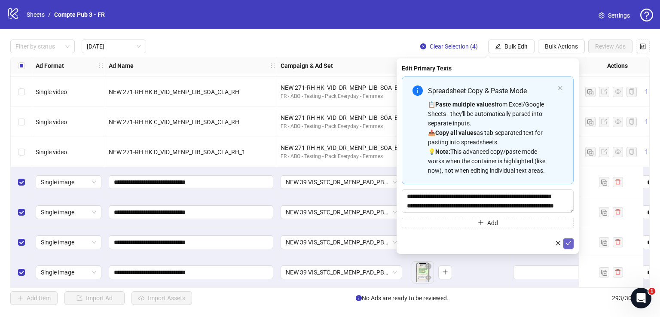
click at [569, 243] on icon "check" at bounding box center [569, 243] width 6 height 4
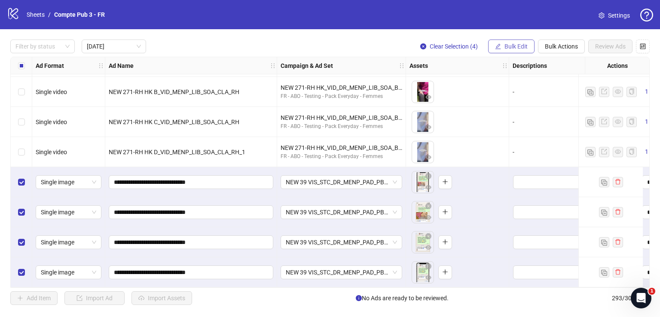
click at [509, 45] on span "Bulk Edit" at bounding box center [516, 46] width 23 height 7
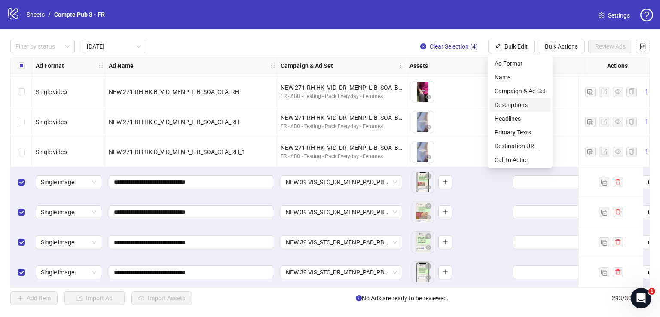
click at [520, 101] on span "Descriptions" at bounding box center [520, 104] width 51 height 9
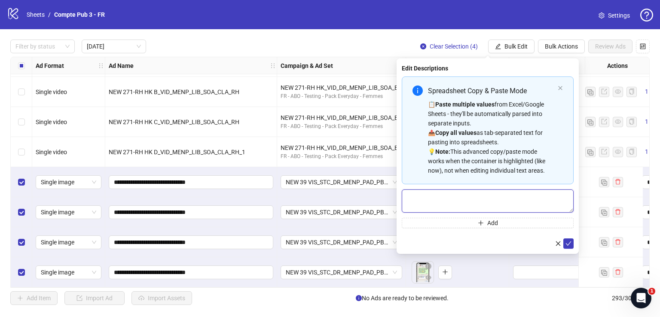
click at [443, 200] on textarea "Multi-text input container - paste or copy values" at bounding box center [488, 201] width 172 height 23
paste textarea "**********"
type textarea "**********"
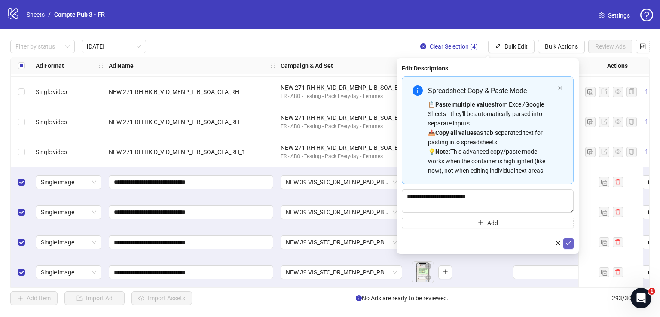
click at [570, 245] on icon "check" at bounding box center [569, 243] width 6 height 6
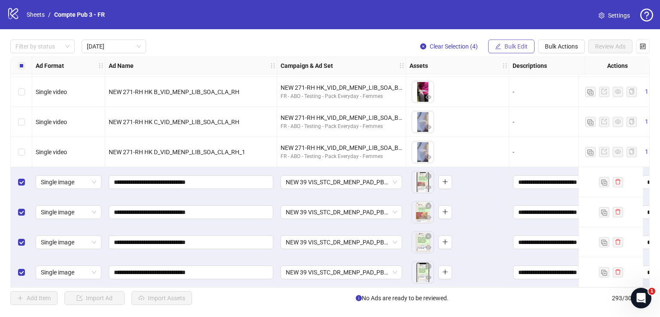
click at [519, 40] on button "Bulk Edit" at bounding box center [511, 47] width 46 height 14
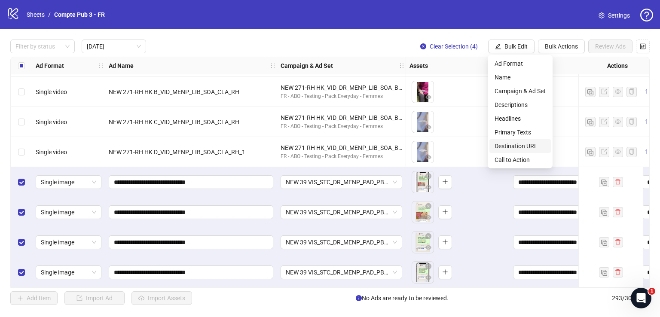
click at [522, 146] on span "Destination URL" at bounding box center [520, 145] width 51 height 9
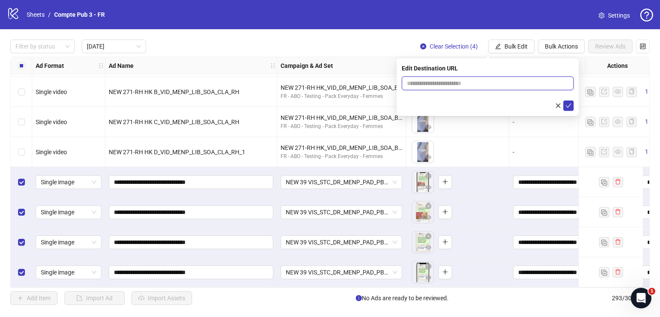
click at [490, 86] on input "text" at bounding box center [484, 83] width 155 height 9
paste input "**********"
type input "**********"
click at [568, 108] on icon "check" at bounding box center [569, 106] width 6 height 6
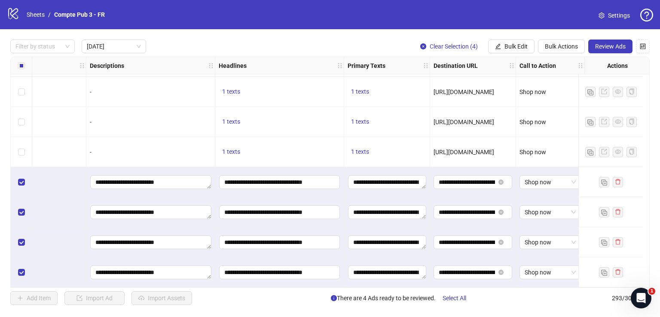
scroll to position [662, 0]
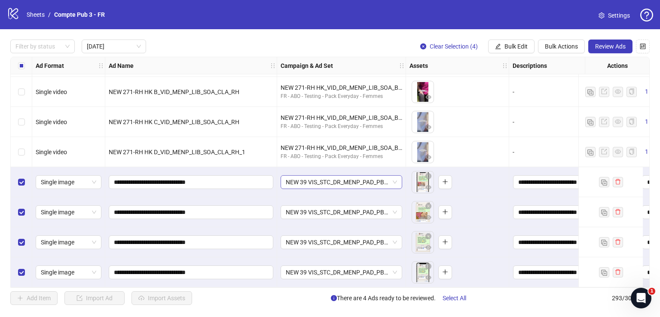
click at [353, 181] on span "NEW 39 VIS_STC_DR_MENP_PAD_PBA_Broad_FR" at bounding box center [341, 182] width 111 height 13
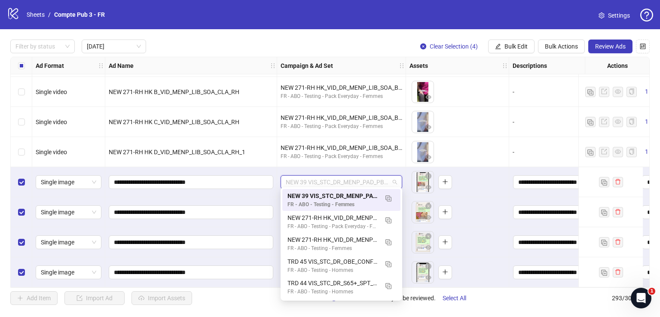
click at [353, 180] on span "NEW 39 VIS_STC_DR_MENP_PAD_PBA_Broad_FR" at bounding box center [341, 182] width 111 height 13
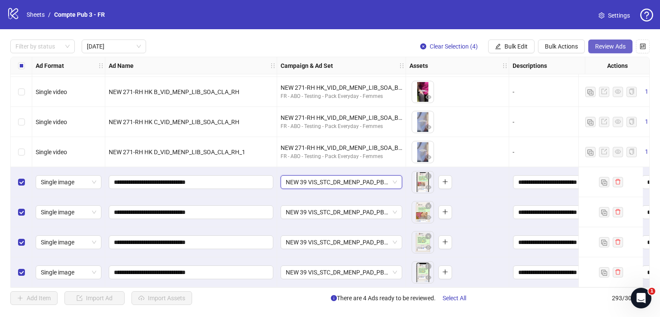
click at [603, 45] on span "Review Ads" at bounding box center [610, 46] width 31 height 7
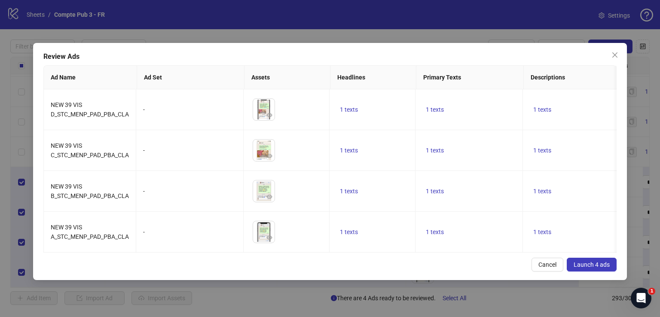
click at [584, 268] on span "Launch 4 ads" at bounding box center [592, 264] width 36 height 7
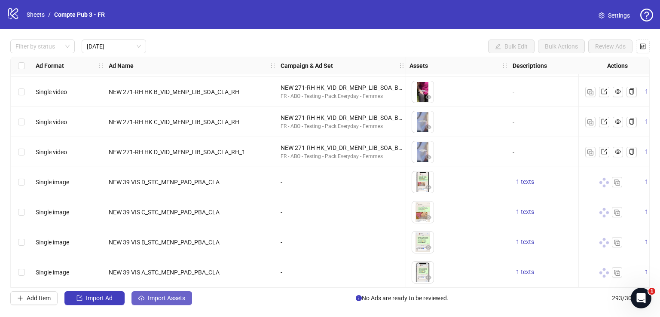
click at [157, 296] on span "Import Assets" at bounding box center [166, 298] width 37 height 7
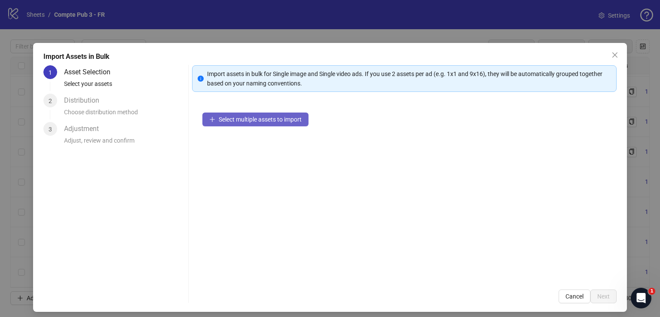
click at [251, 121] on span "Select multiple assets to import" at bounding box center [260, 119] width 83 height 7
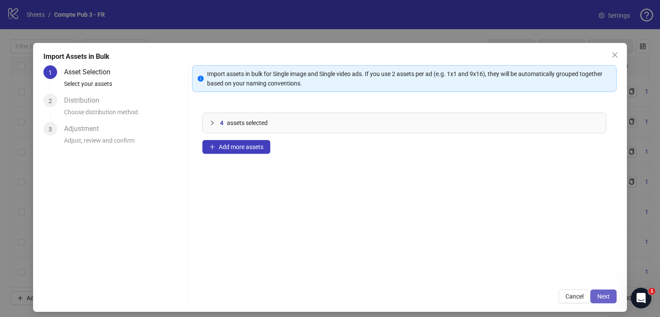
click at [602, 300] on span "Next" at bounding box center [603, 296] width 12 height 7
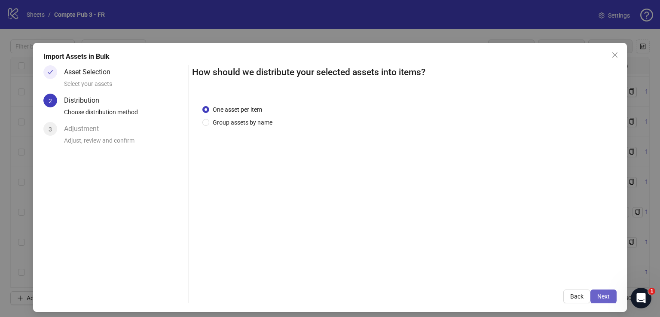
click at [597, 297] on span "Next" at bounding box center [603, 296] width 12 height 7
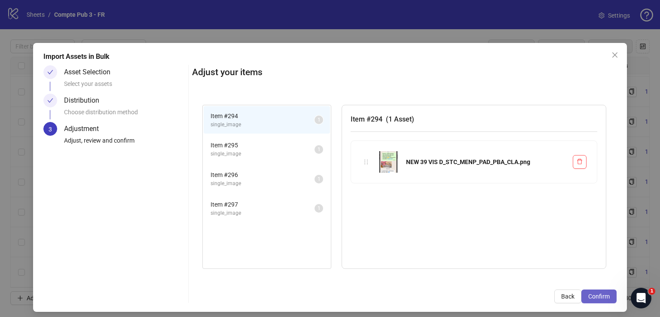
click at [592, 300] on button "Confirm" at bounding box center [598, 297] width 35 height 14
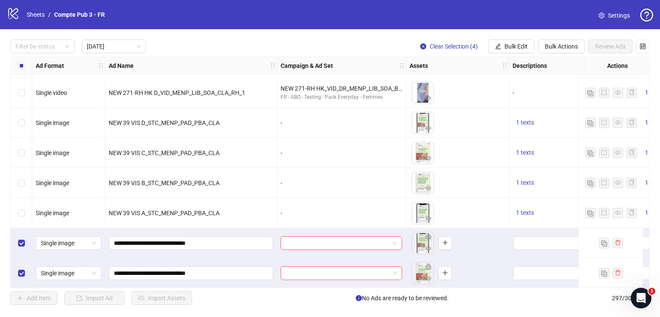
scroll to position [783, 0]
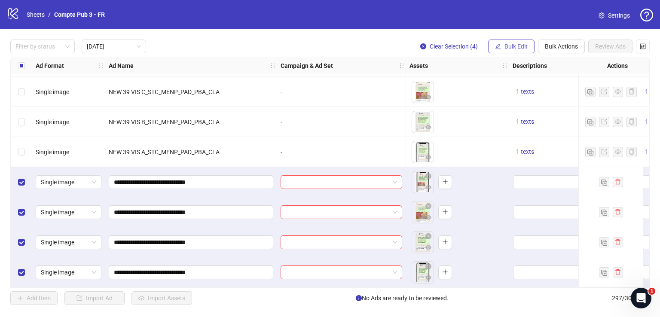
click at [515, 40] on button "Bulk Edit" at bounding box center [511, 47] width 46 height 14
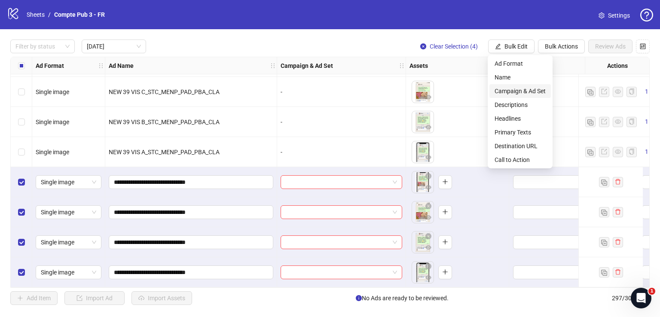
click at [518, 90] on span "Campaign & Ad Set" at bounding box center [520, 90] width 51 height 9
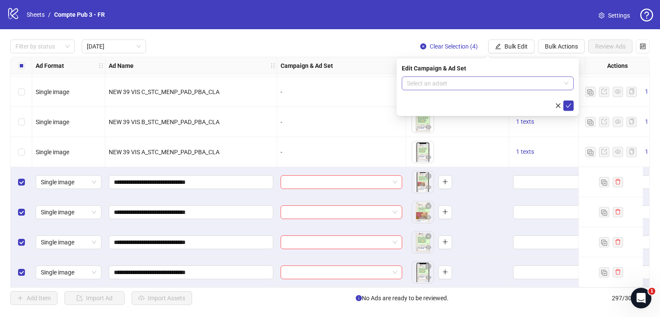
click at [497, 83] on input "search" at bounding box center [484, 83] width 154 height 13
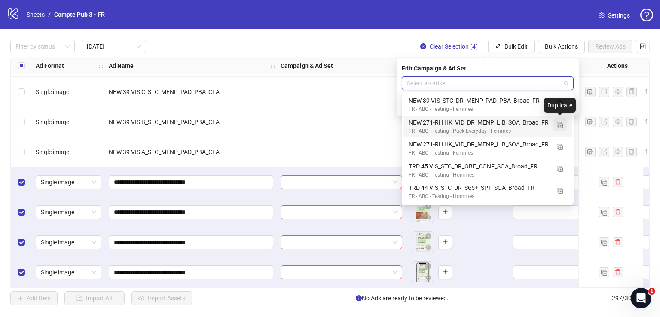
click at [560, 125] on img "button" at bounding box center [560, 125] width 6 height 6
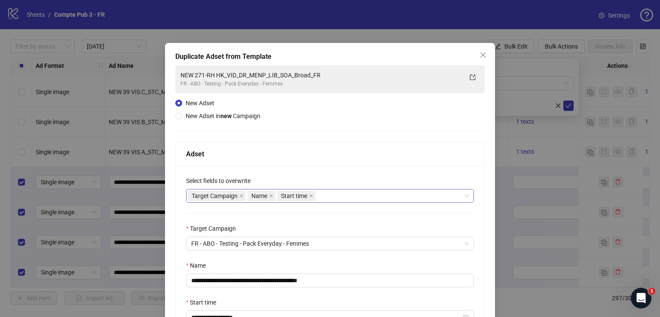
click at [333, 200] on div "Target Campaign Name Start time" at bounding box center [325, 196] width 275 height 12
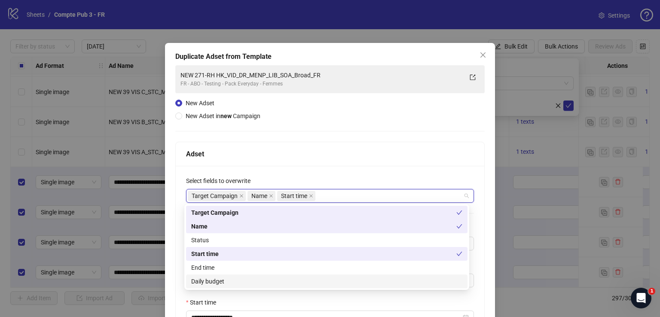
click at [308, 277] on div "Daily budget" at bounding box center [326, 281] width 271 height 9
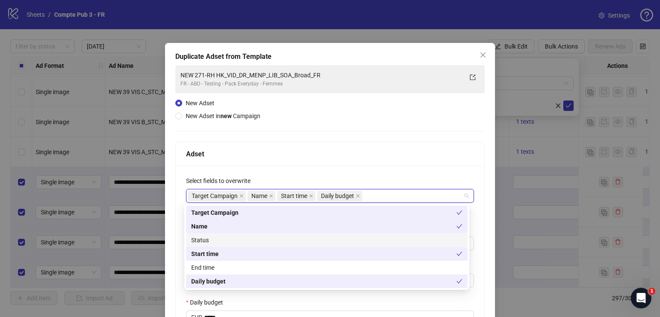
click at [308, 239] on div "Status" at bounding box center [326, 239] width 271 height 9
click at [340, 149] on div "Adset" at bounding box center [330, 154] width 288 height 11
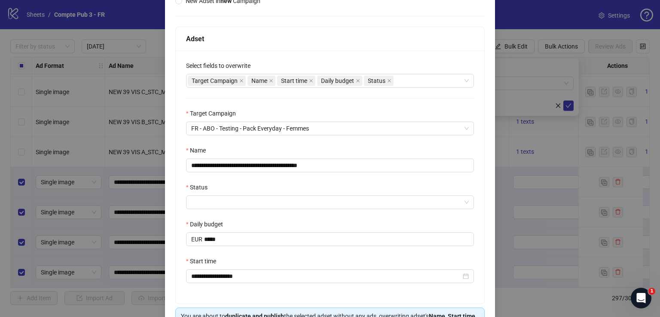
scroll to position [117, 0]
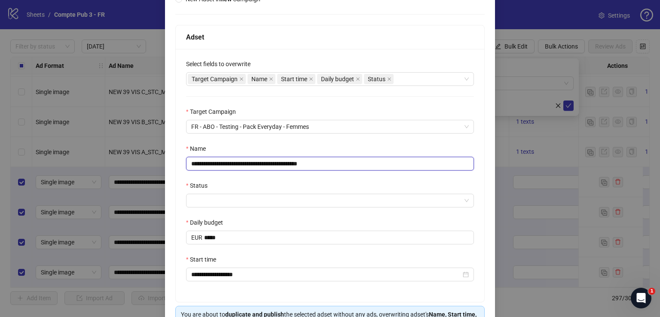
click at [322, 167] on input "**********" at bounding box center [330, 164] width 288 height 14
paste input "text"
type input "**********"
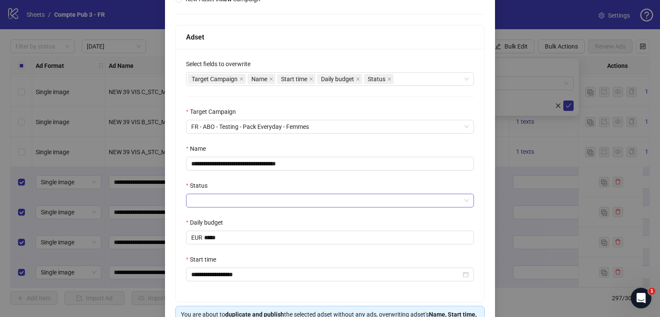
click at [278, 201] on input "Status" at bounding box center [326, 200] width 270 height 13
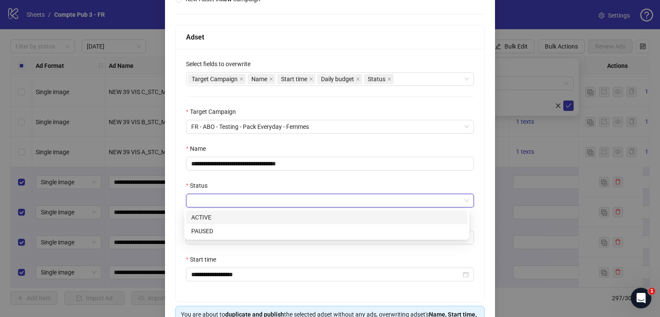
click at [272, 221] on div "ACTIVE" at bounding box center [326, 217] width 271 height 9
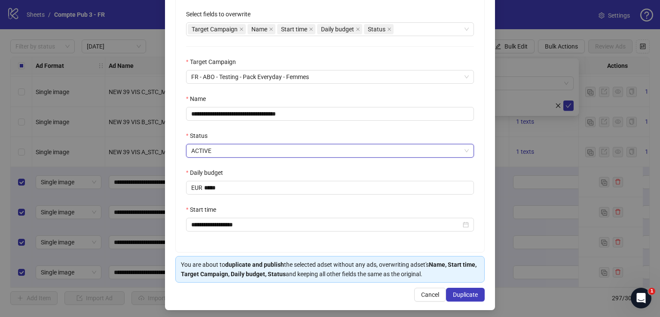
scroll to position [170, 0]
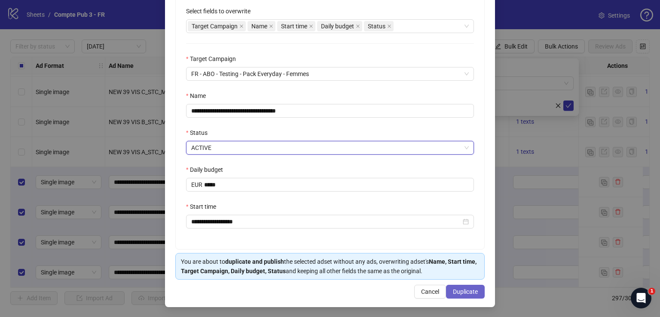
click at [465, 290] on span "Duplicate" at bounding box center [465, 291] width 25 height 7
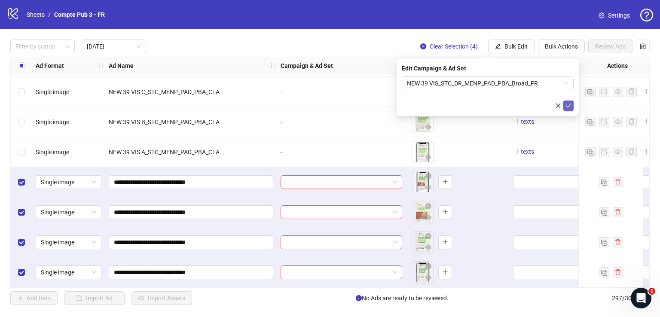
click at [572, 105] on button "submit" at bounding box center [568, 106] width 10 height 10
click at [521, 46] on span "Bulk Edit" at bounding box center [516, 46] width 23 height 7
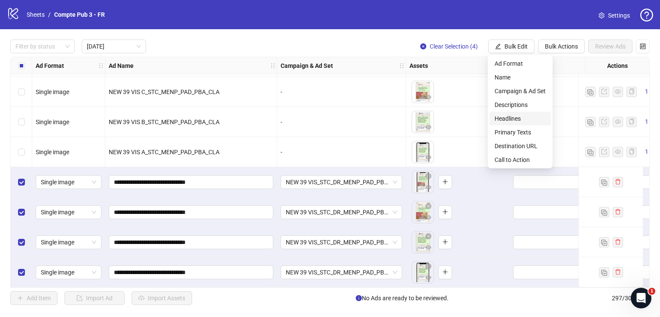
click at [523, 120] on span "Headlines" at bounding box center [520, 118] width 51 height 9
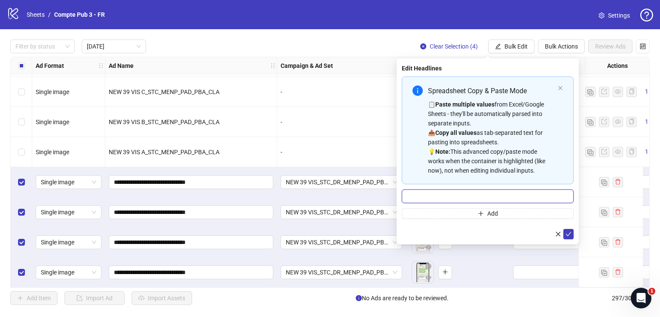
click at [483, 194] on input "Multi-input container - paste or copy values" at bounding box center [488, 197] width 172 height 14
paste input "**********"
type input "**********"
click at [568, 235] on icon "check" at bounding box center [569, 234] width 6 height 4
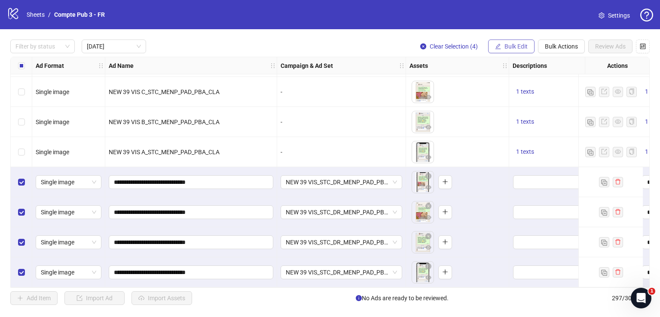
click at [506, 47] on span "Bulk Edit" at bounding box center [516, 46] width 23 height 7
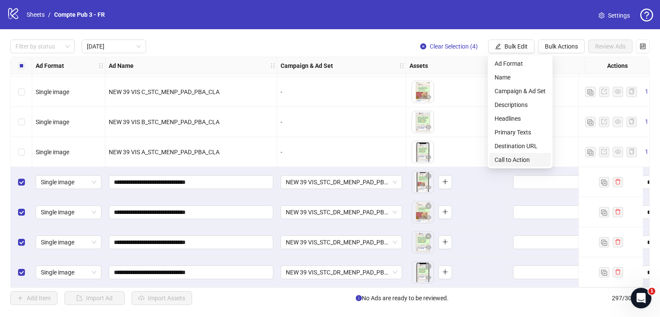
click at [507, 160] on span "Call to Action" at bounding box center [520, 159] width 51 height 9
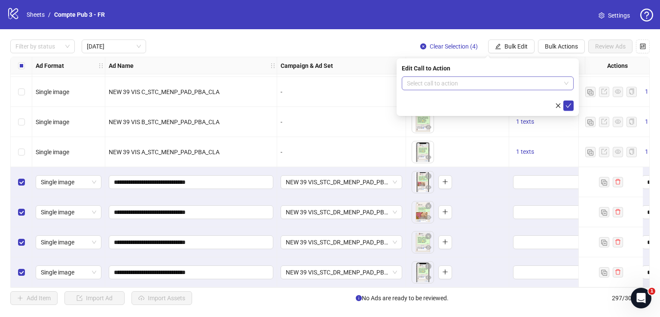
click at [508, 81] on input "search" at bounding box center [484, 83] width 154 height 13
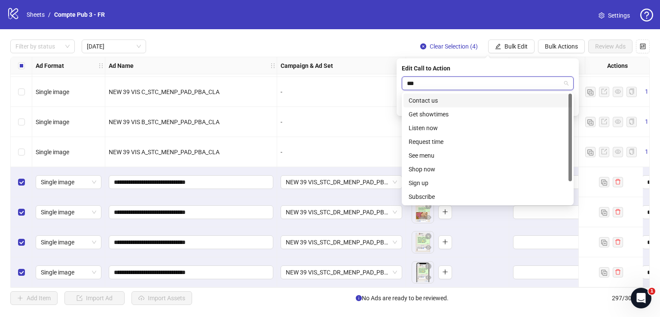
type input "****"
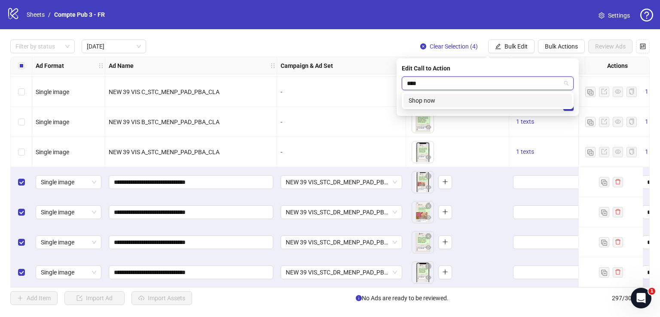
click at [518, 98] on div "Shop now" at bounding box center [488, 100] width 158 height 9
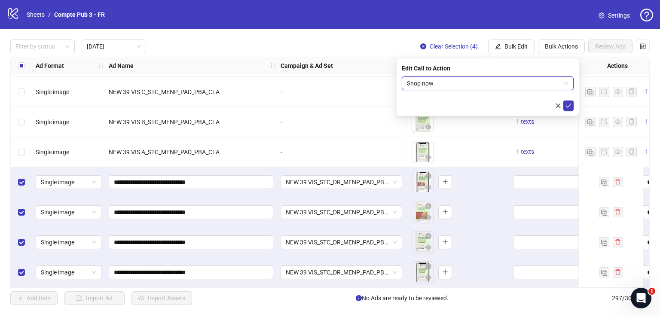
drag, startPoint x: 570, startPoint y: 102, endPoint x: 566, endPoint y: 100, distance: 4.6
click at [570, 103] on icon "check" at bounding box center [569, 106] width 6 height 6
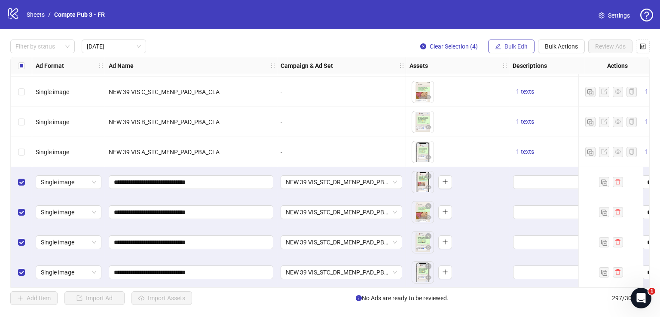
click at [512, 45] on span "Bulk Edit" at bounding box center [516, 46] width 23 height 7
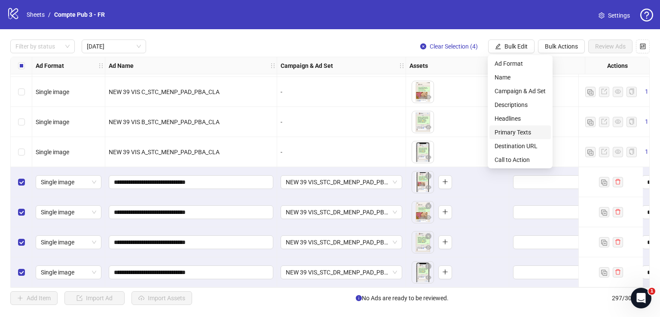
click at [524, 136] on span "Primary Texts" at bounding box center [520, 132] width 51 height 9
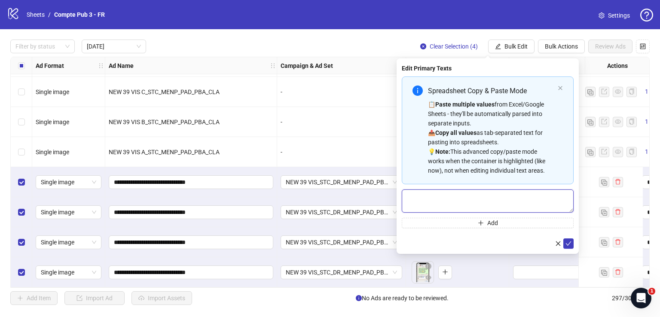
click at [519, 210] on textarea "Multi-text input container - paste or copy values" at bounding box center [488, 201] width 172 height 23
paste textarea "**********"
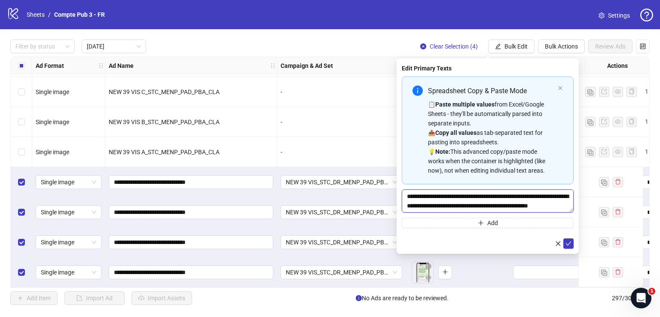
scroll to position [63, 0]
type textarea "**********"
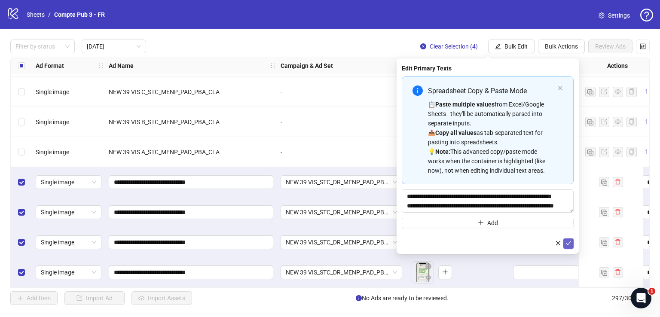
click at [567, 244] on icon "check" at bounding box center [569, 243] width 6 height 6
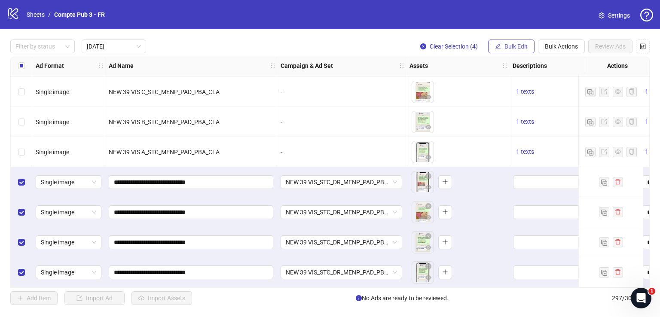
click at [514, 45] on span "Bulk Edit" at bounding box center [516, 46] width 23 height 7
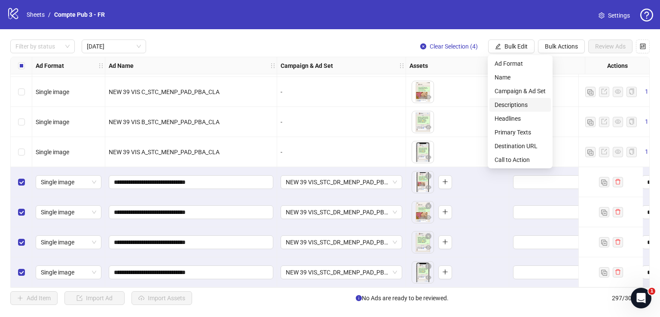
click at [517, 102] on span "Descriptions" at bounding box center [520, 104] width 51 height 9
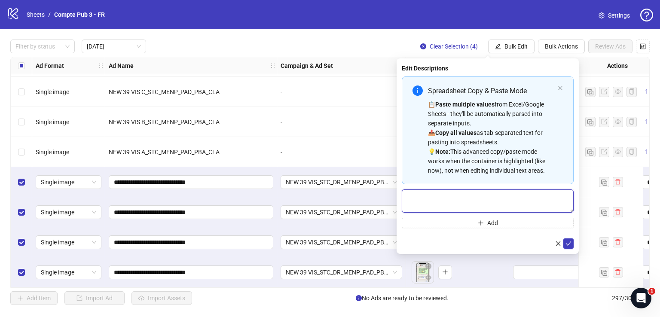
click at [491, 196] on textarea "Multi-text input container - paste or copy values" at bounding box center [488, 201] width 172 height 23
paste textarea "**********"
type textarea "**********"
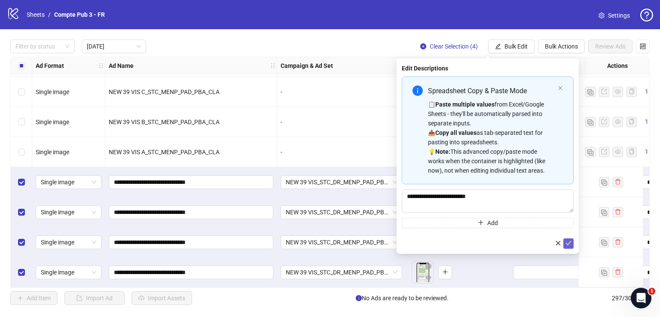
click at [569, 240] on icon "check" at bounding box center [569, 243] width 6 height 6
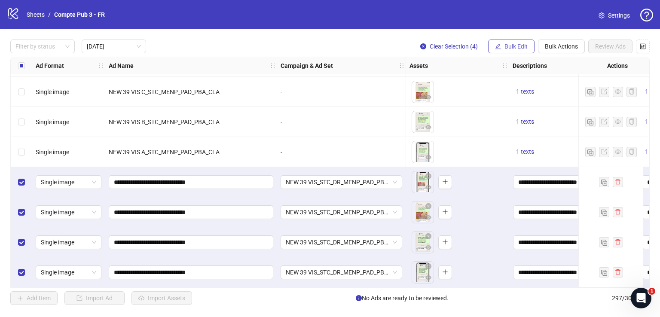
click at [506, 47] on span "Bulk Edit" at bounding box center [516, 46] width 23 height 7
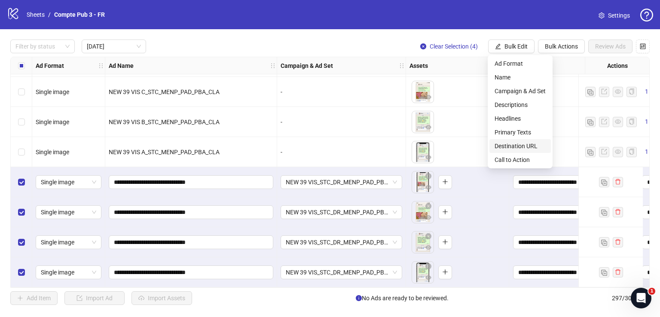
click at [525, 144] on span "Destination URL" at bounding box center [520, 145] width 51 height 9
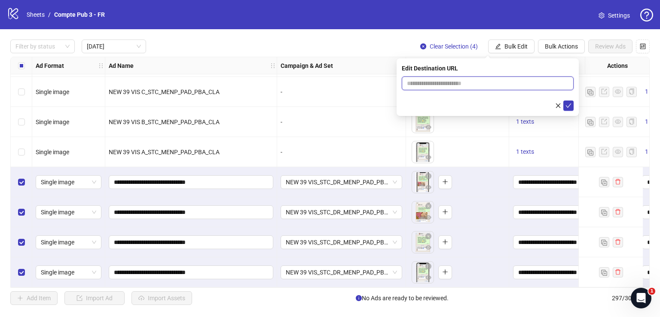
click at [446, 82] on input "text" at bounding box center [484, 83] width 155 height 9
paste input "**********"
type input "**********"
click at [572, 106] on button "submit" at bounding box center [568, 106] width 10 height 10
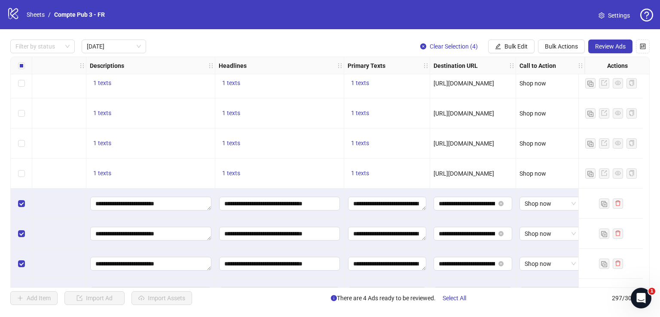
scroll to position [727, 429]
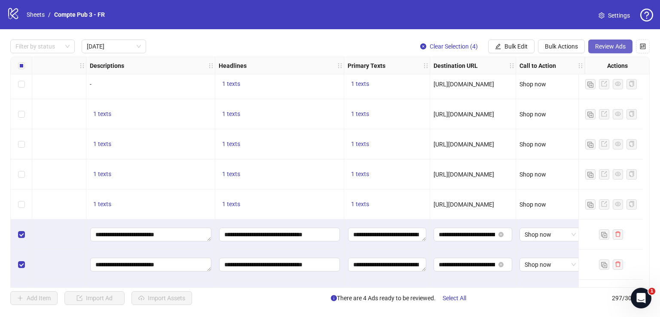
click at [604, 47] on span "Review Ads" at bounding box center [610, 46] width 31 height 7
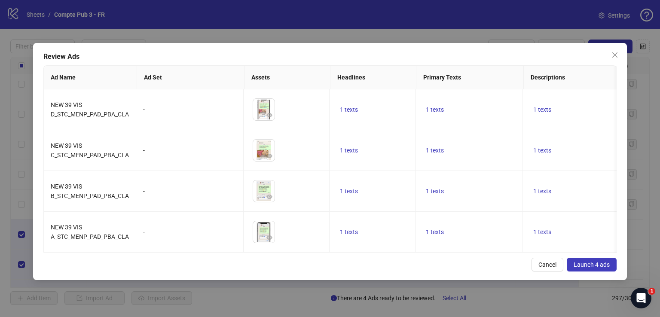
click at [586, 268] on span "Launch 4 ads" at bounding box center [592, 264] width 36 height 7
